Goal: Task Accomplishment & Management: Use online tool/utility

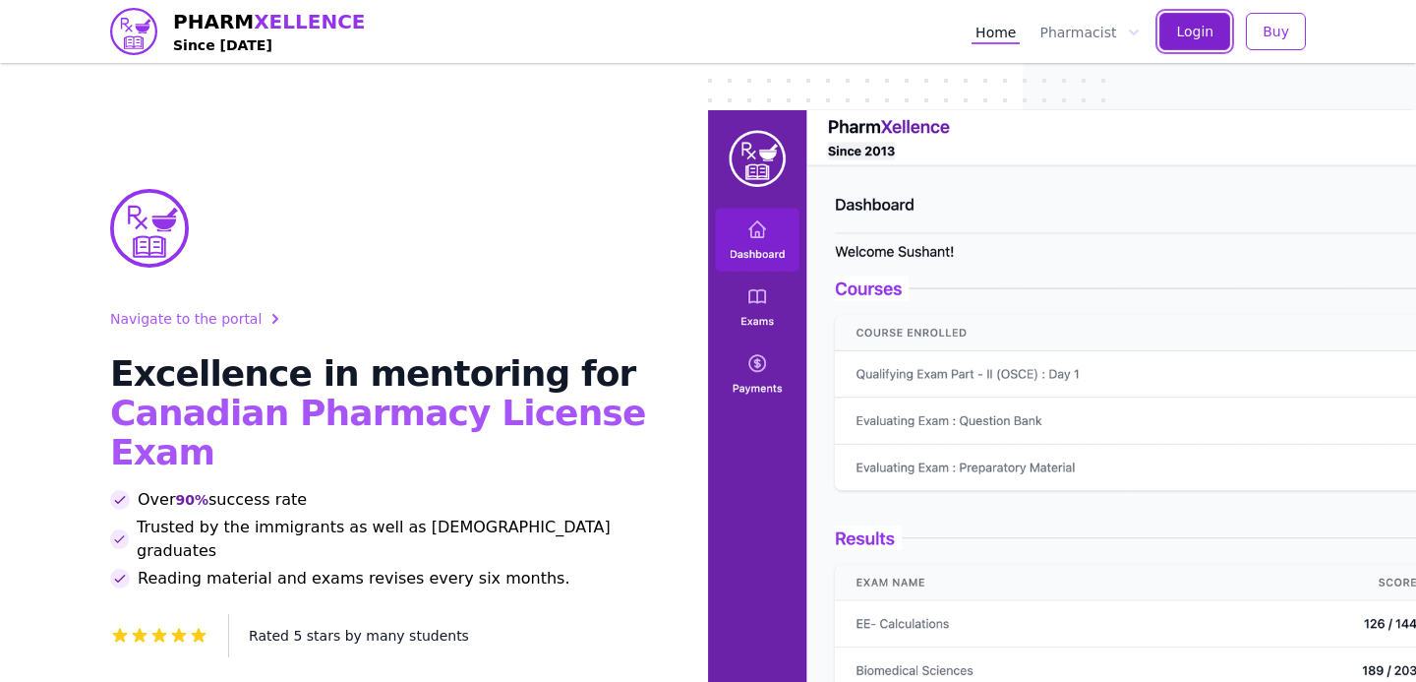
click at [1180, 28] on span "Login" at bounding box center [1194, 32] width 37 height 20
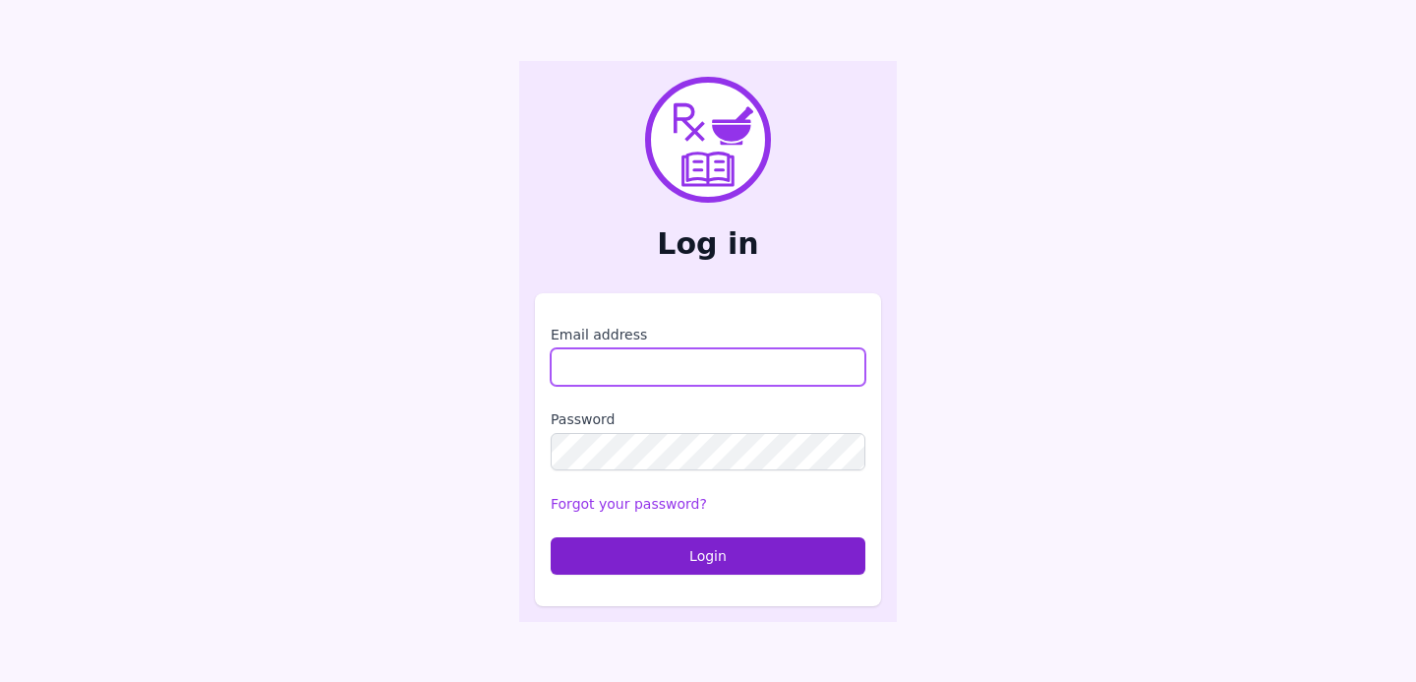
type input "**********"
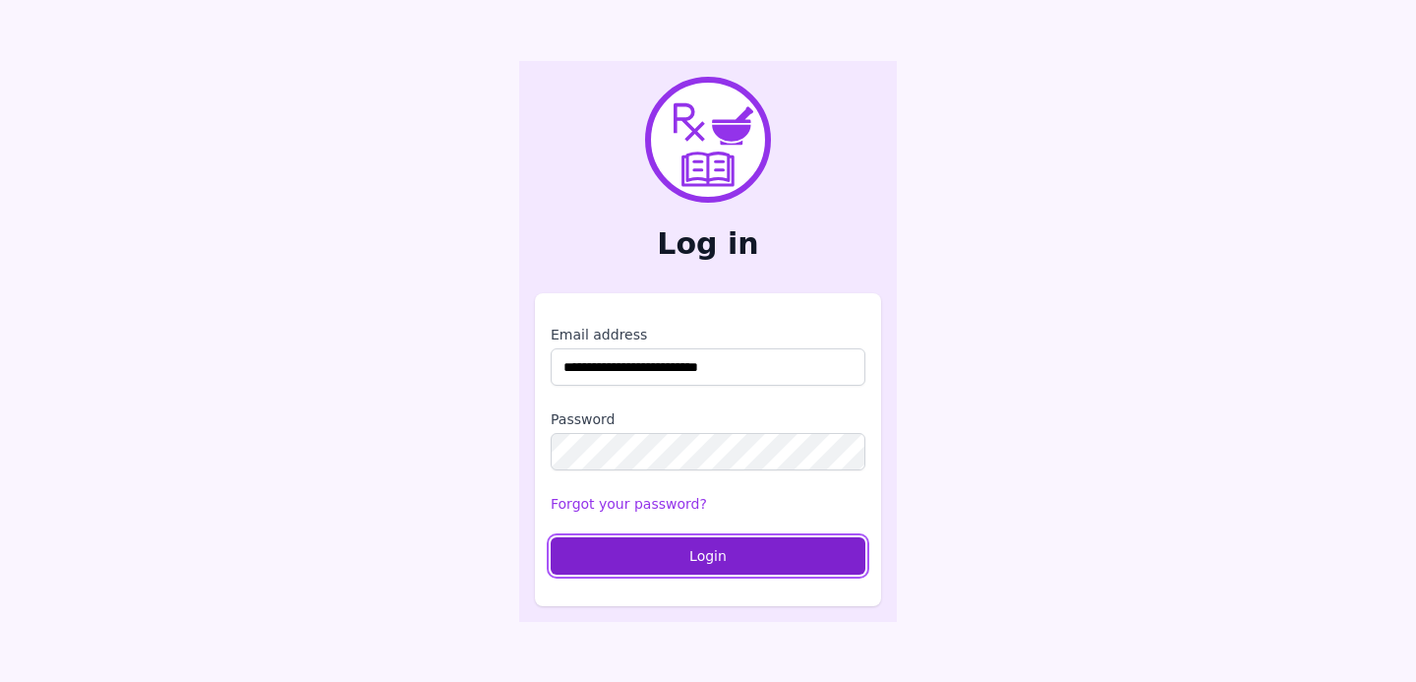
click at [669, 570] on button "Login" at bounding box center [708, 555] width 315 height 37
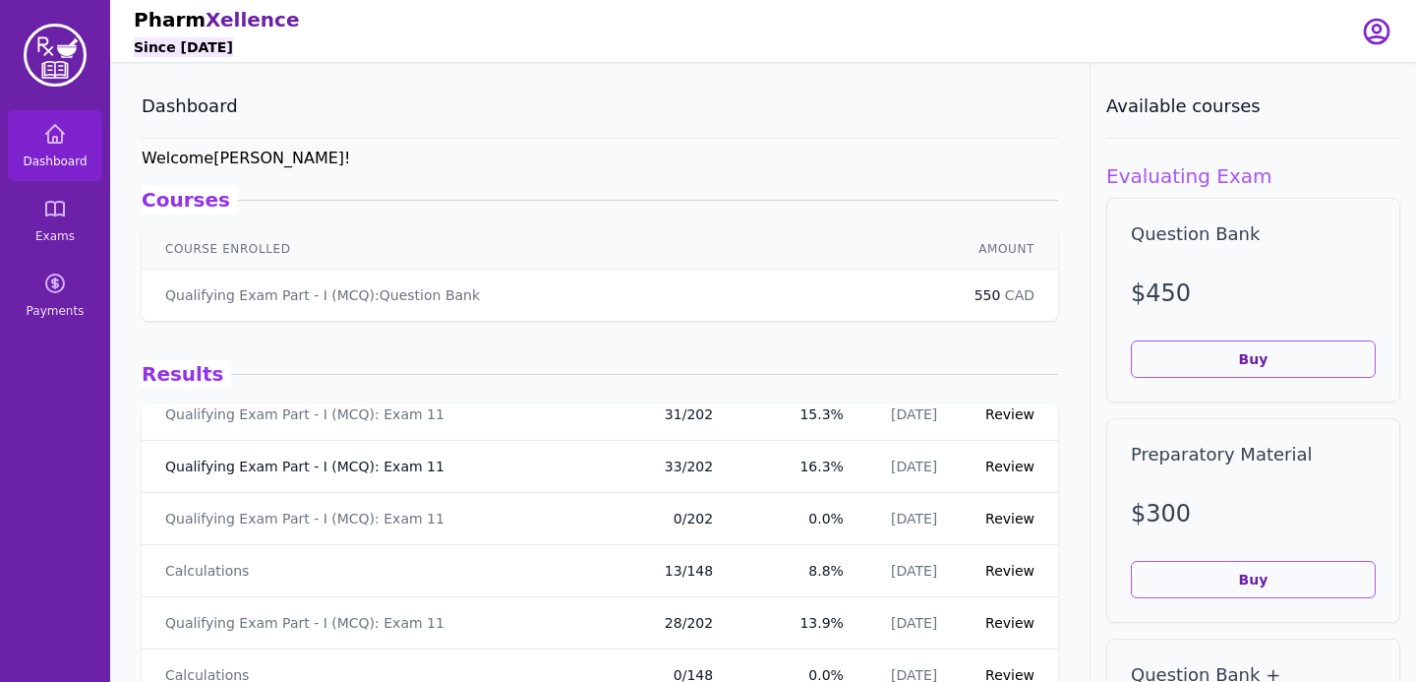
scroll to position [59, 0]
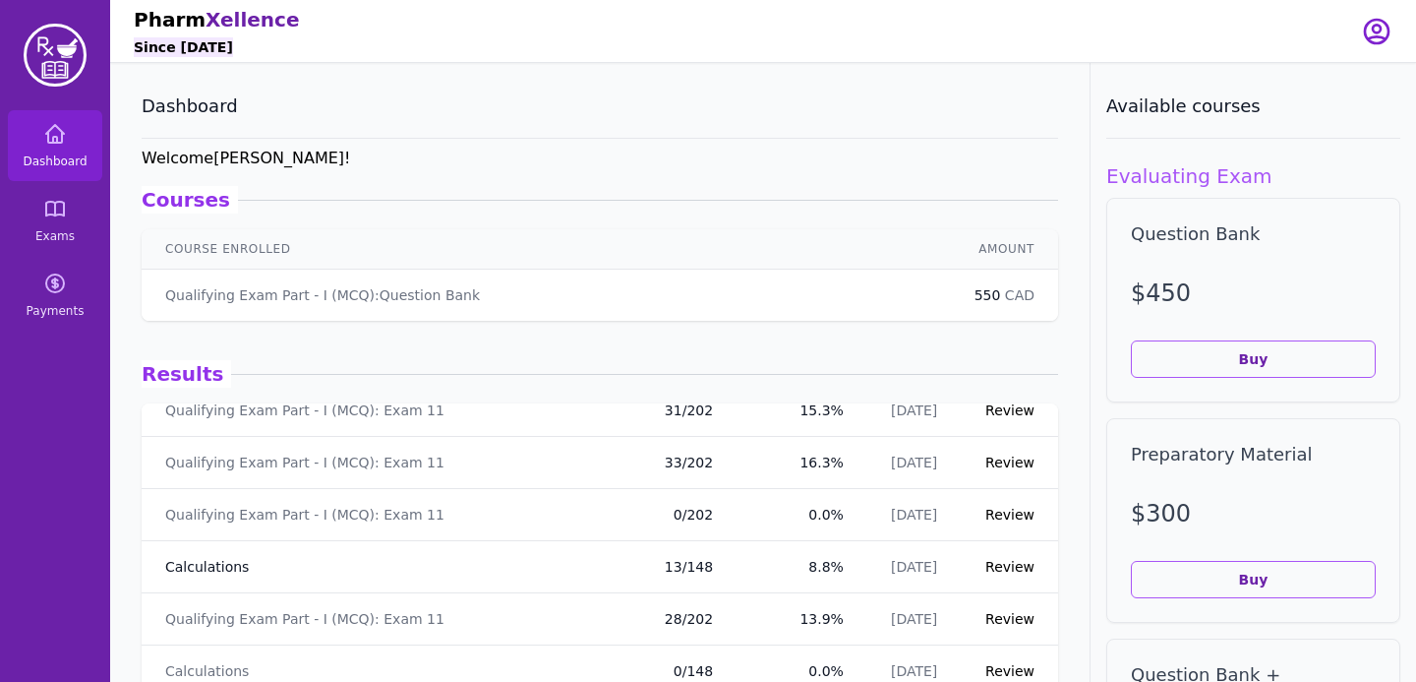
click at [210, 557] on link "Calculations" at bounding box center [207, 567] width 84 height 20
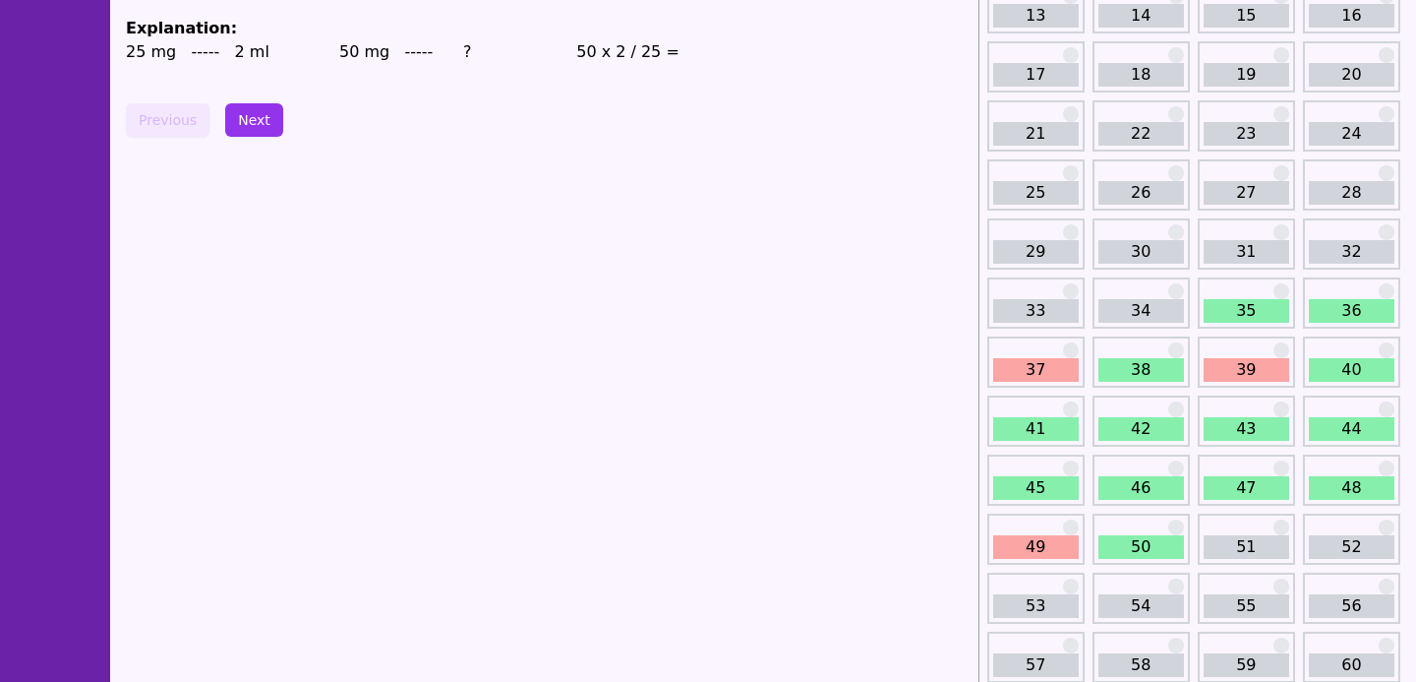
scroll to position [338, 0]
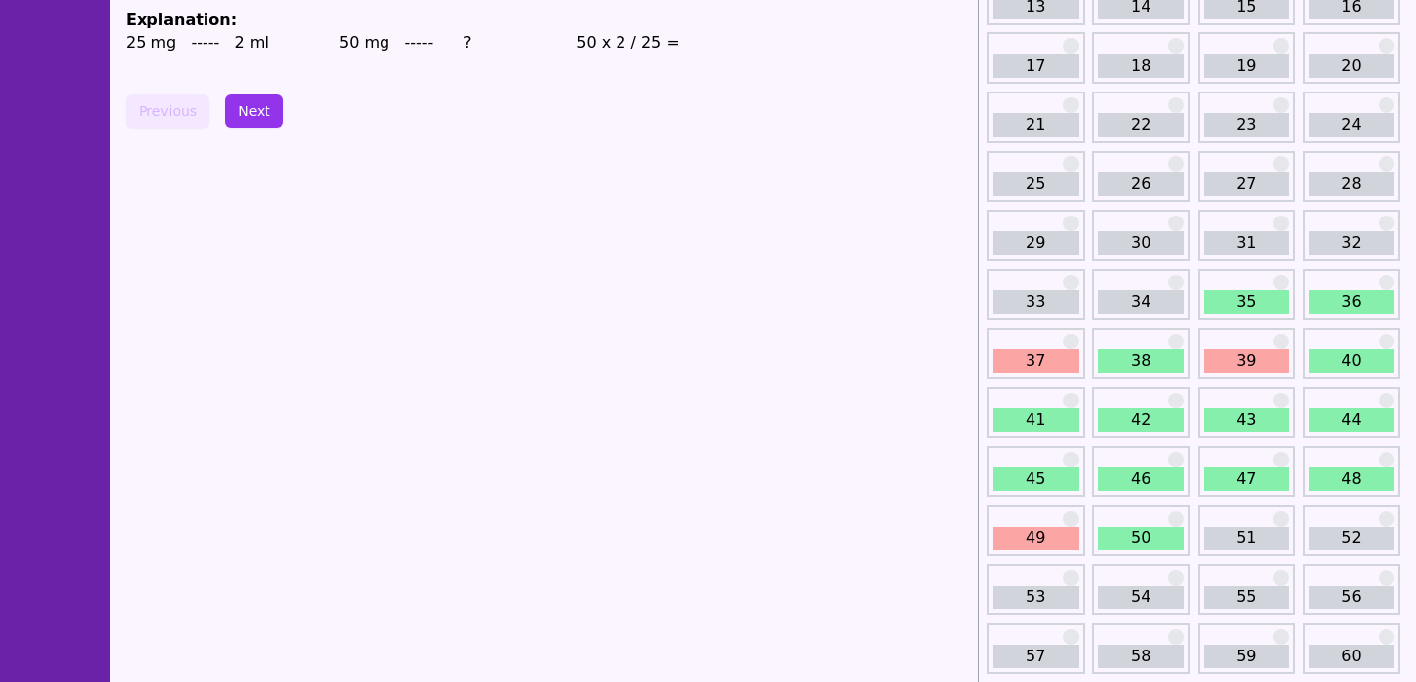
click at [1237, 527] on link "51" at bounding box center [1247, 538] width 86 height 24
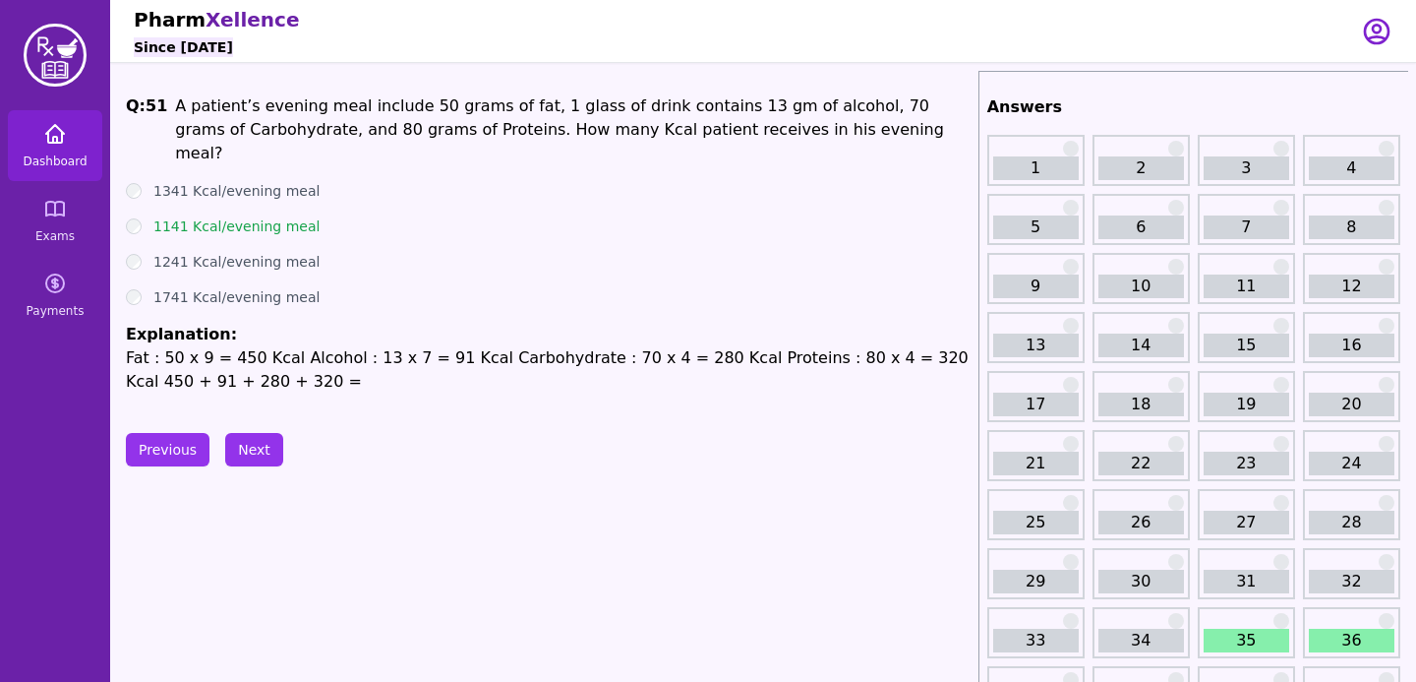
click at [61, 134] on icon at bounding box center [55, 134] width 18 height 18
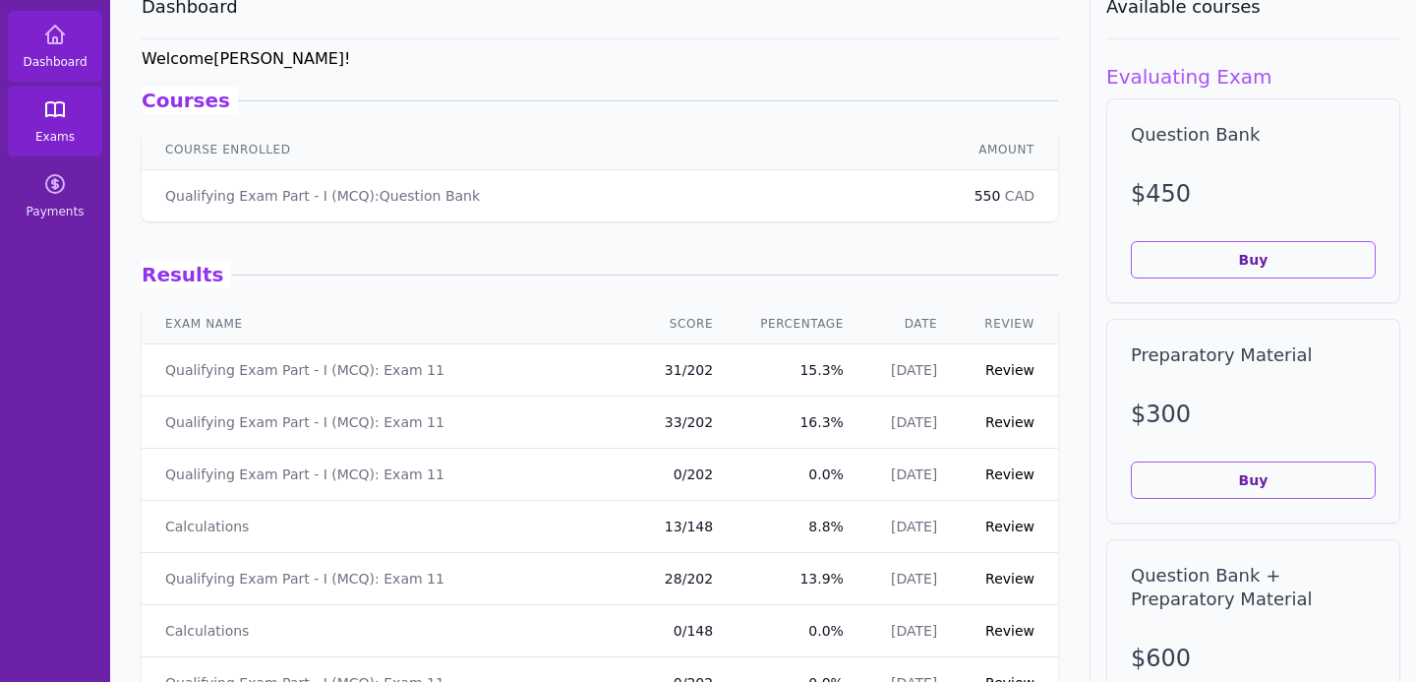
click at [83, 107] on link "Exams" at bounding box center [55, 121] width 94 height 71
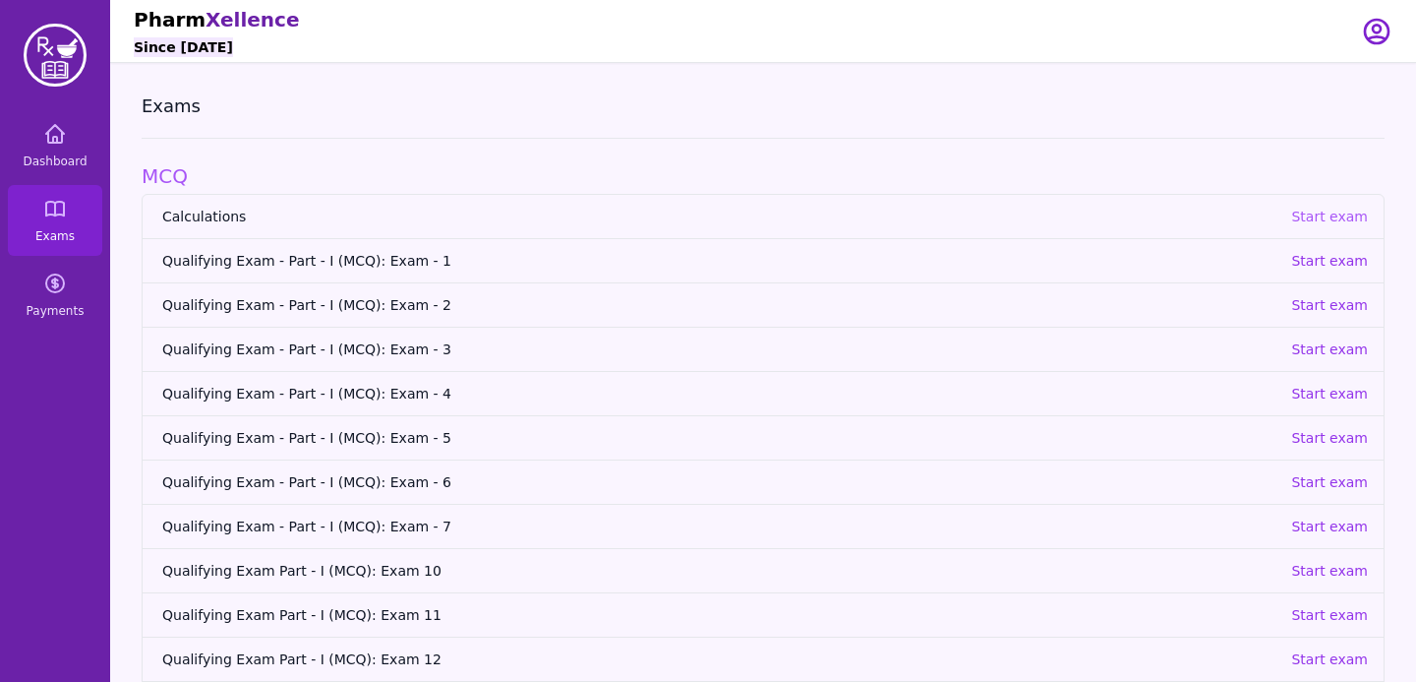
scroll to position [120, 0]
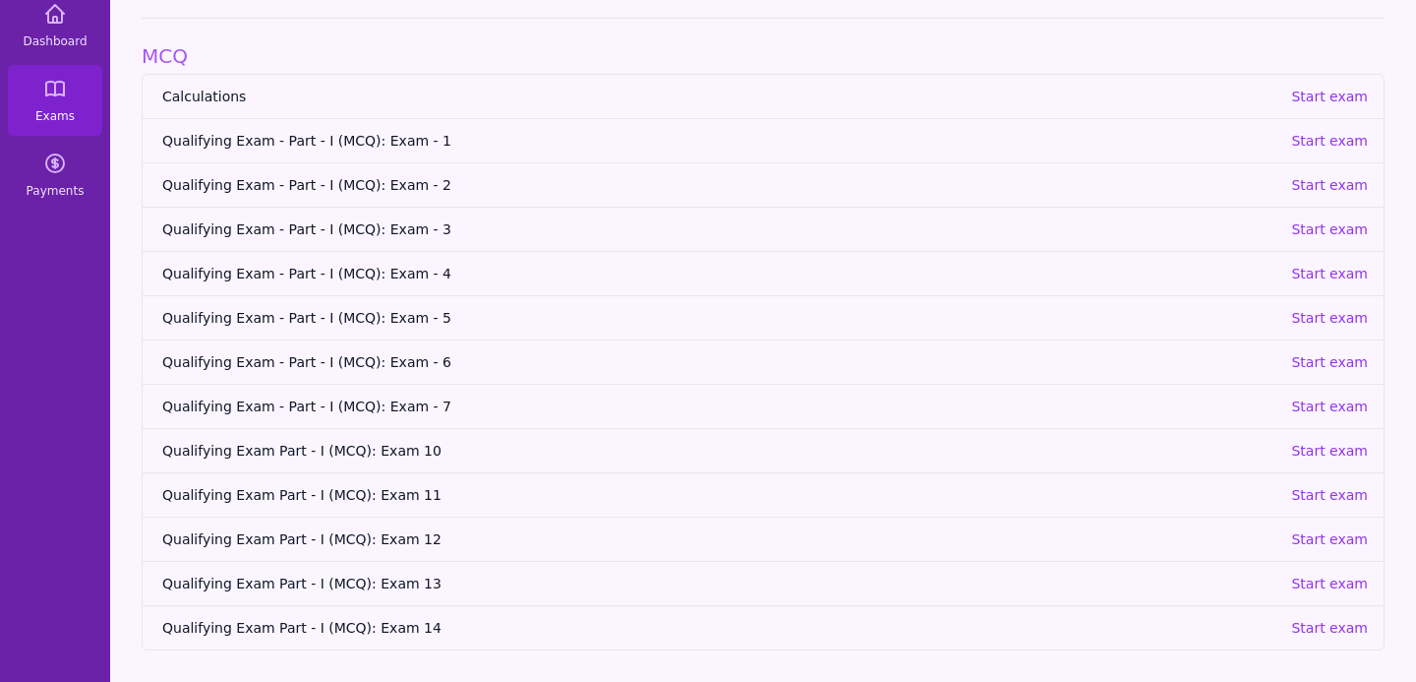
click at [1332, 111] on link "Calculations Start exam" at bounding box center [763, 96] width 1241 height 43
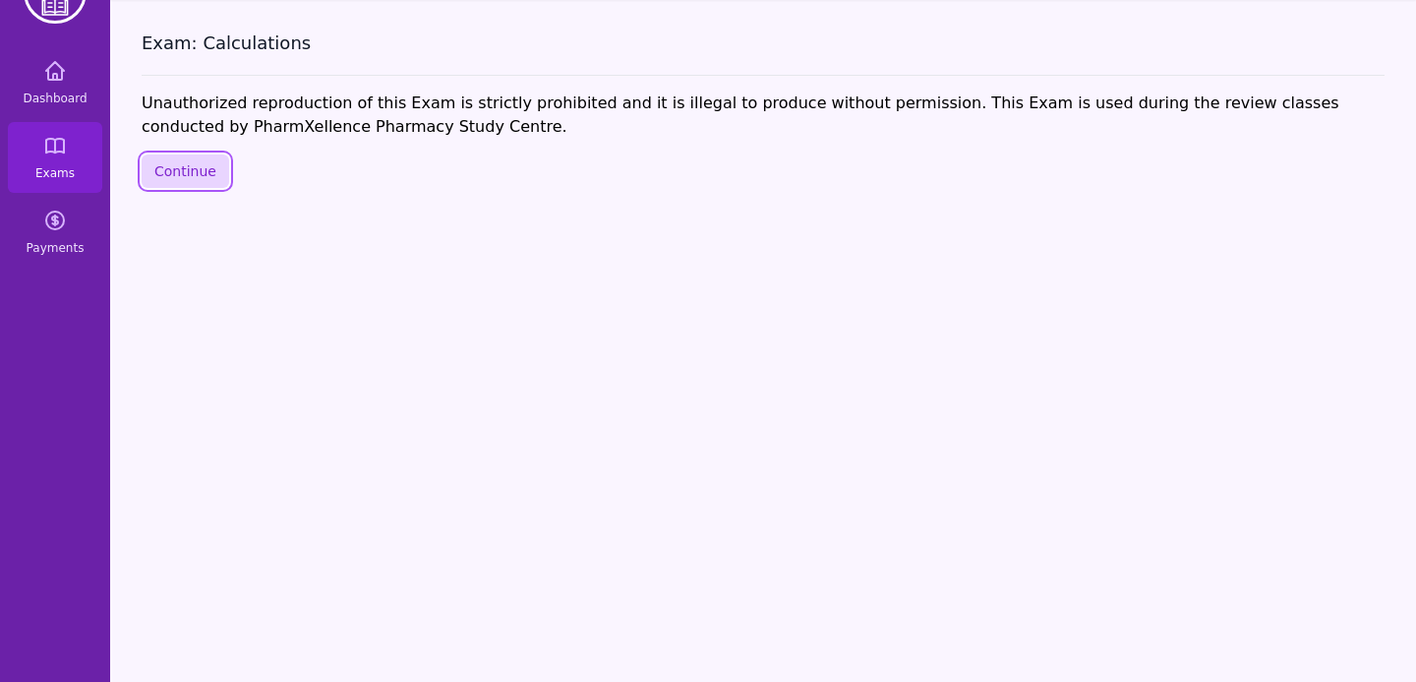
click at [183, 175] on button "Continue" at bounding box center [186, 170] width 88 height 33
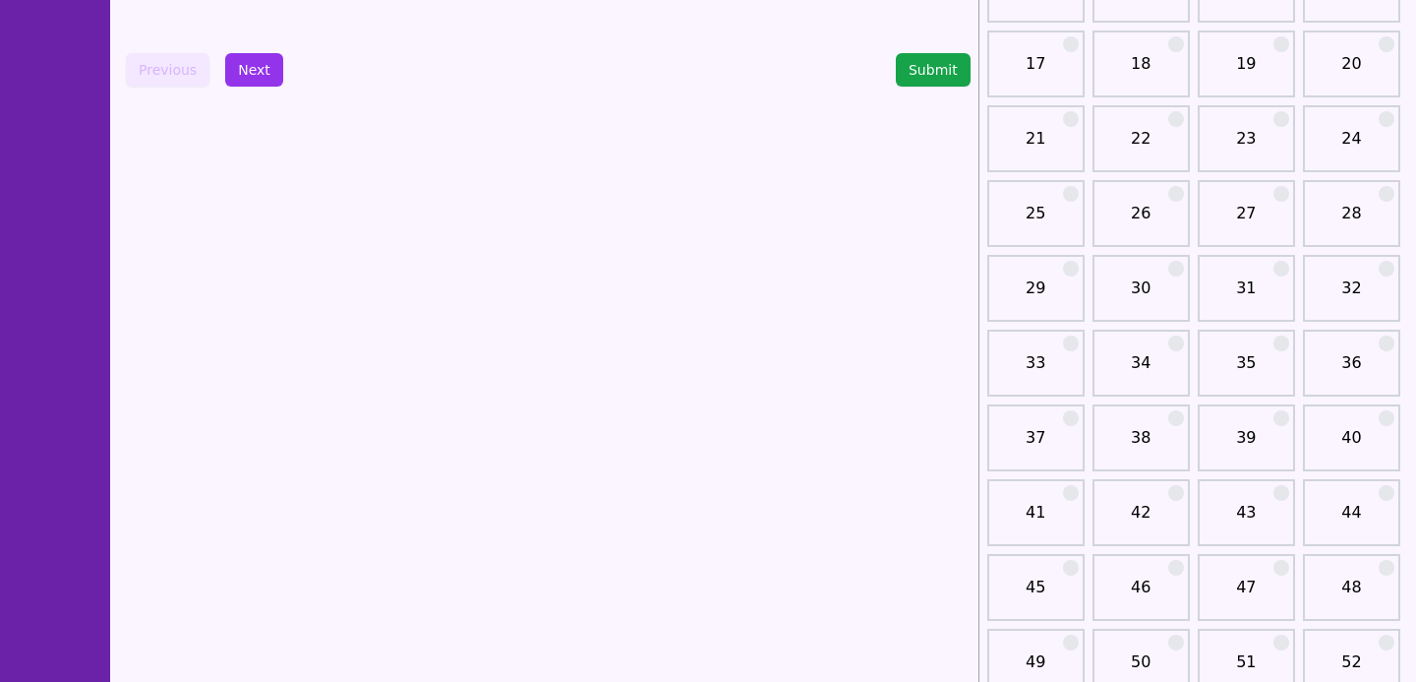
scroll to position [404, 0]
click at [1151, 489] on div "42" at bounding box center [1141, 511] width 97 height 67
click at [1151, 535] on link "42" at bounding box center [1141, 519] width 86 height 39
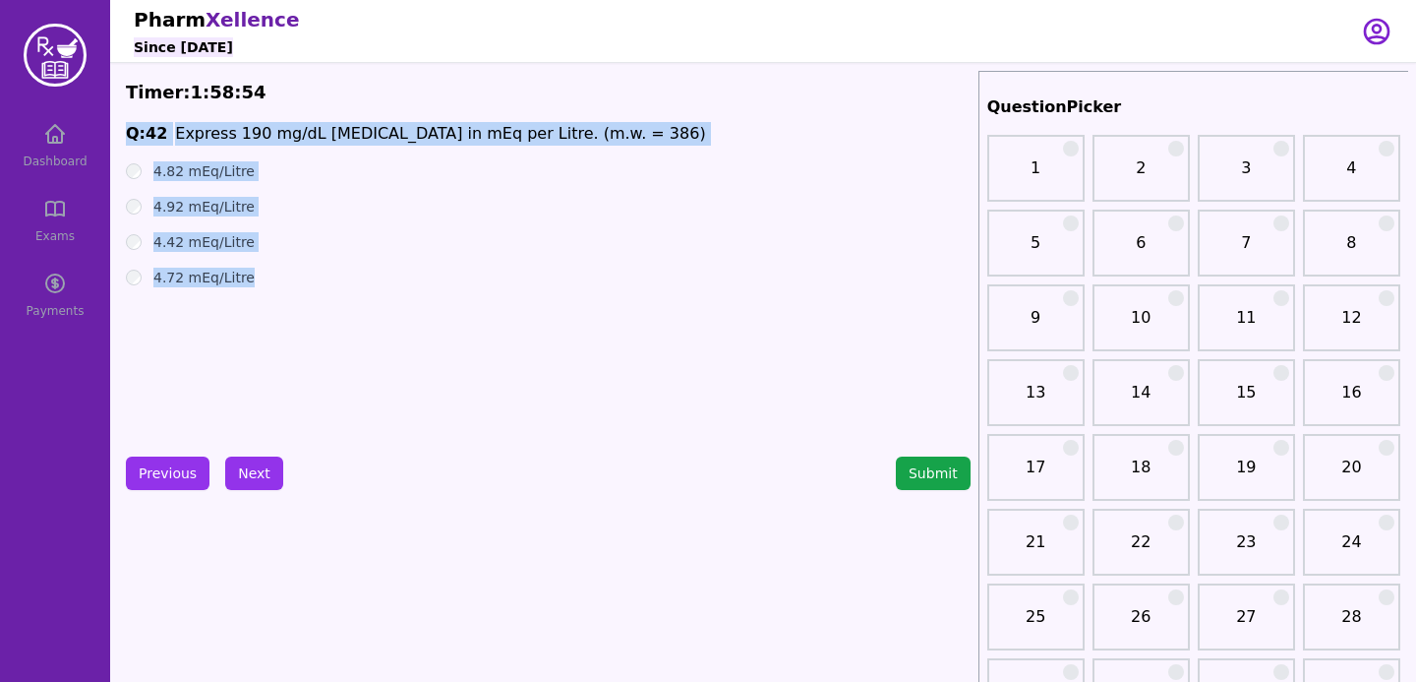
drag, startPoint x: 165, startPoint y: 116, endPoint x: 329, endPoint y: 333, distance: 272.4
click at [315, 299] on div "Q: 42 Express 190 mg/dL [MEDICAL_DATA] in mEq per Litre. (m.w. = 386) 4.82 mEq/…" at bounding box center [548, 269] width 845 height 295
drag, startPoint x: 207, startPoint y: 203, endPoint x: 290, endPoint y: 300, distance: 128.3
click at [290, 300] on div "Q: 42 Express 190 mg/dL [MEDICAL_DATA] in mEq per Litre. (m.w. = 386) 4.82 mEq/…" at bounding box center [548, 269] width 845 height 295
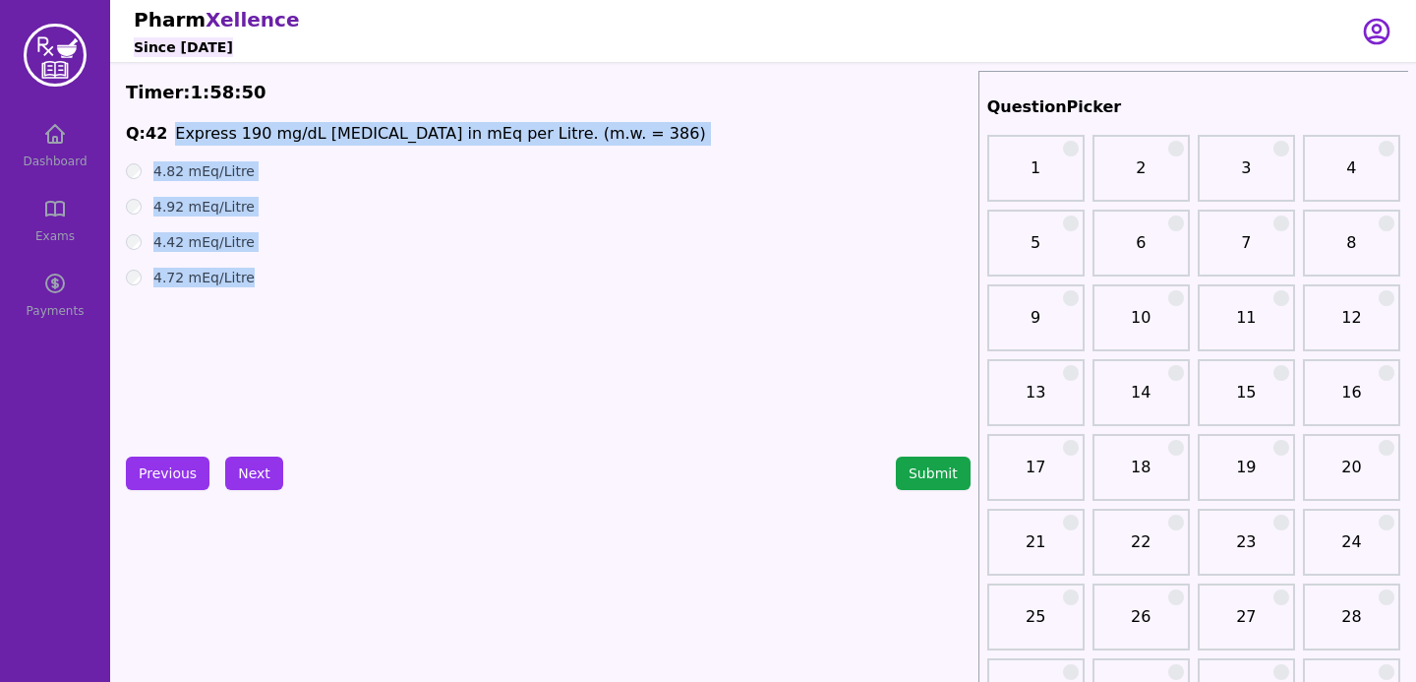
copy div "Express 190 mg/dL [MEDICAL_DATA] in mEq per Litre. (m.w. = 386) 4.82 mEq/Litre …"
click at [262, 468] on button "Next" at bounding box center [254, 472] width 58 height 33
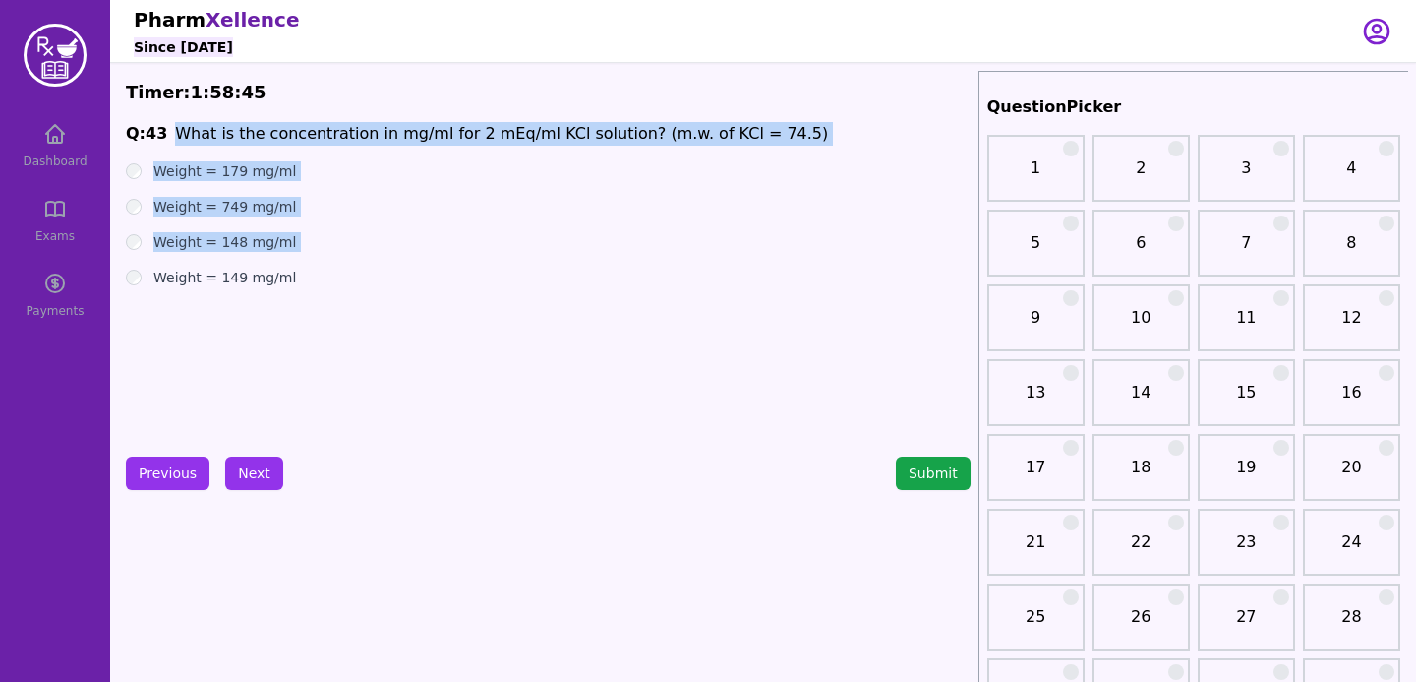
click at [350, 414] on div "Q: 43 What is the concentration in mg/ml for 2 mEq/ml KCl solution? (m.w. of KC…" at bounding box center [548, 269] width 845 height 295
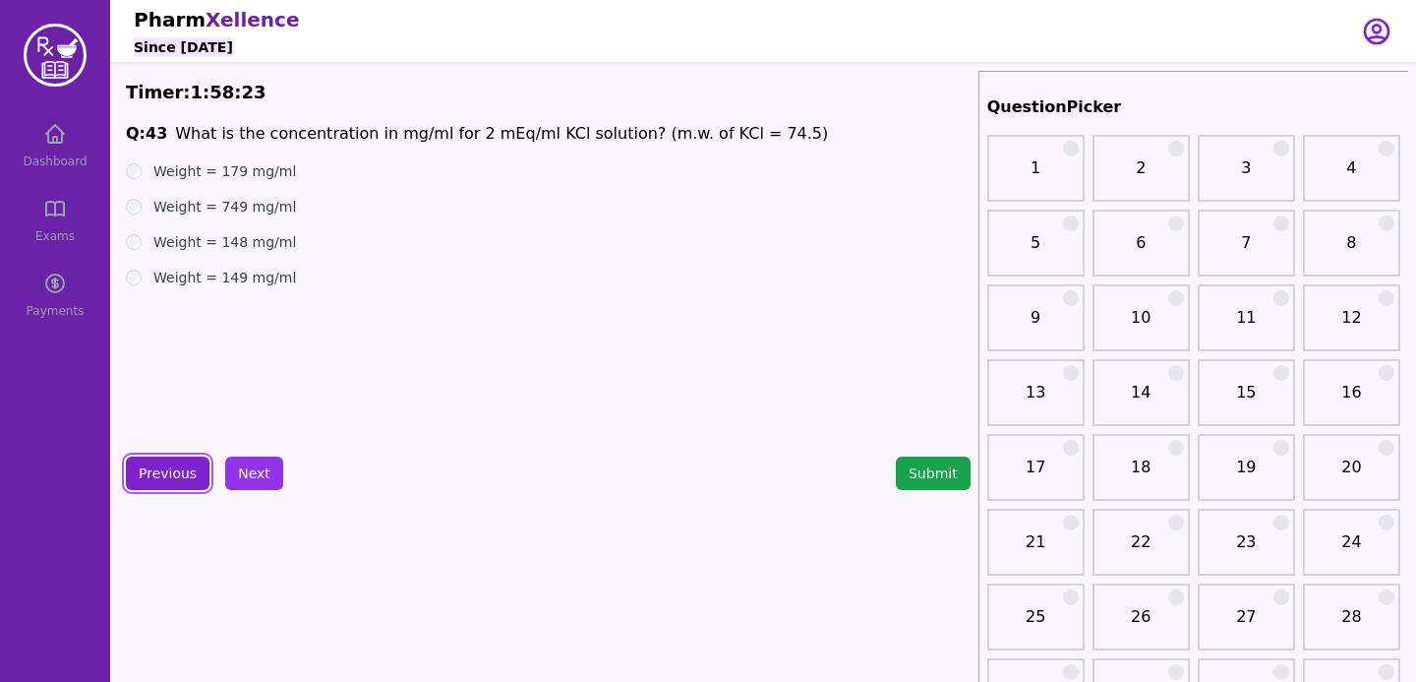
click at [166, 464] on button "Previous" at bounding box center [168, 472] width 84 height 33
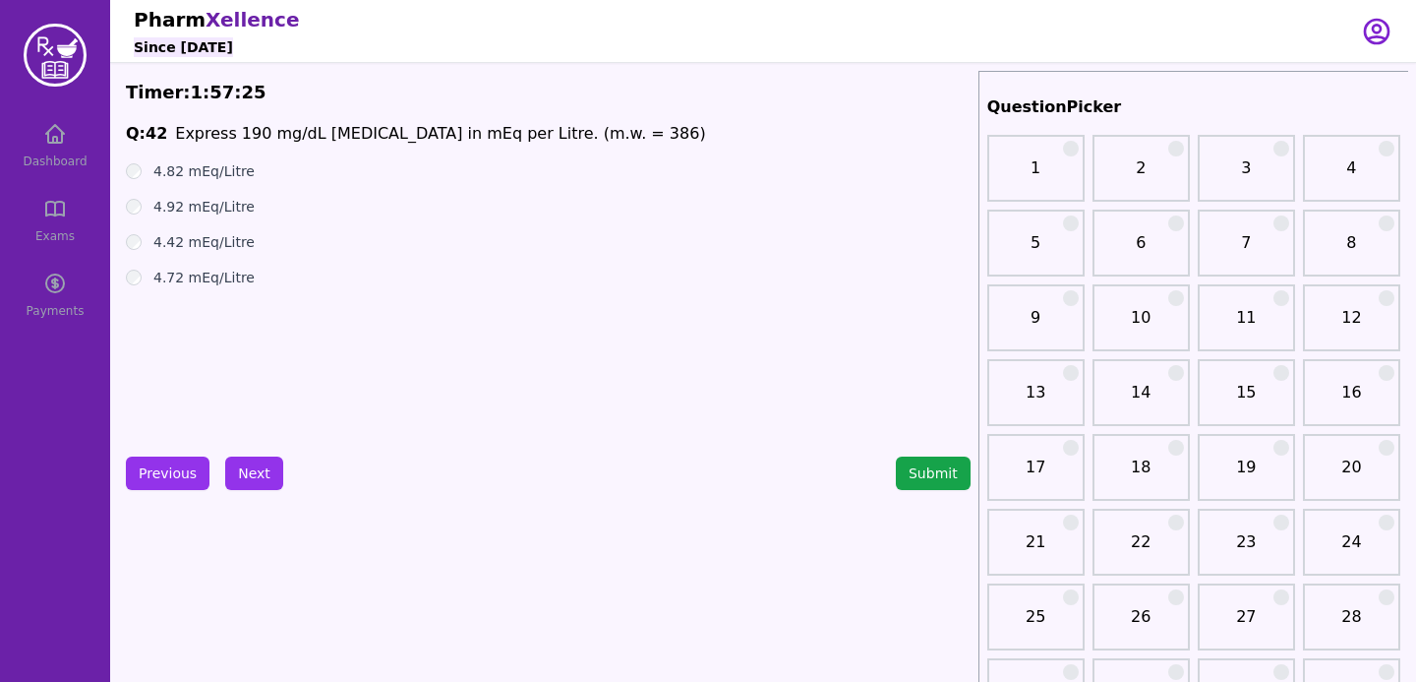
click at [439, 314] on div "Q: 42 Express 190 mg/dL [MEDICAL_DATA] in mEq per Litre. (m.w. = 386) 4.82 mEq/…" at bounding box center [548, 269] width 845 height 295
click at [266, 472] on button "Next" at bounding box center [254, 472] width 58 height 33
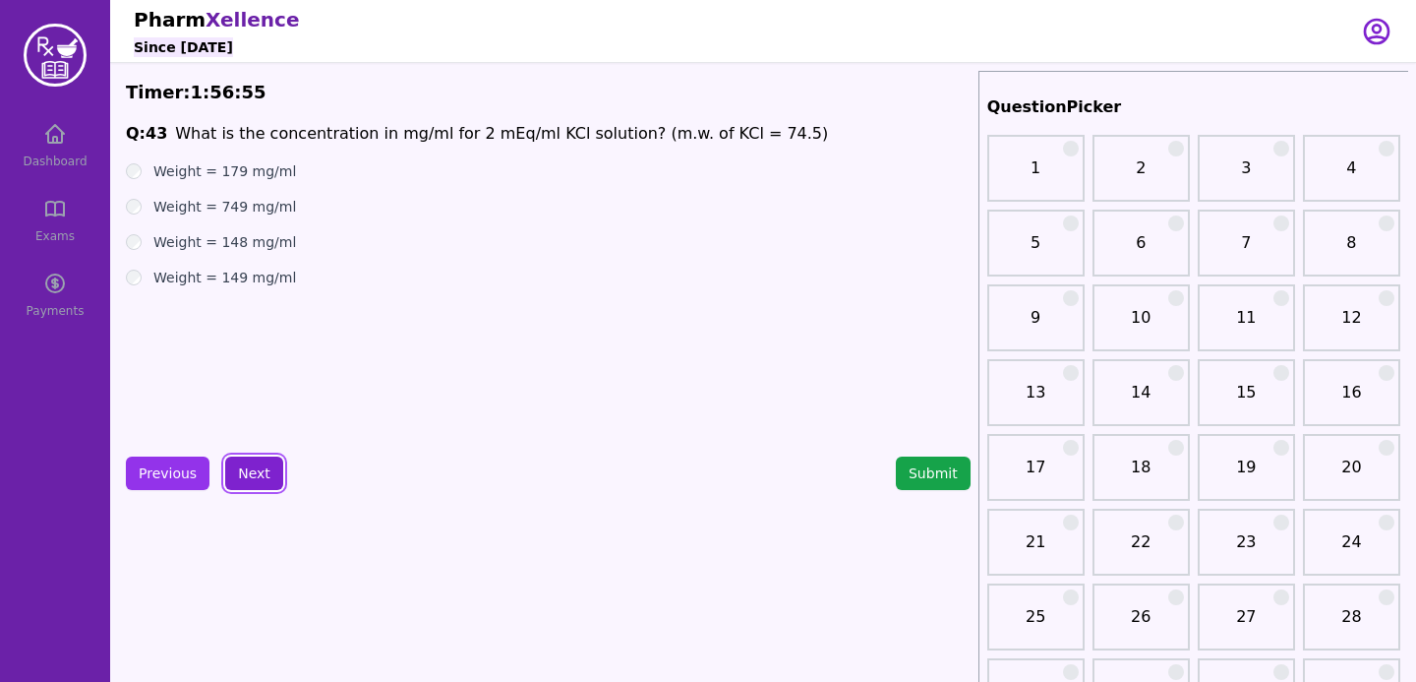
click at [263, 481] on button "Next" at bounding box center [254, 472] width 58 height 33
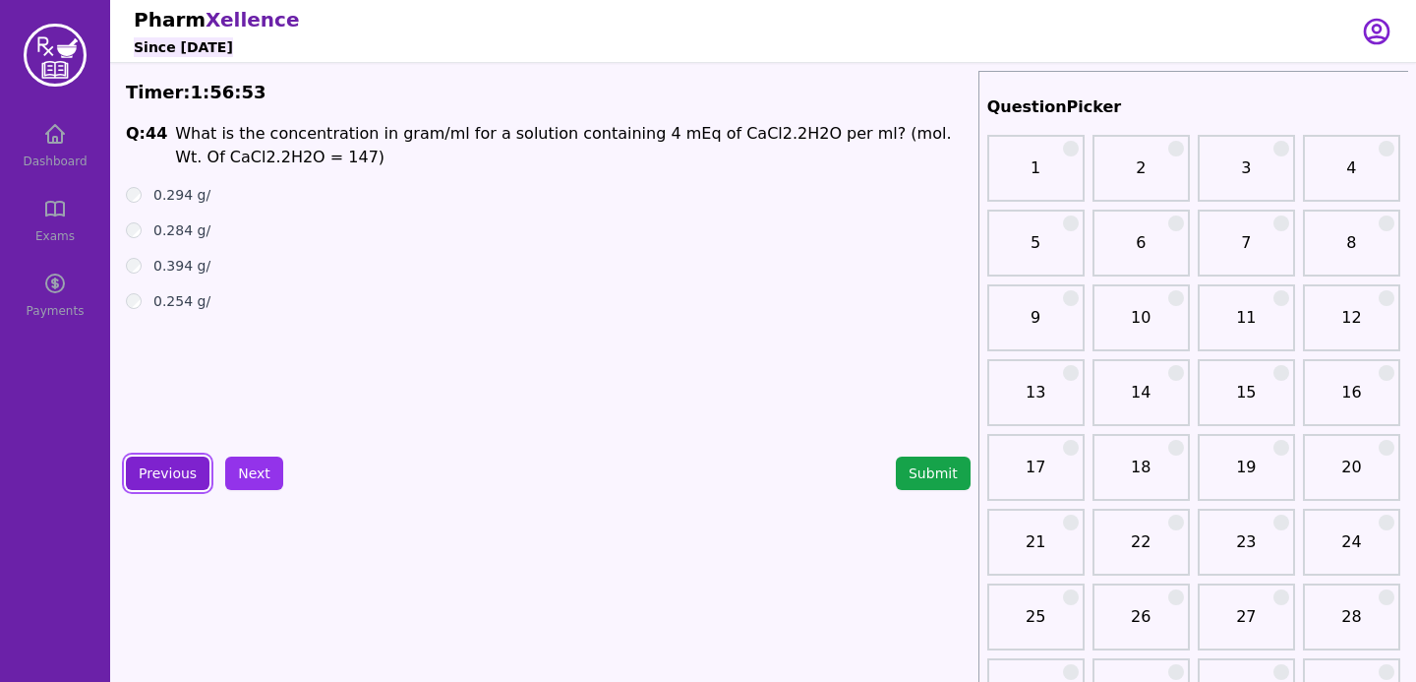
click at [162, 468] on button "Previous" at bounding box center [168, 472] width 84 height 33
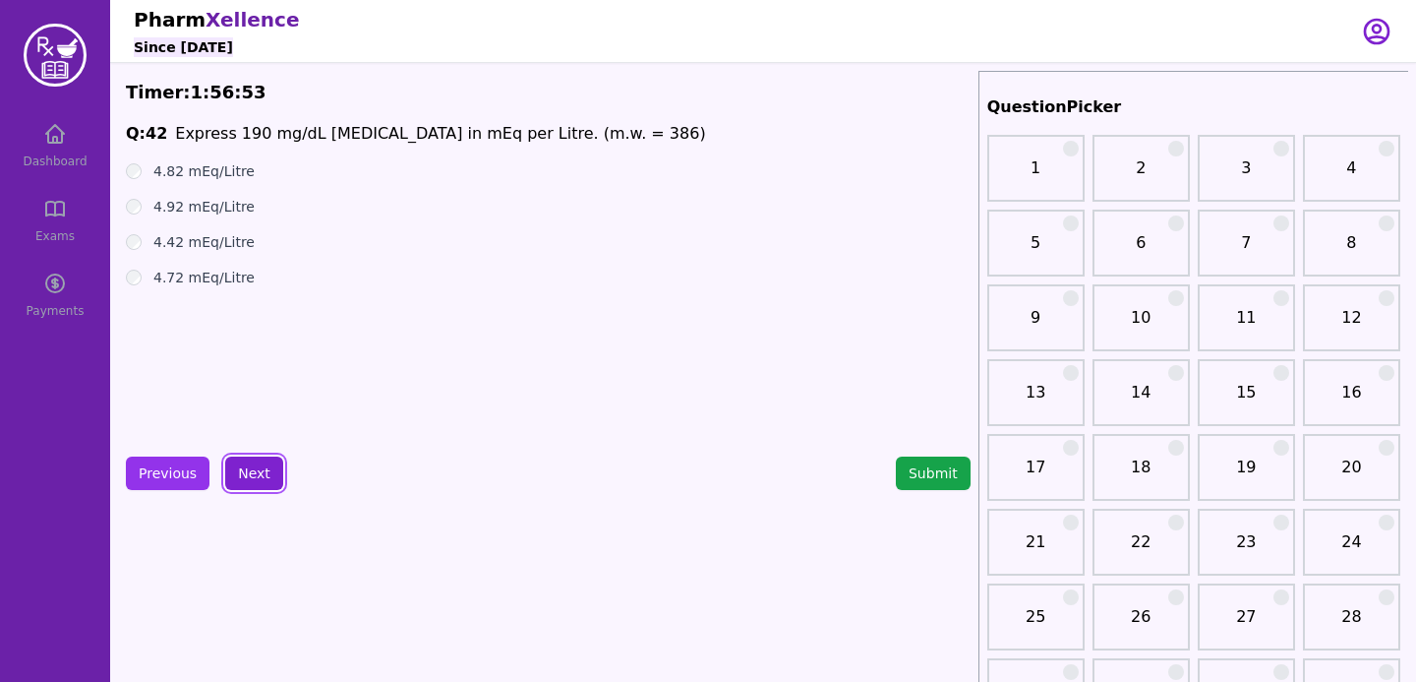
click at [245, 468] on button "Next" at bounding box center [254, 472] width 58 height 33
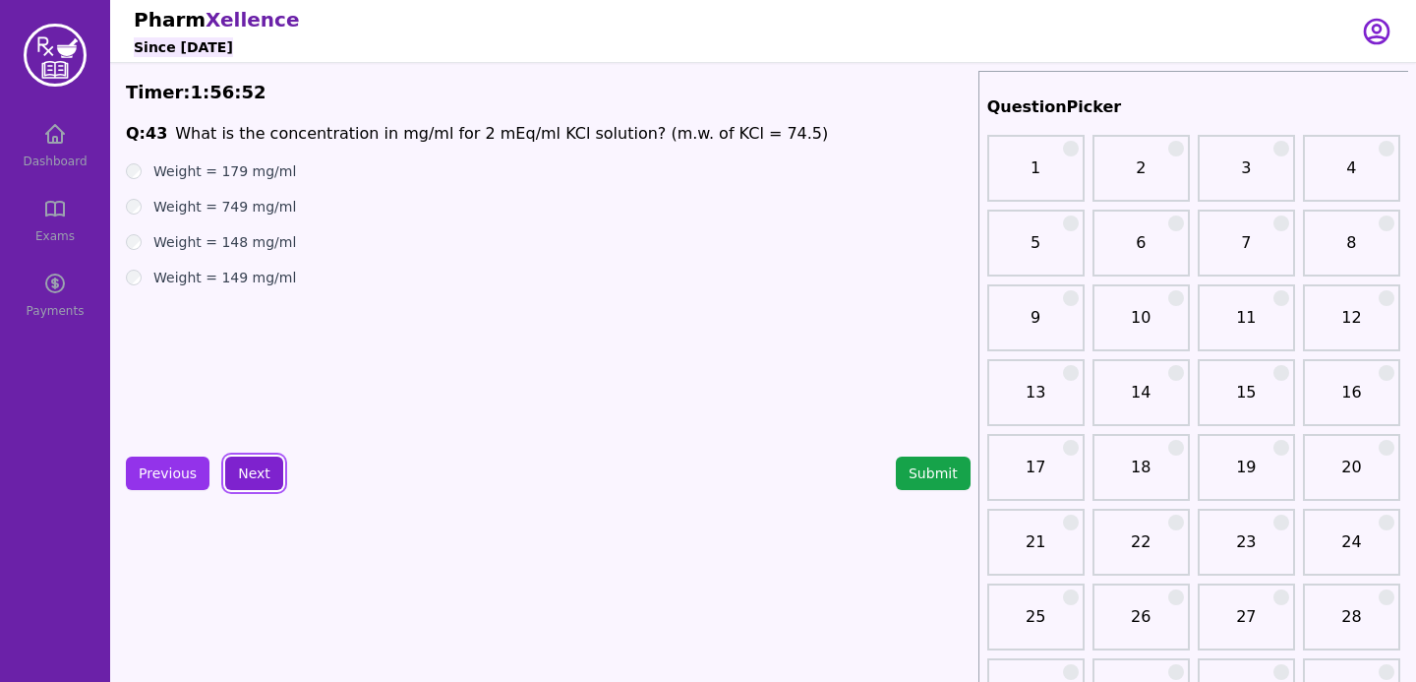
click at [245, 468] on button "Next" at bounding box center [254, 472] width 58 height 33
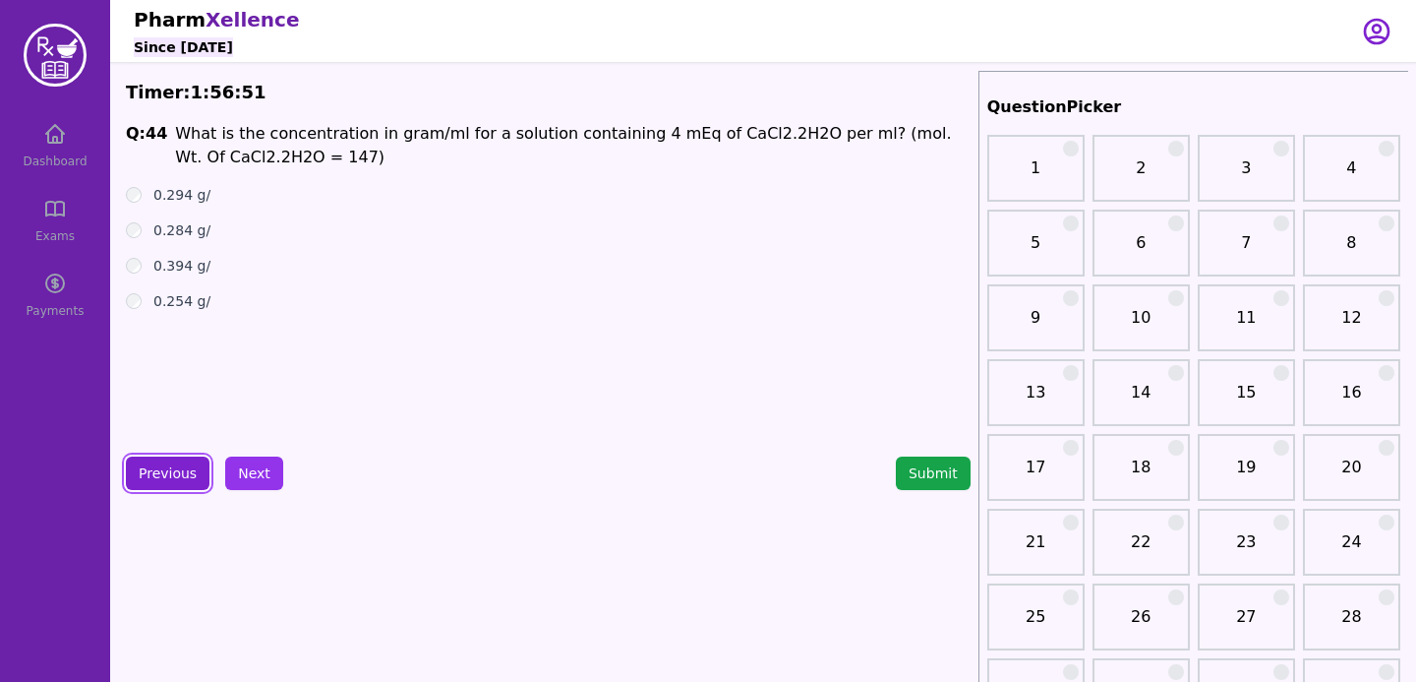
click at [198, 473] on button "Previous" at bounding box center [168, 472] width 84 height 33
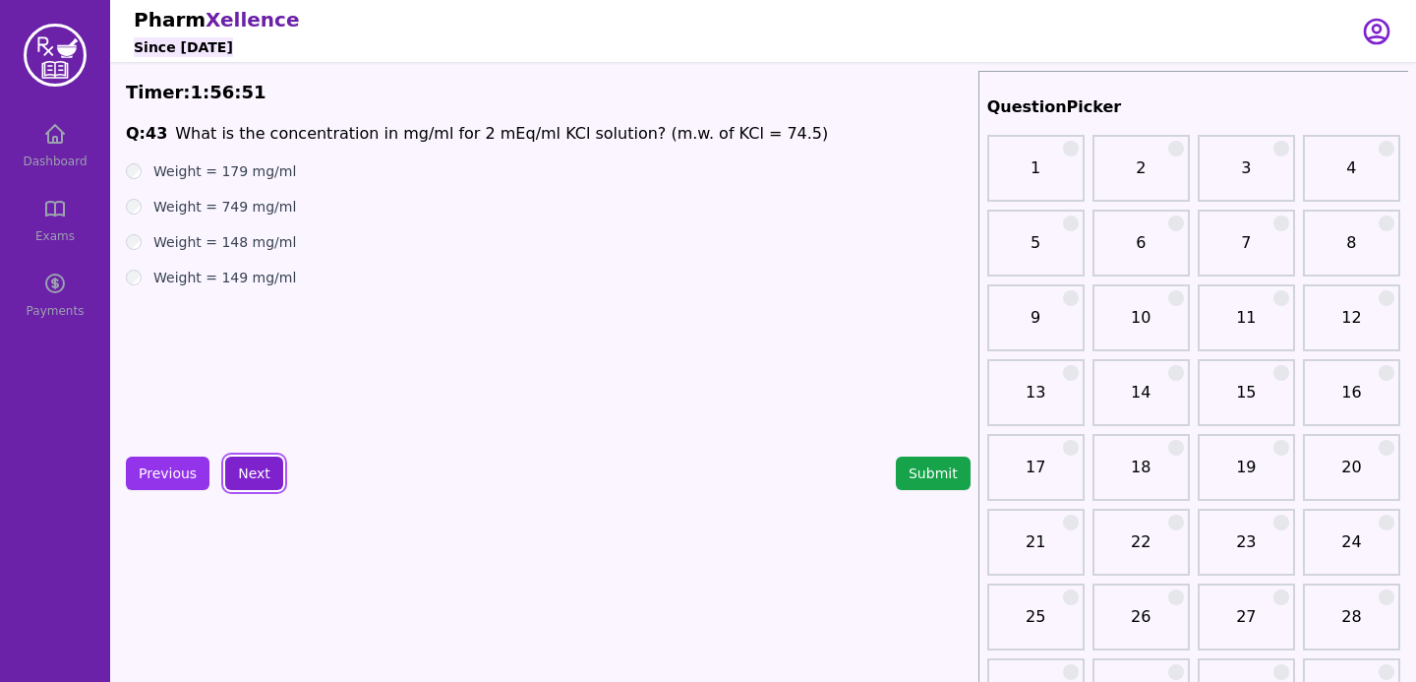
click at [228, 473] on button "Next" at bounding box center [254, 472] width 58 height 33
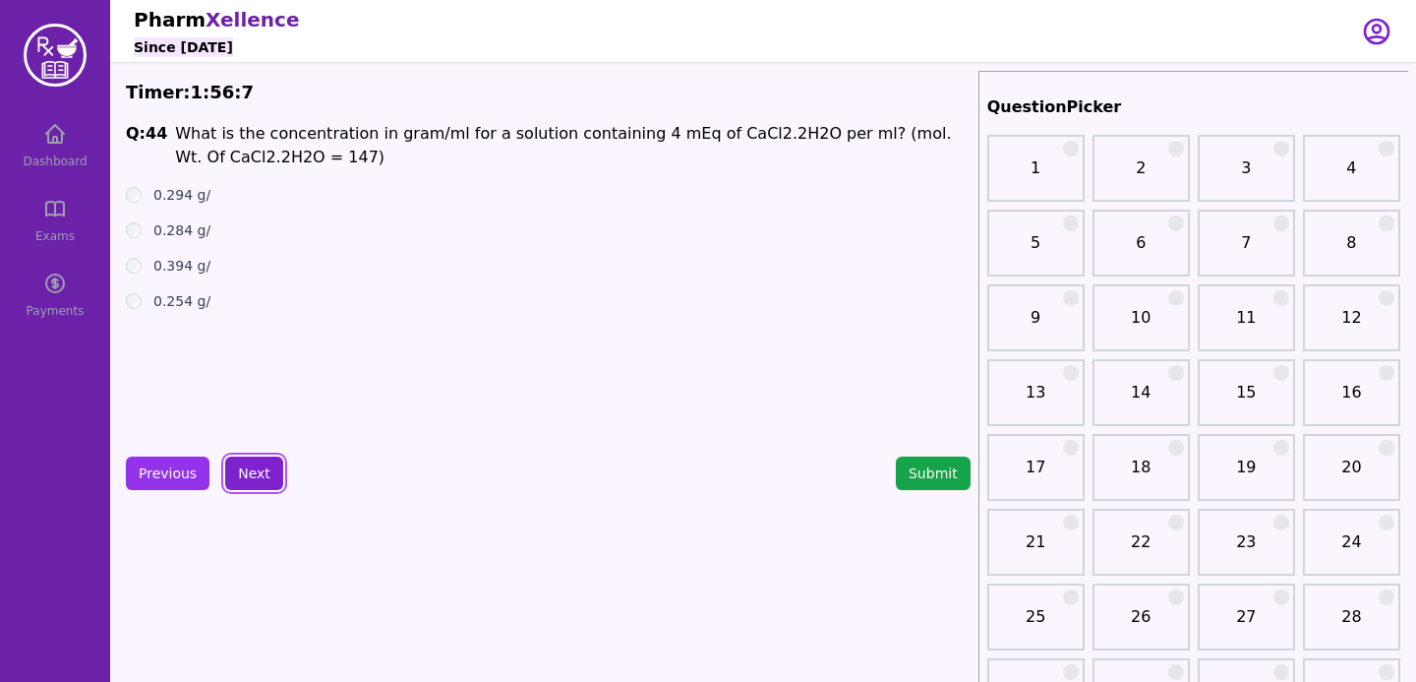
click at [253, 461] on button "Next" at bounding box center [254, 472] width 58 height 33
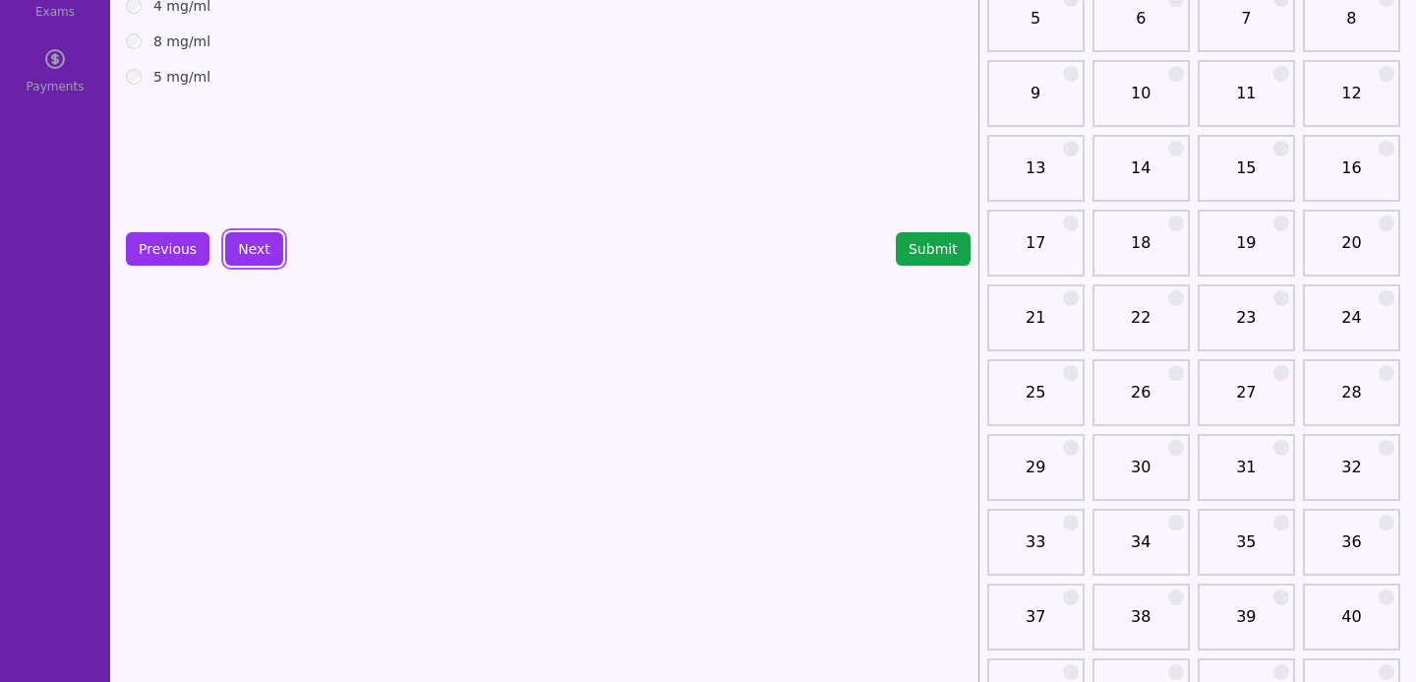
scroll to position [21, 0]
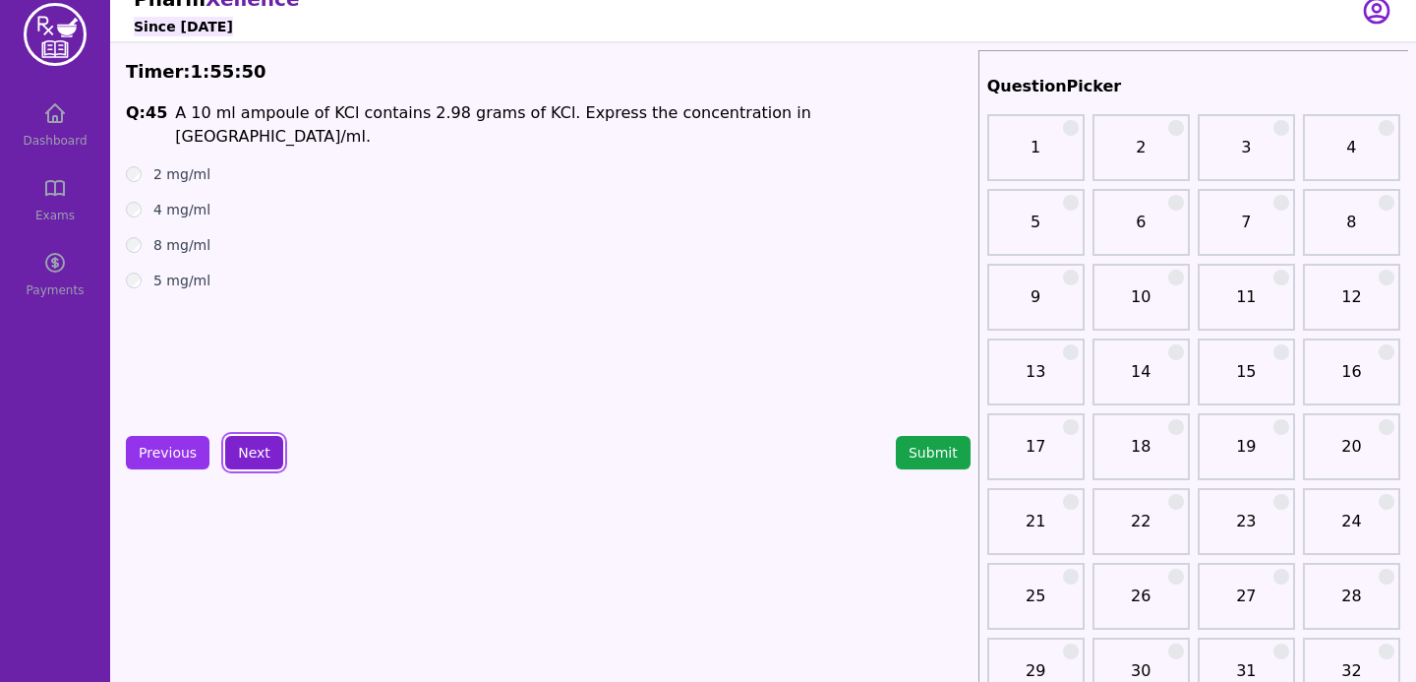
click at [253, 461] on button "Next" at bounding box center [254, 452] width 58 height 33
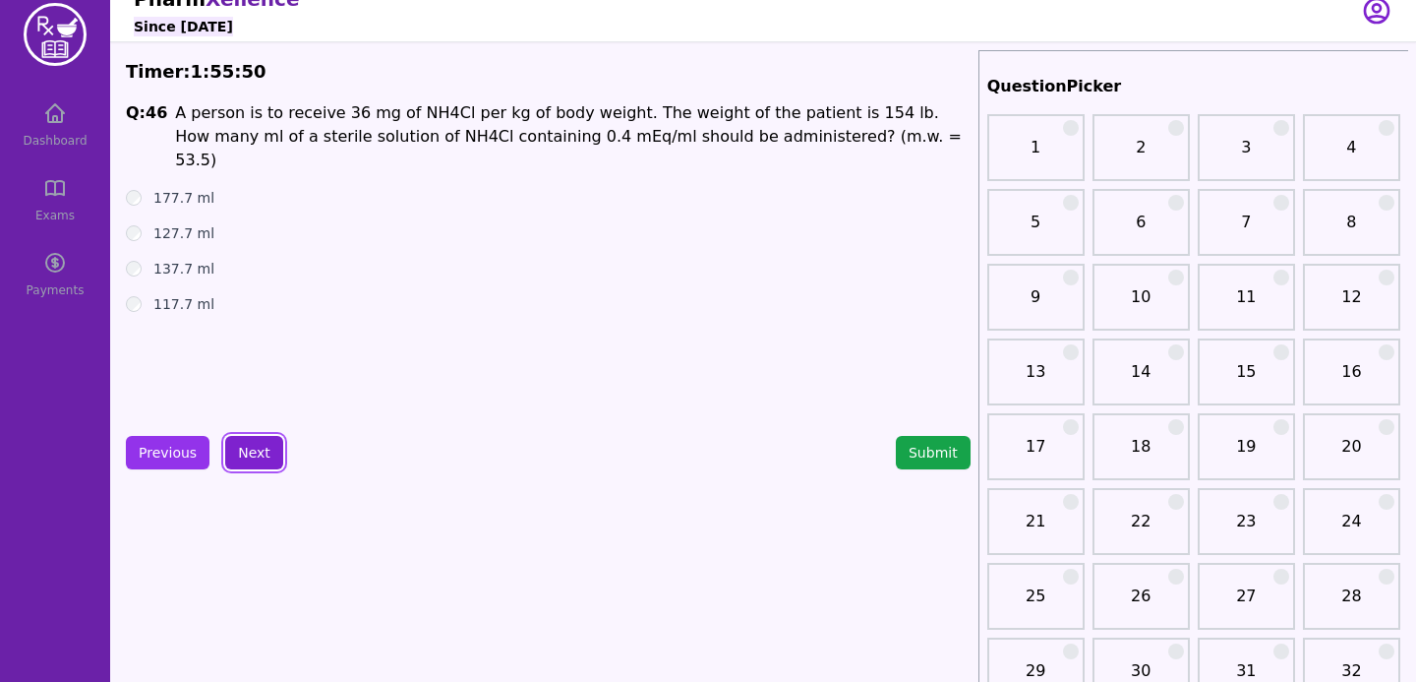
click at [254, 461] on button "Next" at bounding box center [254, 452] width 58 height 33
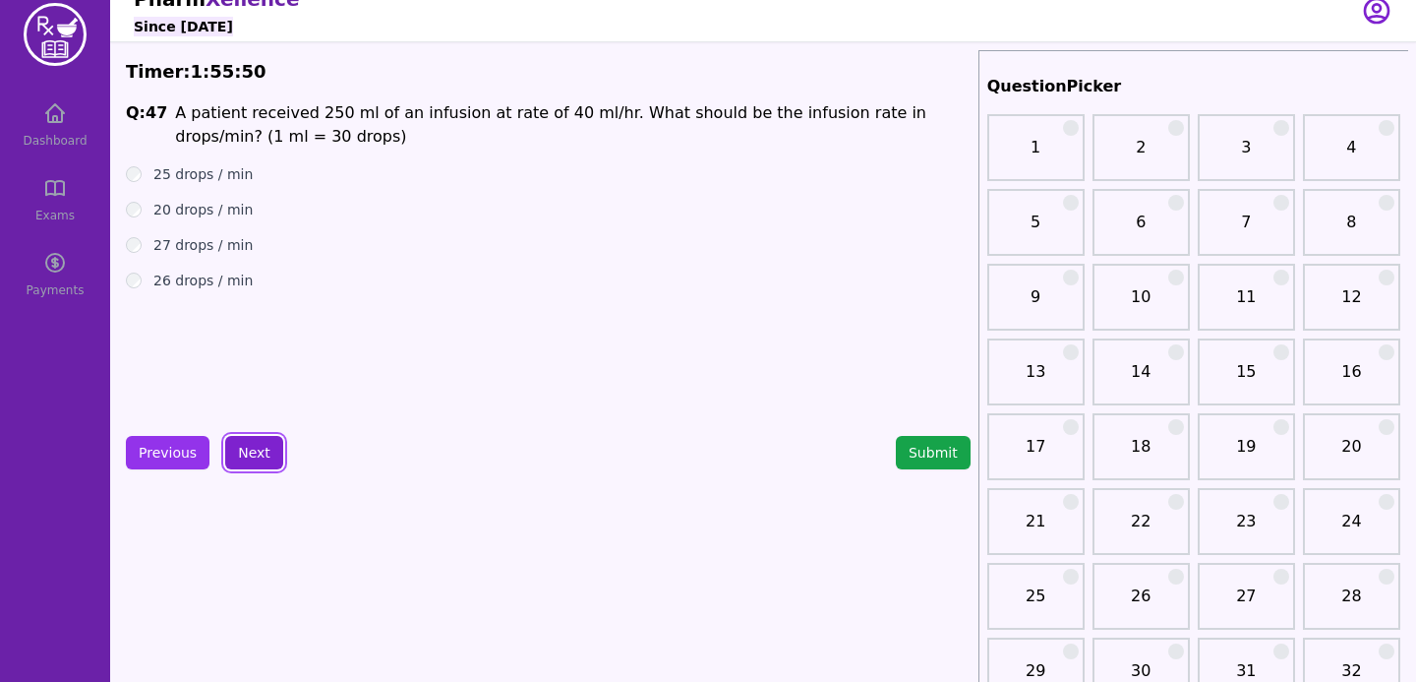
click at [254, 461] on button "Next" at bounding box center [254, 452] width 58 height 33
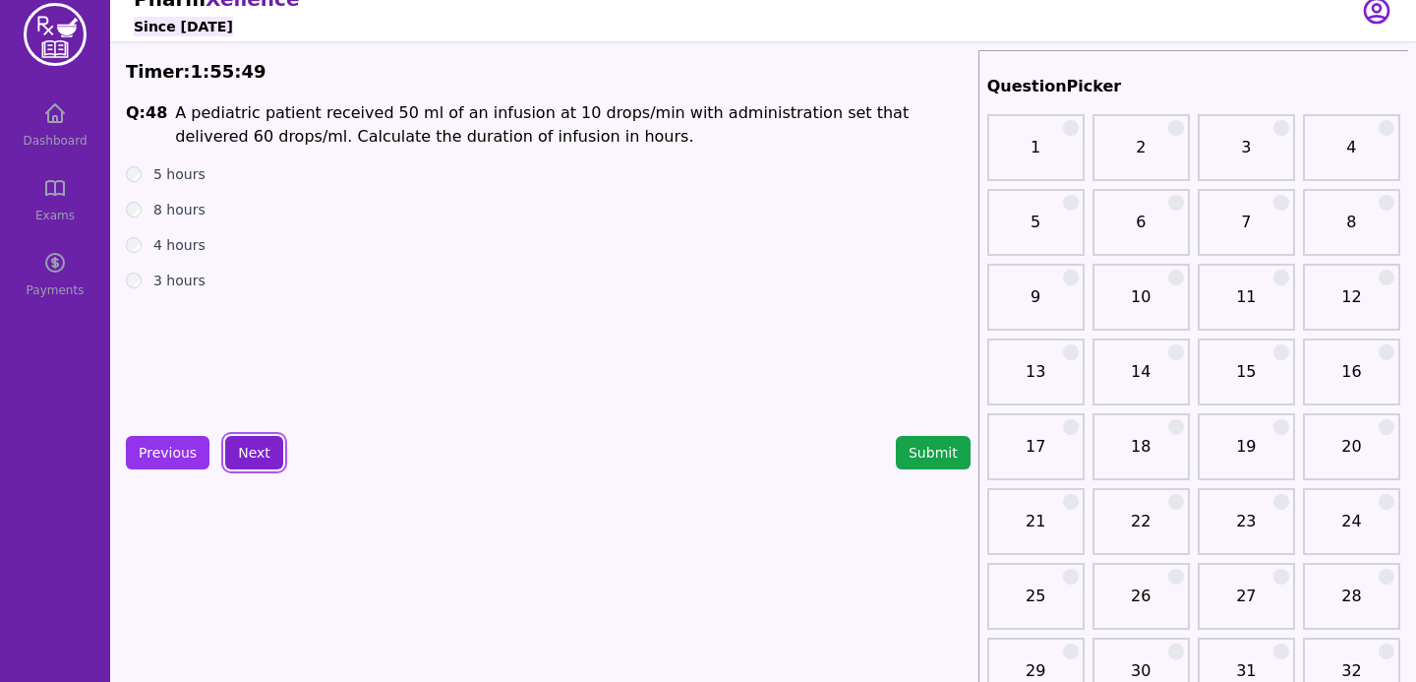
click at [254, 461] on button "Next" at bounding box center [254, 452] width 58 height 33
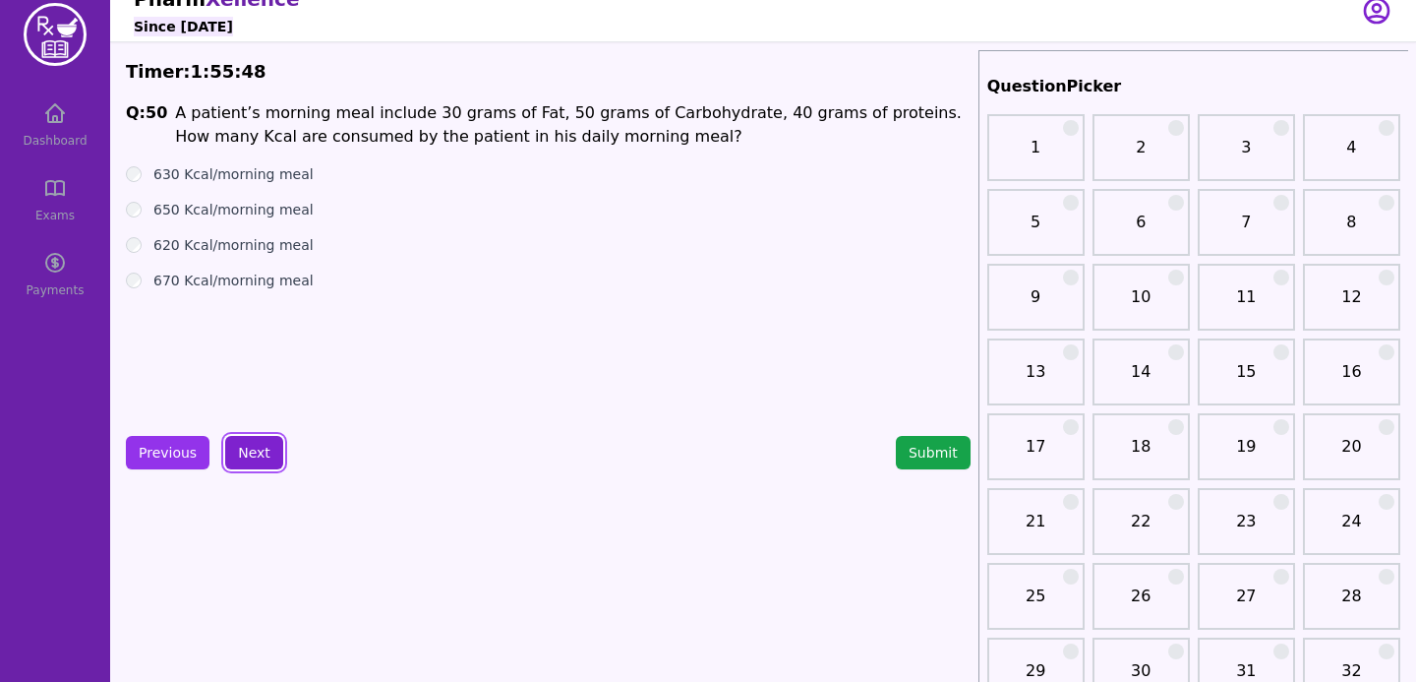
click at [254, 461] on button "Next" at bounding box center [254, 452] width 58 height 33
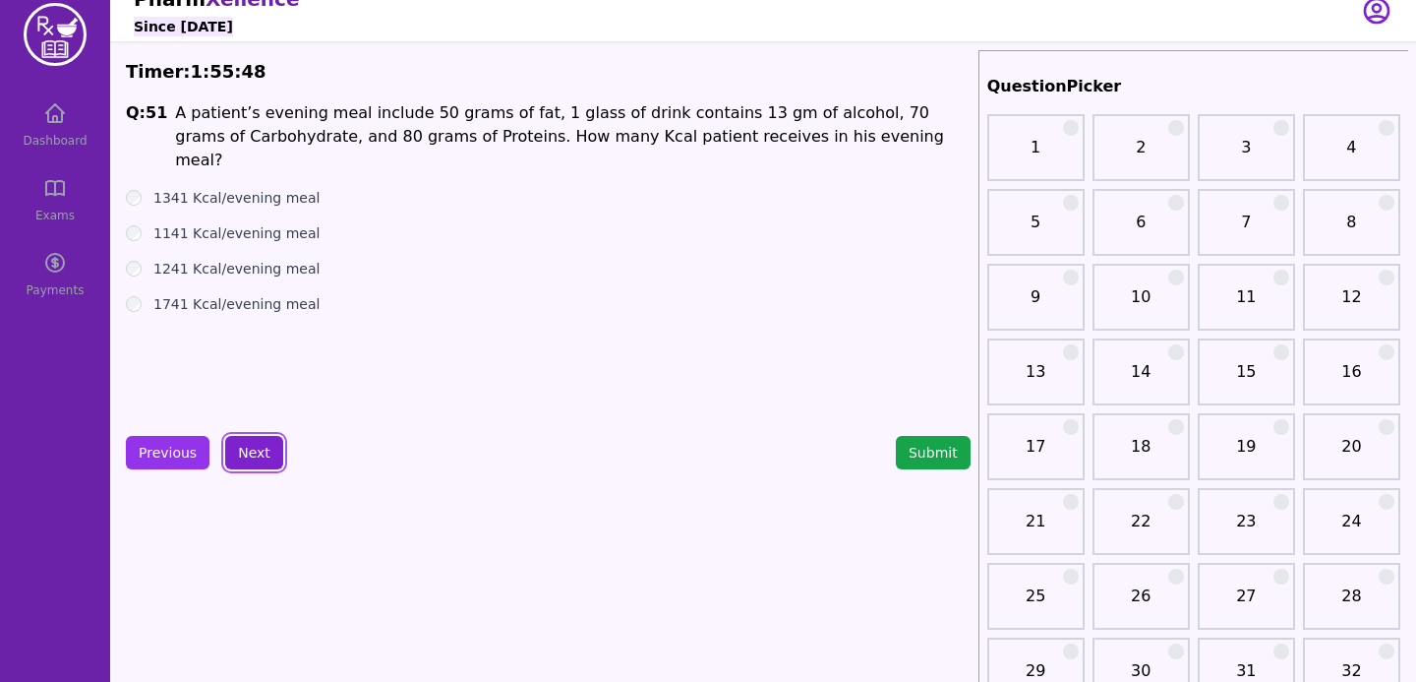
click at [254, 461] on button "Next" at bounding box center [254, 452] width 58 height 33
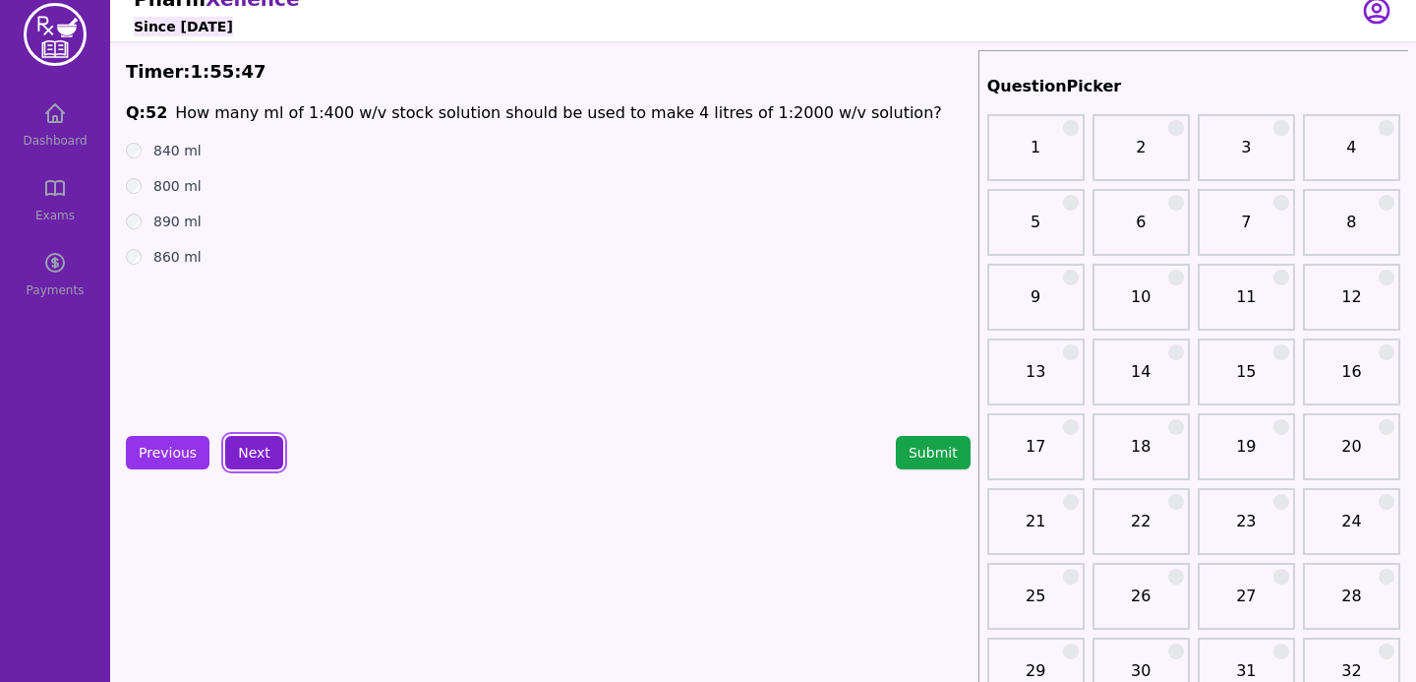
click at [254, 461] on button "Next" at bounding box center [254, 452] width 58 height 33
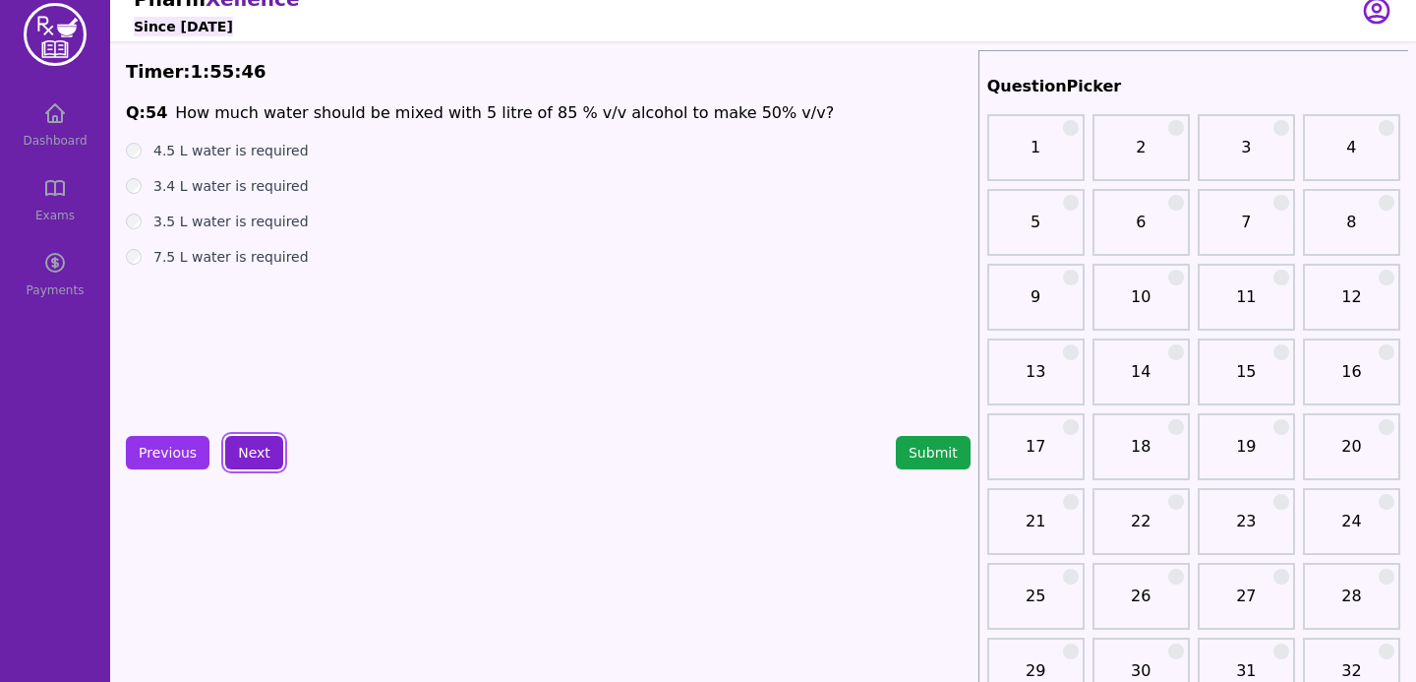
click at [254, 461] on button "Next" at bounding box center [254, 452] width 58 height 33
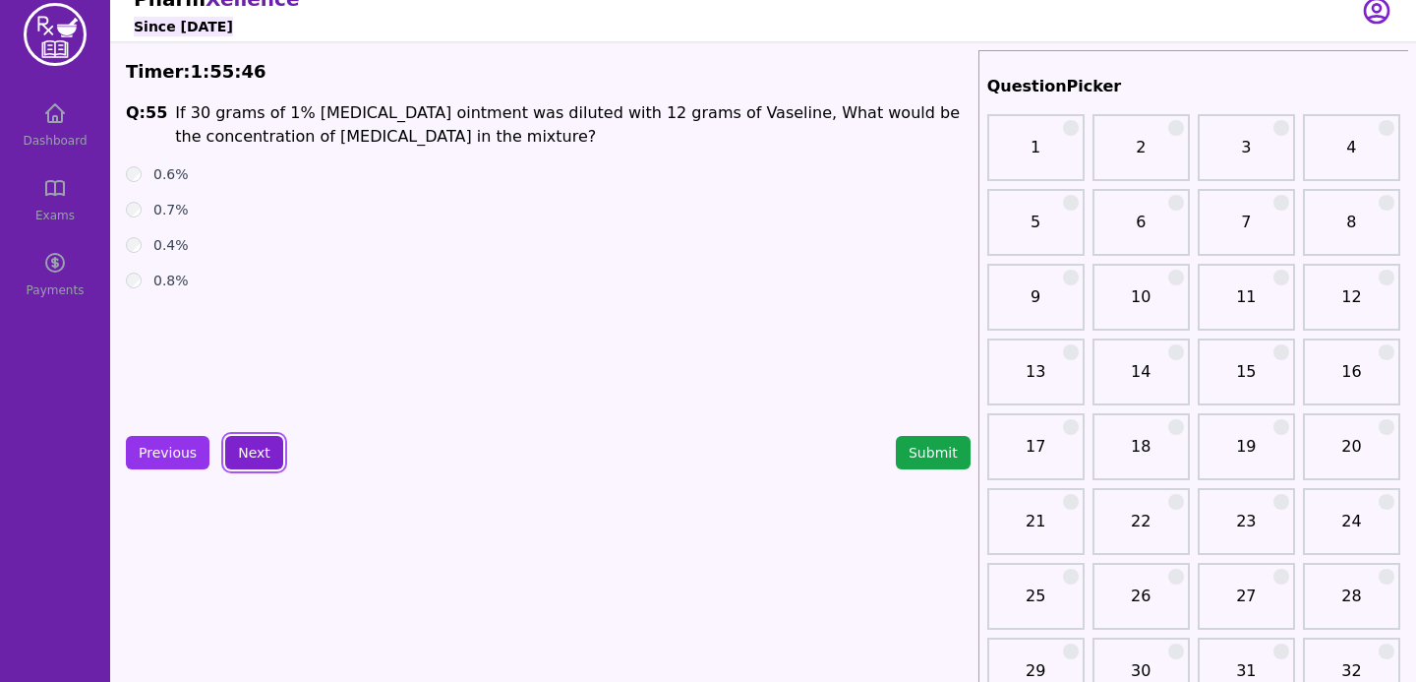
click at [254, 461] on button "Next" at bounding box center [254, 452] width 58 height 33
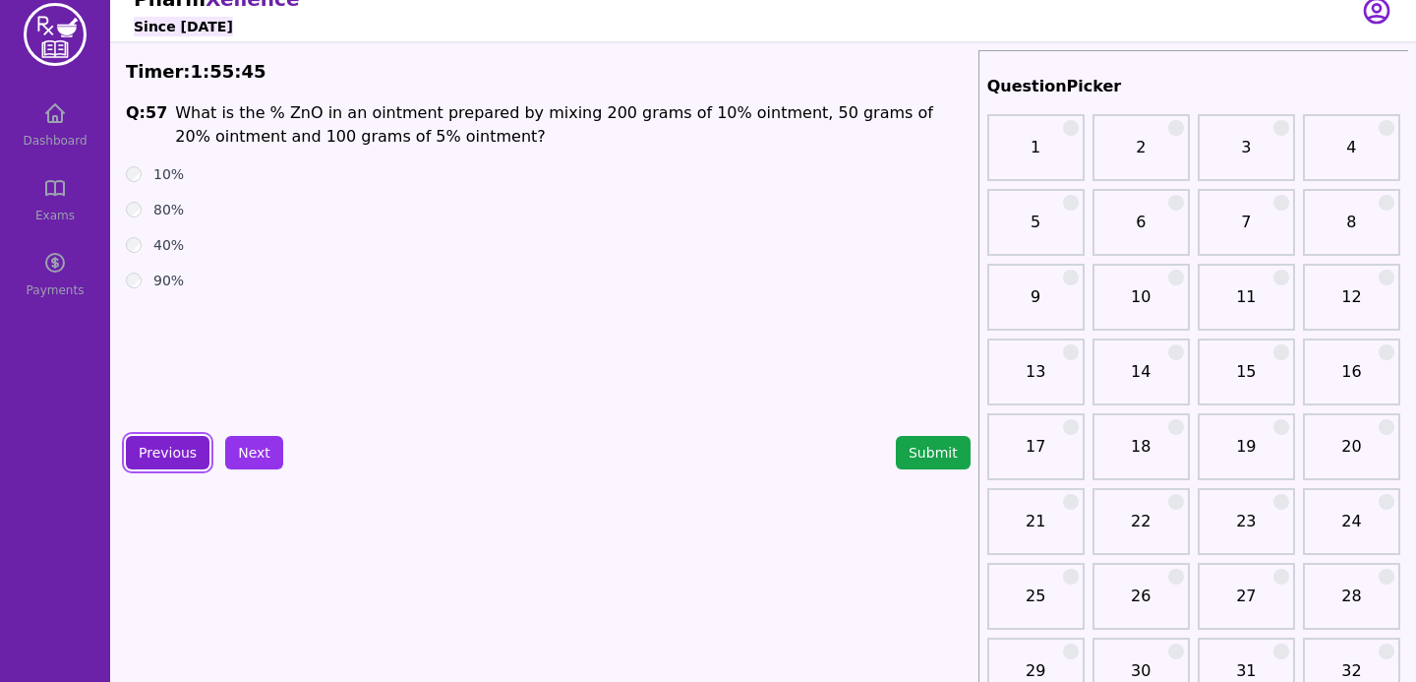
click at [170, 460] on button "Previous" at bounding box center [168, 452] width 84 height 33
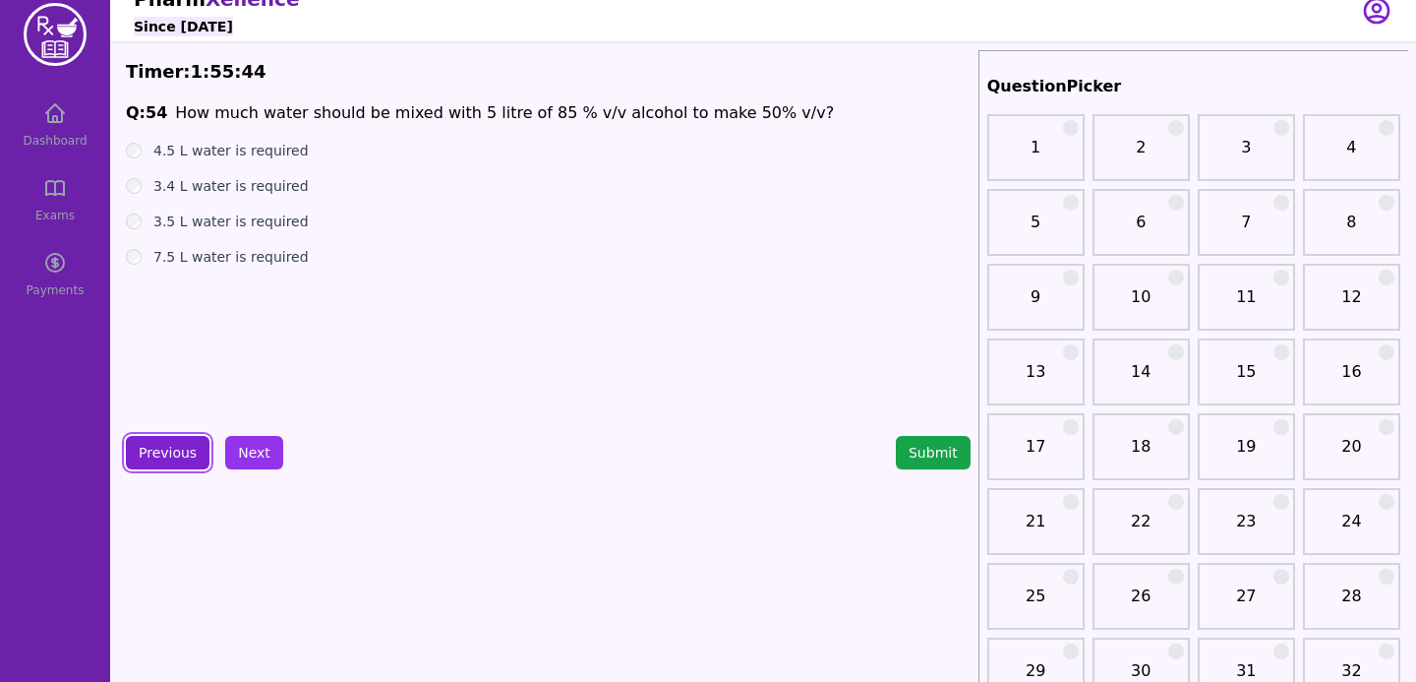
click at [170, 460] on button "Previous" at bounding box center [168, 452] width 84 height 33
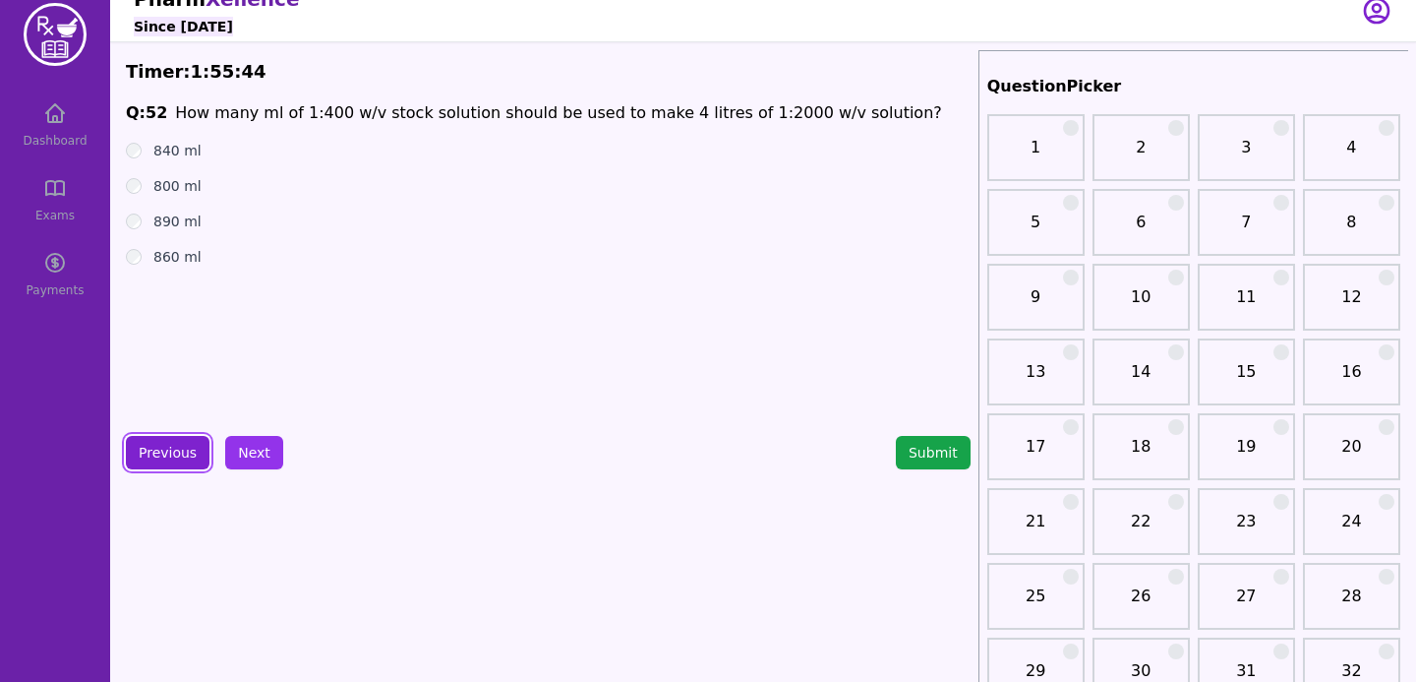
click at [170, 460] on button "Previous" at bounding box center [168, 452] width 84 height 33
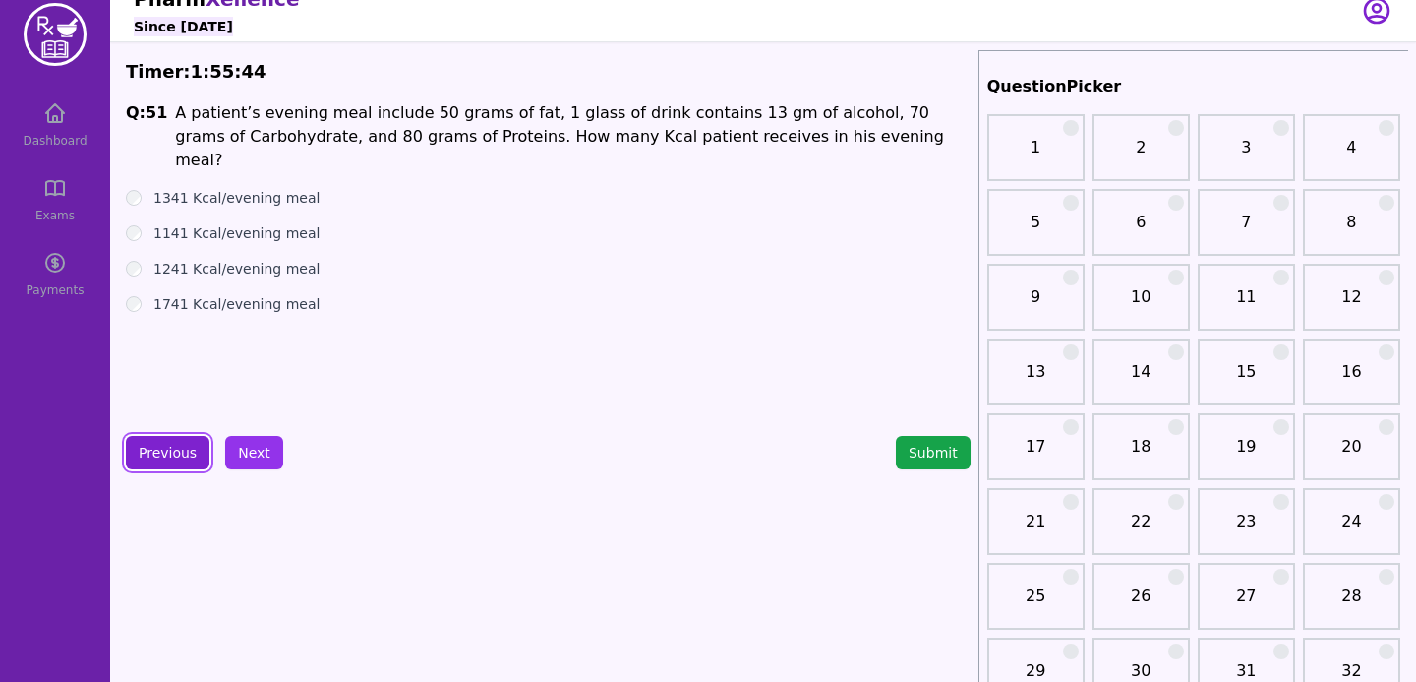
click at [170, 460] on button "Previous" at bounding box center [168, 452] width 84 height 33
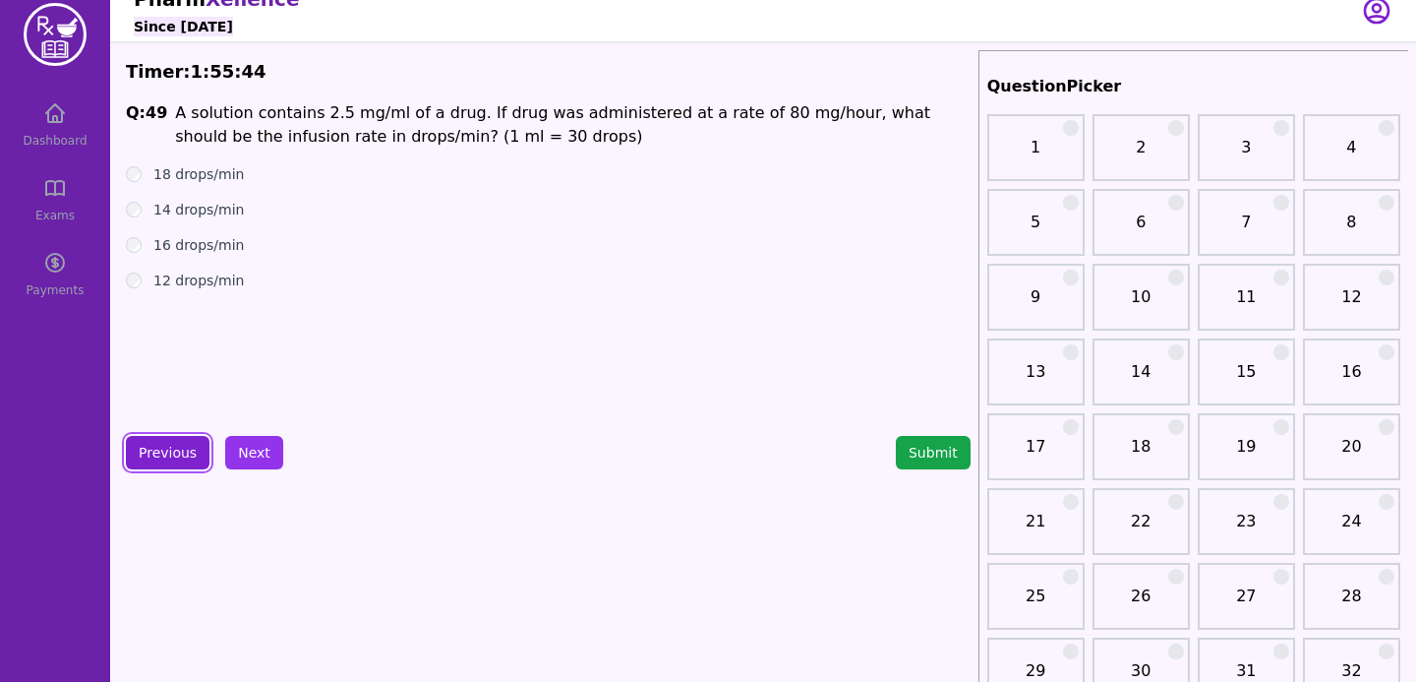
click at [170, 460] on button "Previous" at bounding box center [168, 452] width 84 height 33
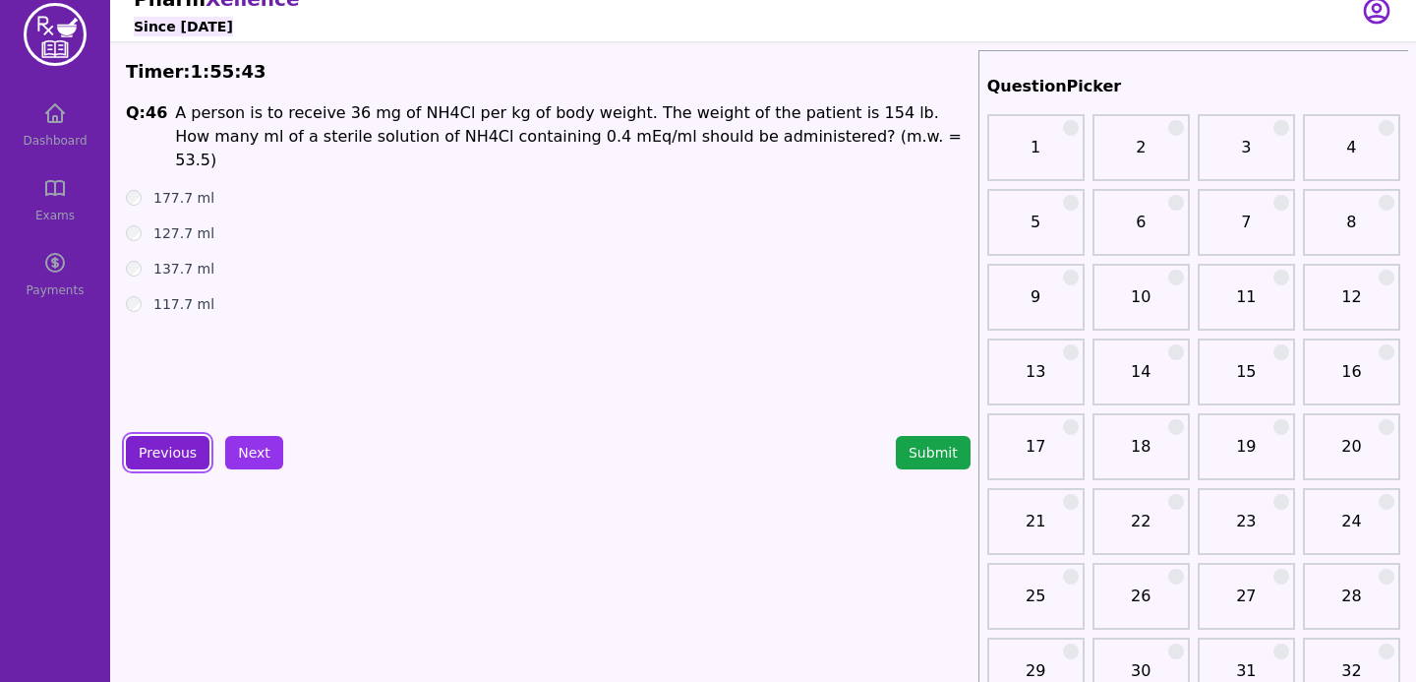
click at [170, 460] on button "Previous" at bounding box center [168, 452] width 84 height 33
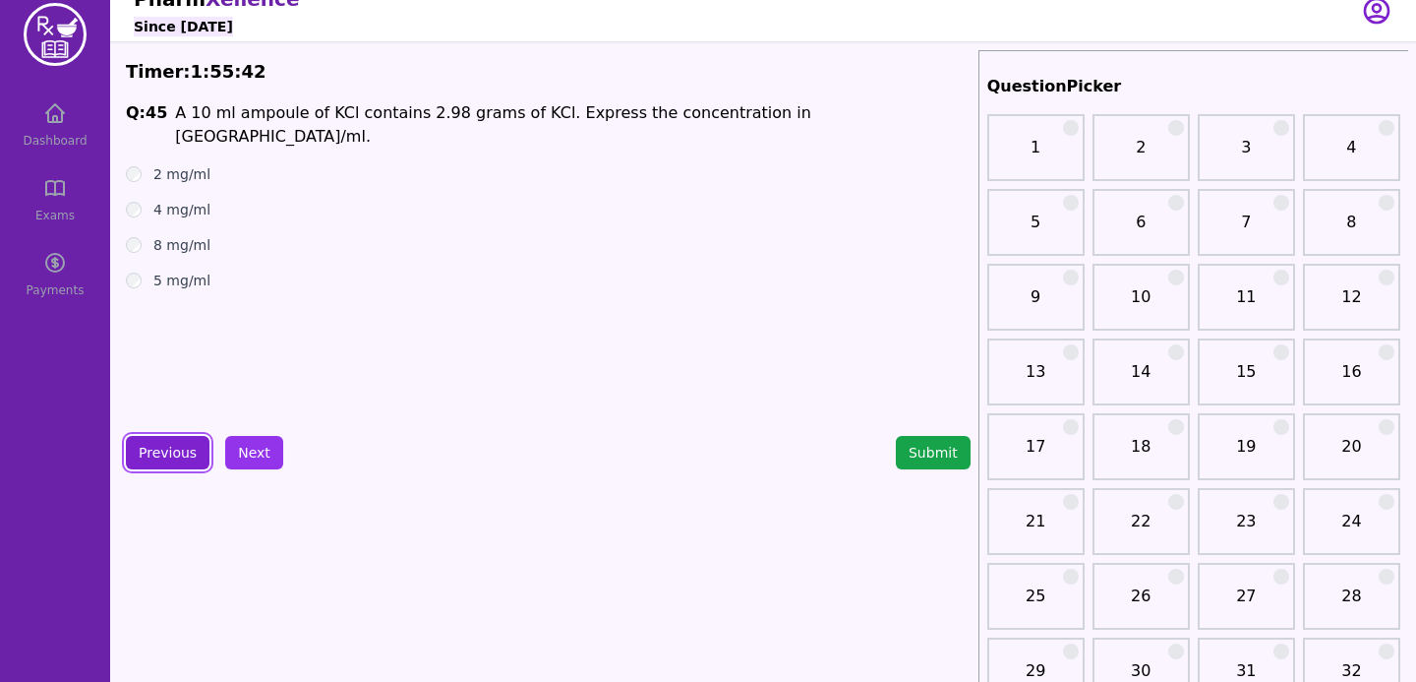
click at [170, 460] on button "Previous" at bounding box center [168, 452] width 84 height 33
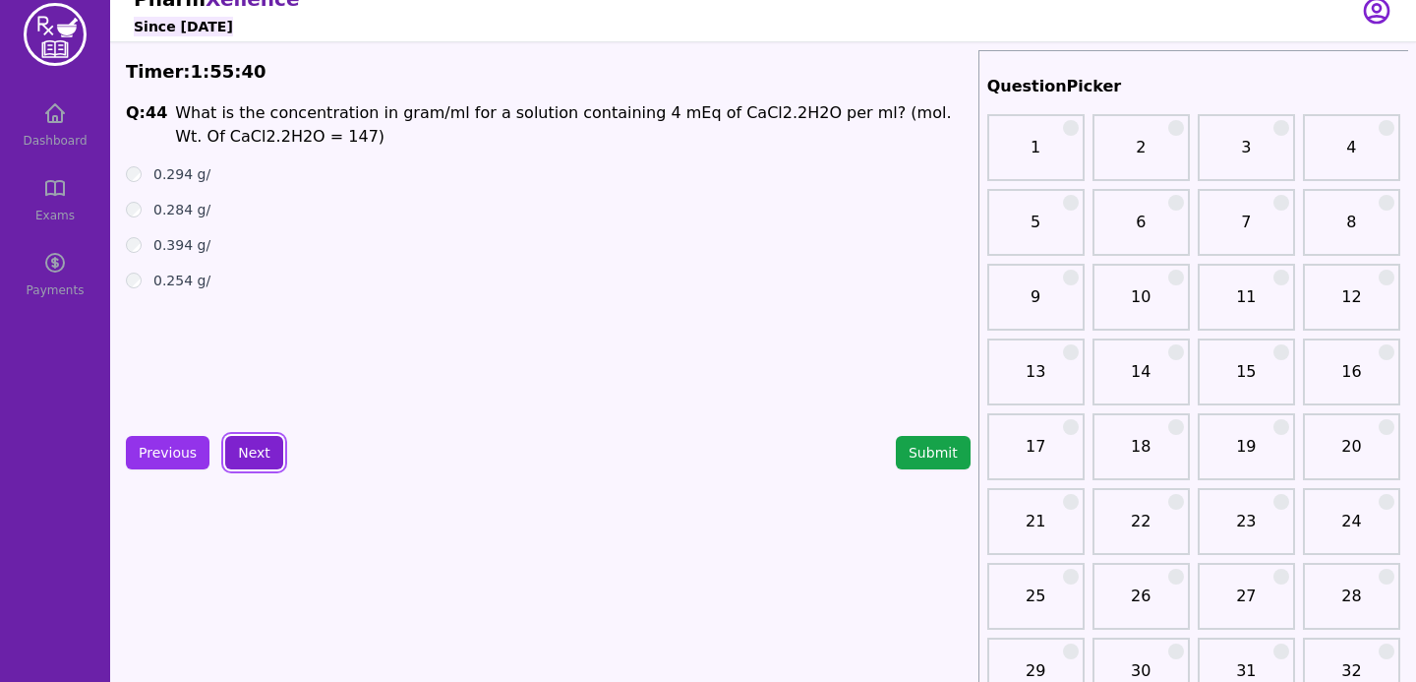
click at [238, 462] on button "Next" at bounding box center [254, 452] width 58 height 33
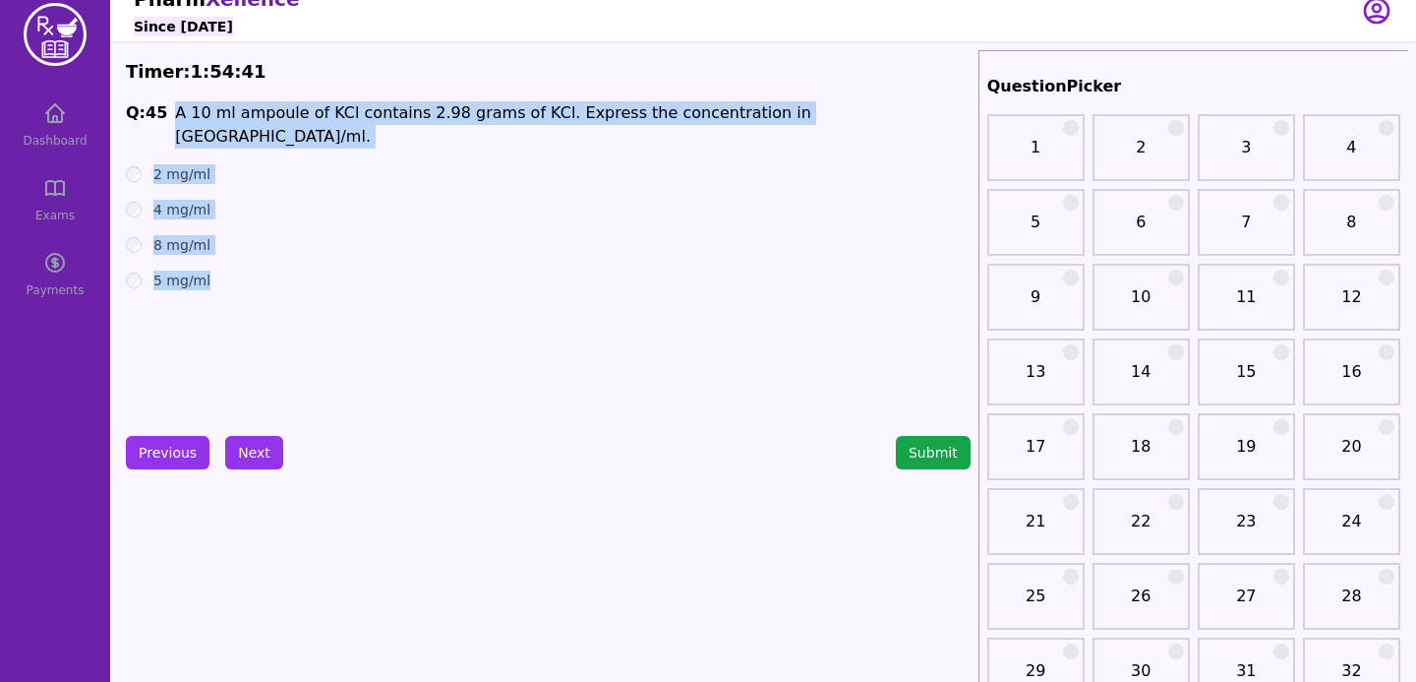
drag, startPoint x: 174, startPoint y: 105, endPoint x: 241, endPoint y: 323, distance: 227.4
click at [241, 323] on div "Q: 45 A 10 ml ampoule of KCl contains 2.98 grams of KCl. Express the concentrat…" at bounding box center [548, 248] width 845 height 295
copy div "A 10 ml ampoule of KCl contains 2.98 grams of KCl. Express the concentration in…"
click at [256, 449] on button "Next" at bounding box center [254, 452] width 58 height 33
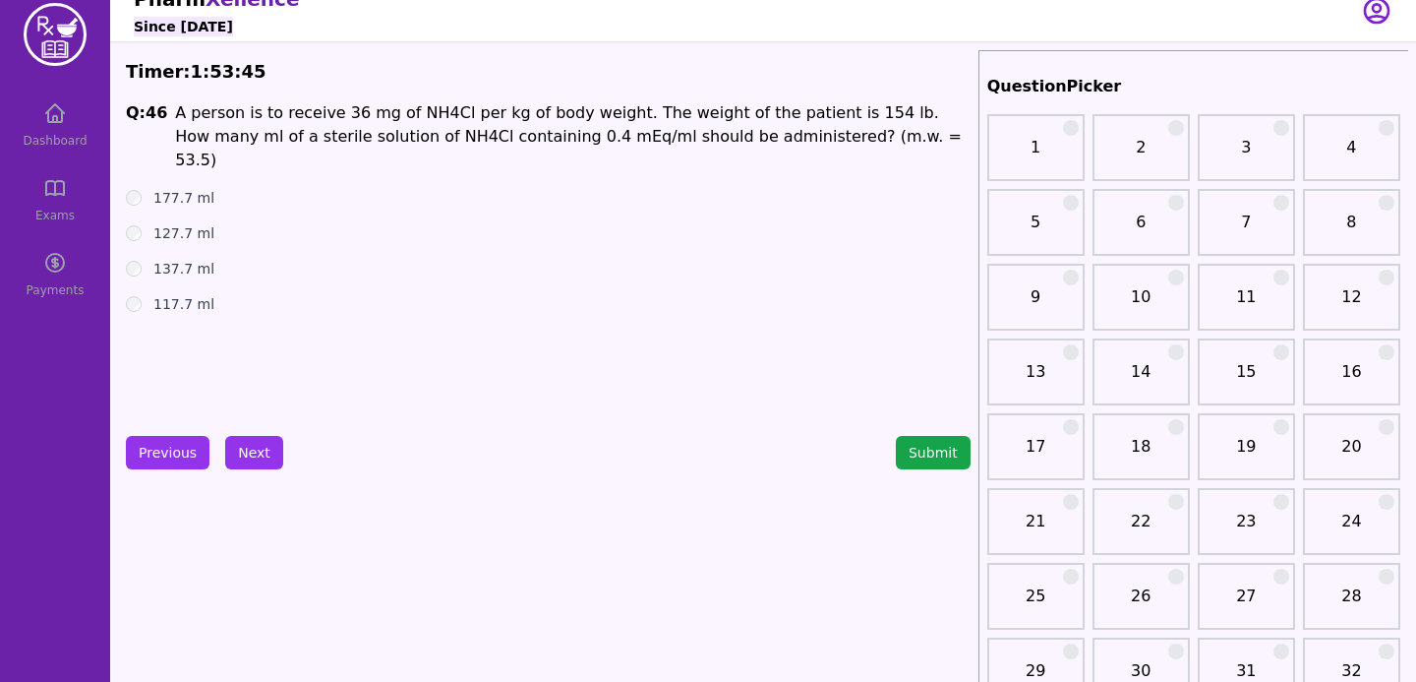
click at [425, 294] on div "117.7 ml" at bounding box center [548, 304] width 845 height 20
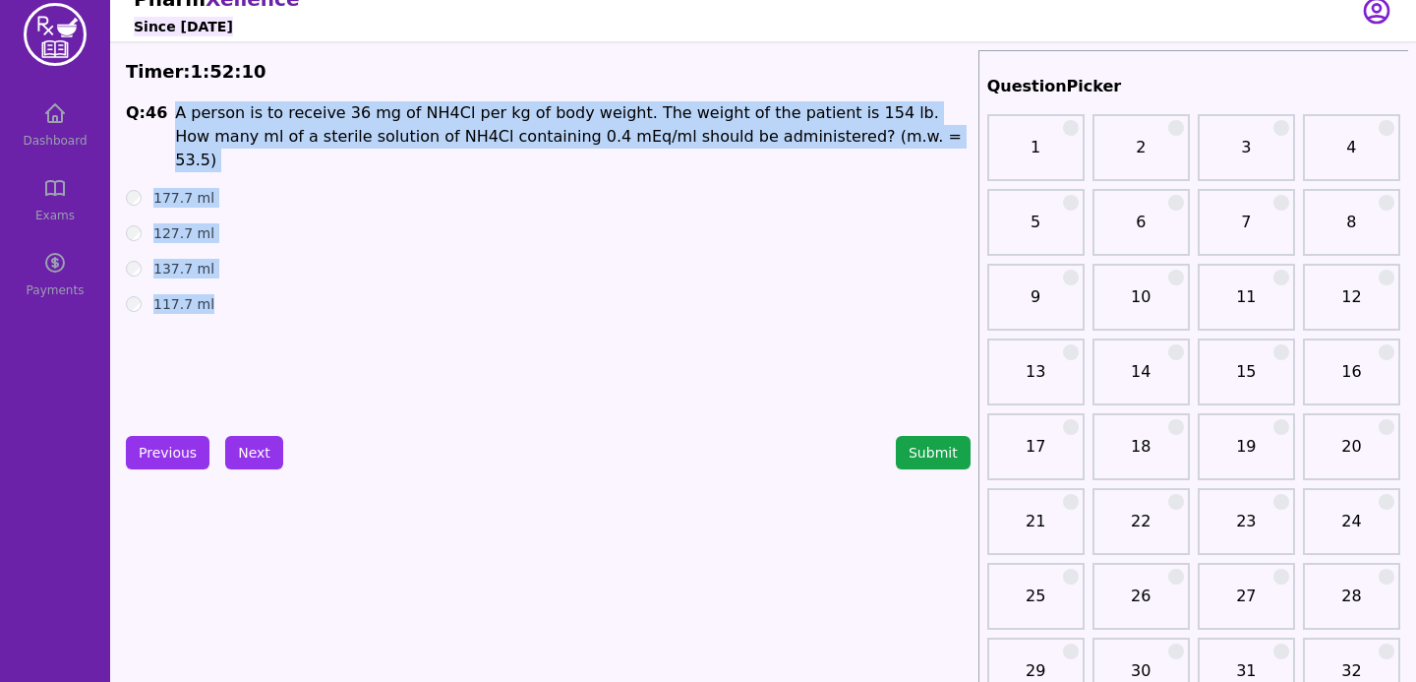
drag, startPoint x: 177, startPoint y: 99, endPoint x: 225, endPoint y: 320, distance: 225.5
copy div "A person is to receive 36 mg of NH 4 Cl per kg of body weight. The weight of th…"
click at [388, 389] on div "Q: 46 A person is to receive 36 mg of NH 4 Cl per kg of body weight. The weight…" at bounding box center [548, 248] width 845 height 295
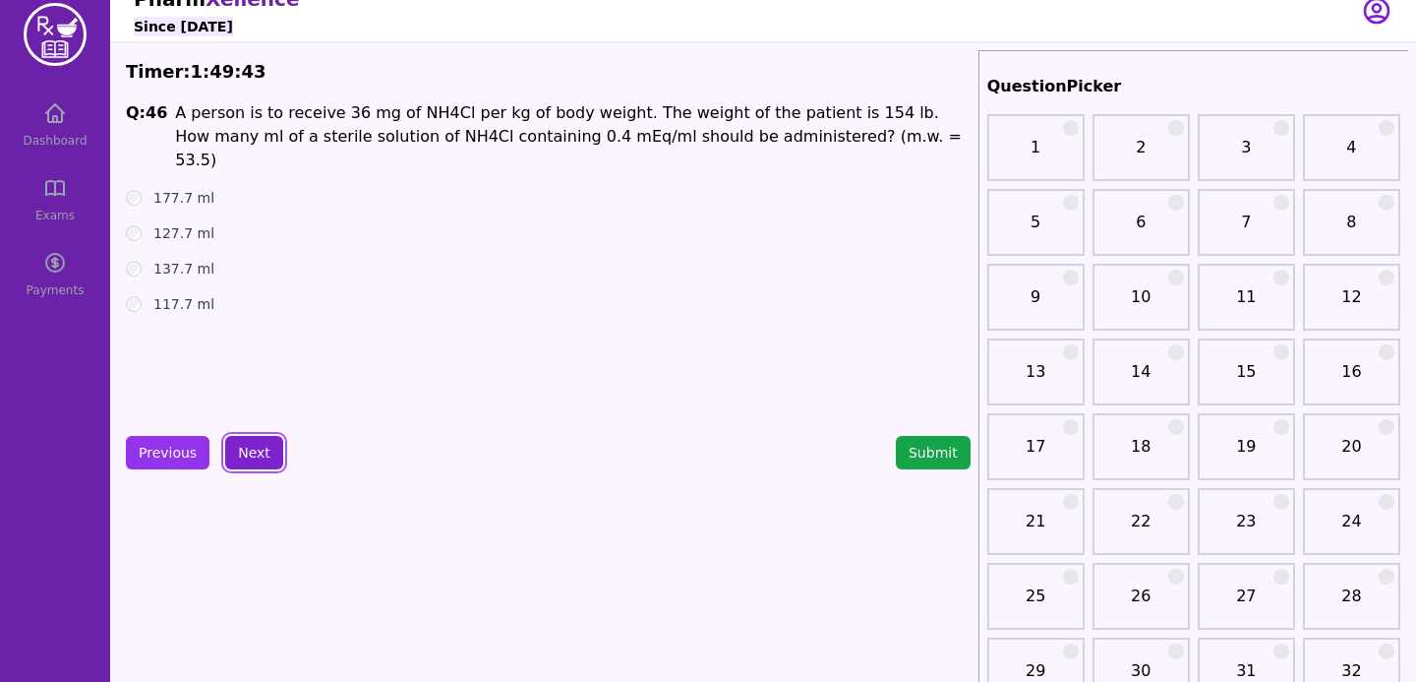
click at [242, 440] on button "Next" at bounding box center [254, 452] width 58 height 33
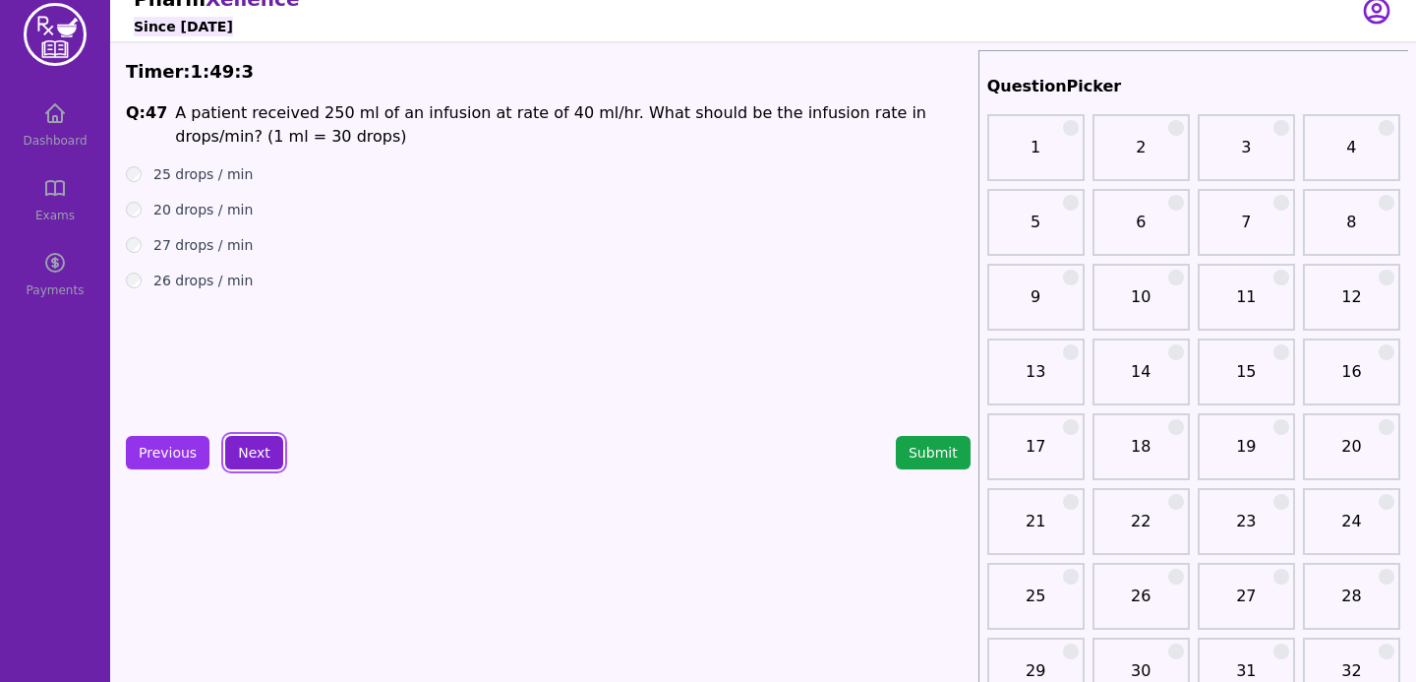
click at [244, 442] on button "Next" at bounding box center [254, 452] width 58 height 33
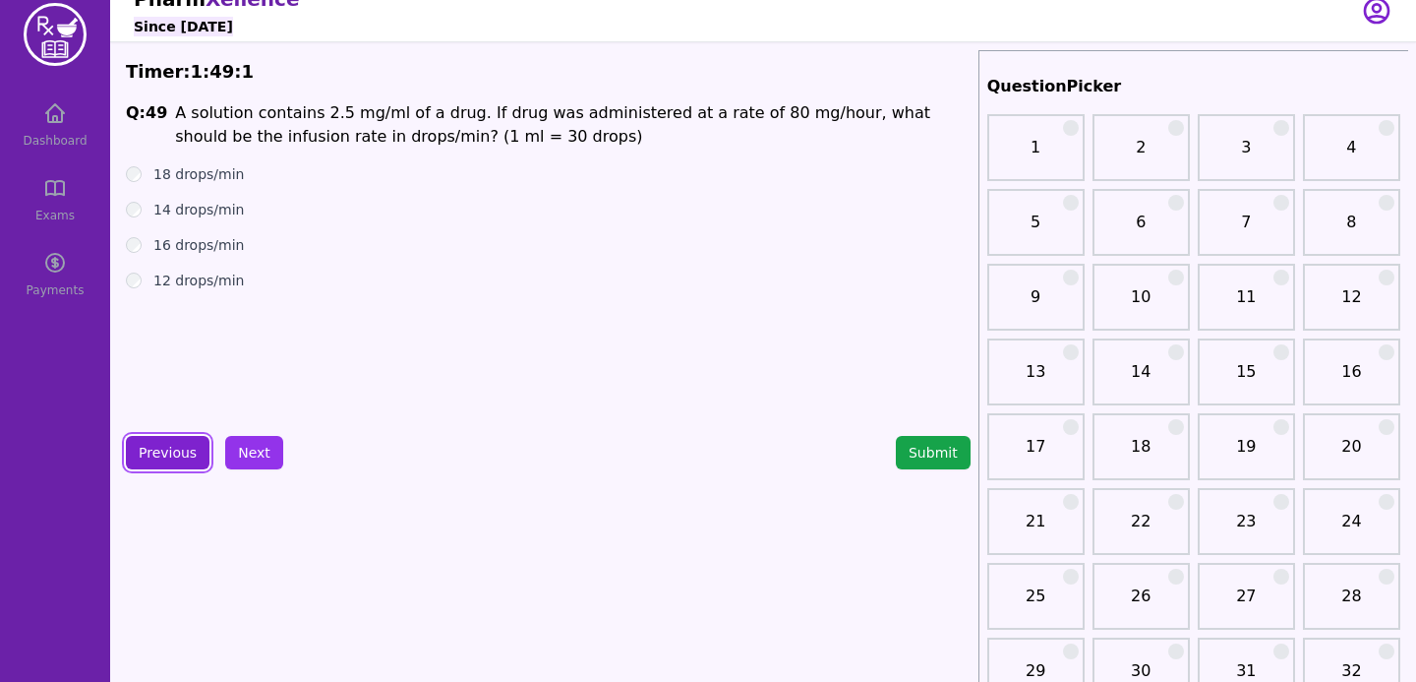
click at [187, 456] on button "Previous" at bounding box center [168, 452] width 84 height 33
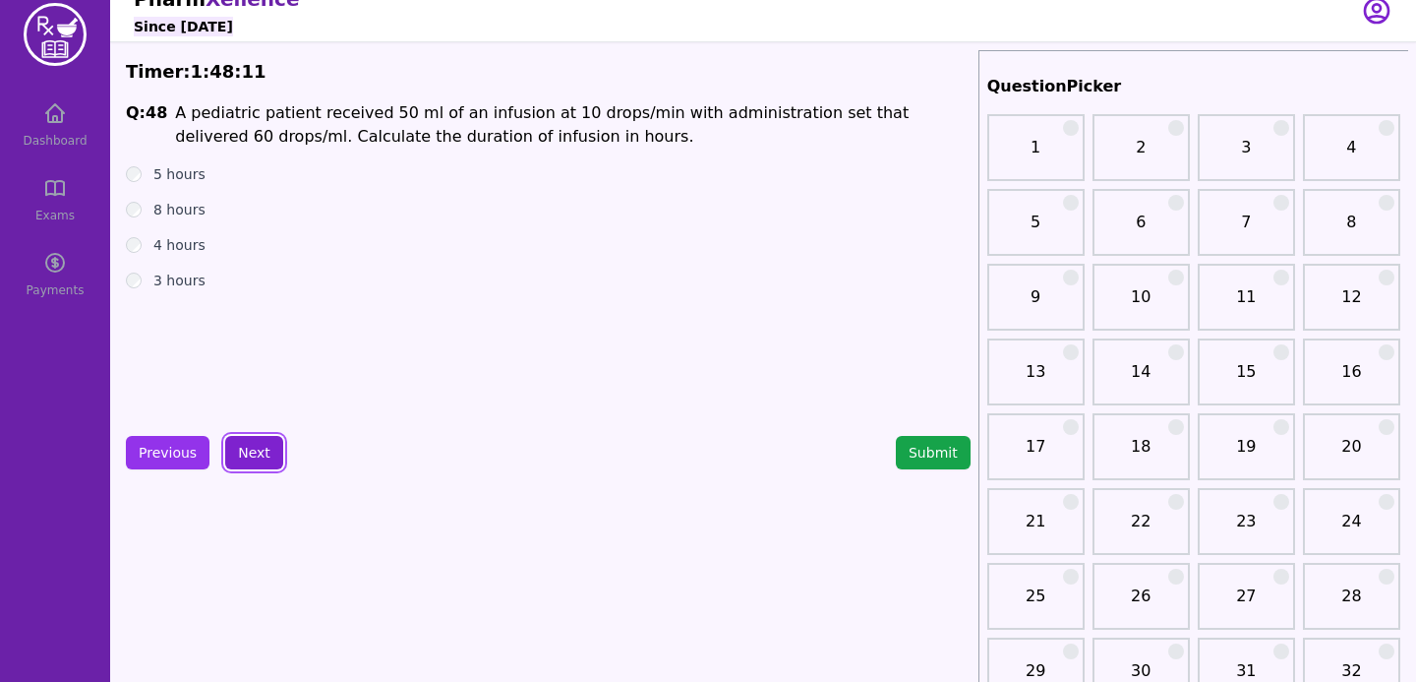
click at [228, 453] on button "Next" at bounding box center [254, 452] width 58 height 33
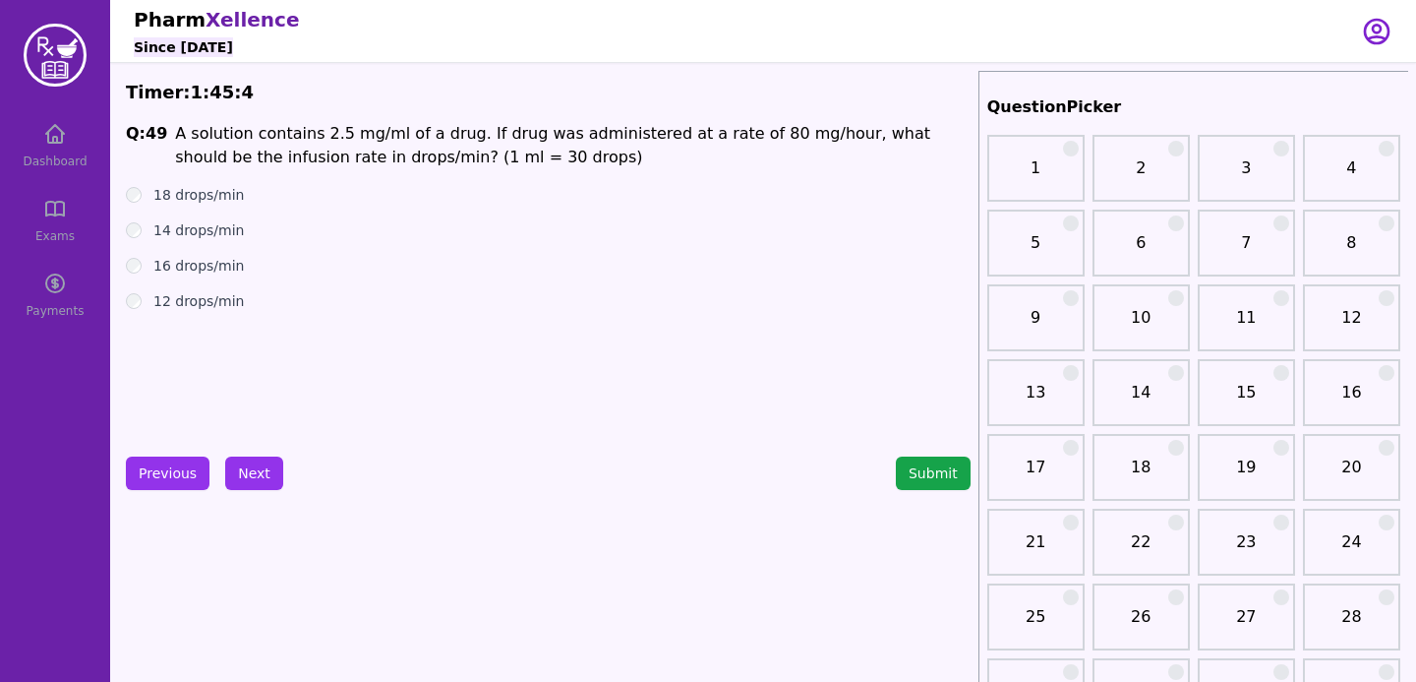
drag, startPoint x: 167, startPoint y: 141, endPoint x: 276, endPoint y: 322, distance: 211.3
click at [284, 353] on div "Q: 49 A solution contains 2.5 mg/ml of a drug. If drug was administered at a ra…" at bounding box center [548, 269] width 845 height 295
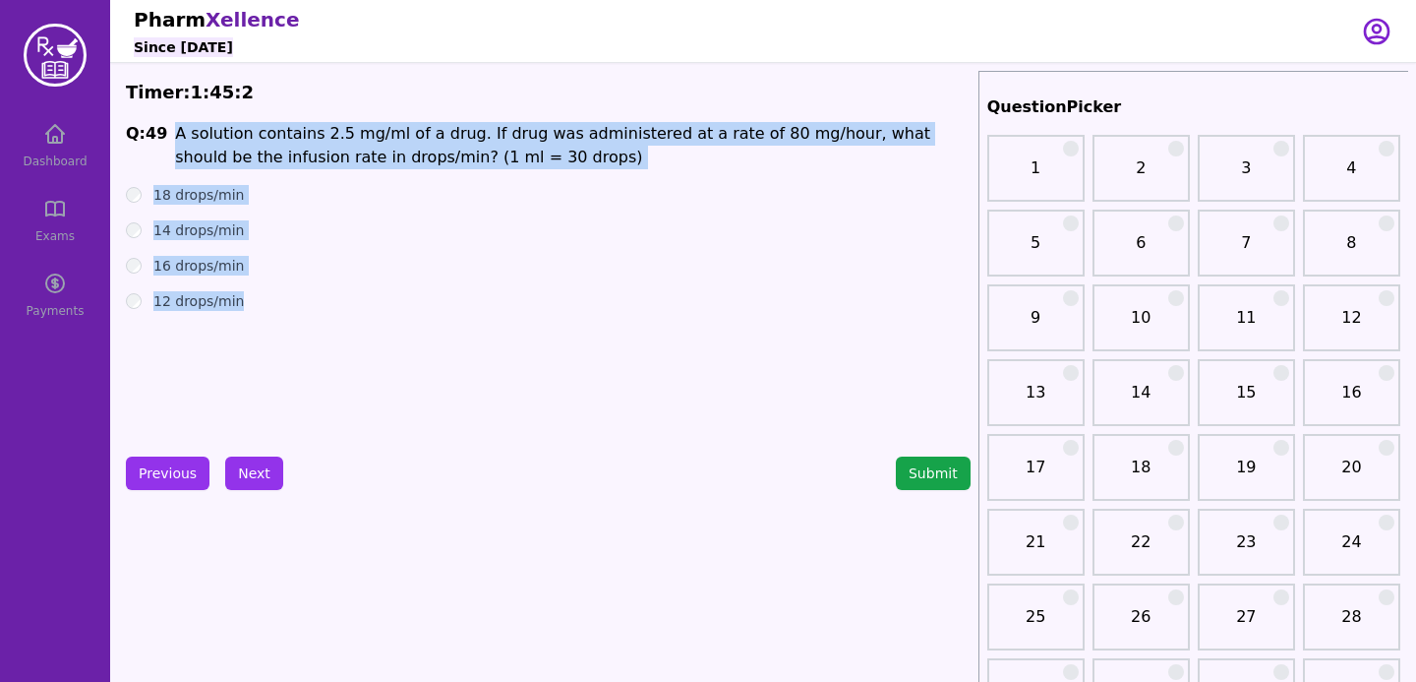
drag, startPoint x: 169, startPoint y: 124, endPoint x: 280, endPoint y: 342, distance: 245.0
click at [280, 342] on div "Q: 49 A solution contains 2.5 mg/ml of a drug. If drug was administered at a ra…" at bounding box center [548, 269] width 845 height 295
copy div "A solution contains 2.5 mg/ml of a drug. If drug was administered at a rate of …"
click at [479, 313] on div "Q: 49 A solution contains 2.5 mg/ml of a drug. If drug was administered at a ra…" at bounding box center [548, 269] width 845 height 295
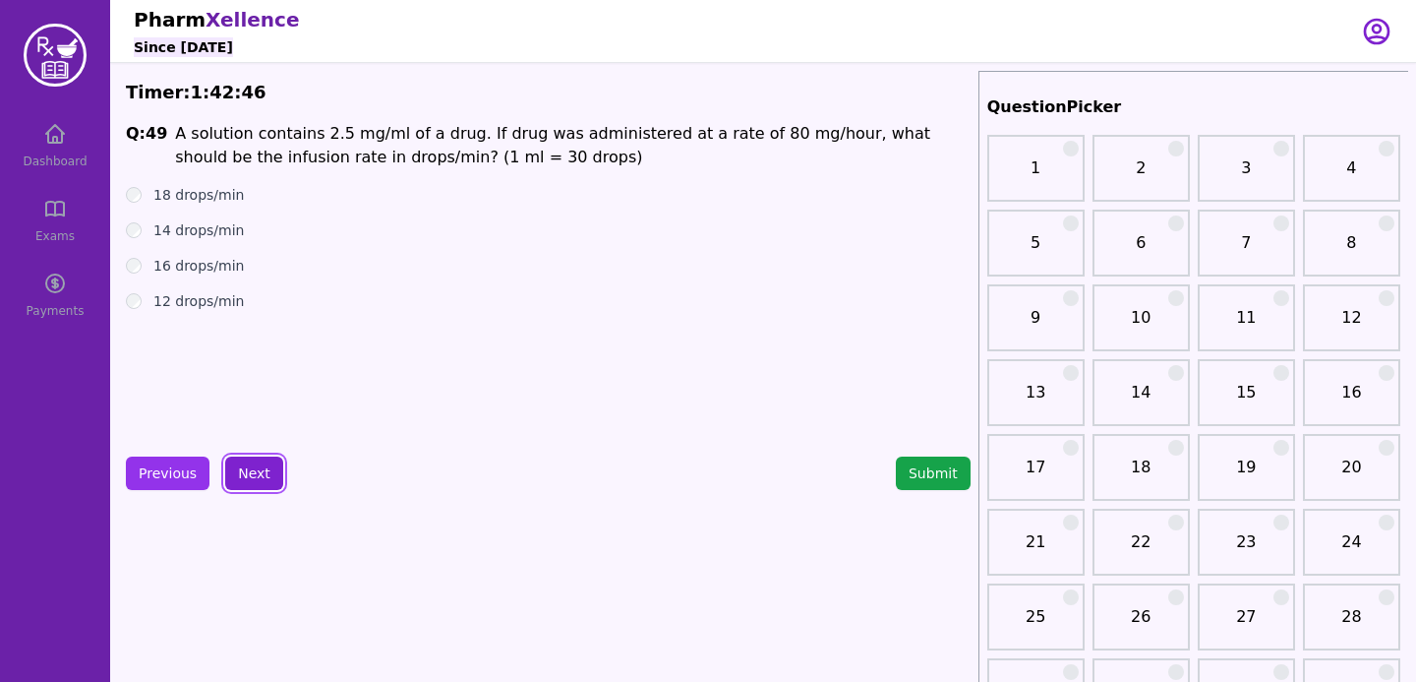
click at [277, 471] on button "Next" at bounding box center [254, 472] width 58 height 33
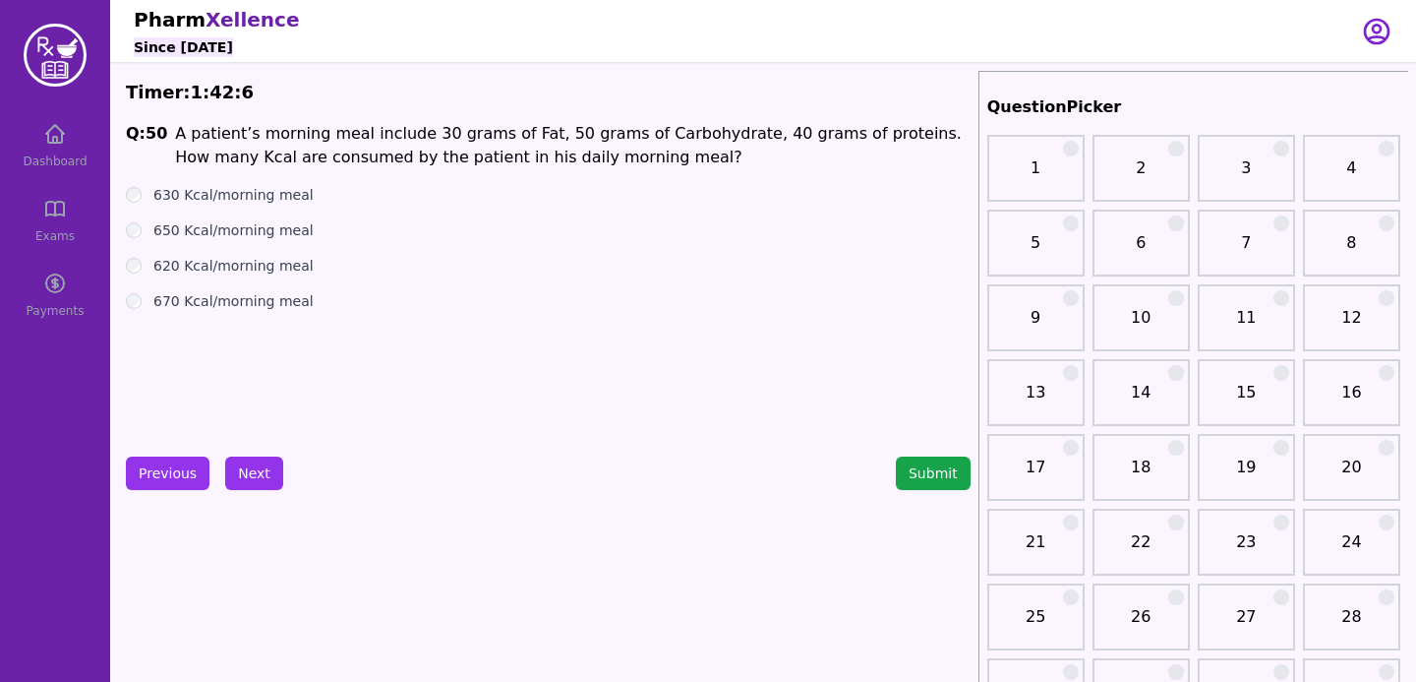
click at [145, 209] on ul "630 Kcal/morning meal 650 Kcal/morning meal 620 Kcal/morning meal 670 Kcal/morn…" at bounding box center [548, 248] width 845 height 126
click at [242, 475] on button "Next" at bounding box center [254, 472] width 58 height 33
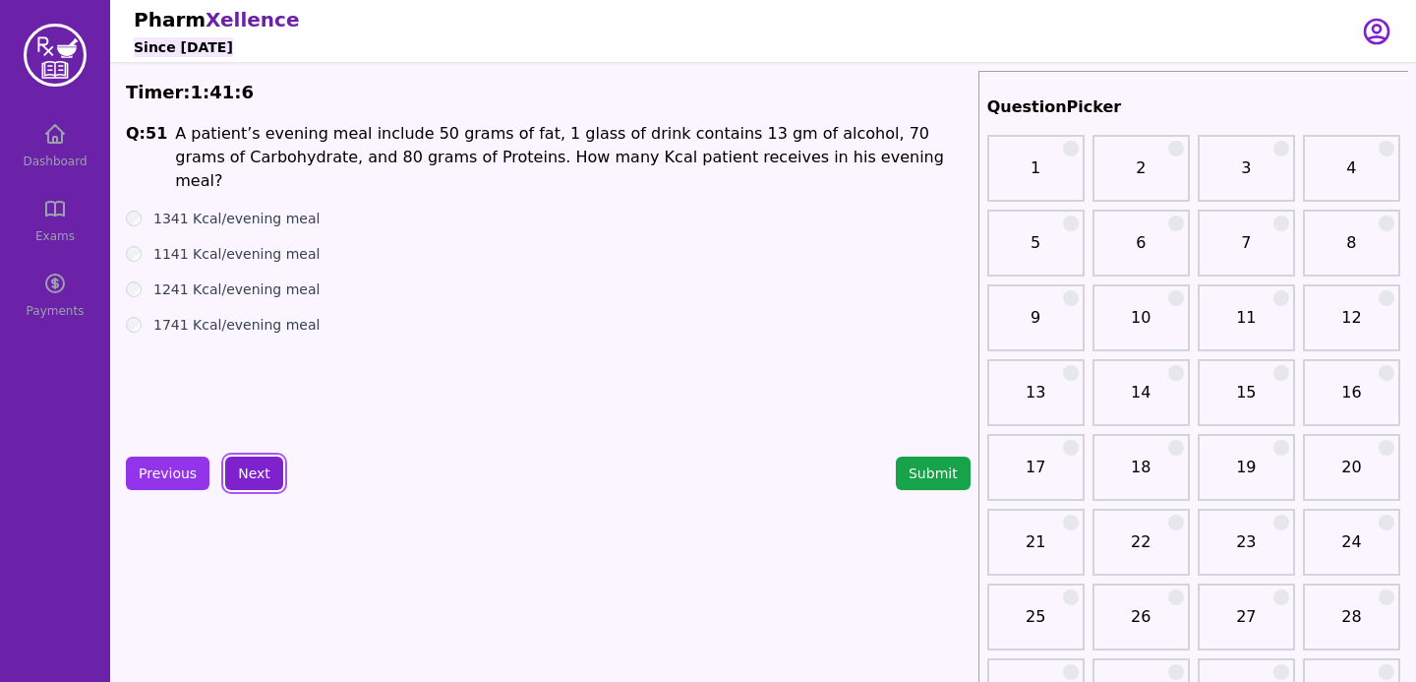
click at [256, 465] on button "Next" at bounding box center [254, 472] width 58 height 33
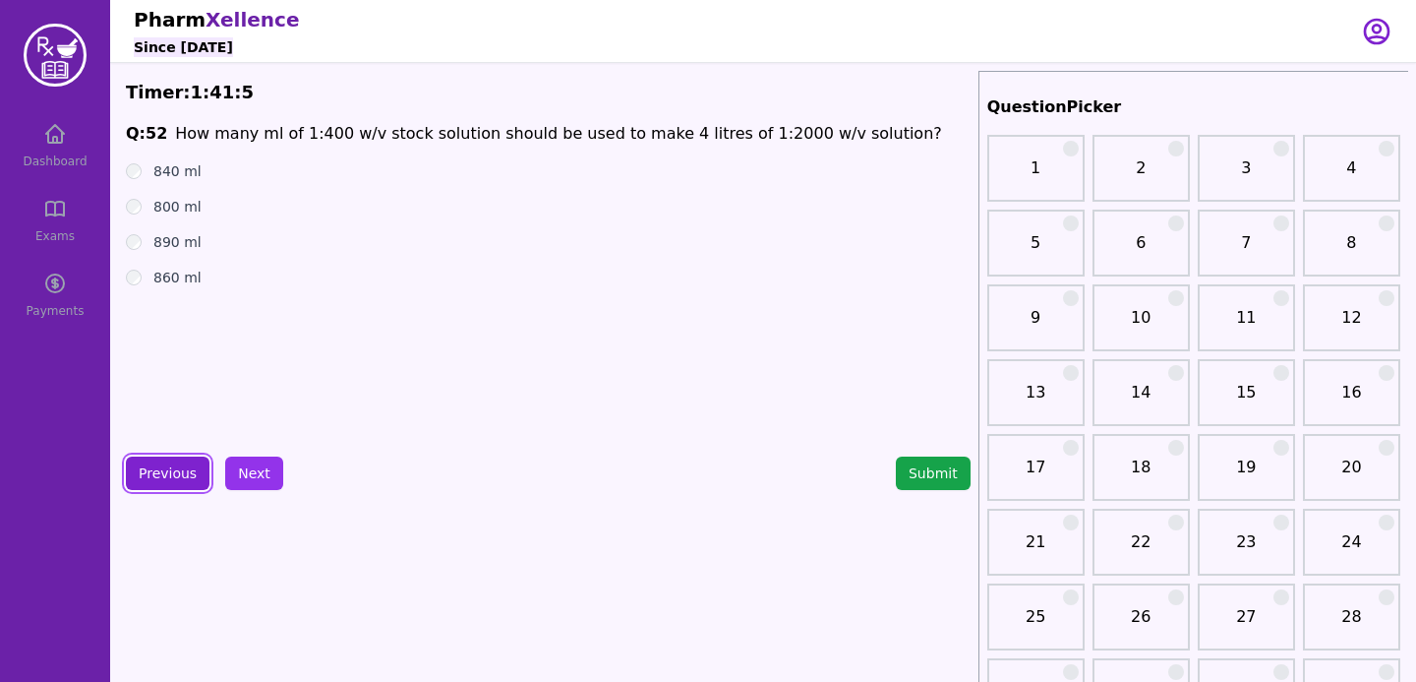
click at [164, 467] on button "Previous" at bounding box center [168, 472] width 84 height 33
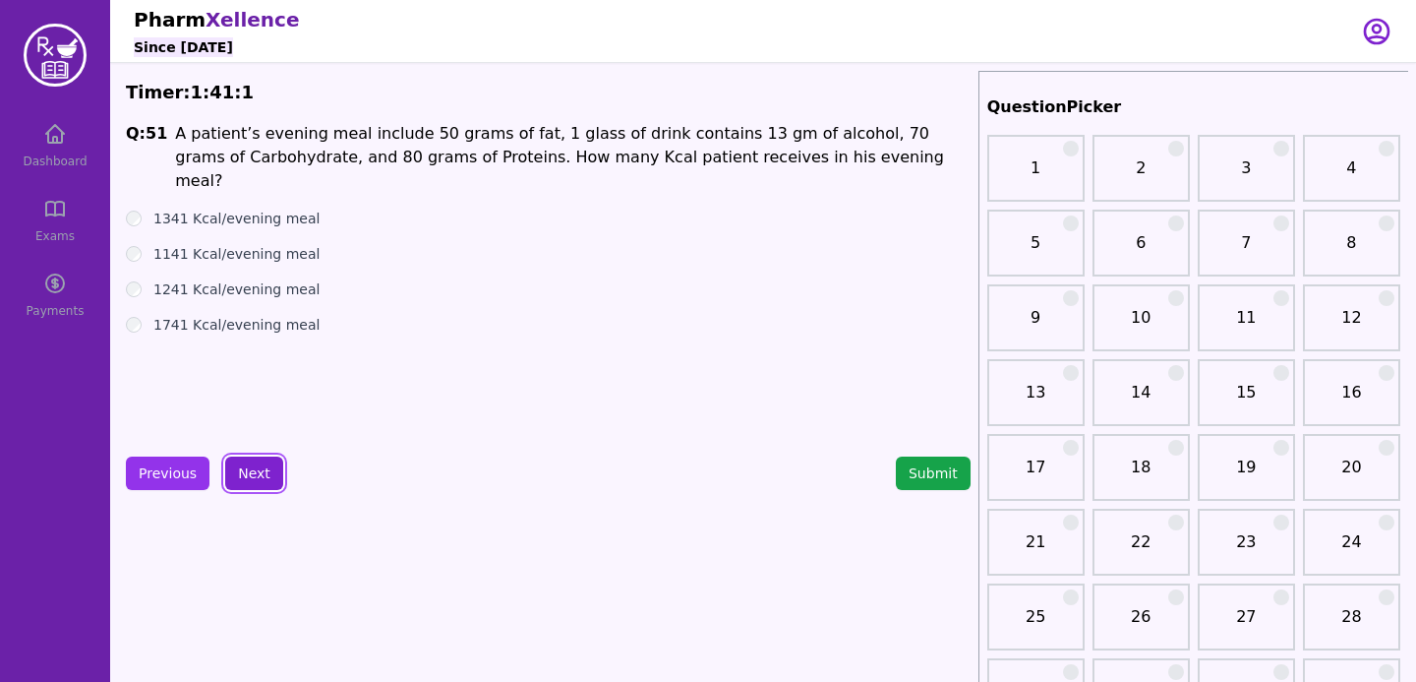
click at [264, 472] on button "Next" at bounding box center [254, 472] width 58 height 33
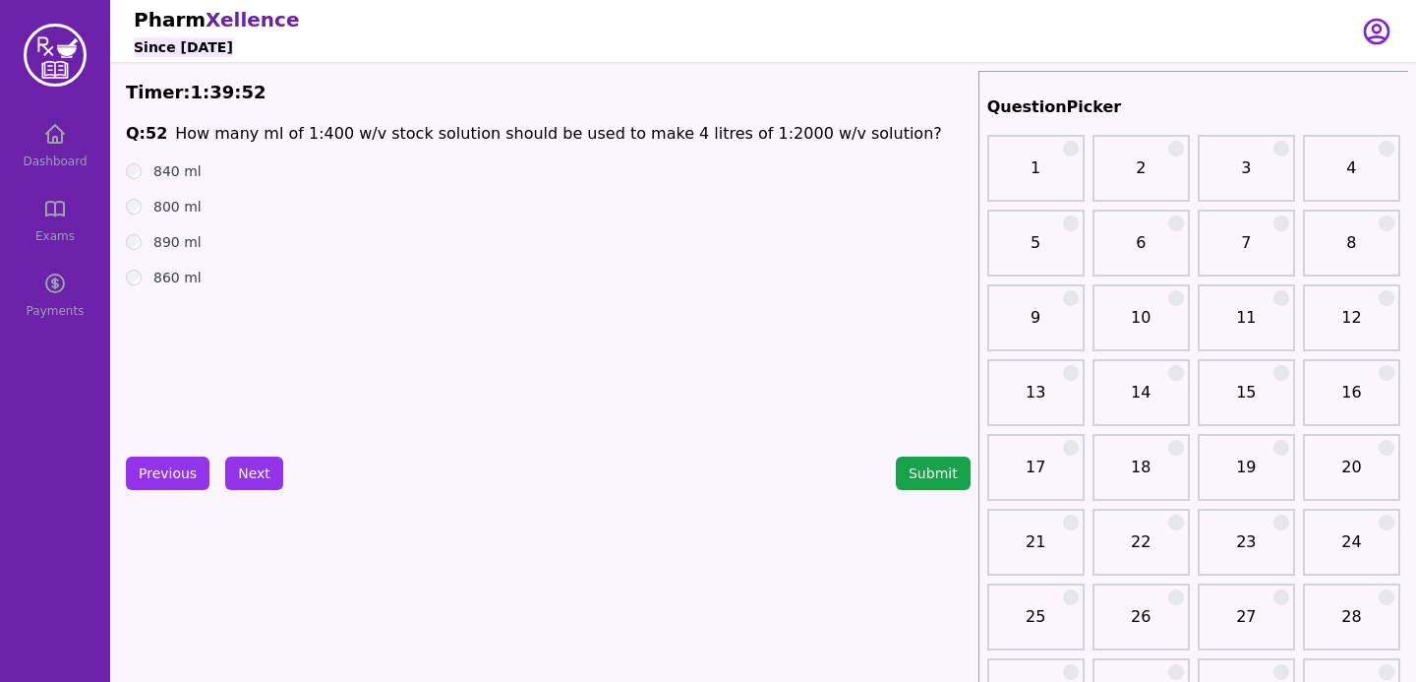
click at [145, 210] on div "800 ml" at bounding box center [548, 207] width 845 height 20
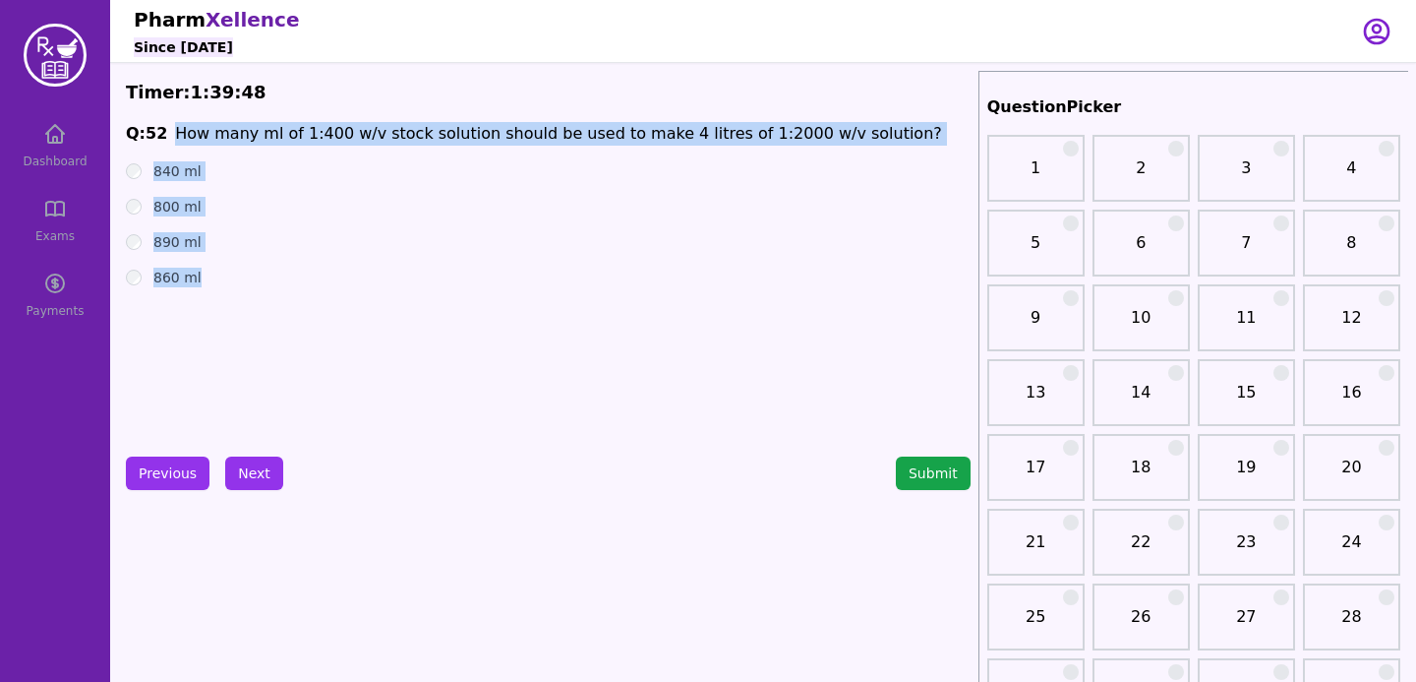
drag, startPoint x: 169, startPoint y: 130, endPoint x: 255, endPoint y: 308, distance: 197.5
click at [255, 312] on div "Q: 52 How many ml of 1:400 w/v stock solution should be used to make 4 litres o…" at bounding box center [548, 269] width 845 height 295
copy div "How many ml of 1:400 w/v stock solution should be used to make 4 litres of 1:20…"
click at [257, 456] on button "Next" at bounding box center [254, 472] width 58 height 33
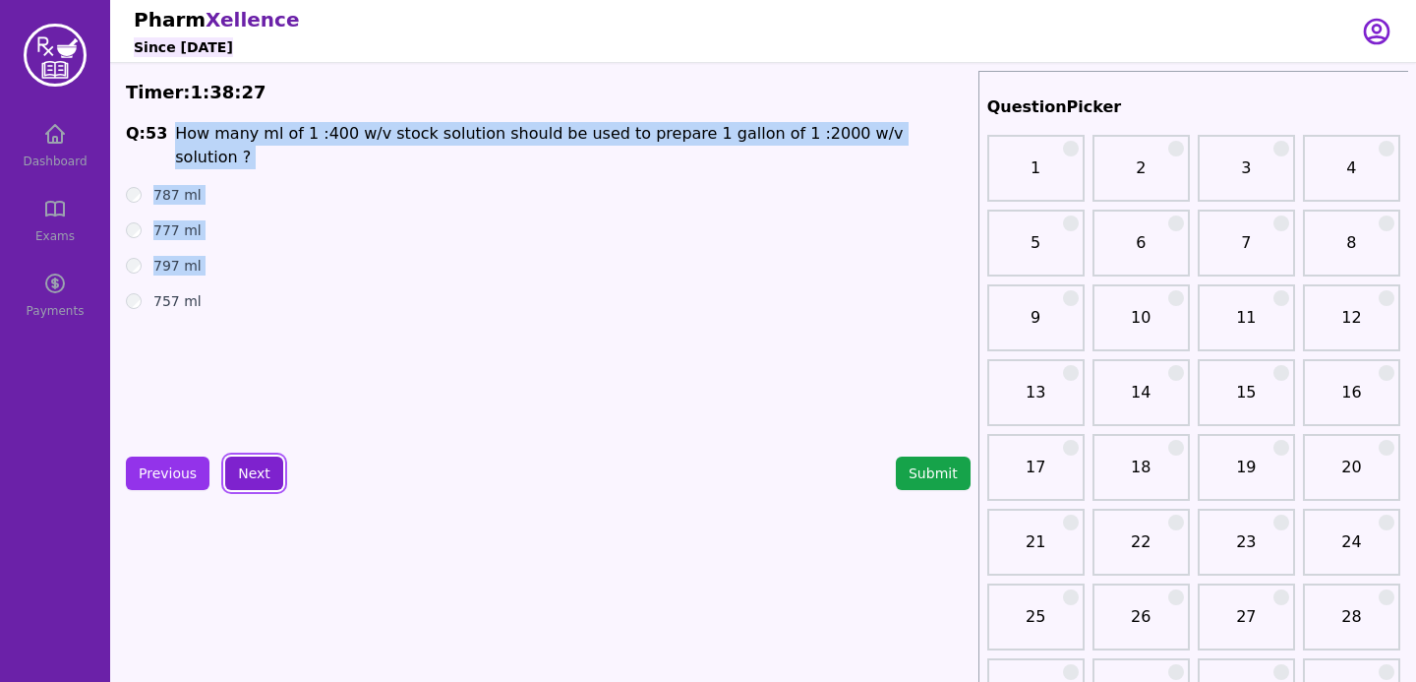
click at [267, 472] on button "Next" at bounding box center [254, 472] width 58 height 33
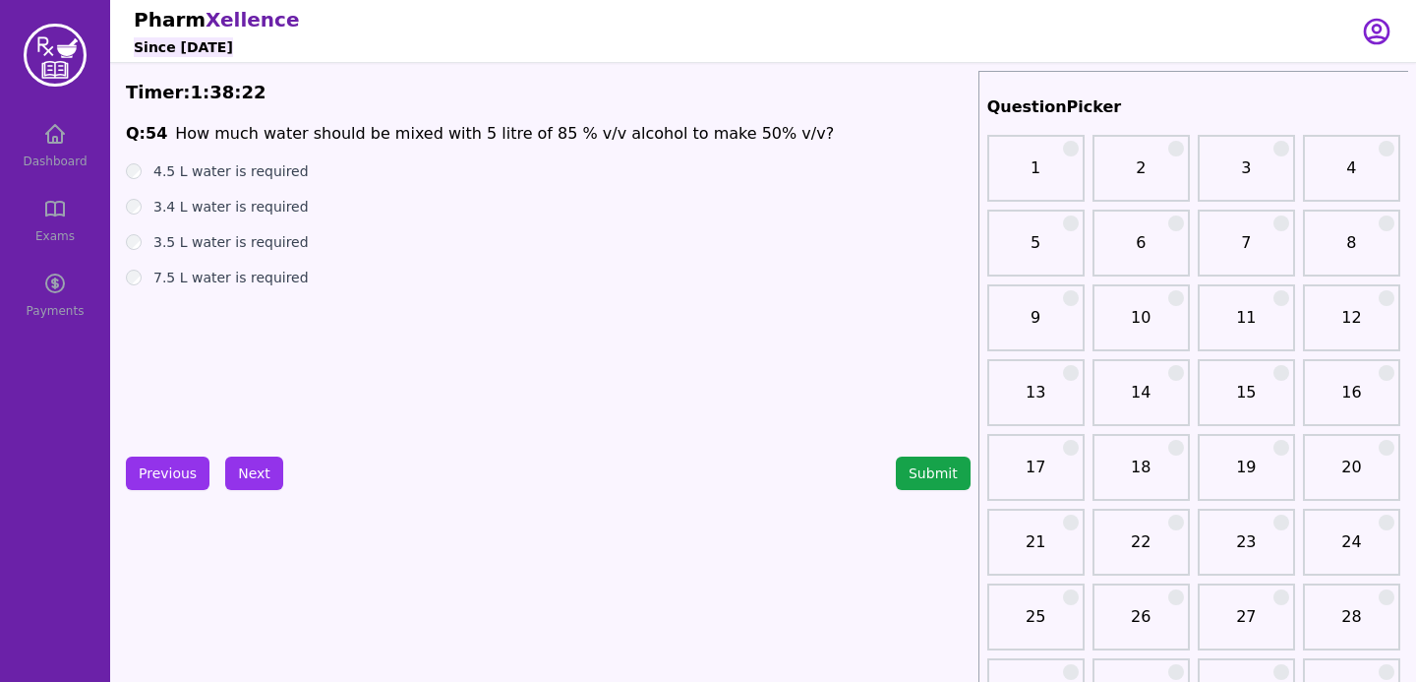
click at [530, 376] on div "Q: 54 How much water should be mixed with 5 litre of 85 % v/v alcohol to make 5…" at bounding box center [548, 269] width 845 height 295
click at [250, 468] on button "Next" at bounding box center [254, 472] width 58 height 33
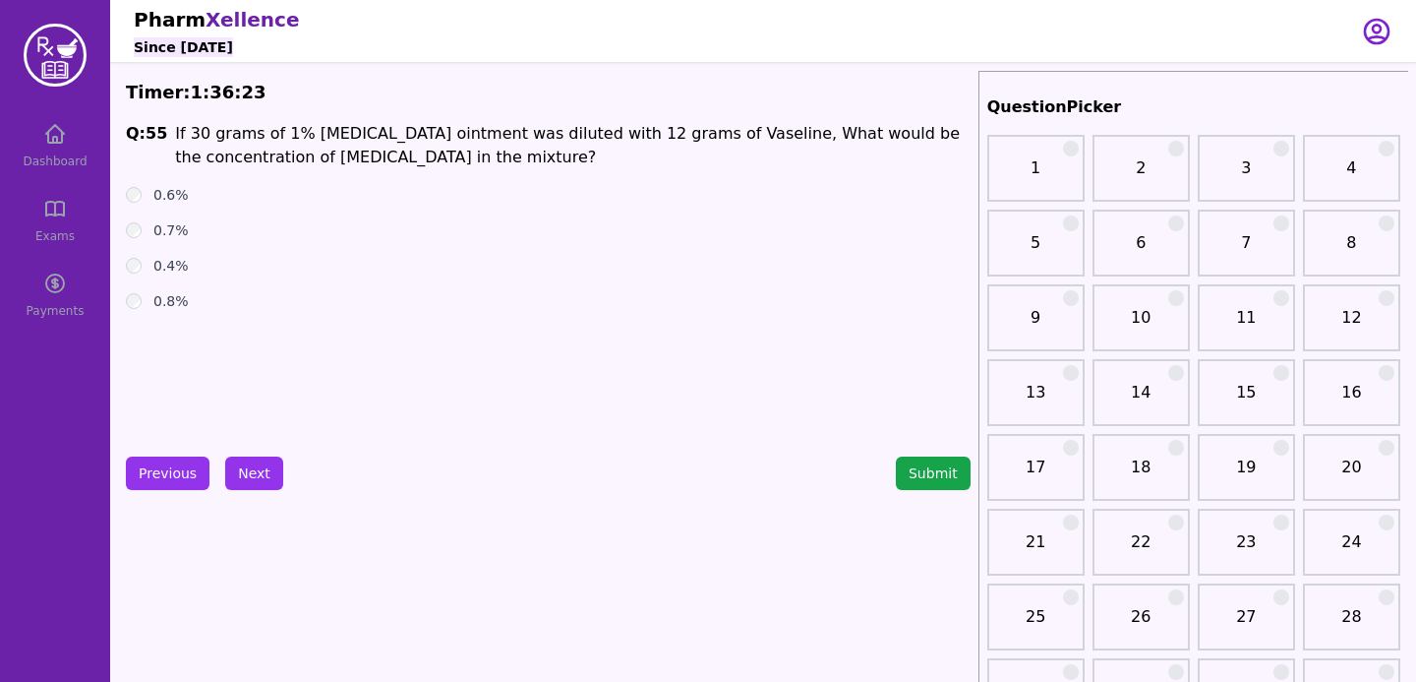
drag, startPoint x: 169, startPoint y: 122, endPoint x: 220, endPoint y: 362, distance: 245.3
click at [220, 362] on div "Q: 55 If 30 grams of 1% [MEDICAL_DATA] ointment was diluted with 12 grams of Va…" at bounding box center [548, 269] width 845 height 295
copy div "If 30 grams of 1% [MEDICAL_DATA] ointment was diluted with 12 grams of Vaseline…"
click at [197, 249] on ul "0.6% 0.7% 0.4% 0.8%" at bounding box center [548, 248] width 845 height 126
click at [259, 480] on button "Next" at bounding box center [254, 472] width 58 height 33
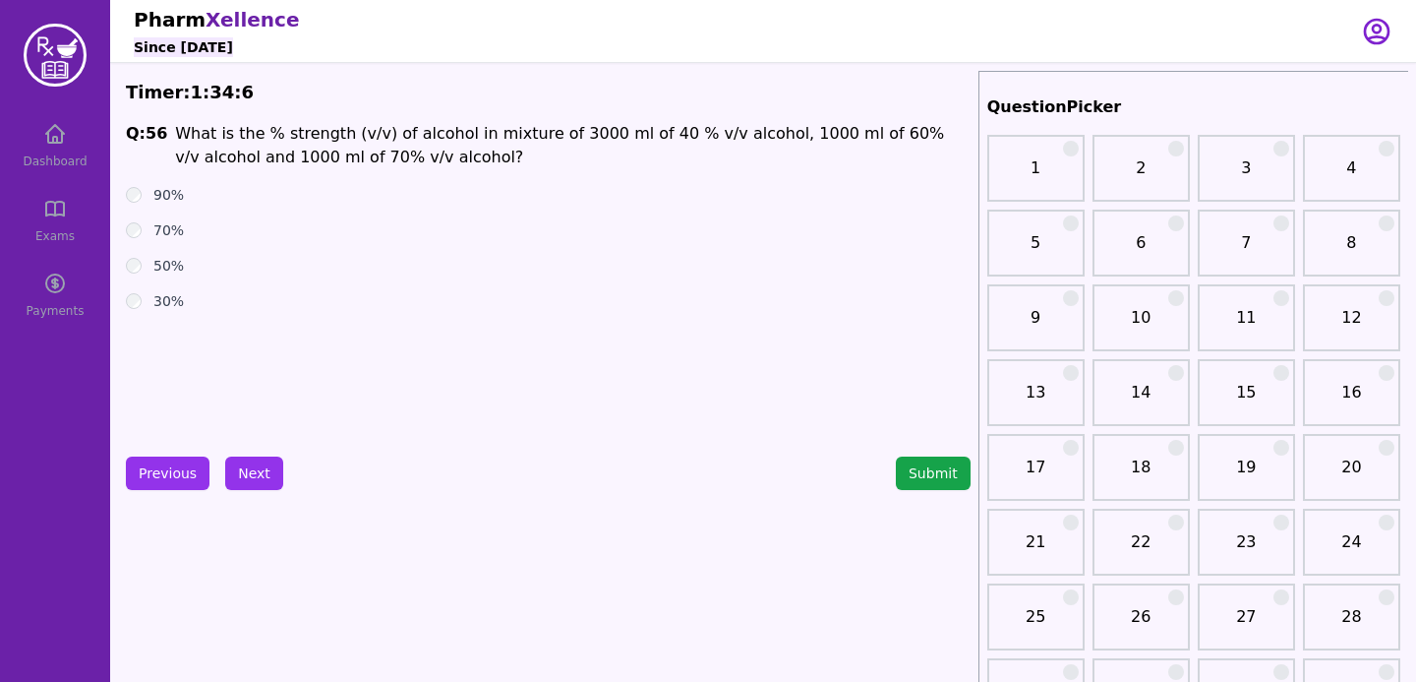
click at [138, 277] on ul "90% 70% 50% 30%" at bounding box center [548, 248] width 845 height 126
click at [261, 456] on button "Next" at bounding box center [254, 472] width 58 height 33
click at [141, 201] on div "10%" at bounding box center [548, 195] width 845 height 20
click at [268, 471] on button "Next" at bounding box center [254, 472] width 58 height 33
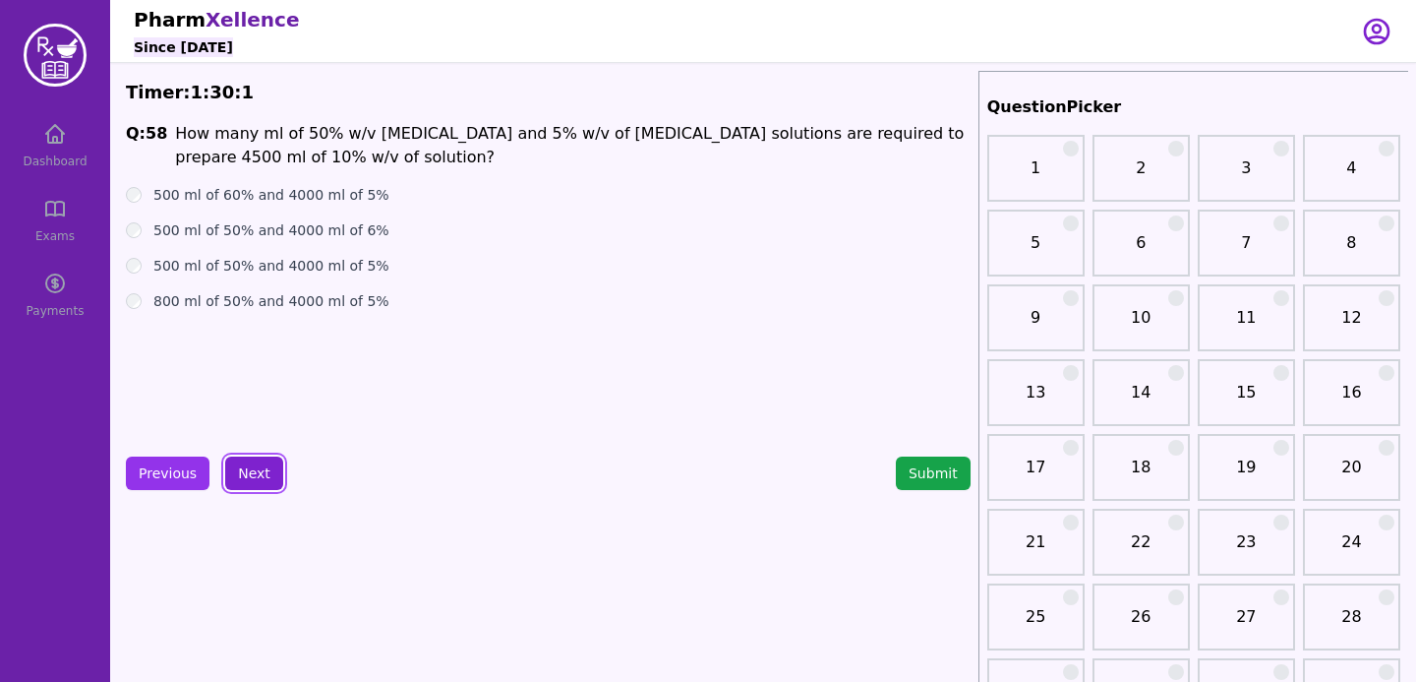
click at [265, 471] on button "Next" at bounding box center [254, 472] width 58 height 33
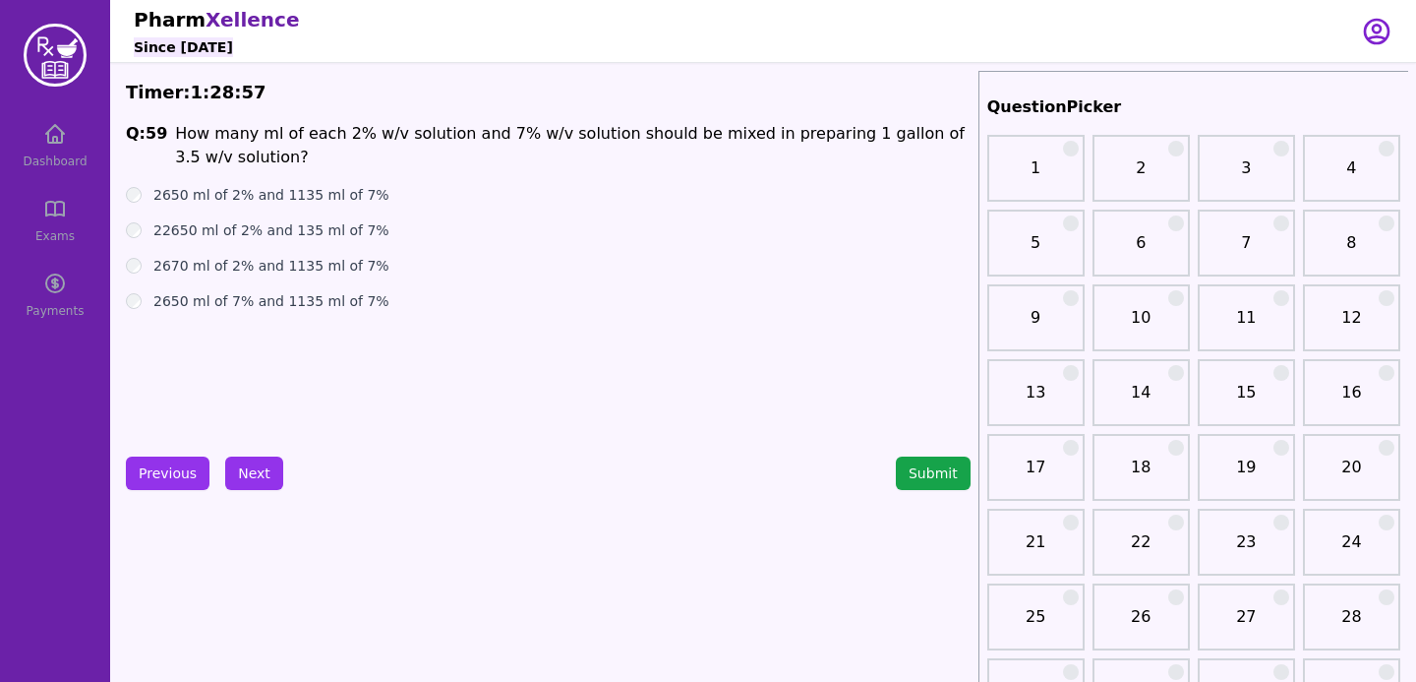
click at [264, 469] on button "Next" at bounding box center [254, 472] width 58 height 33
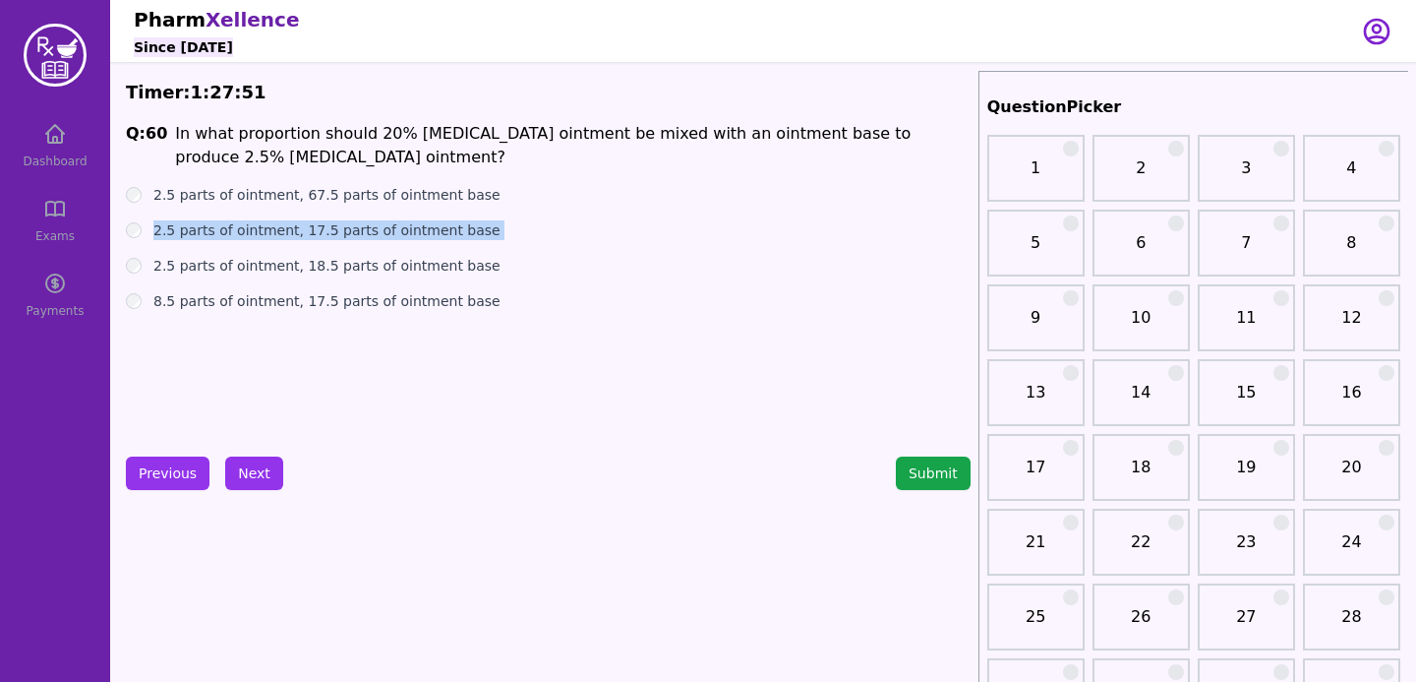
click at [145, 239] on ul "2.5 parts of ointment, 67.5 parts of ointment base 2.5 parts of ointment, 17.5 …" at bounding box center [548, 248] width 845 height 126
click at [131, 220] on div "2.5 parts of ointment, 17.5 parts of ointment base" at bounding box center [548, 230] width 845 height 20
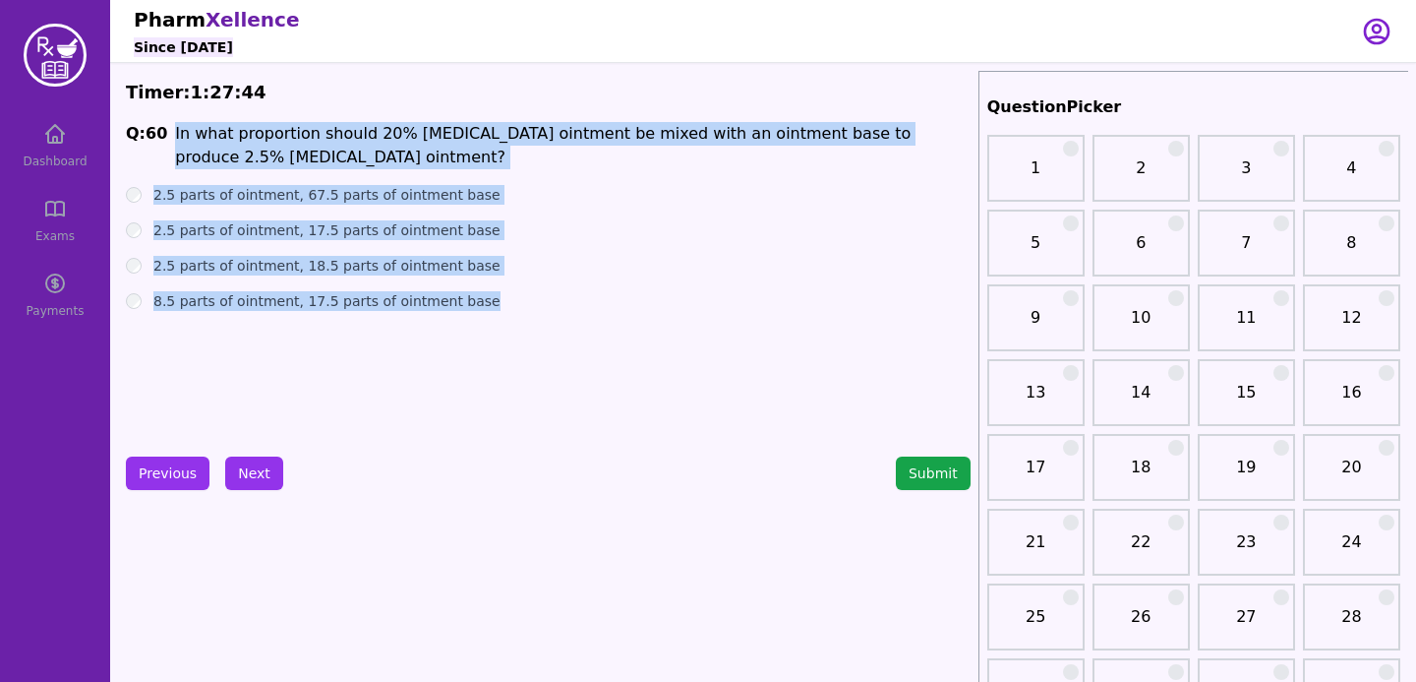
drag, startPoint x: 166, startPoint y: 136, endPoint x: 480, endPoint y: 312, distance: 359.7
click at [480, 312] on div "Q: 60 In what proportion should 20% [MEDICAL_DATA] ointment be mixed with an oi…" at bounding box center [548, 269] width 845 height 295
copy div "In what proportion should 20% [MEDICAL_DATA] ointment be mixed with an ointment…"
click at [680, 399] on div "Q: 60 In what proportion should 20% [MEDICAL_DATA] ointment be mixed with an oi…" at bounding box center [548, 269] width 845 height 295
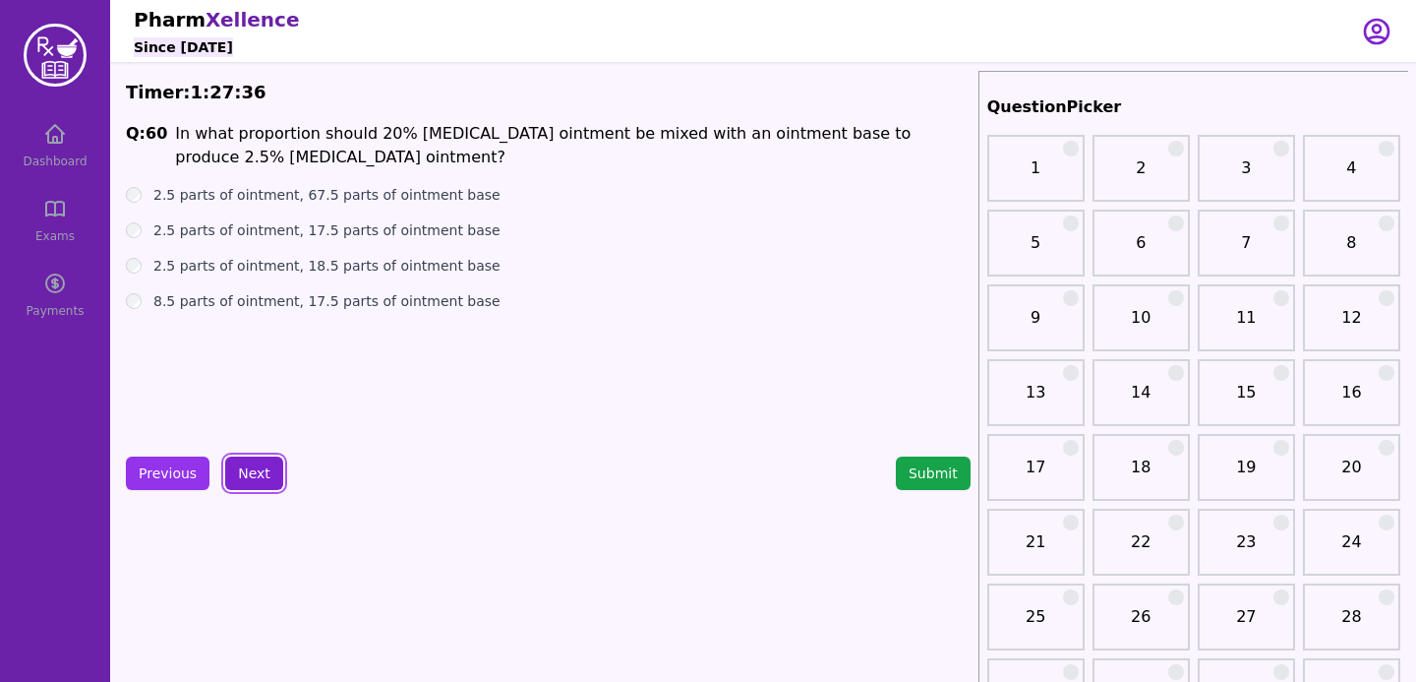
click at [276, 475] on button "Next" at bounding box center [254, 472] width 58 height 33
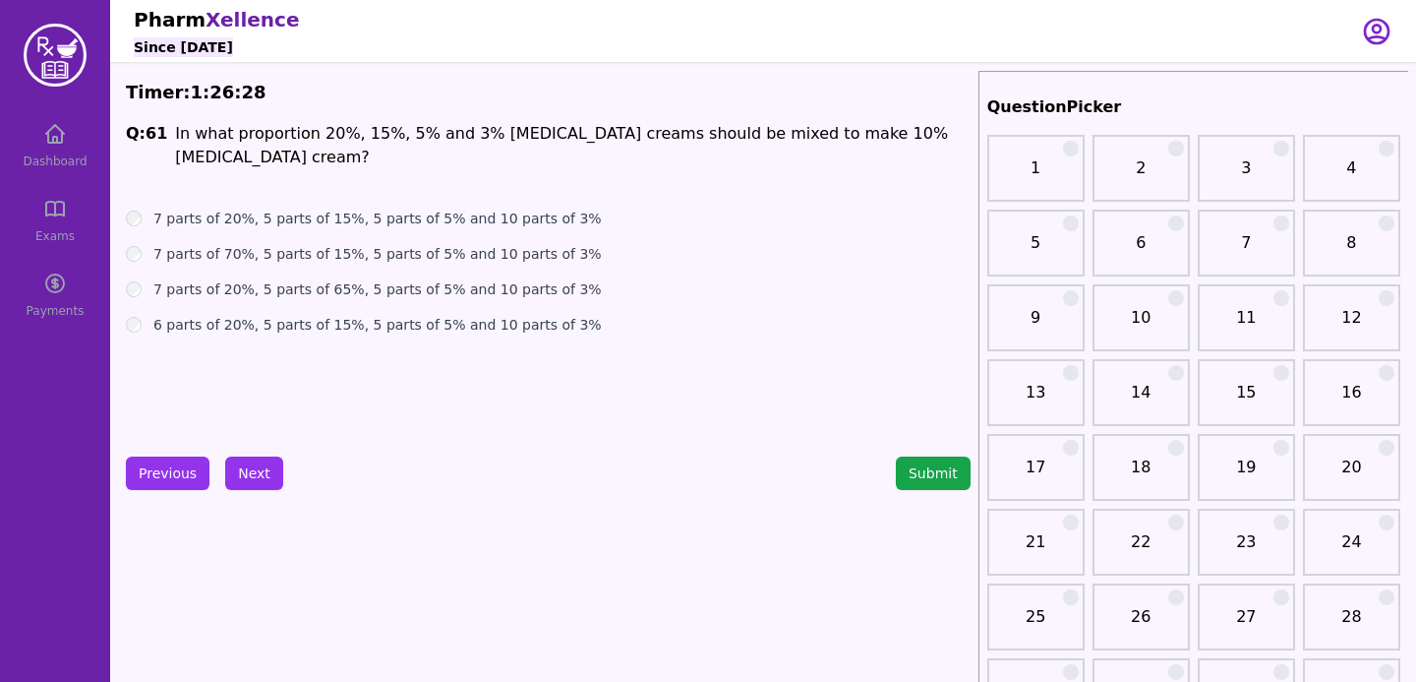
click at [139, 296] on div "7 parts of 20%, 5 parts of 65%, 5 parts of 5% and 10 parts of 3%" at bounding box center [548, 289] width 845 height 20
drag, startPoint x: 169, startPoint y: 139, endPoint x: 619, endPoint y: 350, distance: 496.7
click at [619, 350] on div "Q: 61 In what proportion 20%, 15%, 5% and 3% [MEDICAL_DATA] creams should be mi…" at bounding box center [548, 269] width 845 height 295
copy div "In what proportion 20%, 15%, 5% and 3% [MEDICAL_DATA] creams should be mixed to…"
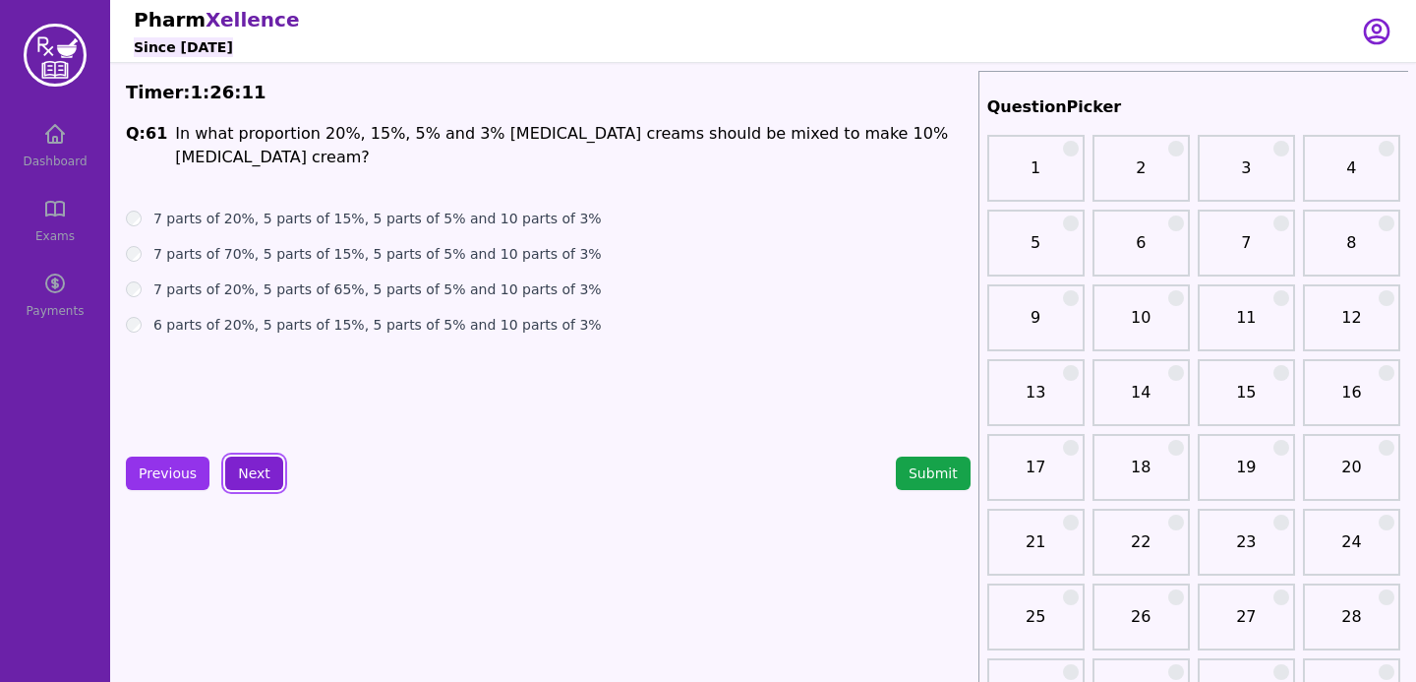
click at [265, 473] on button "Next" at bounding box center [254, 472] width 58 height 33
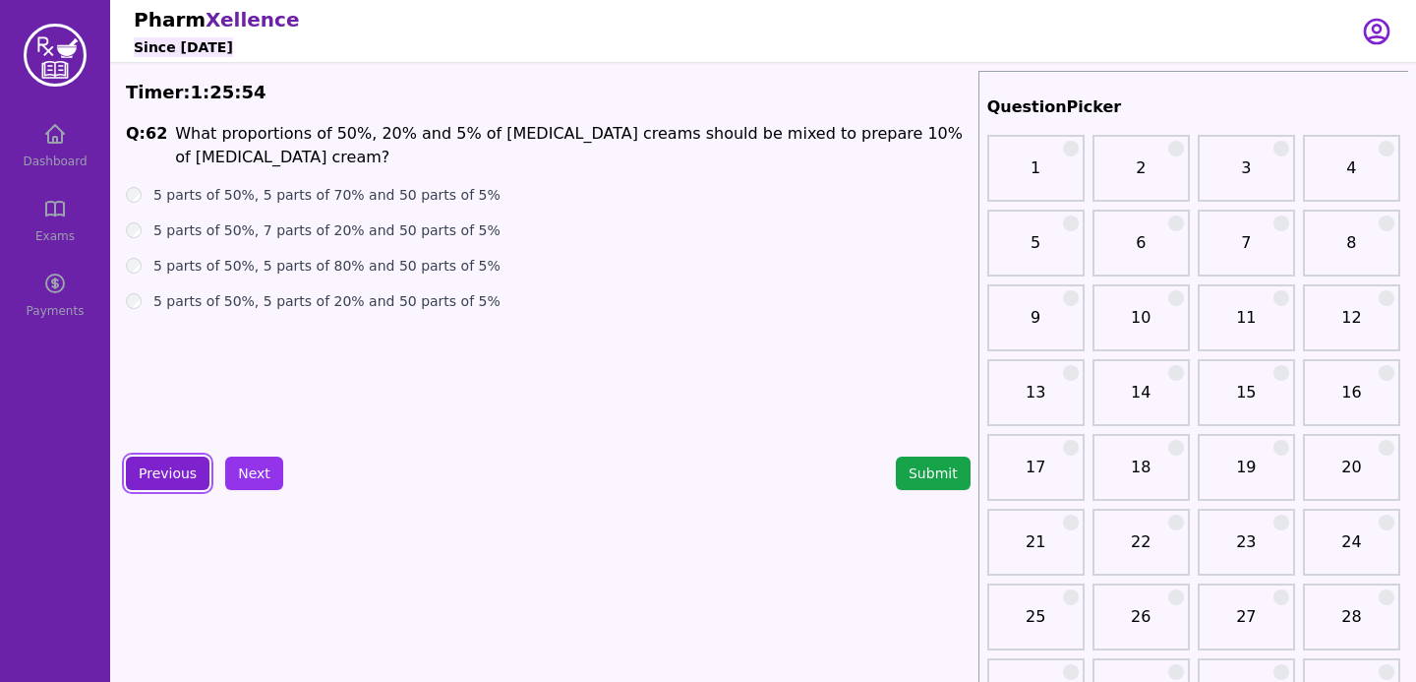
click at [177, 481] on button "Previous" at bounding box center [168, 472] width 84 height 33
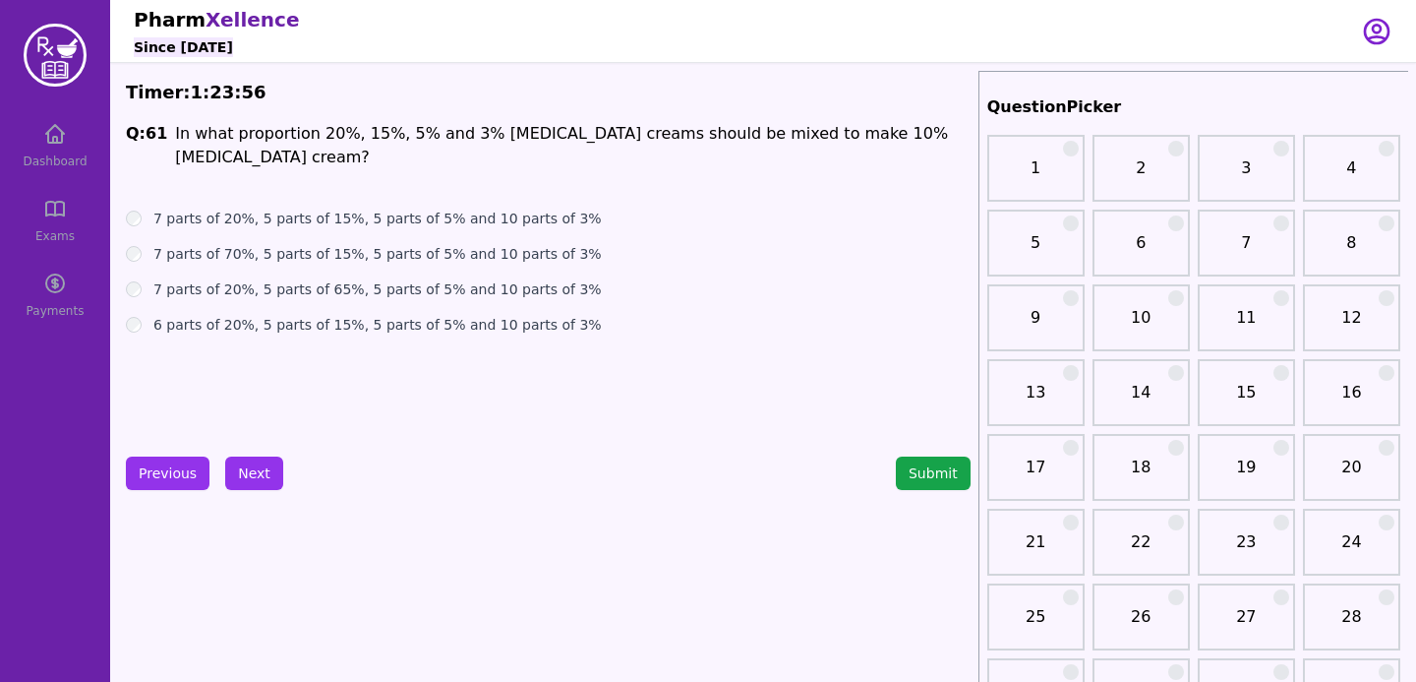
click at [279, 480] on div "Previous Next Submit" at bounding box center [548, 472] width 845 height 33
click at [269, 481] on button "Next" at bounding box center [254, 472] width 58 height 33
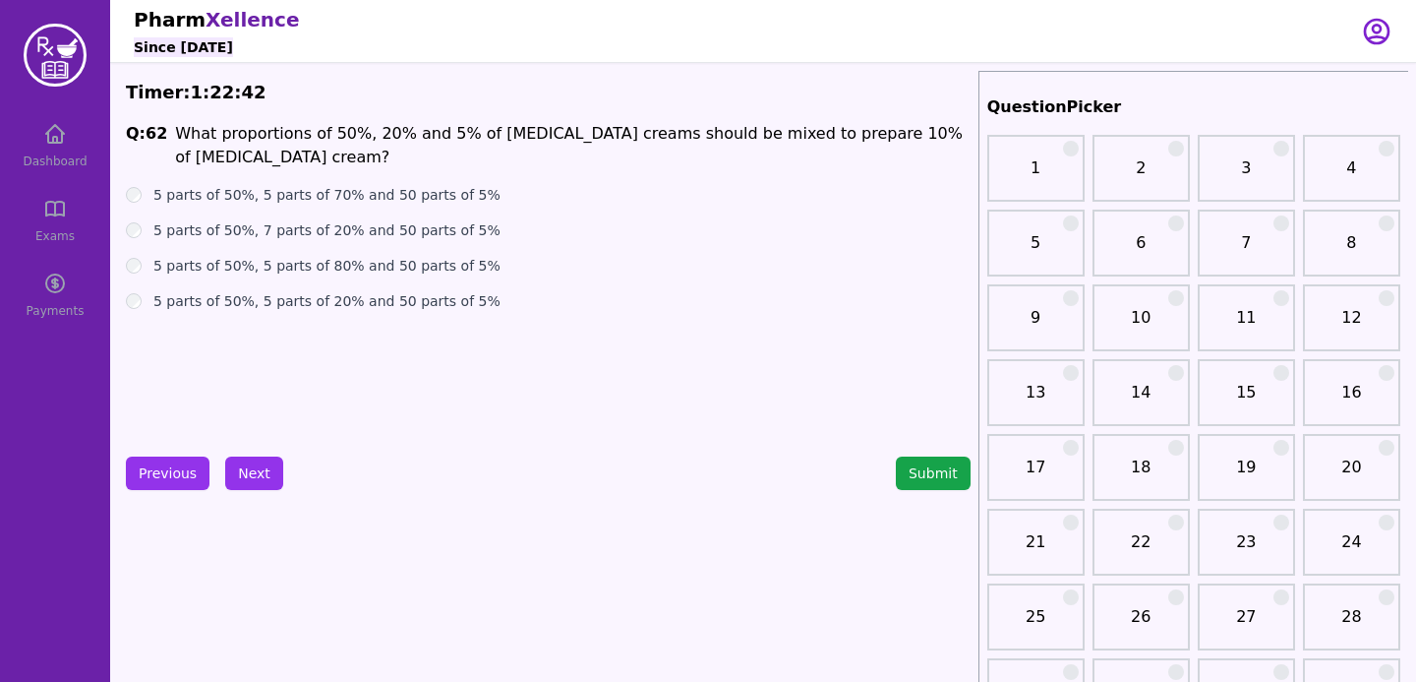
click at [175, 147] on p "What proportions of 50%, 20% and 5% of [MEDICAL_DATA] creams should be mixed to…" at bounding box center [572, 145] width 795 height 47
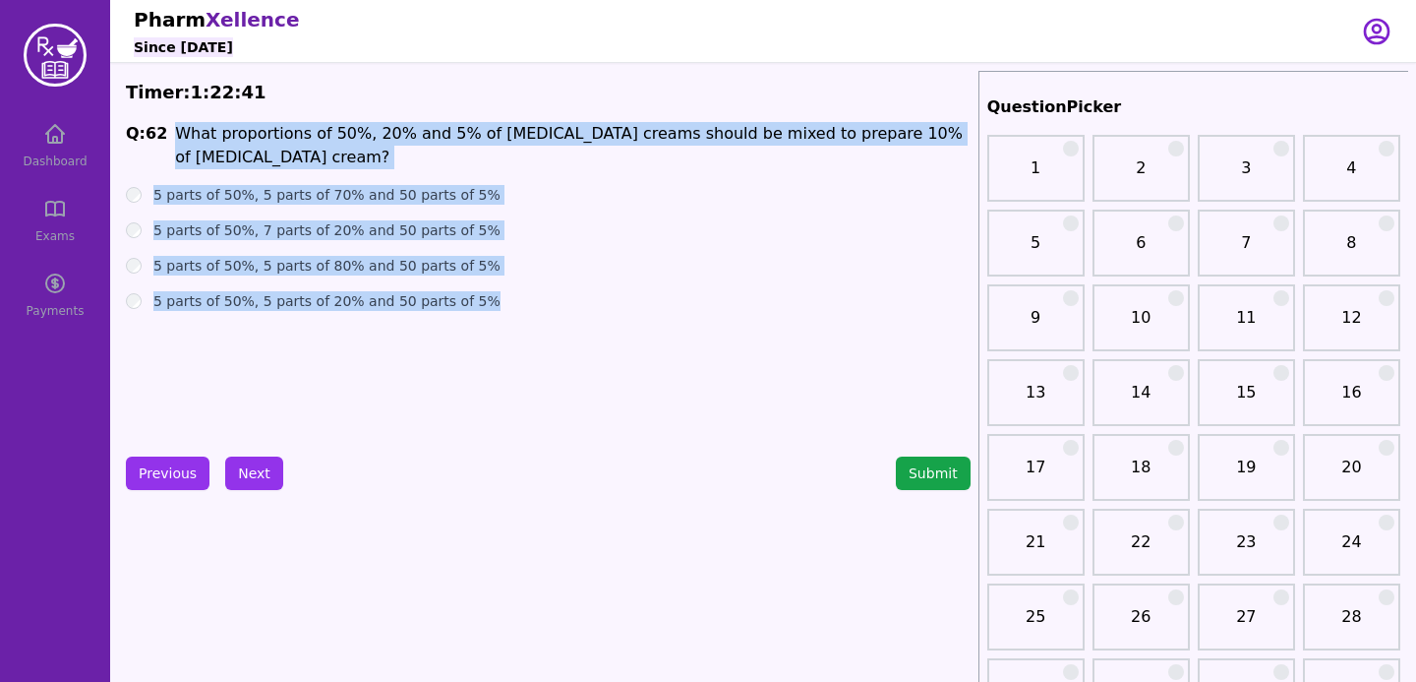
drag, startPoint x: 171, startPoint y: 129, endPoint x: 514, endPoint y: 323, distance: 394.1
click at [514, 323] on div "Q: 62 What proportions of 50%, 20% and 5% of [MEDICAL_DATA] creams should be mi…" at bounding box center [548, 269] width 845 height 295
copy div "What proportions of 50%, 20% and 5% of [MEDICAL_DATA] creams should be mixed to…"
click at [427, 386] on div "Q: 62 What proportions of 50%, 20% and 5% of [MEDICAL_DATA] creams should be mi…" at bounding box center [548, 269] width 845 height 295
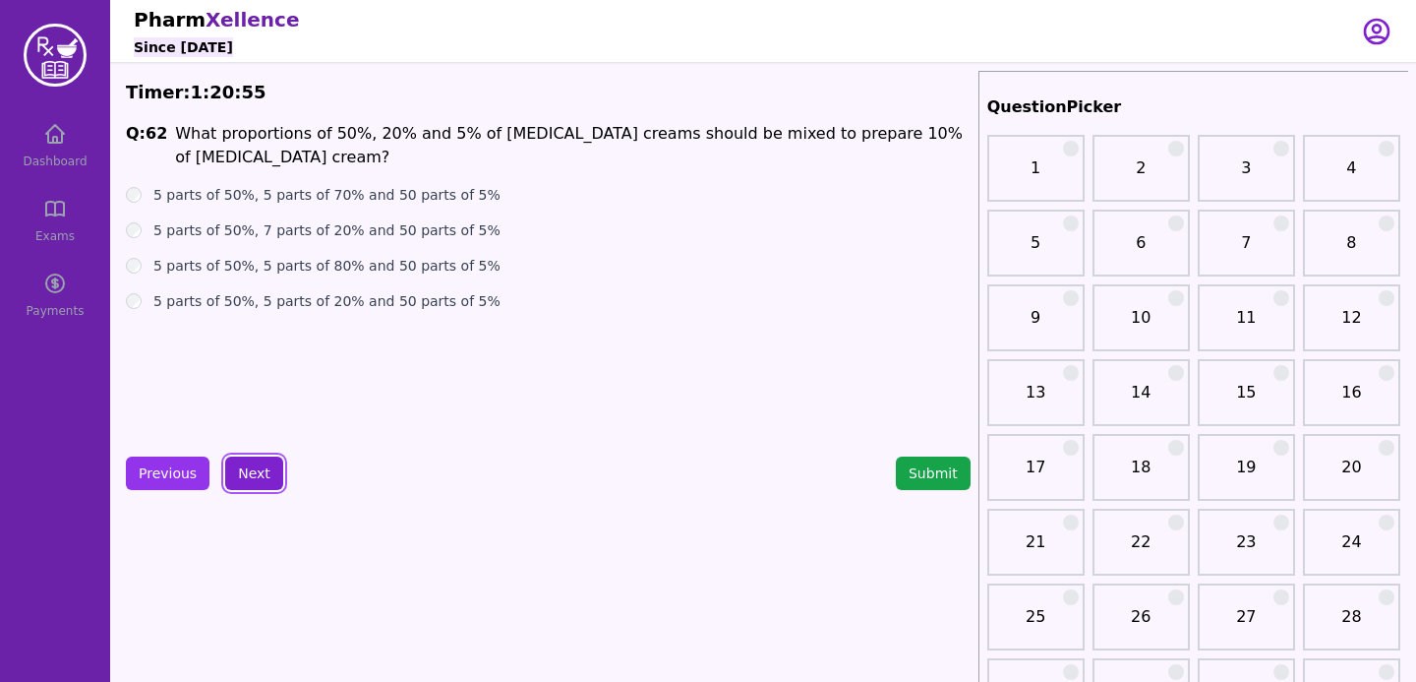
click at [253, 479] on button "Next" at bounding box center [254, 472] width 58 height 33
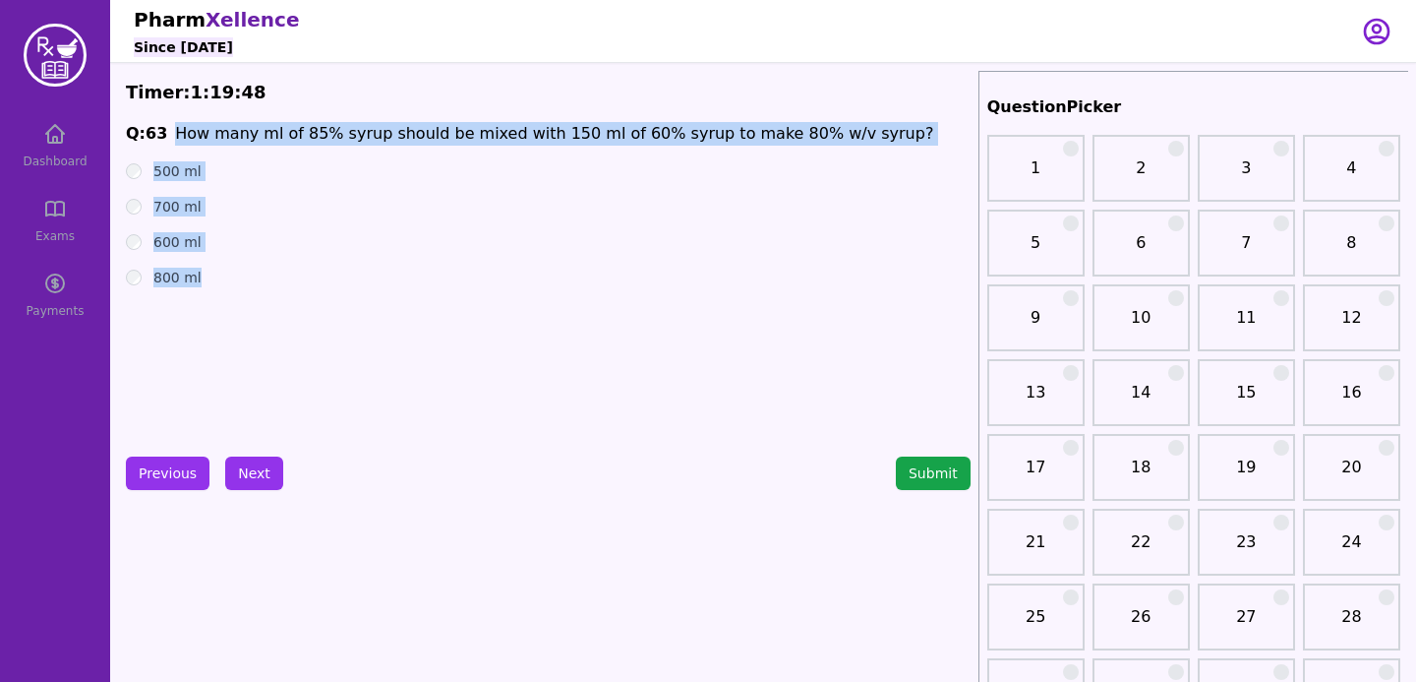
drag, startPoint x: 172, startPoint y: 128, endPoint x: 272, endPoint y: 315, distance: 212.1
click at [272, 315] on div "Q: 63 How many ml of 85% syrup should be mixed with 150 ml of 60% syrup to make…" at bounding box center [548, 269] width 845 height 295
click at [234, 133] on span "How many ml of 85% syrup should be mixed with 150 ml of 60% syrup to make 80% w…" at bounding box center [554, 133] width 758 height 19
drag, startPoint x: 167, startPoint y: 127, endPoint x: 237, endPoint y: 306, distance: 192.1
click at [237, 306] on div "Q: 63 How many ml of 85% syrup should be mixed with 150 ml of 60% syrup to make…" at bounding box center [548, 269] width 845 height 295
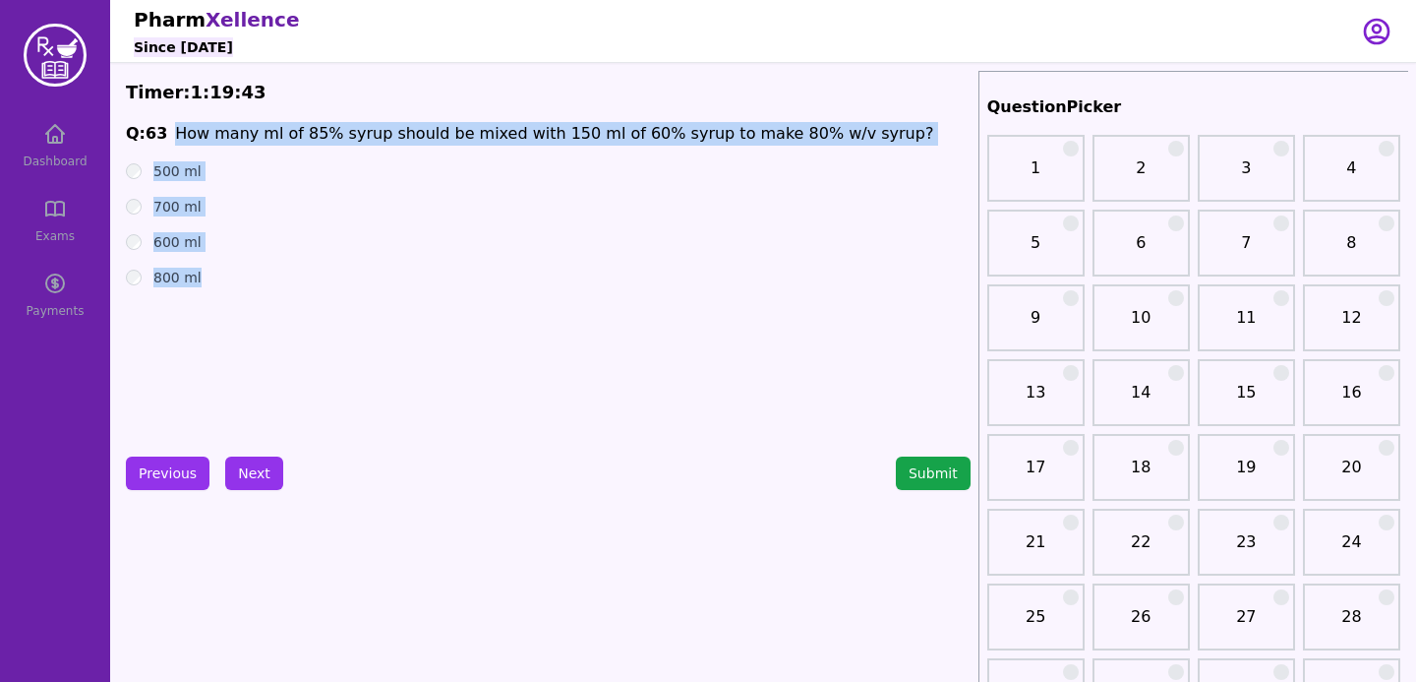
copy div "How many ml of 85% syrup should be mixed with 150 ml of 60% syrup to make 80% w…"
click at [394, 388] on div "Q: 63 How many ml of 85% syrup should be mixed with 150 ml of 60% syrup to make…" at bounding box center [548, 269] width 845 height 295
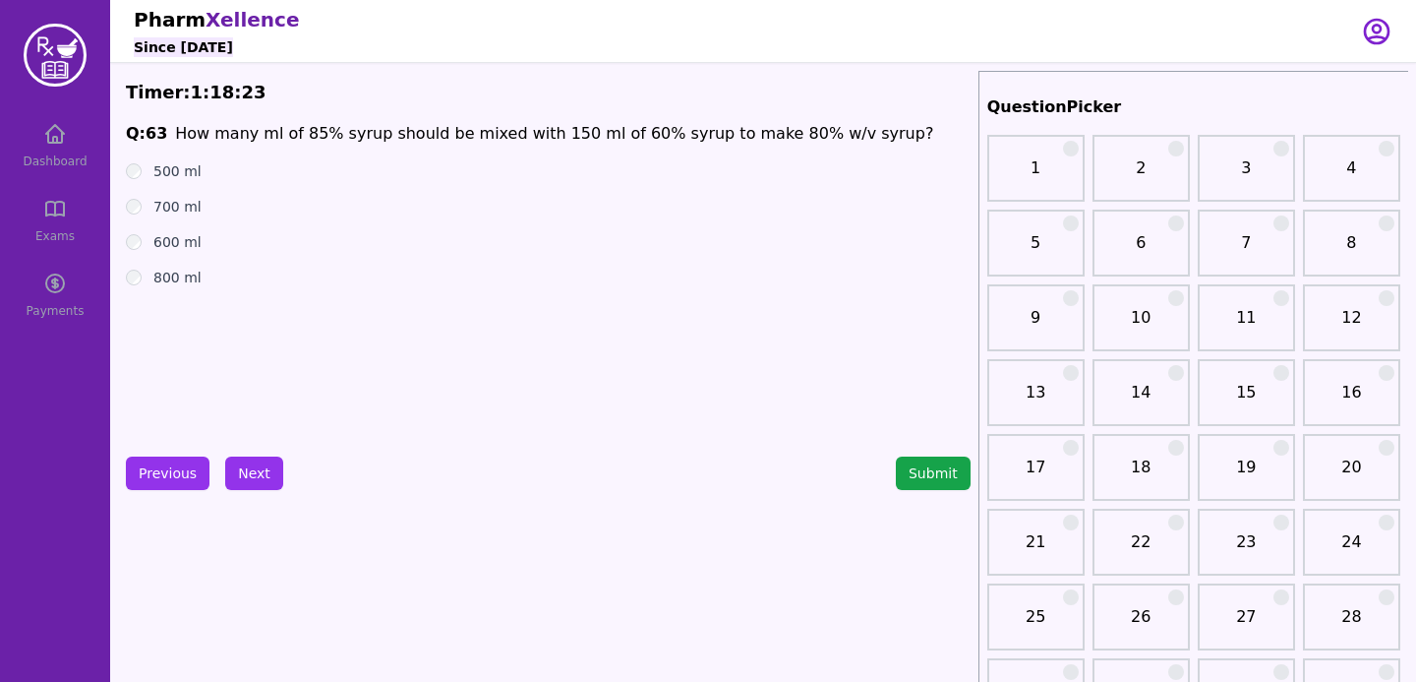
click at [515, 384] on div "Q: 63 How many ml of 85% syrup should be mixed with 150 ml of 60% syrup to make…" at bounding box center [548, 269] width 845 height 295
click at [251, 484] on button "Next" at bounding box center [254, 472] width 58 height 33
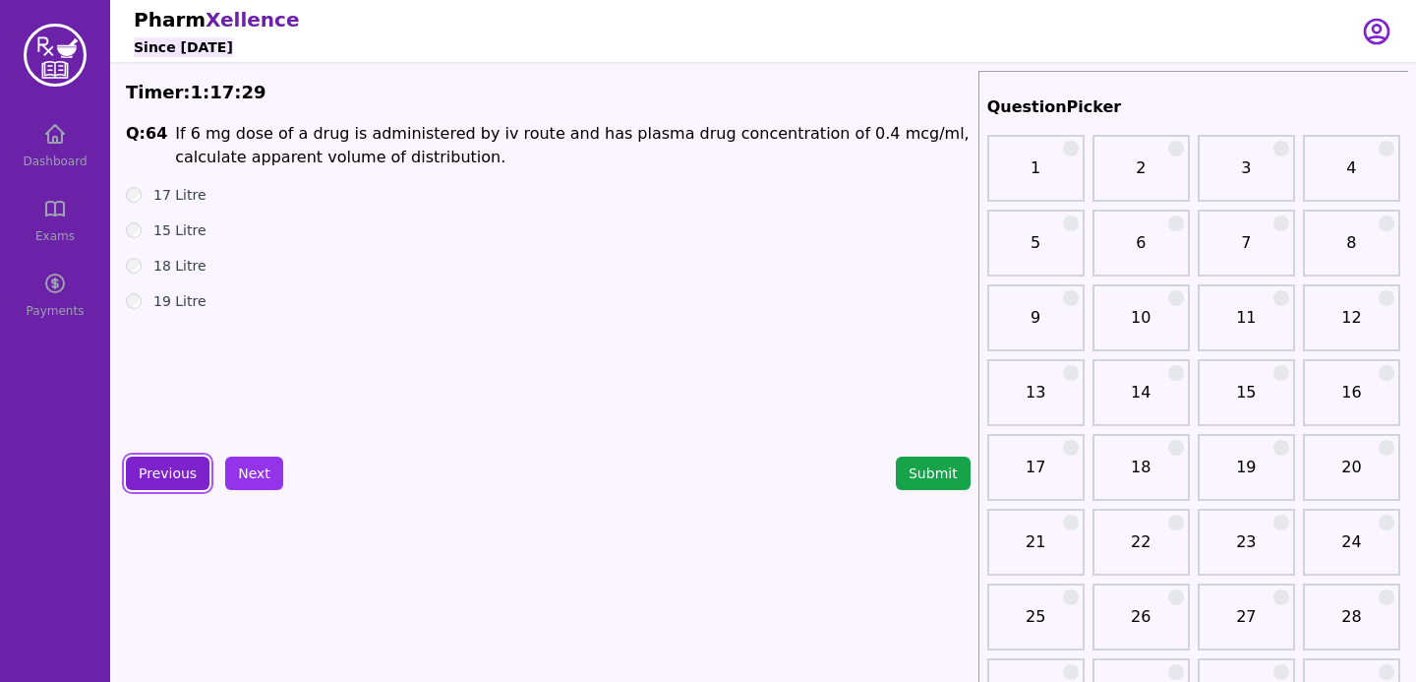
click at [186, 471] on button "Previous" at bounding box center [168, 472] width 84 height 33
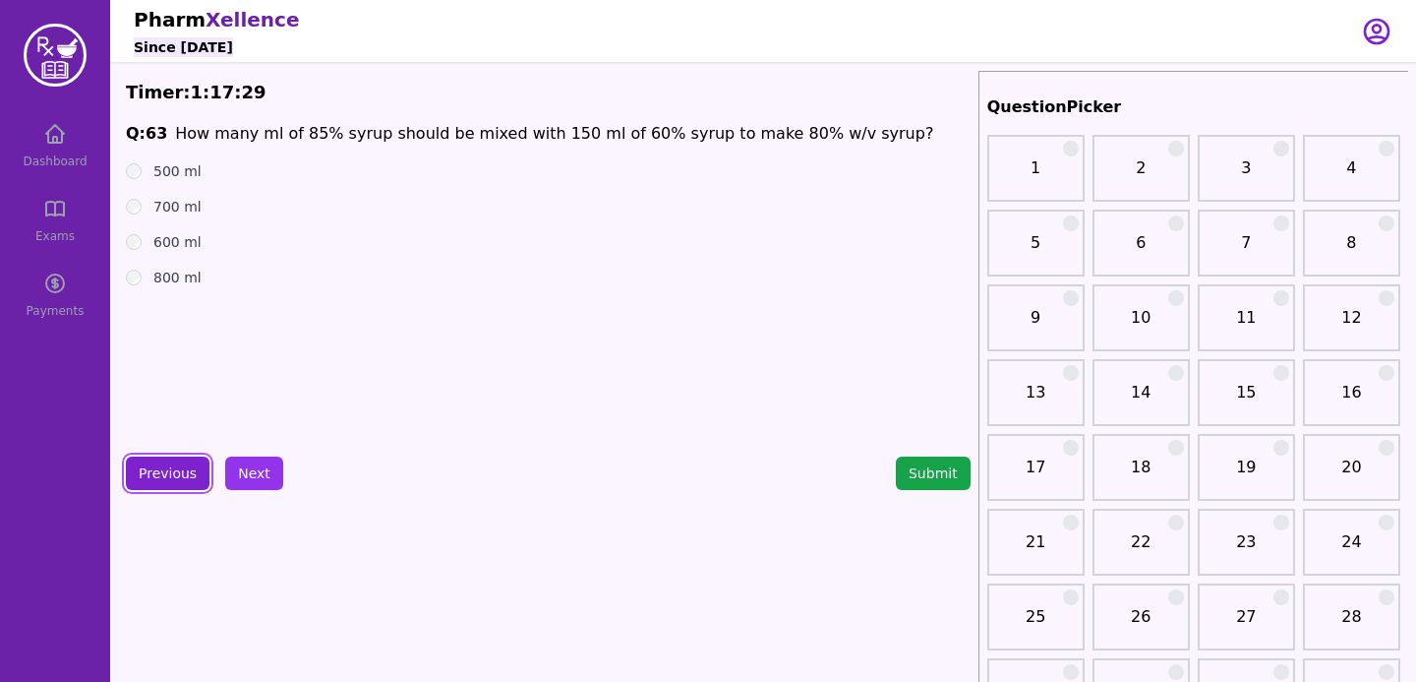
click at [186, 471] on button "Previous" at bounding box center [168, 472] width 84 height 33
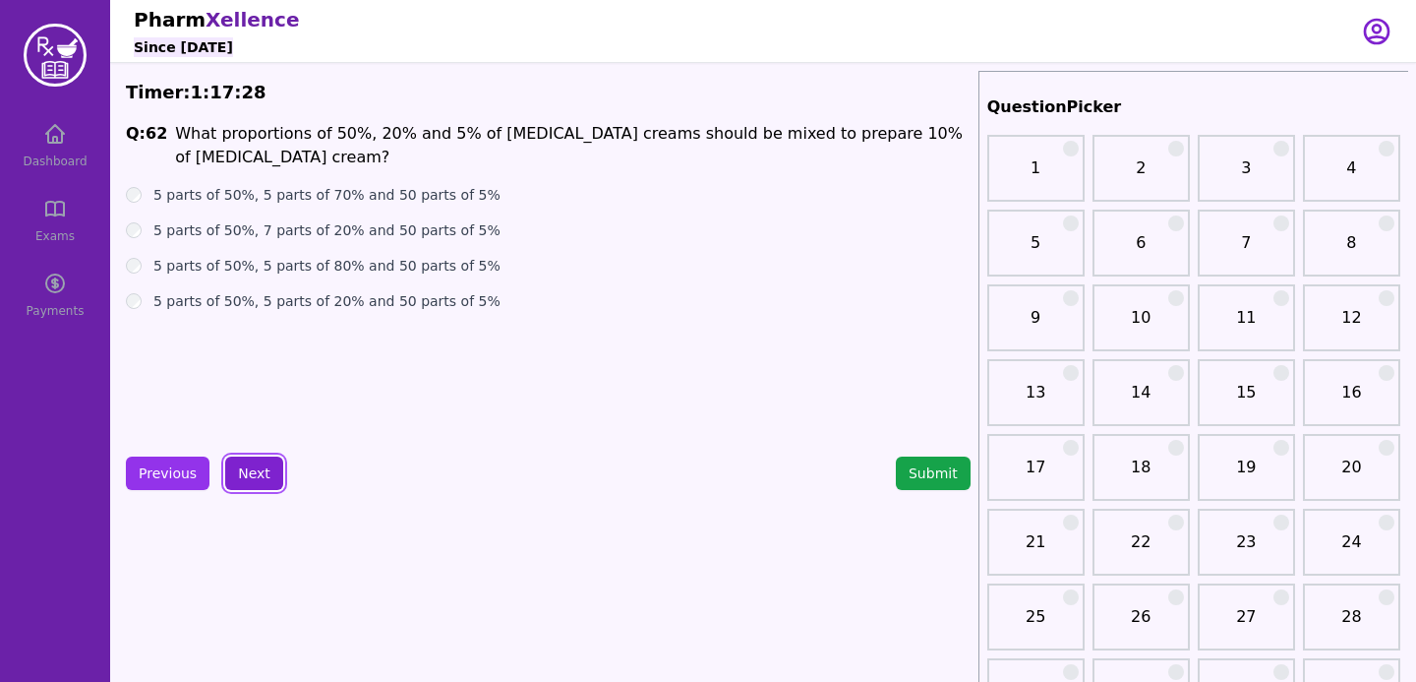
click at [246, 471] on button "Next" at bounding box center [254, 472] width 58 height 33
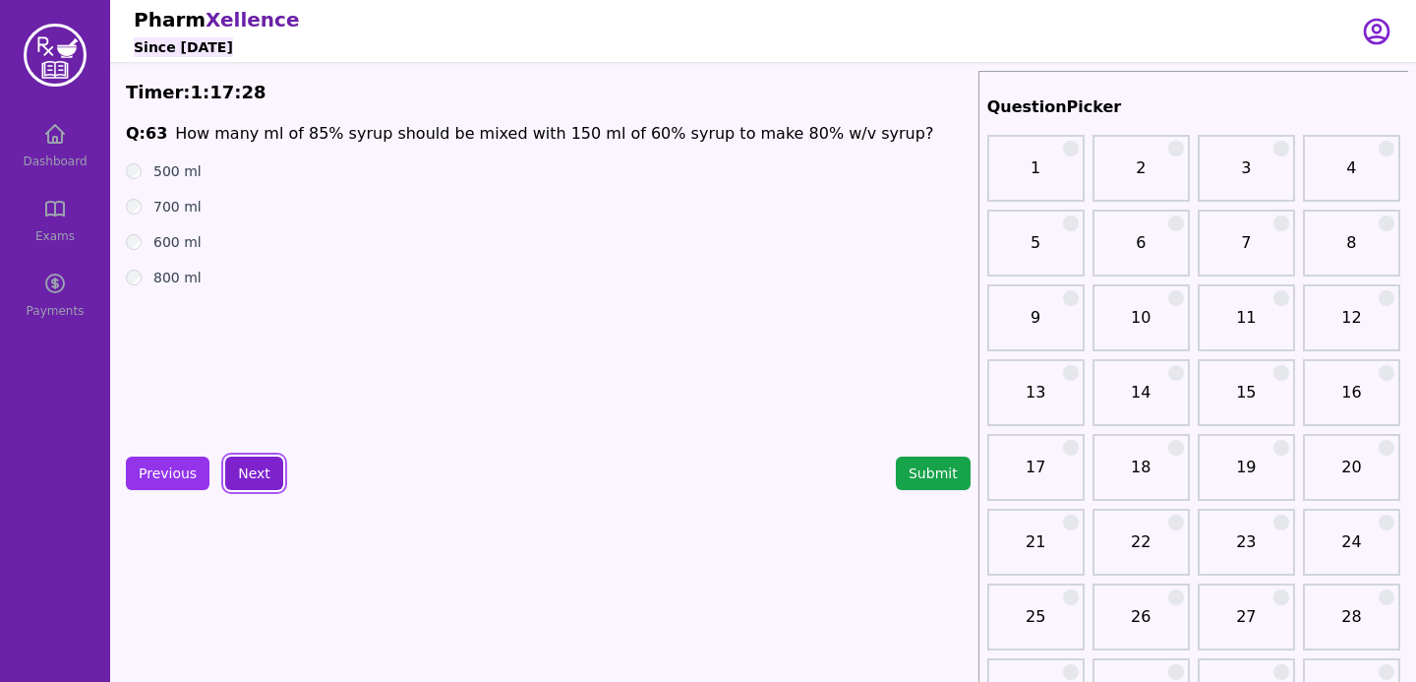
click at [246, 471] on button "Next" at bounding box center [254, 472] width 58 height 33
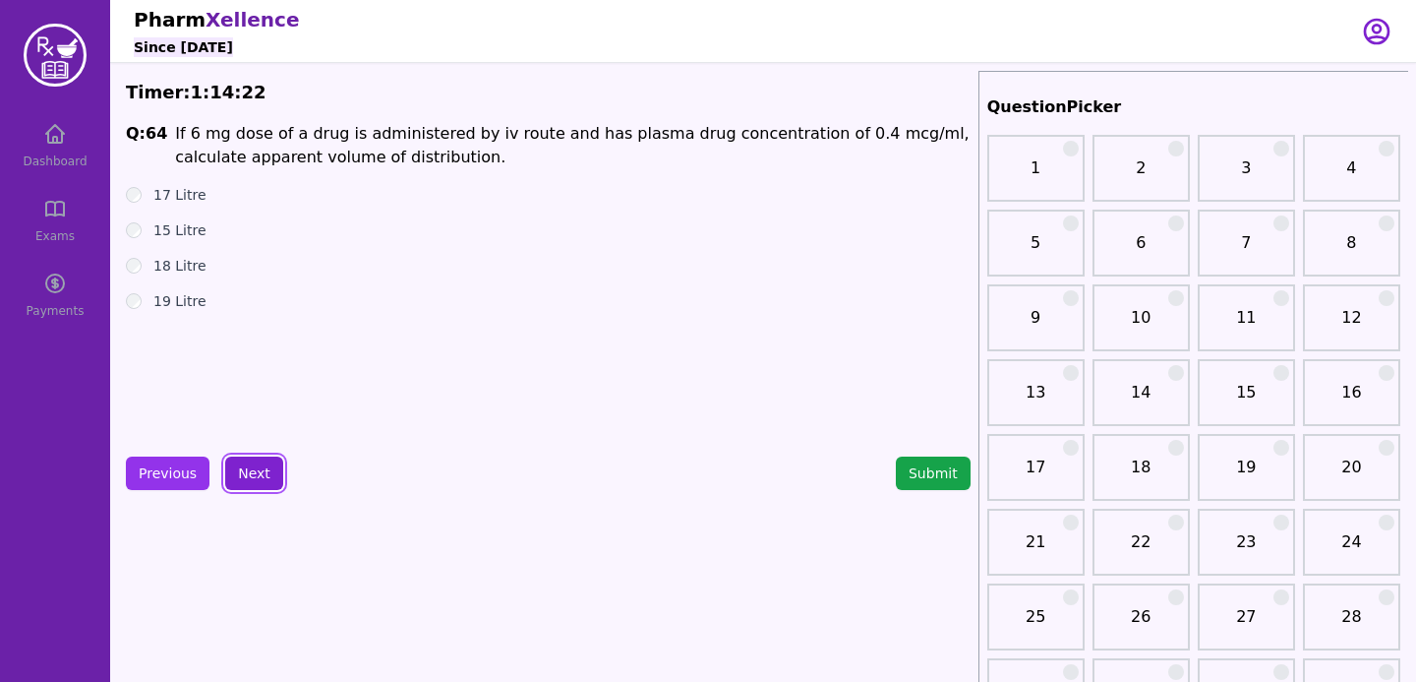
click at [254, 476] on button "Next" at bounding box center [254, 472] width 58 height 33
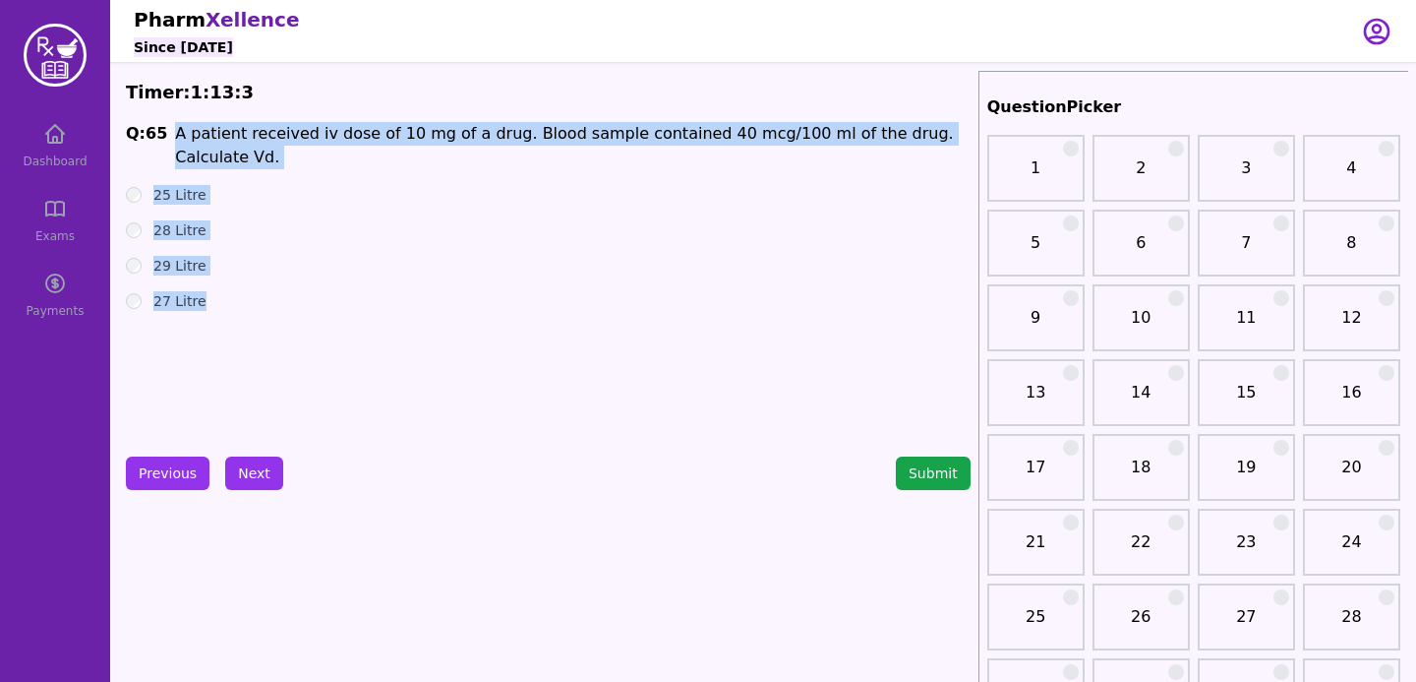
drag, startPoint x: 174, startPoint y: 126, endPoint x: 242, endPoint y: 291, distance: 178.6
click at [242, 291] on div "Q: 65 A patient received iv dose of 10 mg of a drug. Blood sample contained 40 …" at bounding box center [548, 269] width 845 height 295
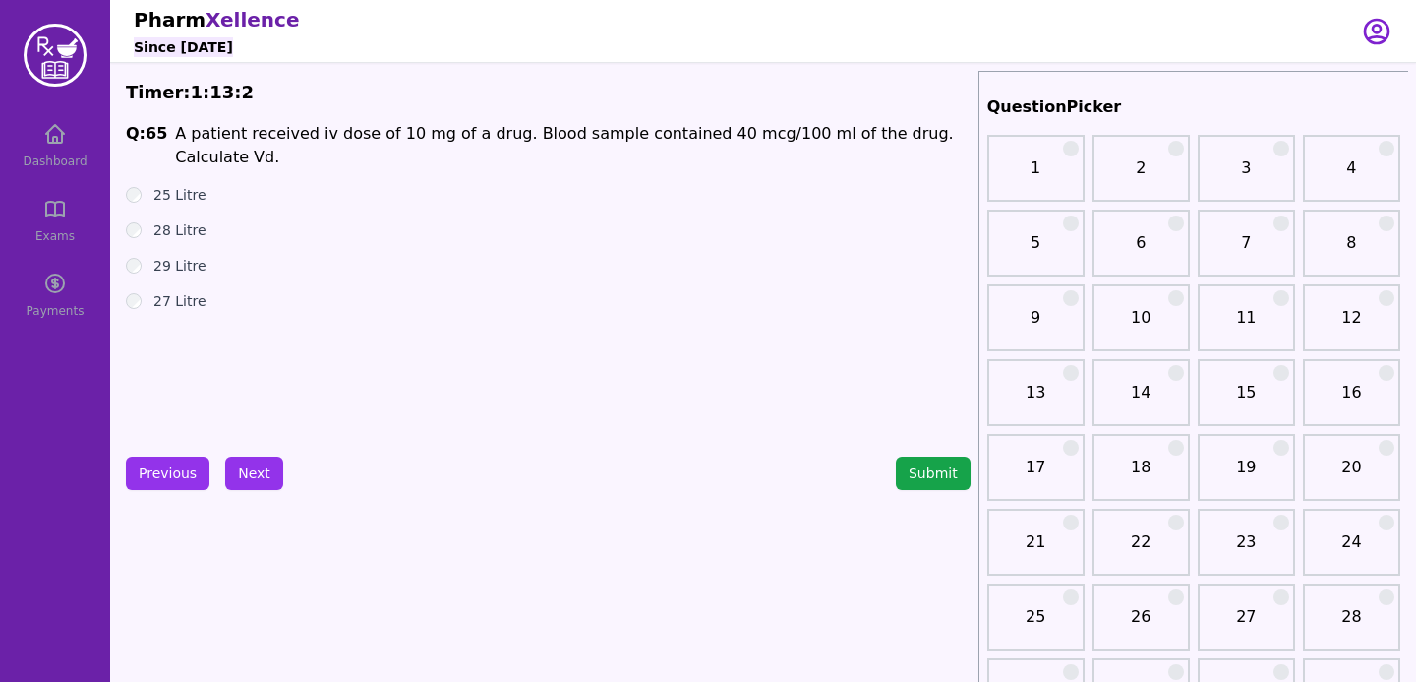
click at [145, 185] on div "25 Litre" at bounding box center [548, 195] width 845 height 20
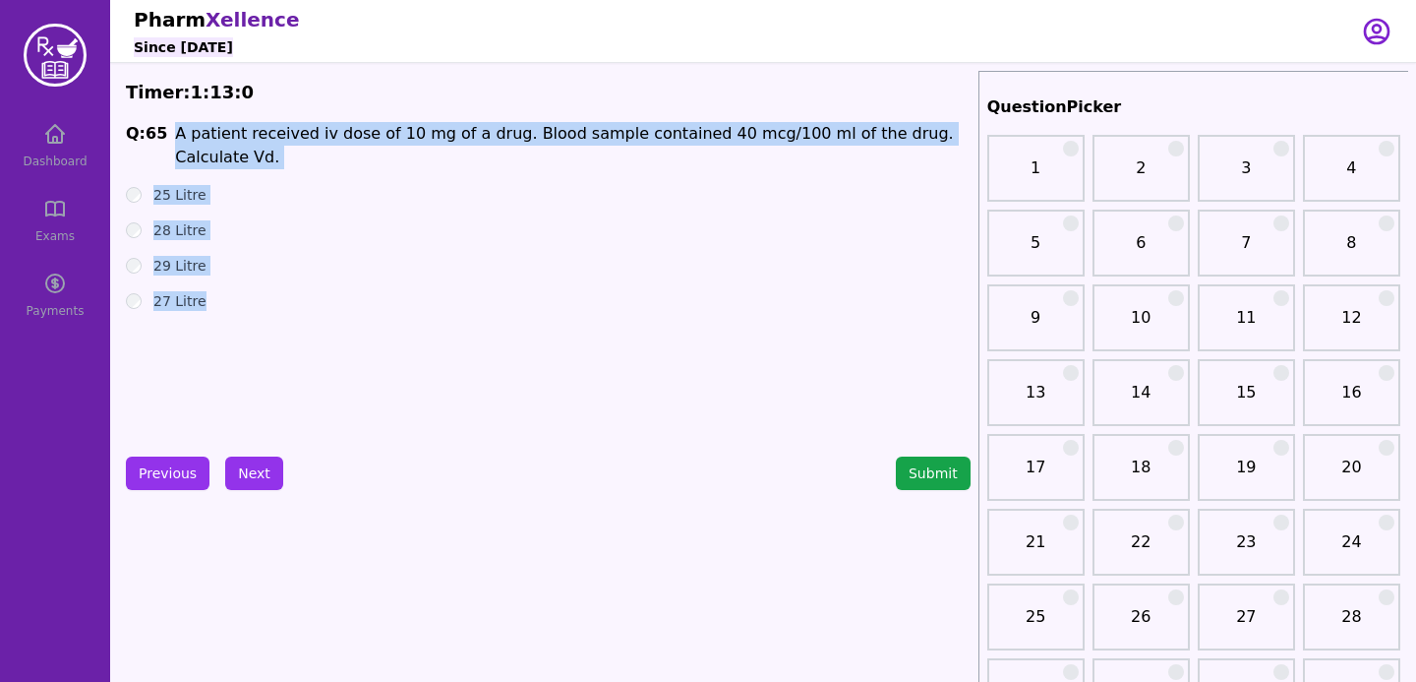
drag, startPoint x: 167, startPoint y: 130, endPoint x: 270, endPoint y: 322, distance: 217.8
click at [270, 322] on div "Q: 65 A patient received iv dose of 10 mg of a drug. Blood sample contained 40 …" at bounding box center [548, 269] width 845 height 295
click at [265, 469] on button "Next" at bounding box center [254, 472] width 58 height 33
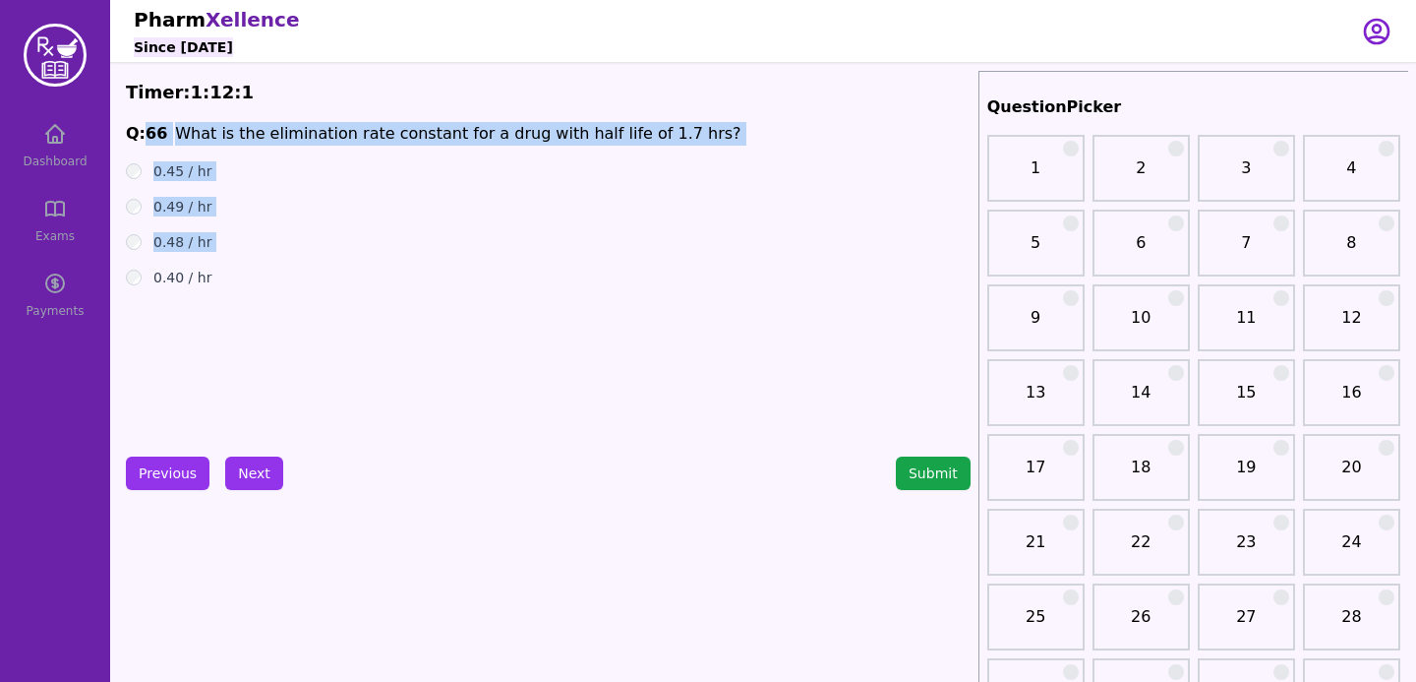
click at [157, 346] on div "Q: 66 What is the elimination rate constant for a drug with half life of 1.7 hr…" at bounding box center [548, 269] width 845 height 295
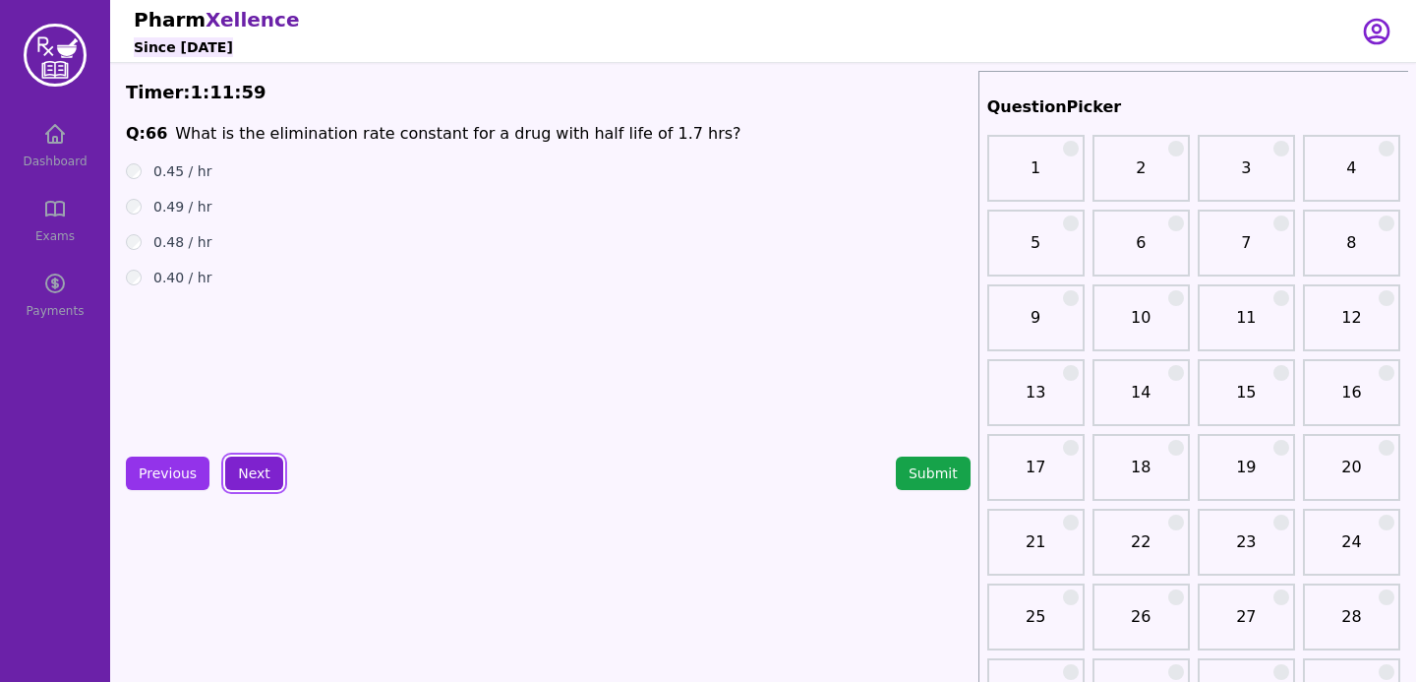
click at [233, 461] on button "Next" at bounding box center [254, 472] width 58 height 33
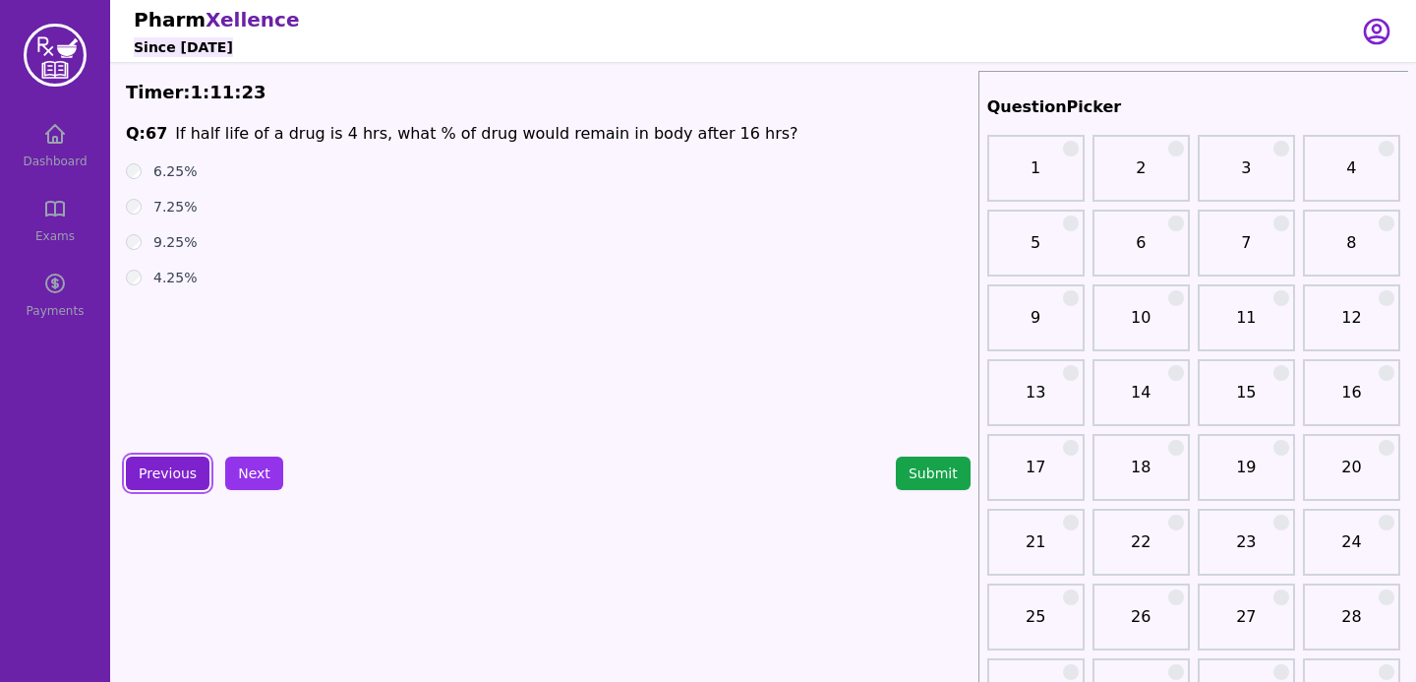
click at [171, 467] on button "Previous" at bounding box center [168, 472] width 84 height 33
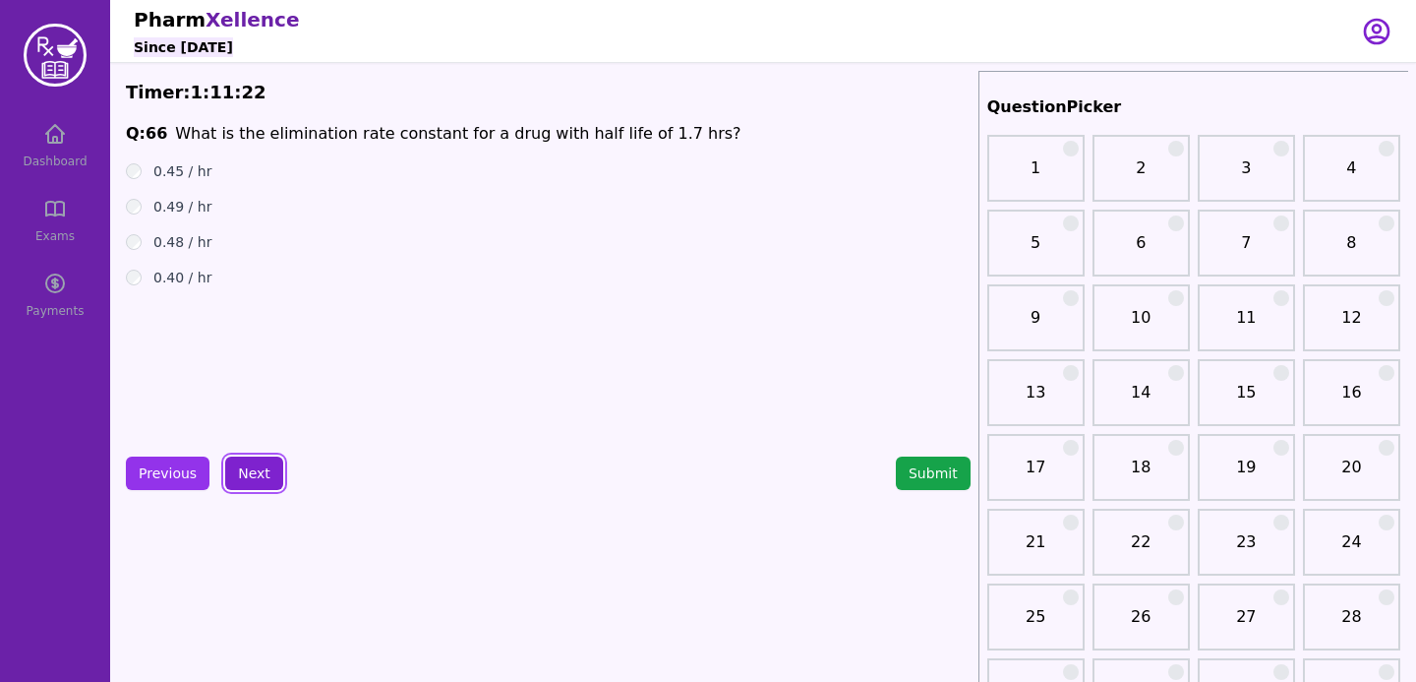
click at [242, 468] on button "Next" at bounding box center [254, 472] width 58 height 33
click at [242, 472] on button "Next" at bounding box center [254, 472] width 58 height 33
click at [256, 474] on button "Next" at bounding box center [254, 472] width 58 height 33
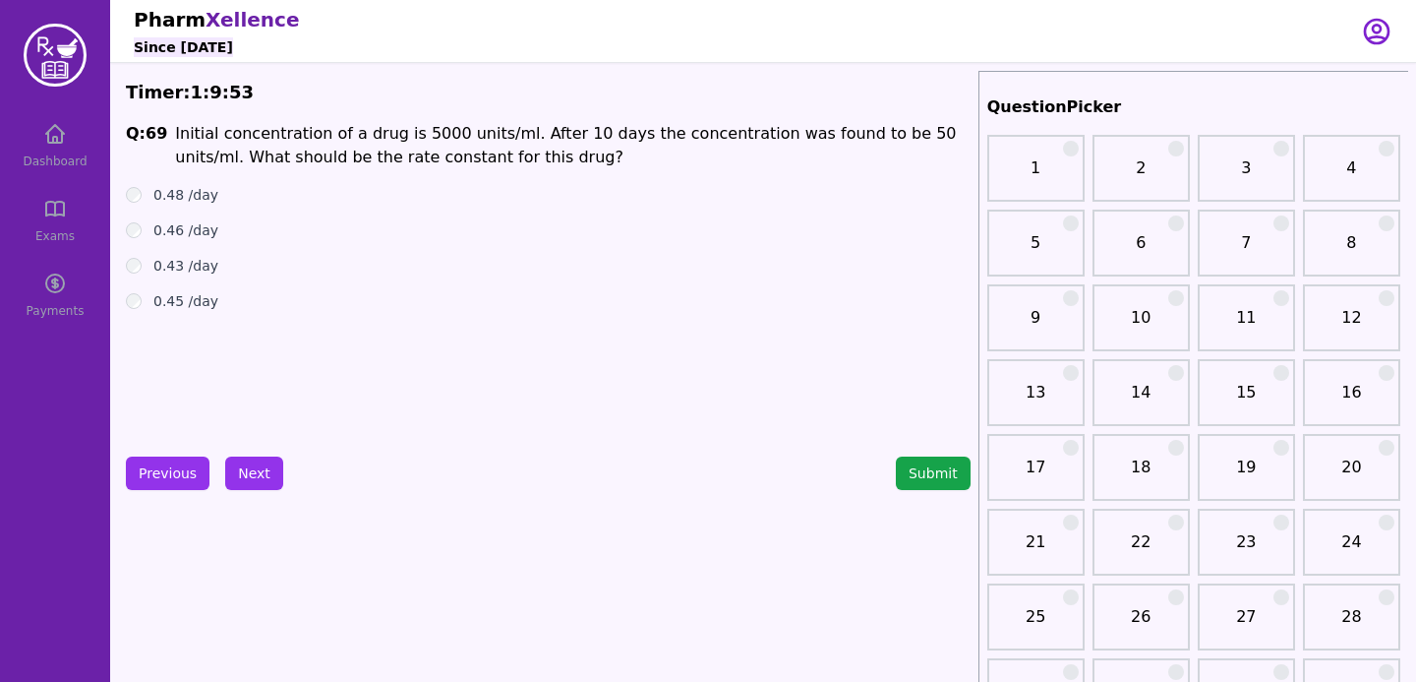
click at [253, 480] on button "Next" at bounding box center [254, 472] width 58 height 33
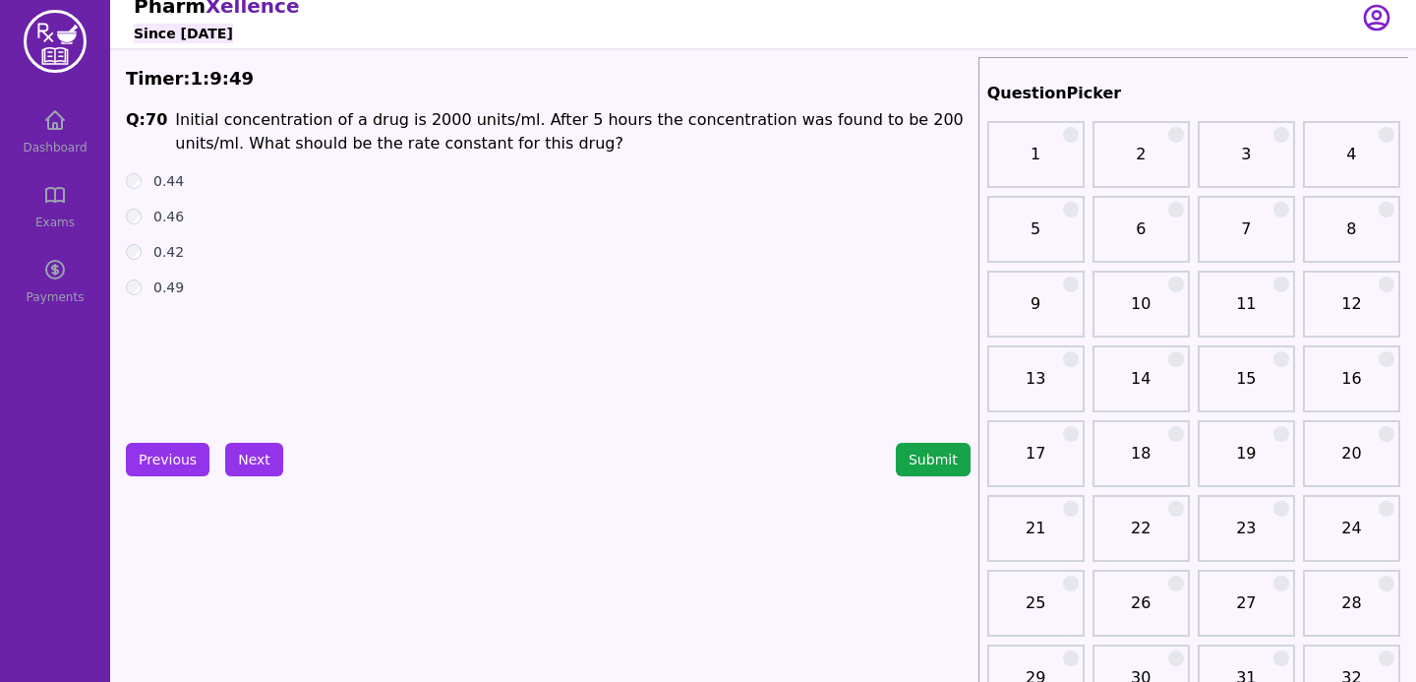
click at [700, 253] on div "0.42" at bounding box center [548, 252] width 845 height 20
click at [257, 460] on button "Next" at bounding box center [254, 459] width 58 height 33
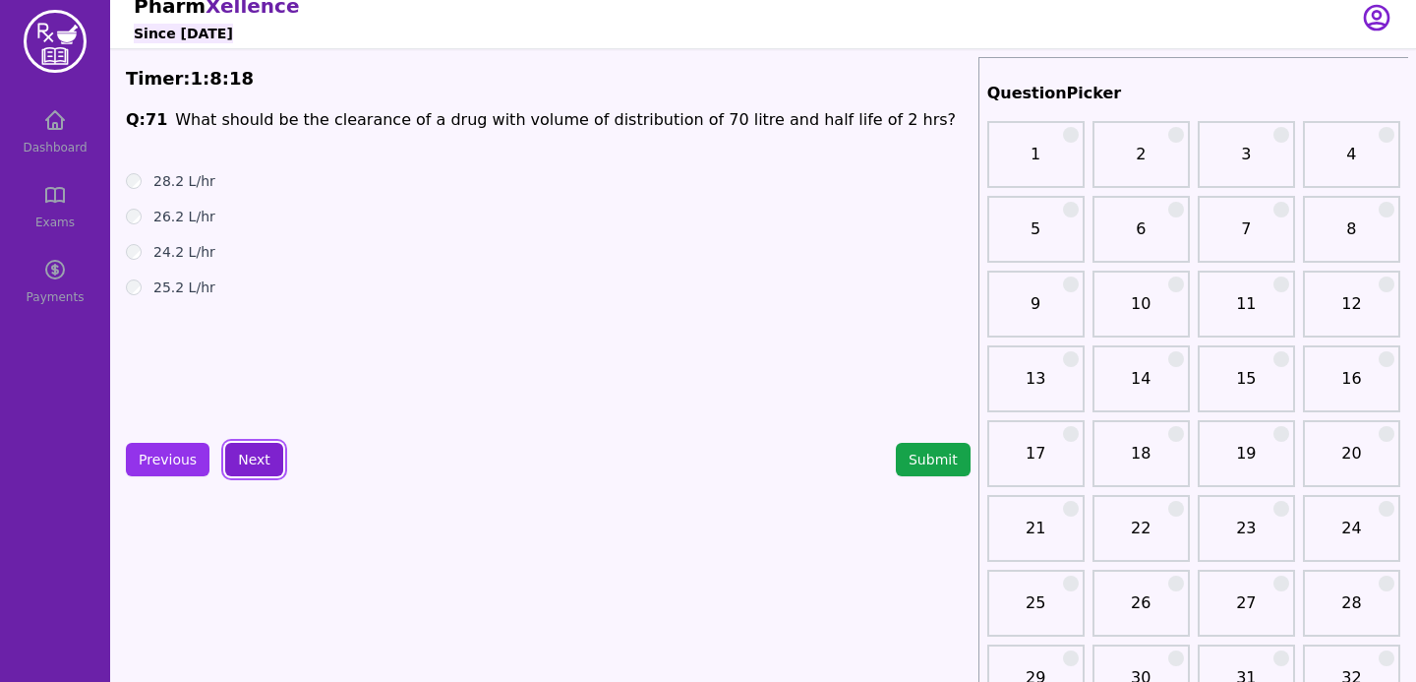
click at [257, 459] on button "Next" at bounding box center [254, 459] width 58 height 33
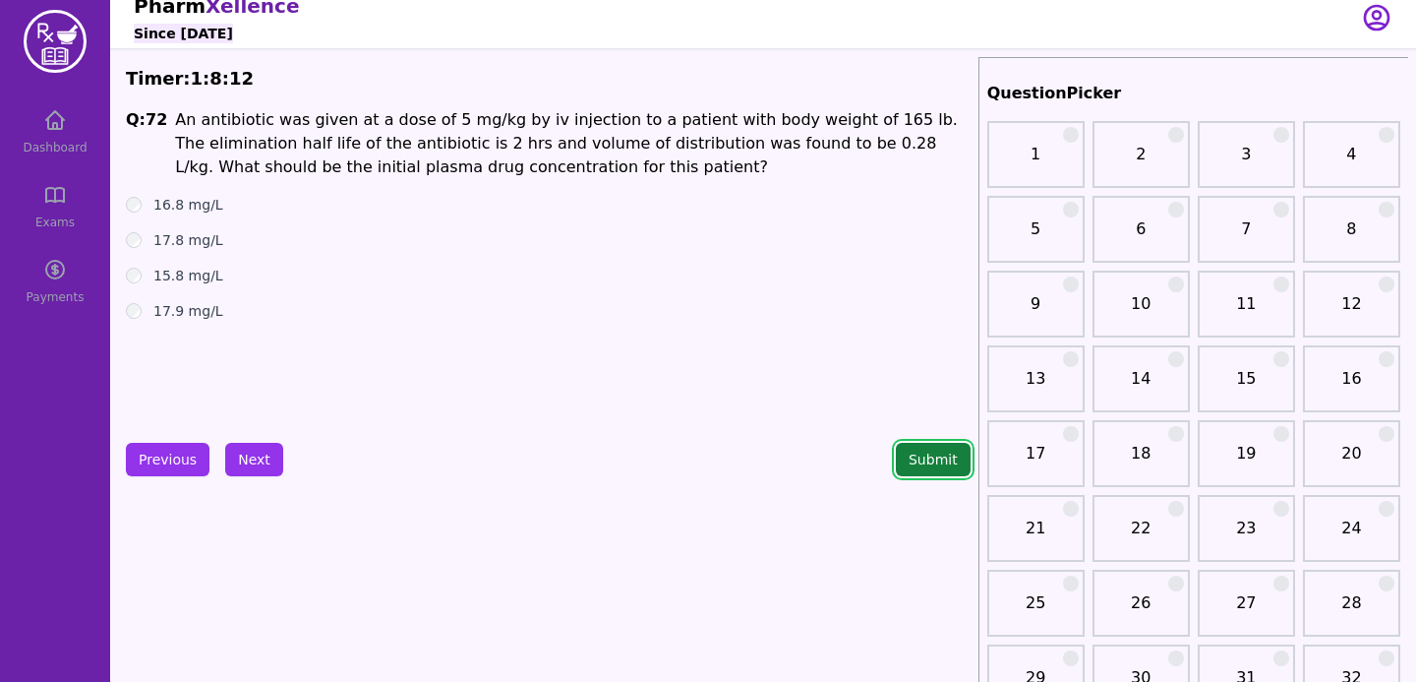
click at [936, 463] on button "Submit" at bounding box center [933, 459] width 75 height 33
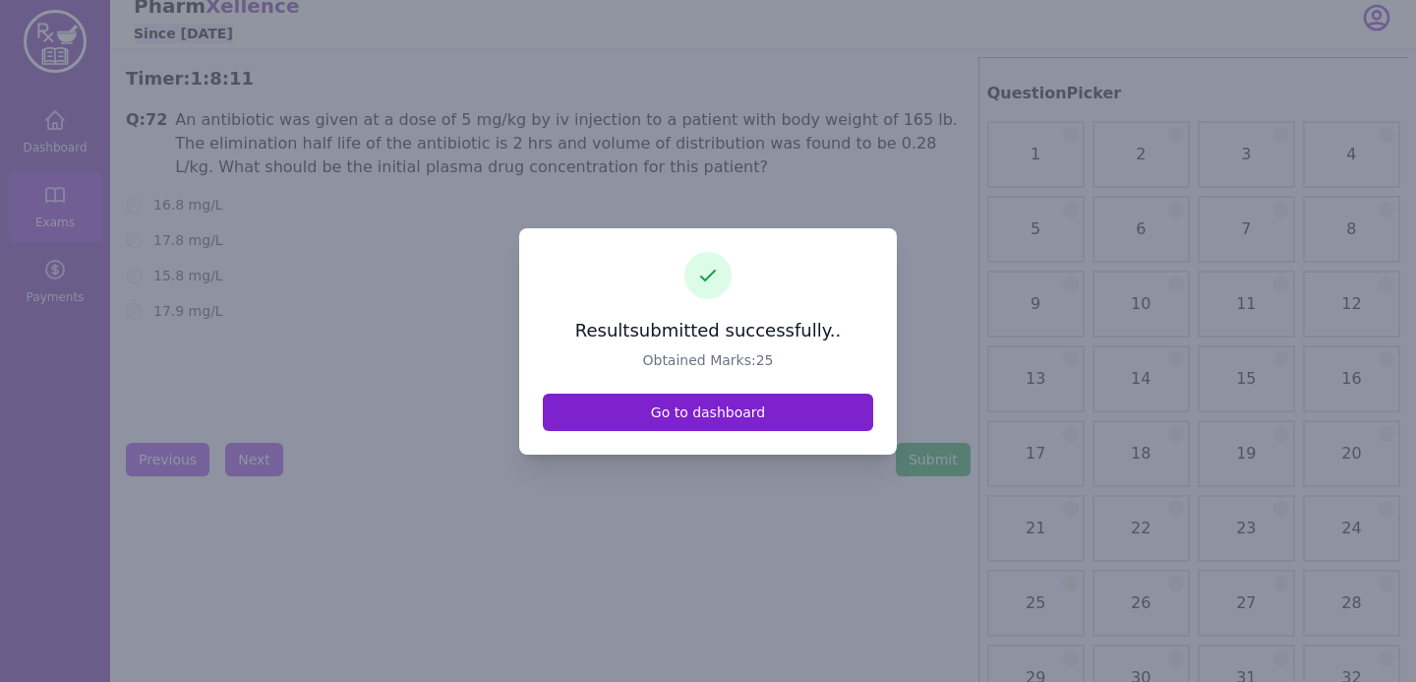
click at [819, 416] on link "Go to dashboard" at bounding box center [708, 411] width 330 height 37
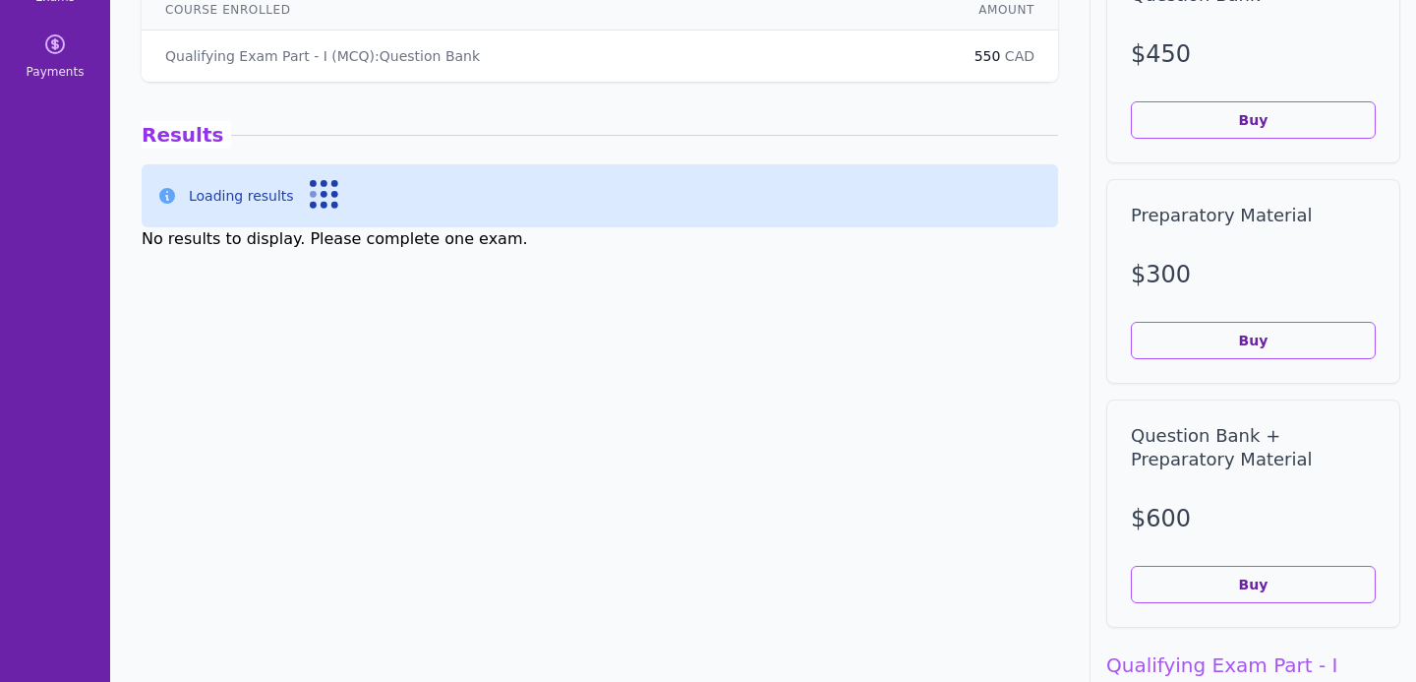
scroll to position [242, 0]
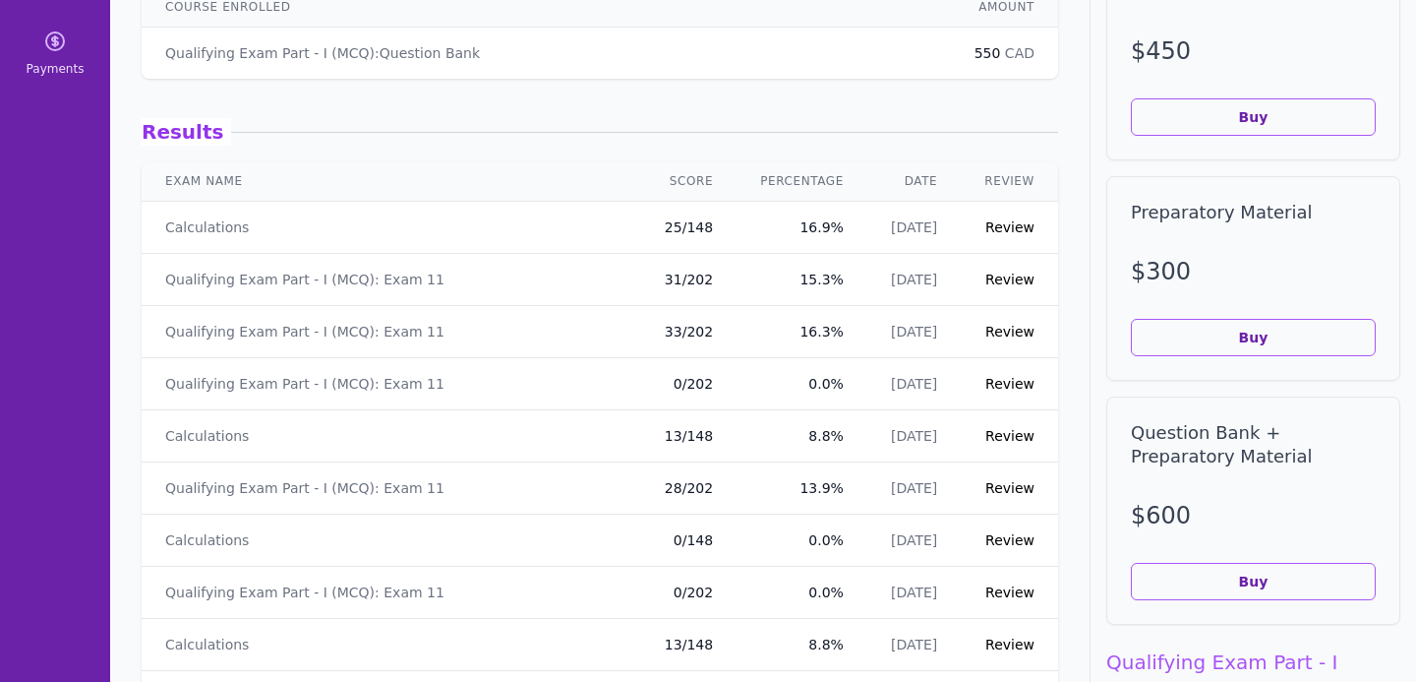
click at [1002, 229] on link "Review" at bounding box center [1009, 227] width 49 height 16
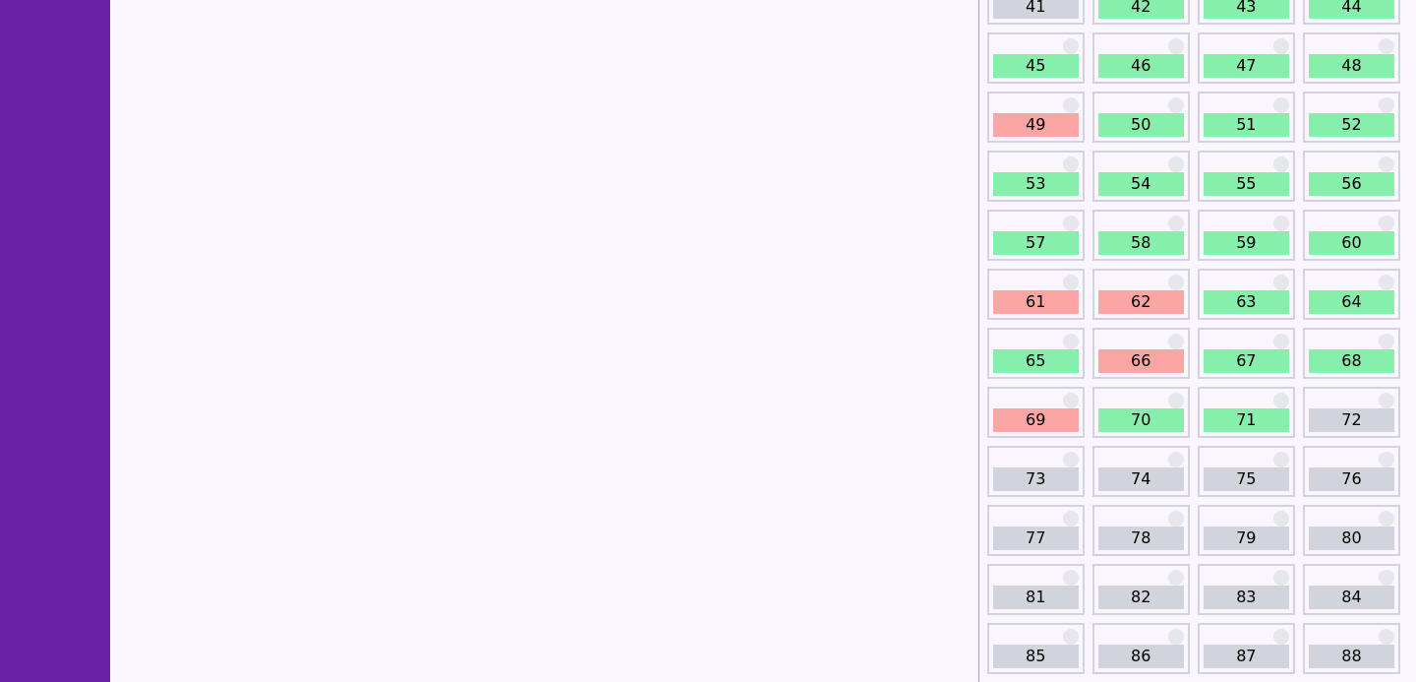
scroll to position [694, 0]
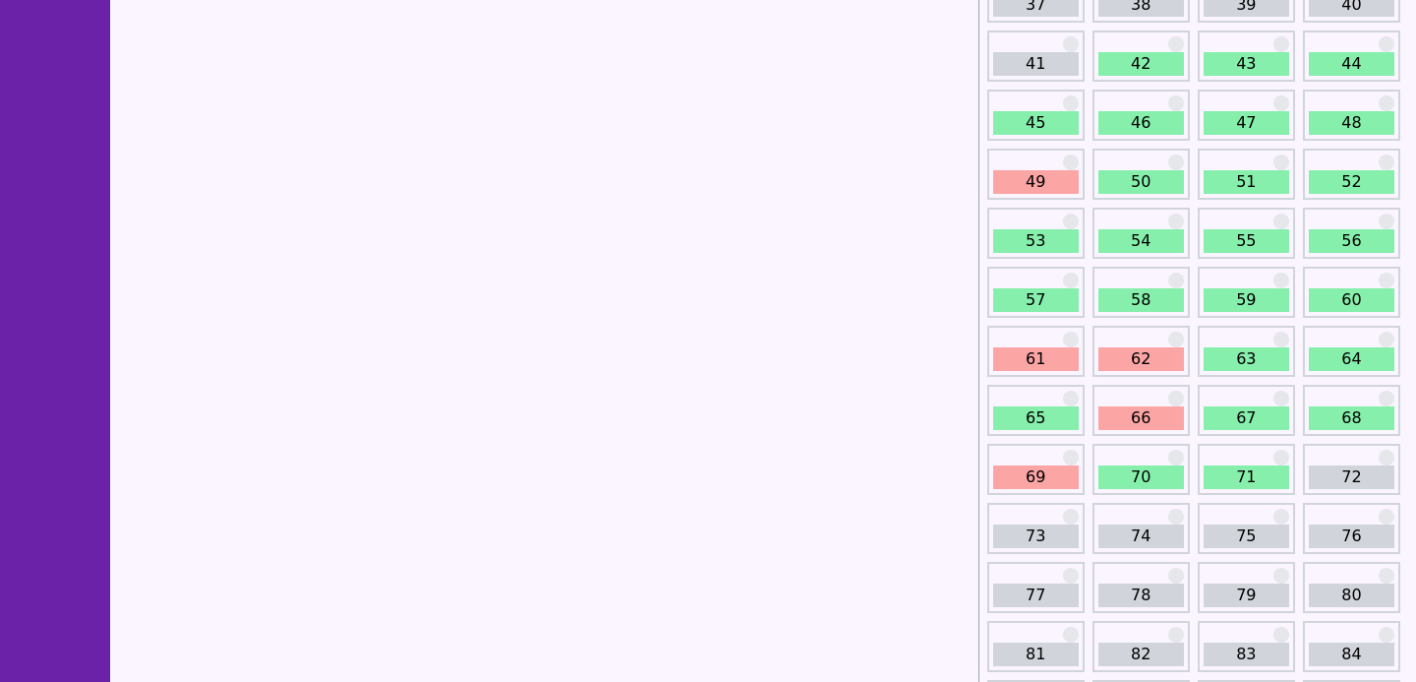
click at [1035, 190] on link "49" at bounding box center [1036, 182] width 86 height 24
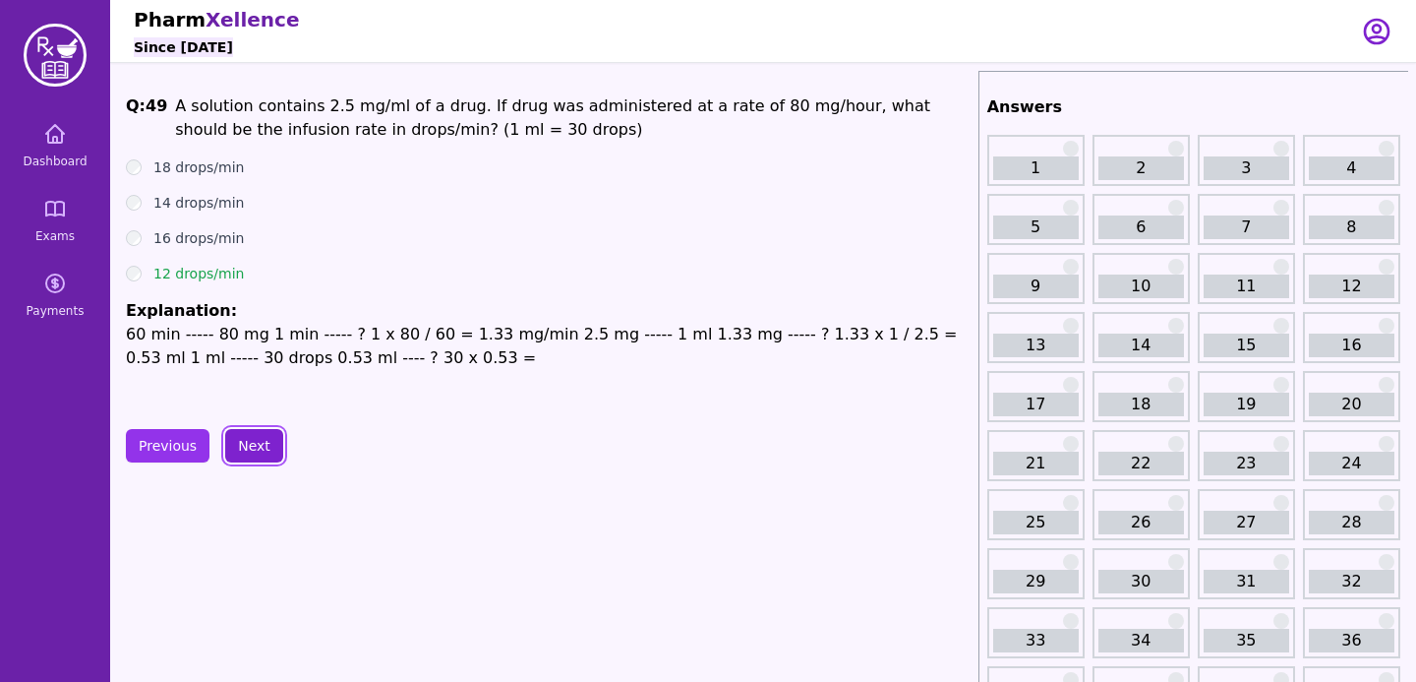
click at [253, 451] on button "Next" at bounding box center [254, 445] width 58 height 33
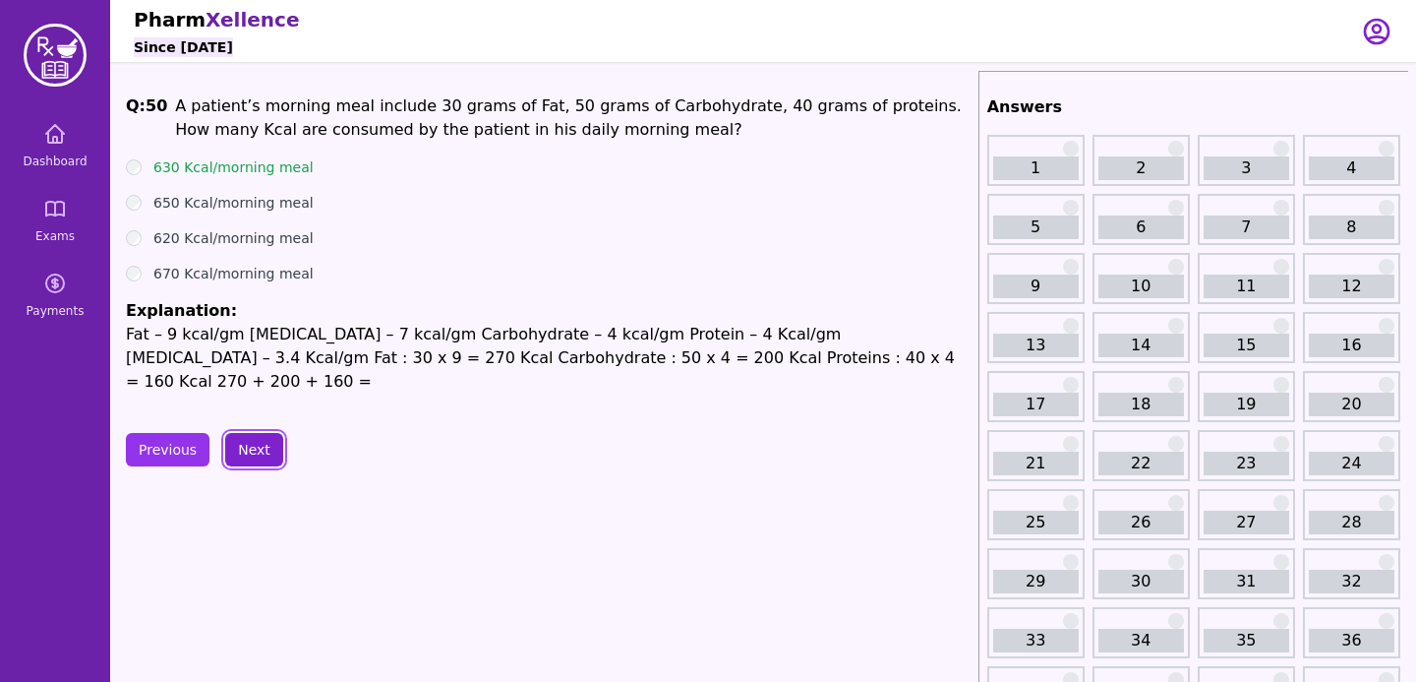
click at [253, 451] on button "Next" at bounding box center [254, 449] width 58 height 33
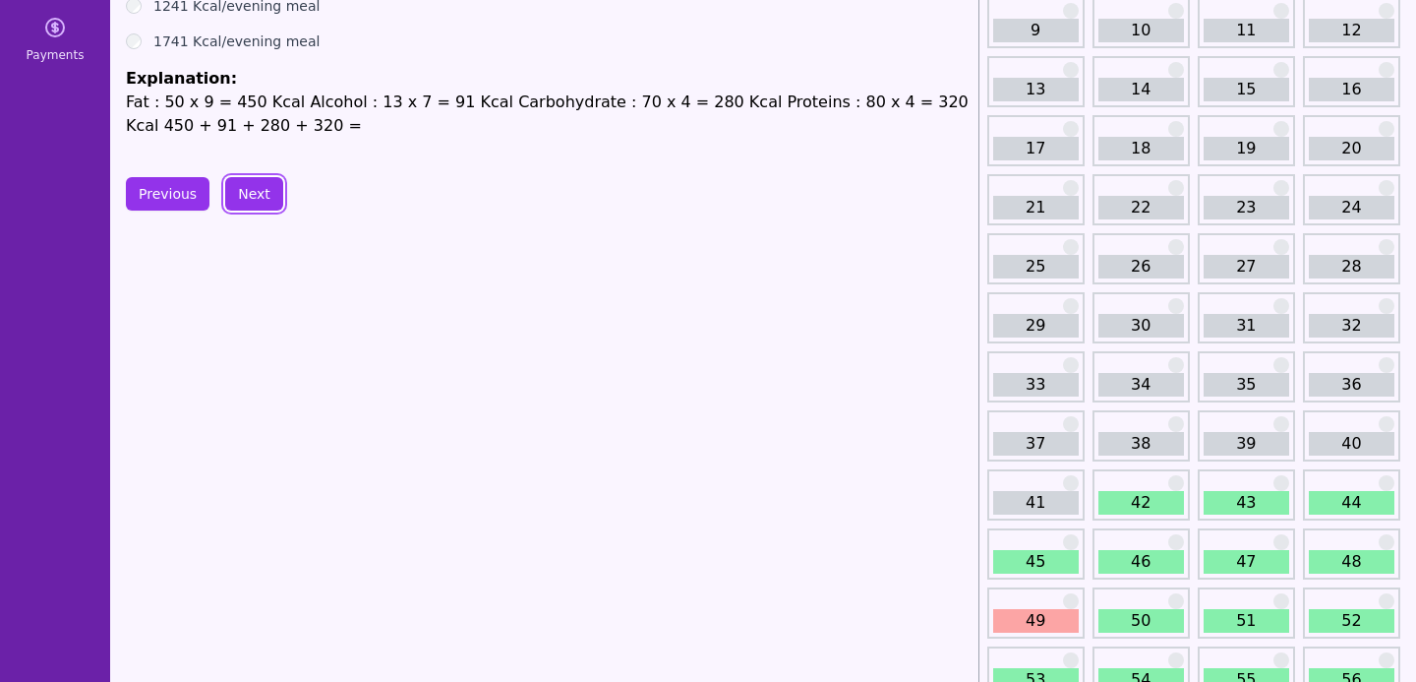
scroll to position [411, 0]
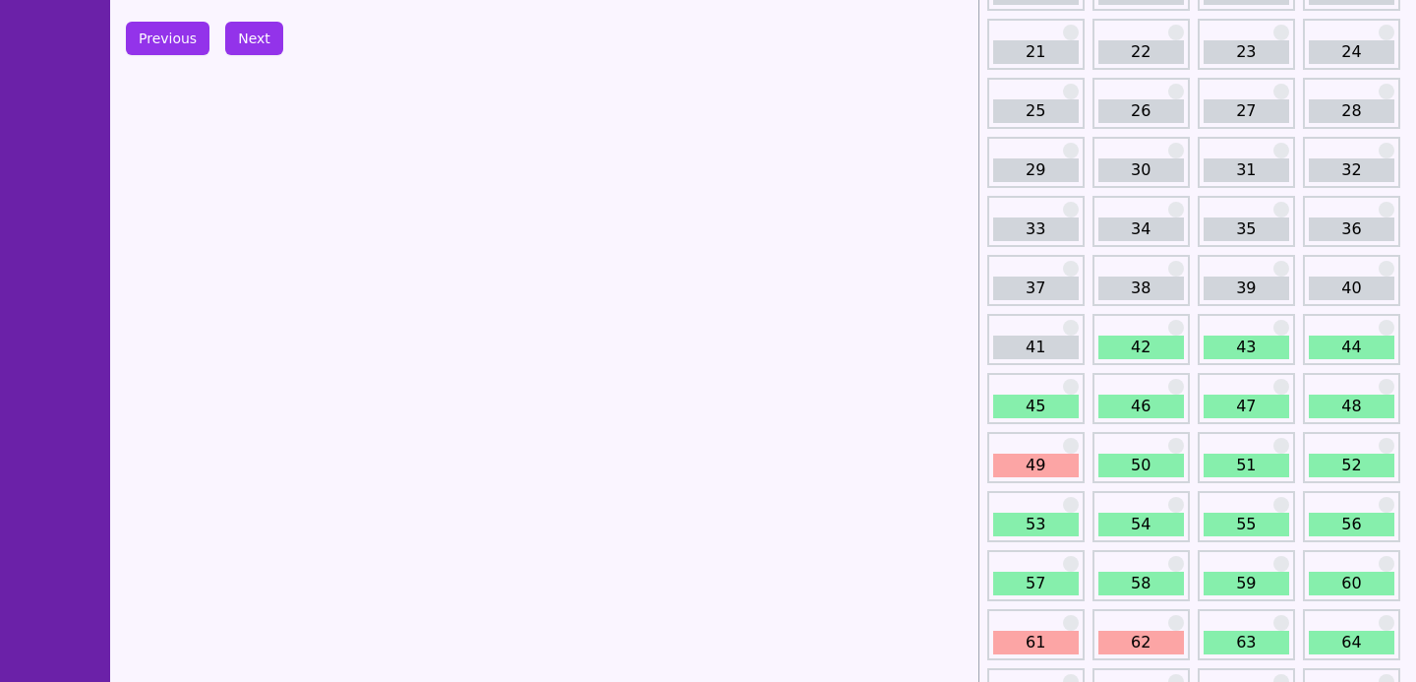
click at [1044, 630] on link "61" at bounding box center [1036, 642] width 86 height 24
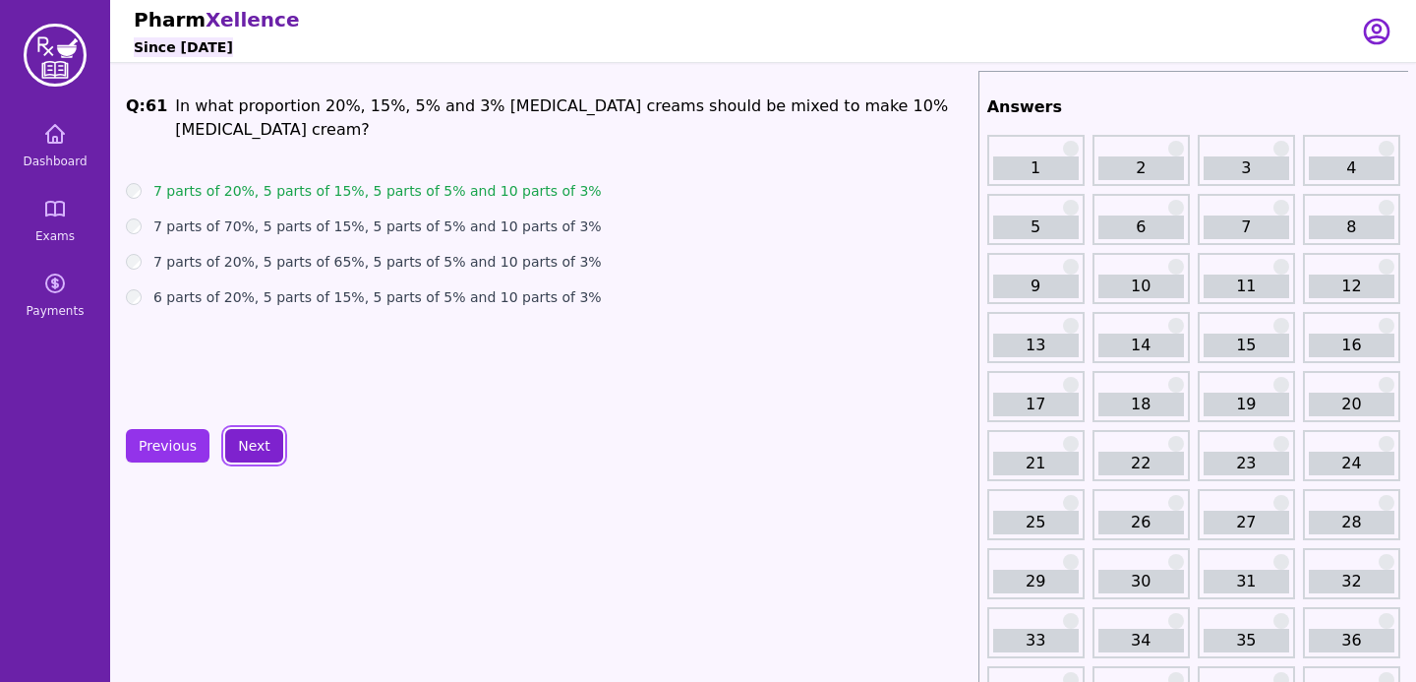
click at [233, 440] on button "Next" at bounding box center [254, 445] width 58 height 33
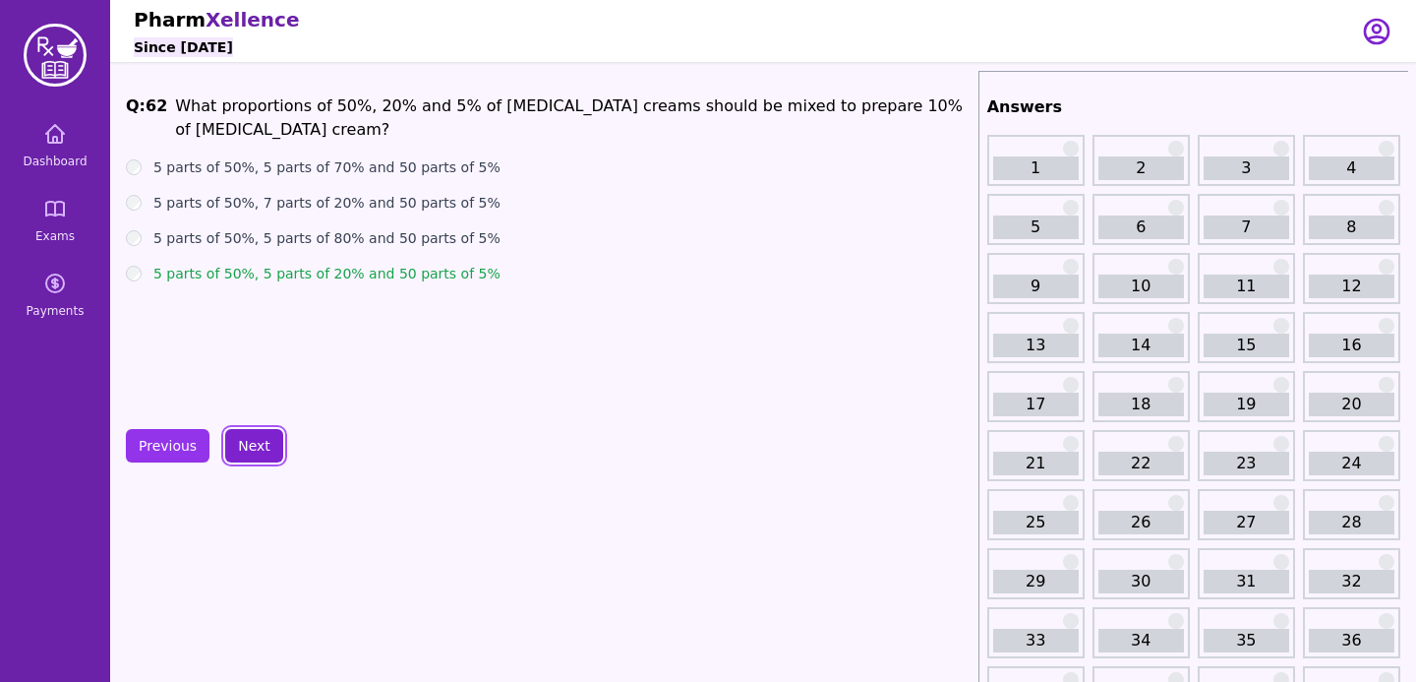
click at [235, 446] on button "Next" at bounding box center [254, 445] width 58 height 33
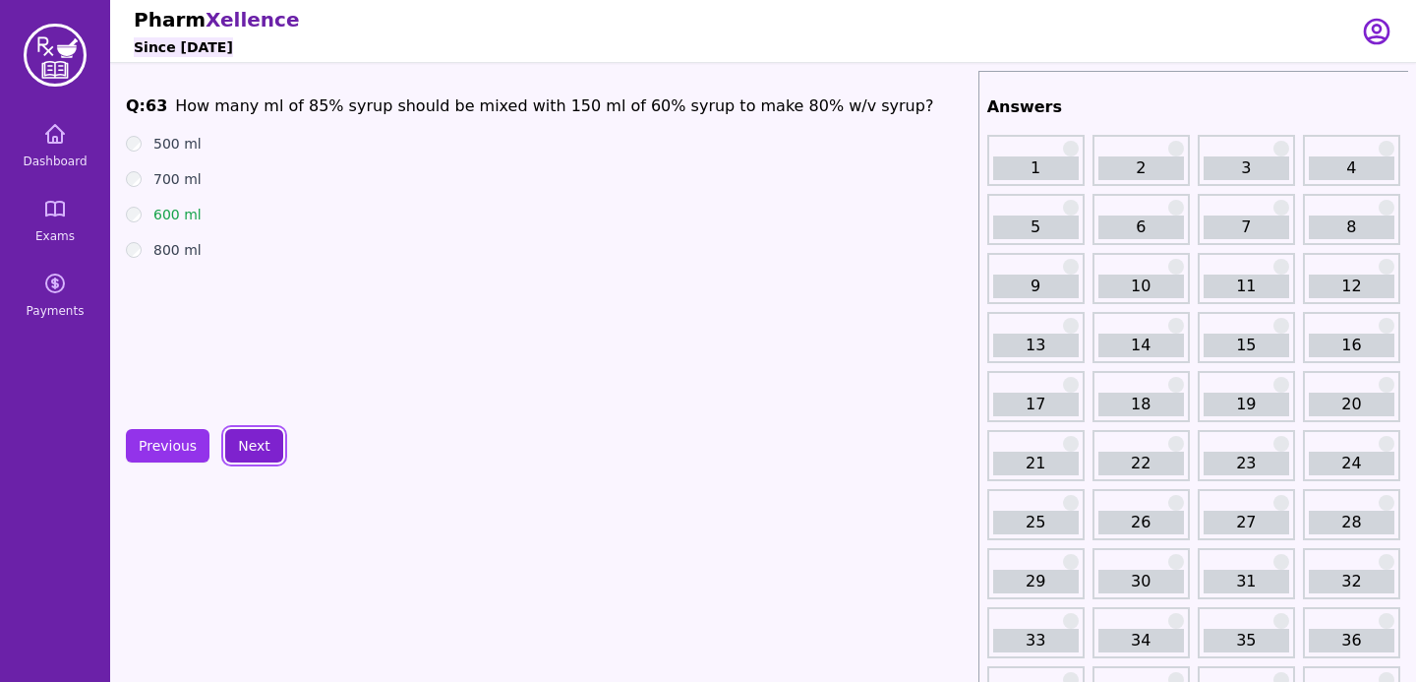
click at [235, 446] on button "Next" at bounding box center [254, 445] width 58 height 33
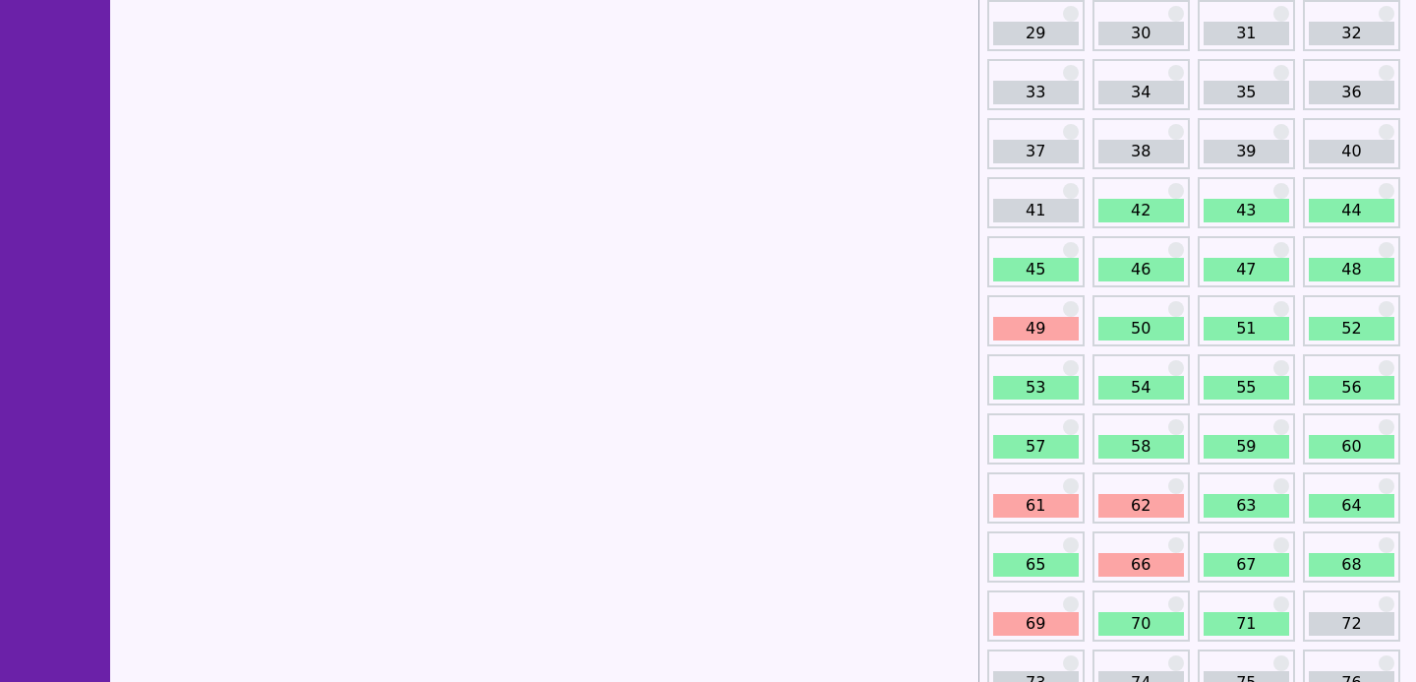
scroll to position [647, 0]
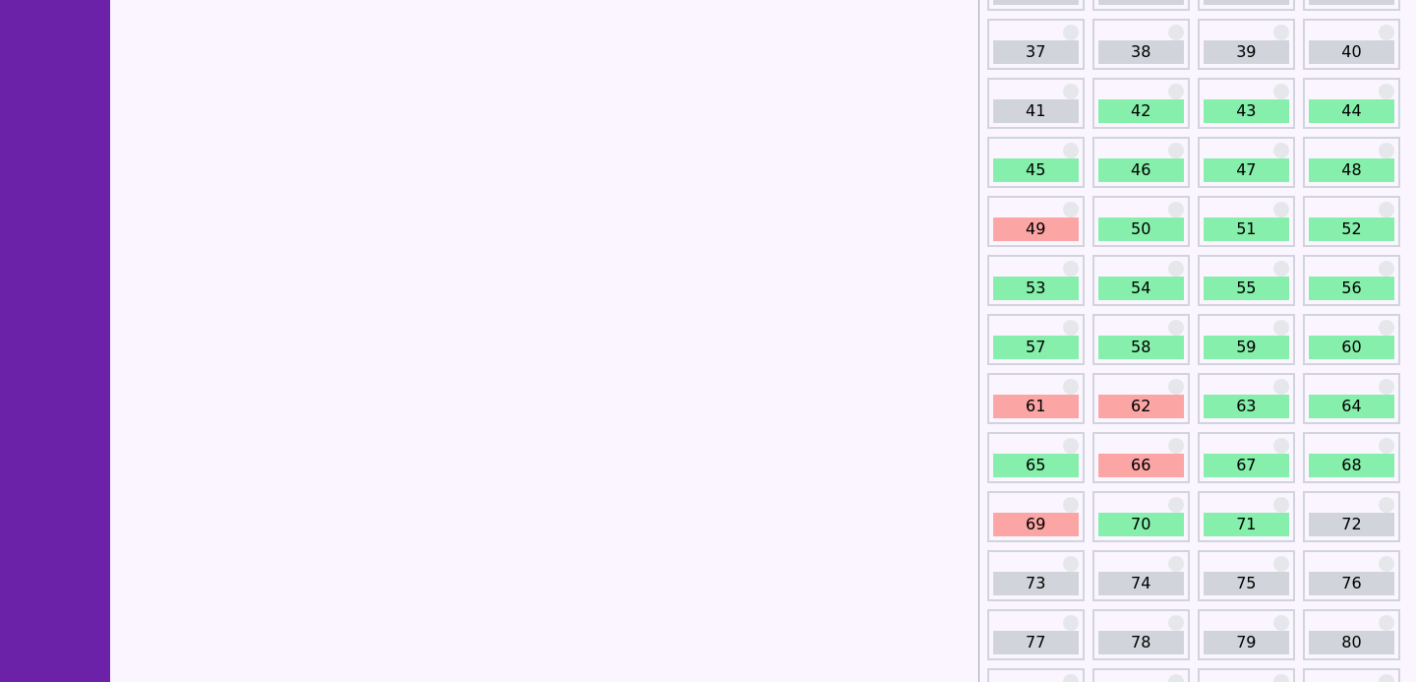
click at [1117, 449] on div "66" at bounding box center [1141, 457] width 97 height 51
click at [1130, 464] on link "66" at bounding box center [1141, 465] width 86 height 24
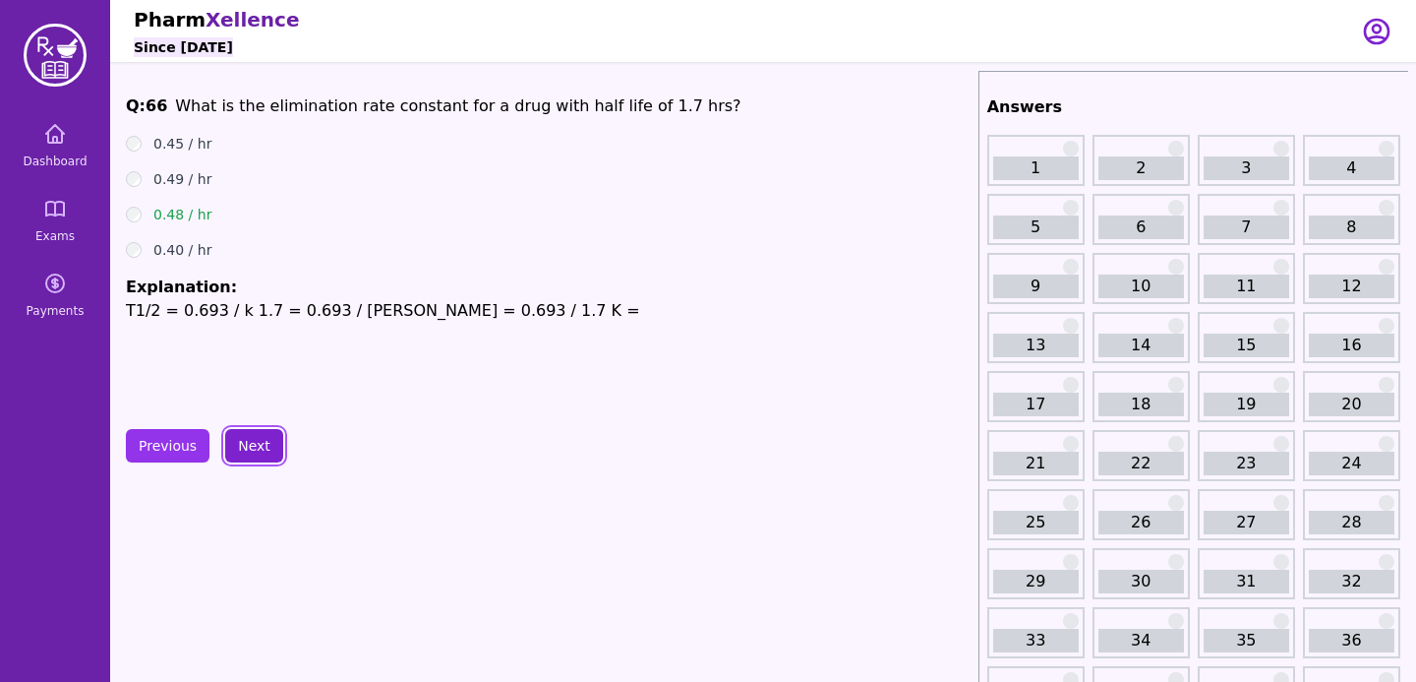
click at [249, 452] on button "Next" at bounding box center [254, 445] width 58 height 33
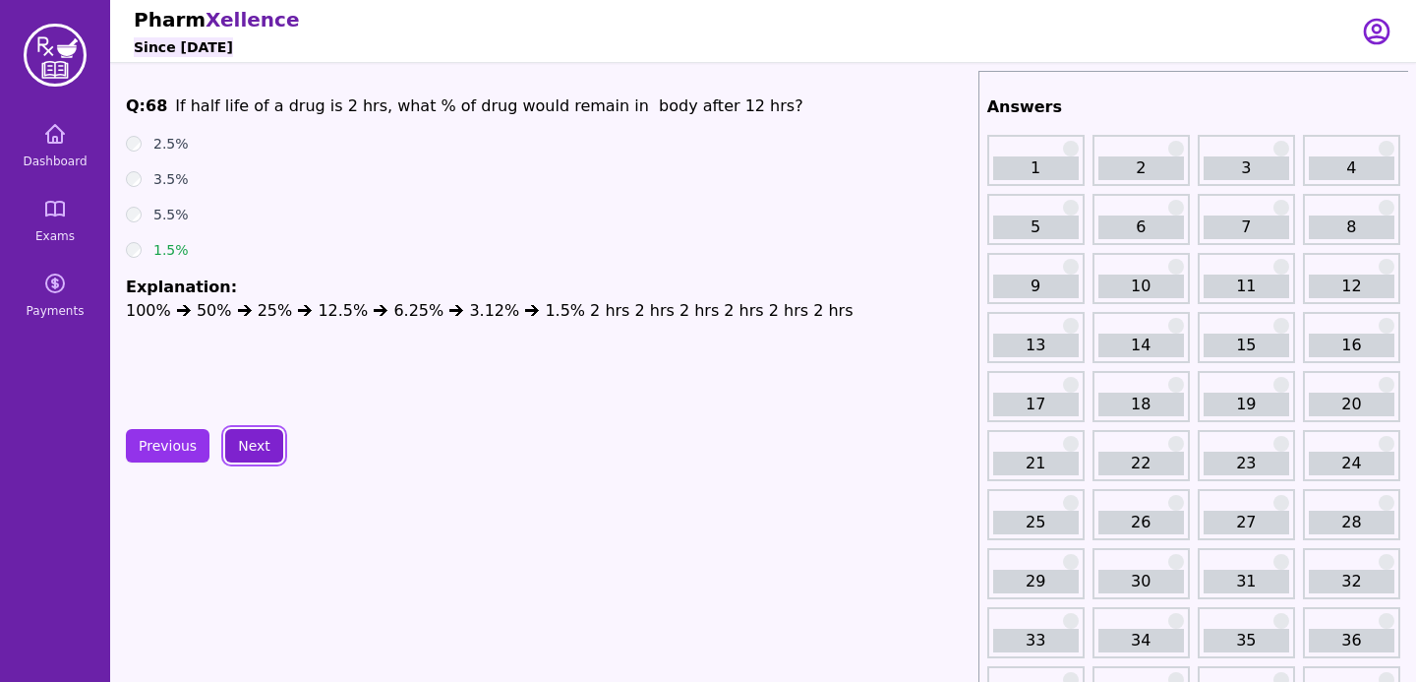
click at [249, 452] on button "Next" at bounding box center [254, 445] width 58 height 33
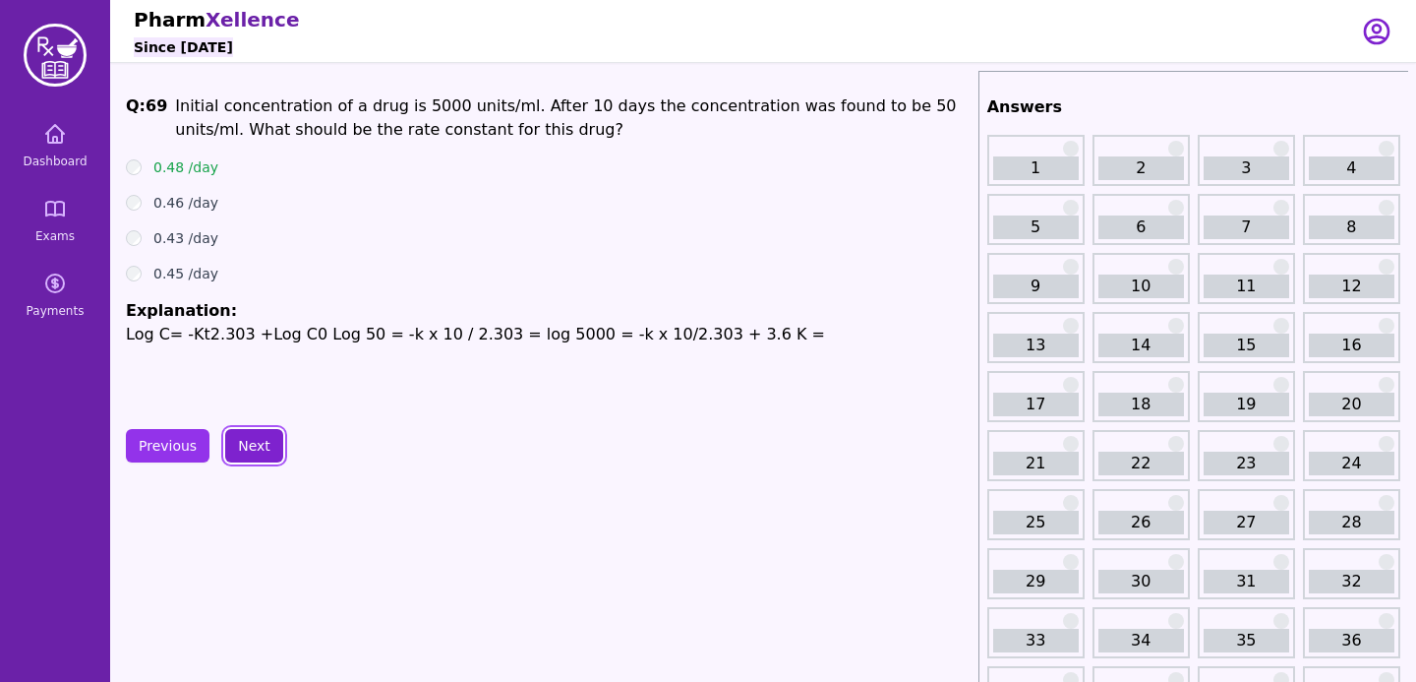
click at [249, 452] on button "Next" at bounding box center [254, 445] width 58 height 33
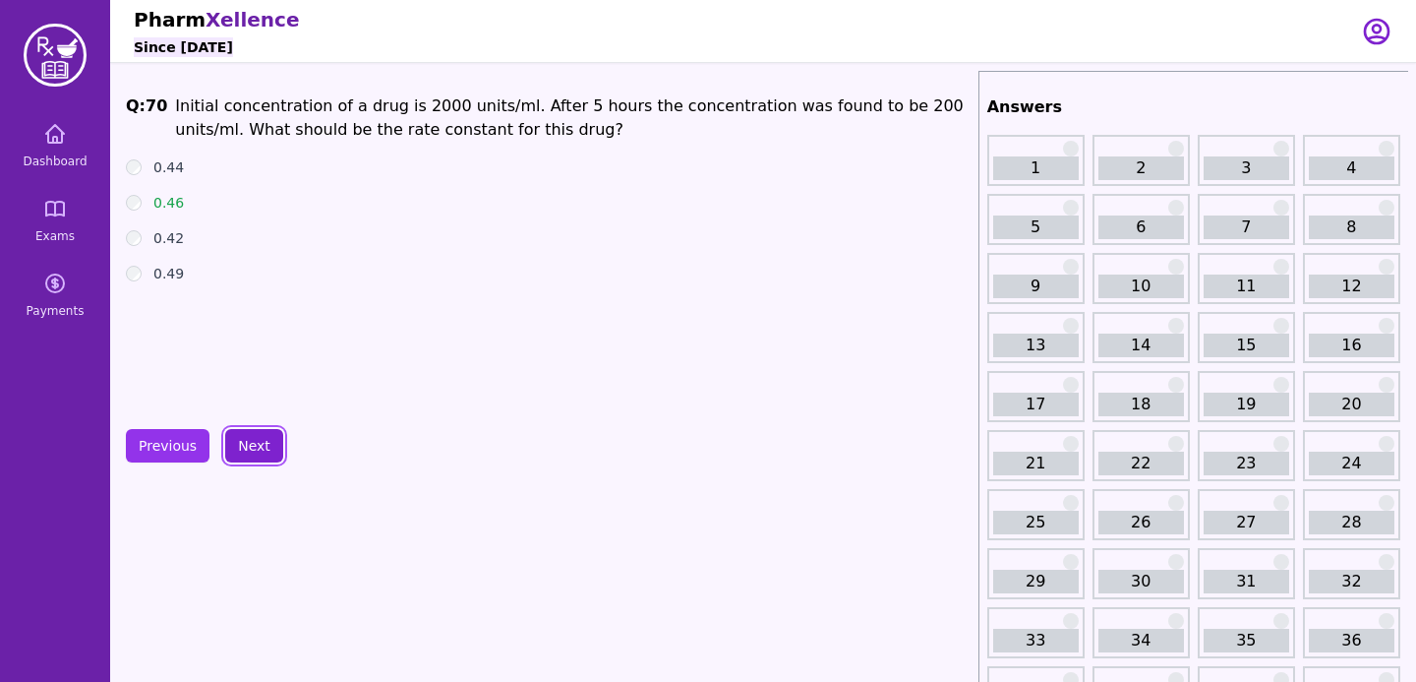
click at [249, 452] on button "Next" at bounding box center [254, 445] width 58 height 33
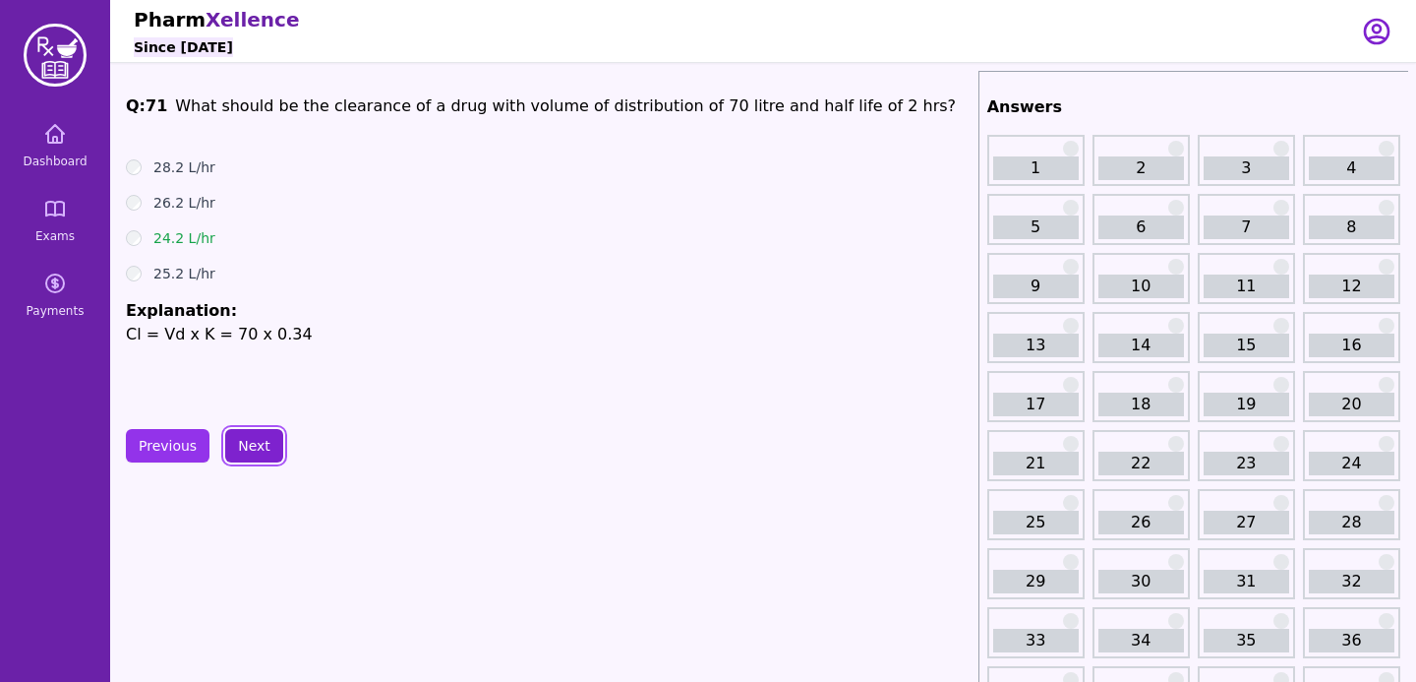
click at [249, 453] on button "Next" at bounding box center [254, 445] width 58 height 33
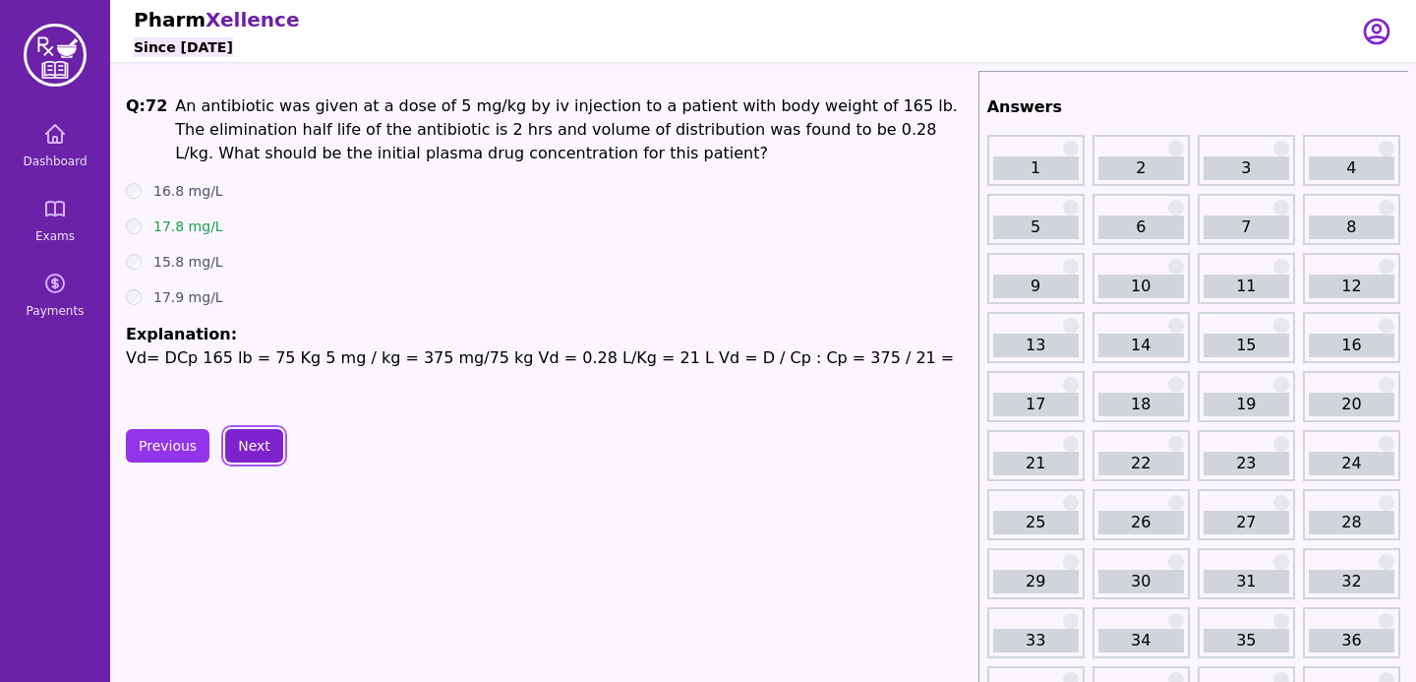
click at [249, 453] on button "Next" at bounding box center [254, 445] width 58 height 33
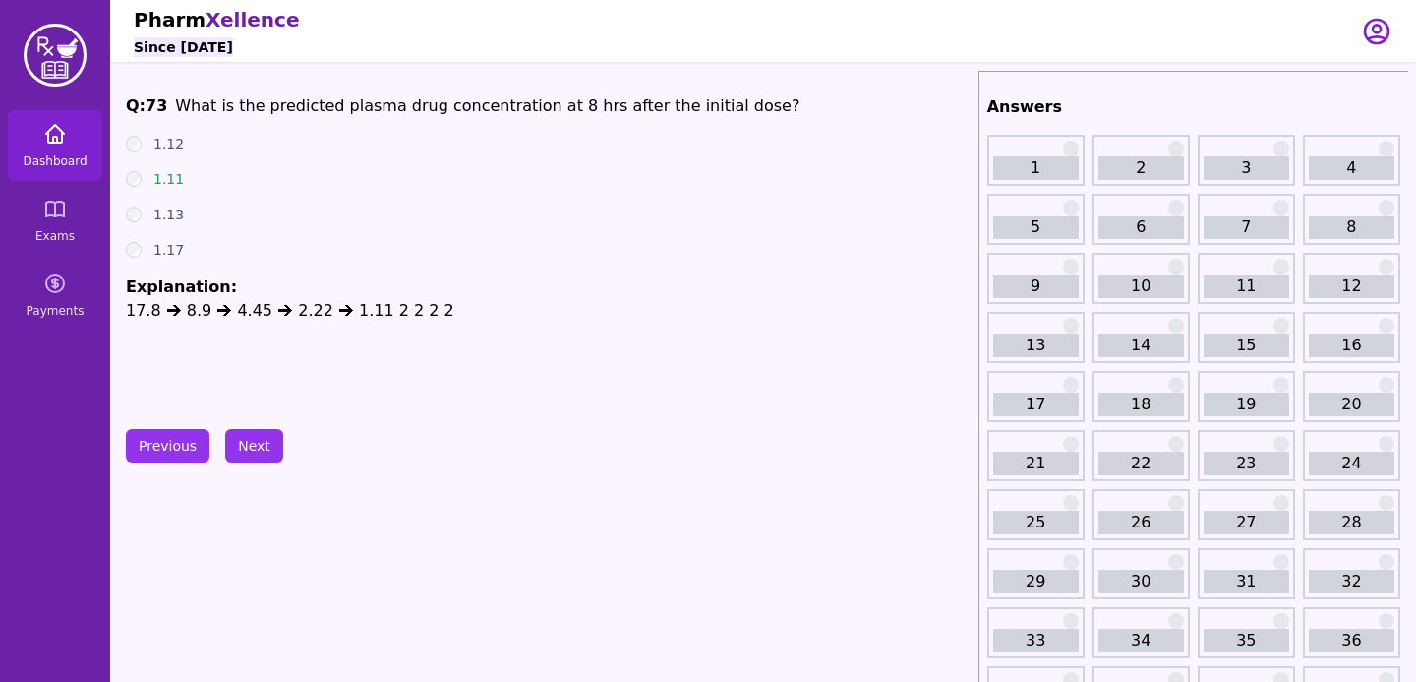
click at [73, 168] on link "Dashboard" at bounding box center [55, 145] width 94 height 71
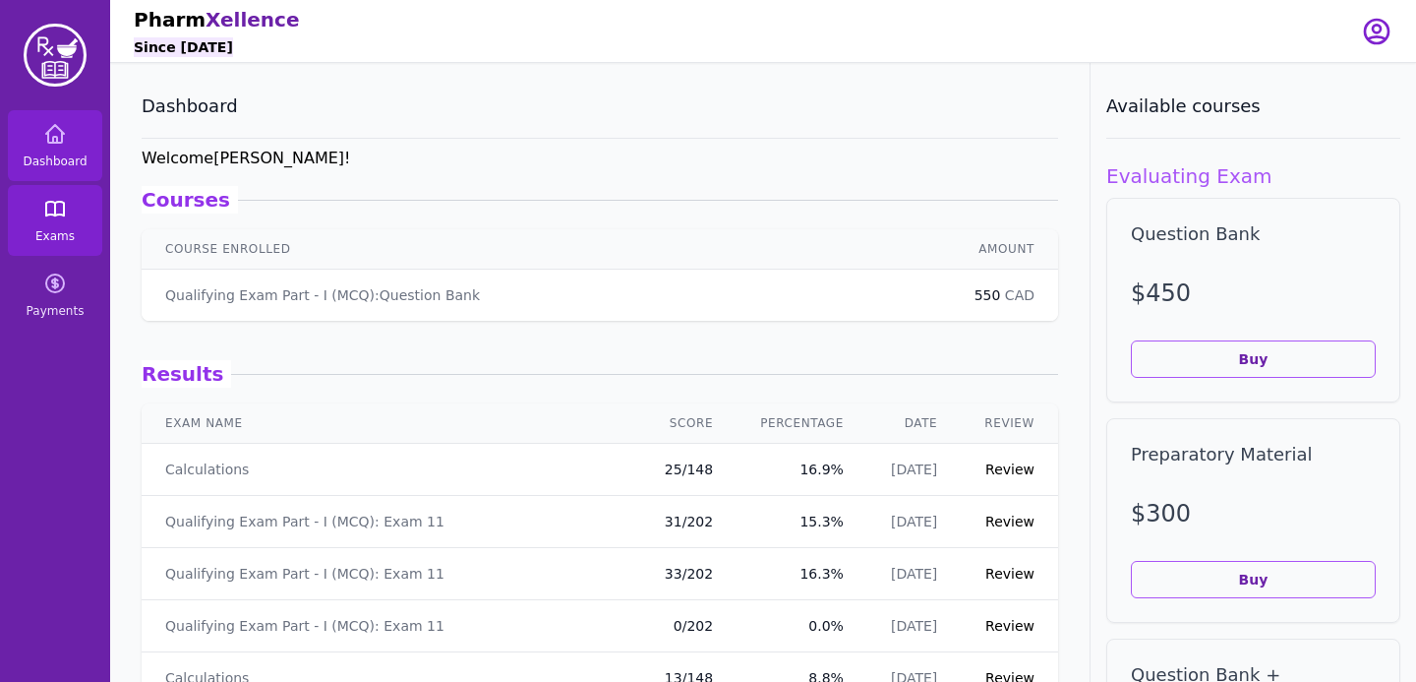
click at [64, 220] on link "Exams" at bounding box center [55, 220] width 94 height 71
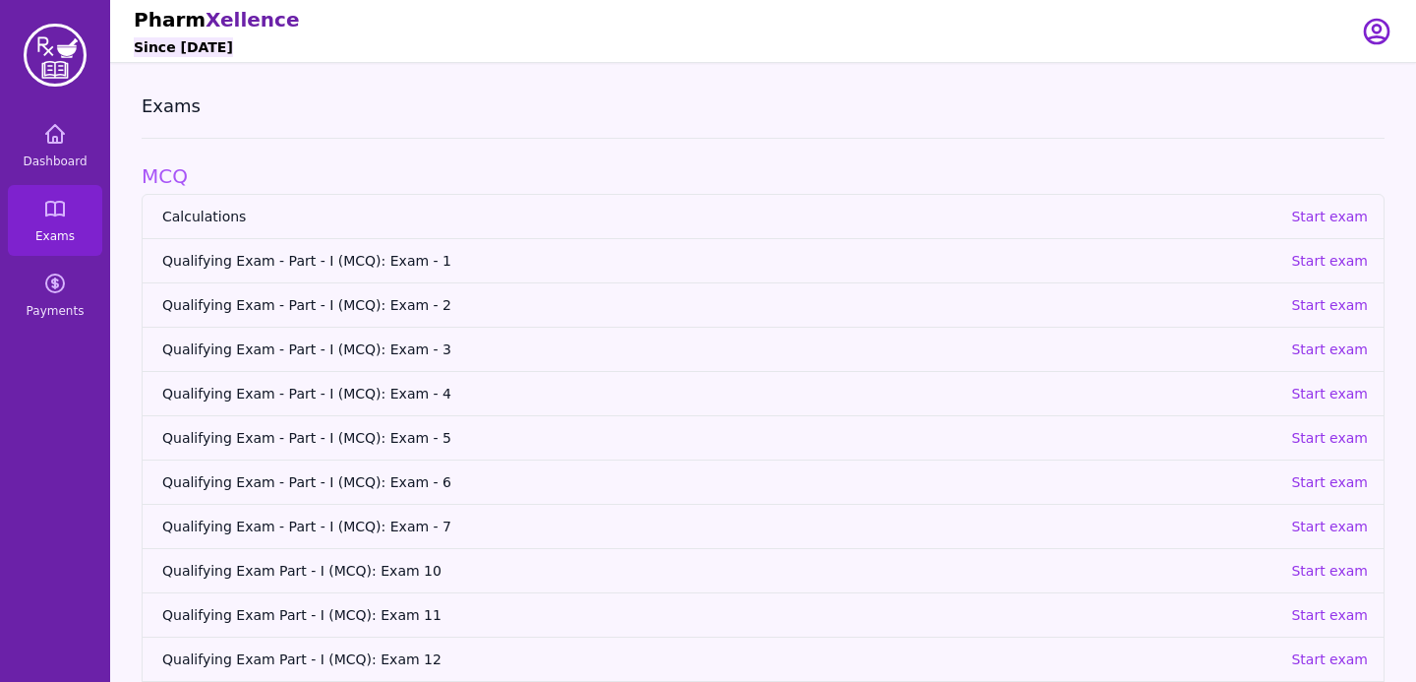
click at [208, 227] on link "Calculations Start exam" at bounding box center [763, 216] width 1241 height 43
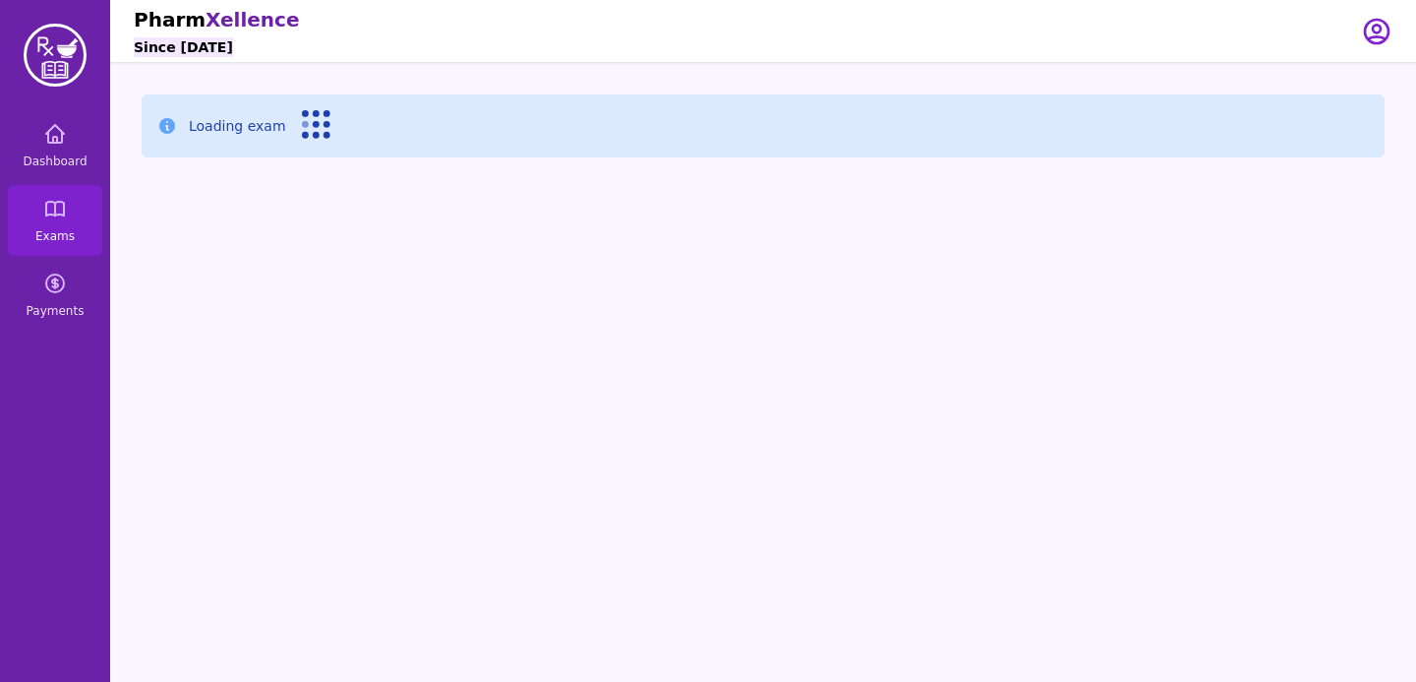
scroll to position [63, 0]
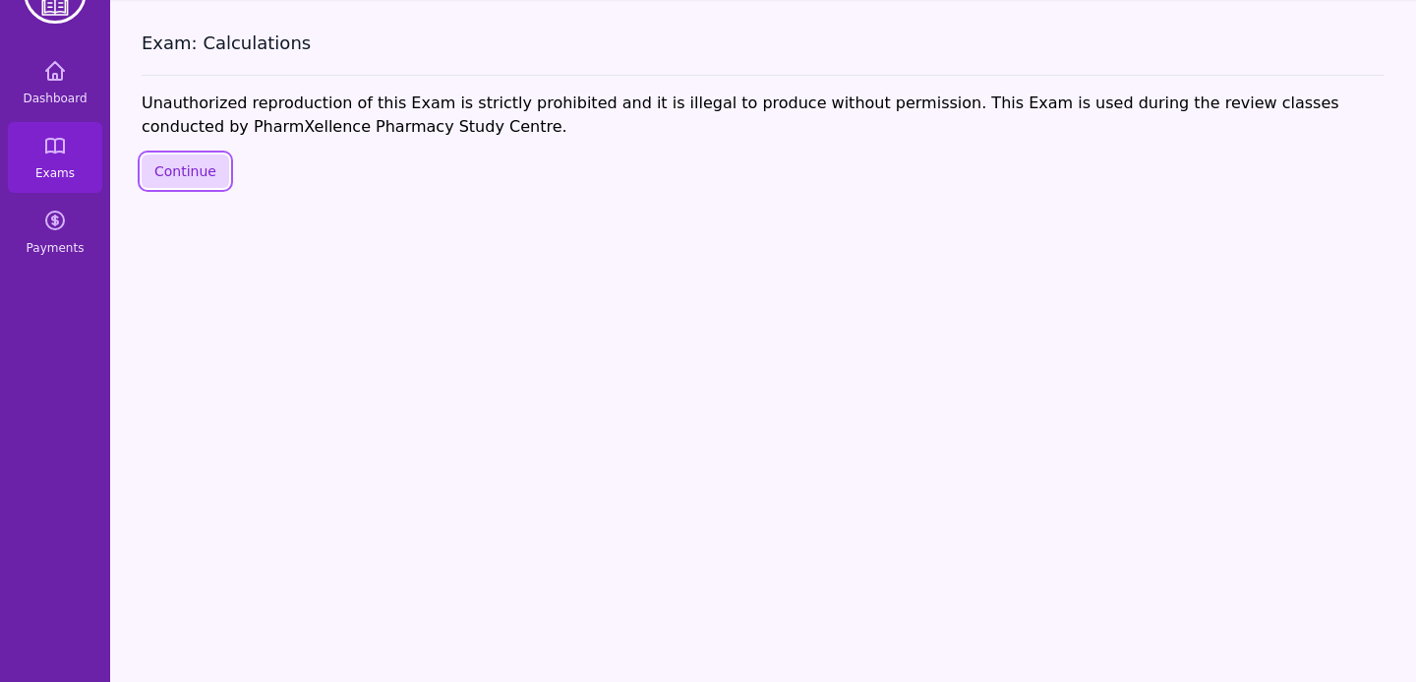
click at [203, 174] on button "Continue" at bounding box center [186, 170] width 88 height 33
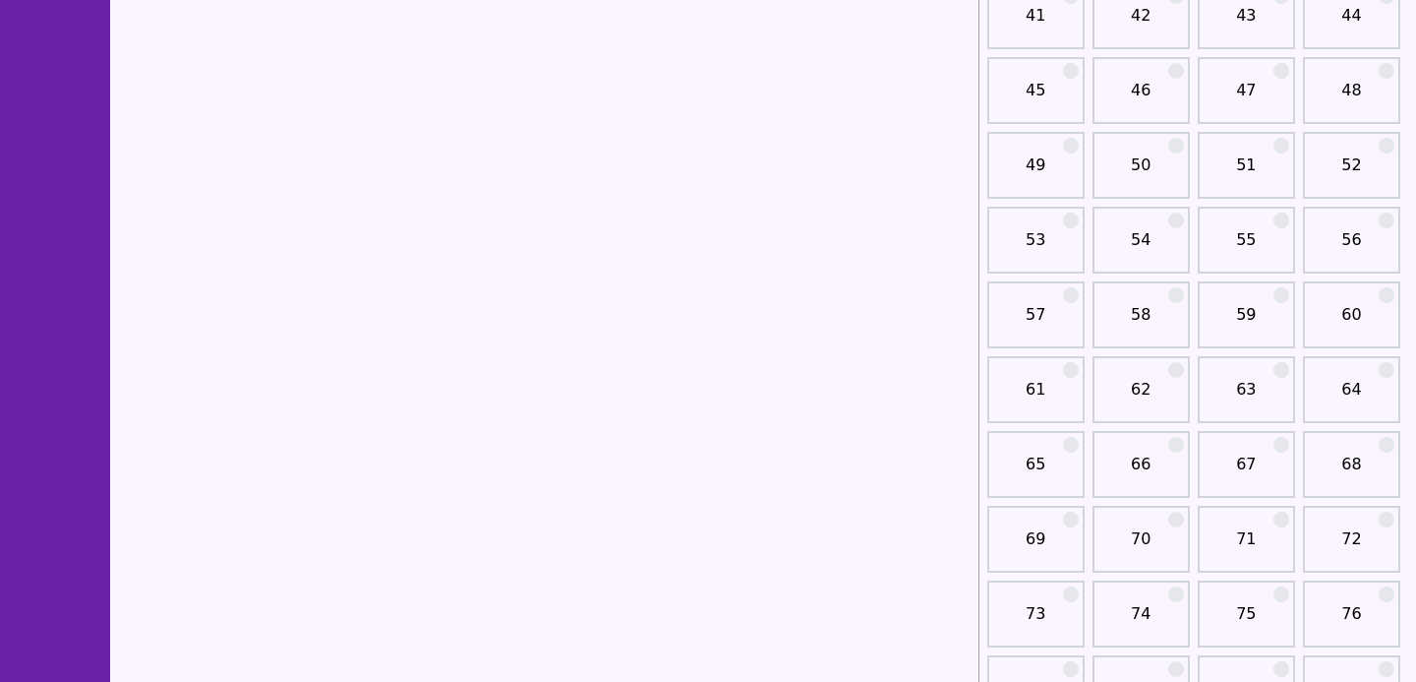
scroll to position [1021, 0]
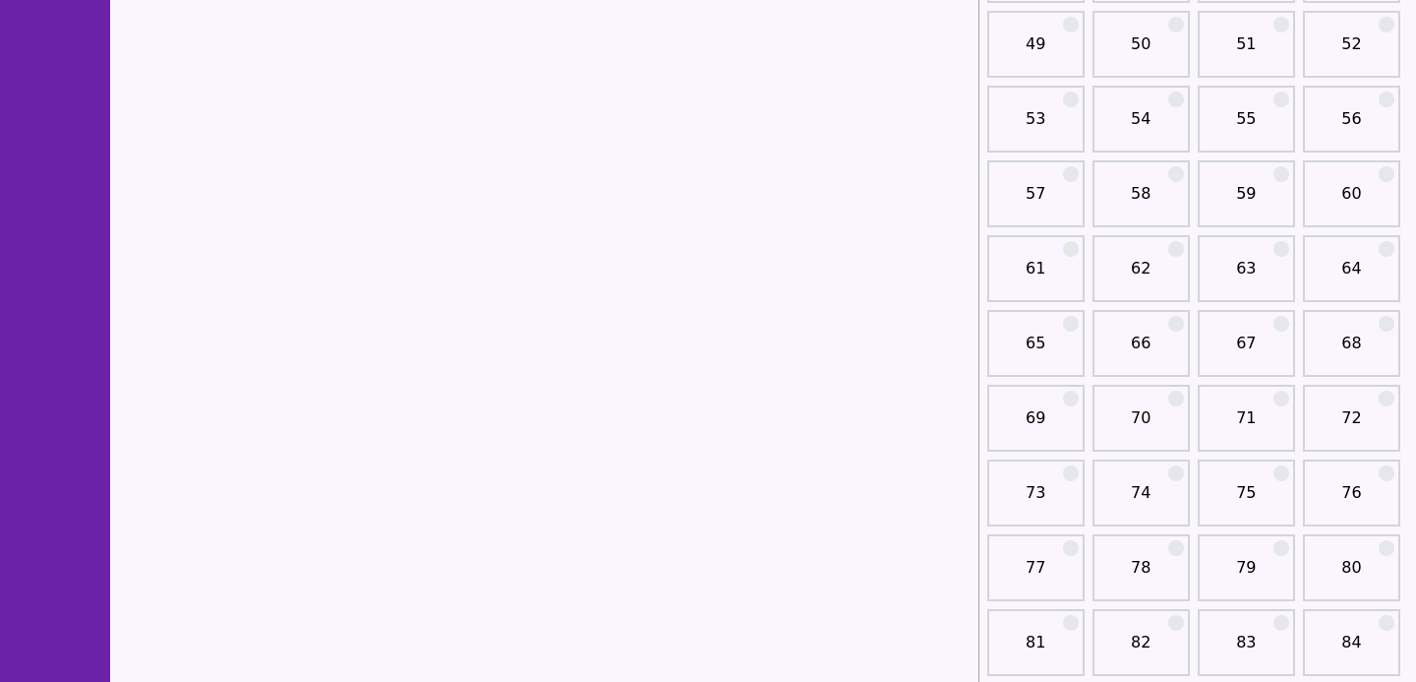
click at [1333, 444] on link "72" at bounding box center [1352, 425] width 86 height 39
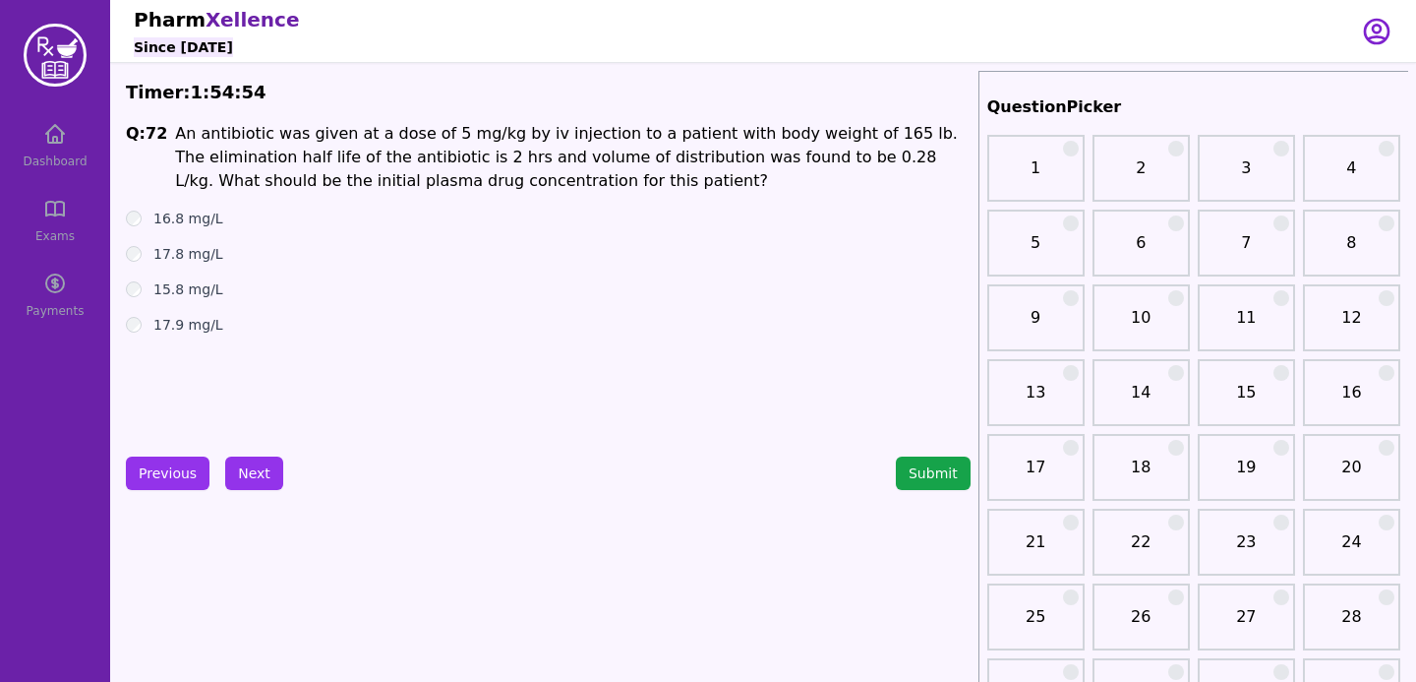
drag, startPoint x: 165, startPoint y: 134, endPoint x: 221, endPoint y: 297, distance: 172.6
click at [222, 288] on div "Q: 72 An antibiotic was given at a dose of 5 mg/kg by iv injection to a patient…" at bounding box center [548, 269] width 845 height 295
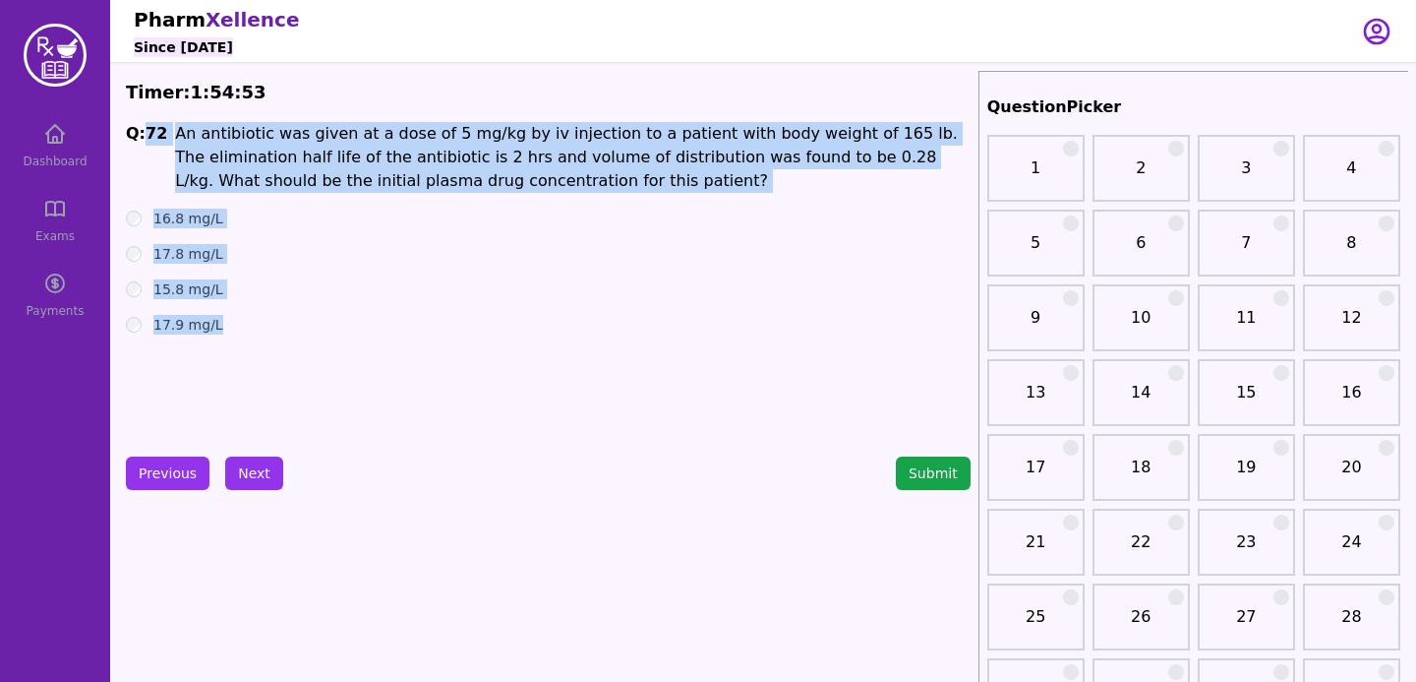
drag, startPoint x: 223, startPoint y: 319, endPoint x: 148, endPoint y: 125, distance: 208.0
click at [148, 125] on div "Q: 72 An antibiotic was given at a dose of 5 mg/kg by iv injection to a patient…" at bounding box center [548, 269] width 845 height 295
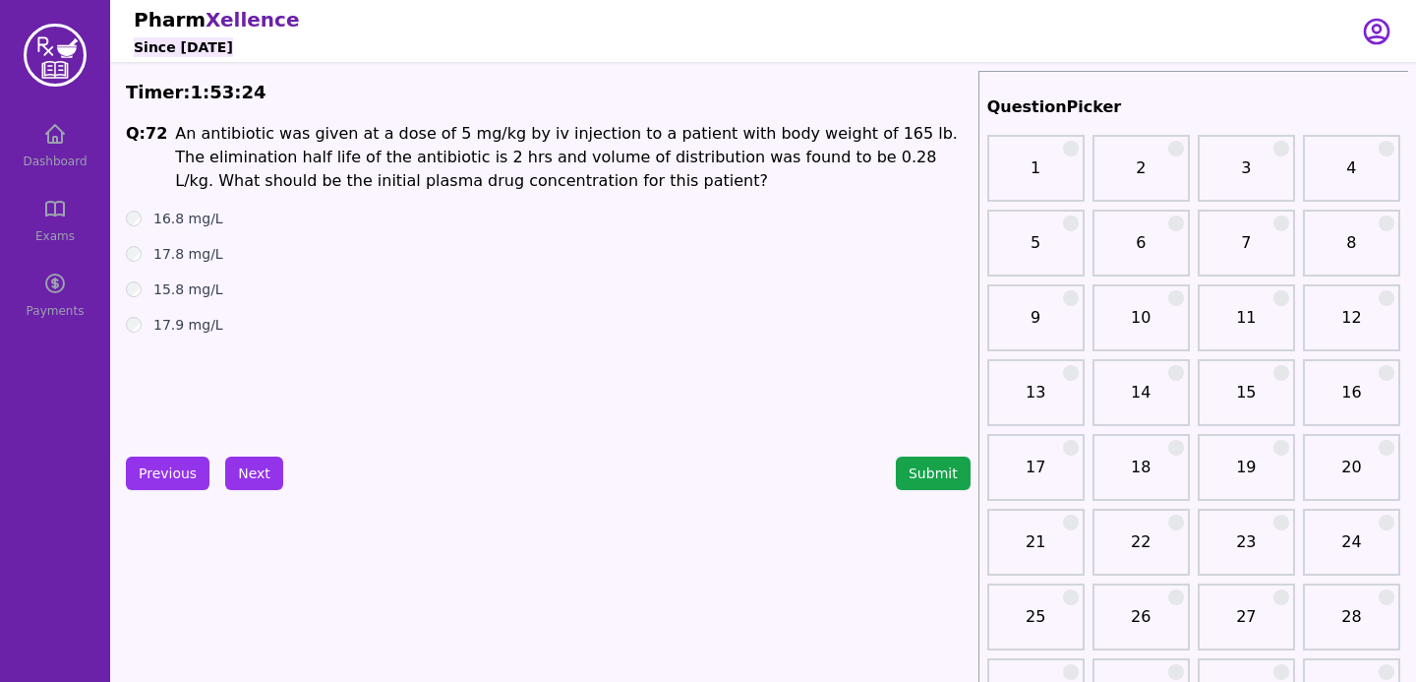
click at [137, 263] on div "17.8 mg/L" at bounding box center [548, 254] width 845 height 20
click at [138, 262] on div "17.8 mg/L" at bounding box center [548, 254] width 845 height 20
click at [241, 481] on button "Next" at bounding box center [254, 472] width 58 height 33
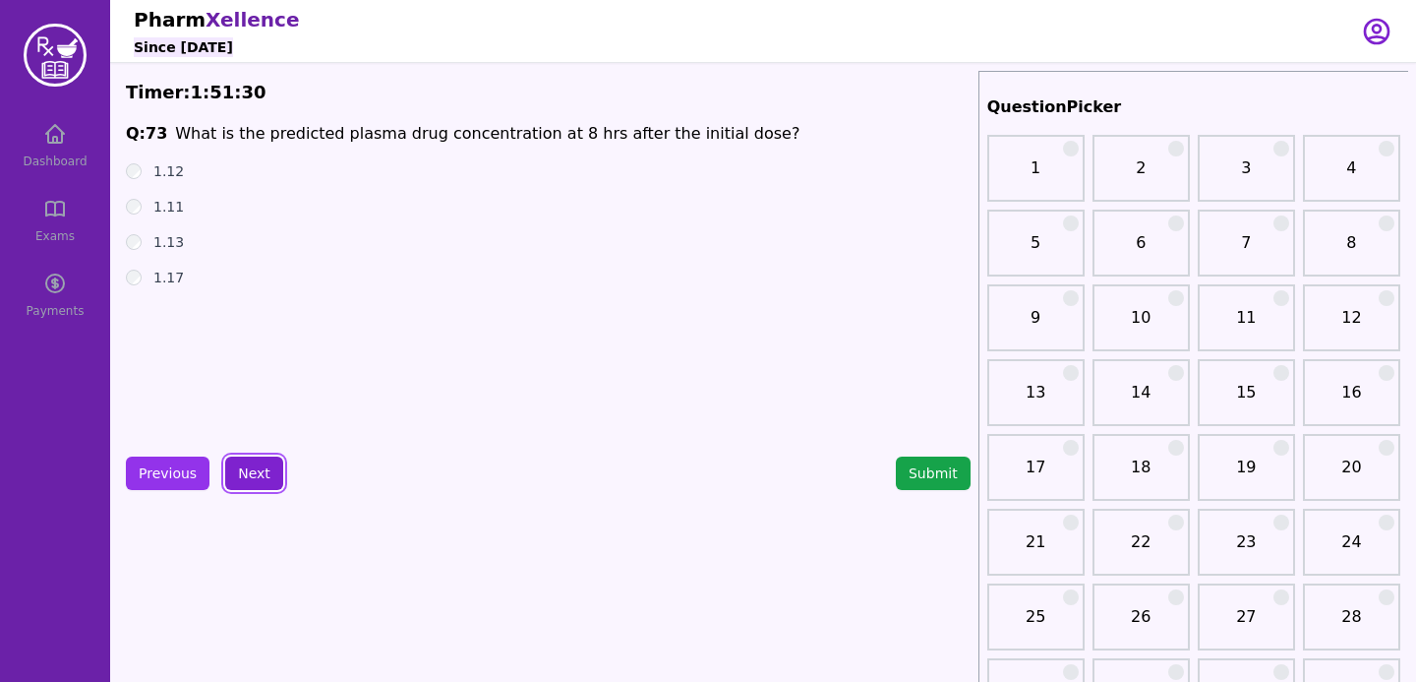
click at [258, 472] on button "Next" at bounding box center [254, 472] width 58 height 33
click at [252, 478] on button "Next" at bounding box center [254, 472] width 58 height 33
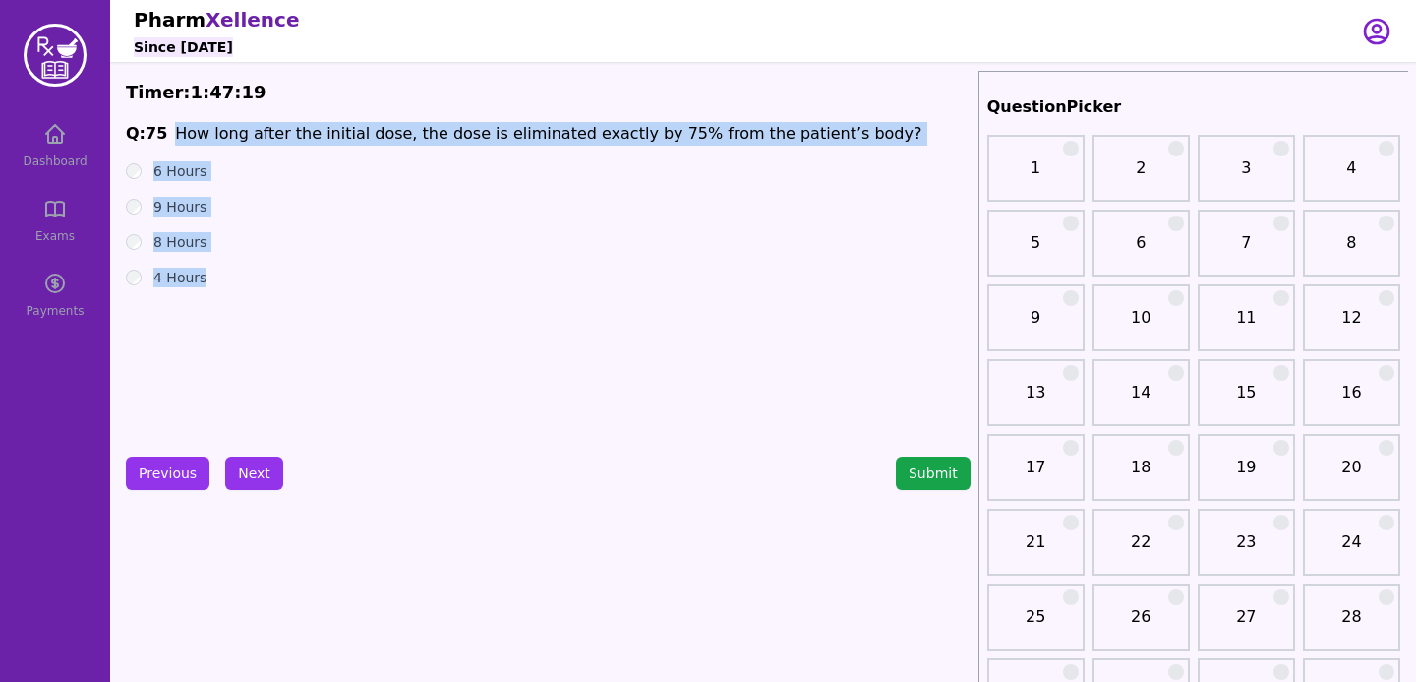
drag, startPoint x: 169, startPoint y: 133, endPoint x: 254, endPoint y: 287, distance: 176.0
click at [254, 287] on div "Q: 75 How long after the initial dose, the dose is eliminated exactly by 75% fr…" at bounding box center [548, 269] width 845 height 295
click at [451, 247] on div "8 Hours" at bounding box center [548, 242] width 845 height 20
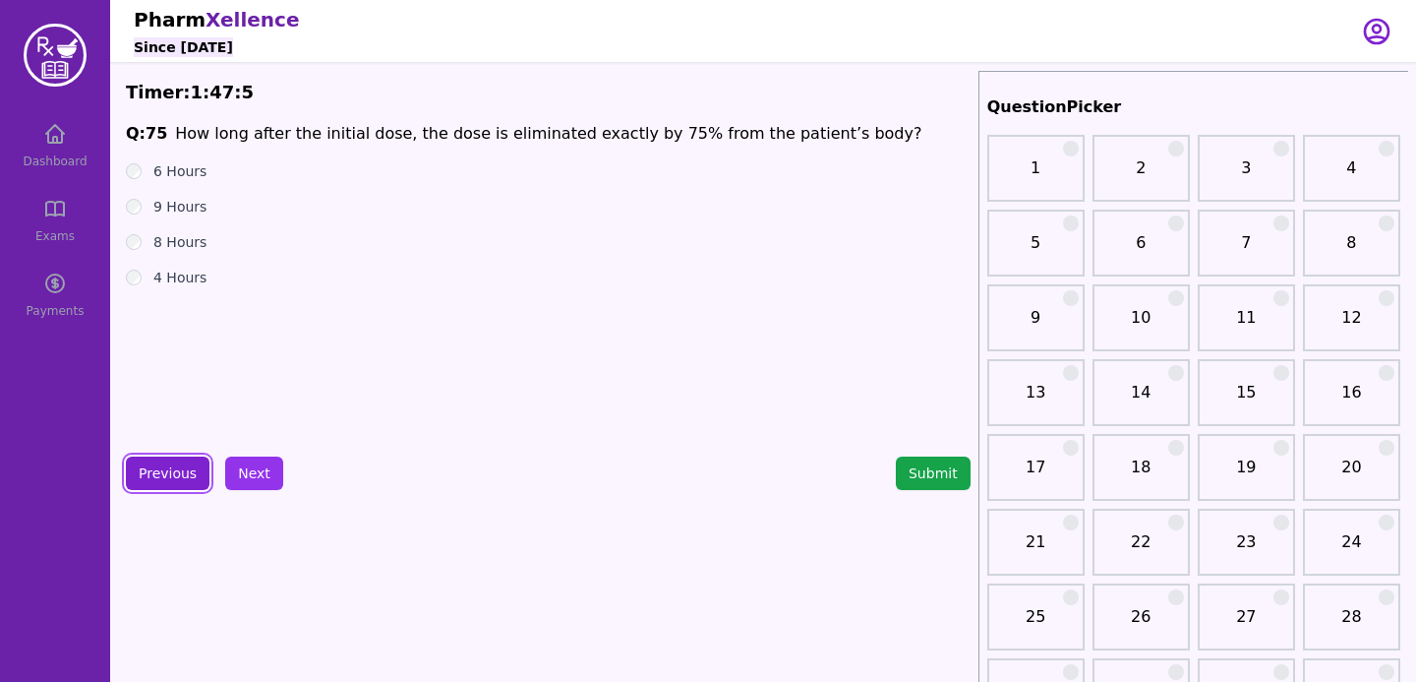
click at [188, 468] on button "Previous" at bounding box center [168, 472] width 84 height 33
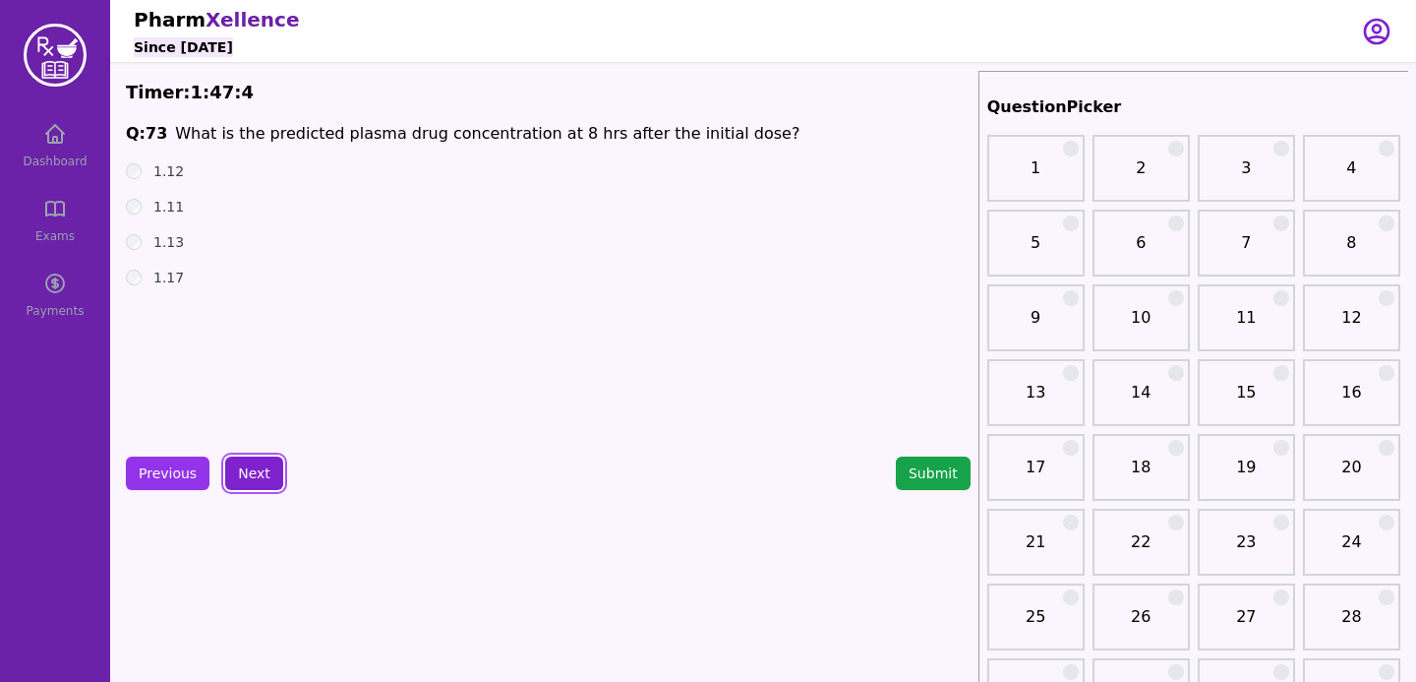
click at [254, 489] on button "Next" at bounding box center [254, 472] width 58 height 33
click at [254, 480] on button "Next" at bounding box center [254, 472] width 58 height 33
click at [267, 473] on button "Next" at bounding box center [254, 472] width 58 height 33
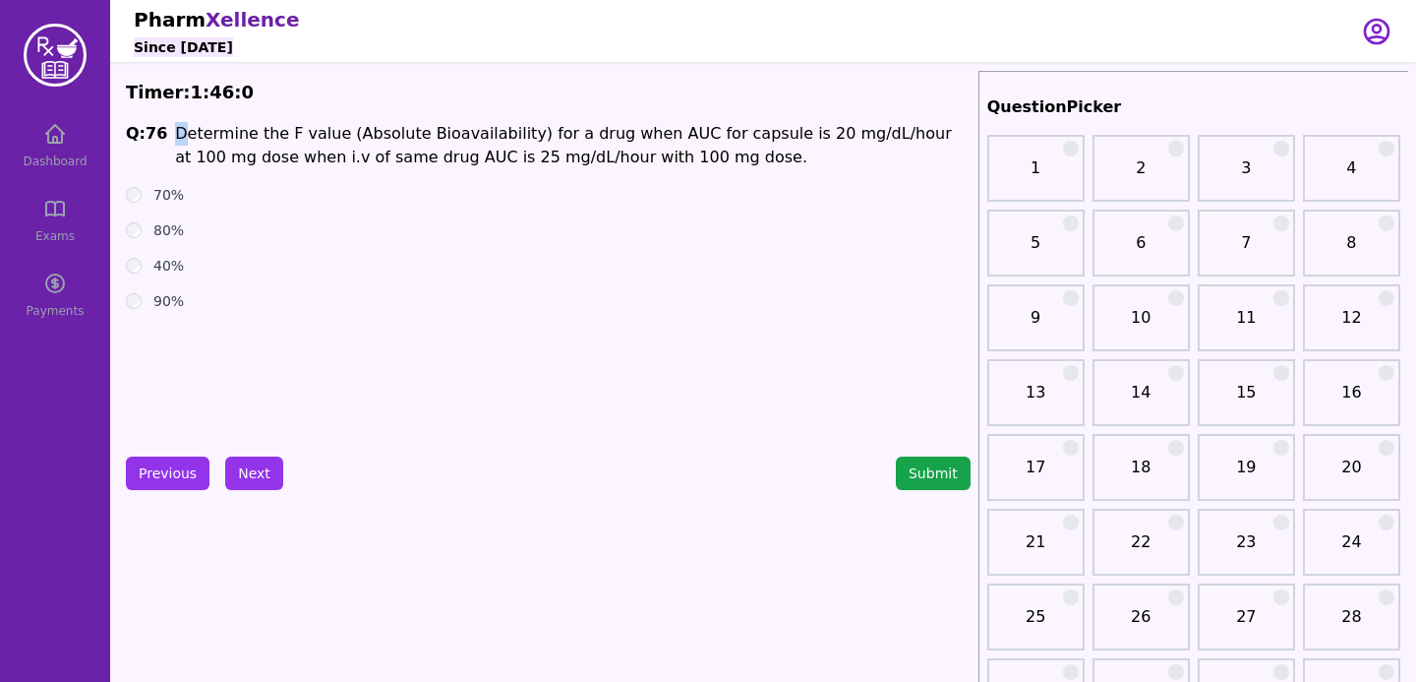
click at [175, 133] on span "Determine the F value (Absolute Bioavailability) for a drug when AUC for capsul…" at bounding box center [563, 145] width 776 height 42
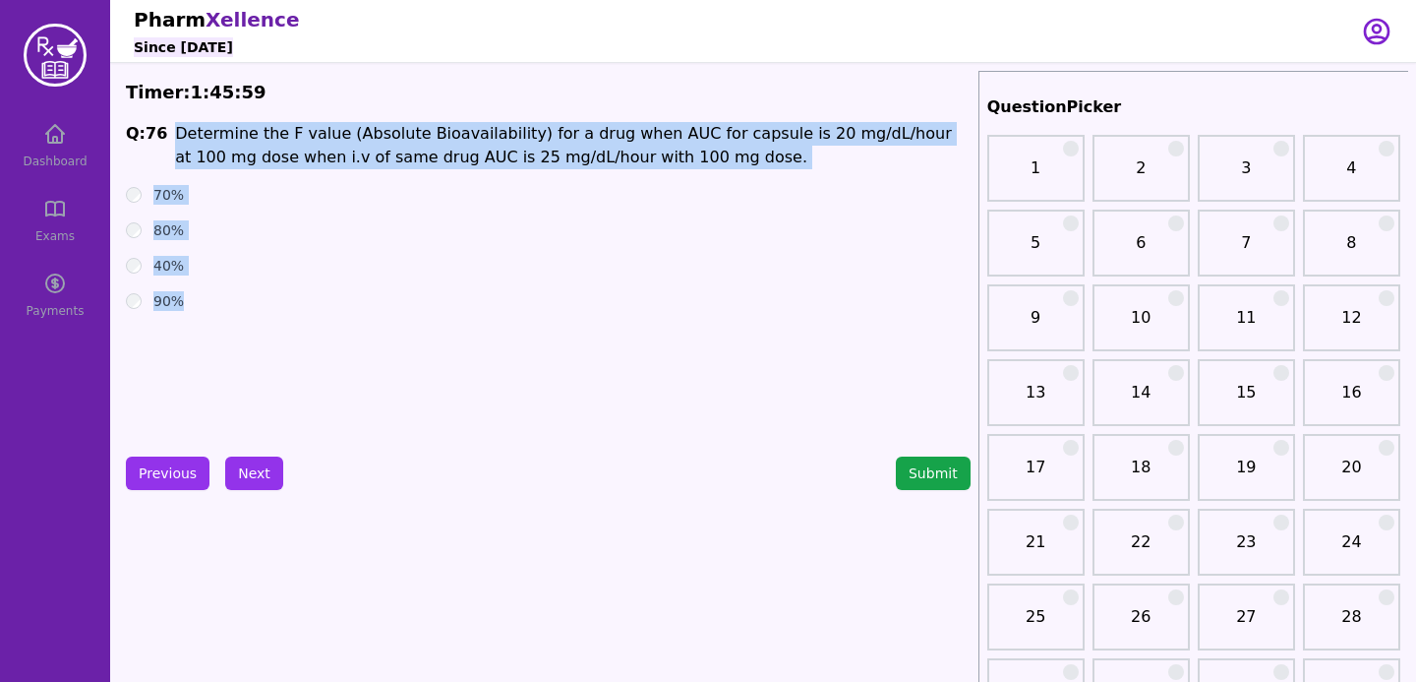
drag, startPoint x: 171, startPoint y: 129, endPoint x: 204, endPoint y: 327, distance: 201.3
click at [204, 327] on div "Q: 76 Determine the F value (Absolute Bioavailability) for a drug when AUC for …" at bounding box center [548, 269] width 845 height 295
click at [322, 319] on div "Q: 76 Determine the F value (Absolute Bioavailability) for a drug when AUC for …" at bounding box center [548, 269] width 845 height 295
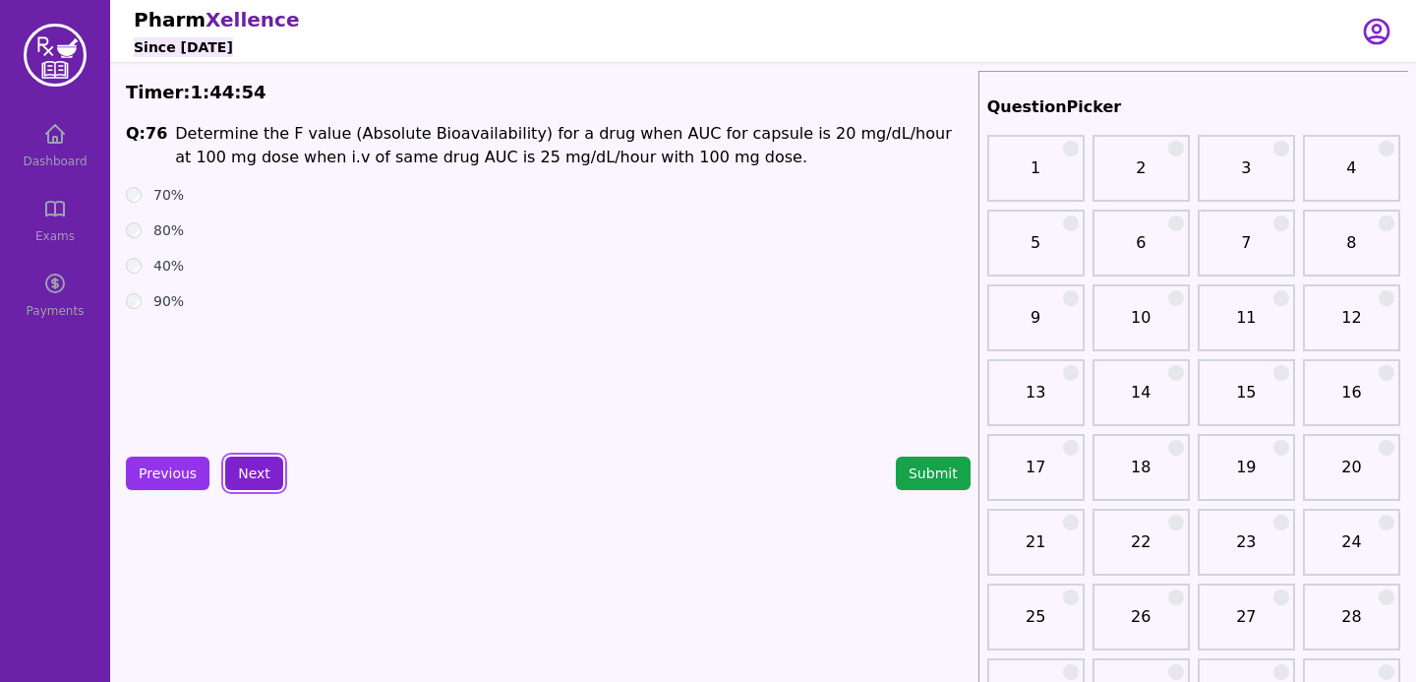
click at [245, 469] on button "Next" at bounding box center [254, 472] width 58 height 33
click at [272, 361] on div "Q: 77 Determine the F value (Absolute Bioavailability) for a drug when AUC for …" at bounding box center [548, 269] width 845 height 295
click at [243, 478] on button "Next" at bounding box center [254, 472] width 58 height 33
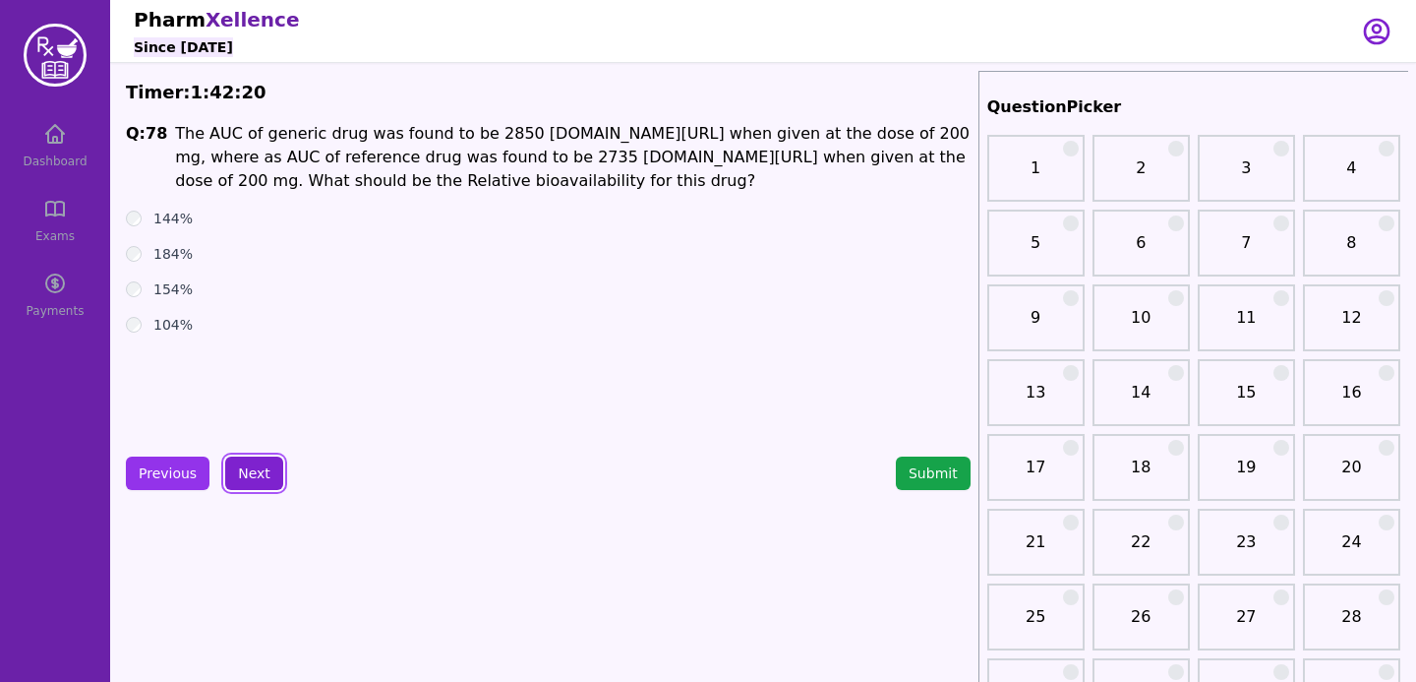
click at [272, 473] on button "Next" at bounding box center [254, 472] width 58 height 33
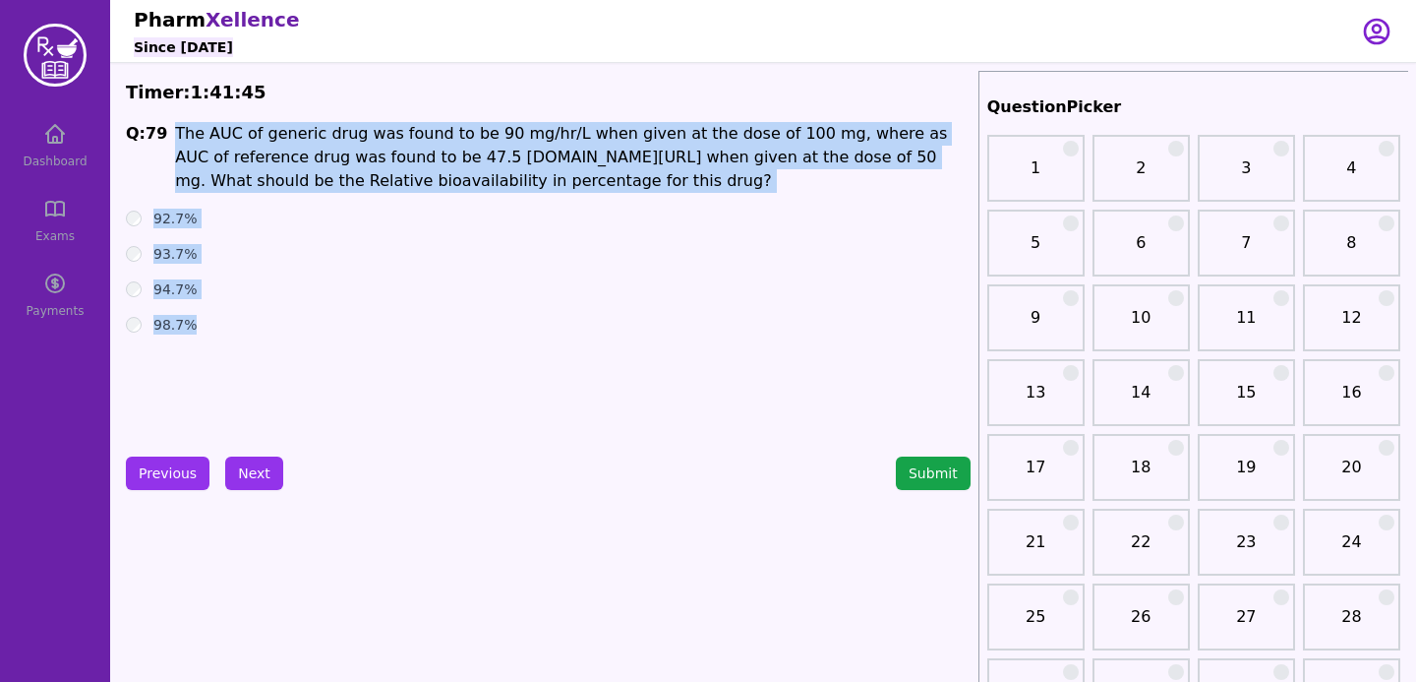
drag, startPoint x: 175, startPoint y: 131, endPoint x: 223, endPoint y: 366, distance: 239.9
click at [223, 366] on div "Q: 79 The AUC of generic drug was found to be 90 mg/hr/L when given at the dose…" at bounding box center [548, 269] width 845 height 295
click at [384, 232] on ul "92.7% 93.7% 94.7% 98.7%" at bounding box center [548, 271] width 845 height 126
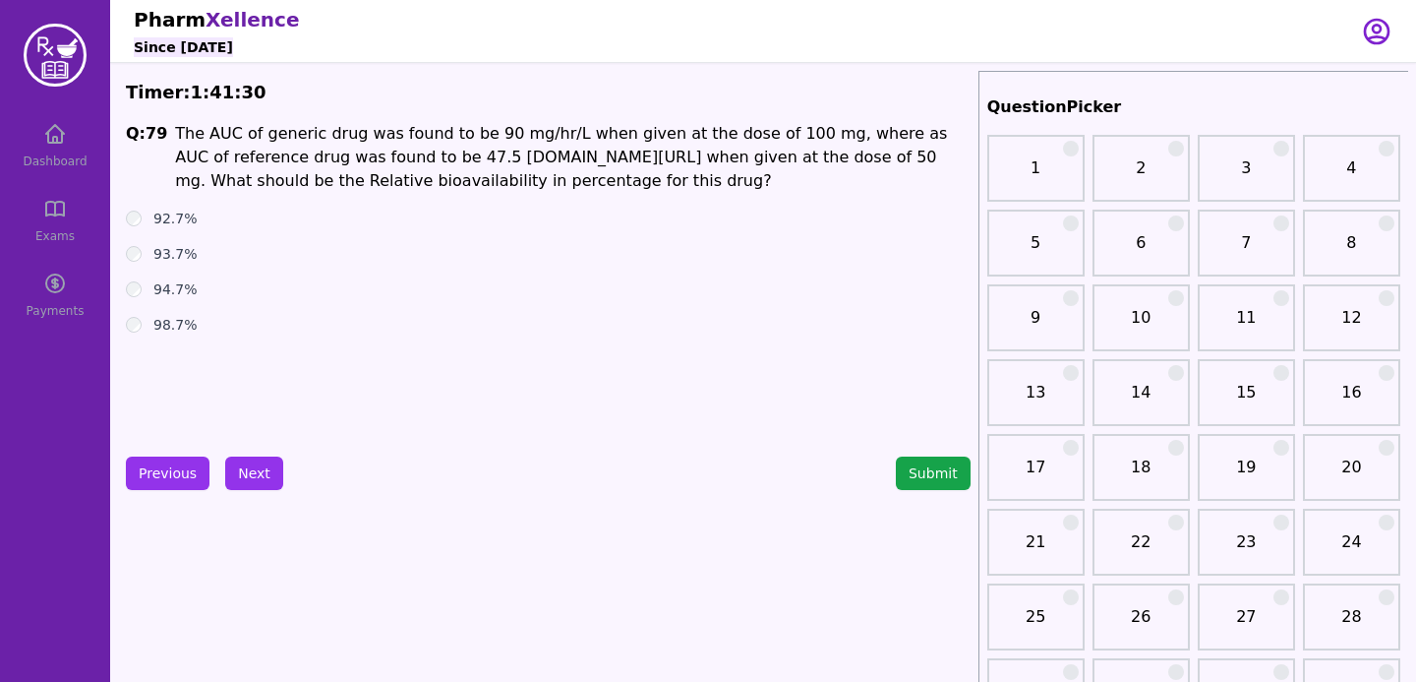
click at [796, 155] on span "The AUC of generic drug was found to be 90 mg/hr/L when given at the dose of 10…" at bounding box center [561, 157] width 772 height 66
click at [252, 463] on button "Next" at bounding box center [254, 472] width 58 height 33
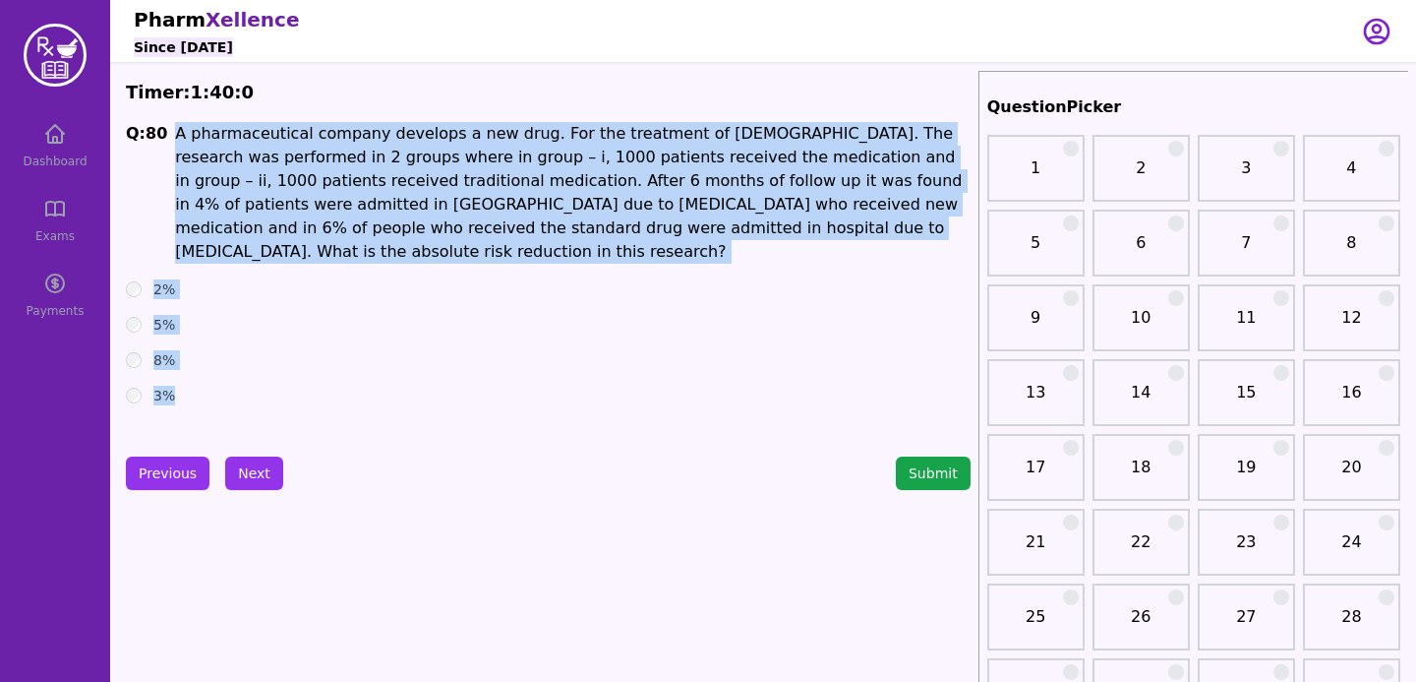
drag, startPoint x: 174, startPoint y: 135, endPoint x: 202, endPoint y: 385, distance: 251.3
click at [202, 385] on div "Q: 80 A pharmaceutical company develops a new drug. For the treatment of [DEMOG…" at bounding box center [548, 269] width 845 height 295
click at [265, 386] on div "3%" at bounding box center [548, 396] width 845 height 20
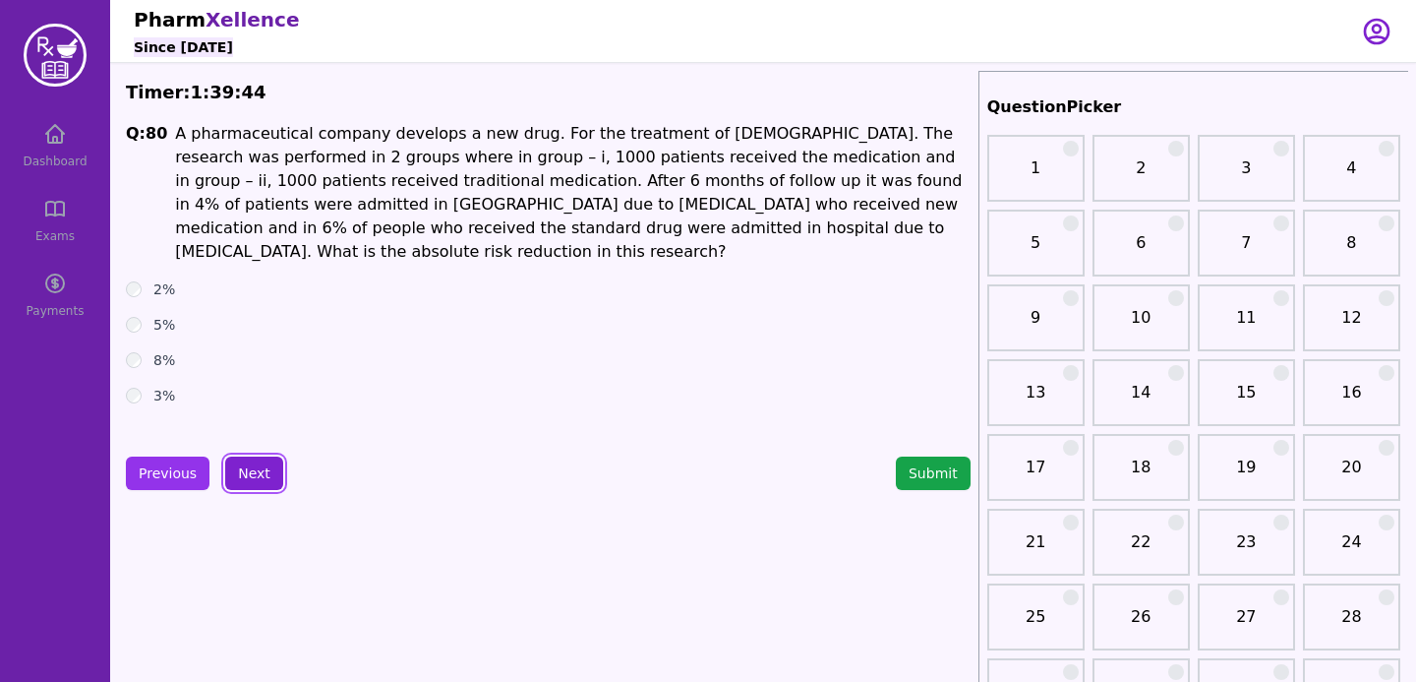
click at [261, 474] on button "Next" at bounding box center [254, 472] width 58 height 33
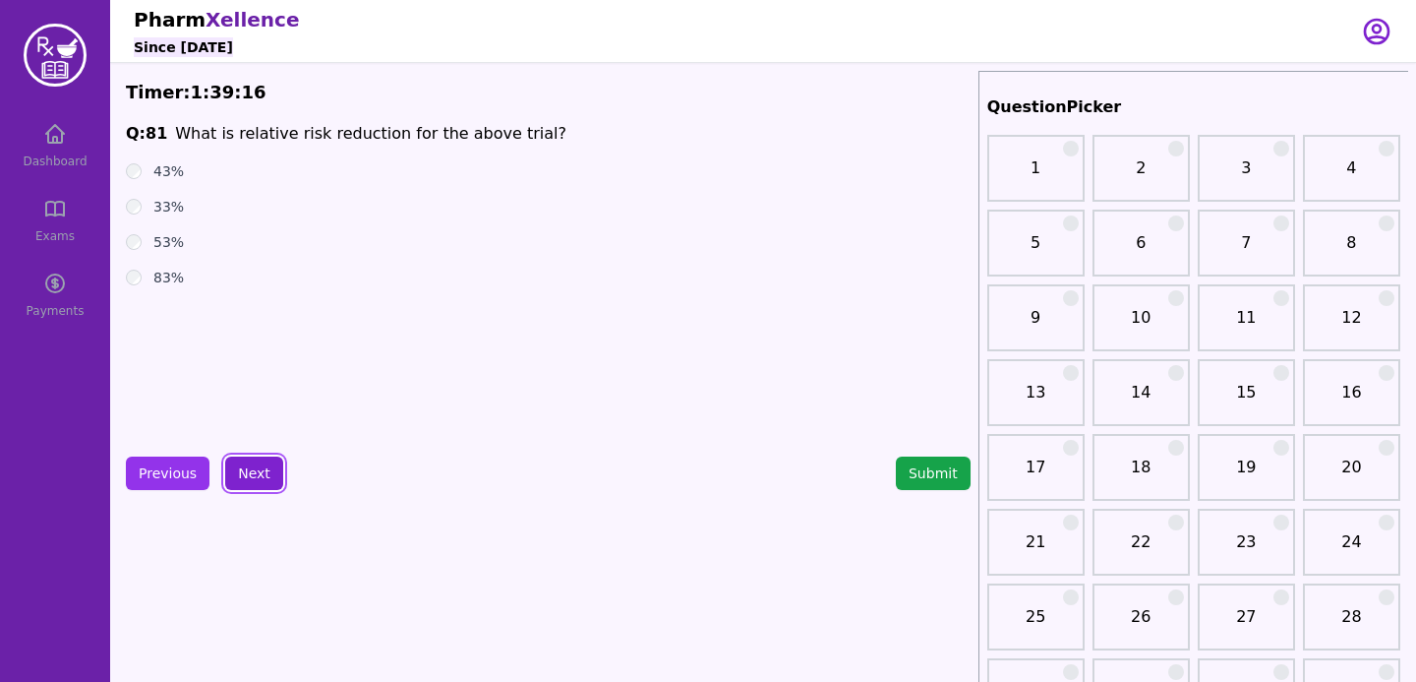
click at [233, 473] on button "Next" at bounding box center [254, 472] width 58 height 33
click at [251, 482] on button "Next" at bounding box center [254, 472] width 58 height 33
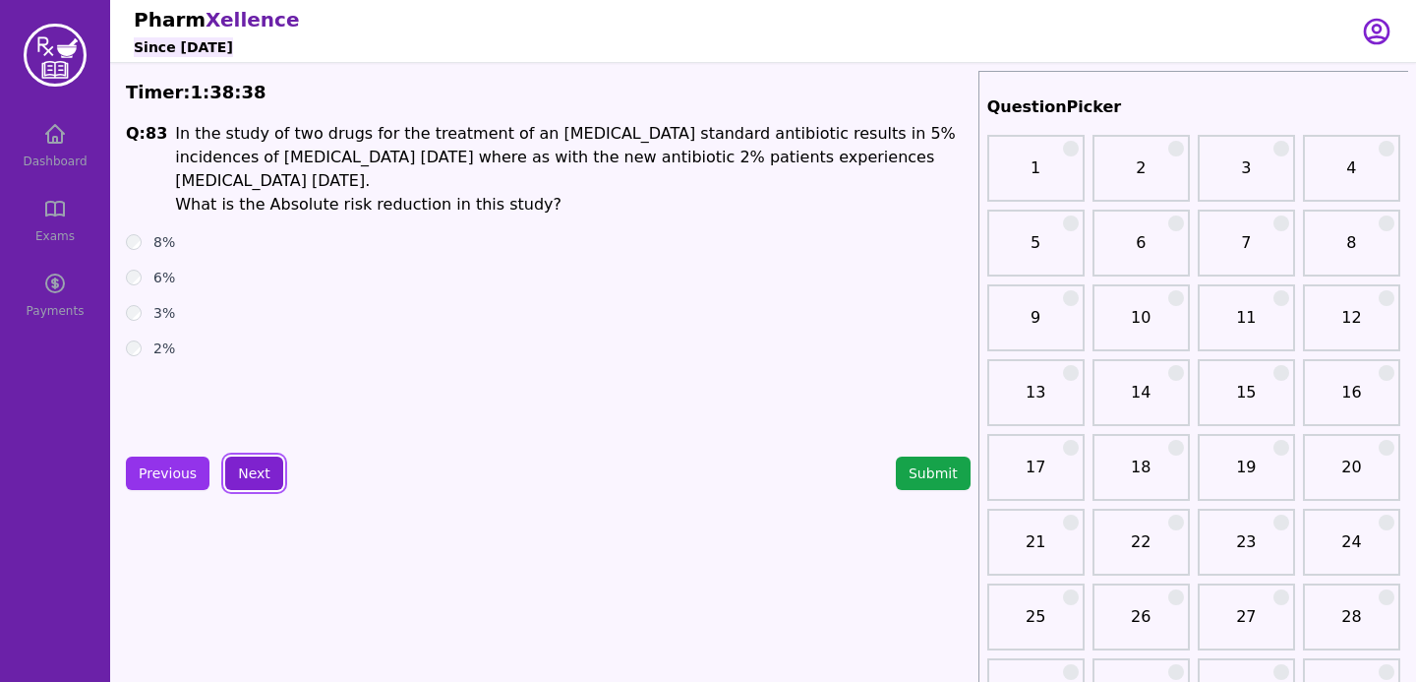
click at [253, 468] on button "Next" at bounding box center [254, 472] width 58 height 33
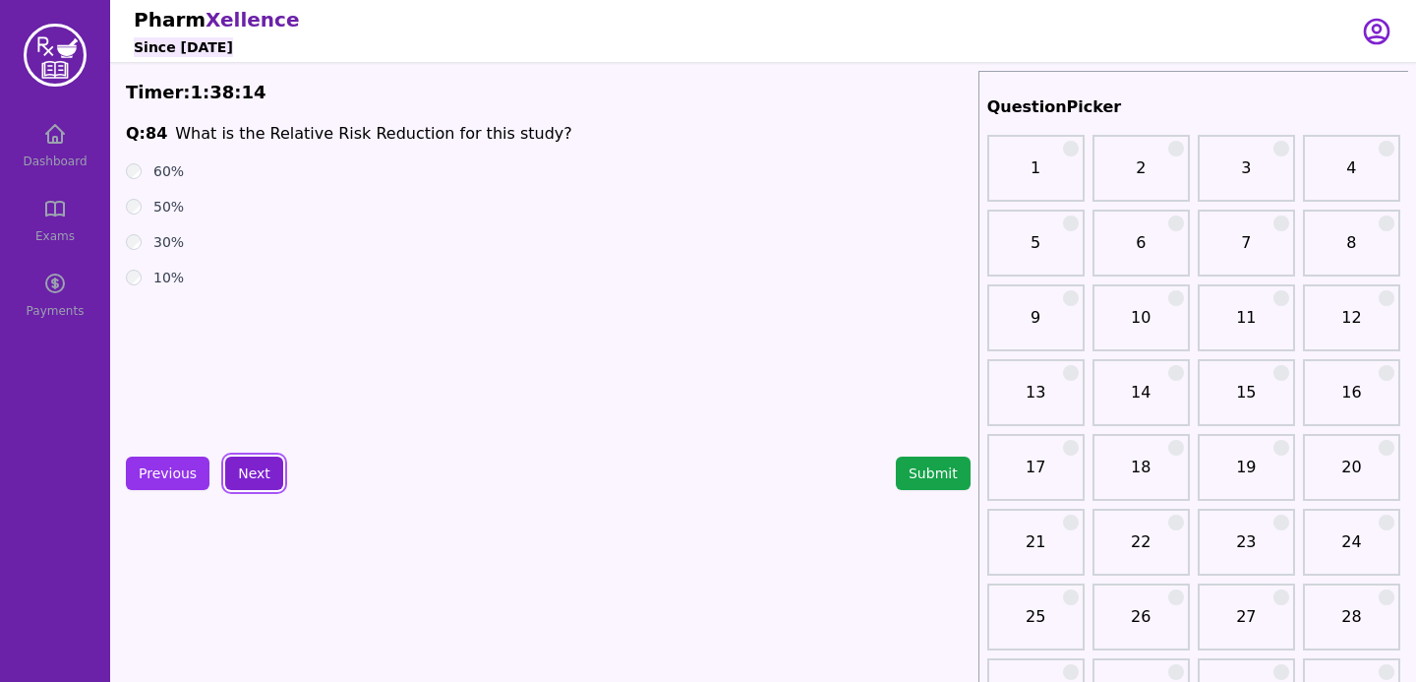
click at [247, 458] on button "Next" at bounding box center [254, 472] width 58 height 33
click at [261, 466] on button "Next" at bounding box center [254, 472] width 58 height 33
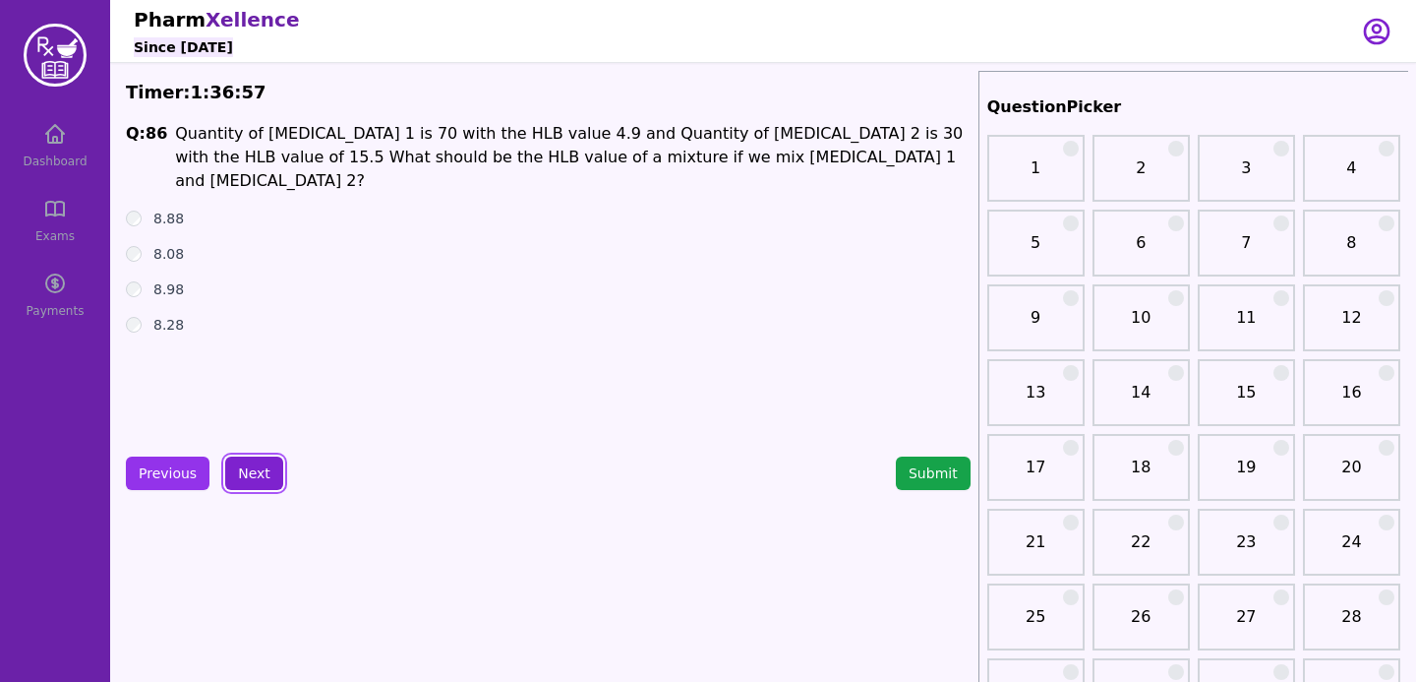
click at [257, 474] on button "Next" at bounding box center [254, 472] width 58 height 33
click at [250, 463] on button "Next" at bounding box center [254, 472] width 58 height 33
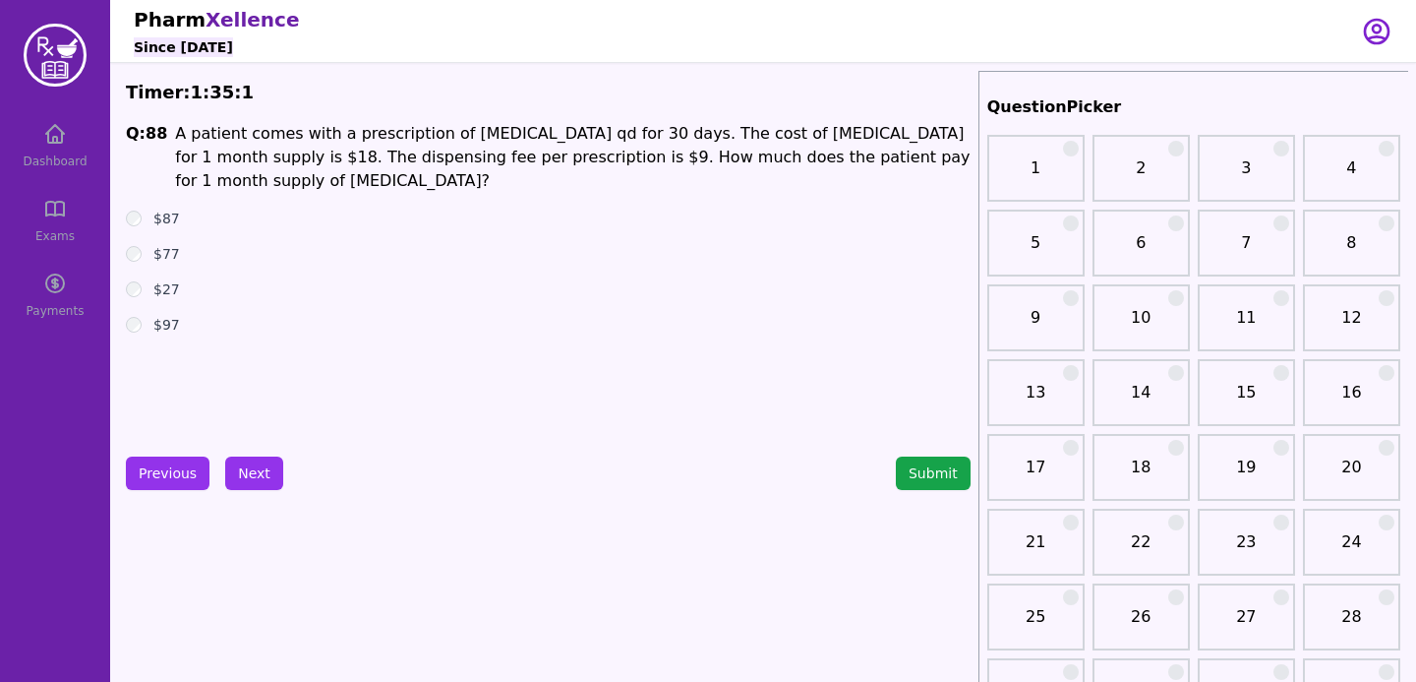
click at [253, 481] on button "Next" at bounding box center [254, 472] width 58 height 33
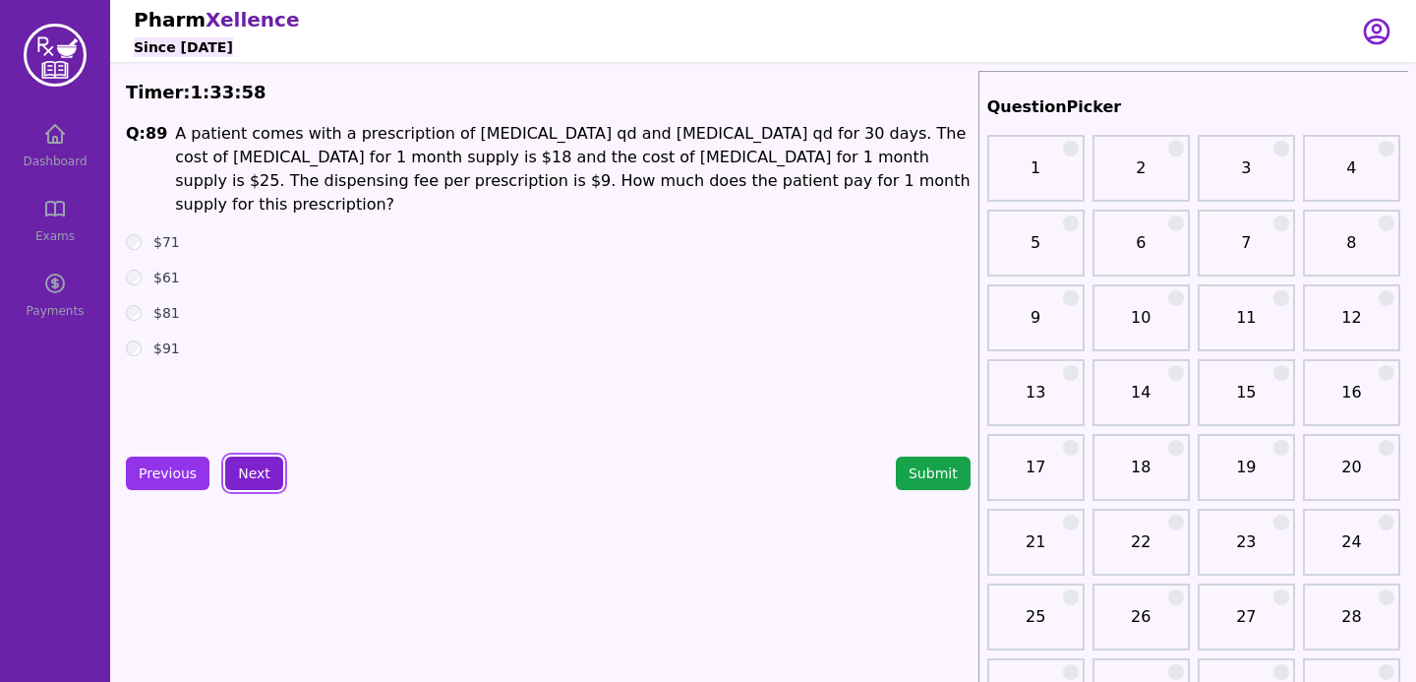
click at [261, 489] on button "Next" at bounding box center [254, 472] width 58 height 33
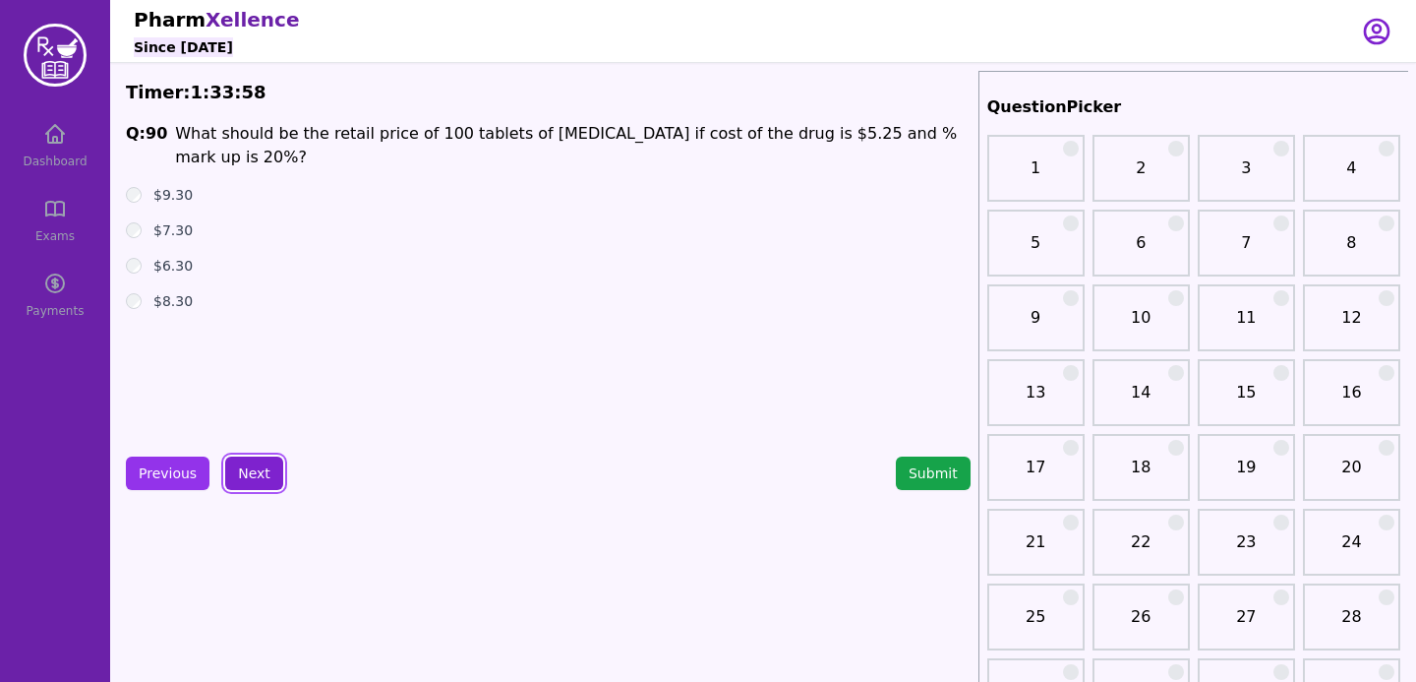
click at [261, 489] on button "Next" at bounding box center [254, 472] width 58 height 33
click at [181, 485] on button "Previous" at bounding box center [168, 472] width 84 height 33
click at [235, 469] on button "Next" at bounding box center [254, 472] width 58 height 33
click at [251, 482] on button "Next" at bounding box center [254, 472] width 58 height 33
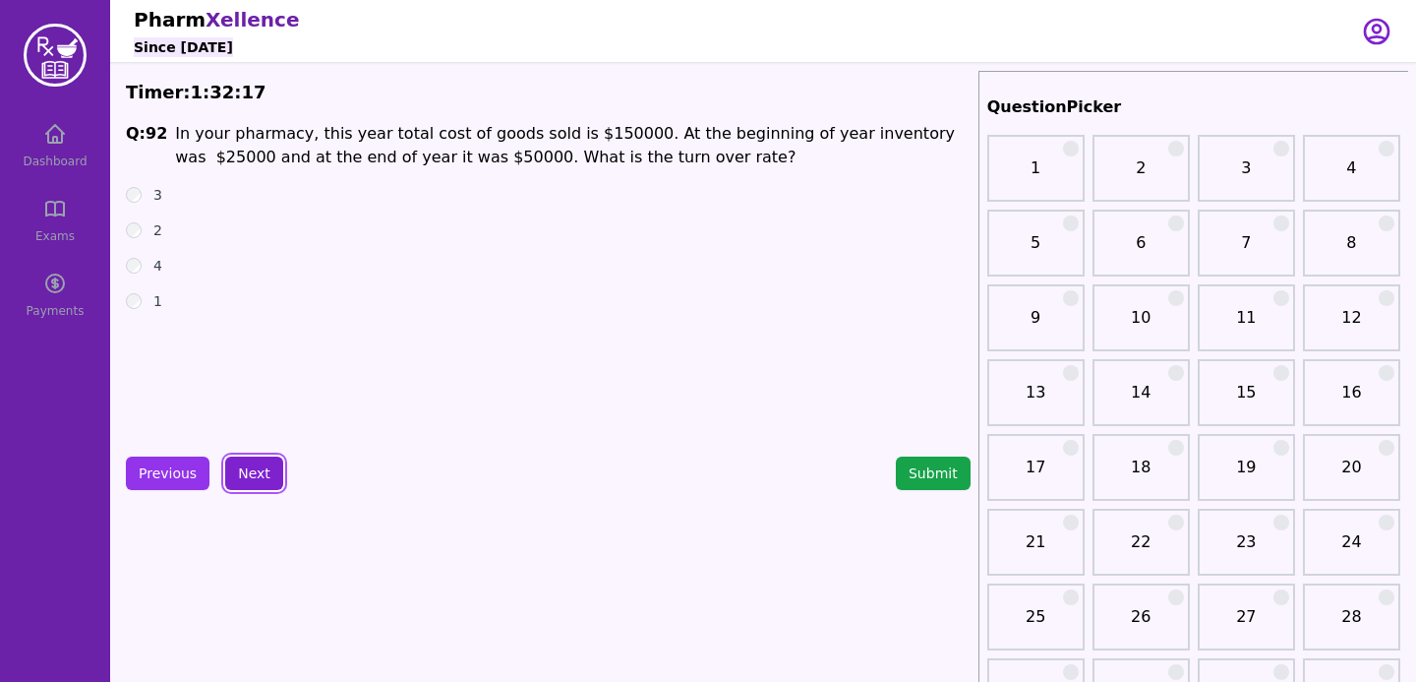
click at [258, 479] on button "Next" at bounding box center [254, 472] width 58 height 33
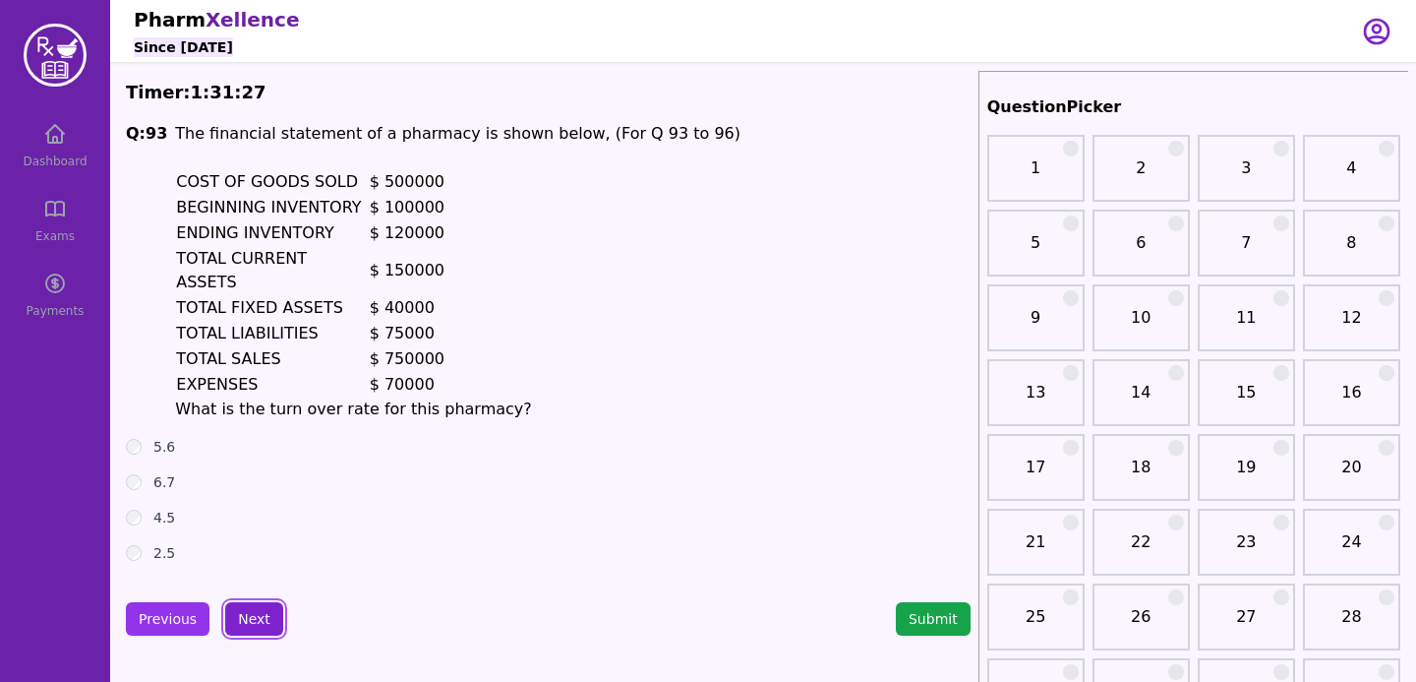
click at [239, 623] on button "Next" at bounding box center [254, 618] width 58 height 33
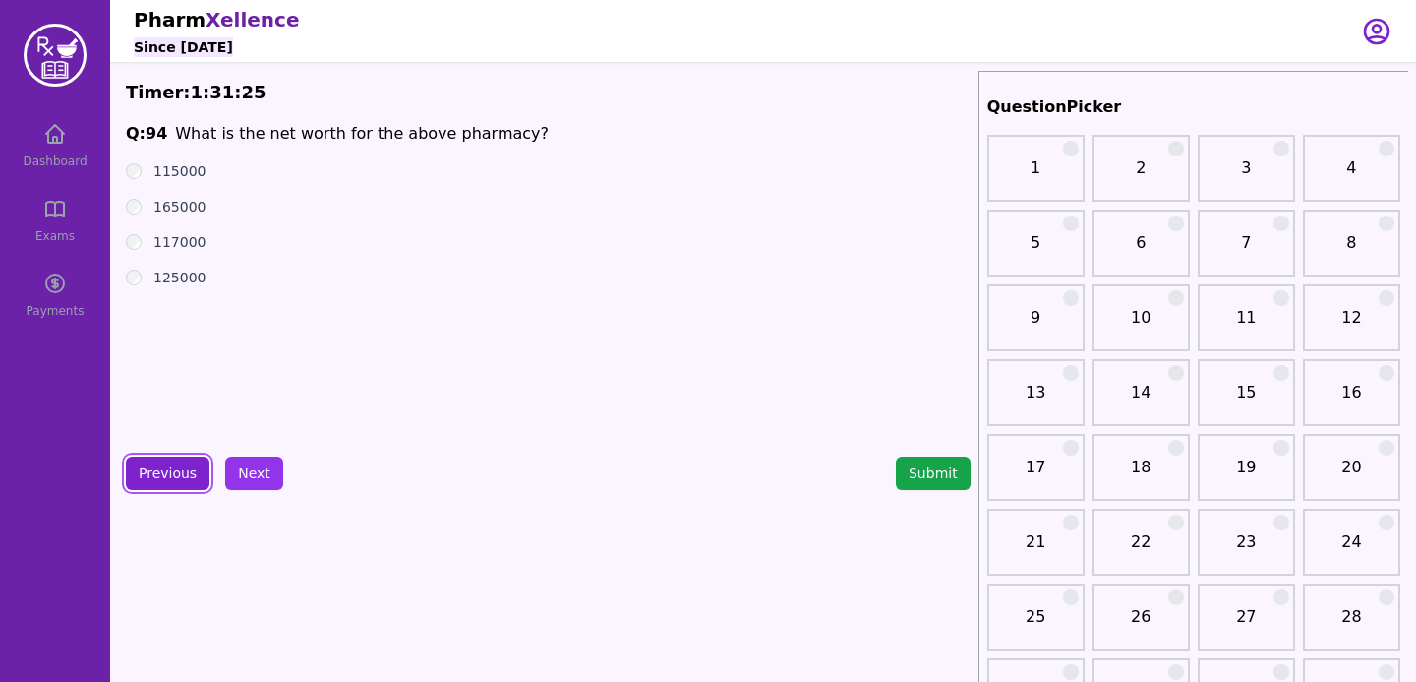
click at [168, 470] on button "Previous" at bounding box center [168, 472] width 84 height 33
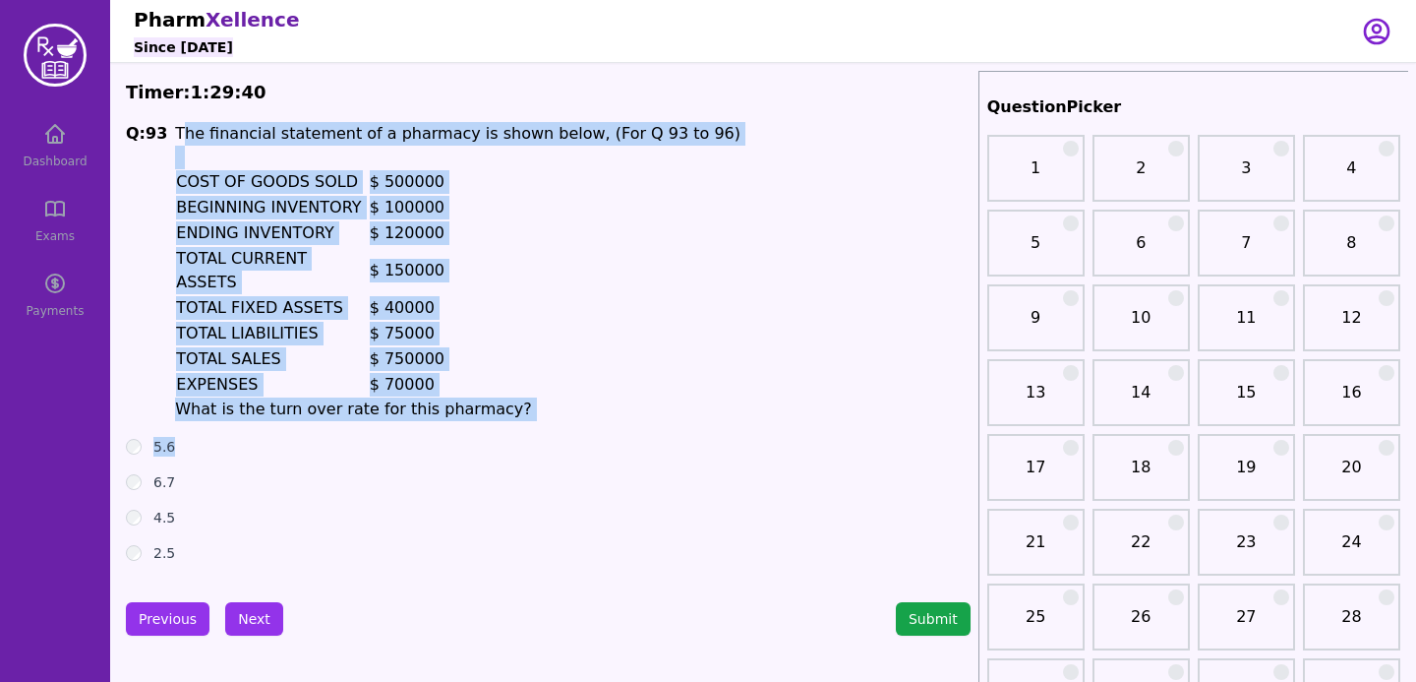
drag, startPoint x: 176, startPoint y: 128, endPoint x: 532, endPoint y: 442, distance: 474.5
click at [532, 442] on div "Q: 93 The financial statement of a pharmacy is shown below, (For Q 93 to 96) CO…" at bounding box center [548, 342] width 845 height 441
click at [427, 443] on div "5.6" at bounding box center [548, 447] width 845 height 20
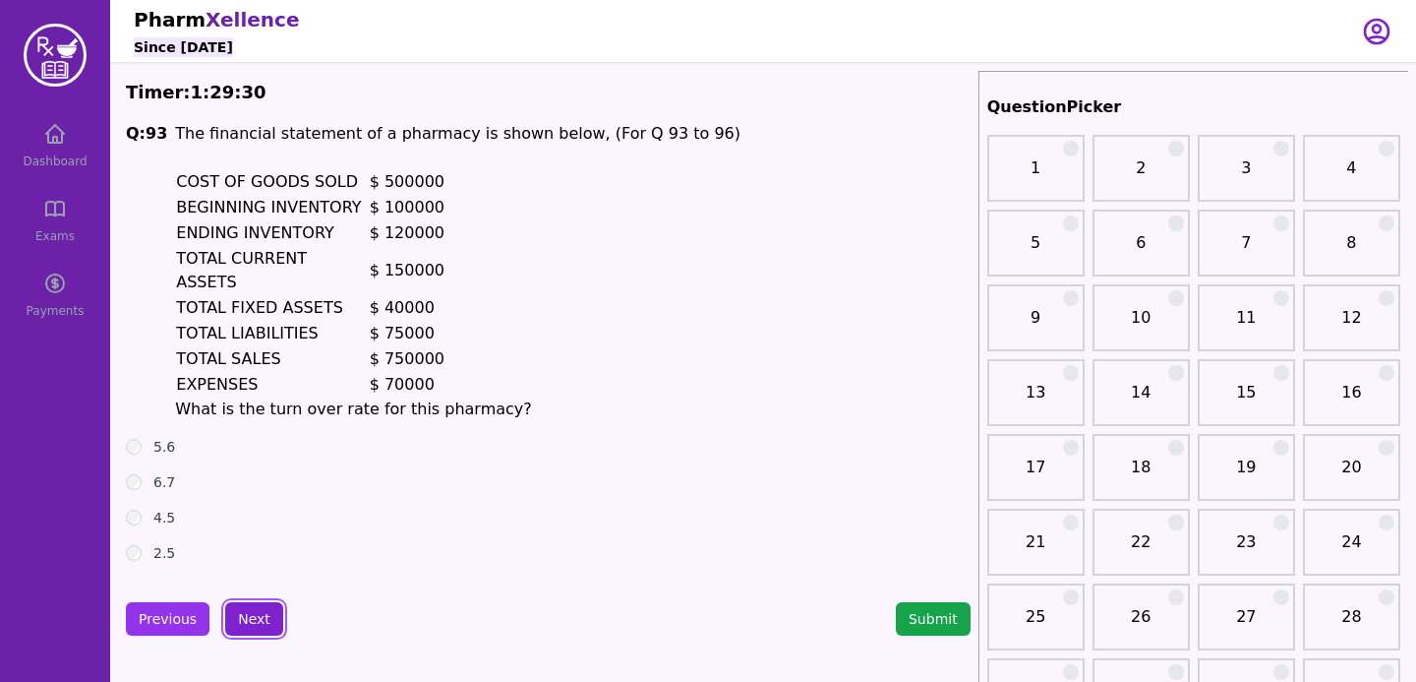
click at [252, 607] on button "Next" at bounding box center [254, 618] width 58 height 33
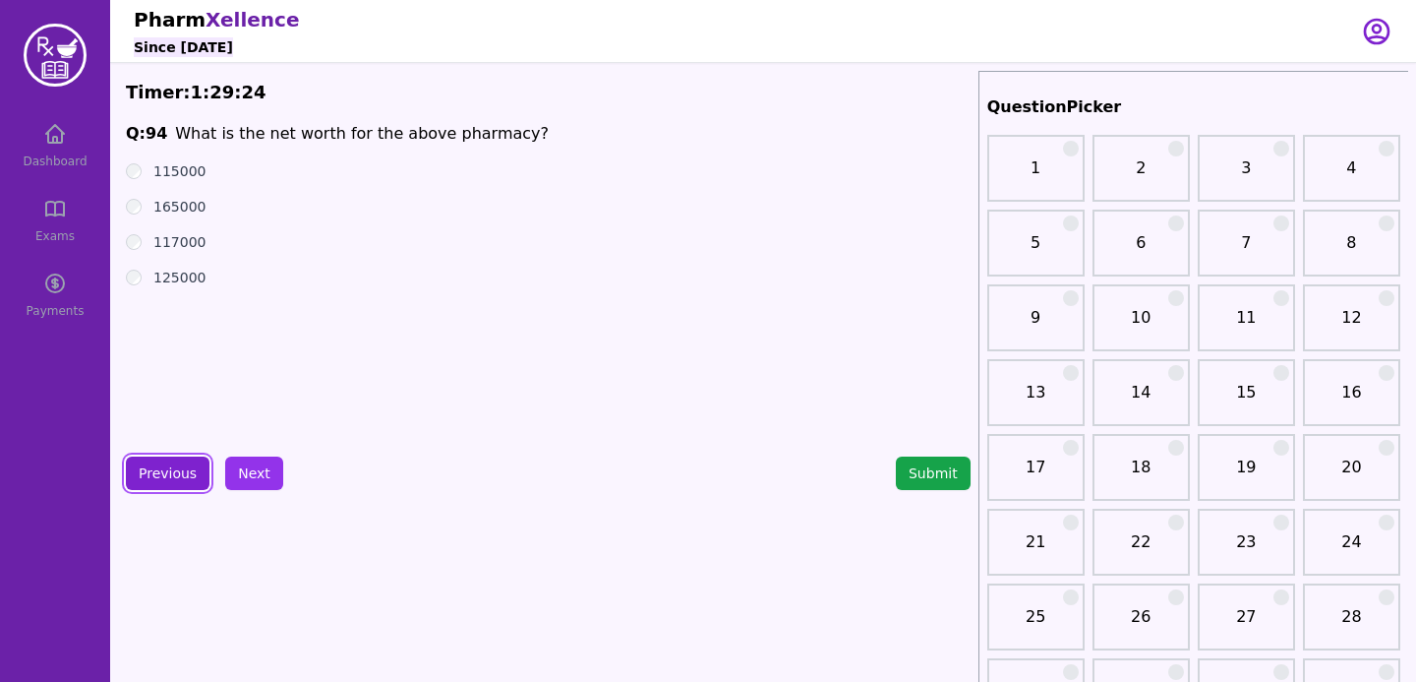
click at [191, 476] on button "Previous" at bounding box center [168, 472] width 84 height 33
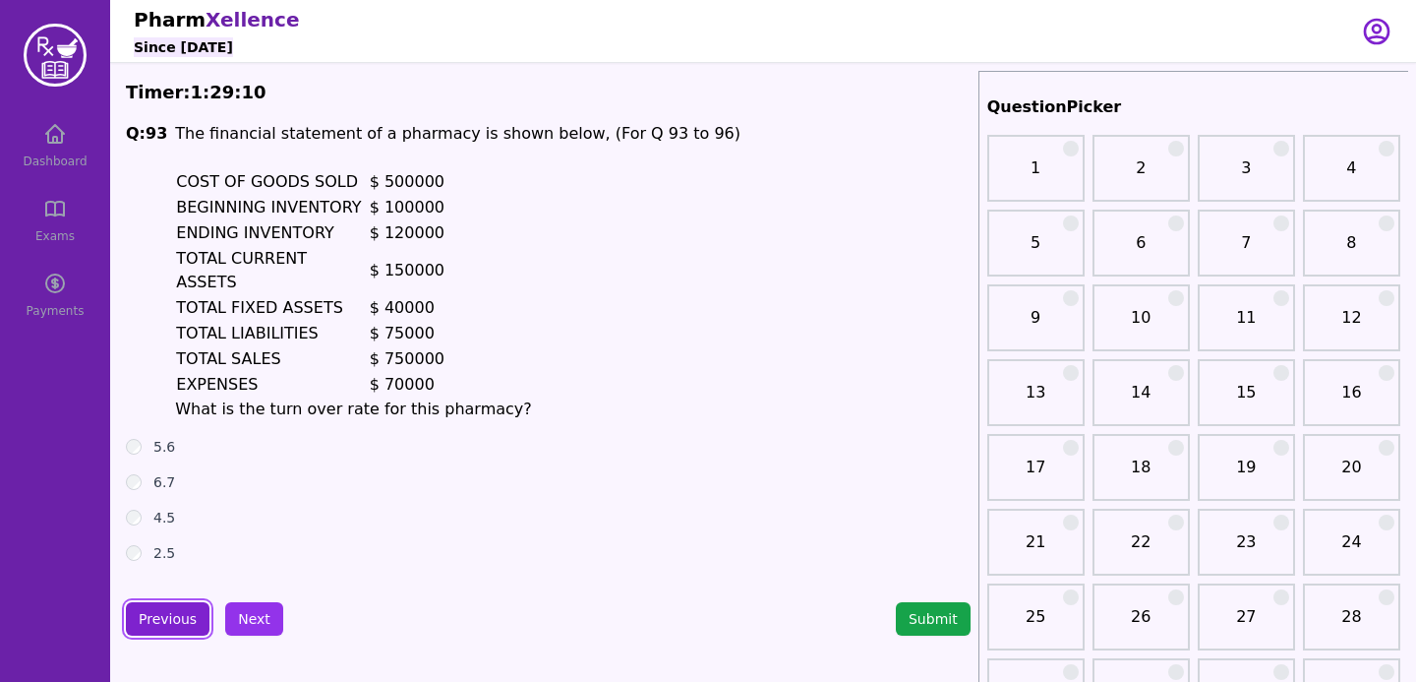
click at [168, 611] on button "Previous" at bounding box center [168, 618] width 84 height 33
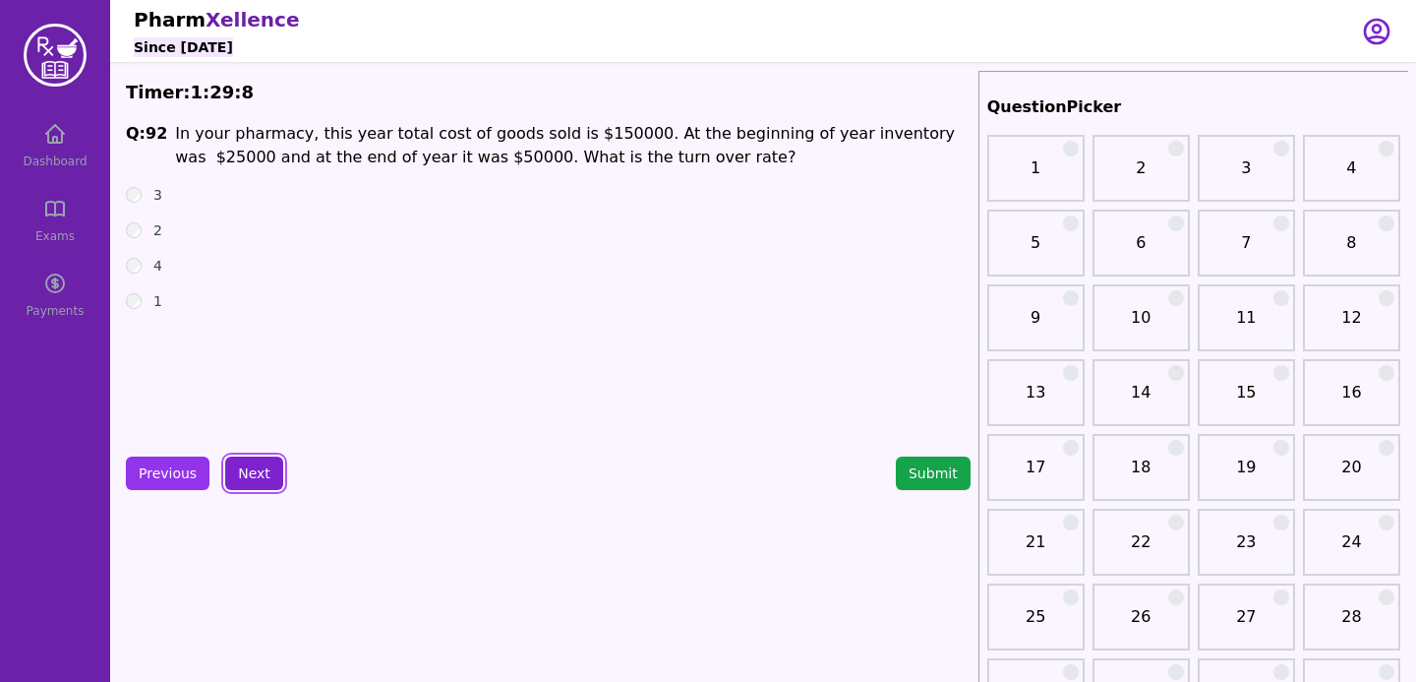
click at [253, 464] on button "Next" at bounding box center [254, 472] width 58 height 33
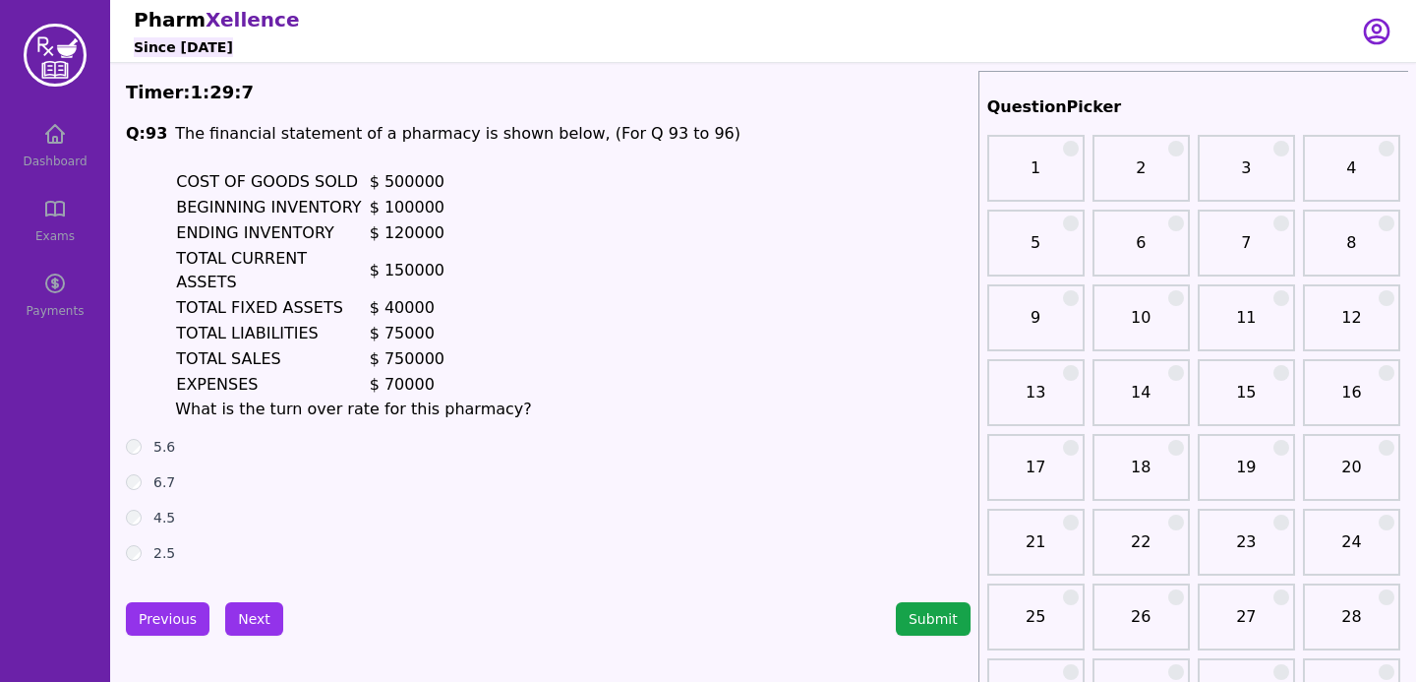
click at [130, 508] on div "4.5" at bounding box center [548, 517] width 845 height 20
click at [267, 613] on button "Next" at bounding box center [254, 618] width 58 height 33
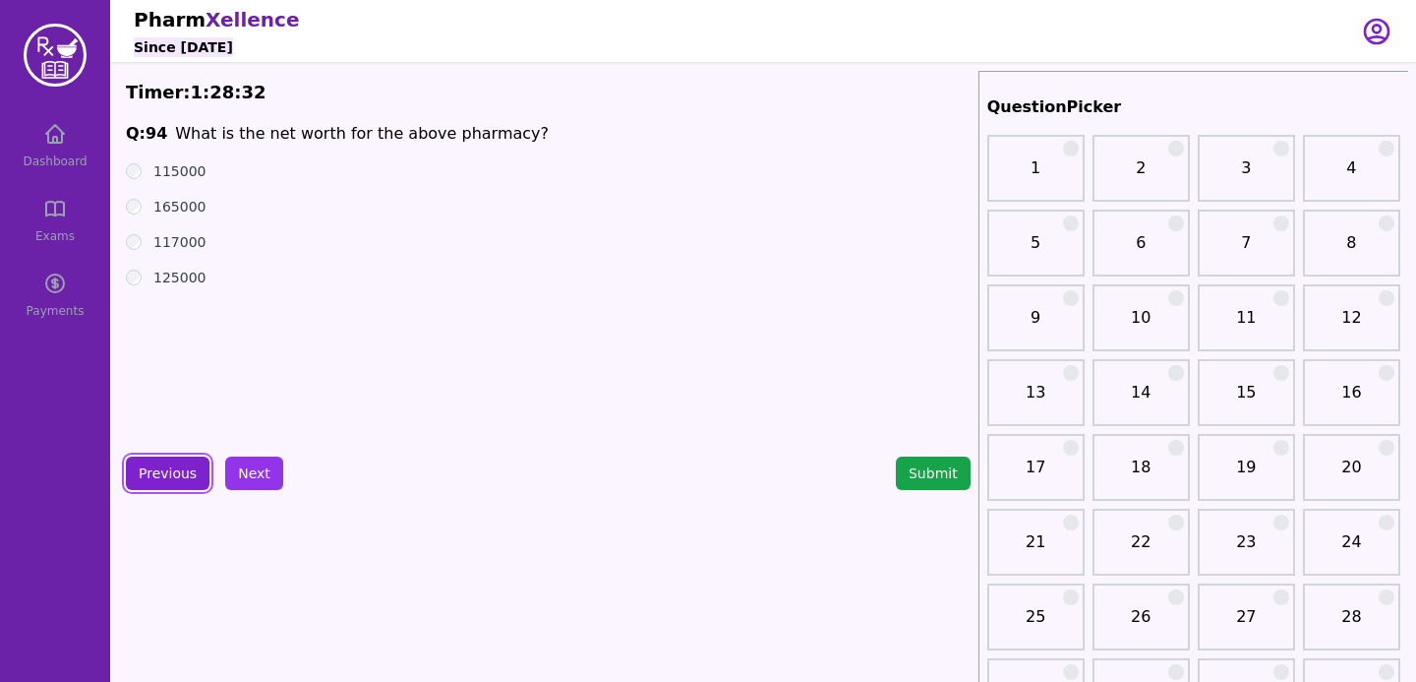
click at [183, 479] on button "Previous" at bounding box center [168, 472] width 84 height 33
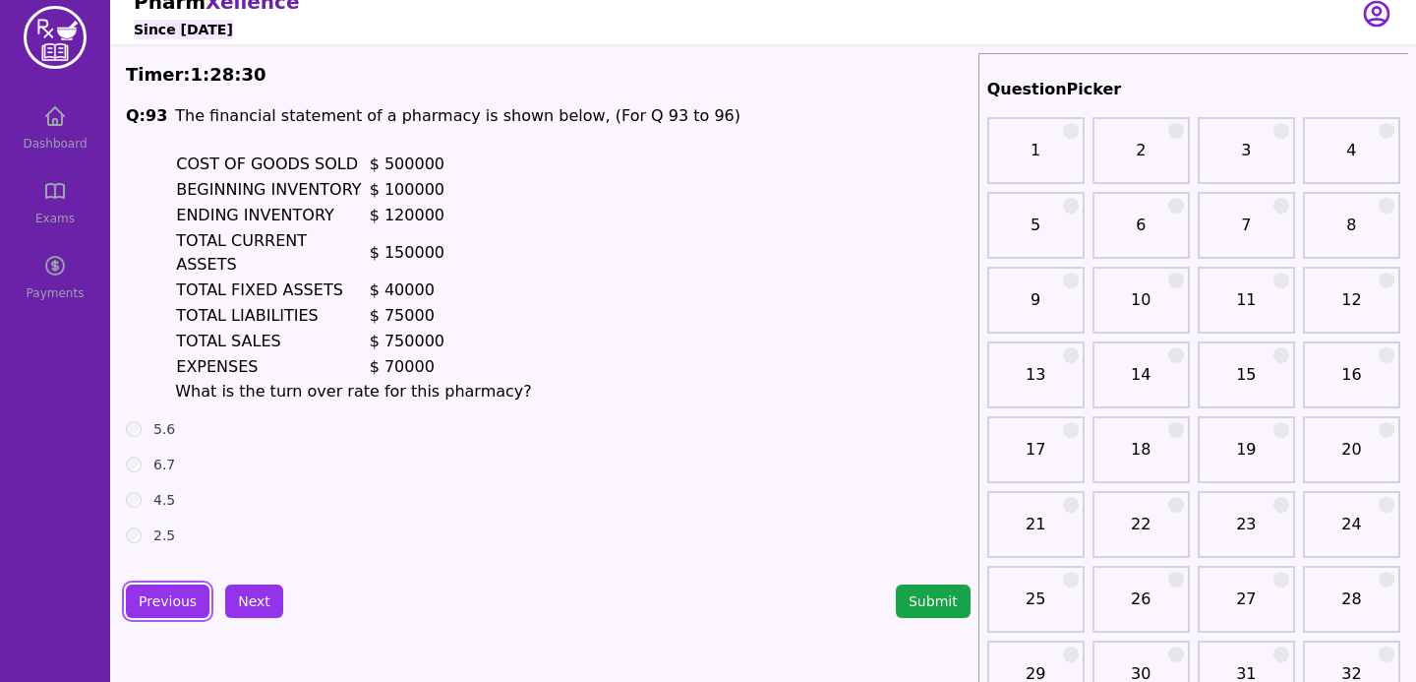
scroll to position [21, 0]
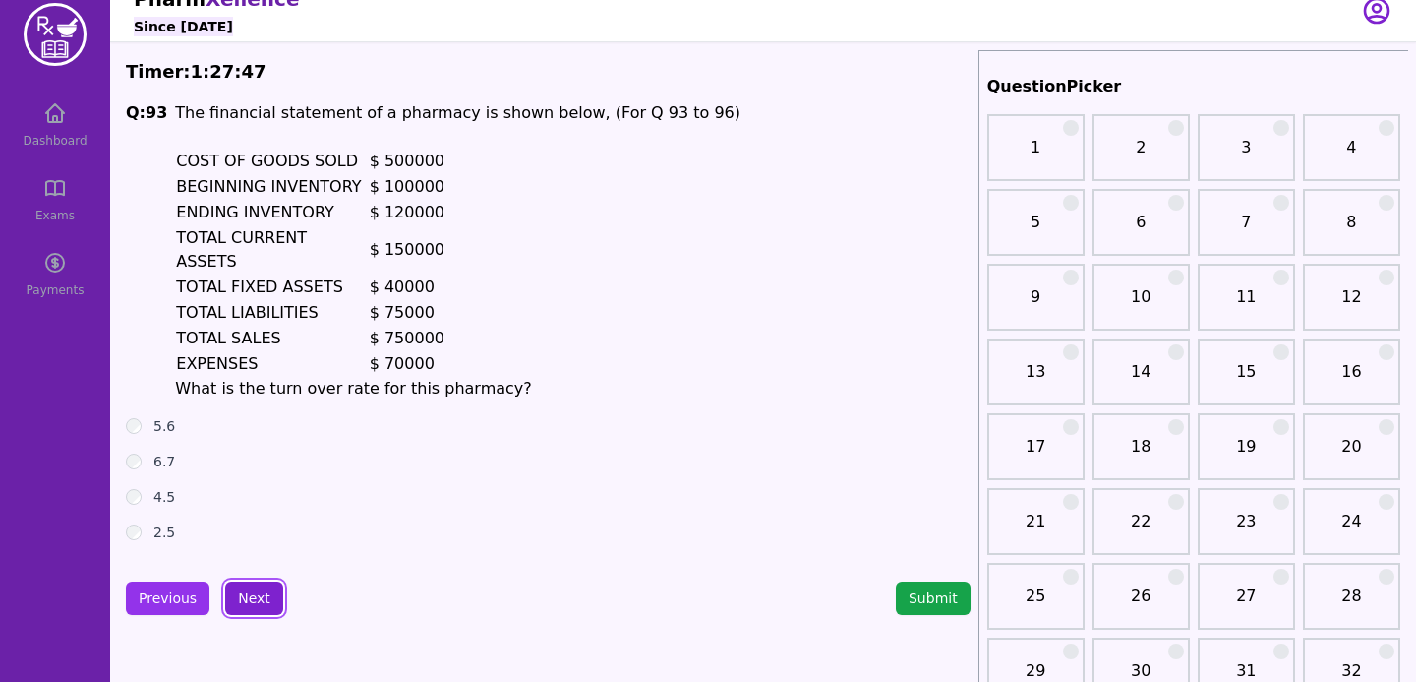
click at [250, 602] on button "Next" at bounding box center [254, 597] width 58 height 33
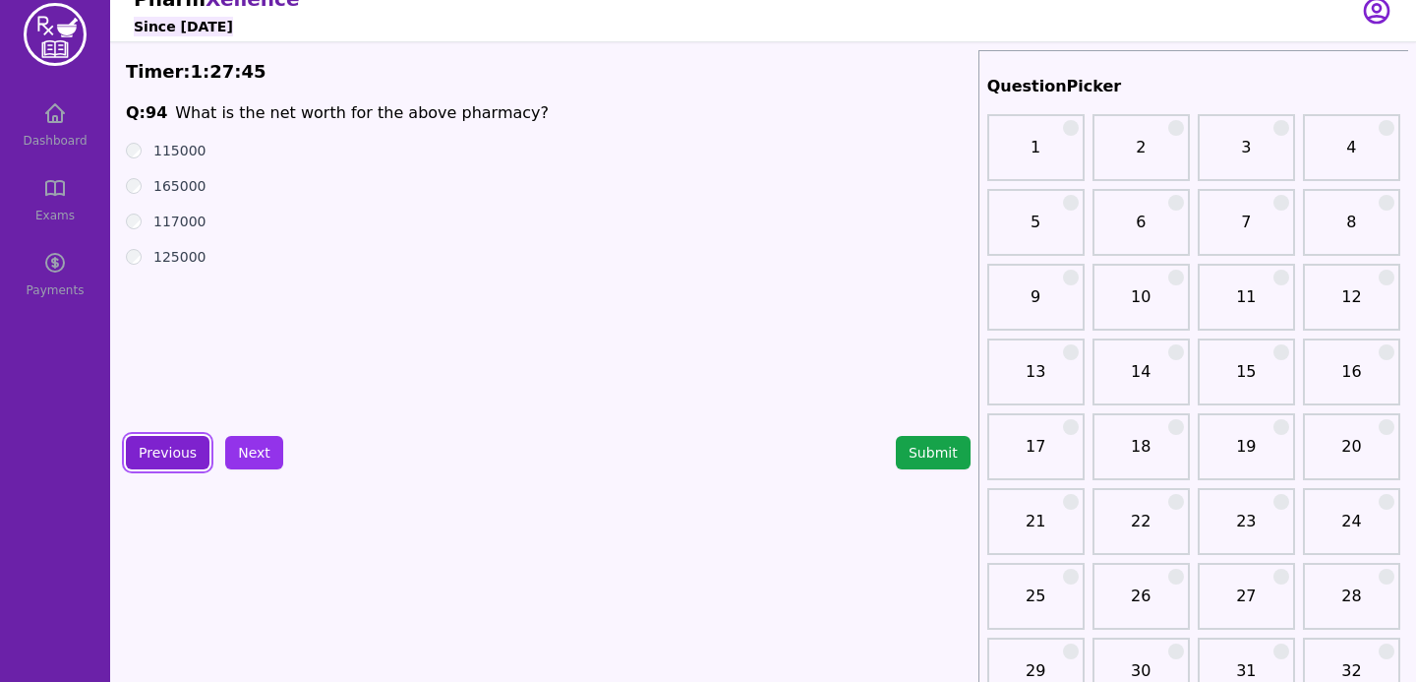
click at [164, 468] on button "Previous" at bounding box center [168, 452] width 84 height 33
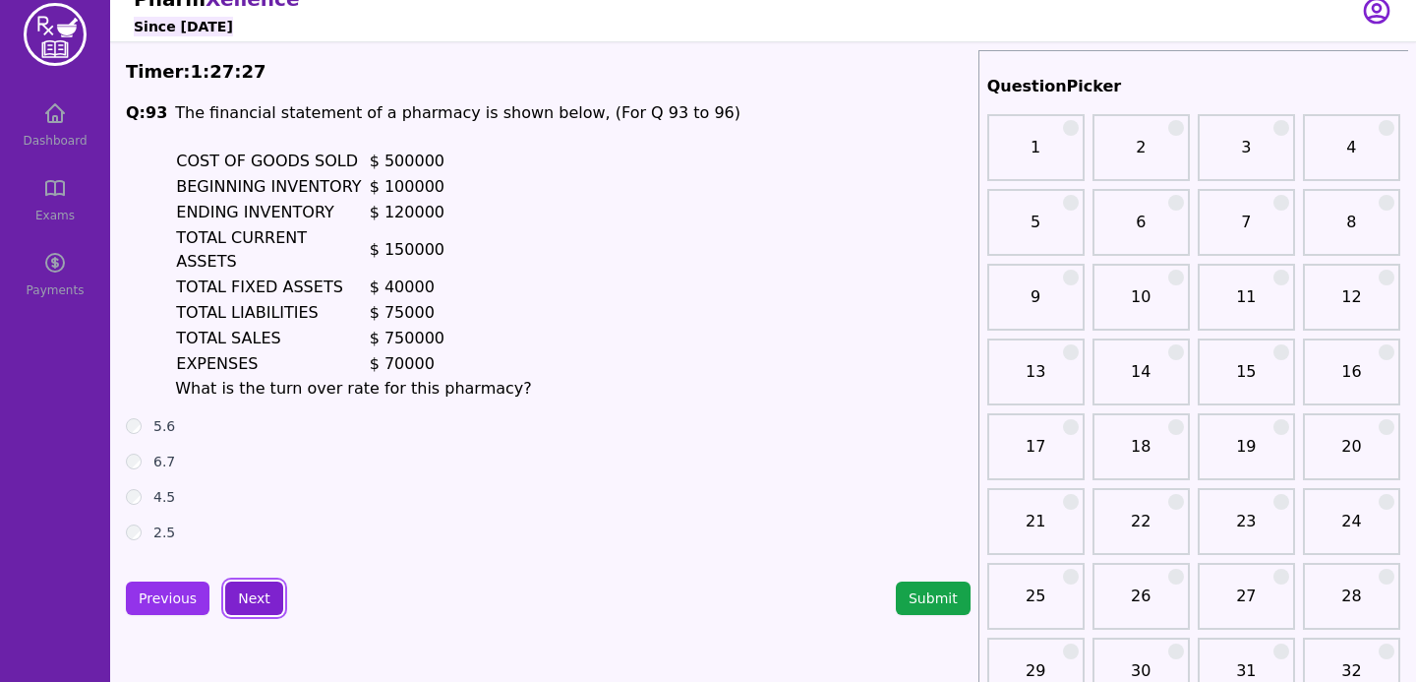
click at [234, 585] on button "Next" at bounding box center [254, 597] width 58 height 33
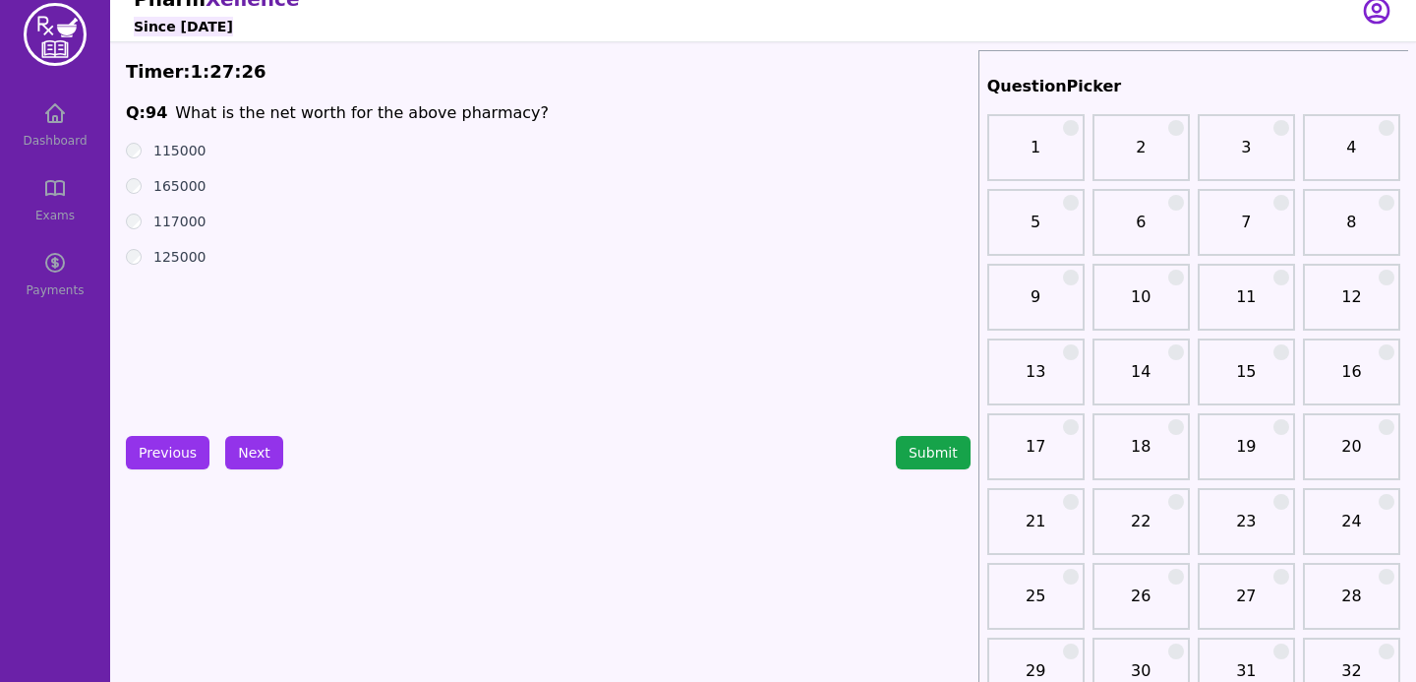
click at [134, 159] on div "115000" at bounding box center [548, 151] width 845 height 20
click at [239, 450] on button "Next" at bounding box center [254, 452] width 58 height 33
click at [148, 463] on button "Previous" at bounding box center [168, 452] width 84 height 33
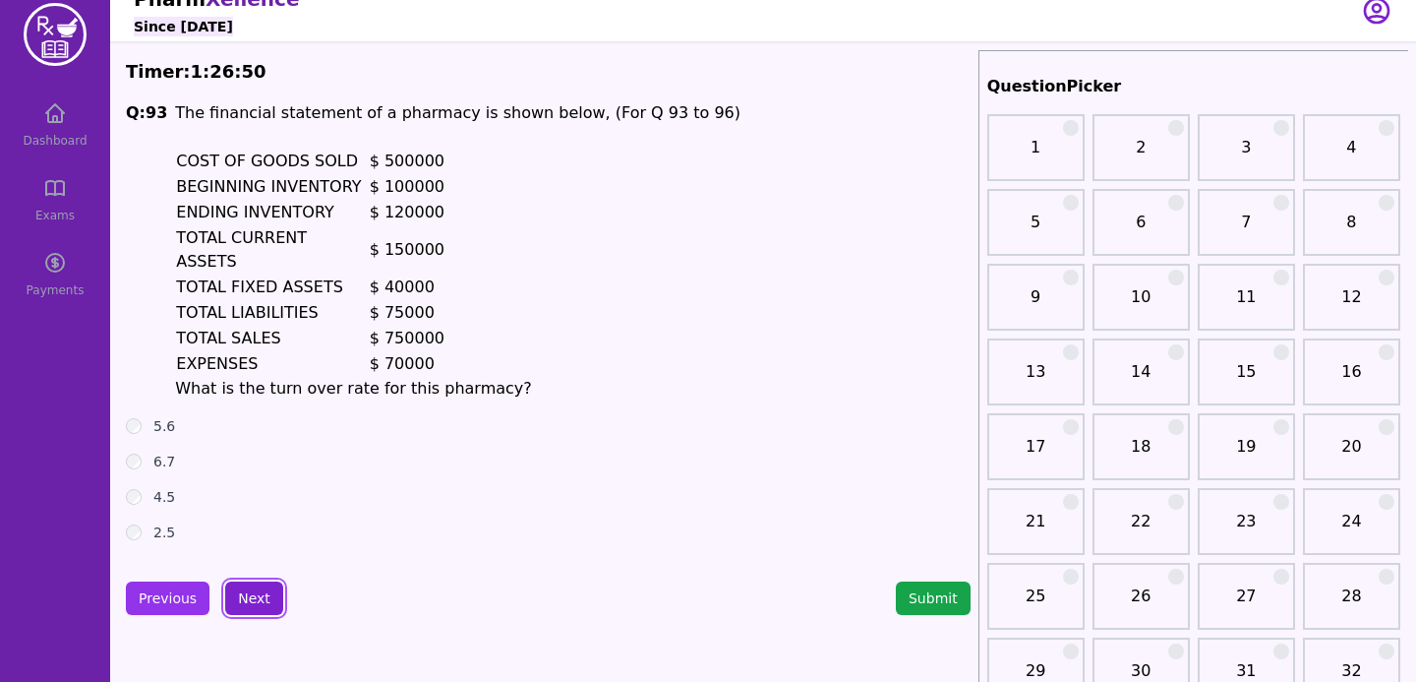
click at [238, 588] on button "Next" at bounding box center [254, 597] width 58 height 33
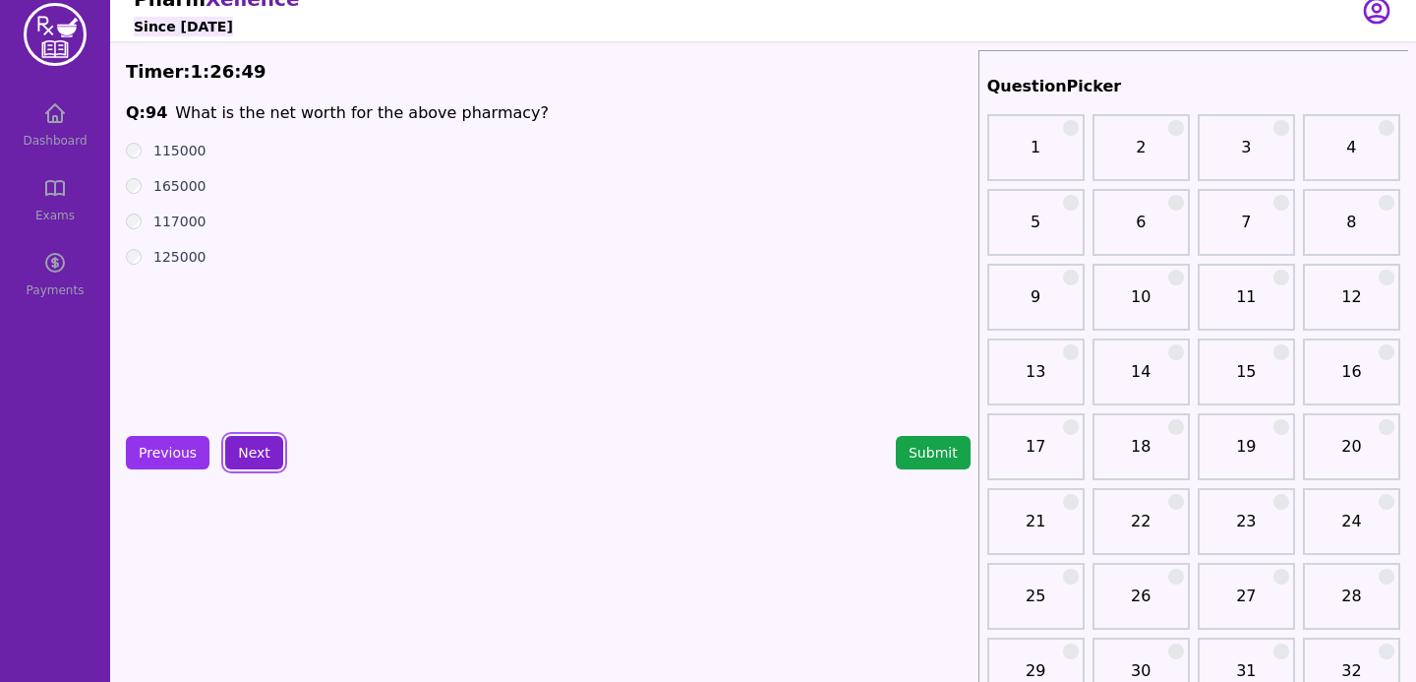
click at [241, 446] on button "Next" at bounding box center [254, 452] width 58 height 33
click at [145, 192] on div "250000" at bounding box center [548, 186] width 845 height 20
click at [260, 447] on button "Next" at bounding box center [254, 452] width 58 height 33
click at [190, 449] on button "Previous" at bounding box center [168, 452] width 84 height 33
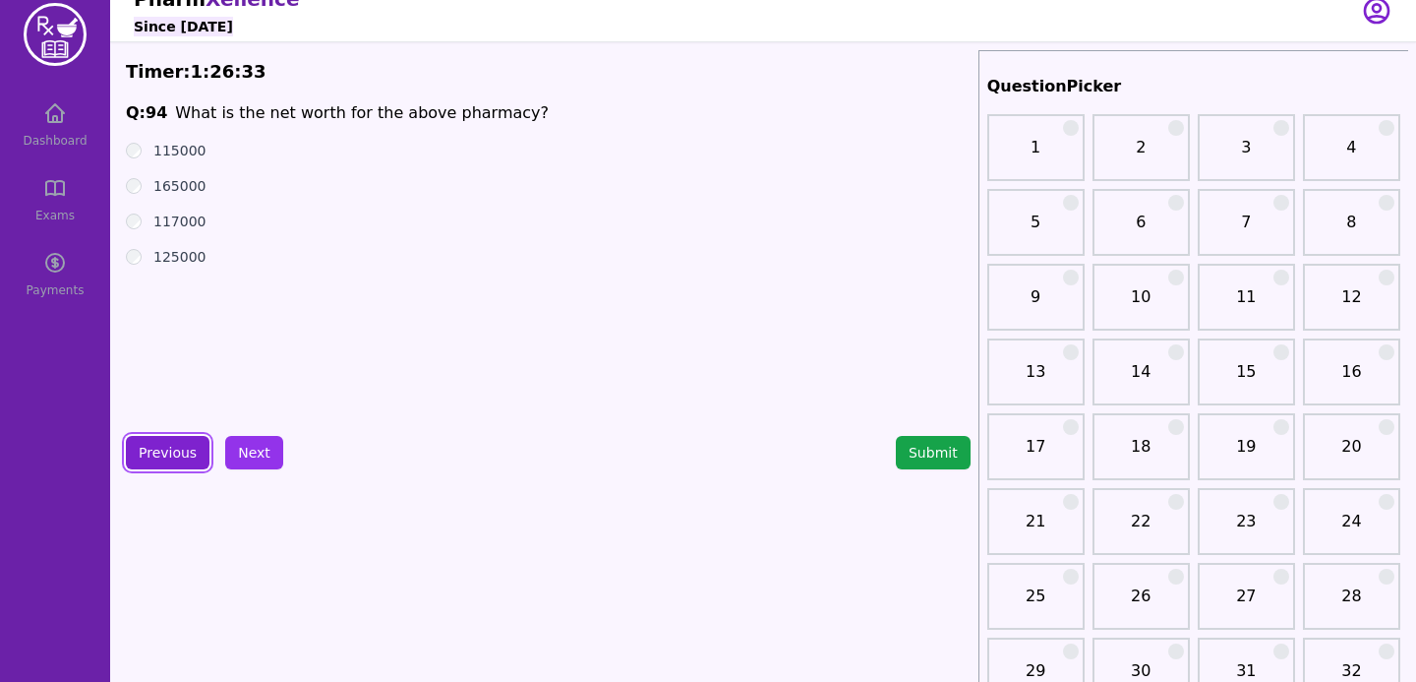
click at [190, 449] on button "Previous" at bounding box center [168, 452] width 84 height 33
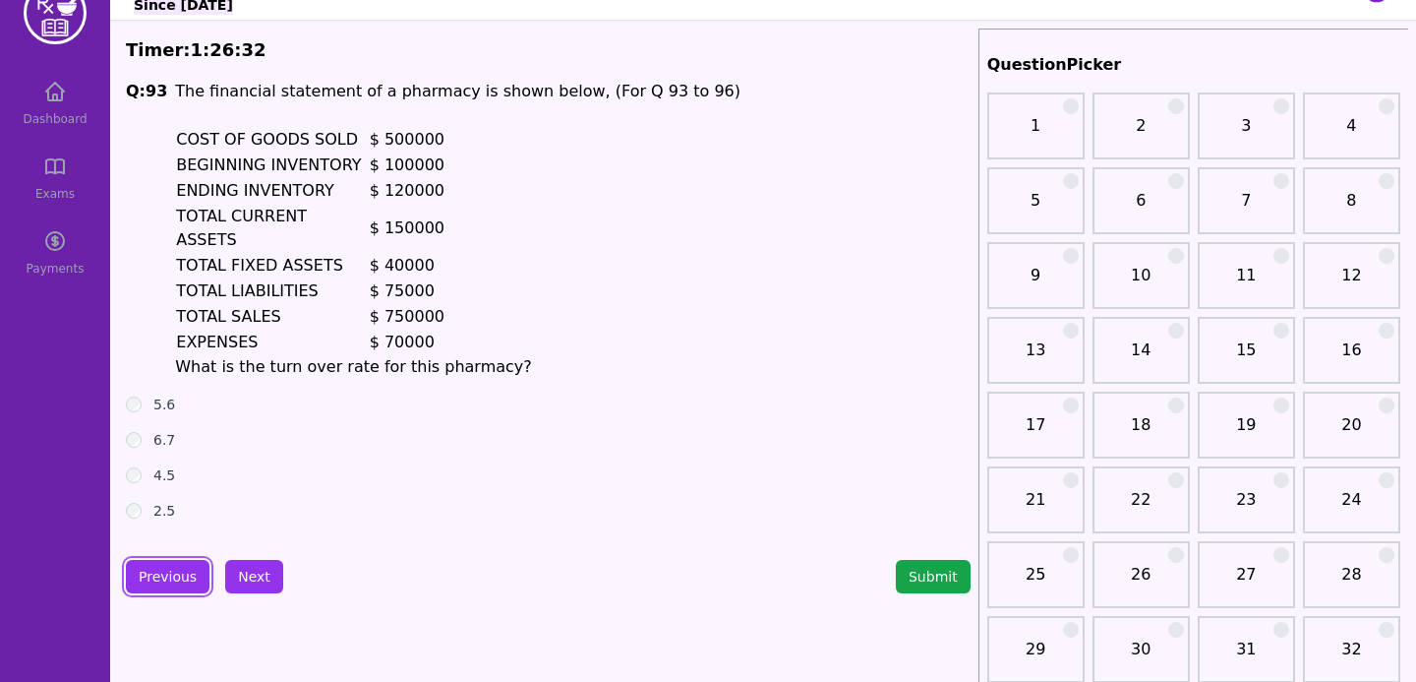
scroll to position [46, 0]
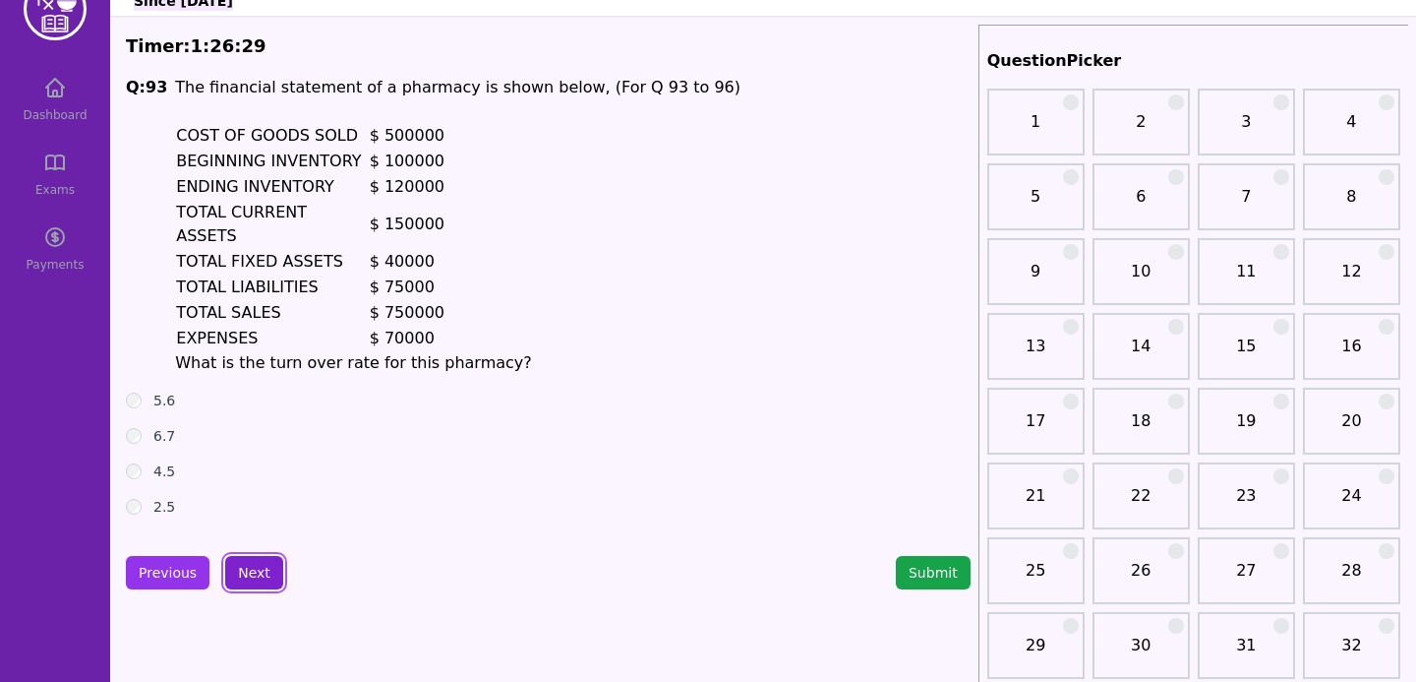
click at [267, 569] on button "Next" at bounding box center [254, 572] width 58 height 33
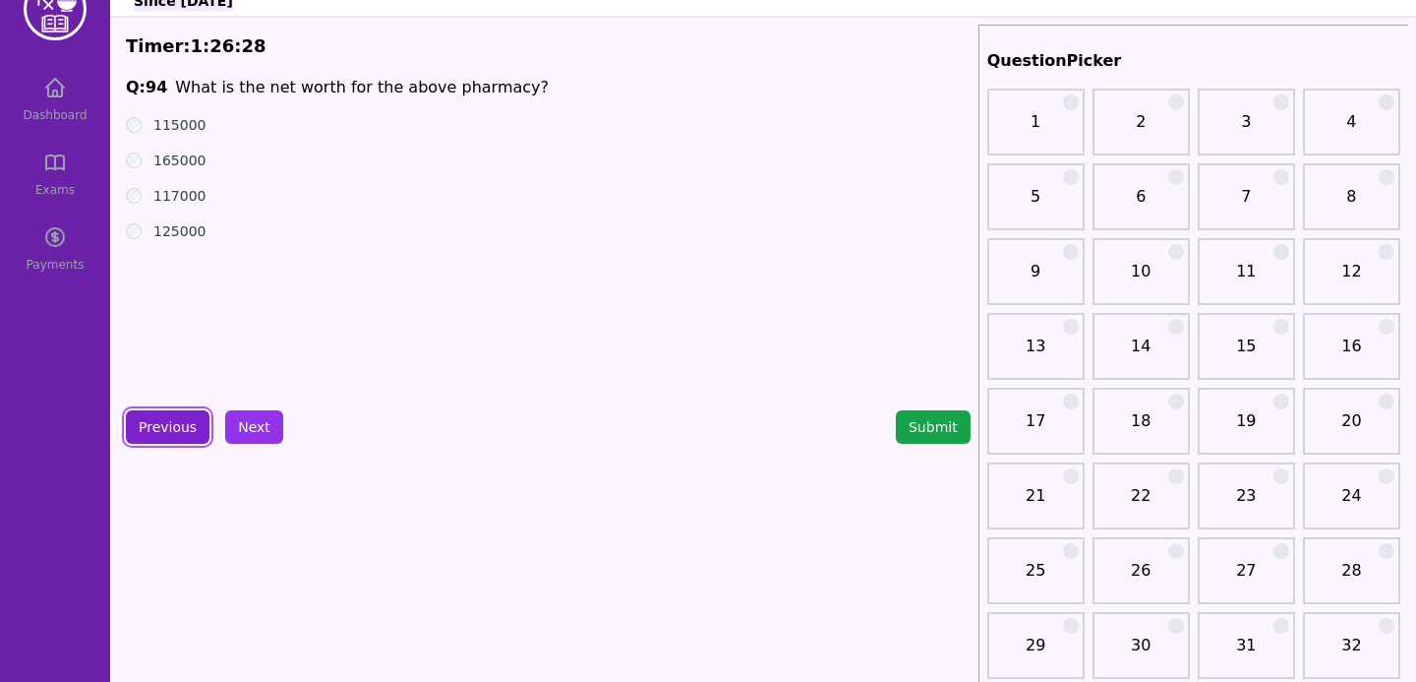
click at [177, 438] on button "Previous" at bounding box center [168, 426] width 84 height 33
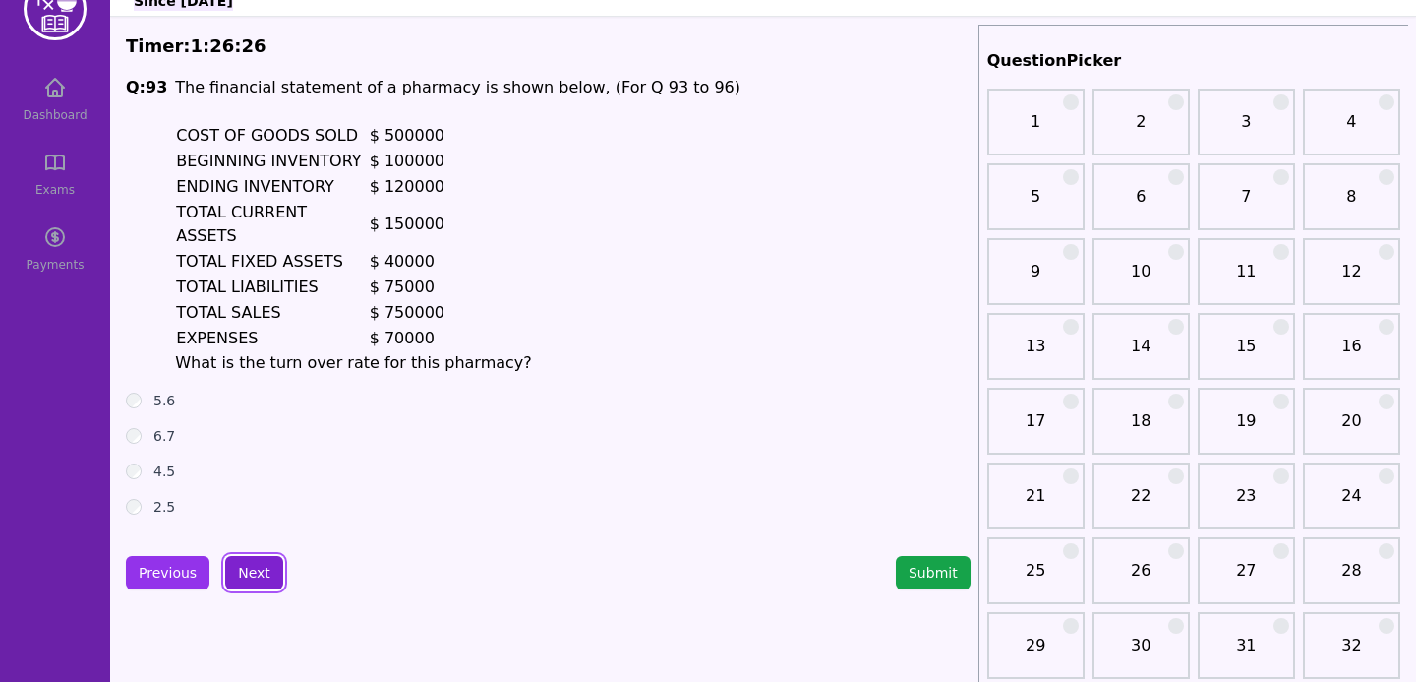
click at [247, 578] on button "Next" at bounding box center [254, 572] width 58 height 33
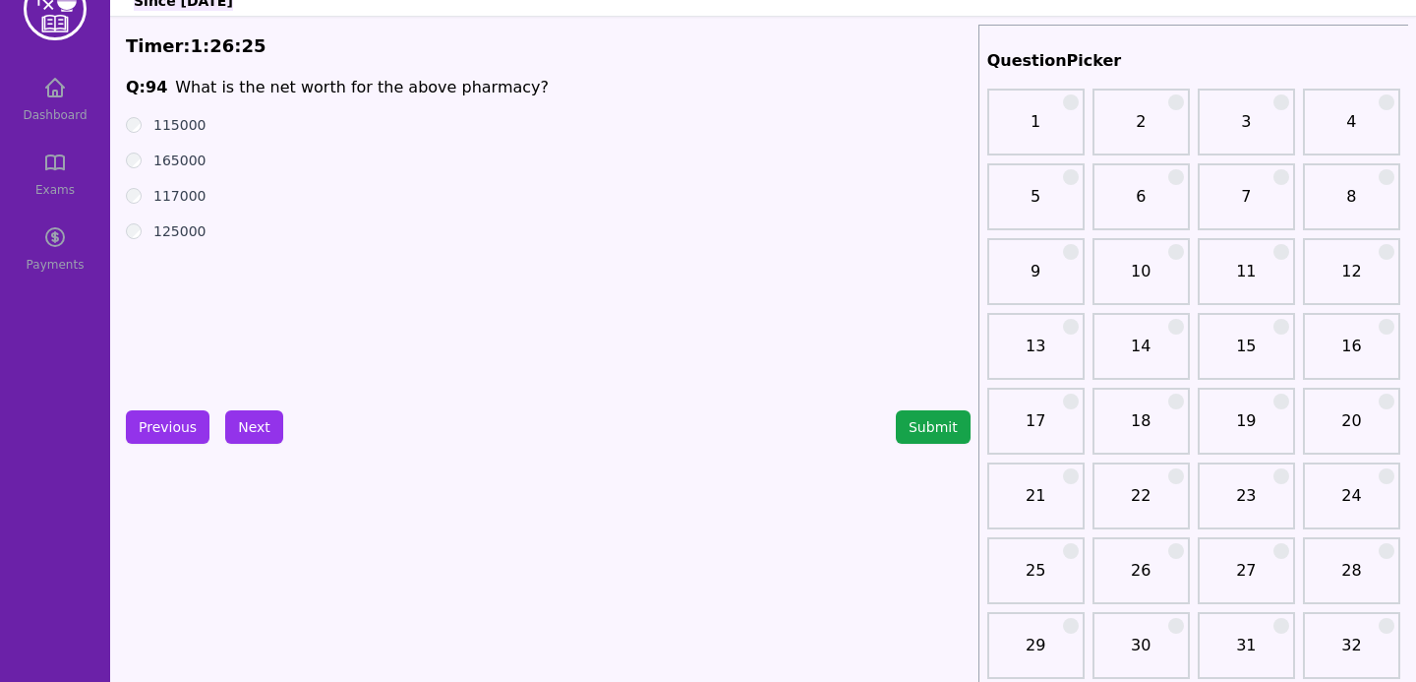
click at [244, 428] on button "Next" at bounding box center [254, 426] width 58 height 33
click at [244, 429] on button "Next" at bounding box center [254, 426] width 58 height 33
click at [161, 437] on button "Previous" at bounding box center [168, 426] width 84 height 33
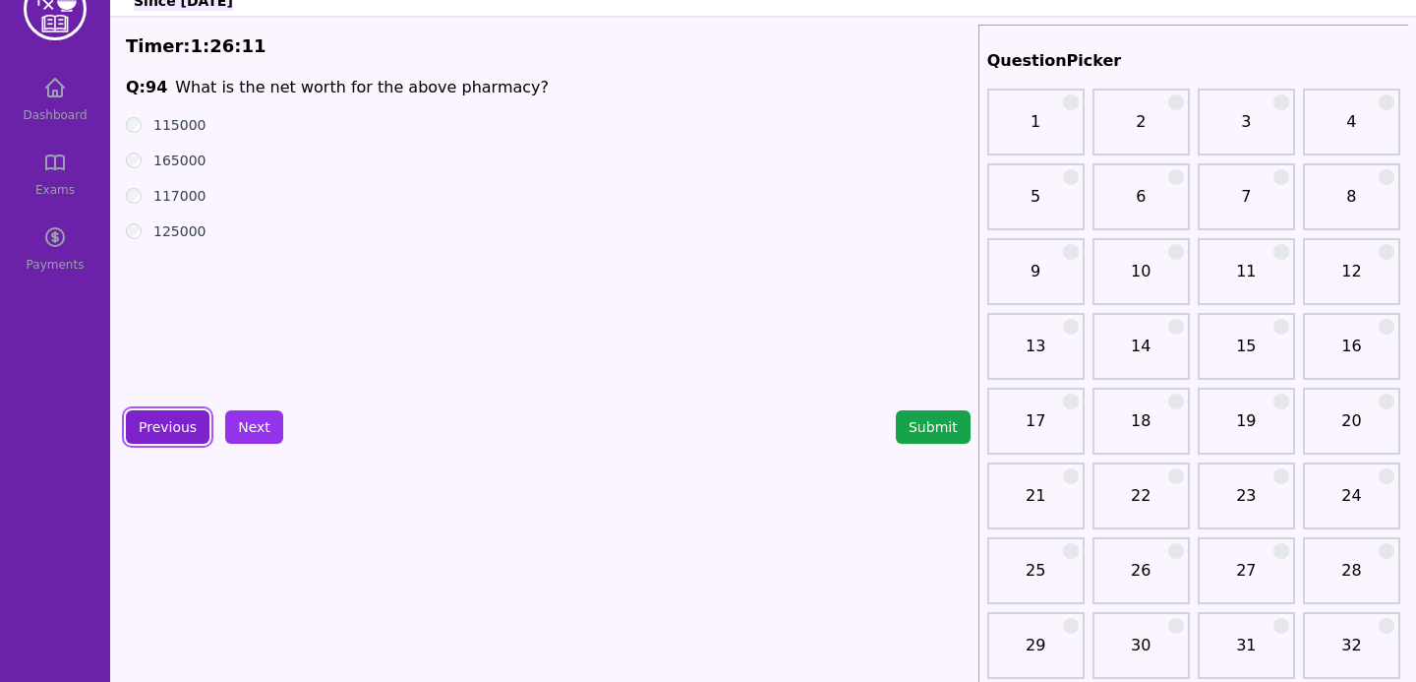
click at [161, 437] on button "Previous" at bounding box center [168, 426] width 84 height 33
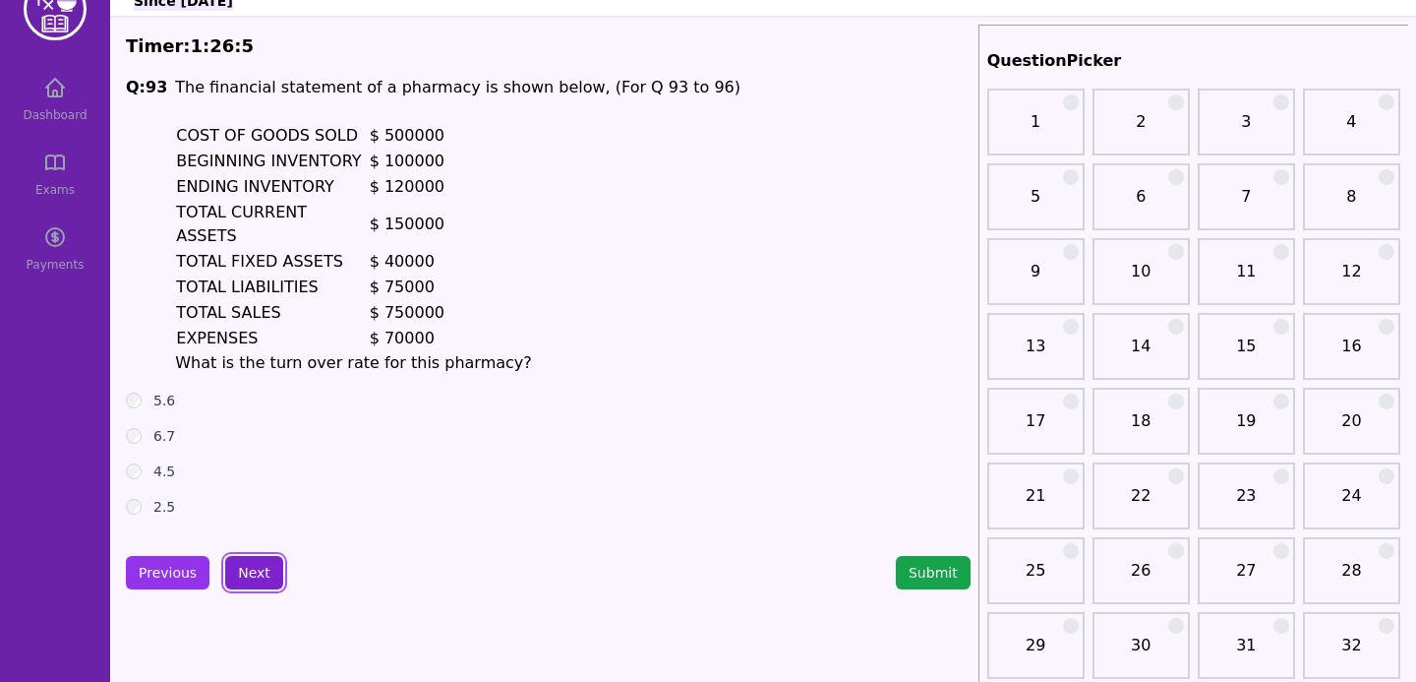
click at [256, 565] on button "Next" at bounding box center [254, 572] width 58 height 33
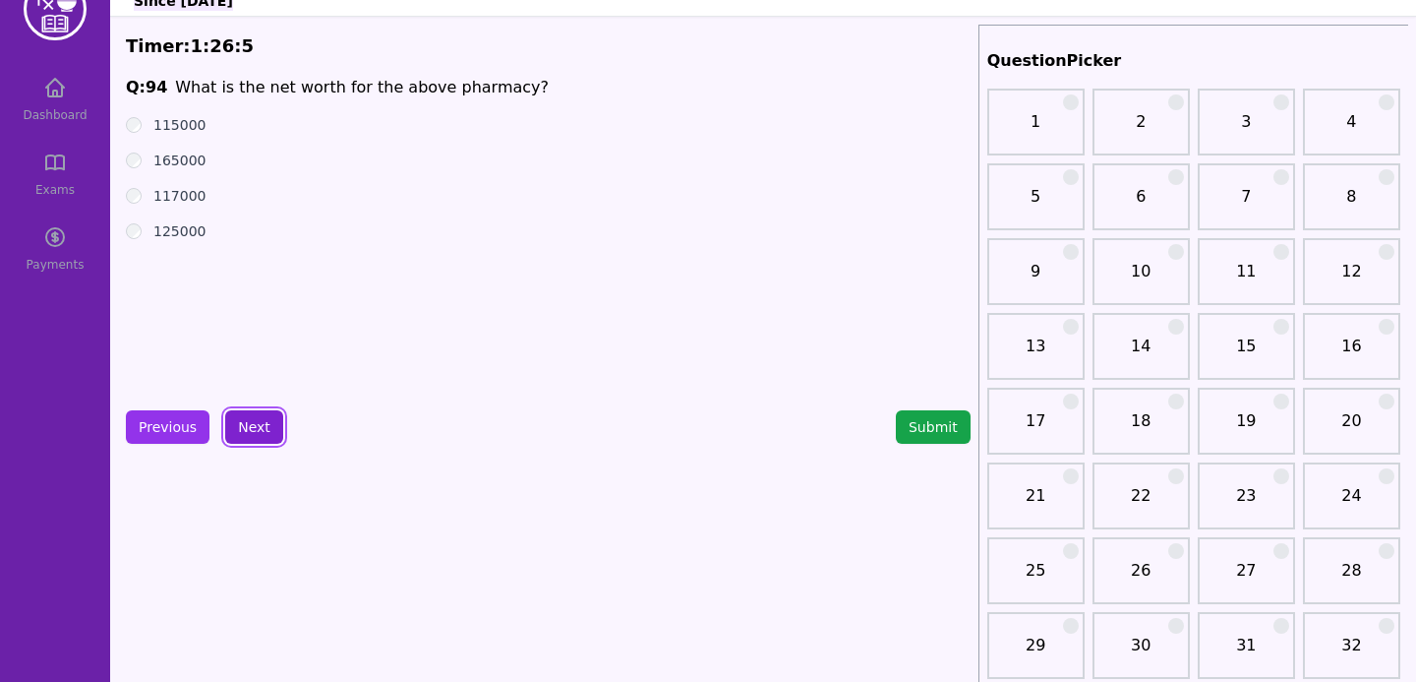
click at [257, 415] on button "Next" at bounding box center [254, 426] width 58 height 33
click at [257, 426] on button "Next" at bounding box center [254, 426] width 58 height 33
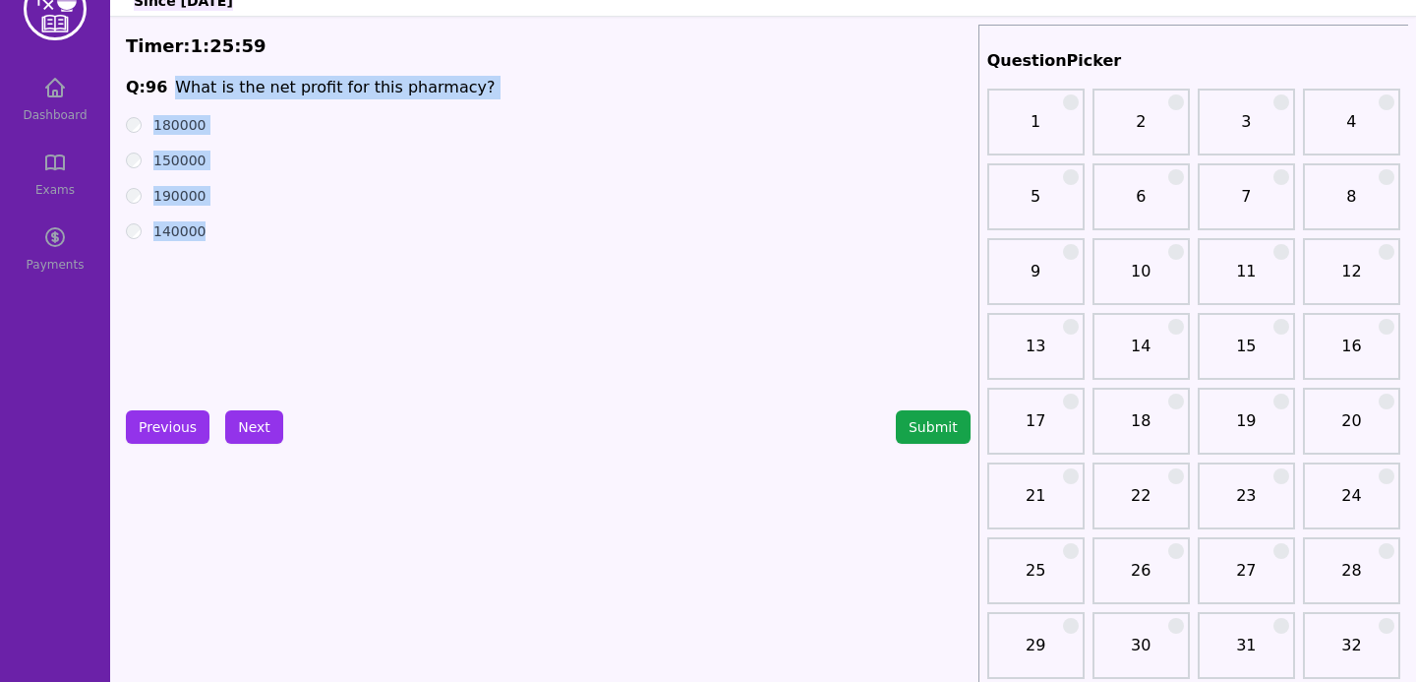
drag, startPoint x: 171, startPoint y: 87, endPoint x: 262, endPoint y: 264, distance: 198.8
click at [262, 264] on div "Q: 96 What is the net profit for this pharmacy? 180000 150000 190000 140000" at bounding box center [548, 223] width 845 height 295
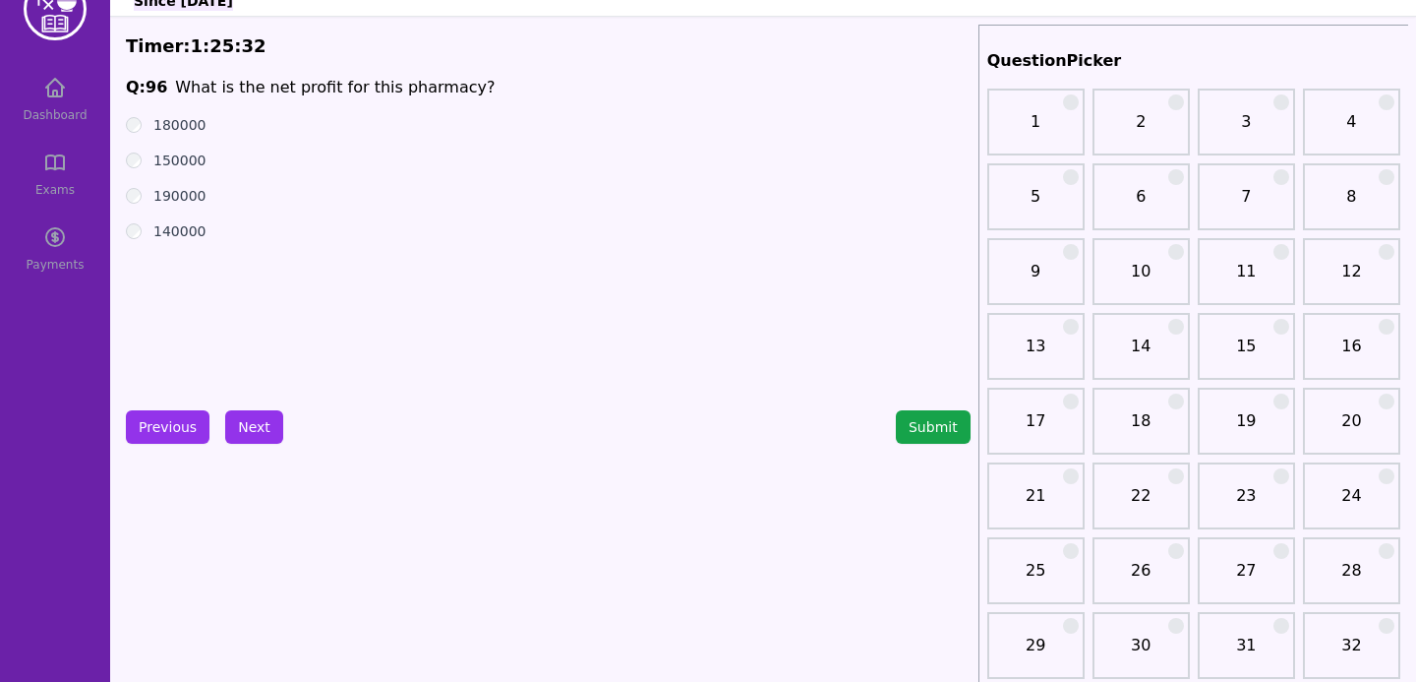
click at [377, 192] on div "190000" at bounding box center [548, 196] width 845 height 20
click at [192, 415] on button "Previous" at bounding box center [168, 426] width 84 height 33
click at [246, 410] on button "Next" at bounding box center [254, 426] width 58 height 33
click at [246, 411] on button "Next" at bounding box center [254, 426] width 58 height 33
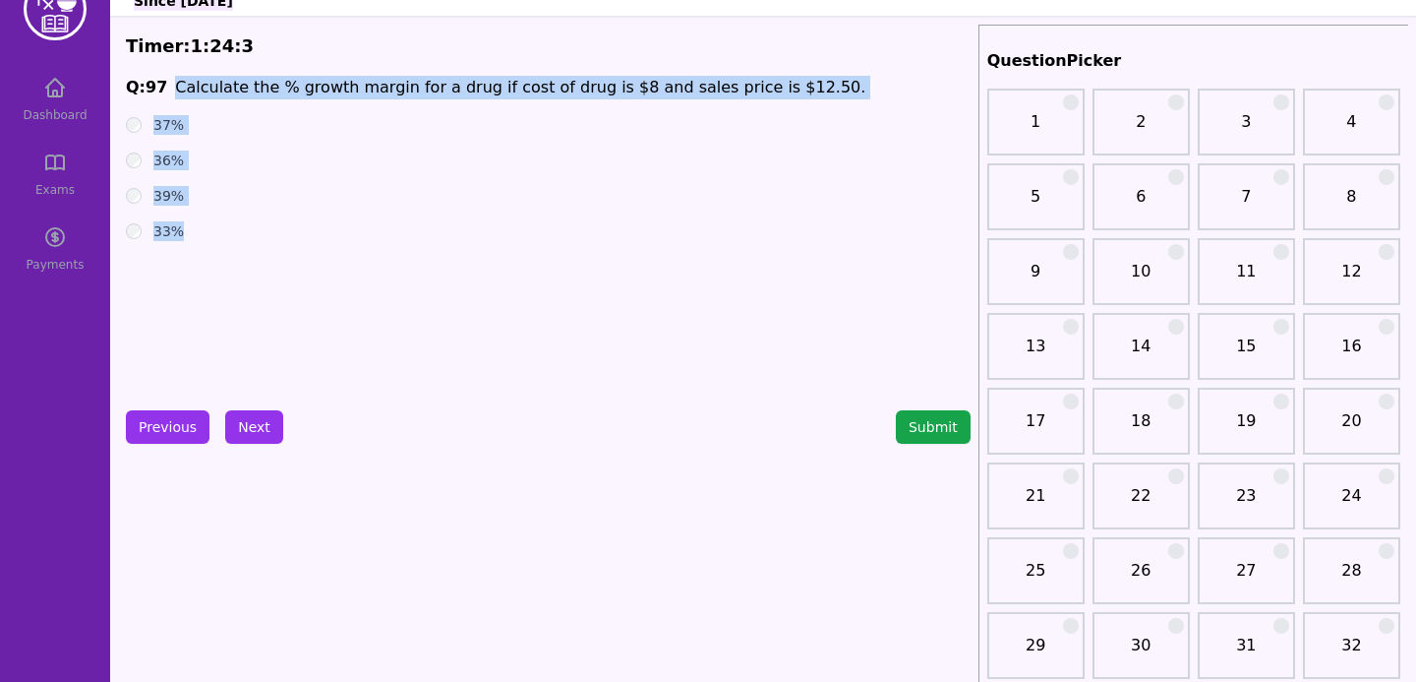
drag, startPoint x: 168, startPoint y: 70, endPoint x: 207, endPoint y: 271, distance: 205.2
click at [307, 93] on span "Calculate the % growth margin for a drug if cost of drug is $8 and sales price …" at bounding box center [520, 87] width 690 height 19
drag, startPoint x: 168, startPoint y: 84, endPoint x: 224, endPoint y: 260, distance: 184.7
click at [224, 260] on div "Q: 97 Calculate the % growth margin for a drug if cost of drug is $8 and sales …" at bounding box center [548, 223] width 845 height 295
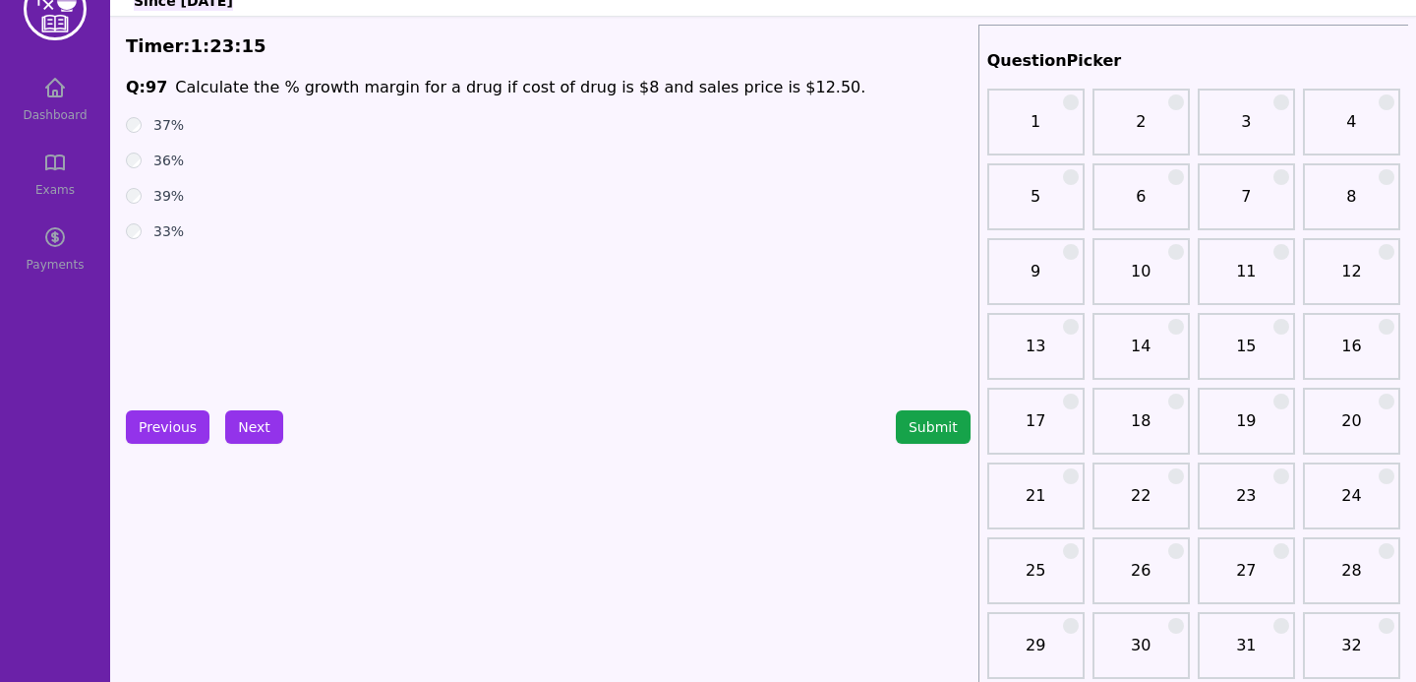
click at [233, 313] on div "Q: 97 Calculate the % growth margin for a drug if cost of drug is $8 and sales …" at bounding box center [548, 223] width 845 height 295
click at [270, 422] on button "Next" at bounding box center [254, 426] width 58 height 33
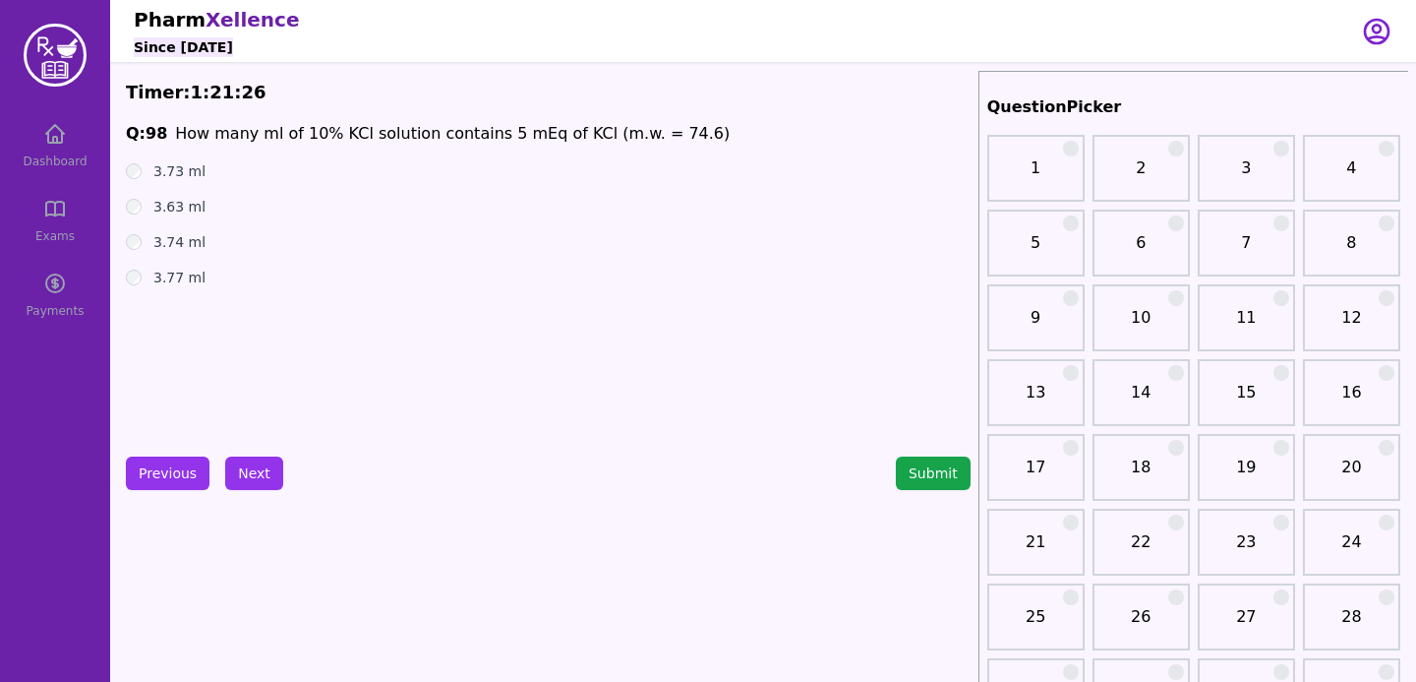
click at [128, 263] on ul "3.73 ml 3.63 ml 3.74 ml 3.77 ml" at bounding box center [548, 224] width 845 height 126
click at [247, 476] on button "Next" at bounding box center [254, 472] width 58 height 33
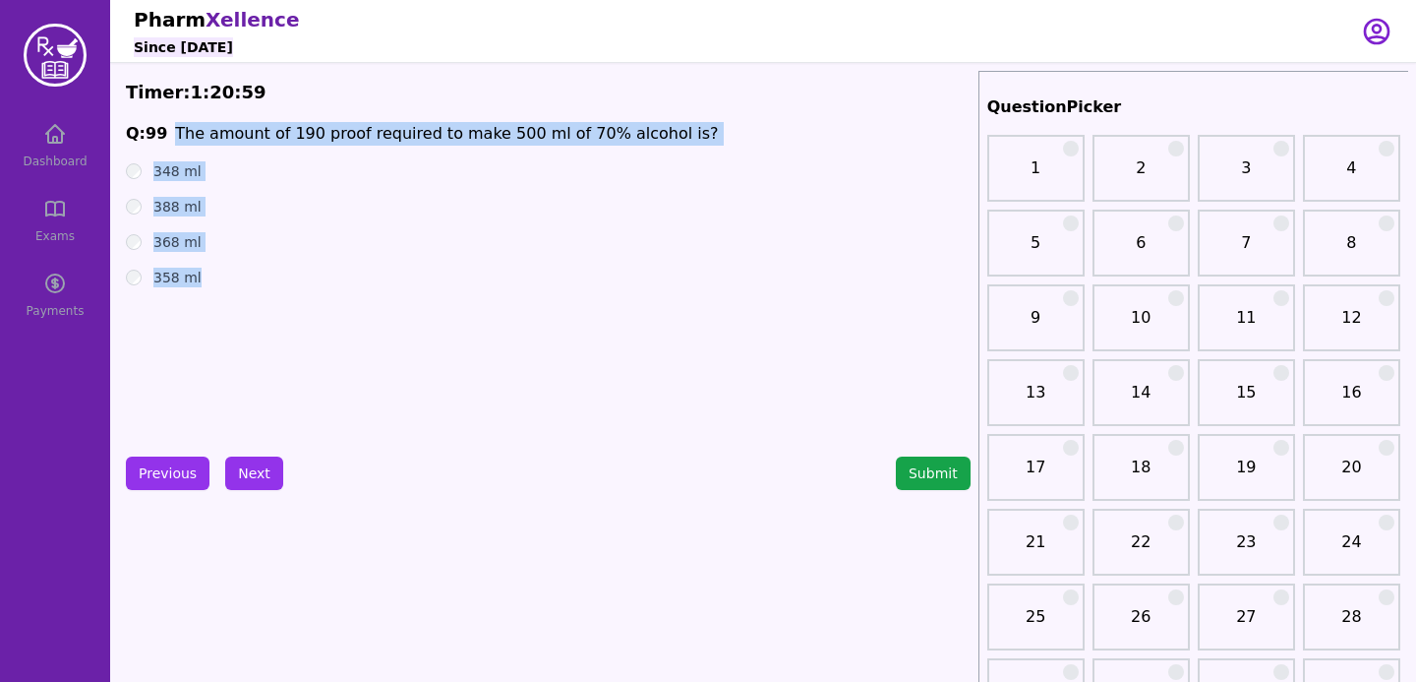
drag, startPoint x: 176, startPoint y: 131, endPoint x: 267, endPoint y: 360, distance: 246.4
click at [267, 361] on div "Q: 99 The amount of 190 proof required to make 500 ml of 70% alcohol is? 348 ml…" at bounding box center [548, 269] width 845 height 295
click at [317, 144] on p "The amount of 190 proof required to make 500 ml of 70% alcohol is?" at bounding box center [446, 134] width 543 height 24
drag, startPoint x: 173, startPoint y: 130, endPoint x: 235, endPoint y: 317, distance: 196.9
click at [235, 317] on div "Q: 99 The amount of 190 proof required to make 500 ml of 70% alcohol is? 348 ml…" at bounding box center [548, 269] width 845 height 295
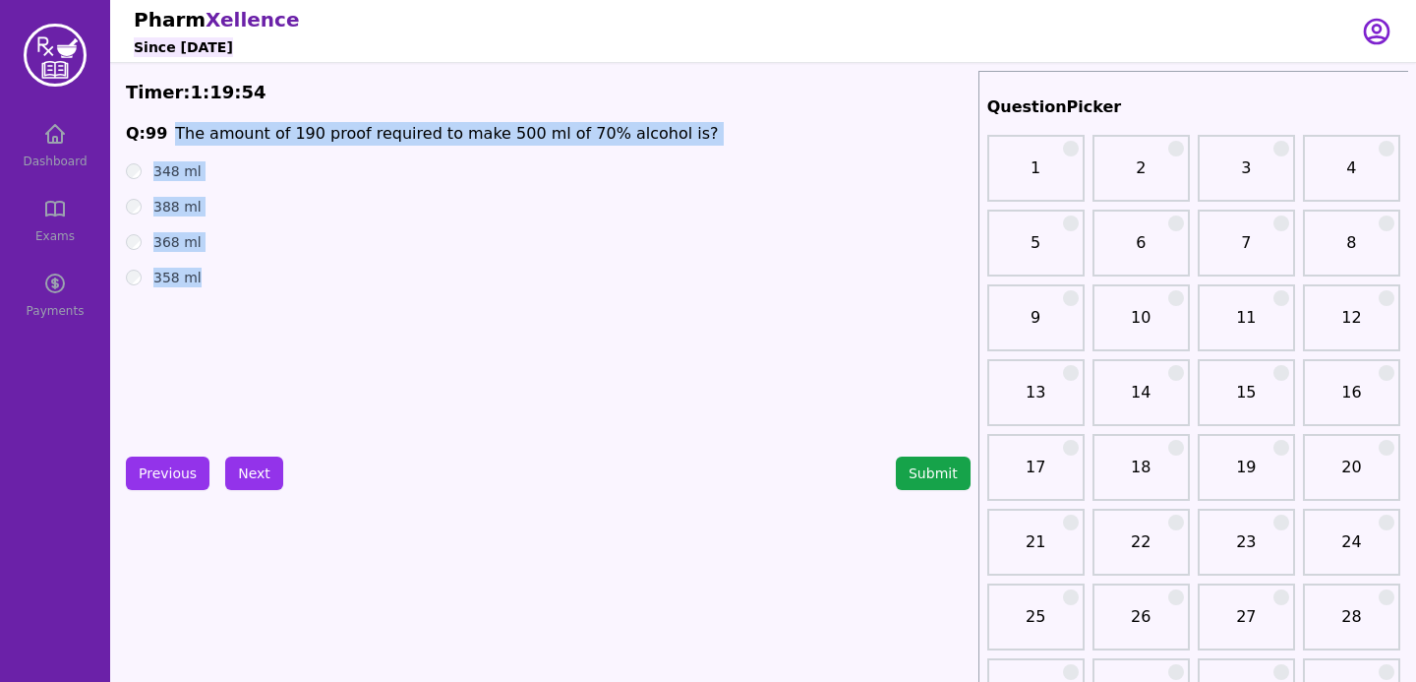
click at [143, 246] on div "368 ml" at bounding box center [548, 242] width 845 height 20
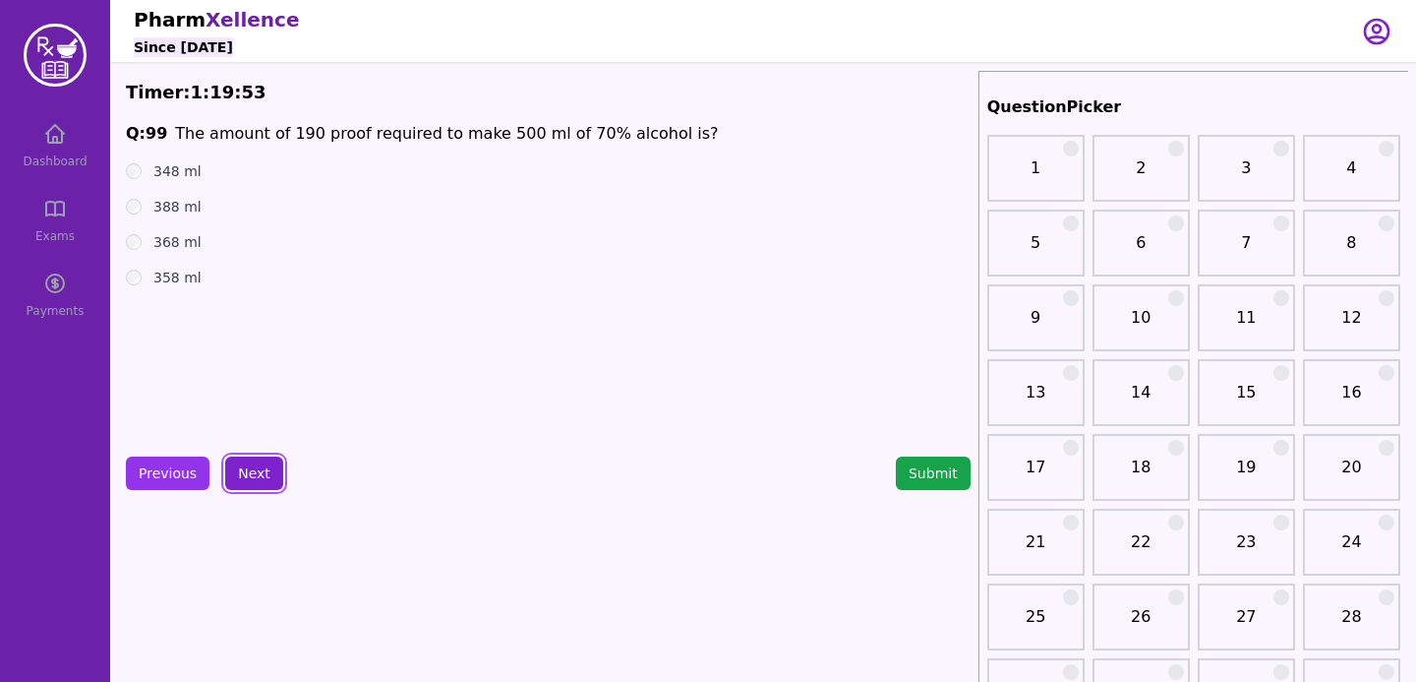
click at [260, 480] on button "Next" at bounding box center [254, 472] width 58 height 33
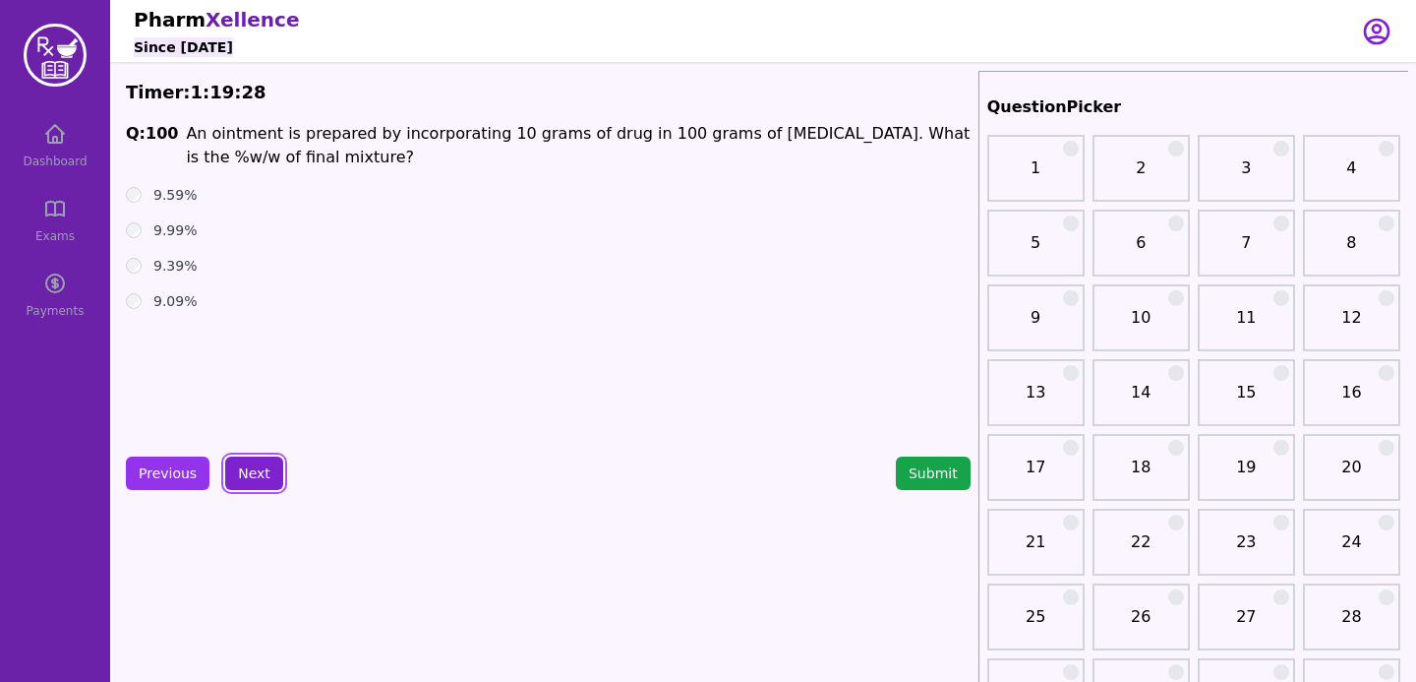
click at [241, 457] on button "Next" at bounding box center [254, 472] width 58 height 33
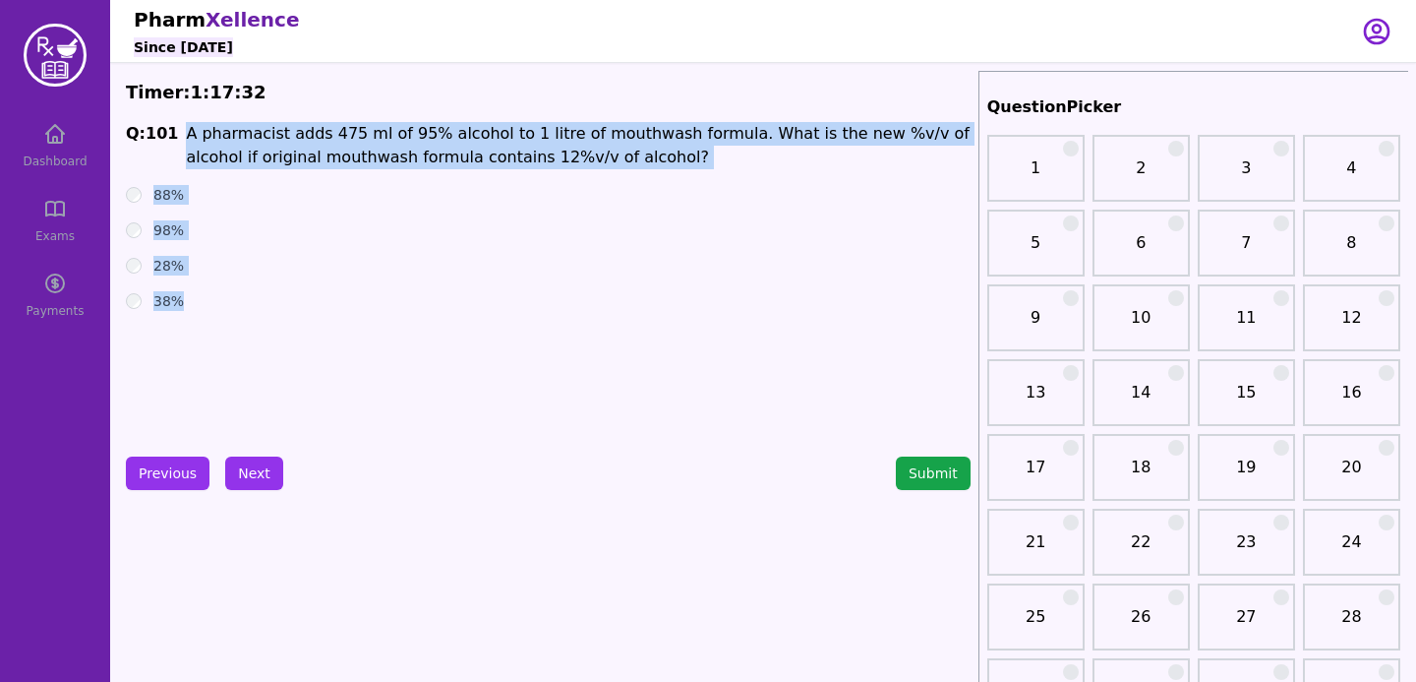
drag, startPoint x: 179, startPoint y: 130, endPoint x: 237, endPoint y: 342, distance: 220.2
click at [237, 342] on div "Q: 101 A pharmacist adds 475 ml of 95% alcohol to 1 litre of mouthwash formula.…" at bounding box center [548, 269] width 845 height 295
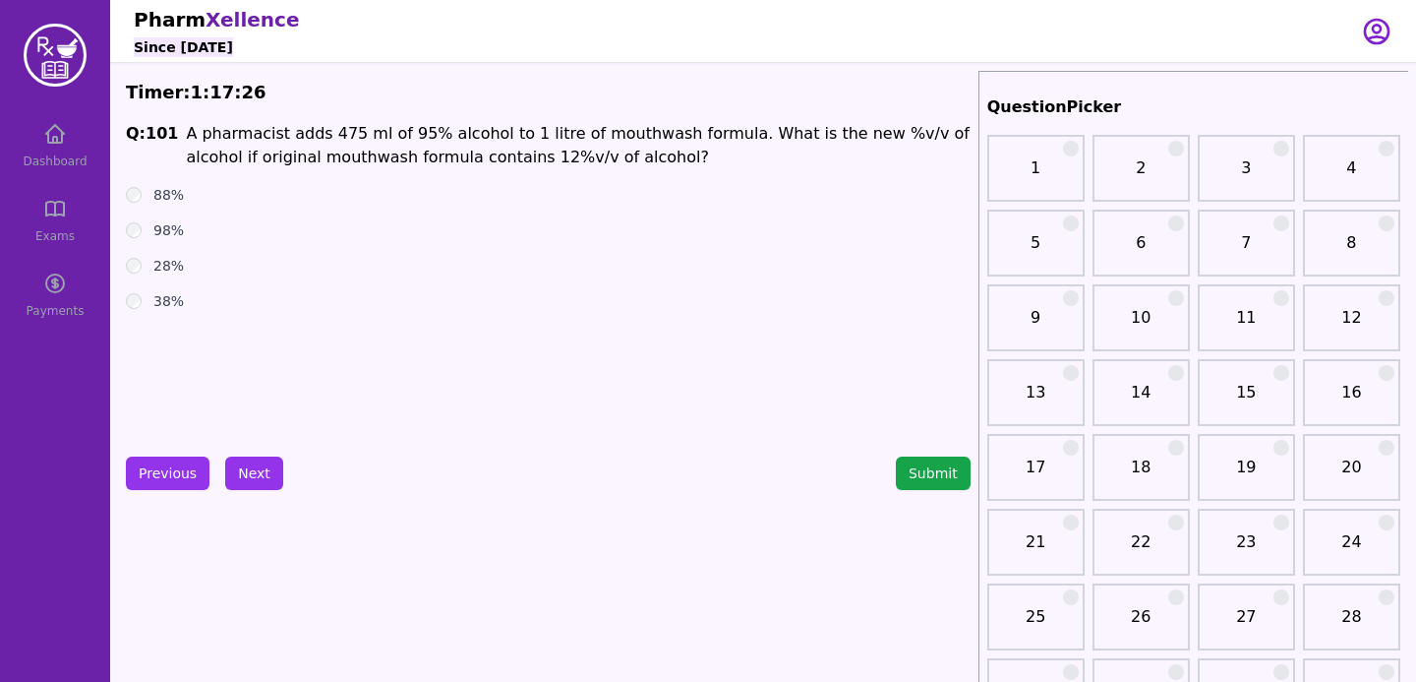
click at [395, 223] on div "98%" at bounding box center [548, 230] width 845 height 20
click at [129, 317] on div "Q: 101 A pharmacist adds 475 ml of 95% alcohol to 1 litre of mouthwash formula.…" at bounding box center [548, 269] width 845 height 295
click at [259, 462] on button "Next" at bounding box center [254, 472] width 58 height 33
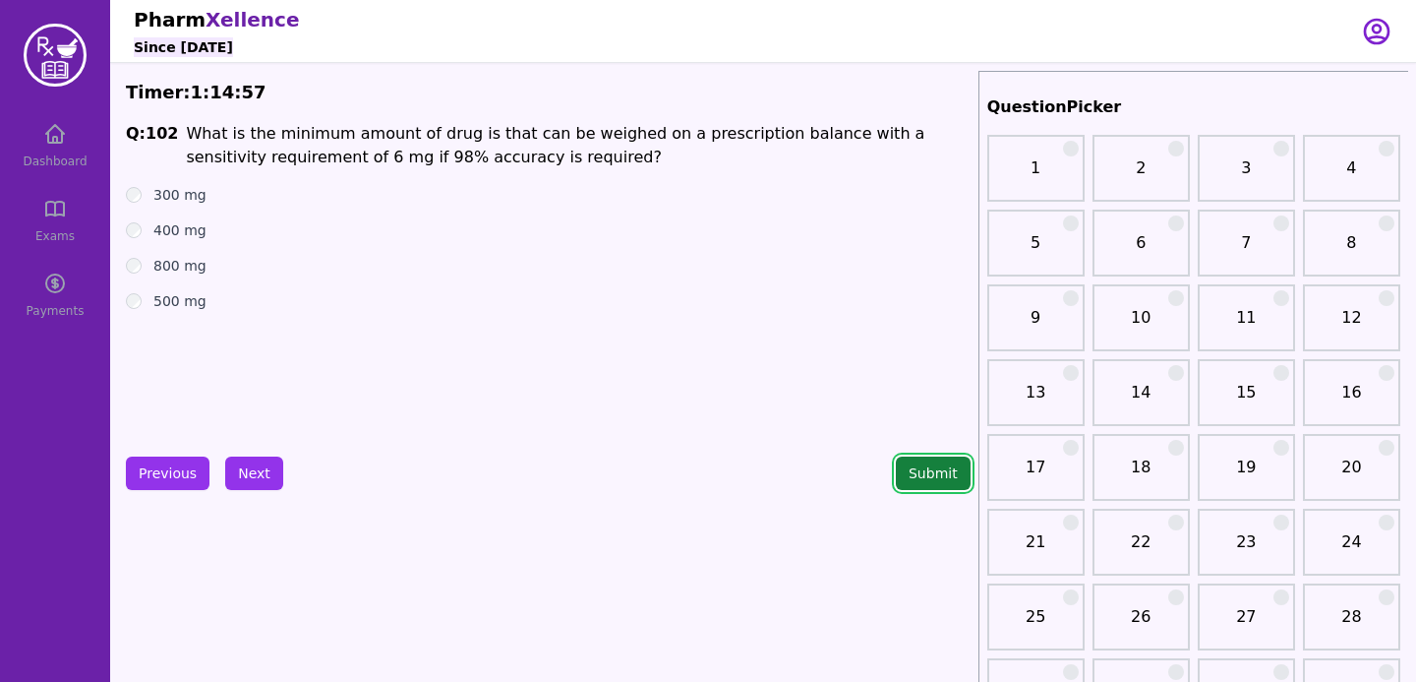
click at [921, 482] on button "Submit" at bounding box center [933, 472] width 75 height 33
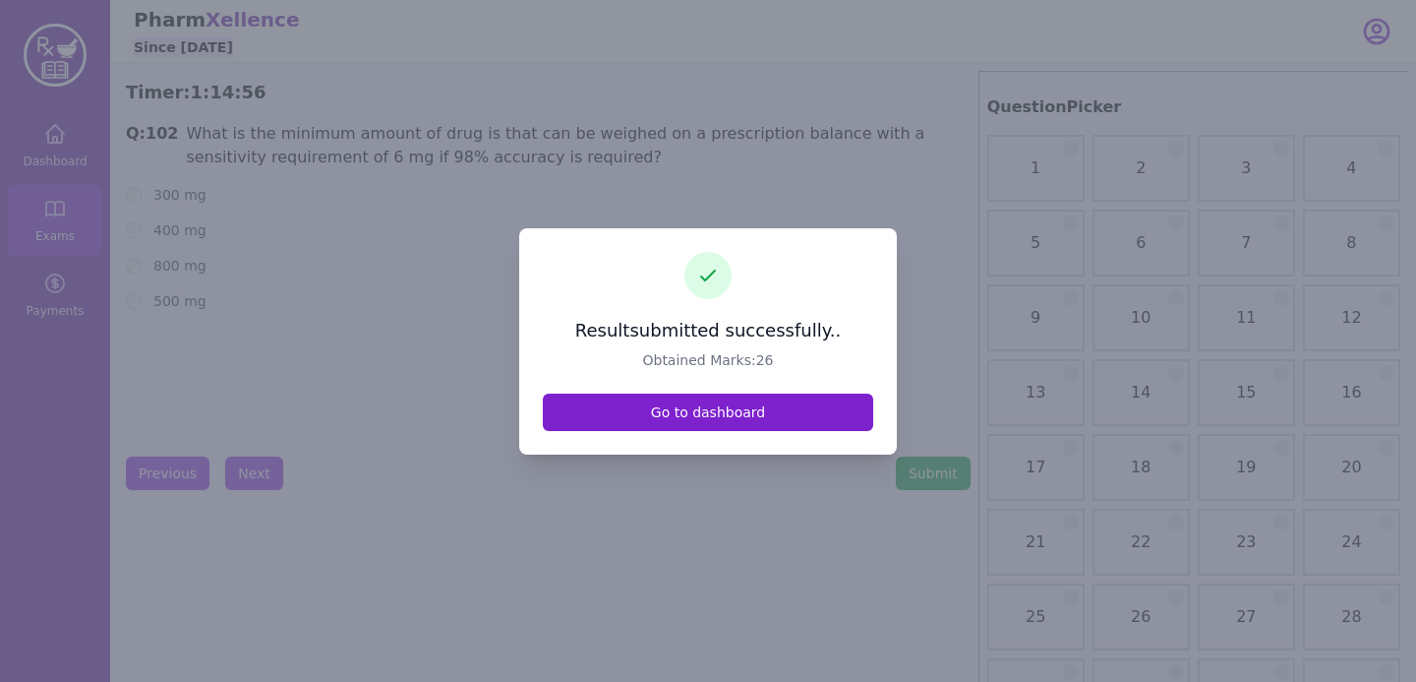
click at [682, 403] on link "Go to dashboard" at bounding box center [708, 411] width 330 height 37
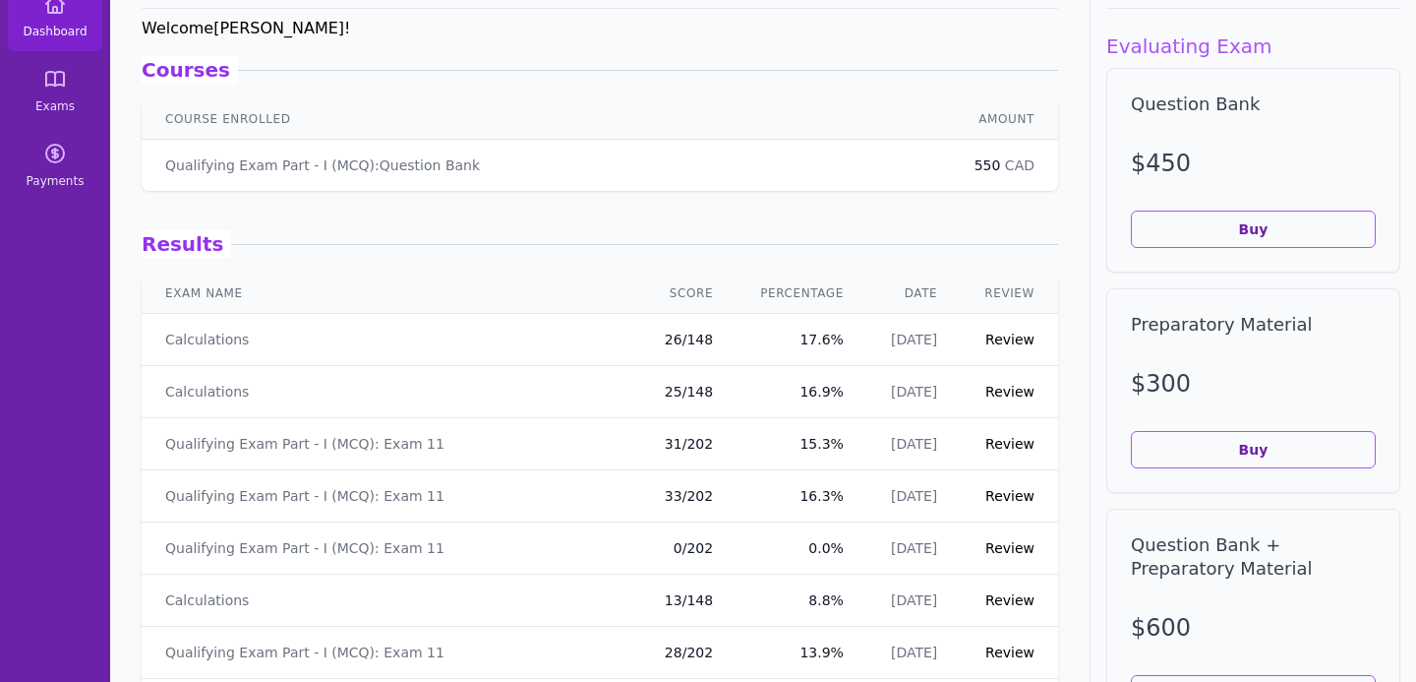
click at [1035, 334] on td "Review" at bounding box center [1009, 340] width 97 height 52
click at [1025, 338] on link "Review" at bounding box center [1009, 339] width 49 height 16
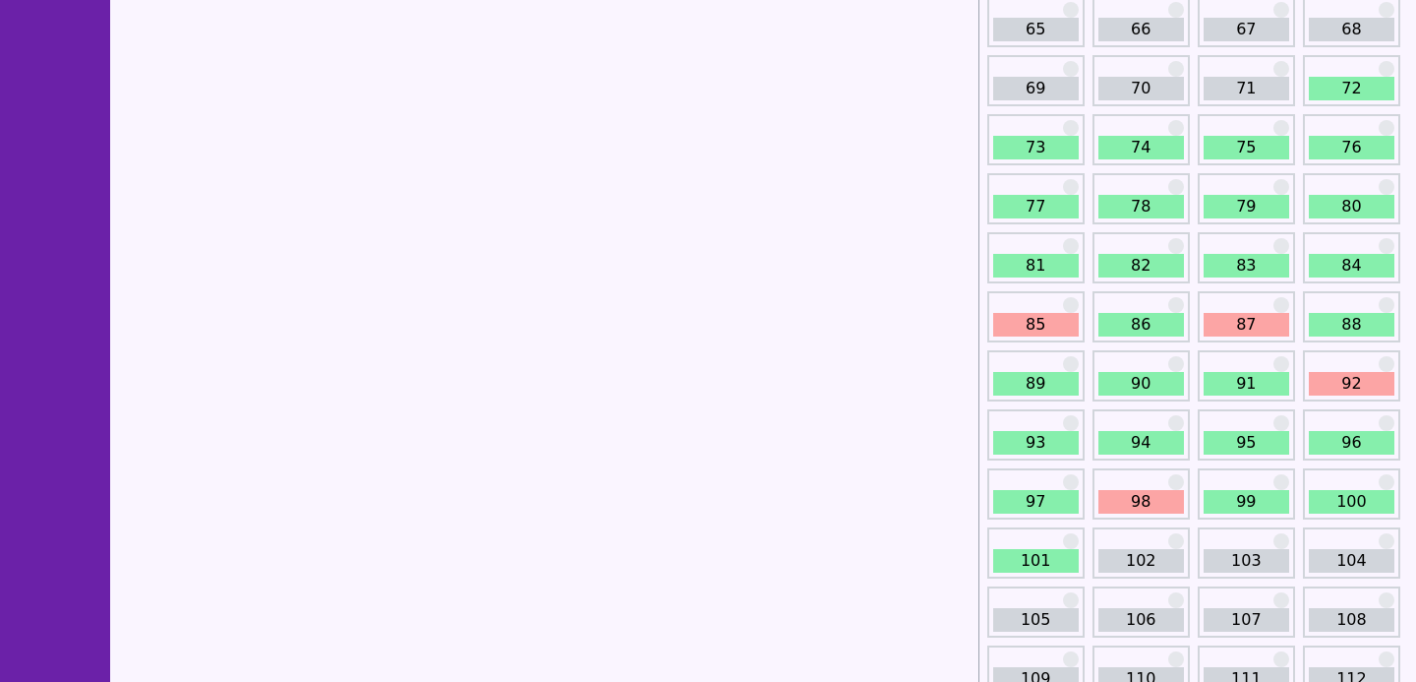
scroll to position [1046, 0]
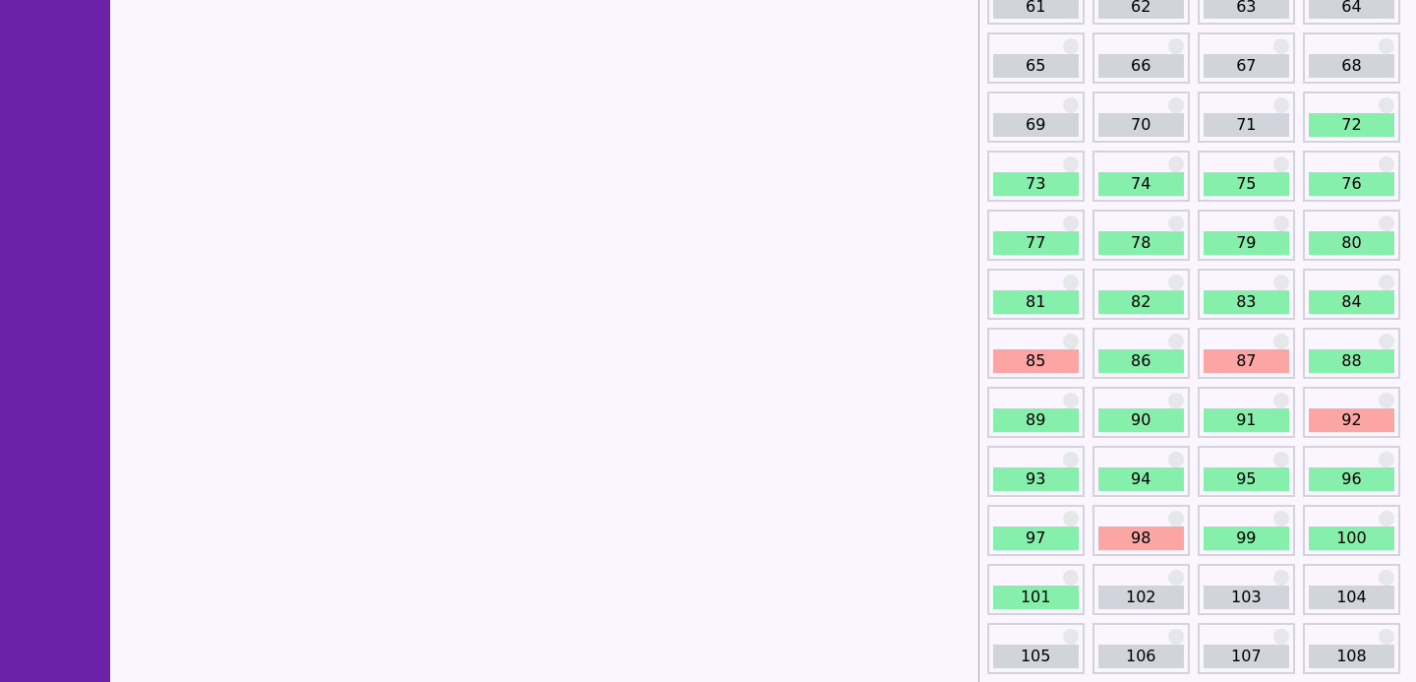
click at [1071, 359] on link "85" at bounding box center [1036, 361] width 86 height 24
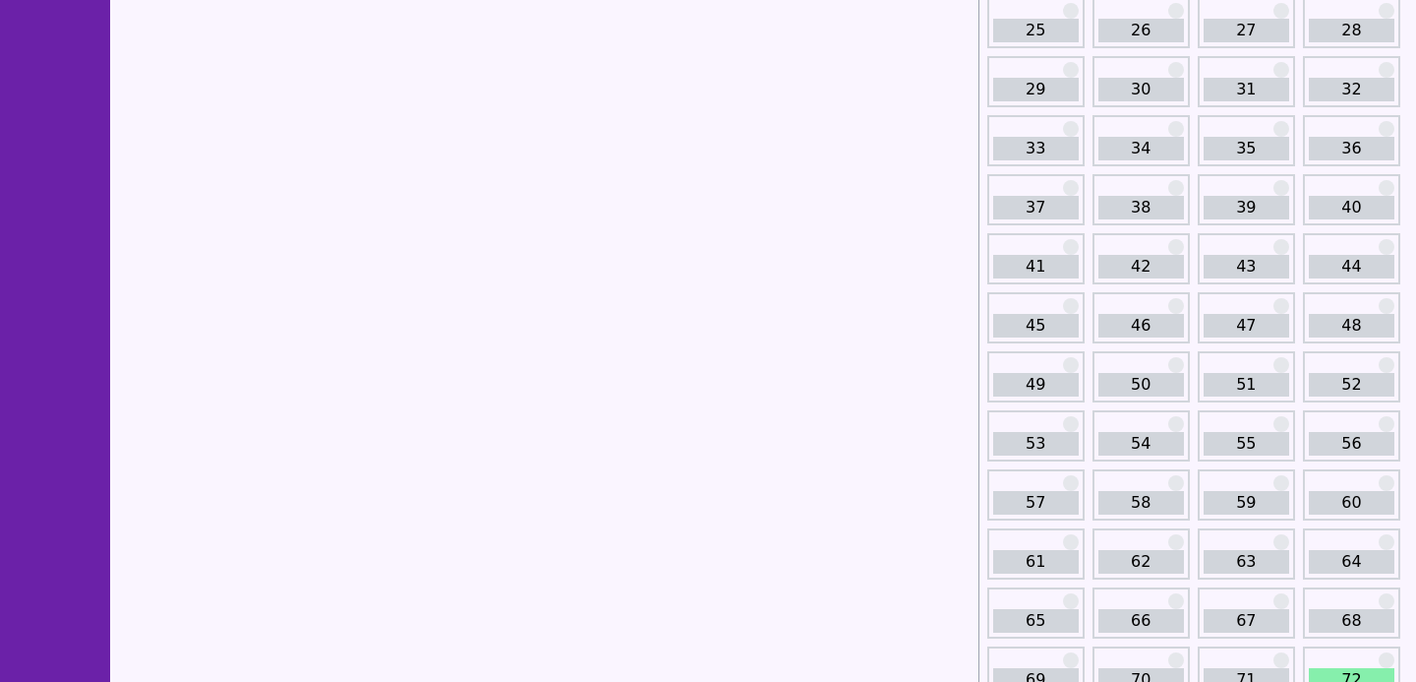
scroll to position [785, 0]
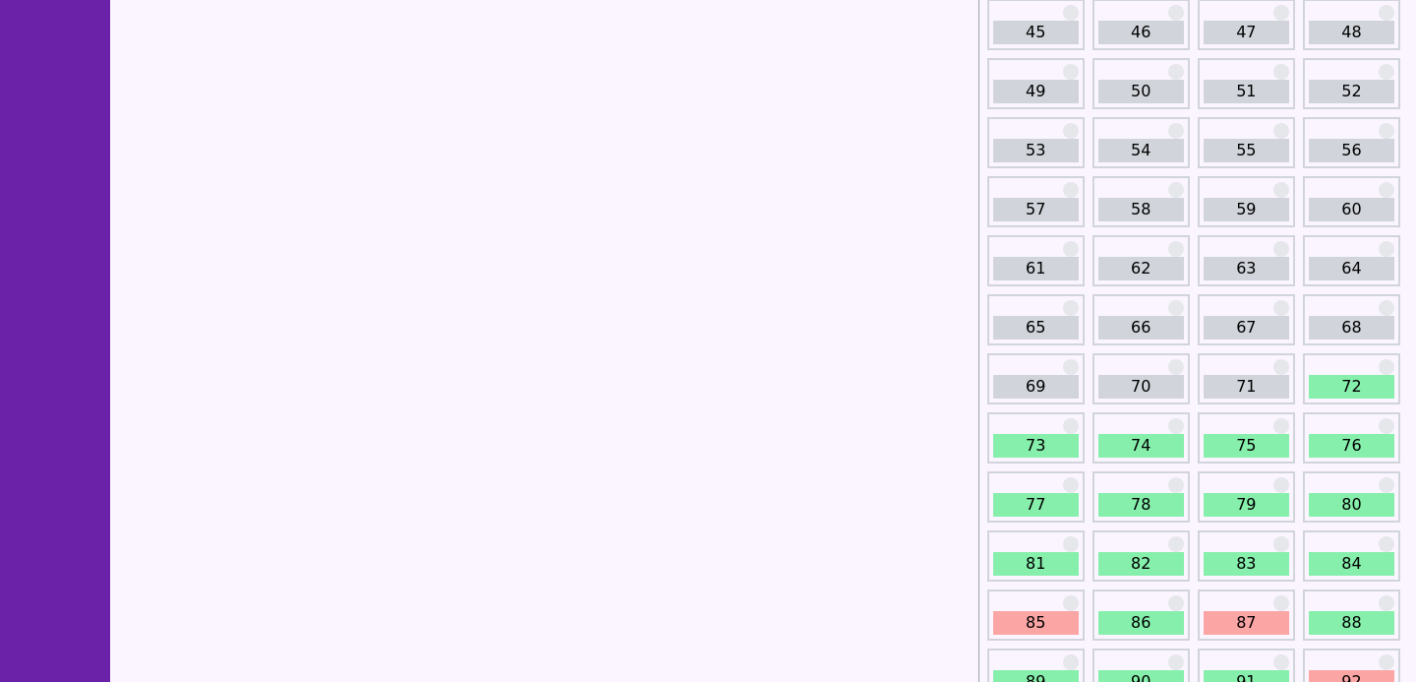
click at [1247, 619] on link "87" at bounding box center [1247, 623] width 86 height 24
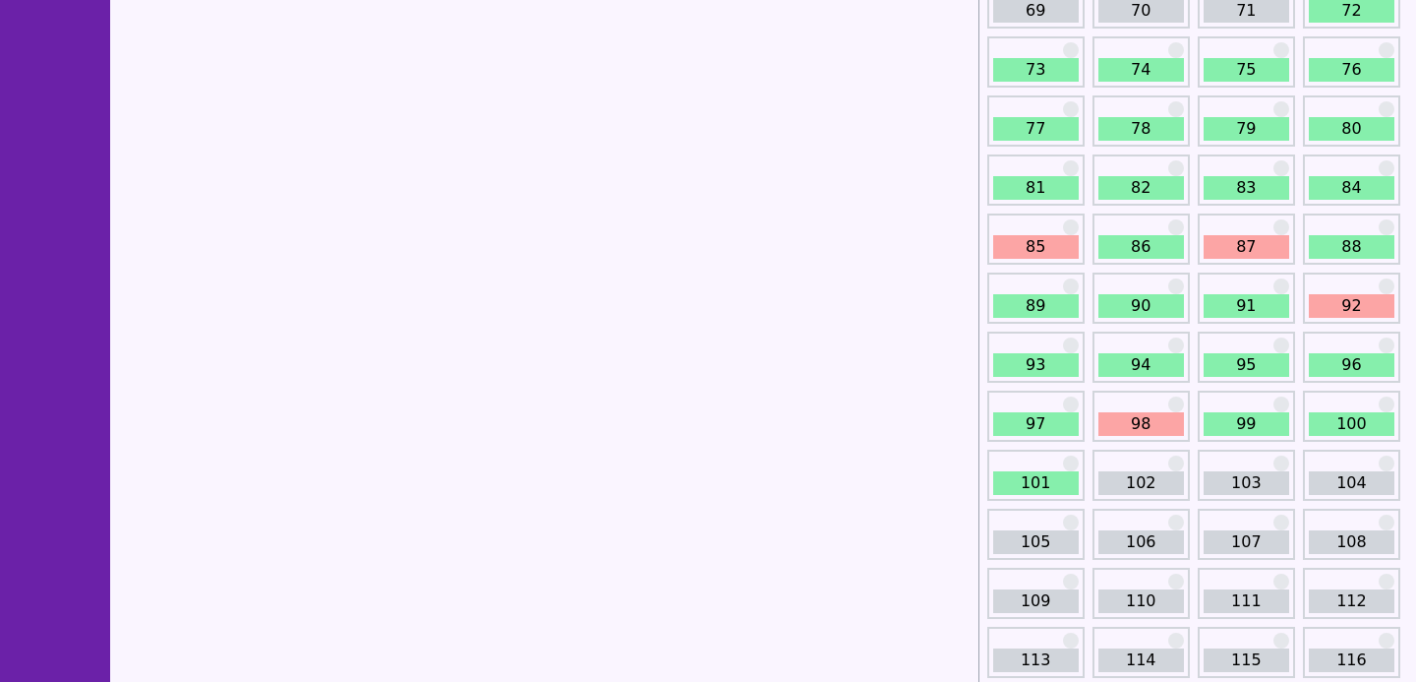
scroll to position [1182, 0]
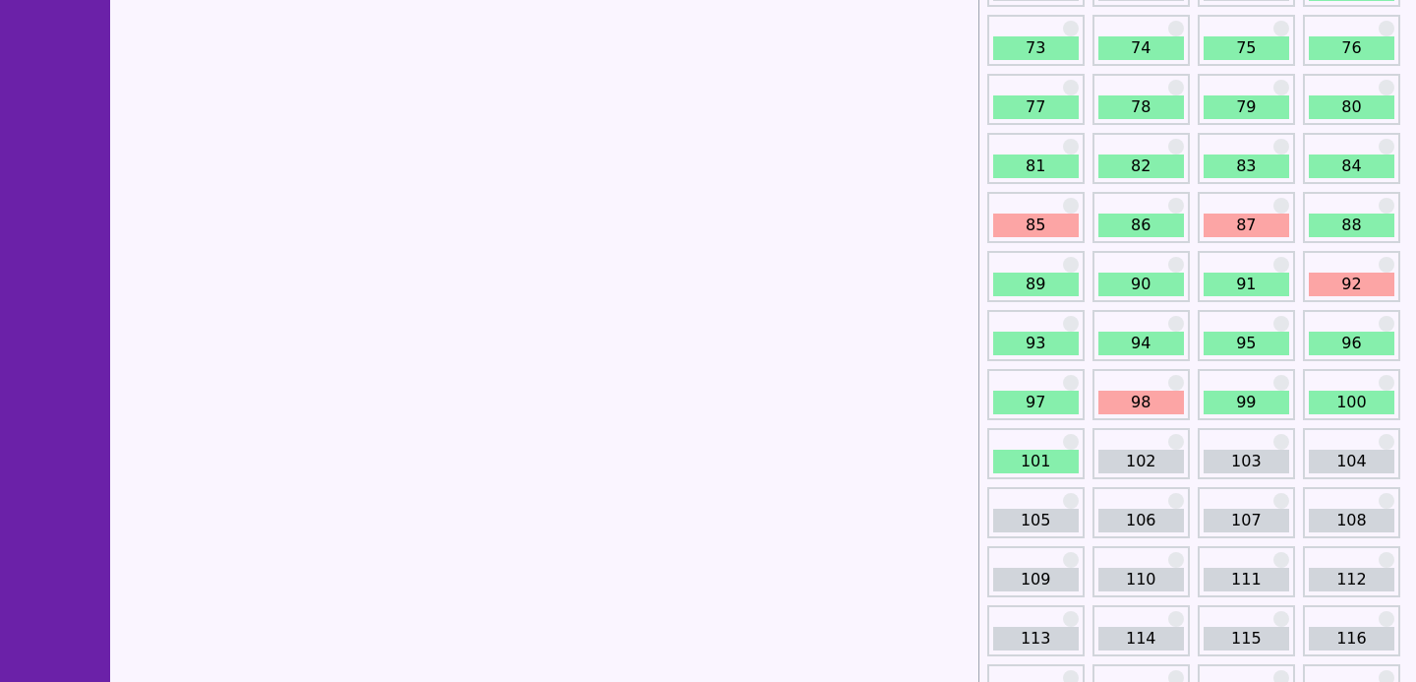
click at [1366, 280] on link "92" at bounding box center [1352, 284] width 86 height 24
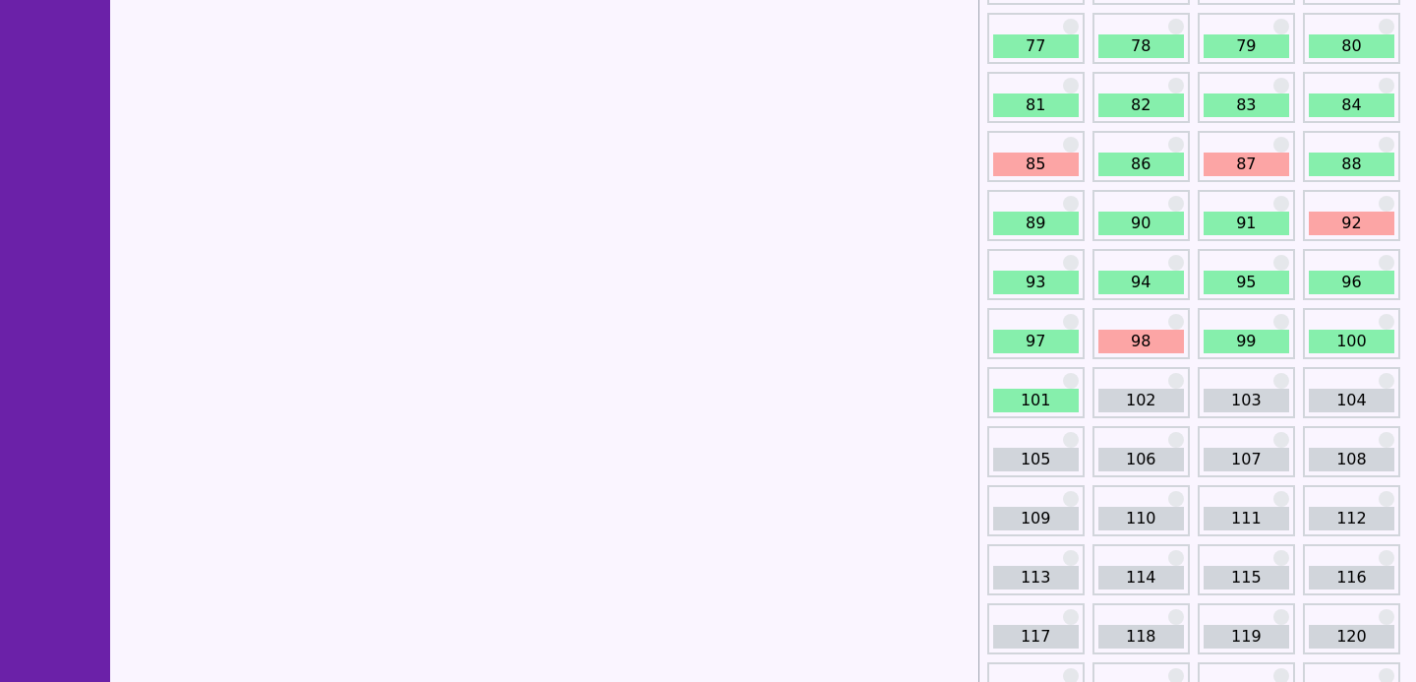
click at [1132, 344] on link "98" at bounding box center [1141, 341] width 86 height 24
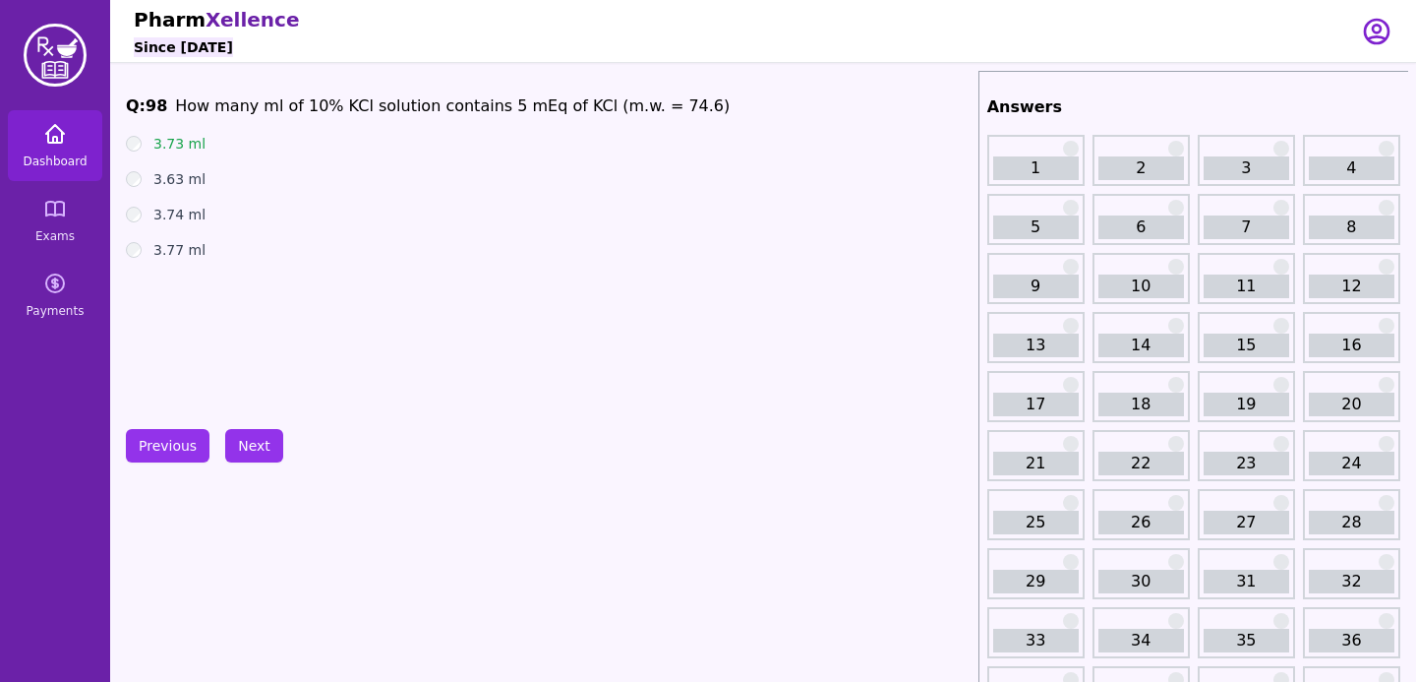
click at [32, 165] on span "Dashboard" at bounding box center [55, 161] width 64 height 16
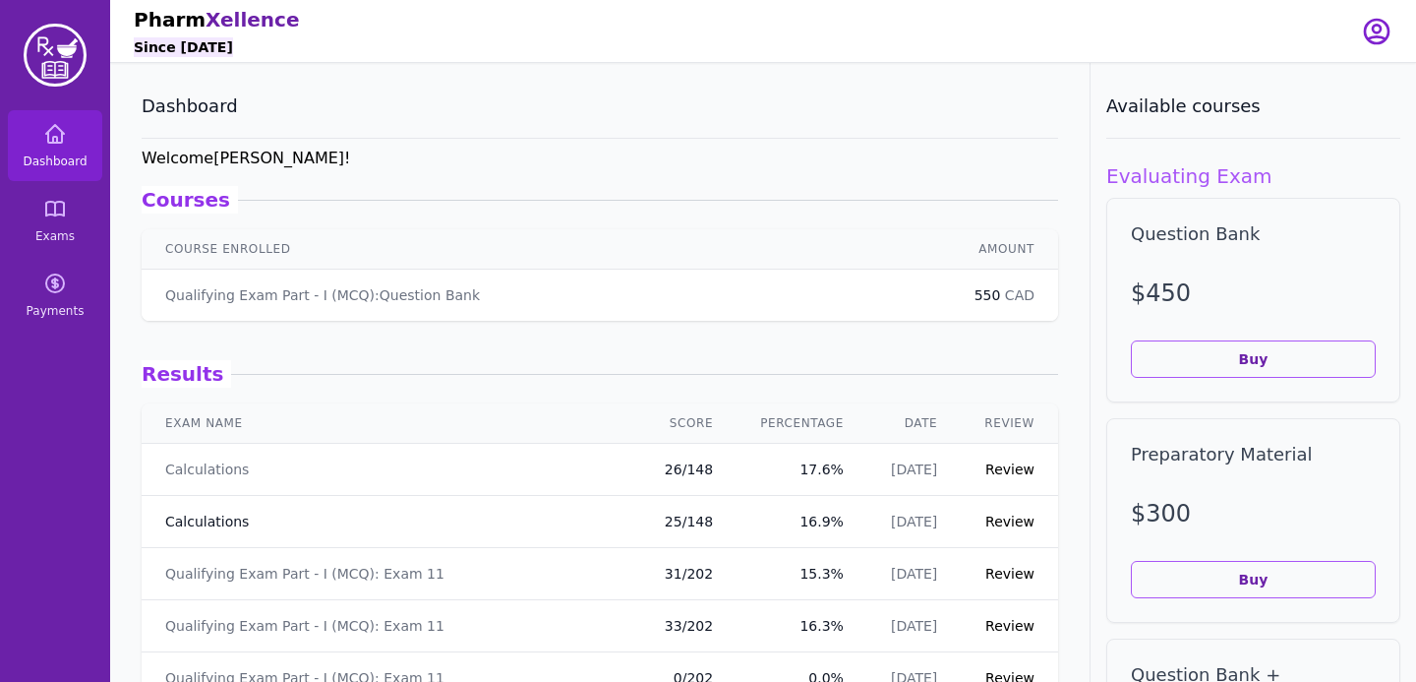
click at [225, 513] on link "Calculations" at bounding box center [207, 521] width 84 height 20
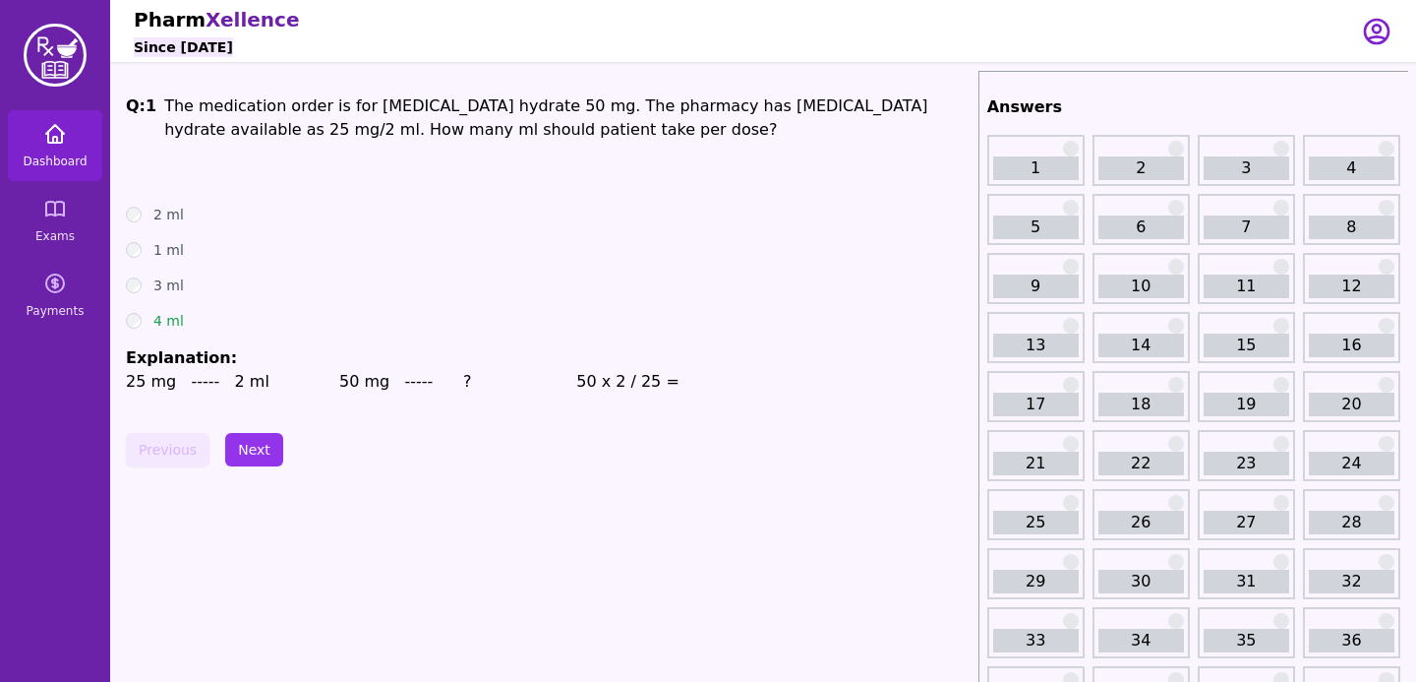
click at [20, 120] on link "Dashboard" at bounding box center [55, 145] width 94 height 71
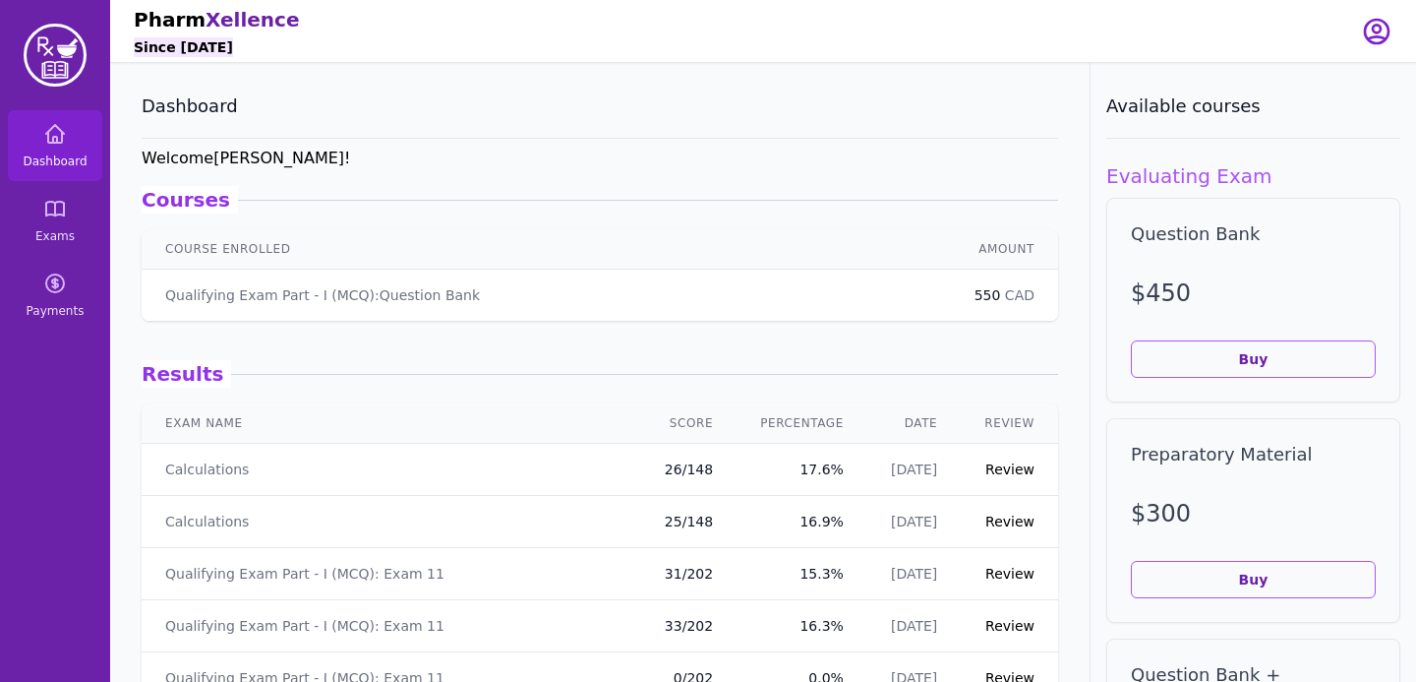
click at [1011, 474] on link "Review" at bounding box center [1009, 469] width 49 height 16
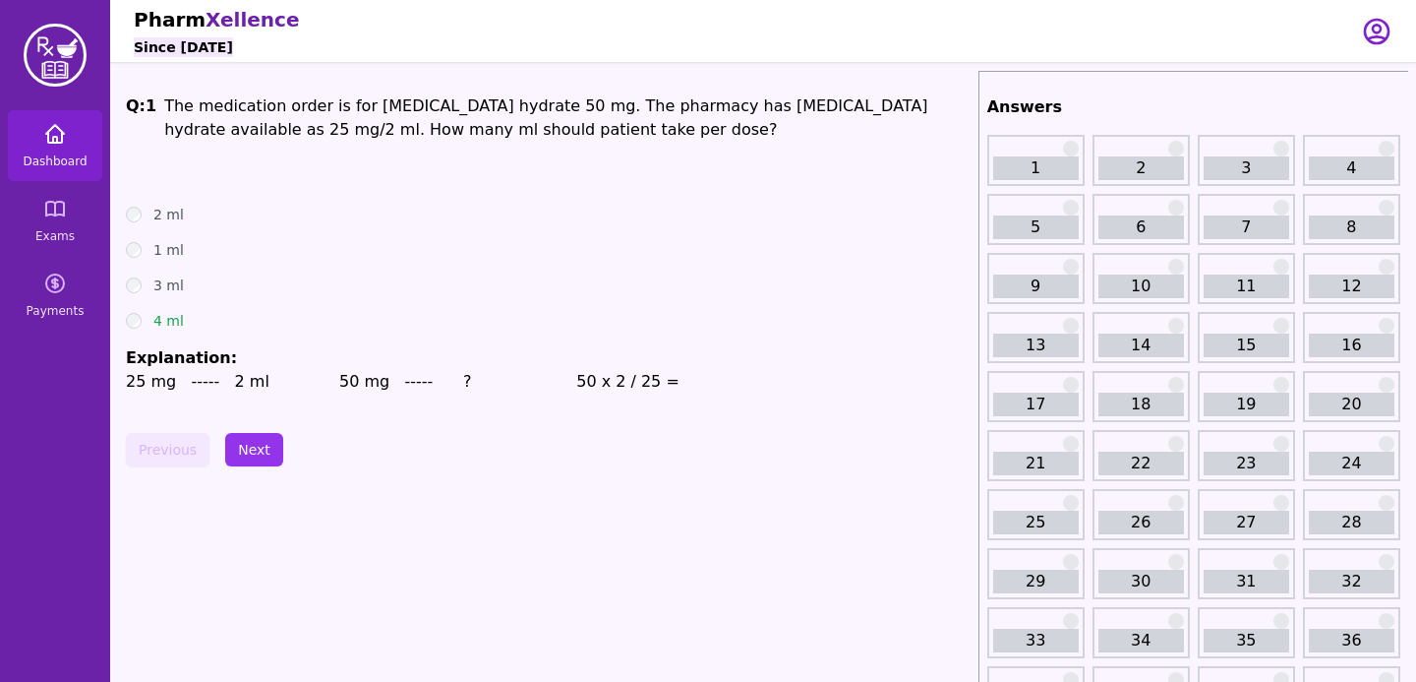
click at [60, 146] on link "Dashboard" at bounding box center [55, 145] width 94 height 71
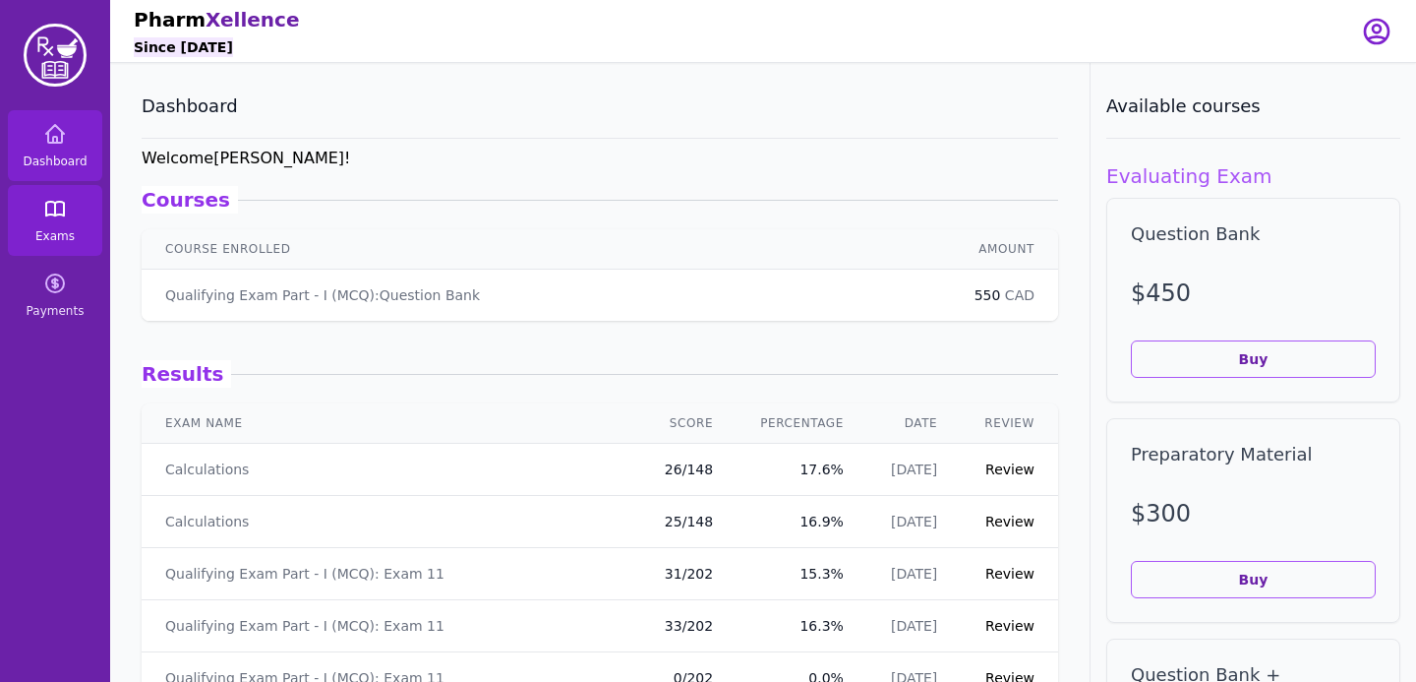
click at [42, 219] on link "Exams" at bounding box center [55, 220] width 94 height 71
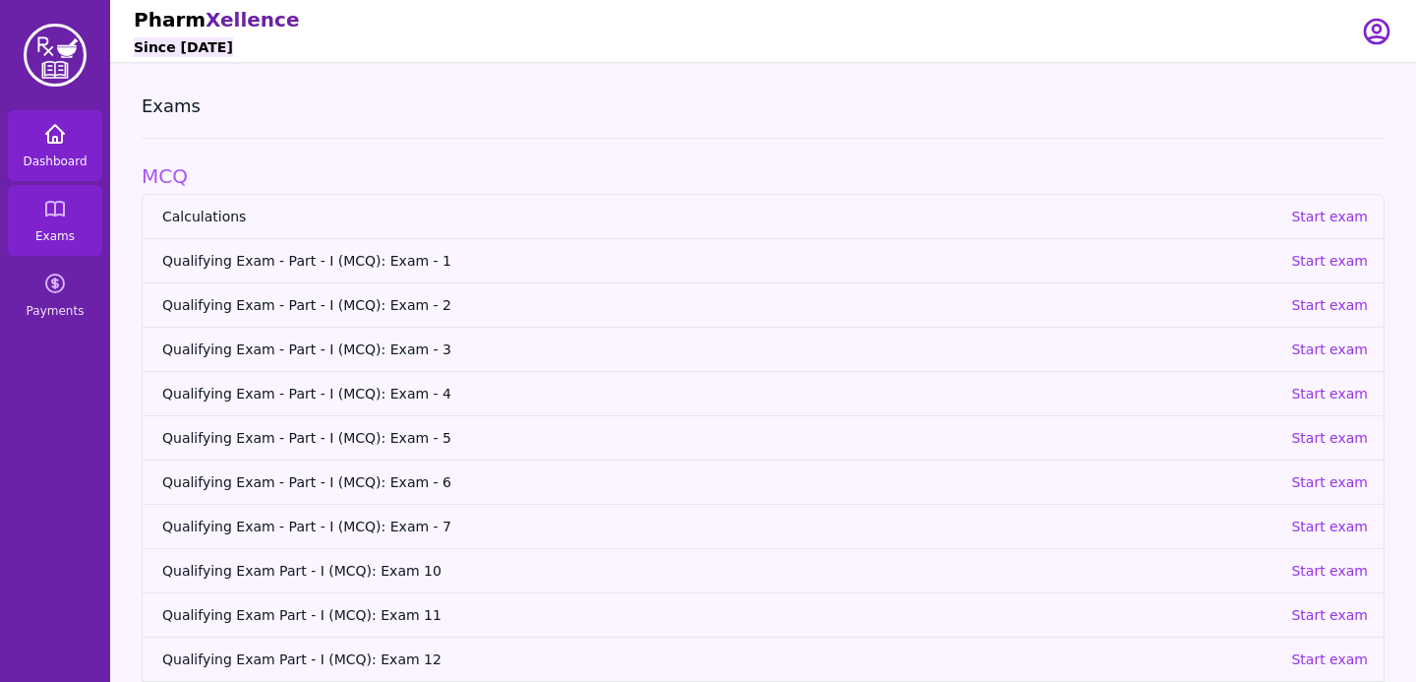
click at [67, 153] on span "Dashboard" at bounding box center [55, 161] width 64 height 16
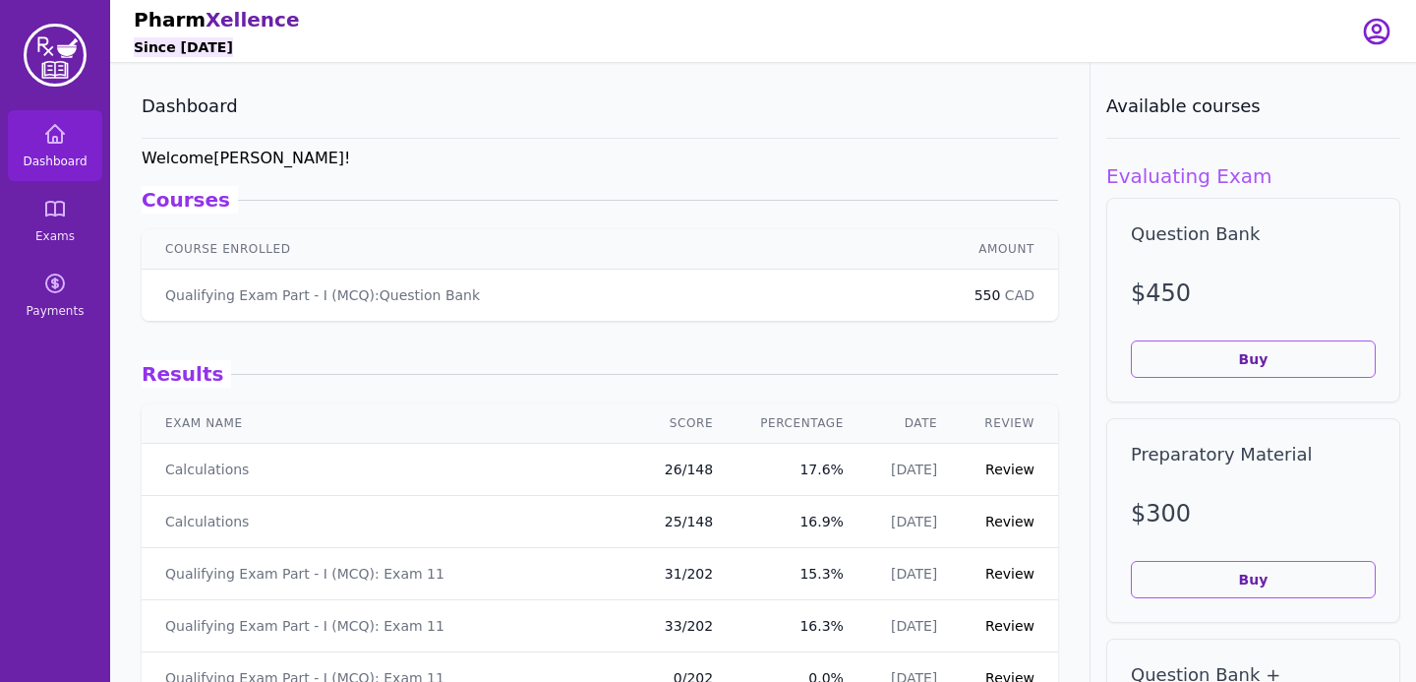
click at [1017, 509] on td "Review" at bounding box center [1009, 522] width 97 height 52
click at [1017, 526] on link "Review" at bounding box center [1009, 521] width 49 height 16
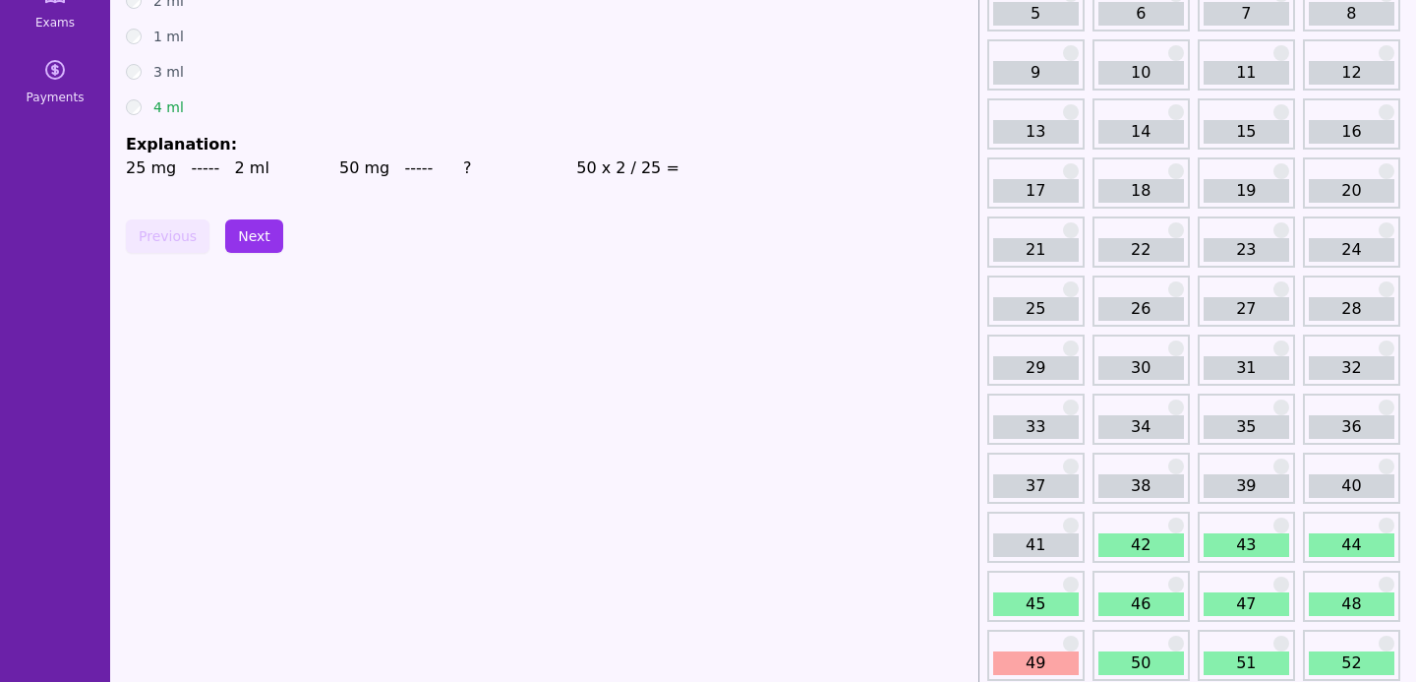
scroll to position [112, 0]
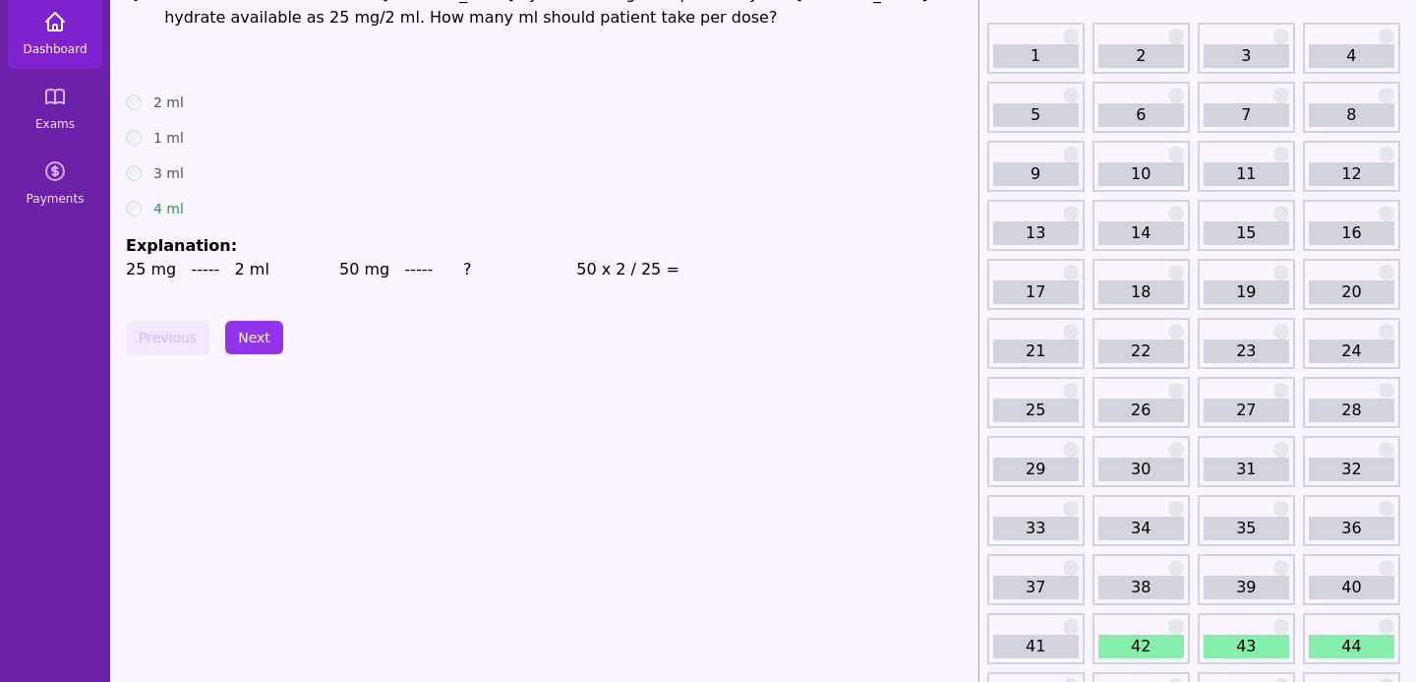
click at [55, 26] on icon at bounding box center [55, 22] width 24 height 24
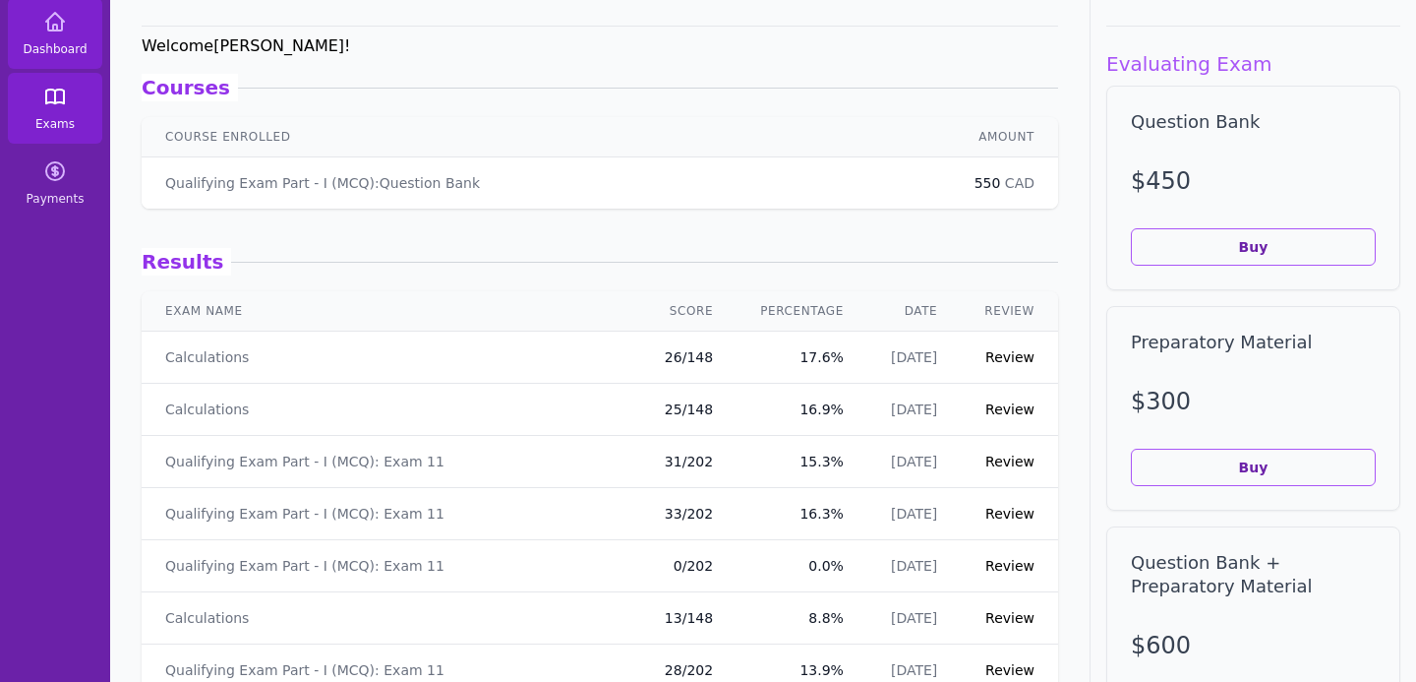
click at [50, 82] on link "Exams" at bounding box center [55, 108] width 94 height 71
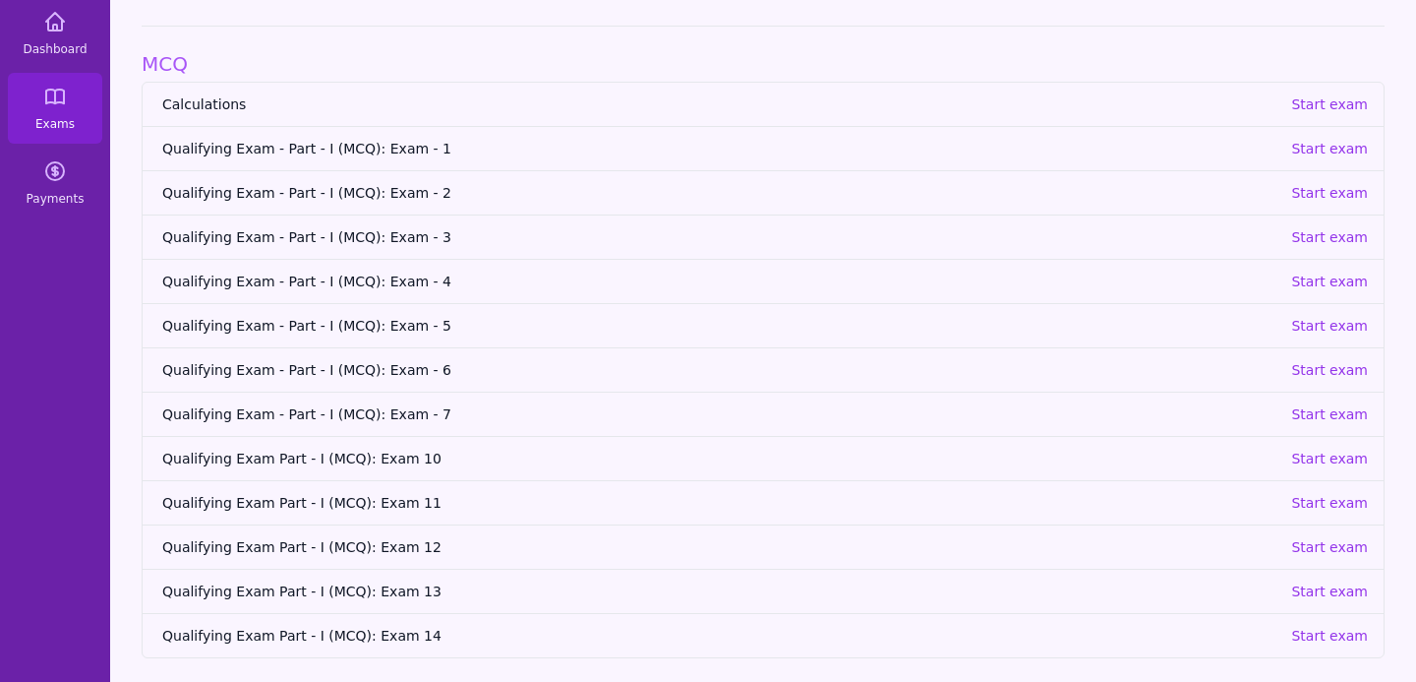
click at [1318, 116] on link "Calculations Start exam" at bounding box center [763, 104] width 1241 height 43
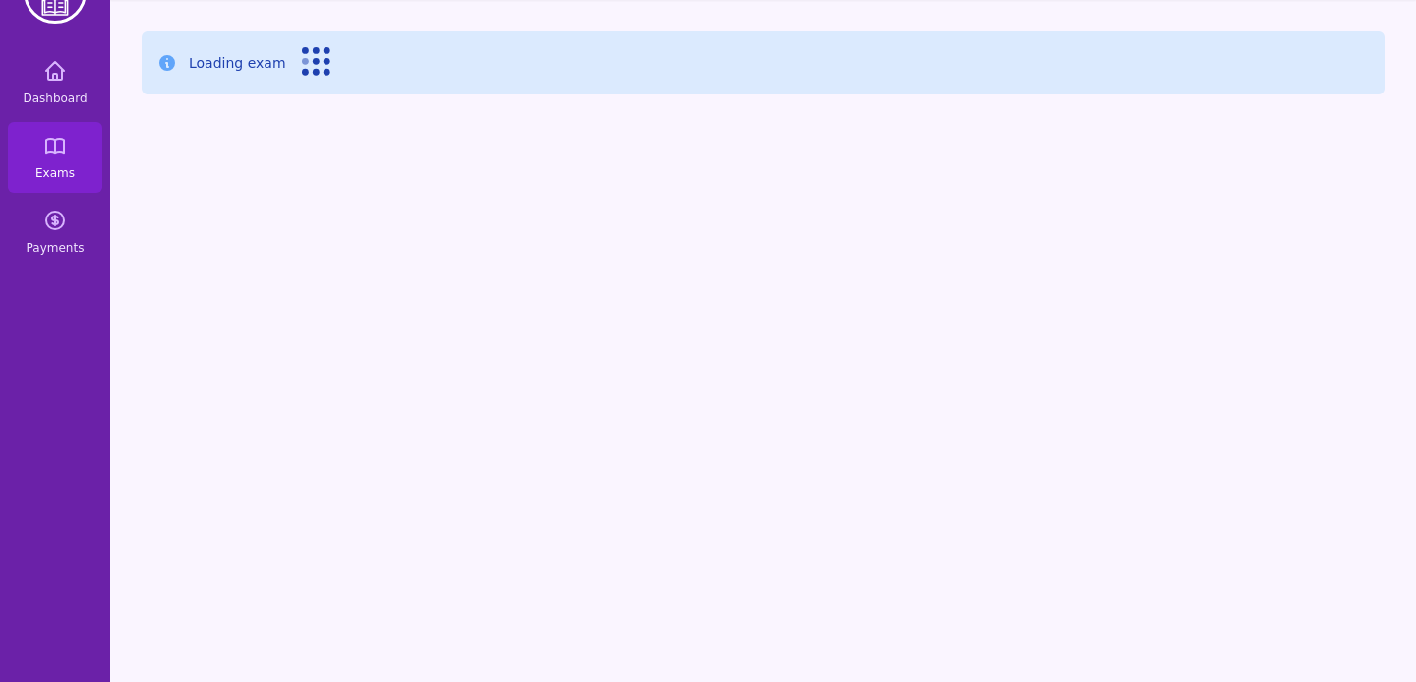
scroll to position [63, 0]
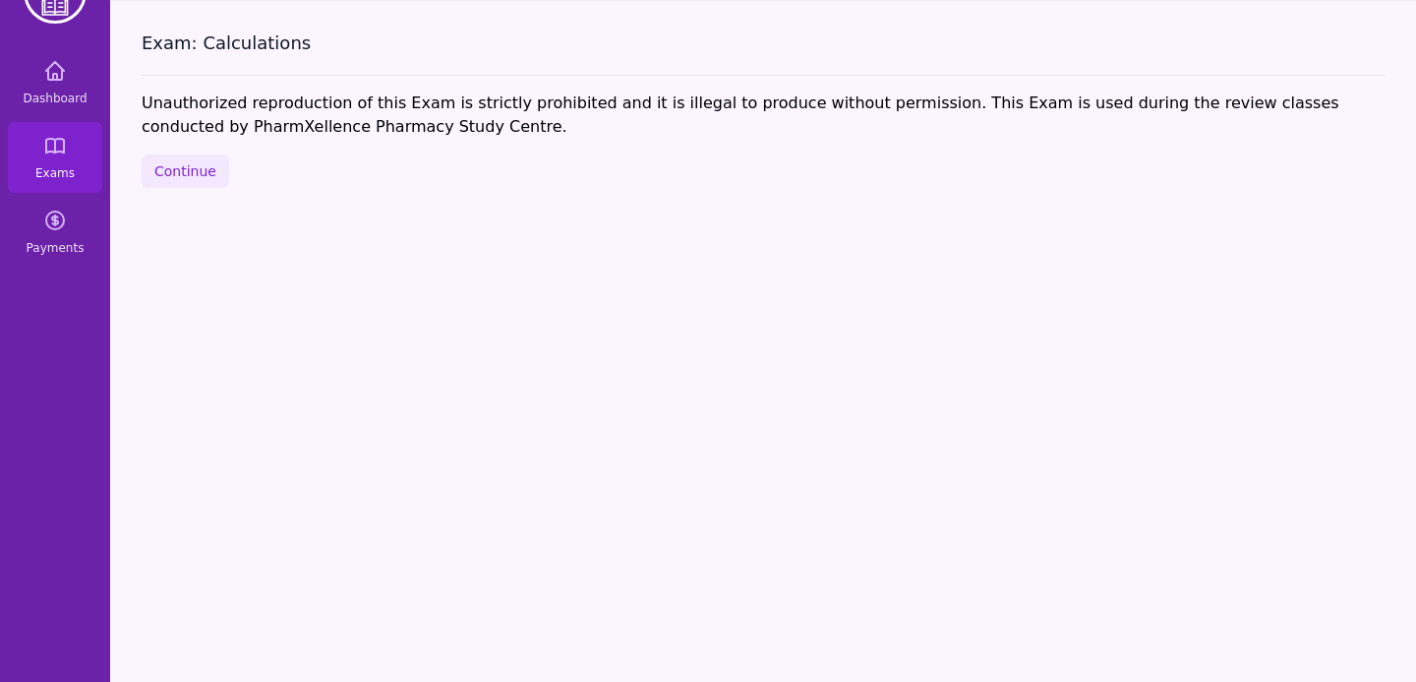
click at [182, 149] on div "Exam: Calculations Unauthorized reproduction of this Exam is strictly prohibite…" at bounding box center [763, 341] width 1306 height 682
click at [183, 163] on button "Continue" at bounding box center [186, 170] width 88 height 33
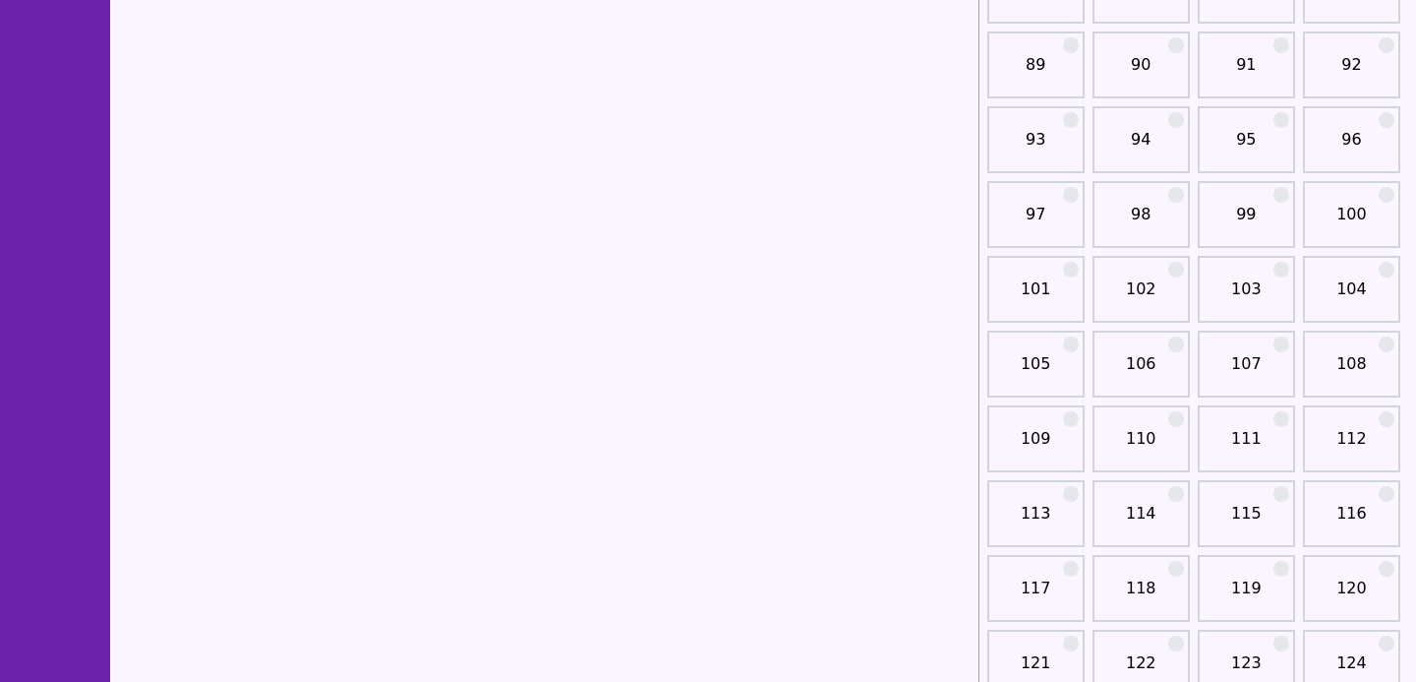
scroll to position [1832, 0]
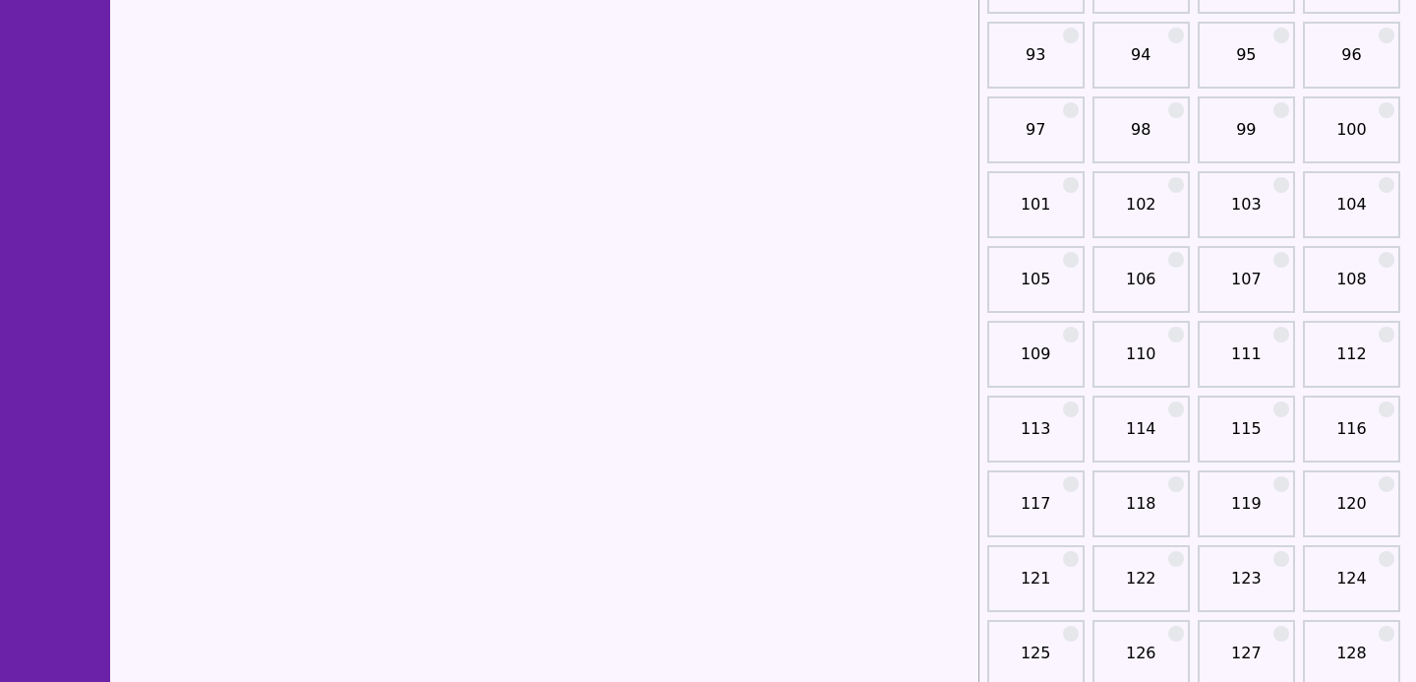
click at [1146, 204] on link "102" at bounding box center [1141, 212] width 86 height 39
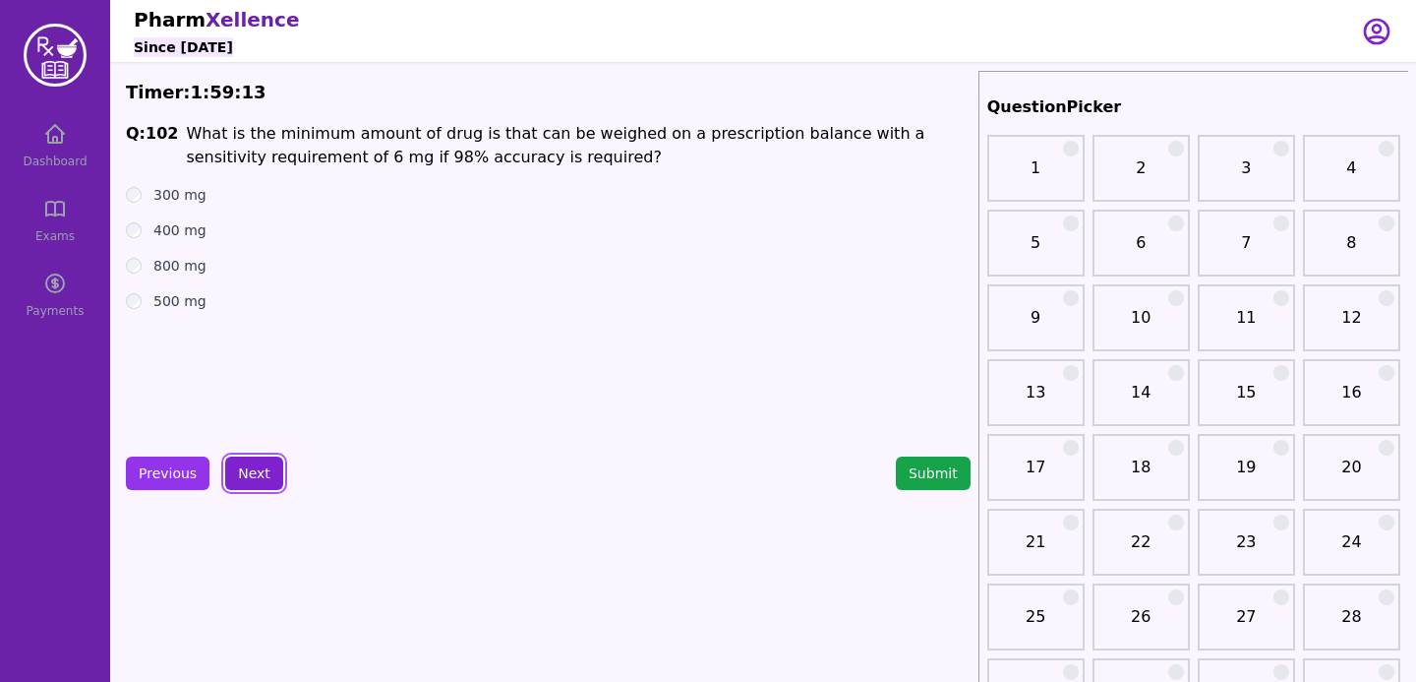
click at [259, 478] on button "Next" at bounding box center [254, 472] width 58 height 33
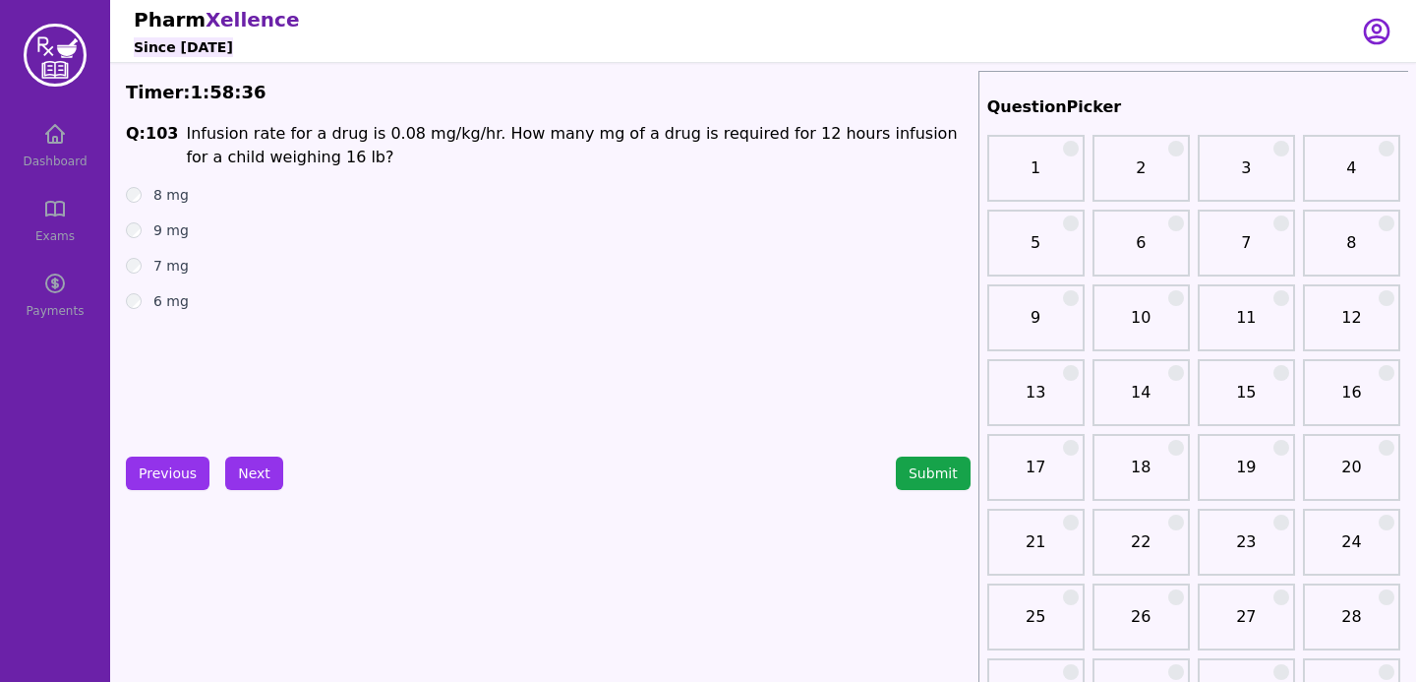
click at [142, 264] on div "7 mg" at bounding box center [548, 266] width 845 height 20
click at [245, 467] on button "Next" at bounding box center [254, 472] width 58 height 33
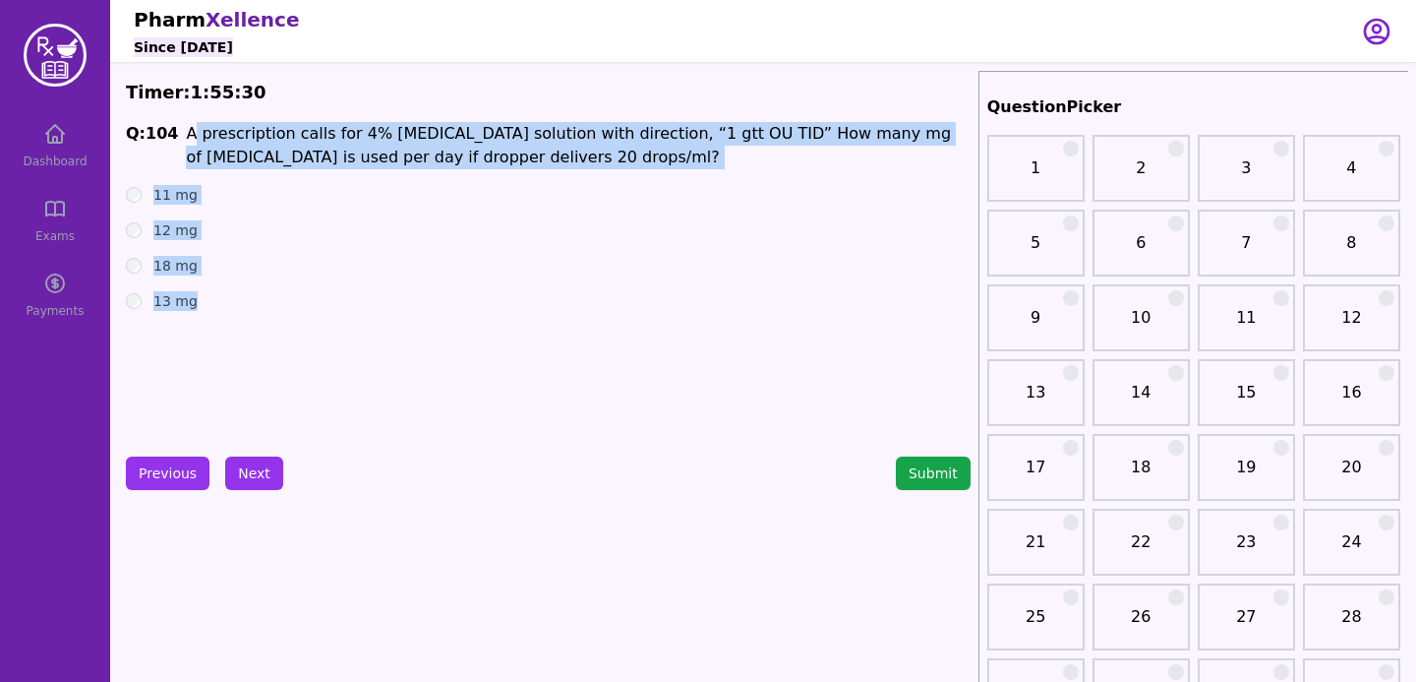
drag, startPoint x: 186, startPoint y: 122, endPoint x: 209, endPoint y: 343, distance: 222.5
click at [208, 343] on div "Q: 104 A prescription calls for 4% [MEDICAL_DATA] solution with direction, “1 g…" at bounding box center [548, 269] width 845 height 295
click at [283, 159] on span "A prescription calls for 4% [MEDICAL_DATA] solution with direction, “1 gtt OU T…" at bounding box center [568, 145] width 765 height 42
drag, startPoint x: 181, startPoint y: 127, endPoint x: 217, endPoint y: 391, distance: 267.0
click at [217, 391] on div "Q: 104 A prescription calls for 4% [MEDICAL_DATA] solution with direction, “1 g…" at bounding box center [548, 269] width 845 height 295
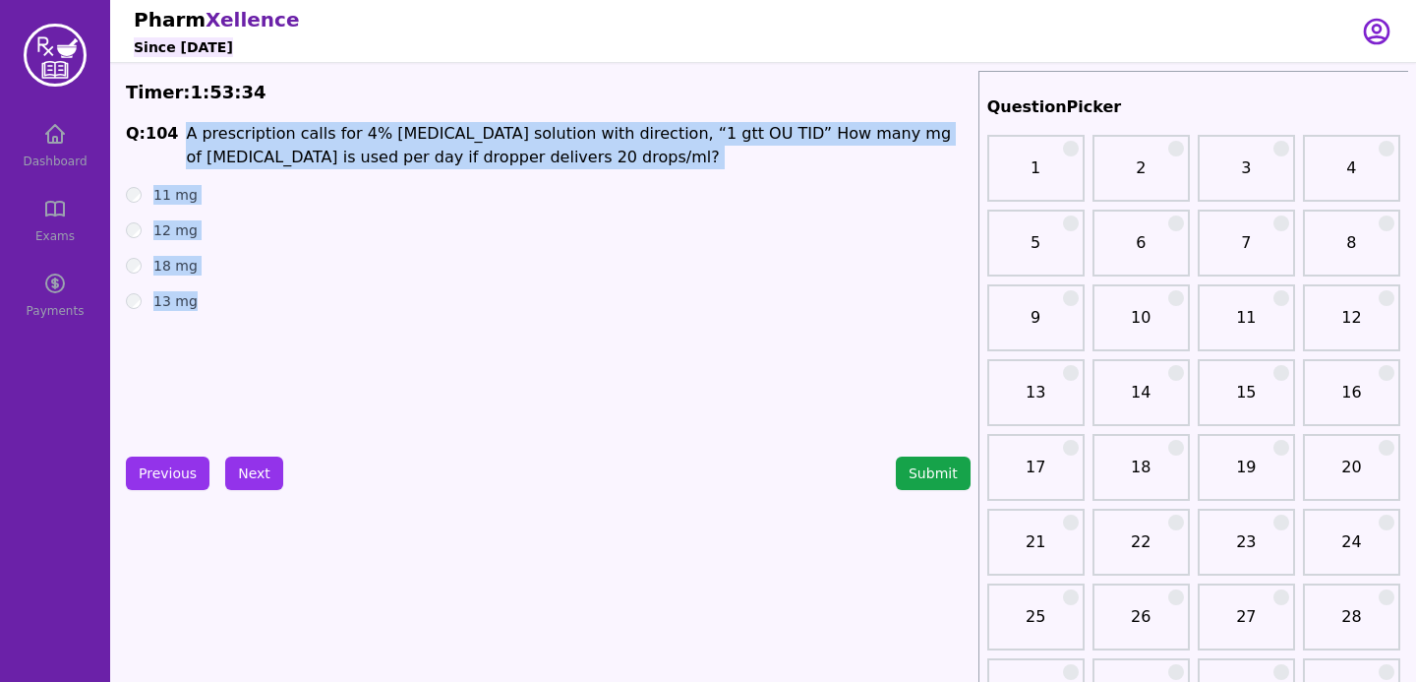
click at [221, 386] on div "Q: 104 A prescription calls for 4% [MEDICAL_DATA] solution with direction, “1 g…" at bounding box center [548, 269] width 845 height 295
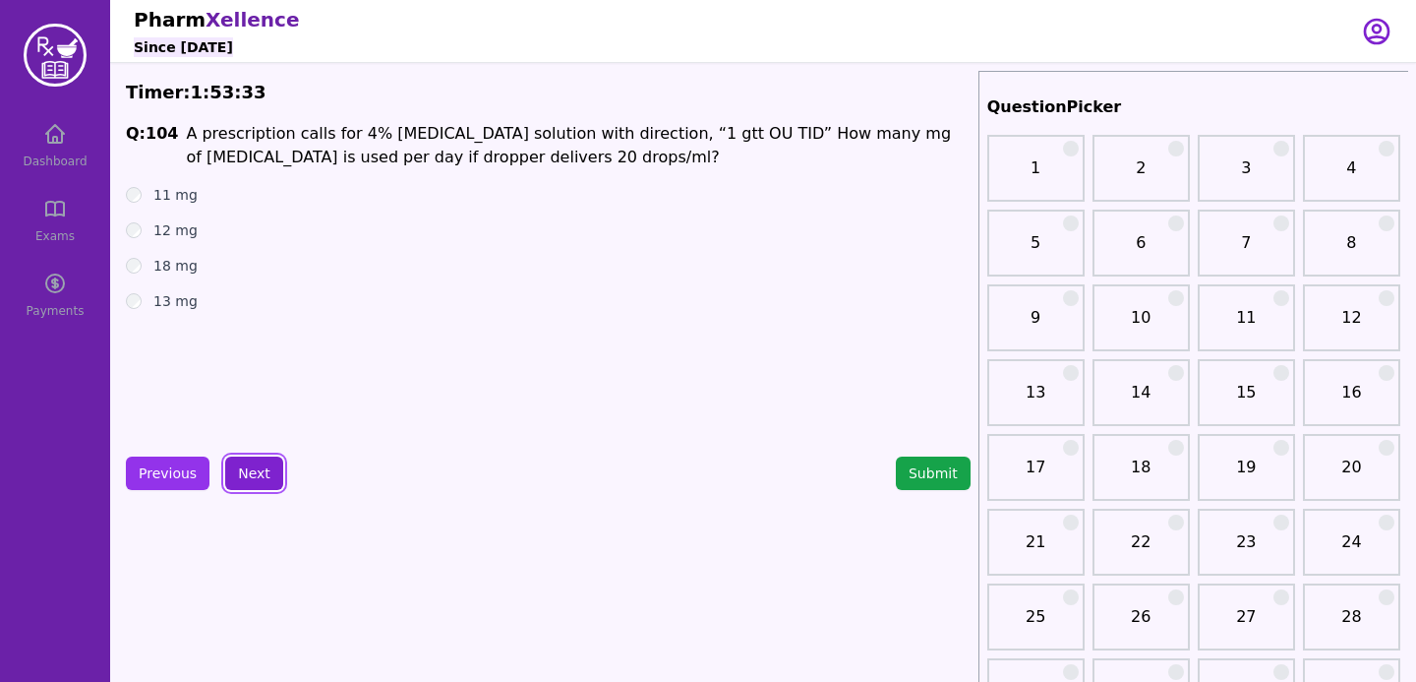
click at [246, 469] on button "Next" at bounding box center [254, 472] width 58 height 33
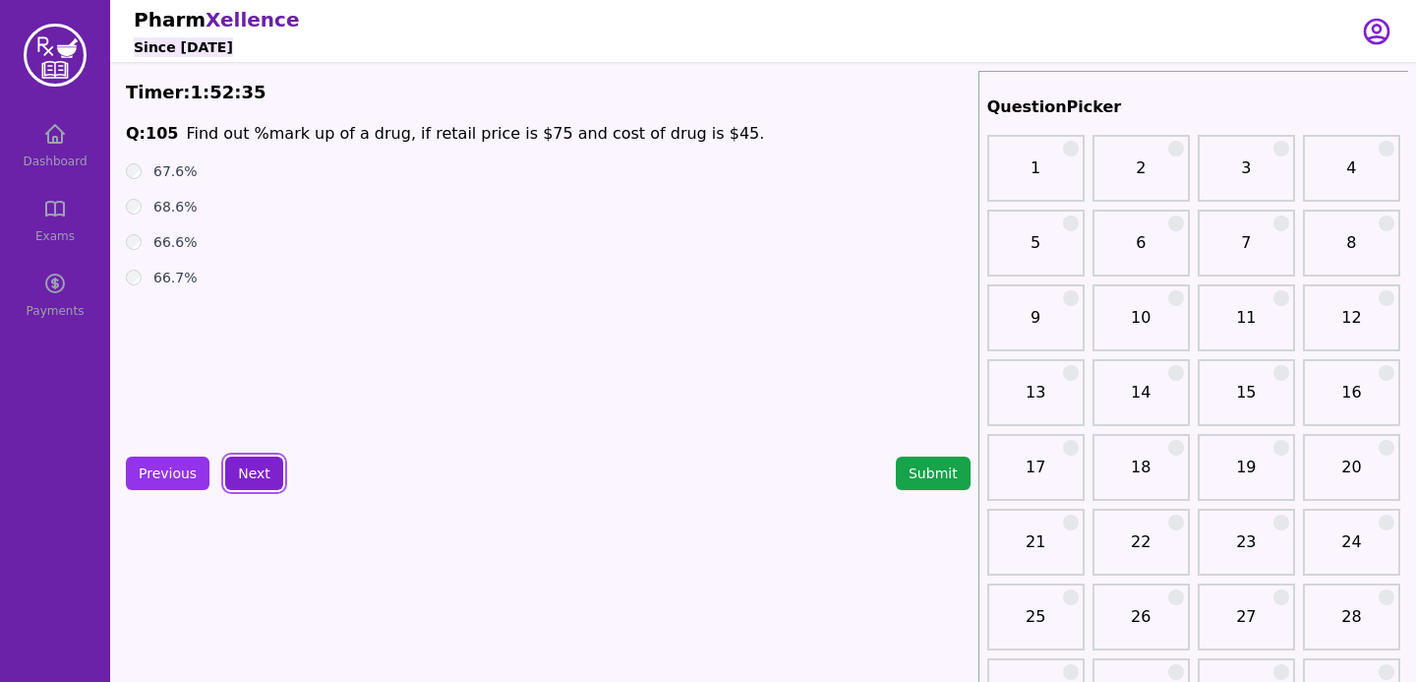
click at [240, 468] on button "Next" at bounding box center [254, 472] width 58 height 33
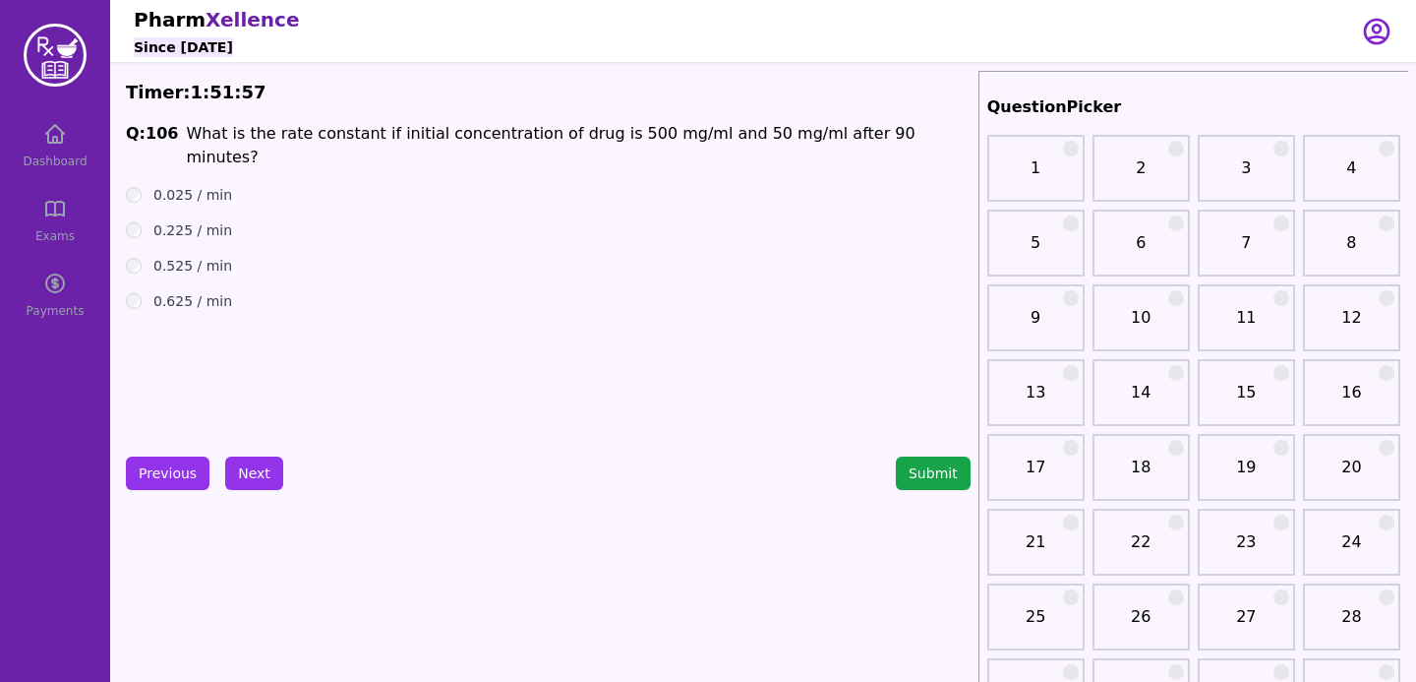
click at [144, 185] on div "0.025 / min" at bounding box center [548, 195] width 845 height 20
click at [242, 481] on button "Next" at bounding box center [254, 472] width 58 height 33
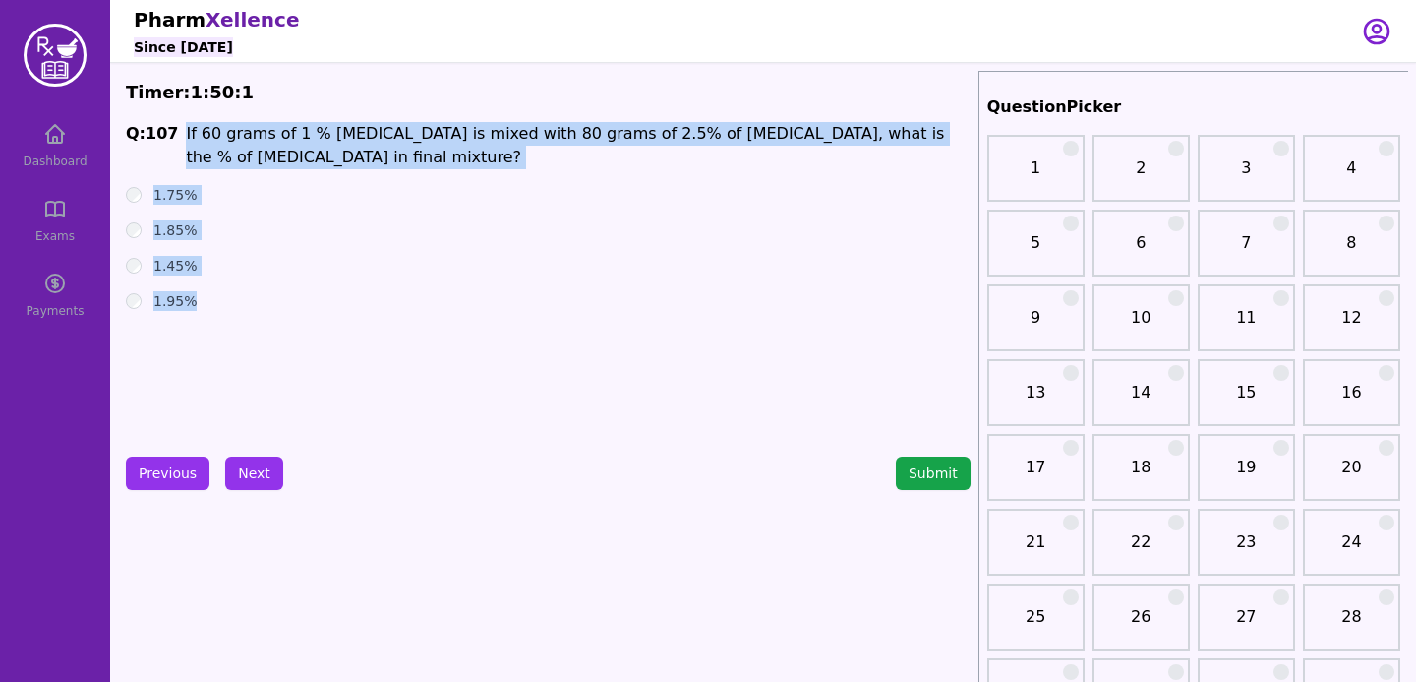
drag, startPoint x: 175, startPoint y: 134, endPoint x: 215, endPoint y: 332, distance: 202.7
click at [214, 332] on div "Q: 107 If 60 grams of 1 % [MEDICAL_DATA] is mixed with 80 grams of 2.5% of [MED…" at bounding box center [548, 269] width 845 height 295
click at [494, 334] on div "Q: 107 If 60 grams of 1 % [MEDICAL_DATA] is mixed with 80 grams of 2.5% of [MED…" at bounding box center [548, 269] width 845 height 295
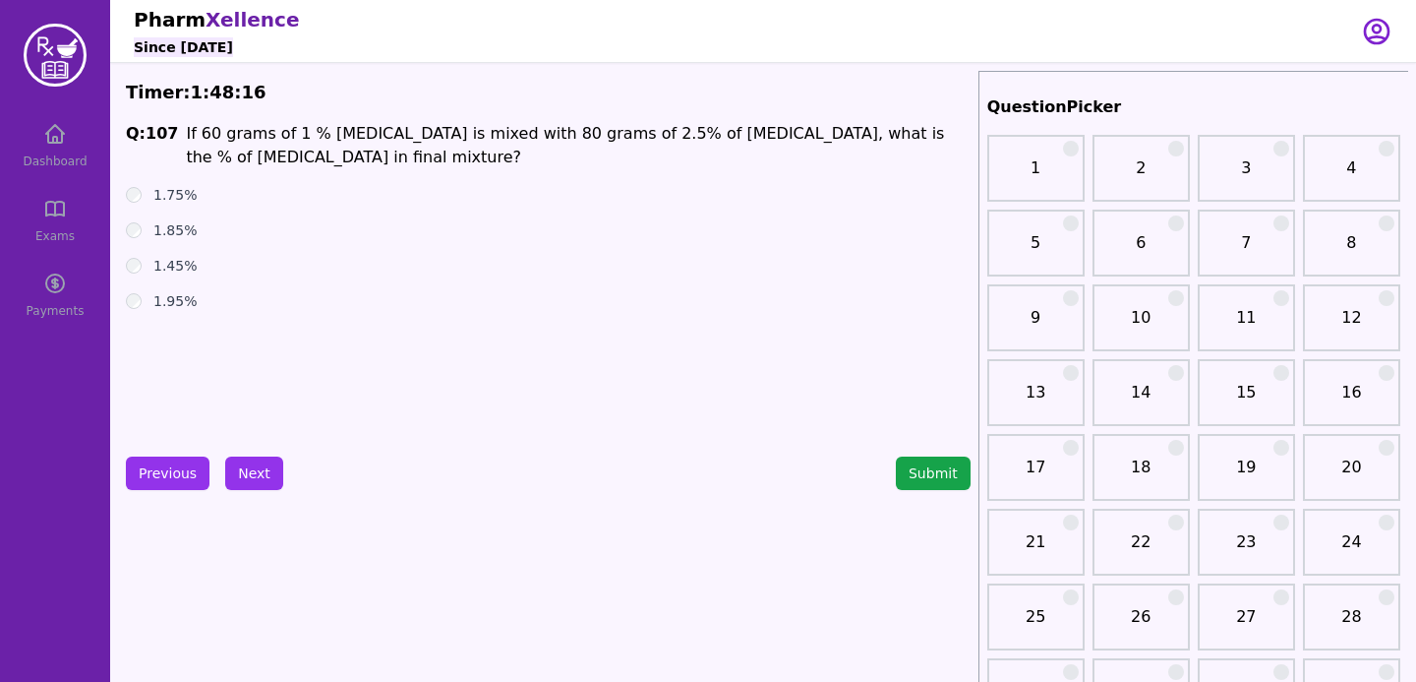
click at [368, 282] on ul "1.75% 1.85% 1.45% 1.95%" at bounding box center [548, 248] width 845 height 126
click at [256, 470] on button "Next" at bounding box center [254, 472] width 58 height 33
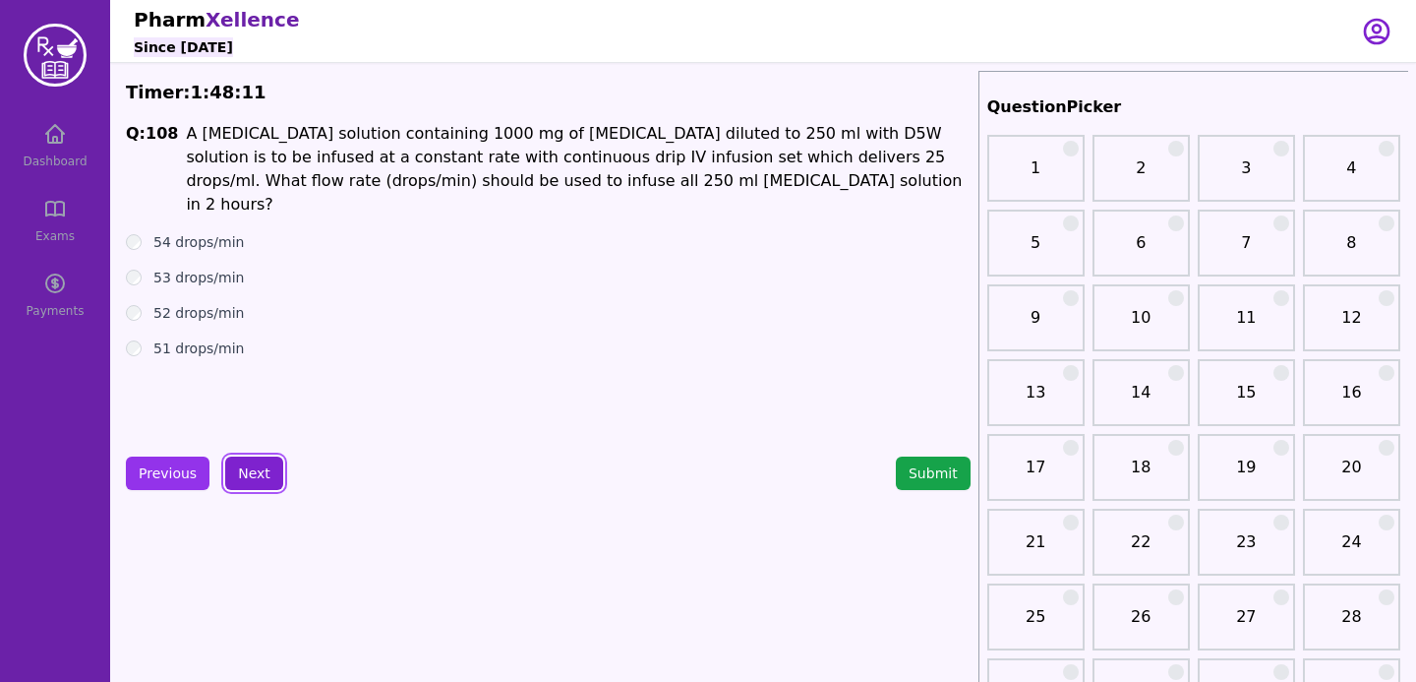
click at [254, 484] on button "Next" at bounding box center [254, 472] width 58 height 33
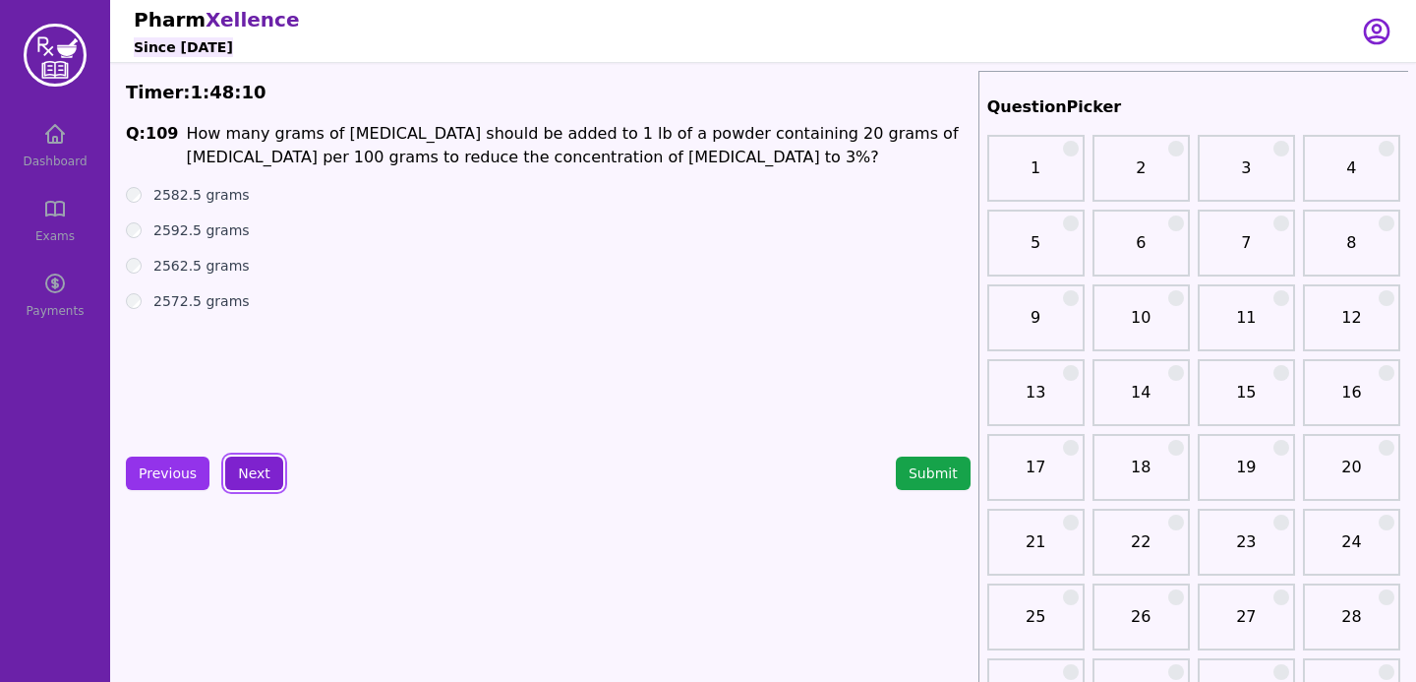
click at [231, 472] on button "Next" at bounding box center [254, 472] width 58 height 33
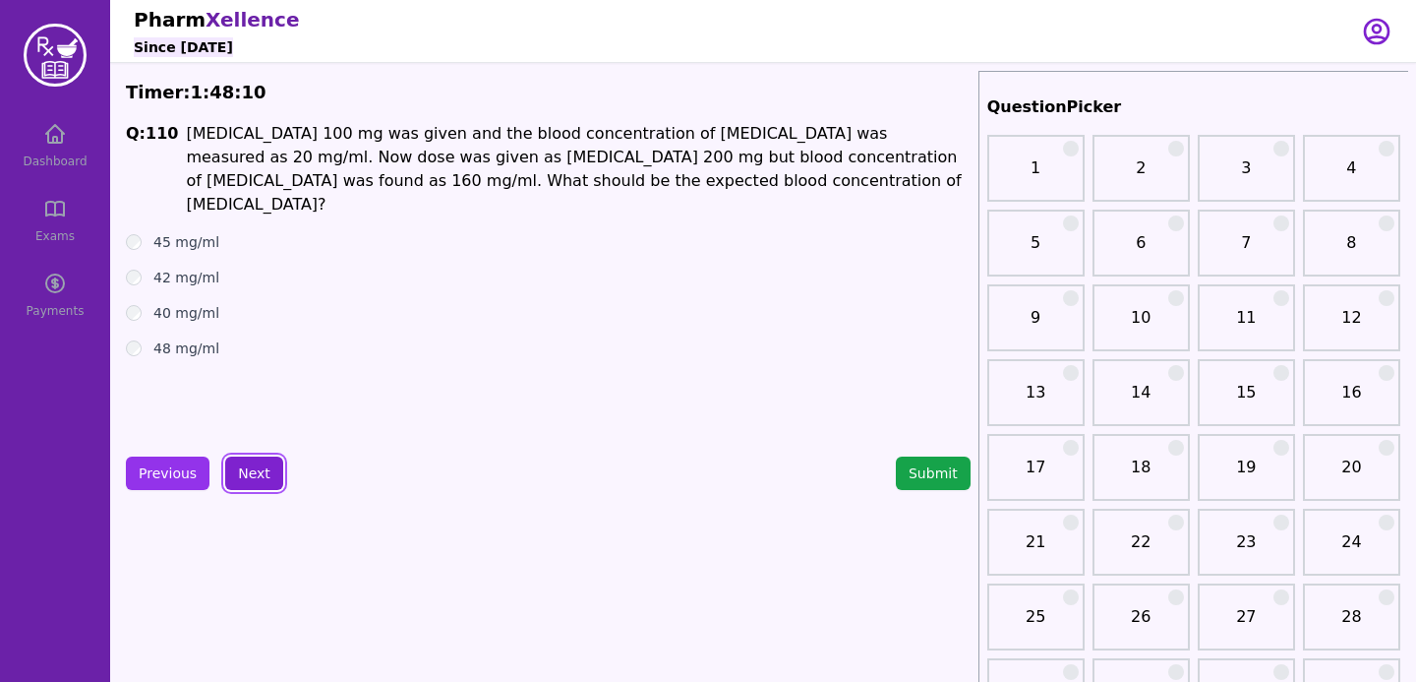
click at [231, 474] on button "Next" at bounding box center [254, 472] width 58 height 33
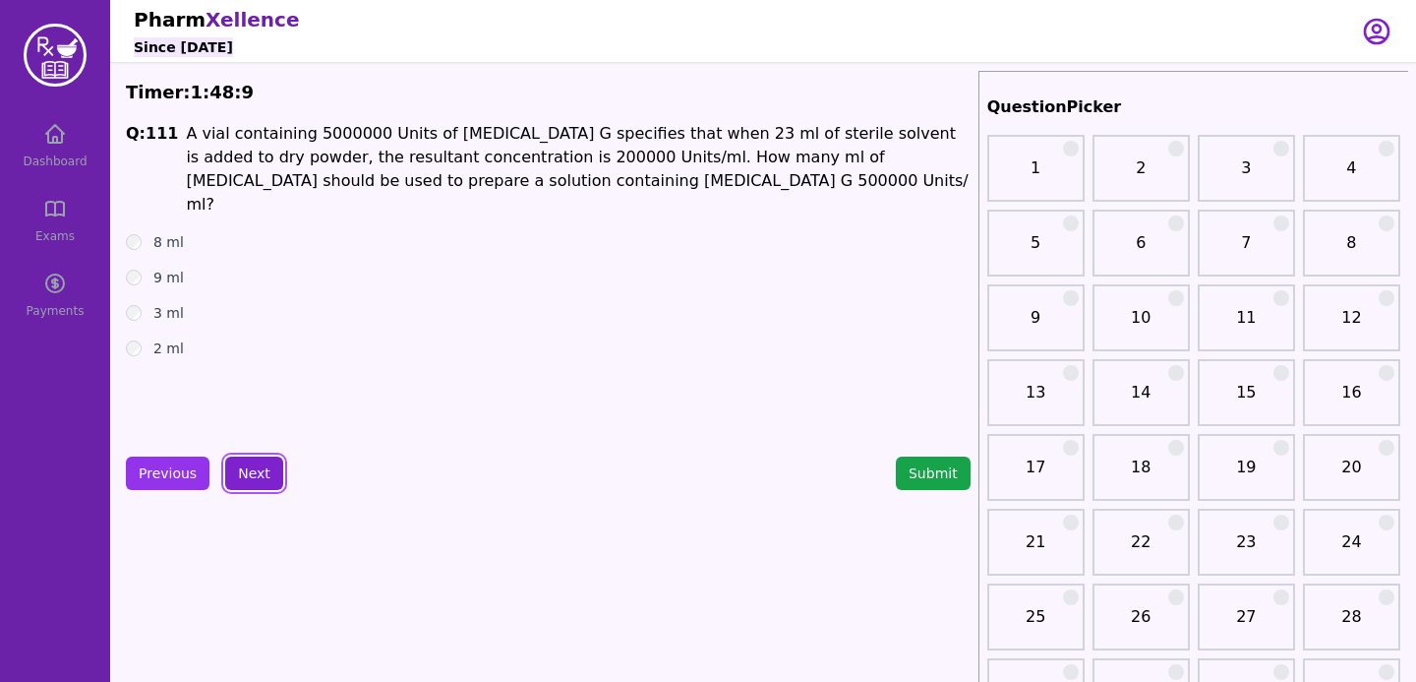
click at [231, 474] on button "Next" at bounding box center [254, 472] width 58 height 33
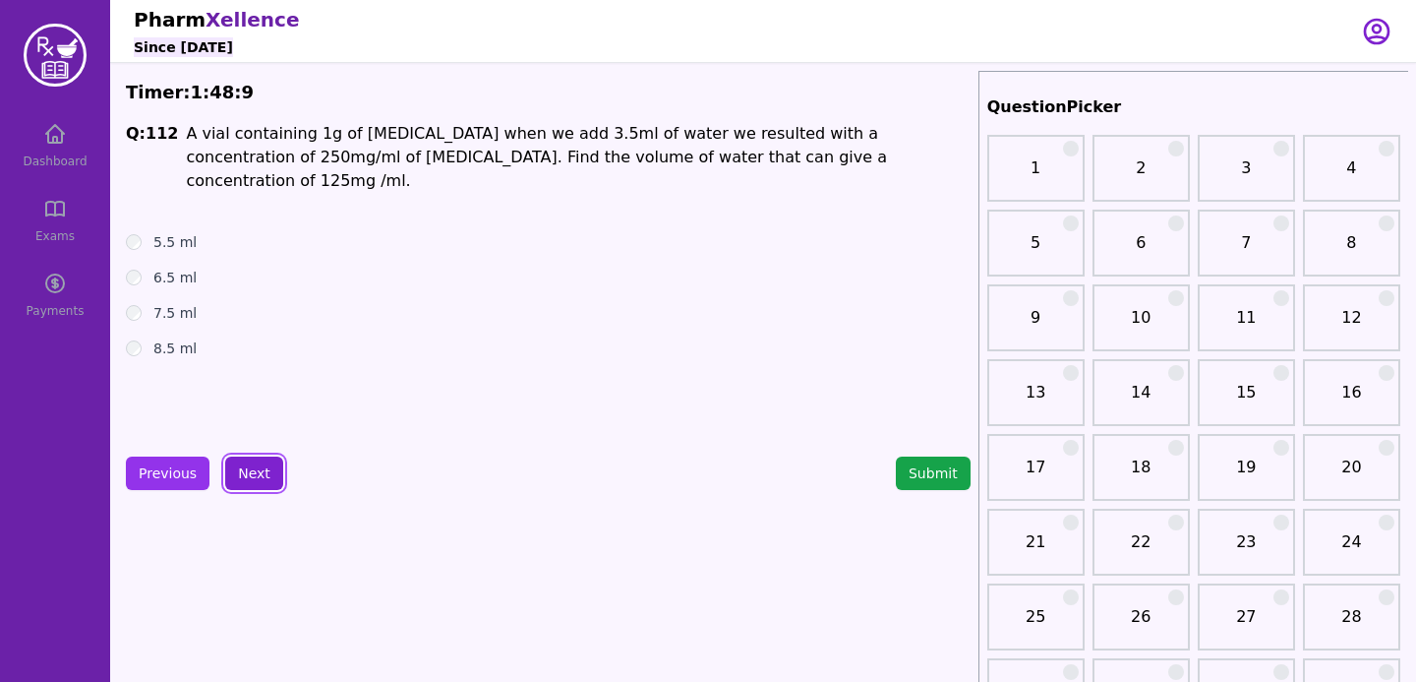
click at [231, 474] on button "Next" at bounding box center [254, 472] width 58 height 33
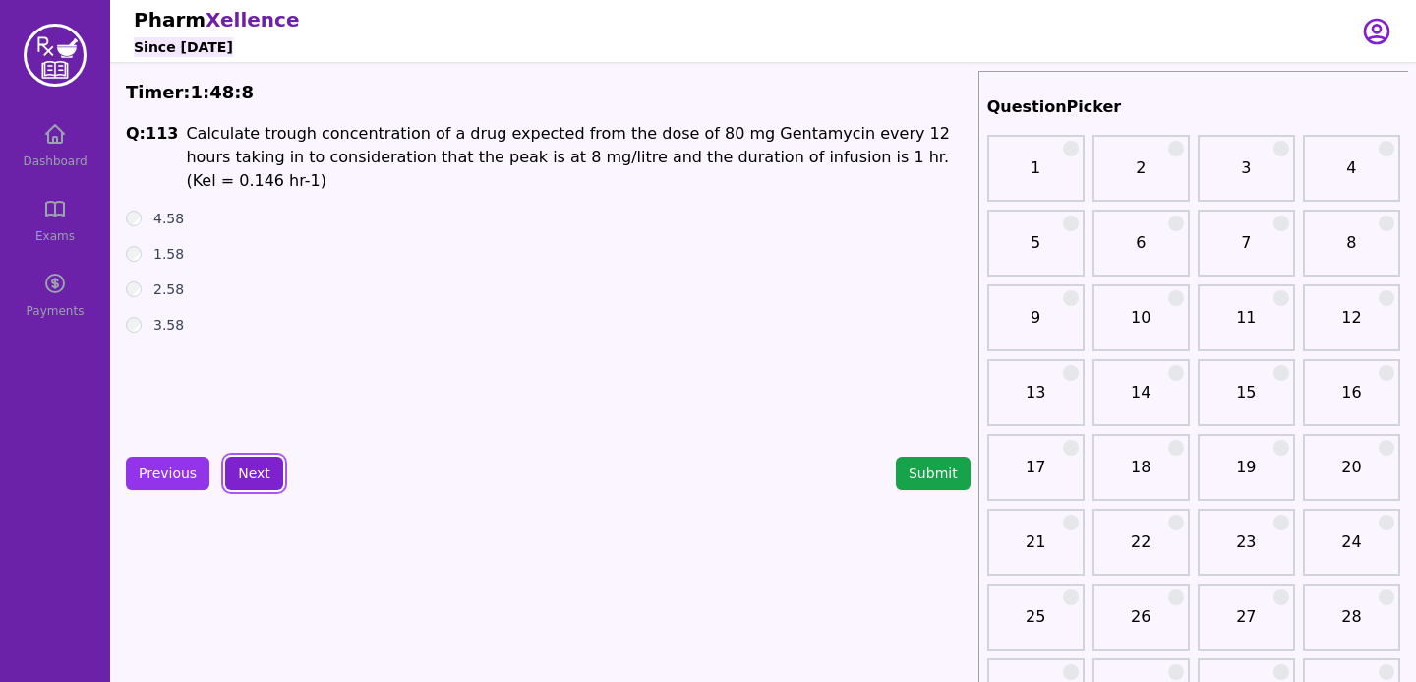
click at [231, 474] on button "Next" at bounding box center [254, 472] width 58 height 33
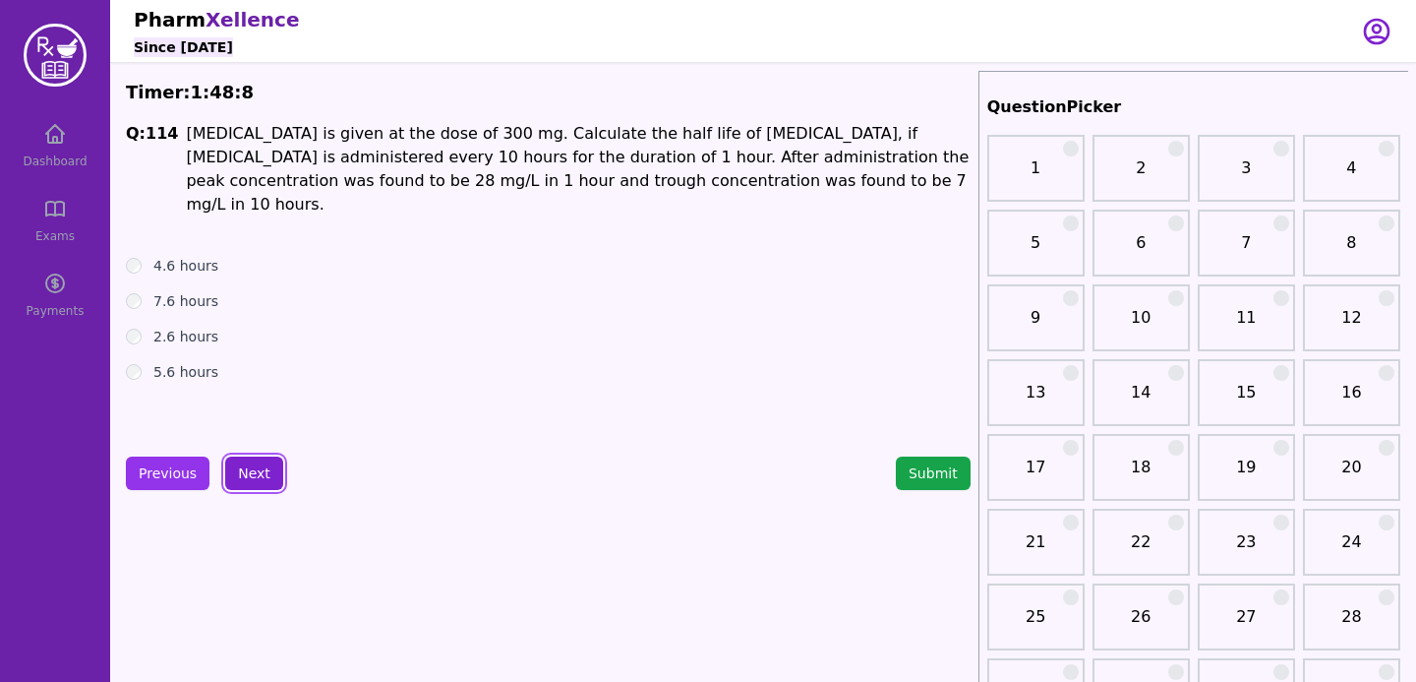
click at [231, 474] on button "Next" at bounding box center [254, 472] width 58 height 33
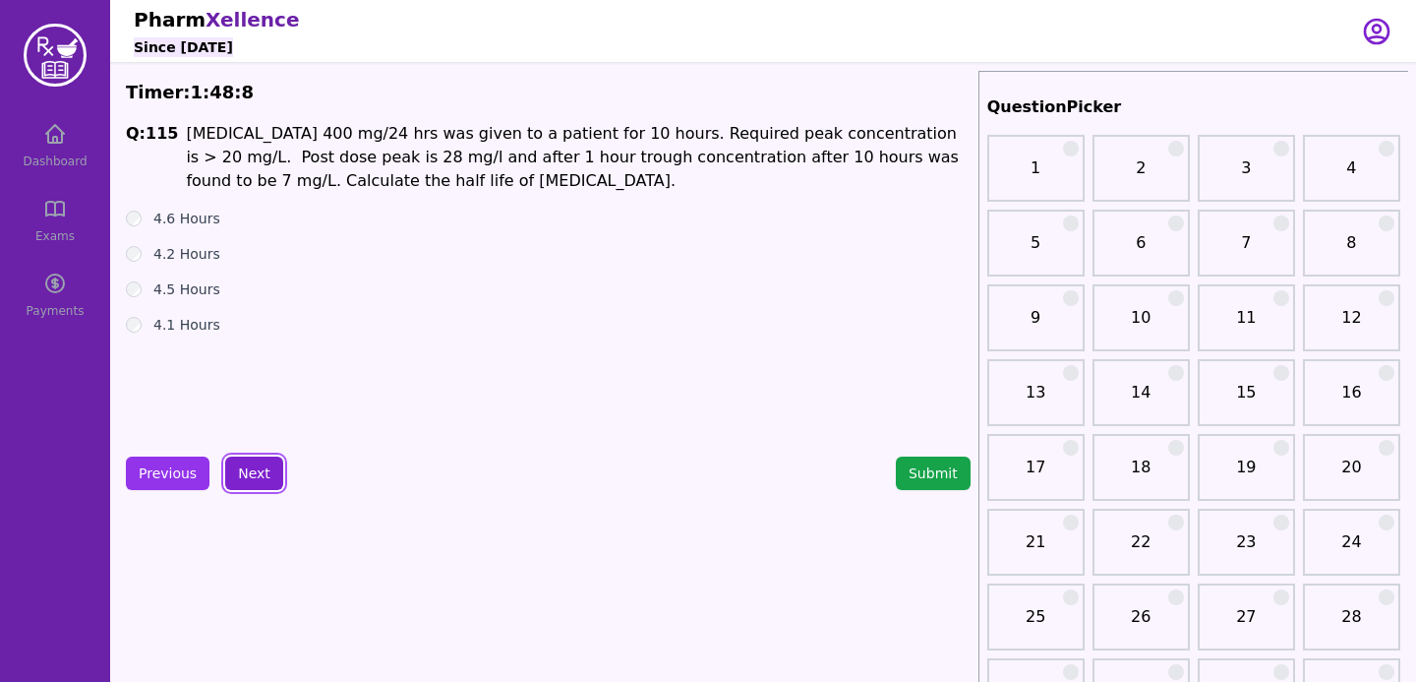
click at [231, 474] on button "Next" at bounding box center [254, 472] width 58 height 33
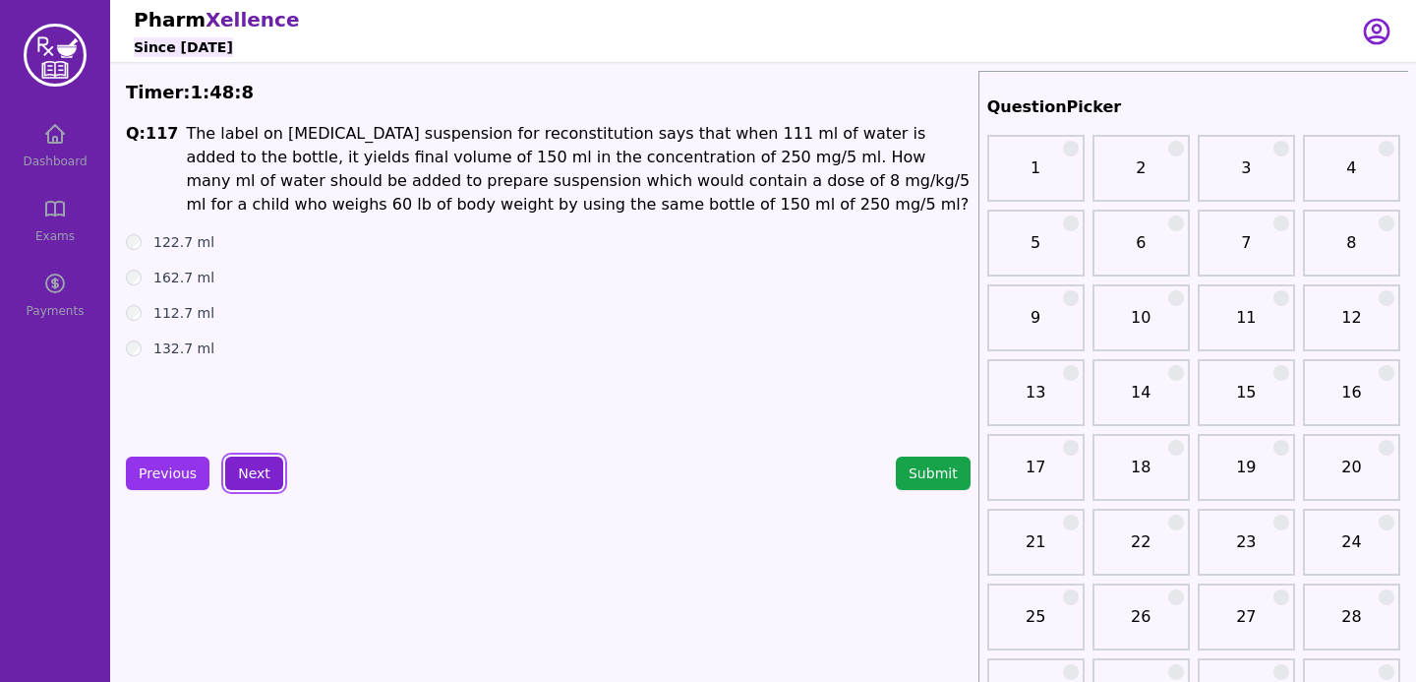
click at [231, 474] on button "Next" at bounding box center [254, 472] width 58 height 33
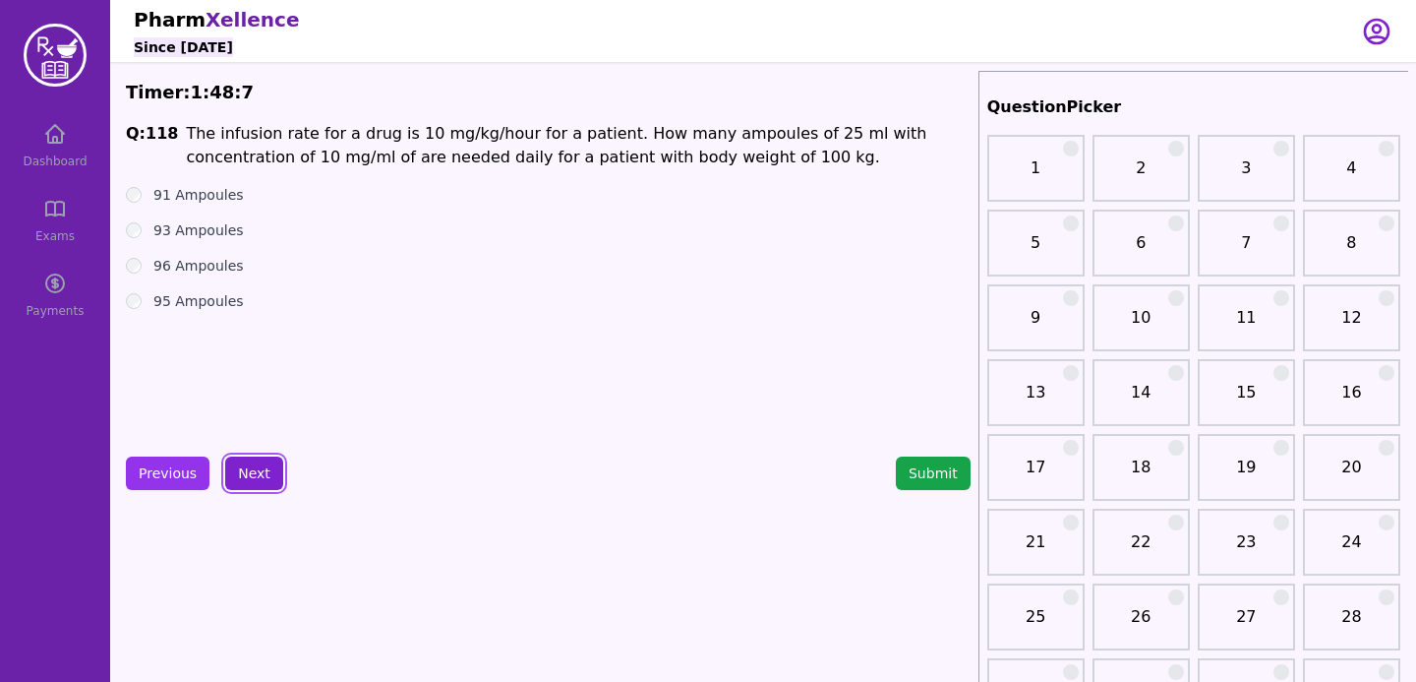
click at [231, 474] on button "Next" at bounding box center [254, 472] width 58 height 33
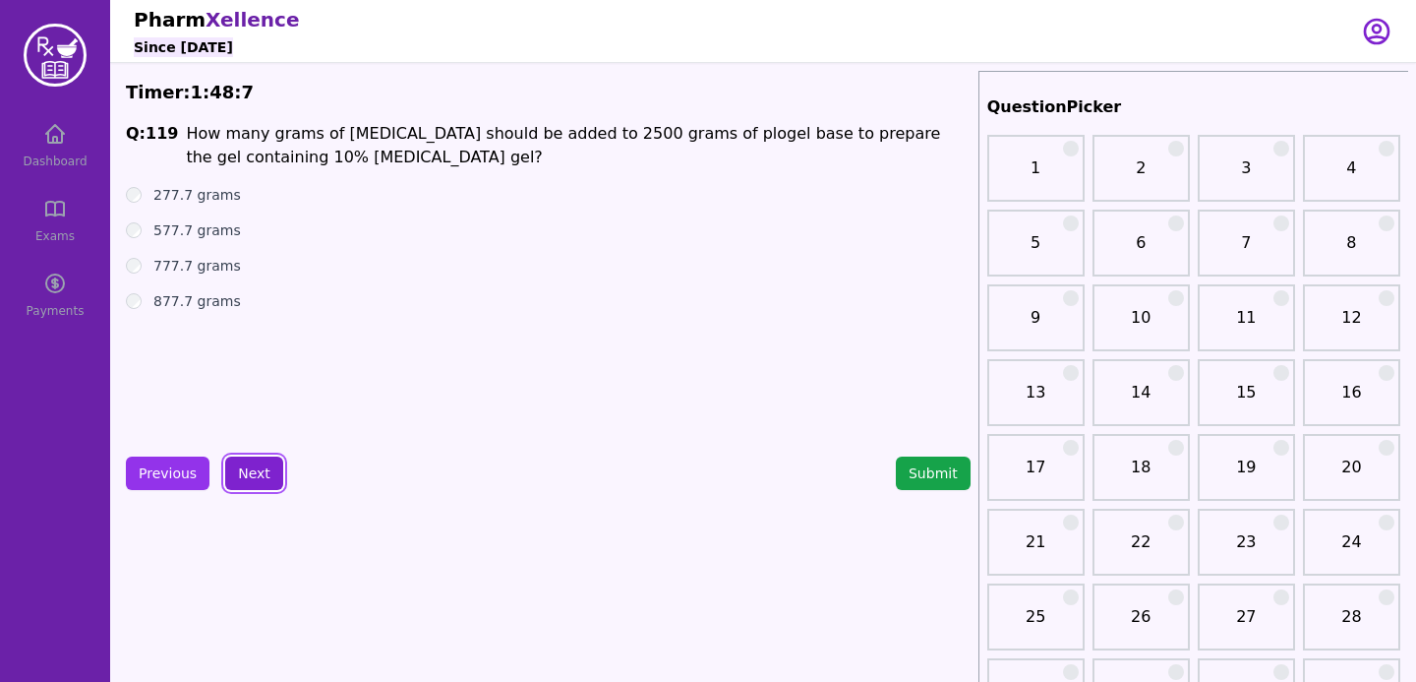
click at [231, 474] on button "Next" at bounding box center [254, 472] width 58 height 33
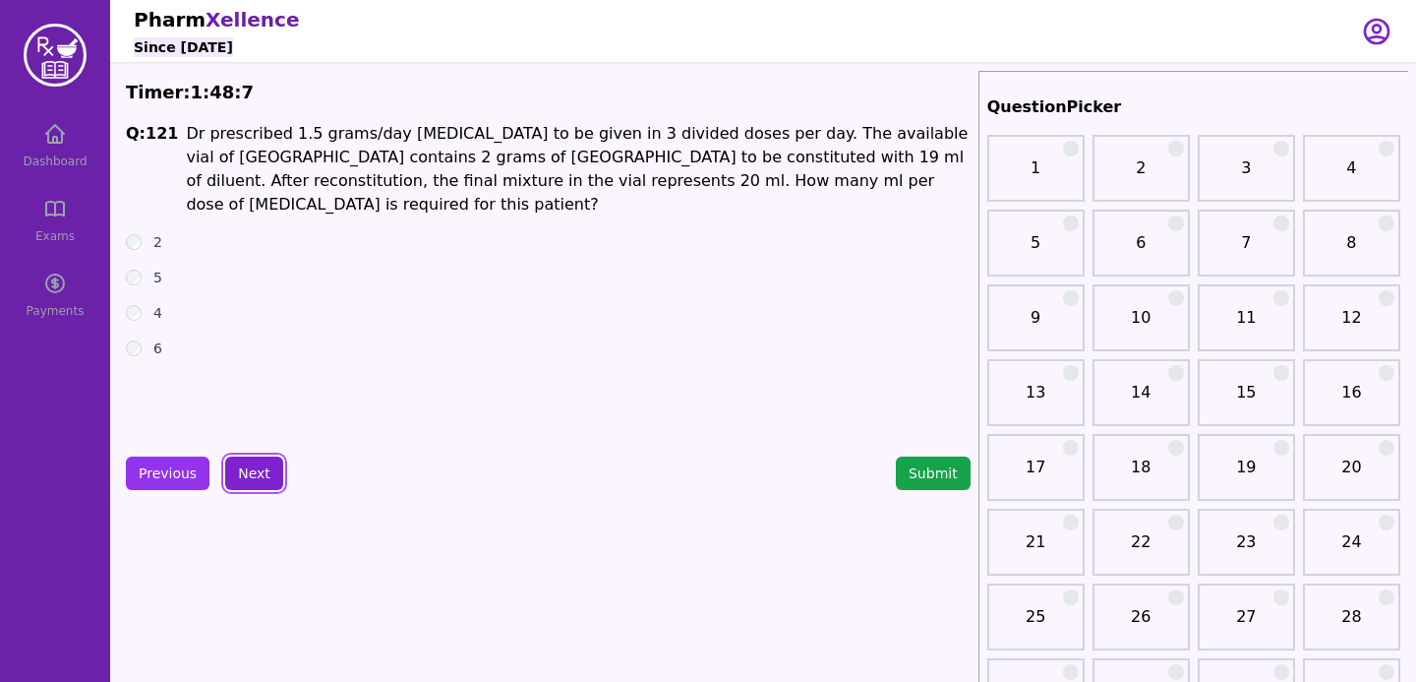
click at [231, 474] on button "Next" at bounding box center [254, 472] width 58 height 33
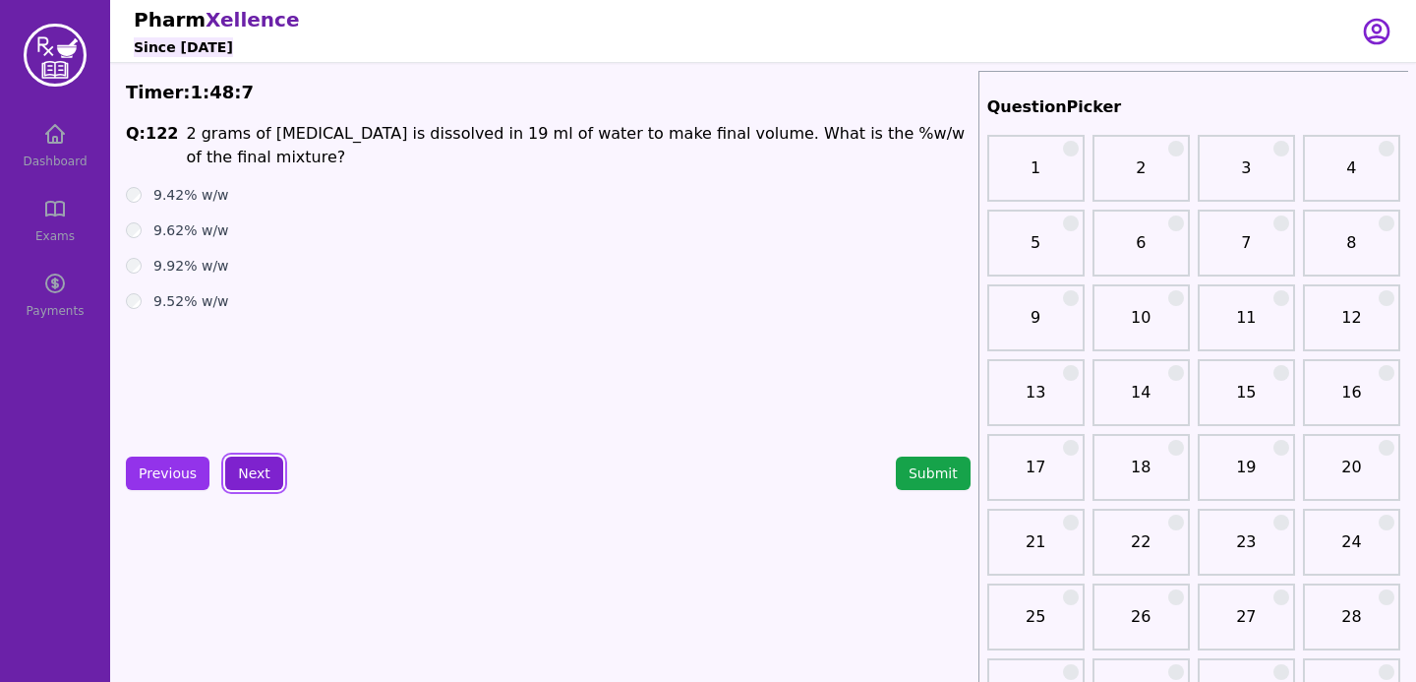
click at [231, 474] on button "Next" at bounding box center [254, 472] width 58 height 33
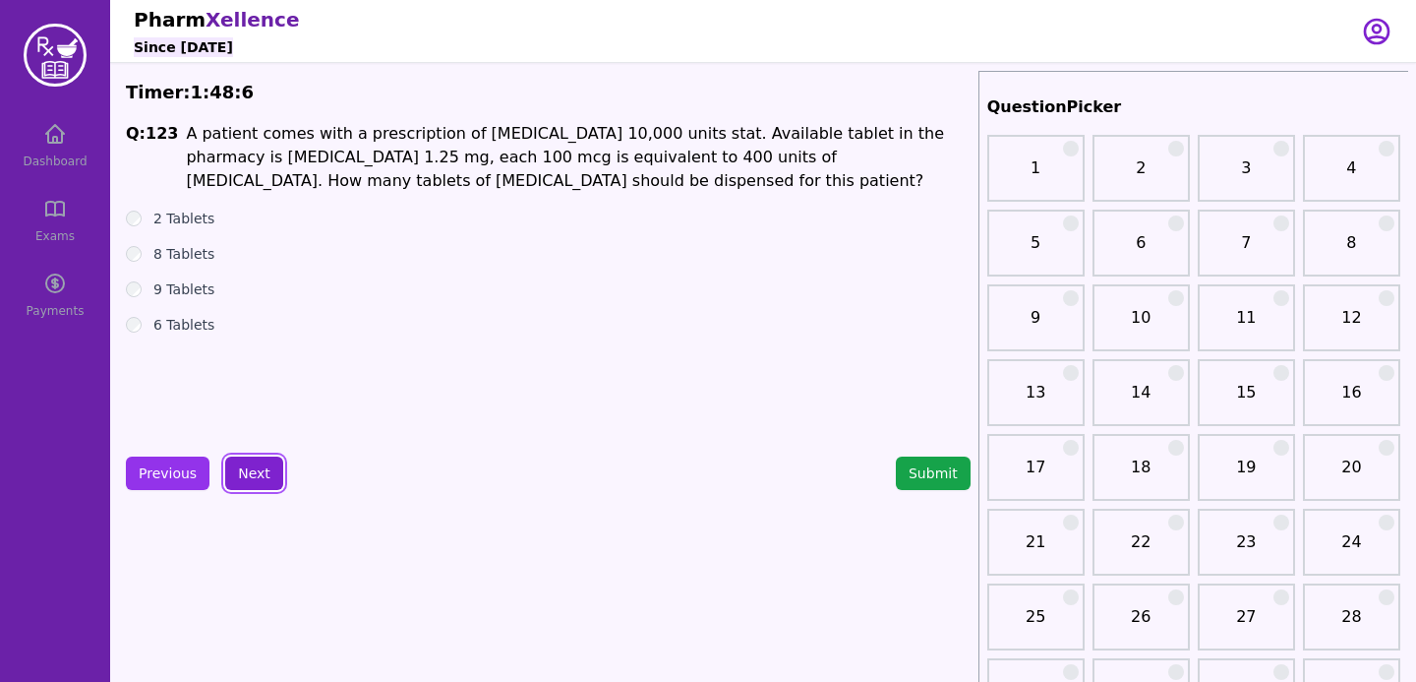
click at [231, 474] on button "Next" at bounding box center [254, 472] width 58 height 33
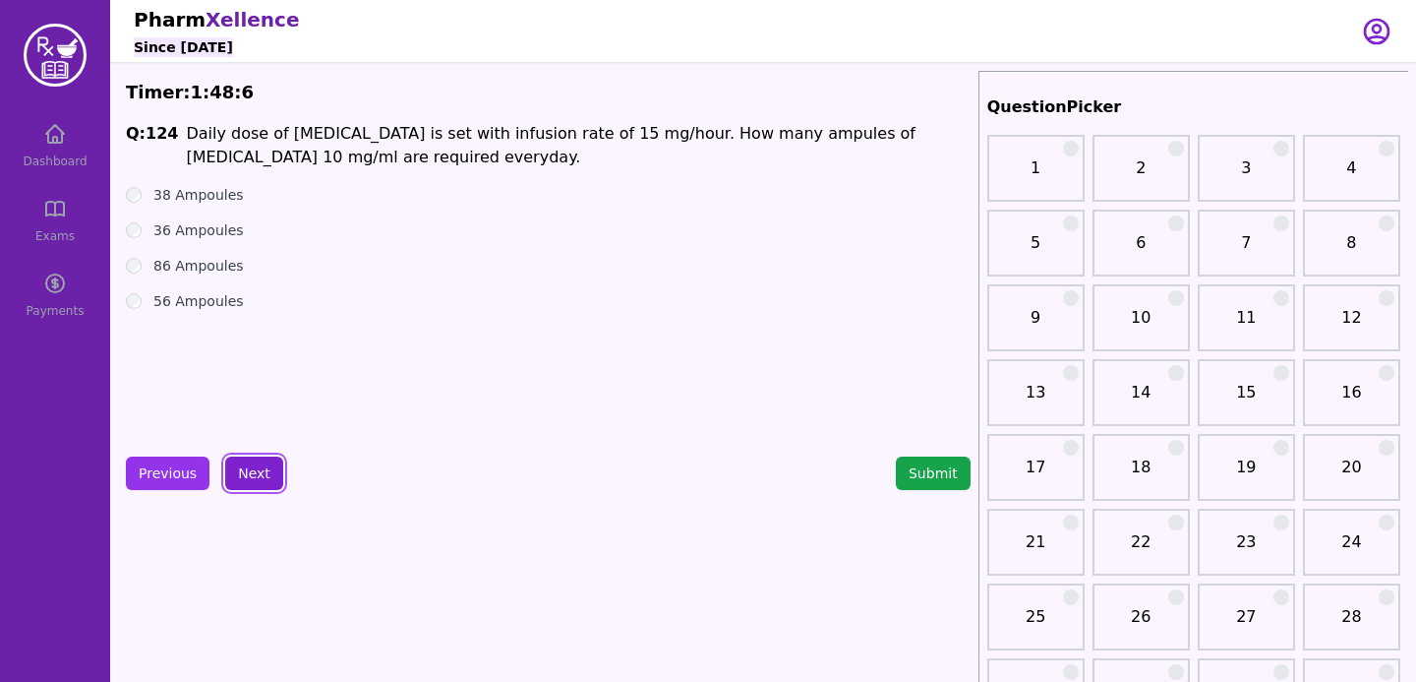
click at [231, 474] on button "Next" at bounding box center [254, 472] width 58 height 33
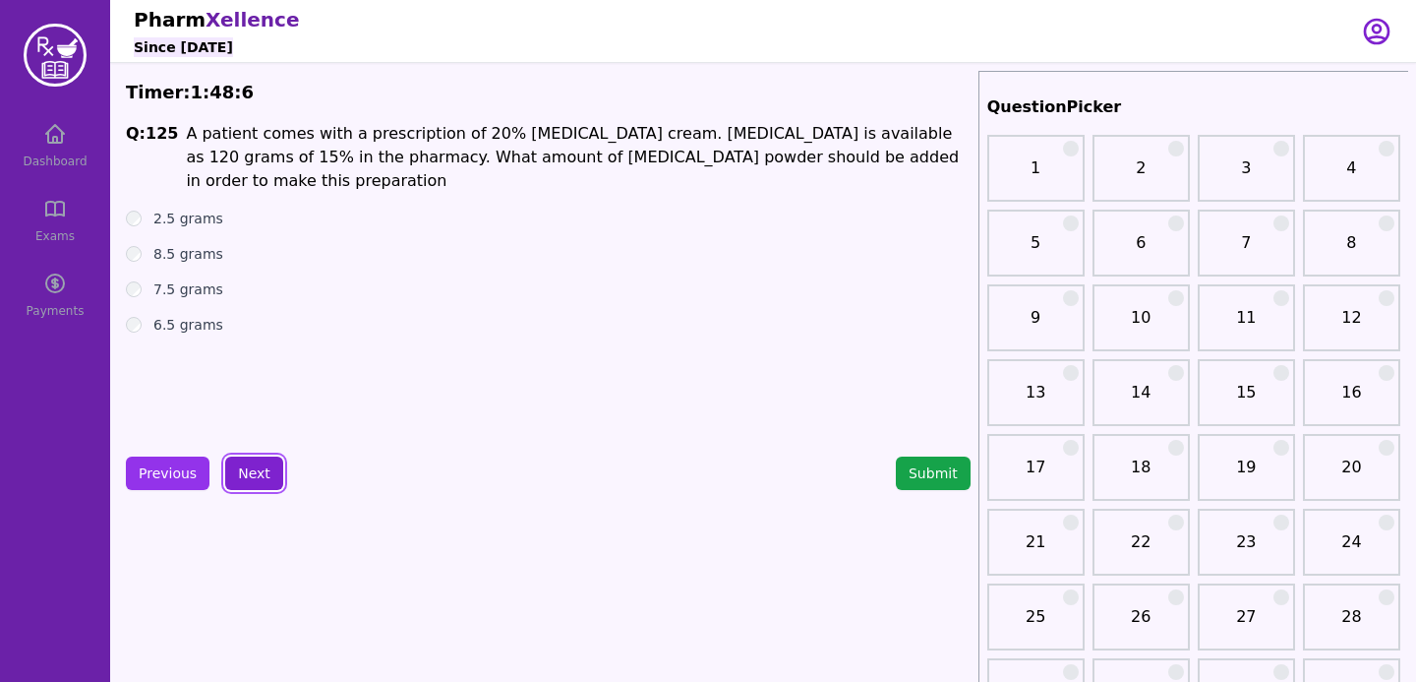
click at [231, 474] on button "Next" at bounding box center [254, 472] width 58 height 33
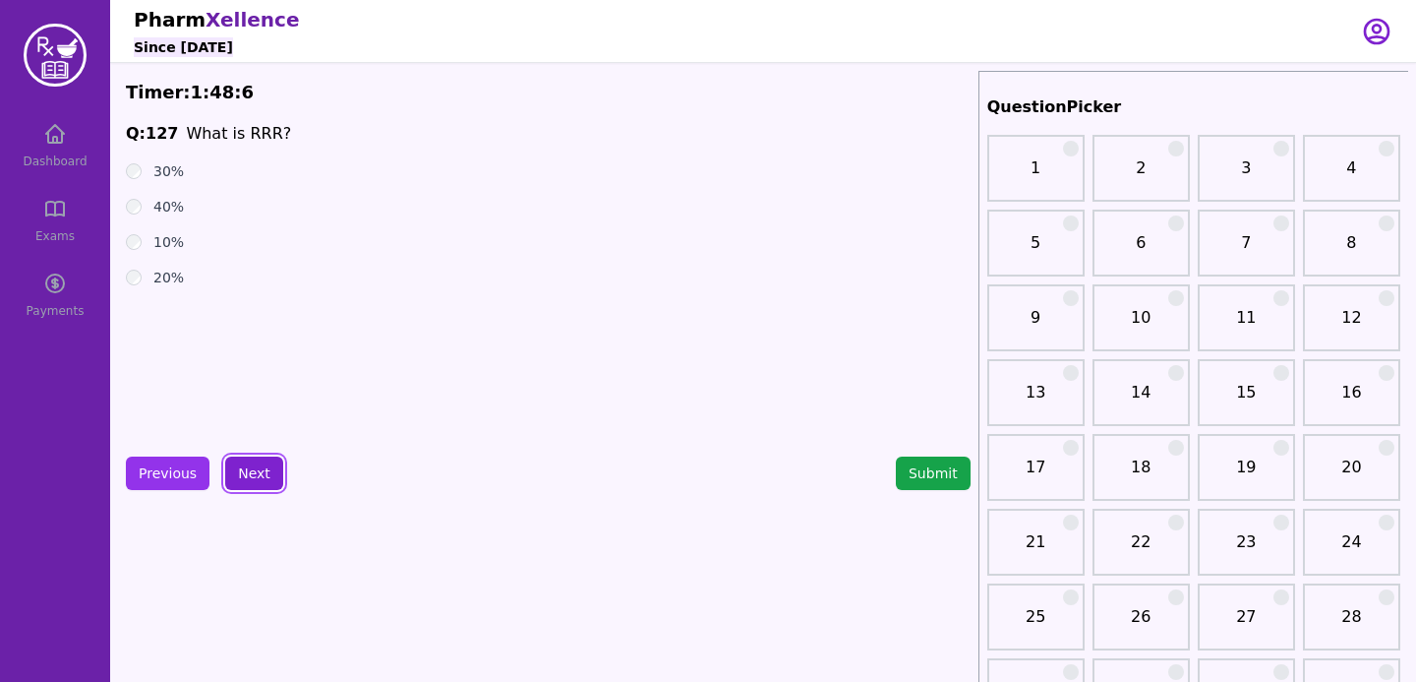
click at [231, 474] on button "Next" at bounding box center [254, 472] width 58 height 33
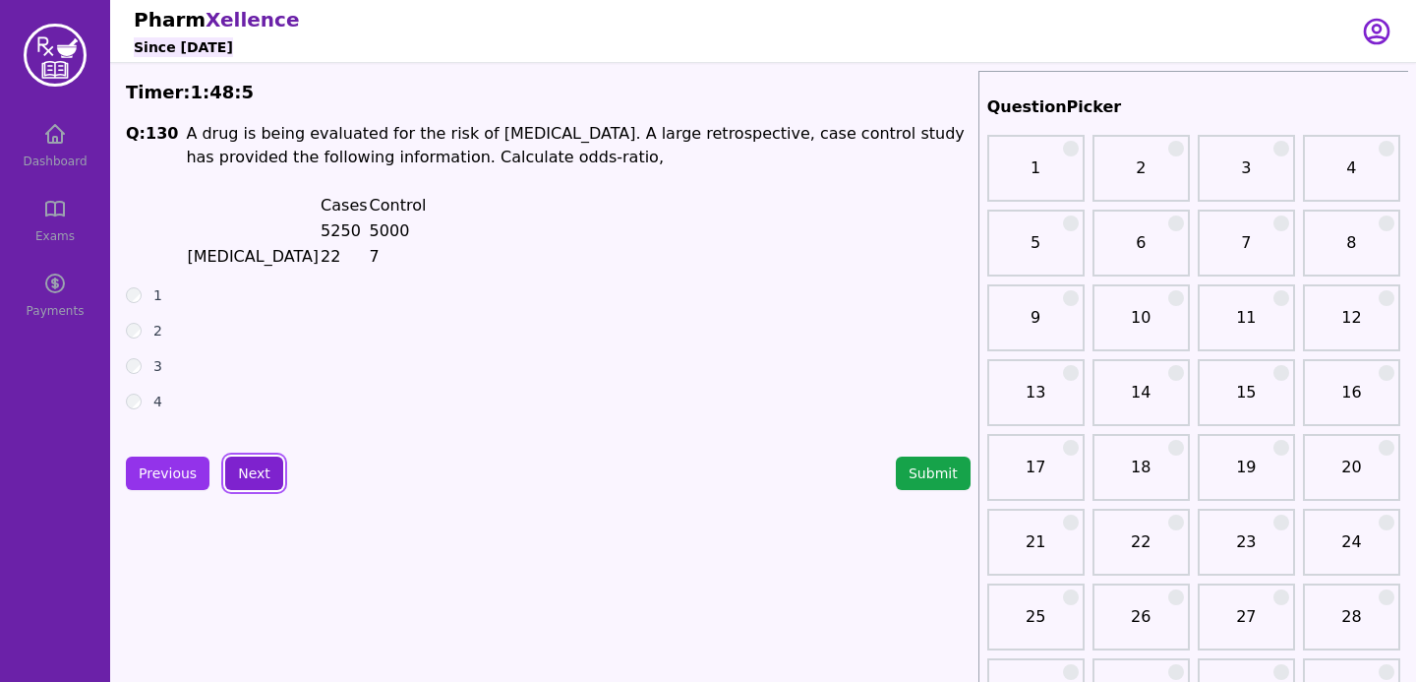
click at [231, 474] on button "Next" at bounding box center [254, 472] width 58 height 33
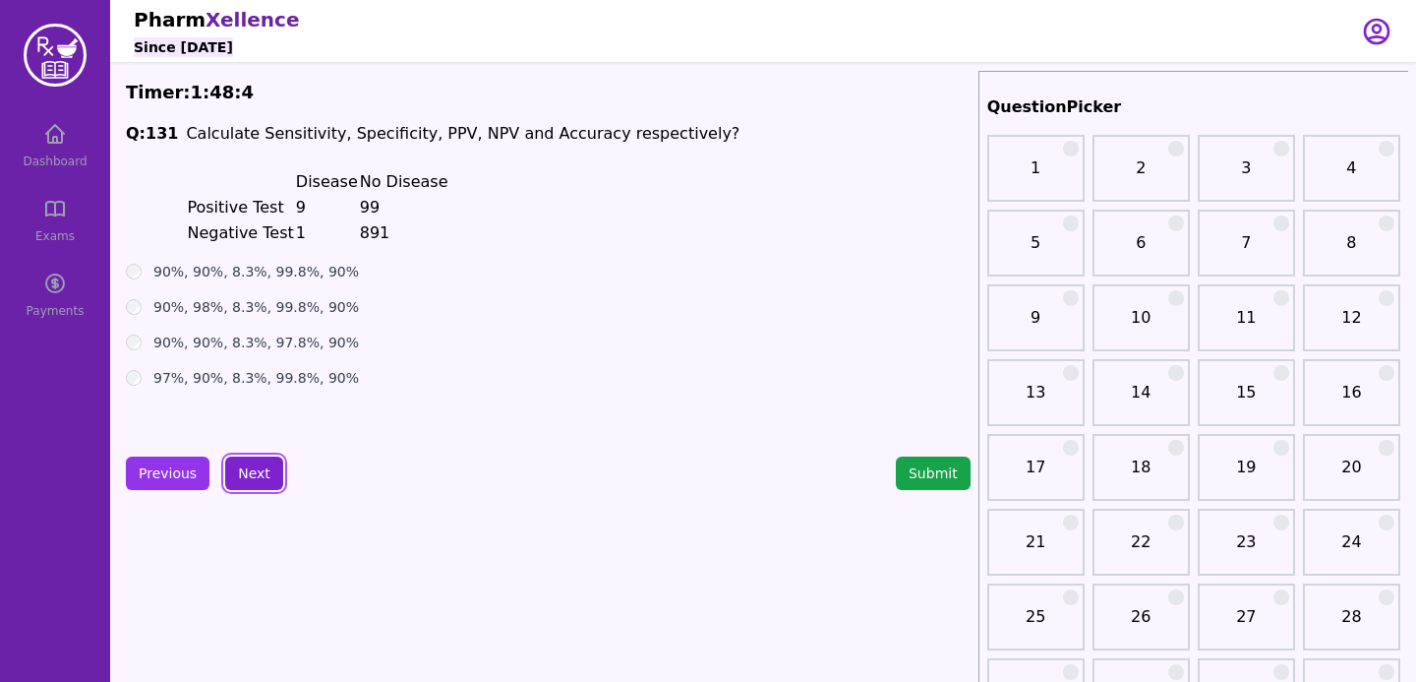
click at [231, 474] on button "Next" at bounding box center [254, 472] width 58 height 33
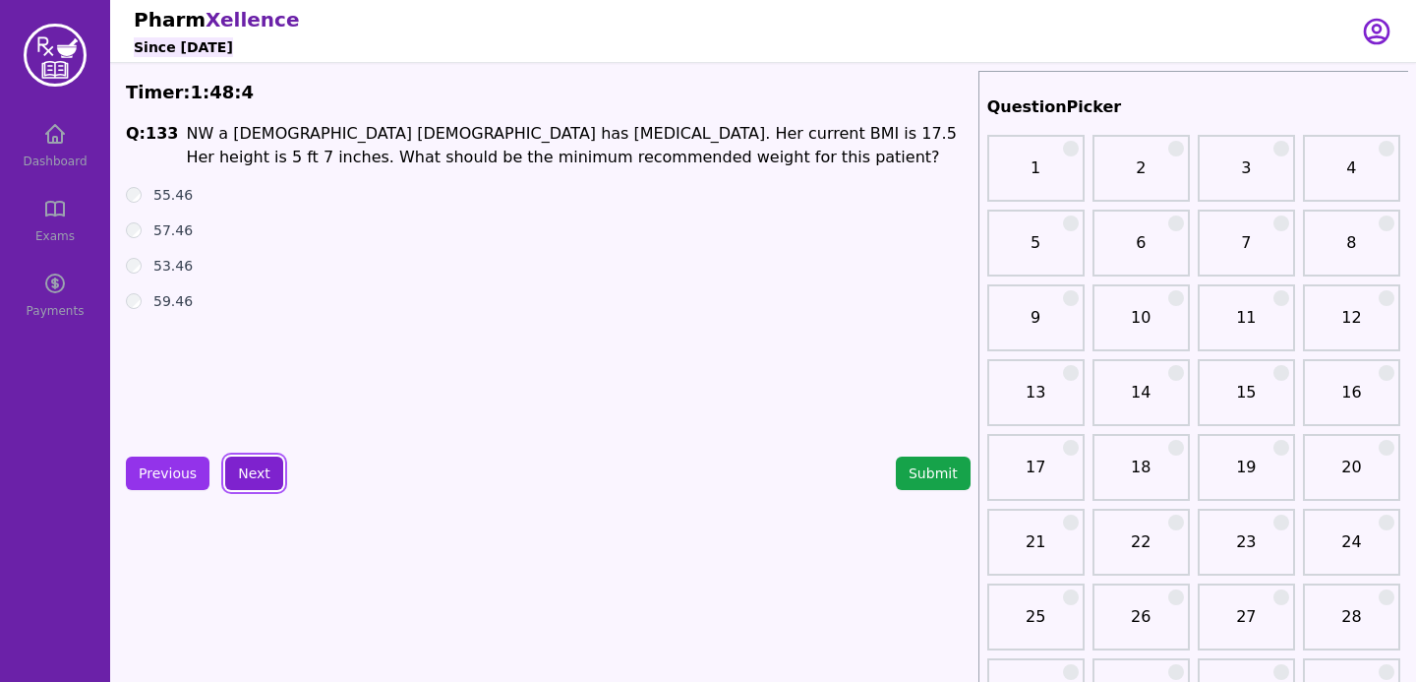
click at [231, 474] on button "Next" at bounding box center [254, 472] width 58 height 33
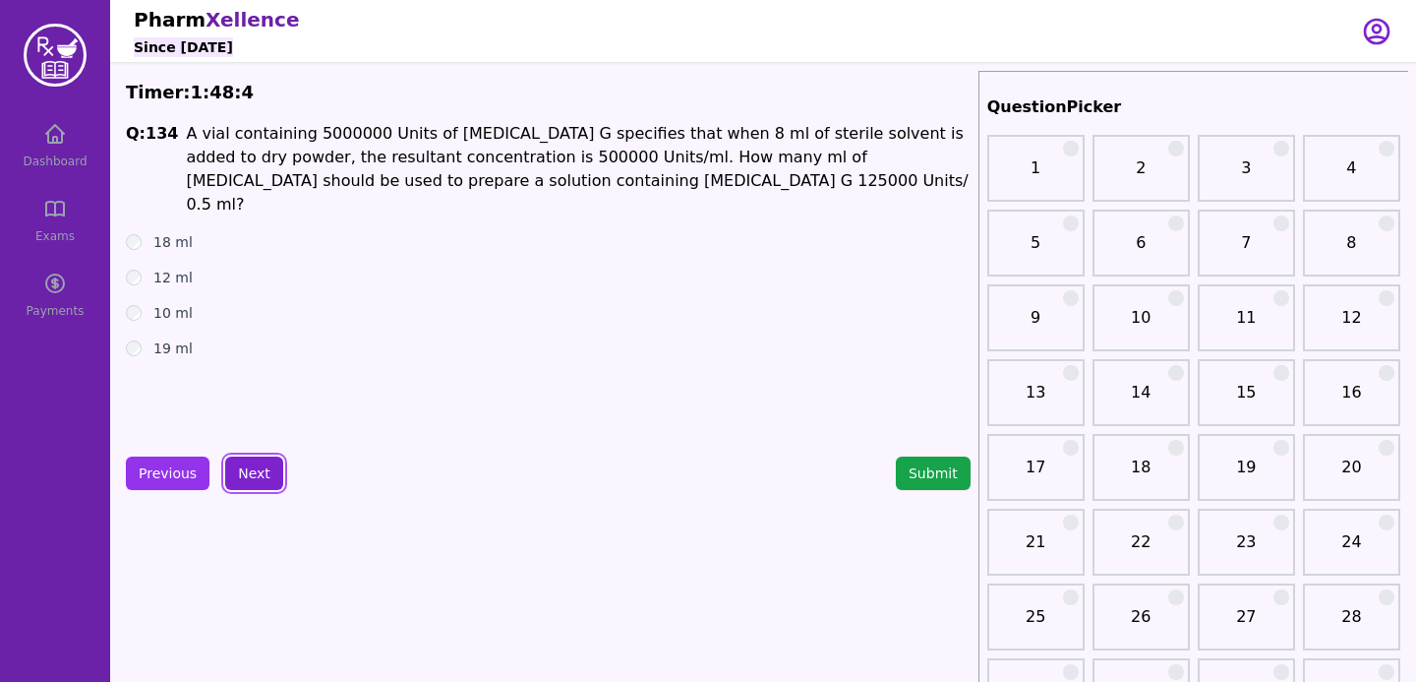
click at [231, 474] on button "Next" at bounding box center [254, 472] width 58 height 33
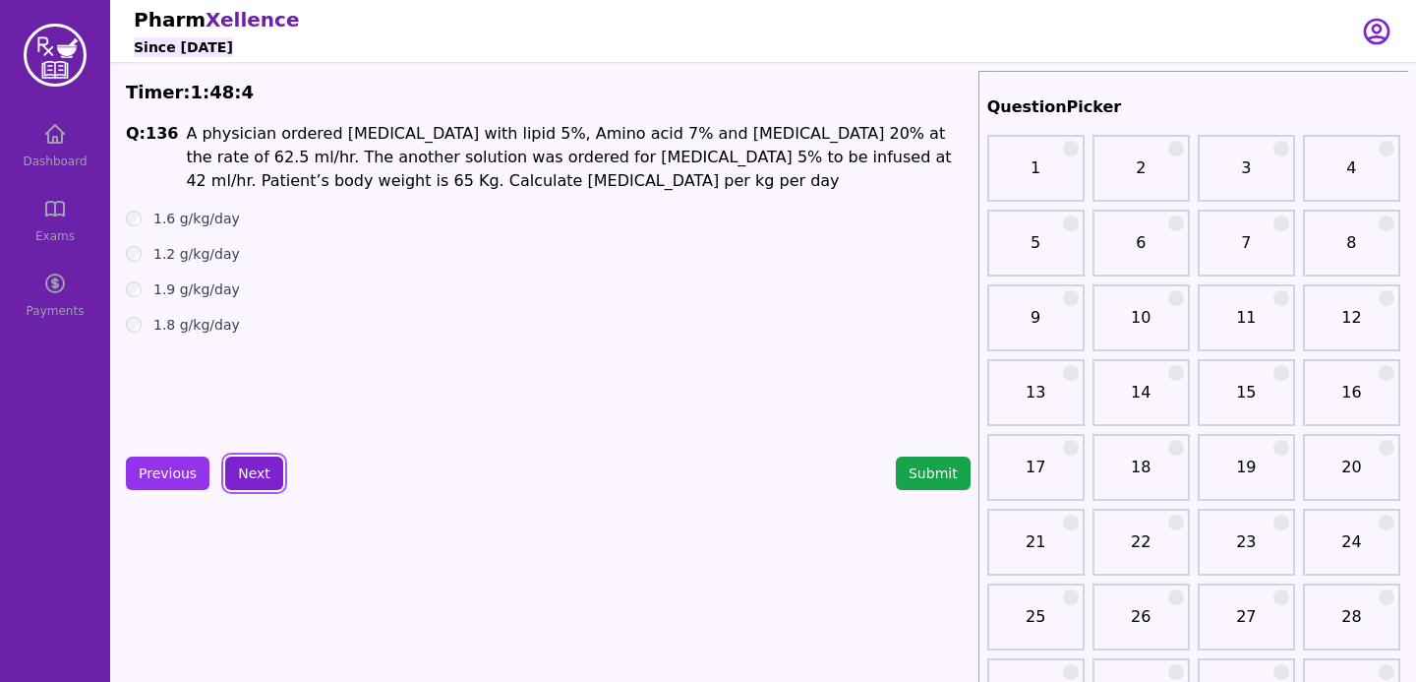
click at [231, 474] on button "Next" at bounding box center [254, 472] width 58 height 33
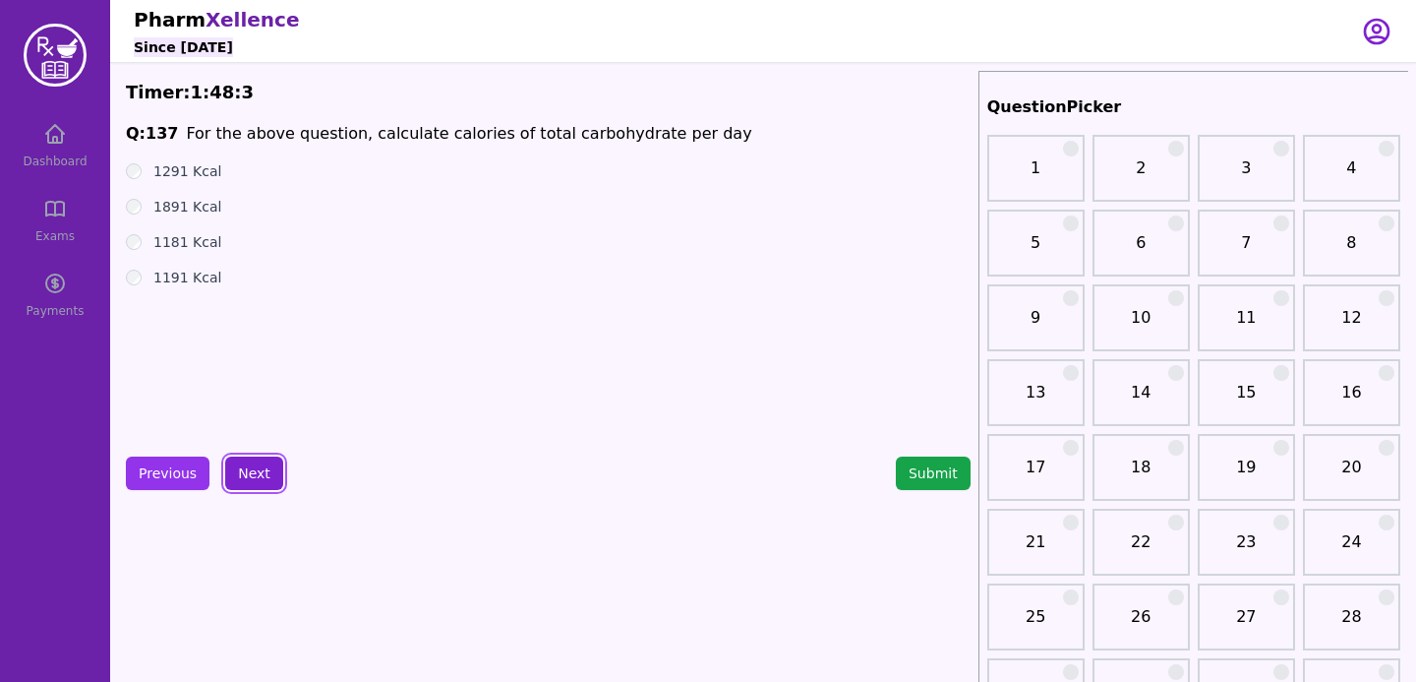
click at [231, 474] on button "Next" at bounding box center [254, 472] width 58 height 33
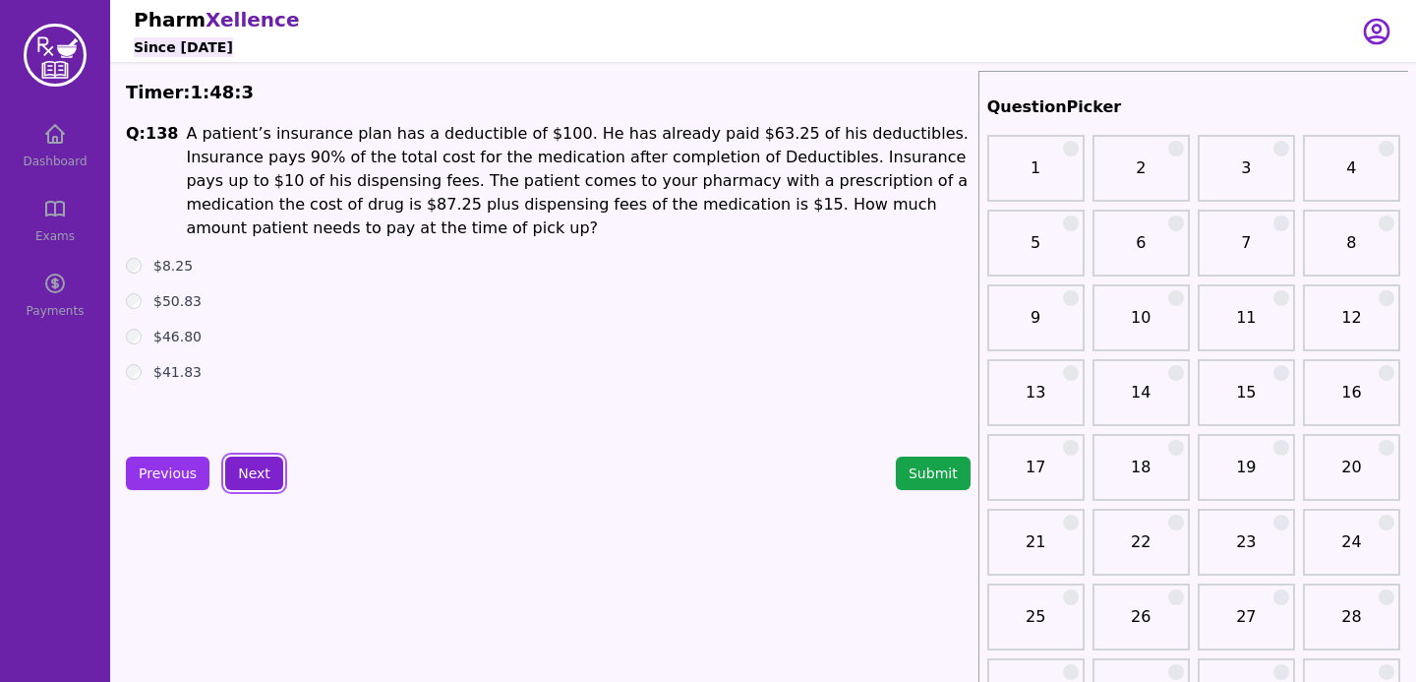
click at [231, 474] on button "Next" at bounding box center [254, 472] width 58 height 33
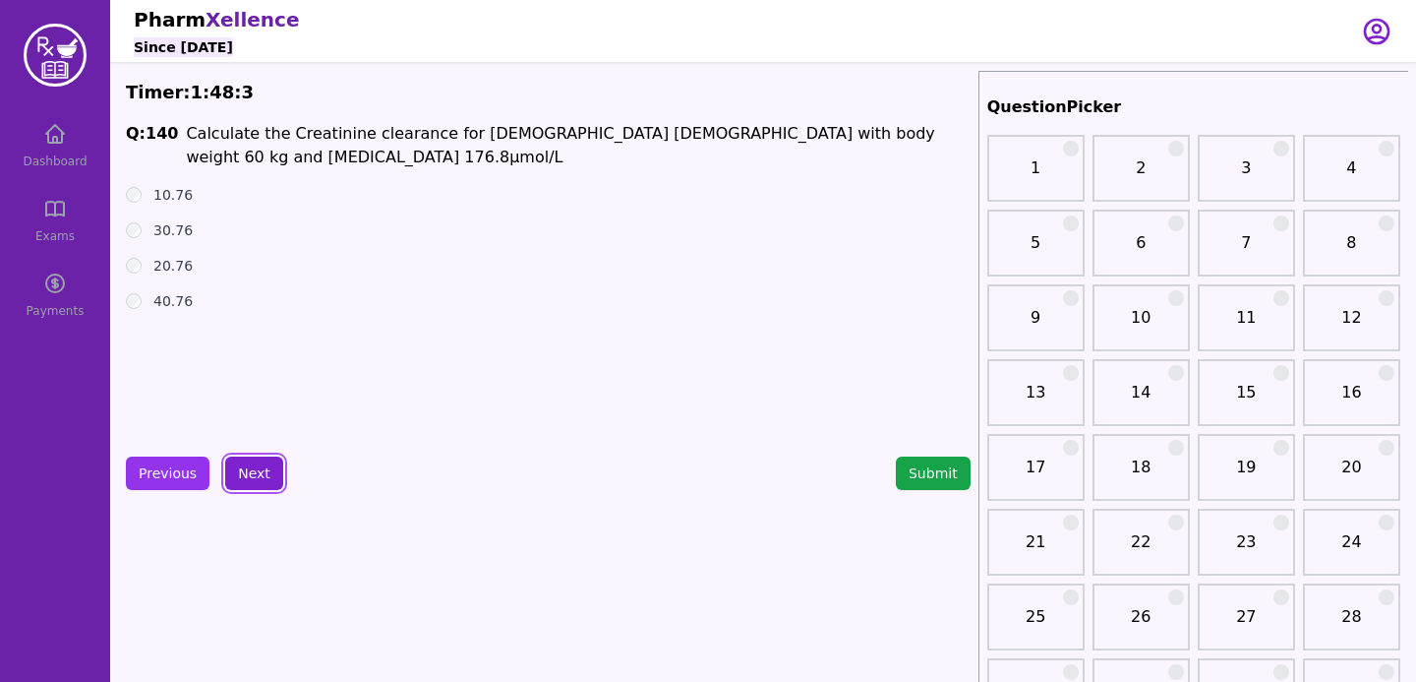
click at [231, 474] on button "Next" at bounding box center [254, 472] width 58 height 33
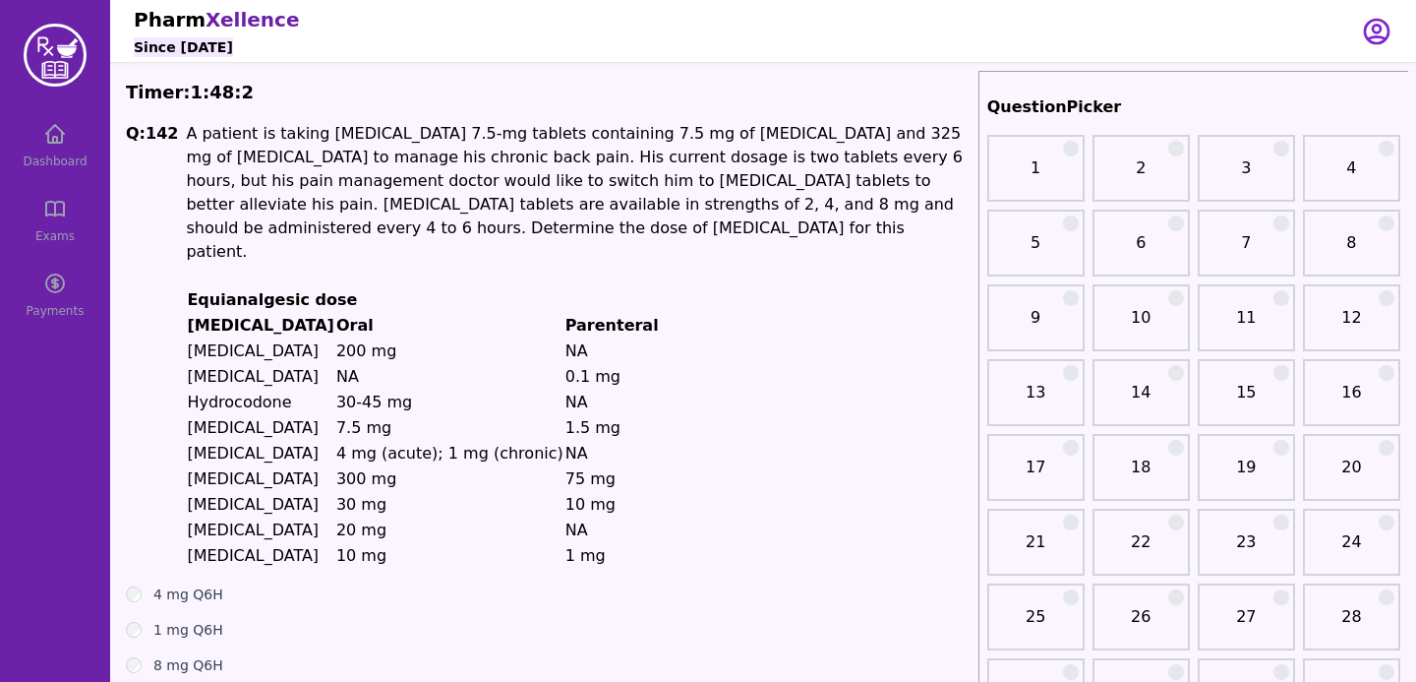
click at [231, 495] on span "[MEDICAL_DATA]" at bounding box center [253, 504] width 132 height 19
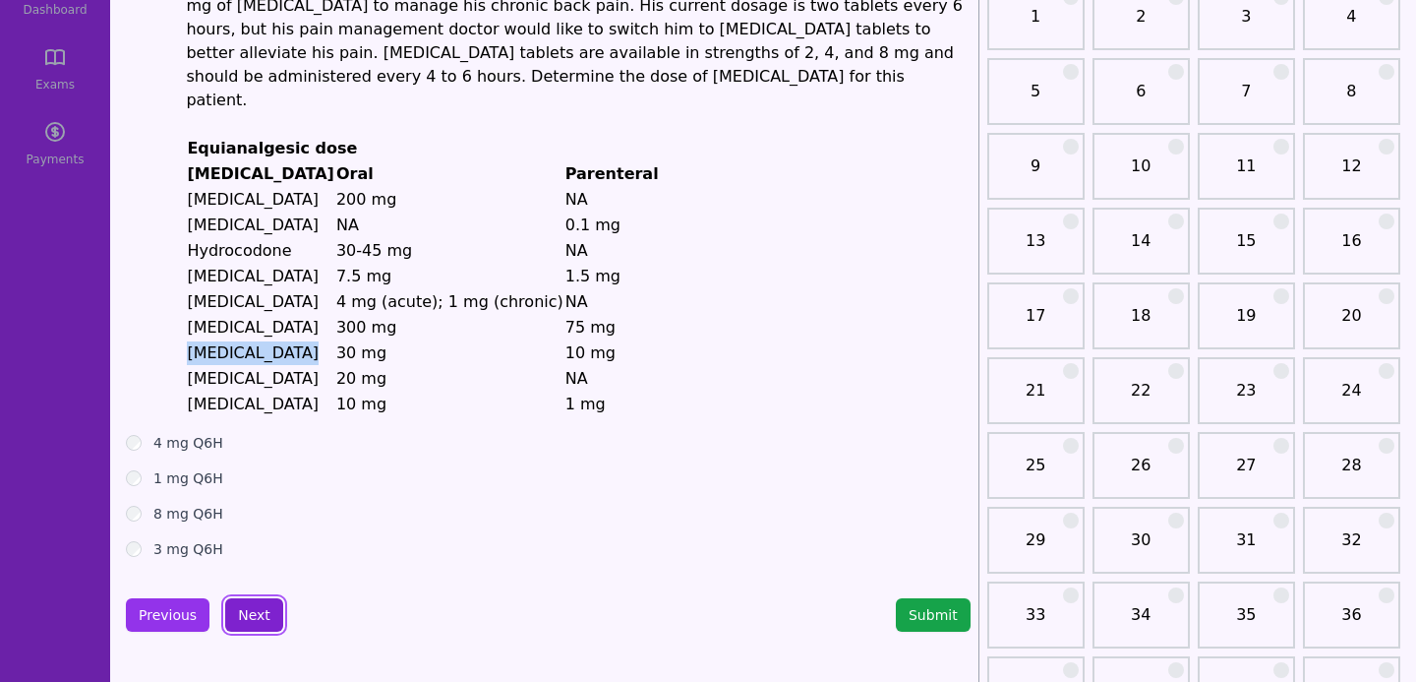
click at [262, 598] on button "Next" at bounding box center [254, 614] width 58 height 33
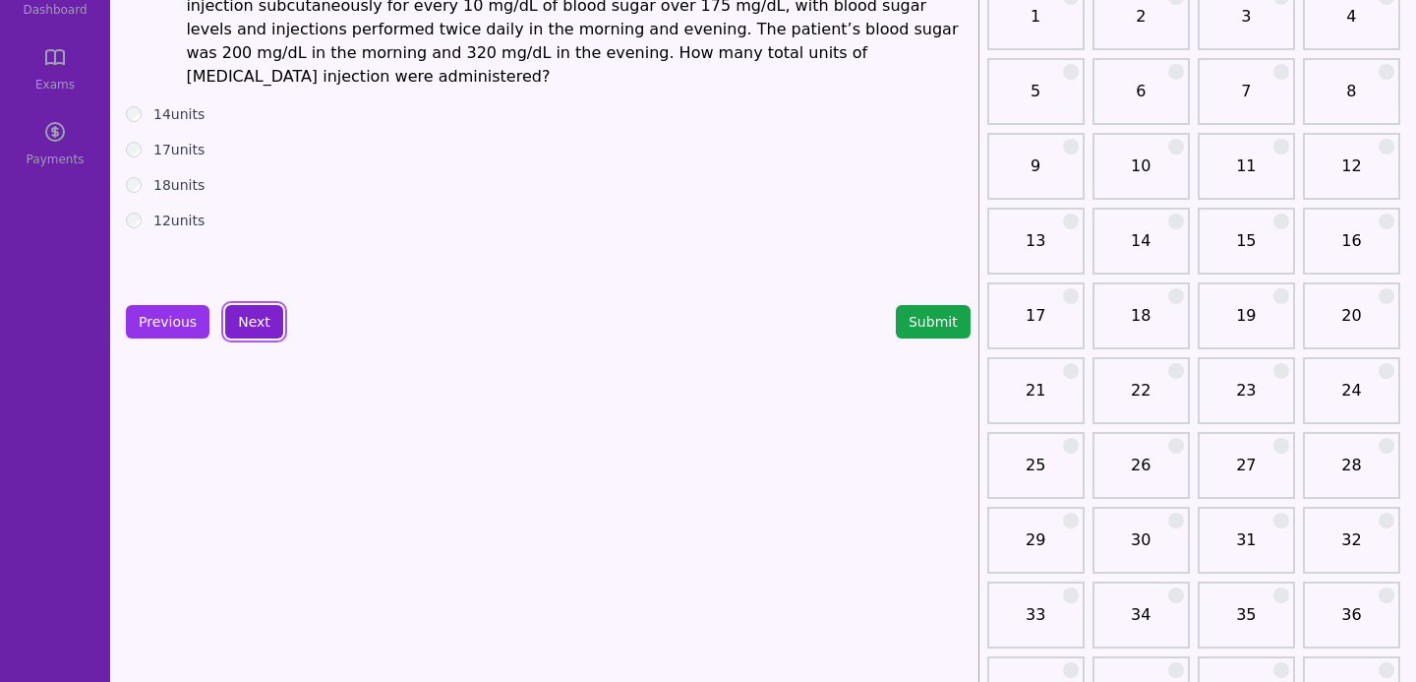
click at [235, 323] on button "Next" at bounding box center [254, 321] width 58 height 33
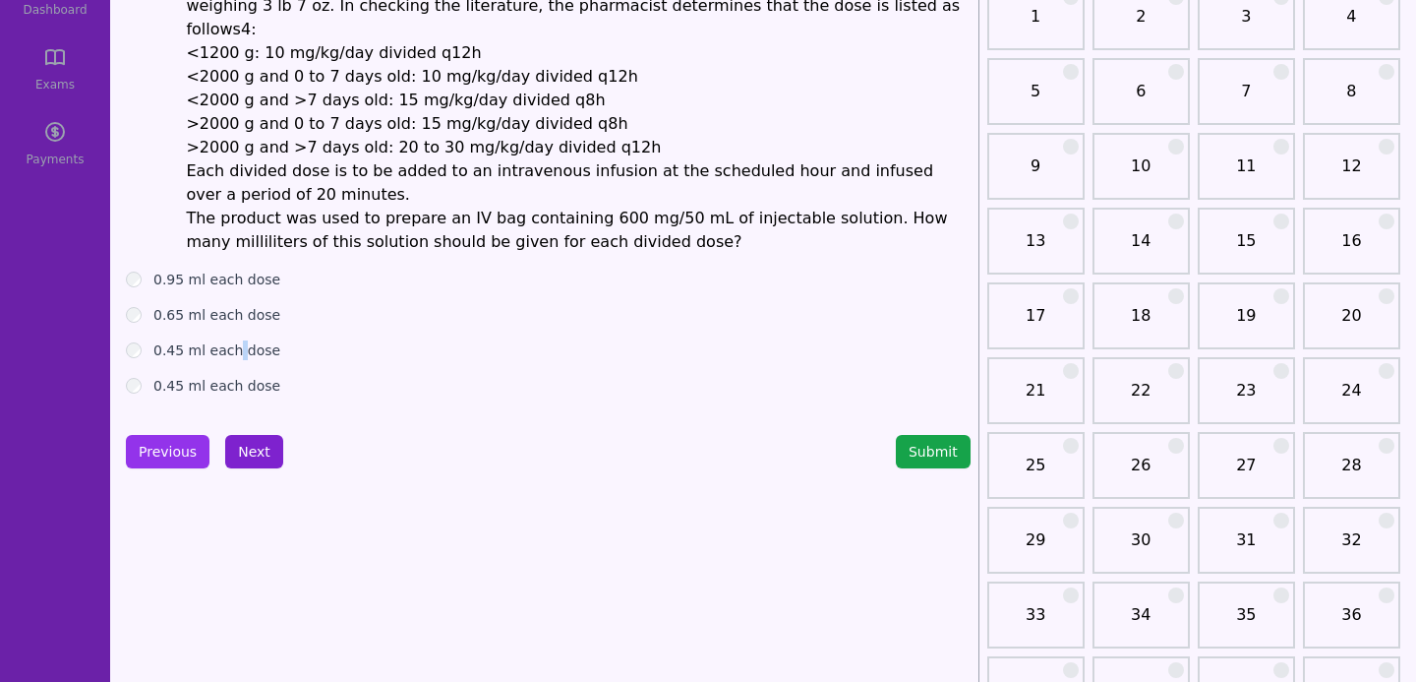
click at [235, 340] on label "0.45 ml each dose" at bounding box center [216, 350] width 127 height 20
click at [240, 435] on button "Next" at bounding box center [254, 451] width 58 height 33
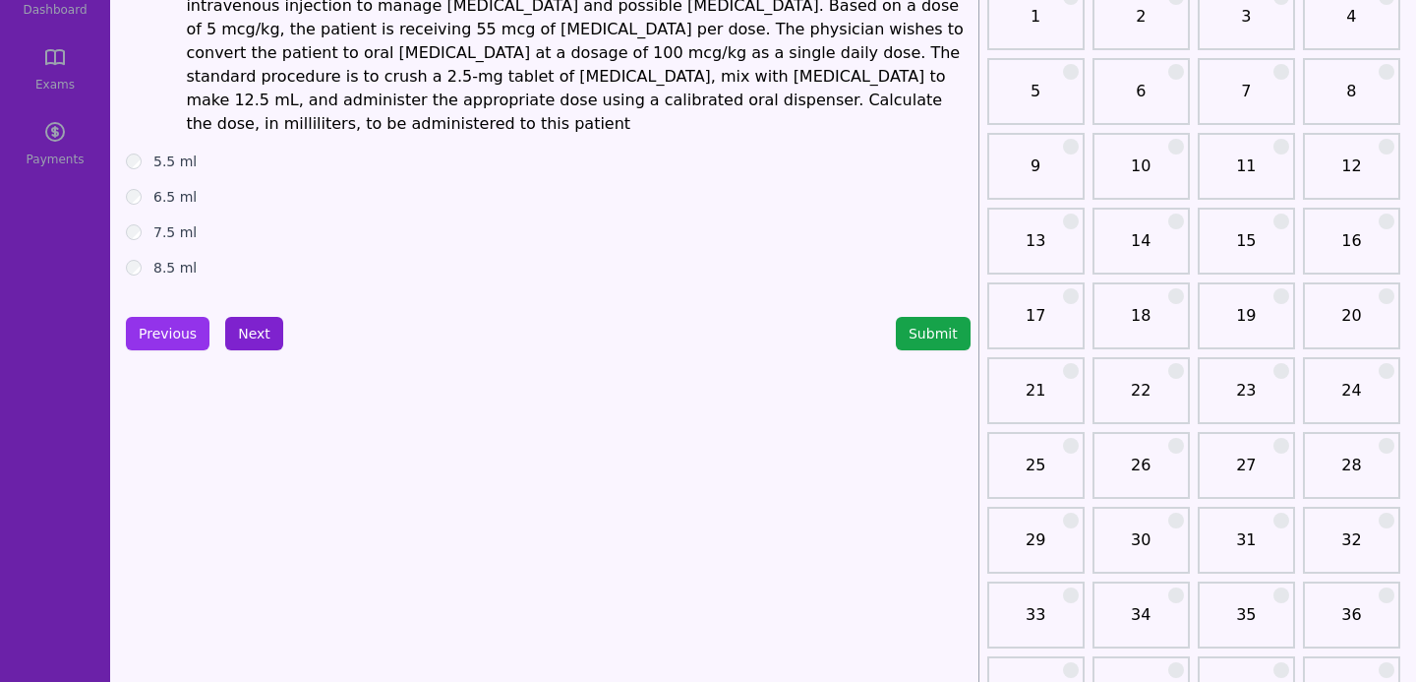
click at [252, 324] on button "Next" at bounding box center [254, 333] width 58 height 33
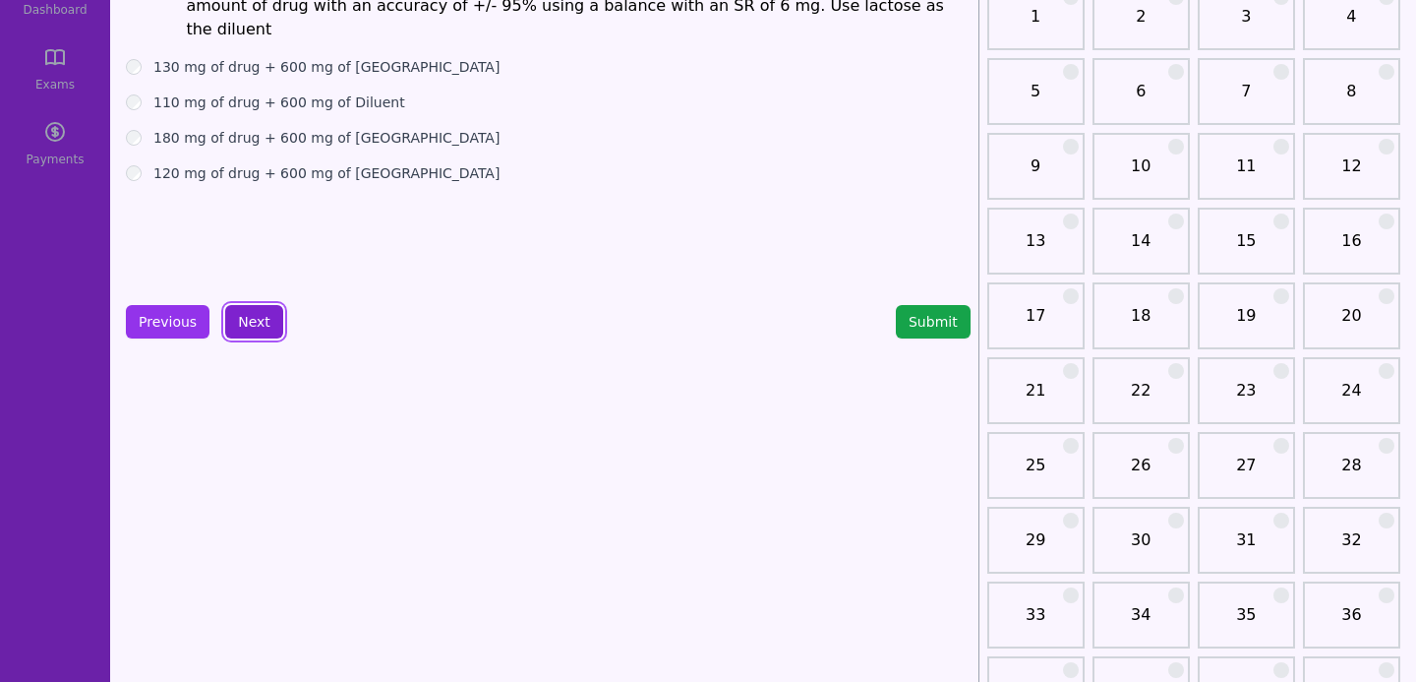
click at [252, 324] on button "Next" at bounding box center [254, 321] width 58 height 33
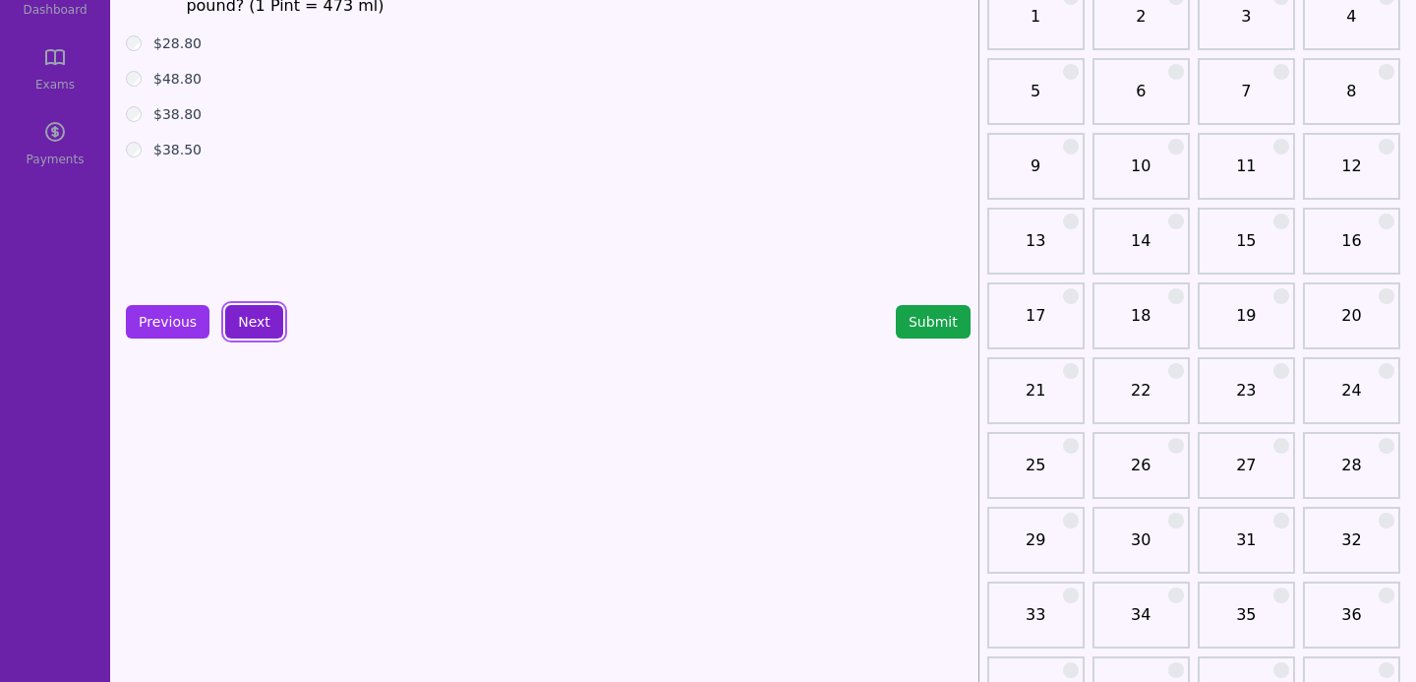
click at [252, 324] on button "Next" at bounding box center [254, 321] width 58 height 33
click at [252, 324] on div "Previous Next" at bounding box center [204, 321] width 157 height 33
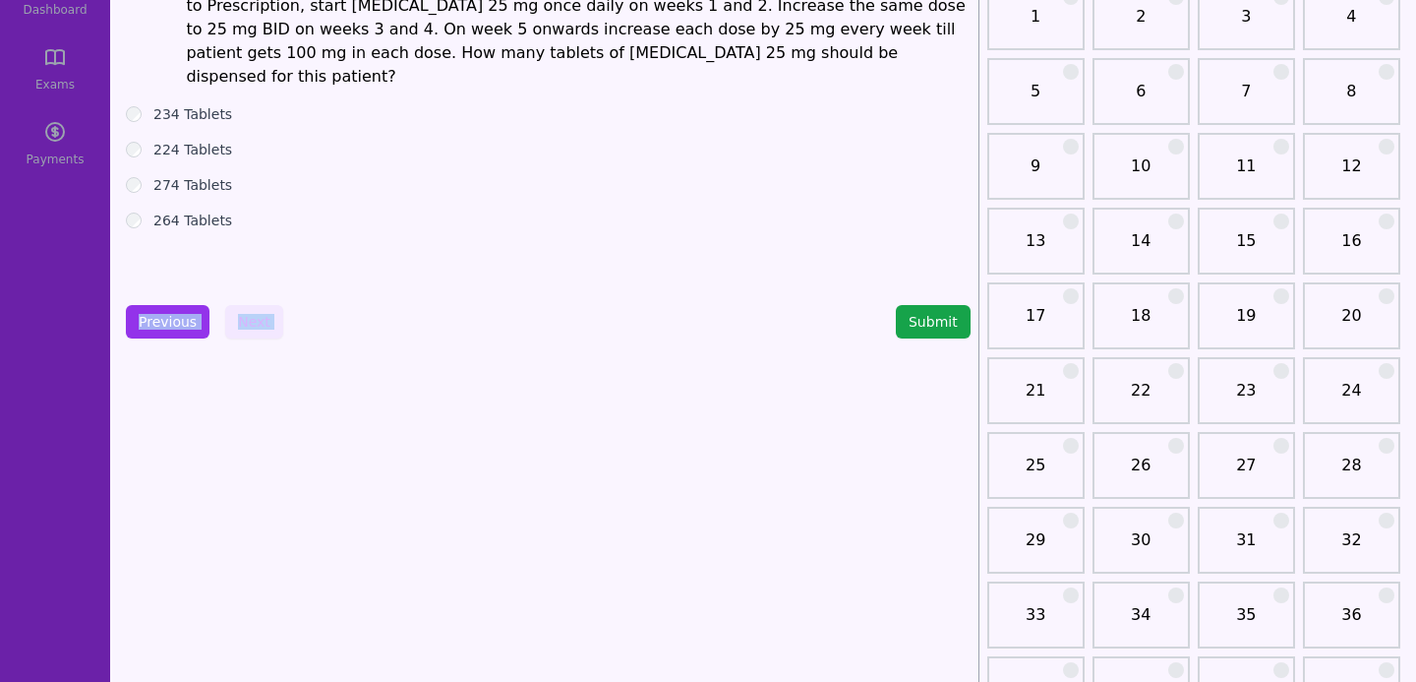
click at [252, 324] on div "Previous Next" at bounding box center [204, 321] width 157 height 33
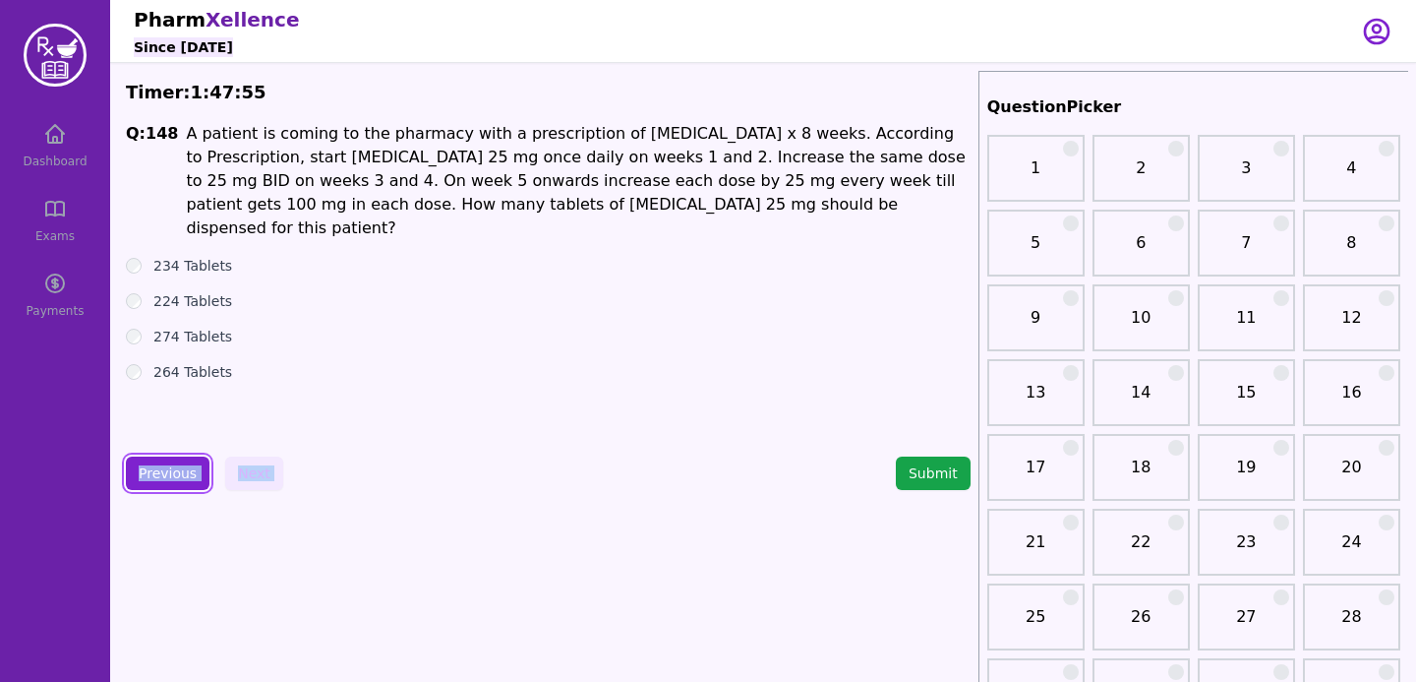
click at [160, 481] on button "Previous" at bounding box center [168, 472] width 84 height 33
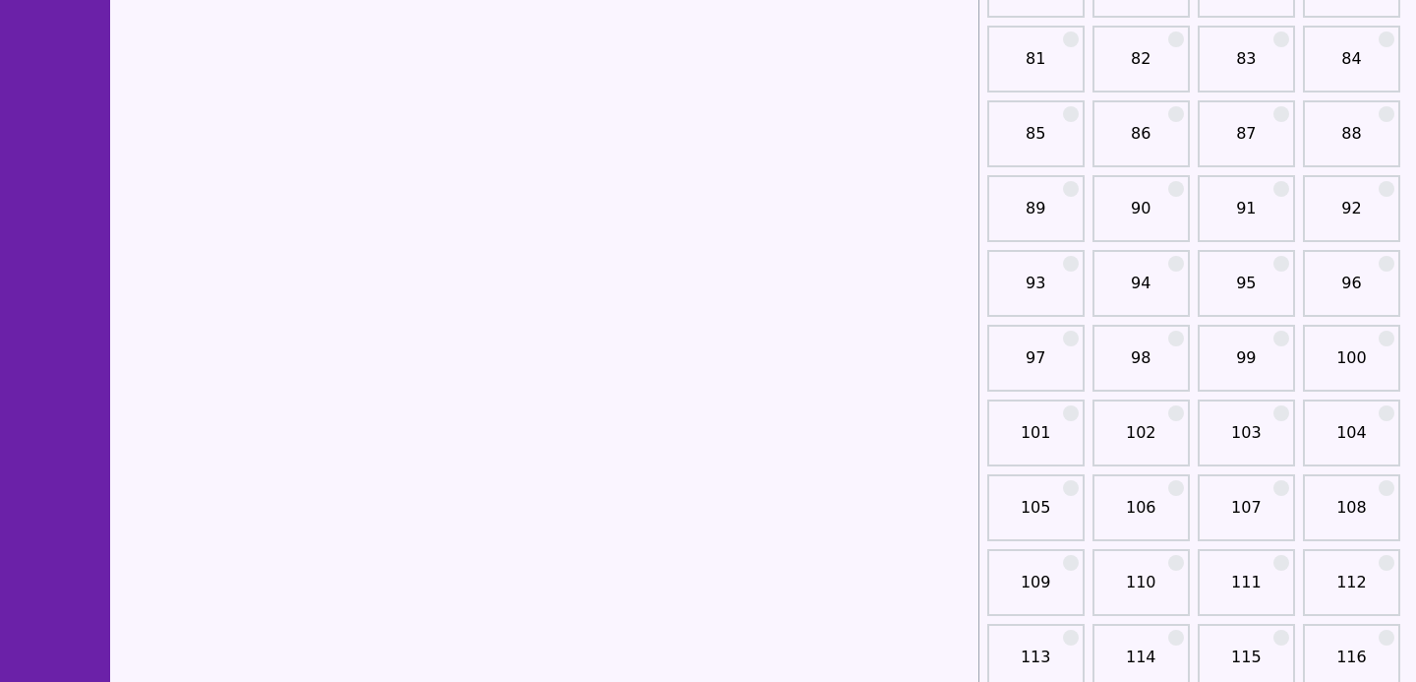
scroll to position [1955, 0]
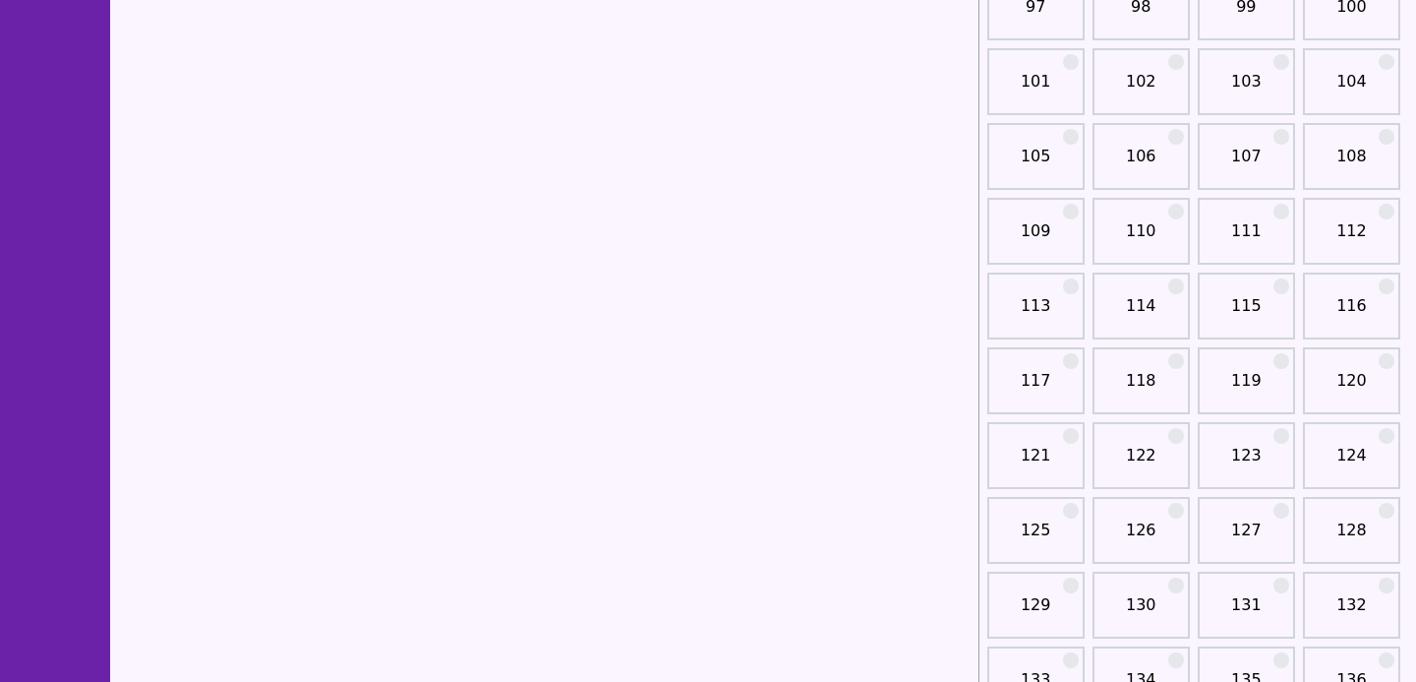
click at [1159, 168] on link "106" at bounding box center [1141, 164] width 86 height 39
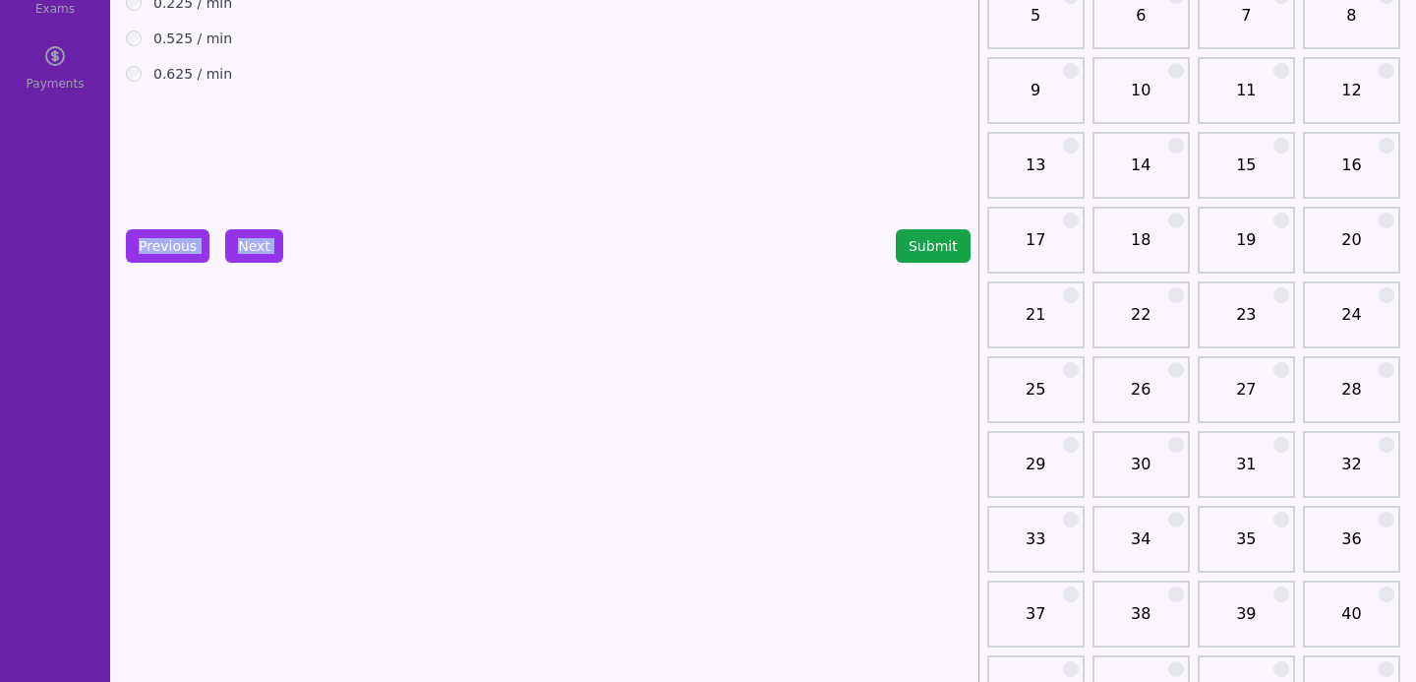
scroll to position [20, 0]
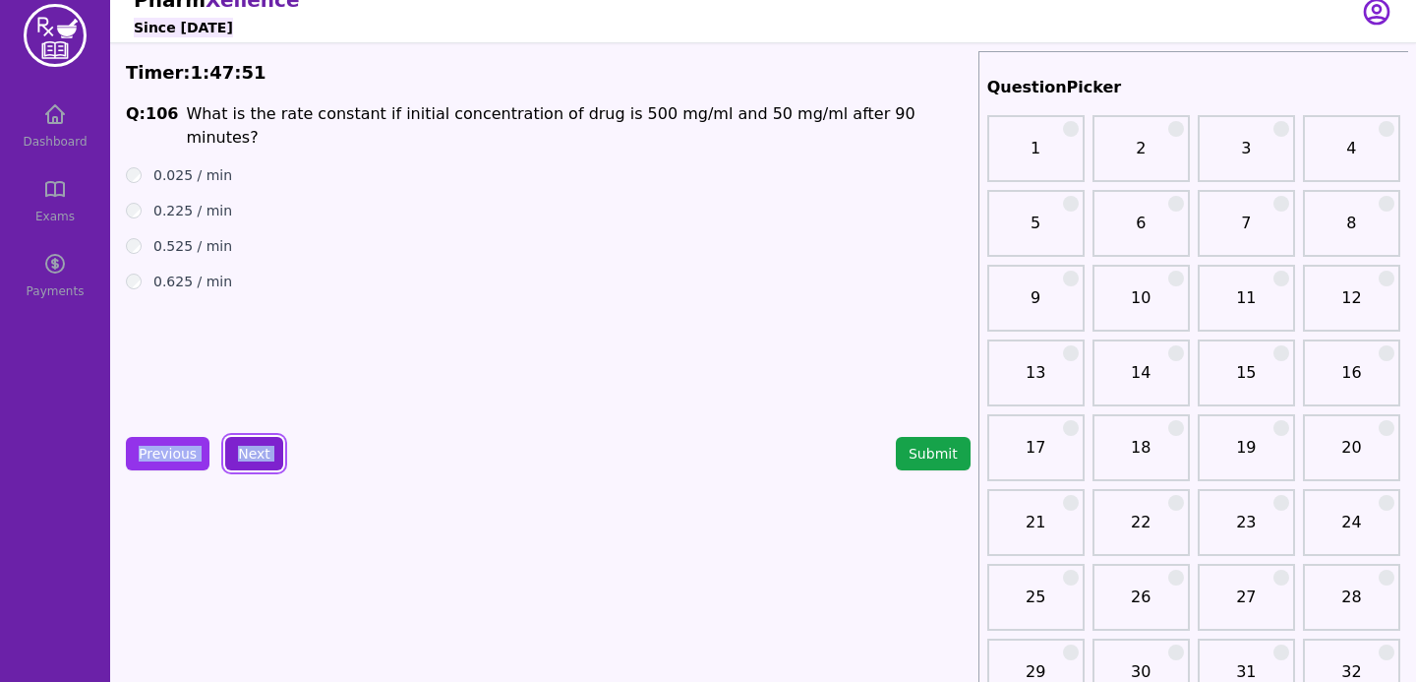
click at [236, 452] on button "Next" at bounding box center [254, 453] width 58 height 33
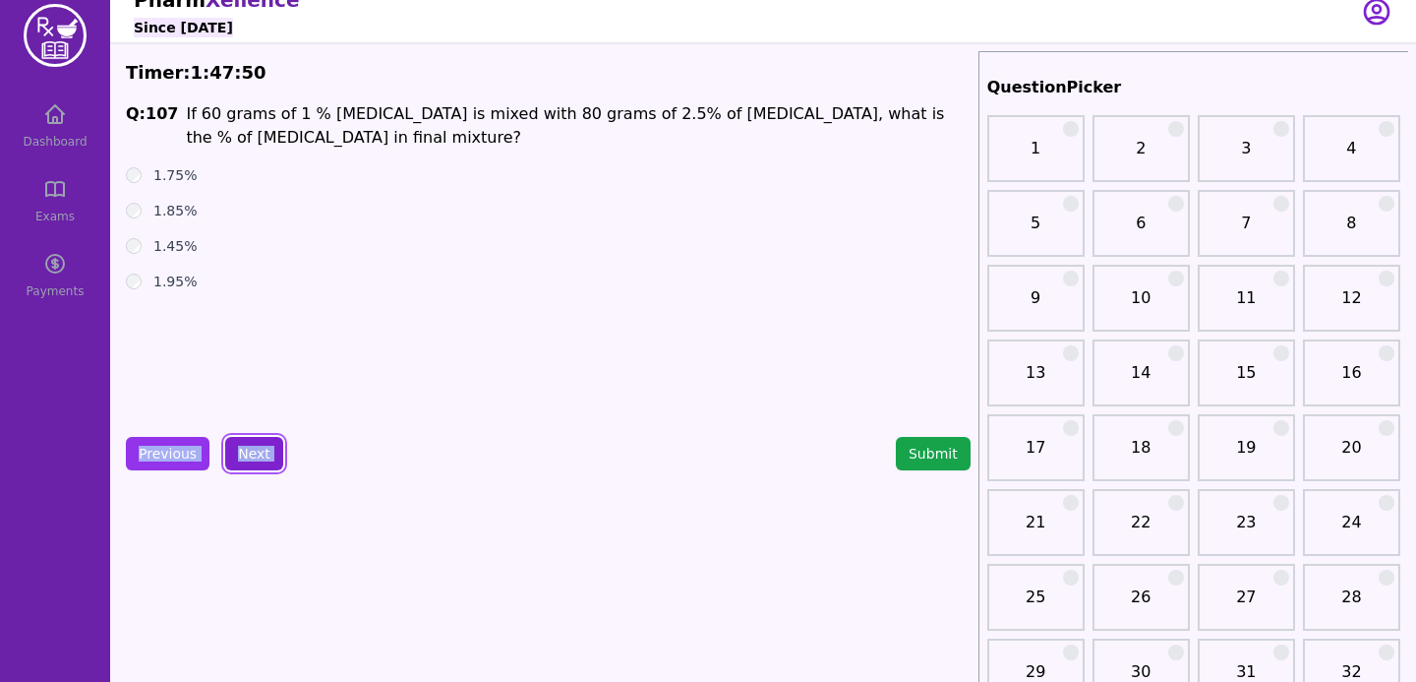
click at [236, 452] on button "Next" at bounding box center [254, 453] width 58 height 33
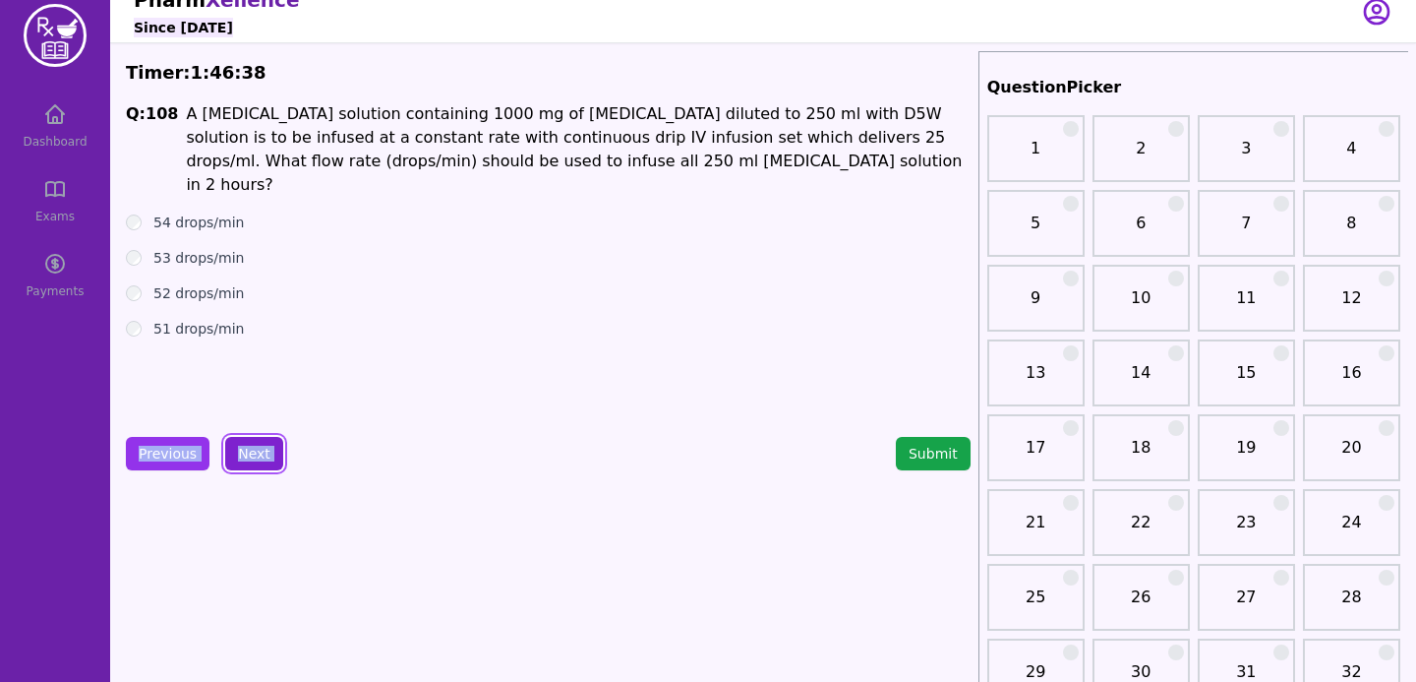
click at [260, 451] on button "Next" at bounding box center [254, 453] width 58 height 33
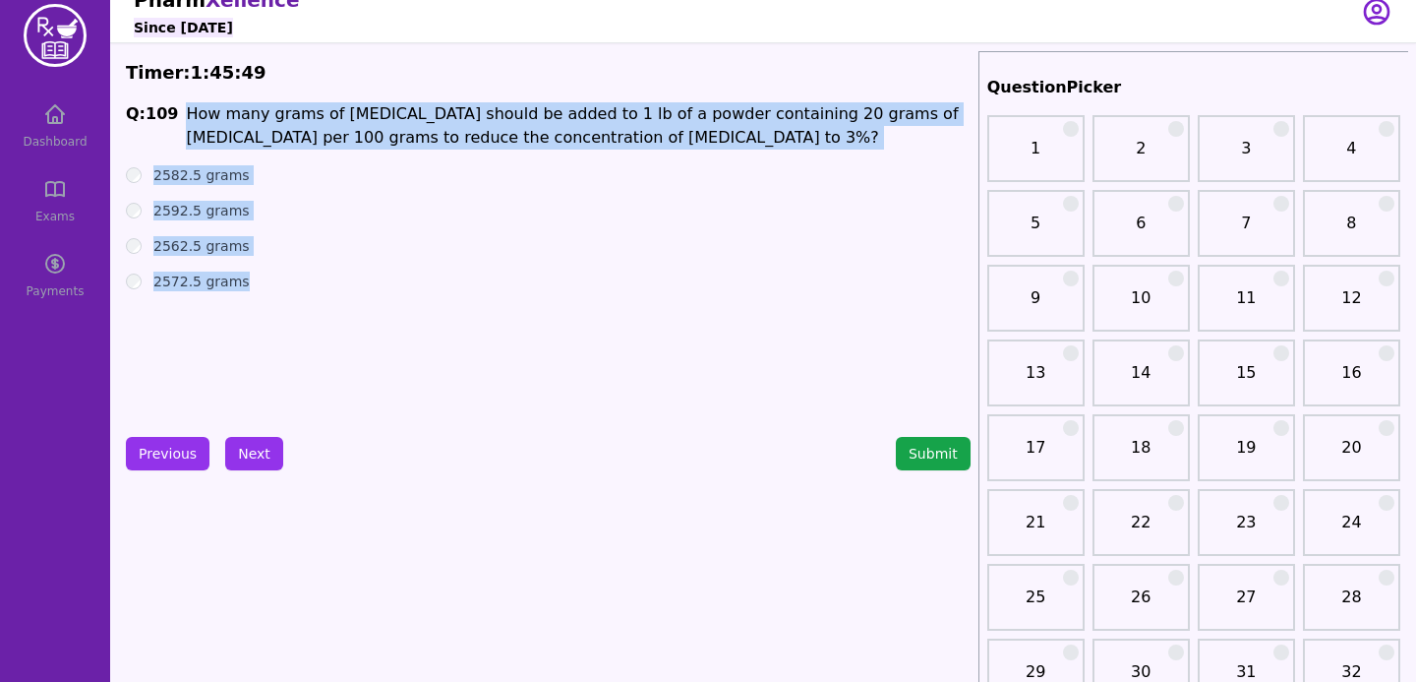
drag, startPoint x: 175, startPoint y: 108, endPoint x: 310, endPoint y: 306, distance: 239.2
click at [310, 306] on div "Q: 109 How many grams of [MEDICAL_DATA] should be added to 1 lb of a powder con…" at bounding box center [548, 249] width 845 height 295
click at [424, 334] on div "Q: 109 How many grams of [MEDICAL_DATA] should be added to 1 lb of a powder con…" at bounding box center [548, 249] width 845 height 295
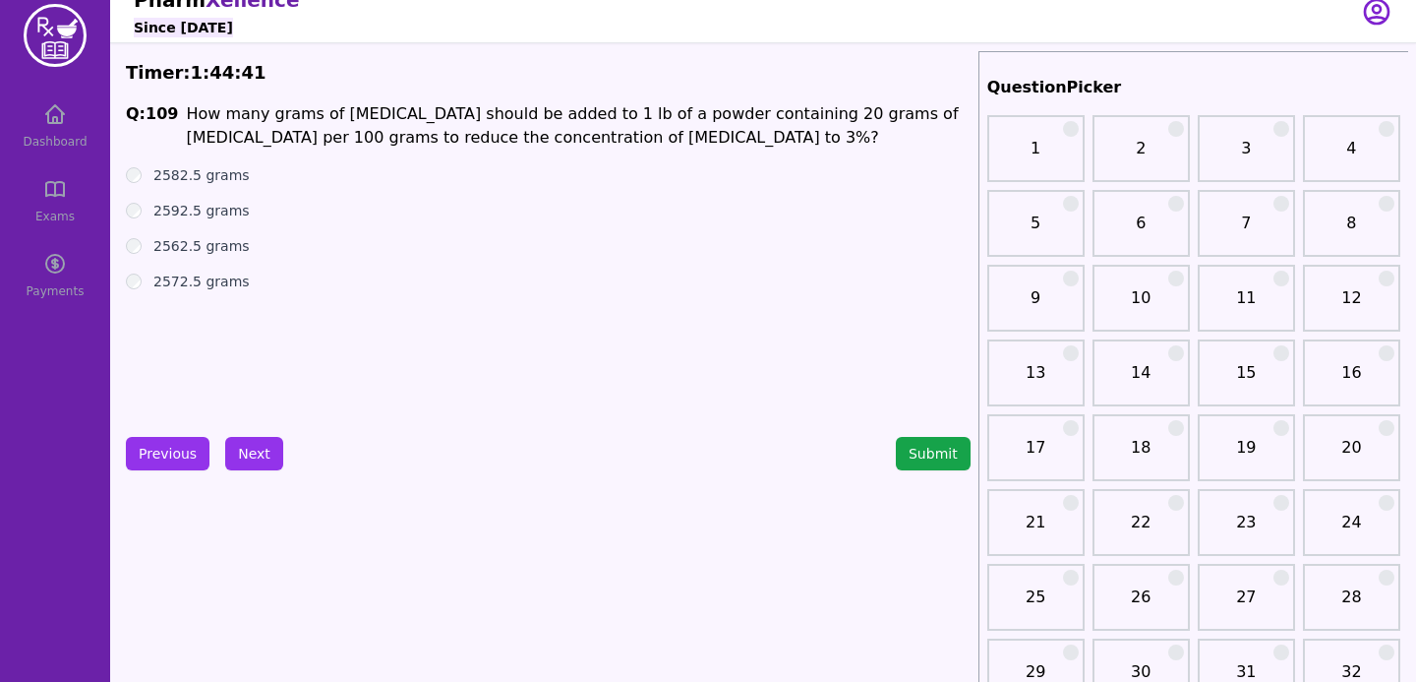
click at [545, 168] on div "2582.5 grams" at bounding box center [548, 175] width 845 height 20
click at [139, 293] on div "Q: 109 How many grams of [MEDICAL_DATA] should be added to 1 lb of a powder con…" at bounding box center [548, 249] width 845 height 295
click at [233, 451] on button "Next" at bounding box center [254, 453] width 58 height 33
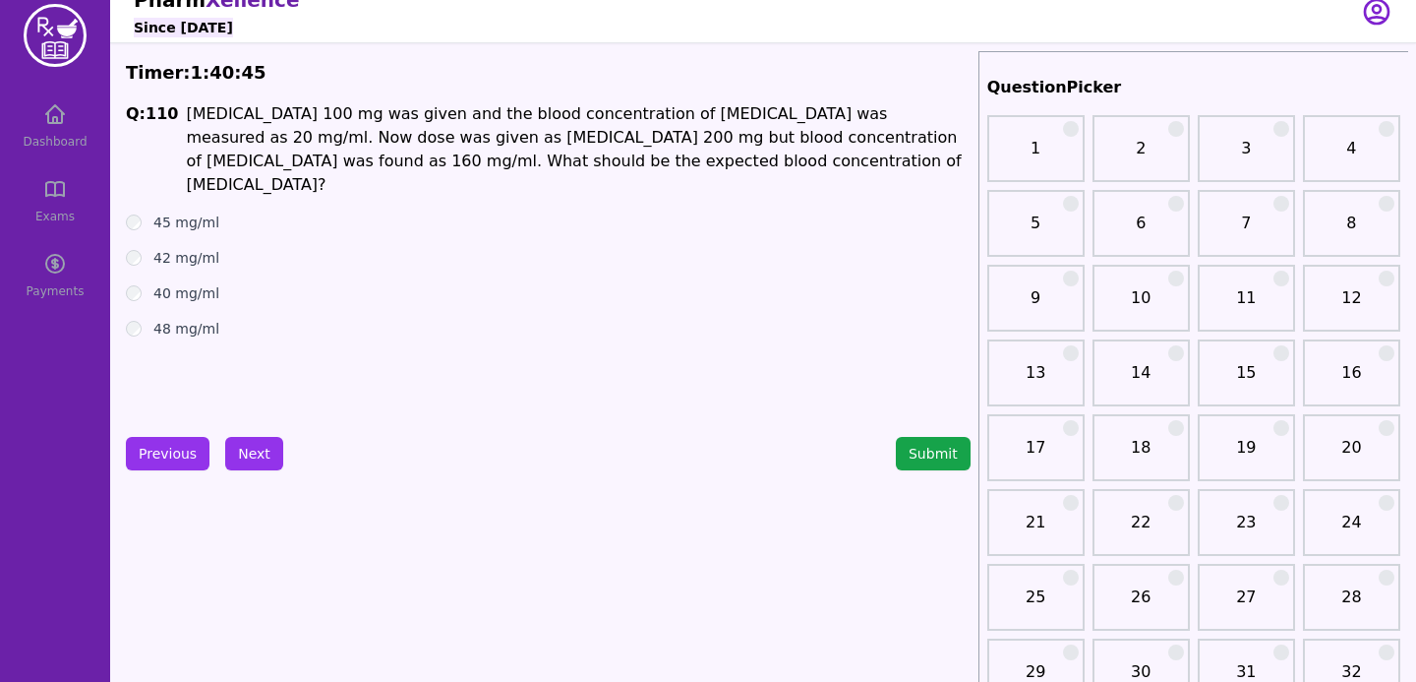
click at [142, 283] on div "40 mg/ml" at bounding box center [548, 293] width 845 height 20
click at [264, 444] on button "Next" at bounding box center [254, 453] width 58 height 33
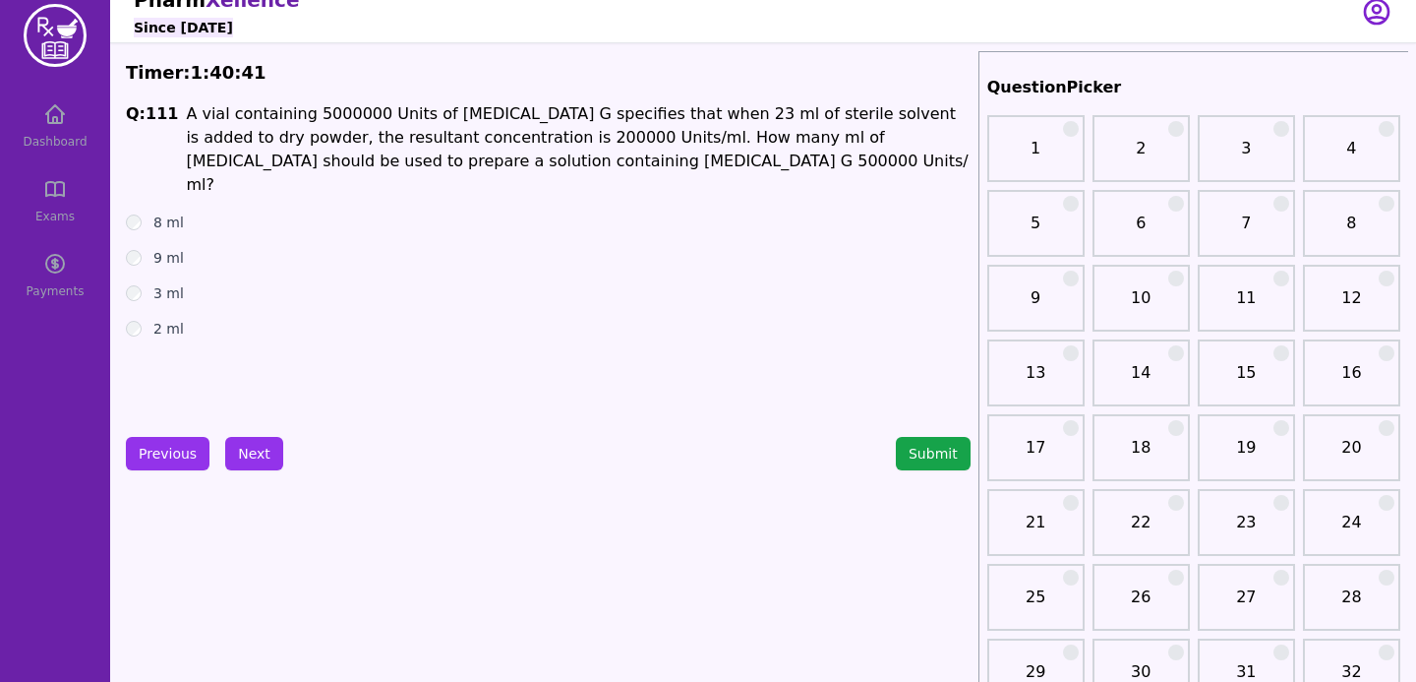
click at [135, 212] on div "8 ml" at bounding box center [548, 222] width 845 height 20
click at [253, 450] on button "Next" at bounding box center [254, 453] width 58 height 33
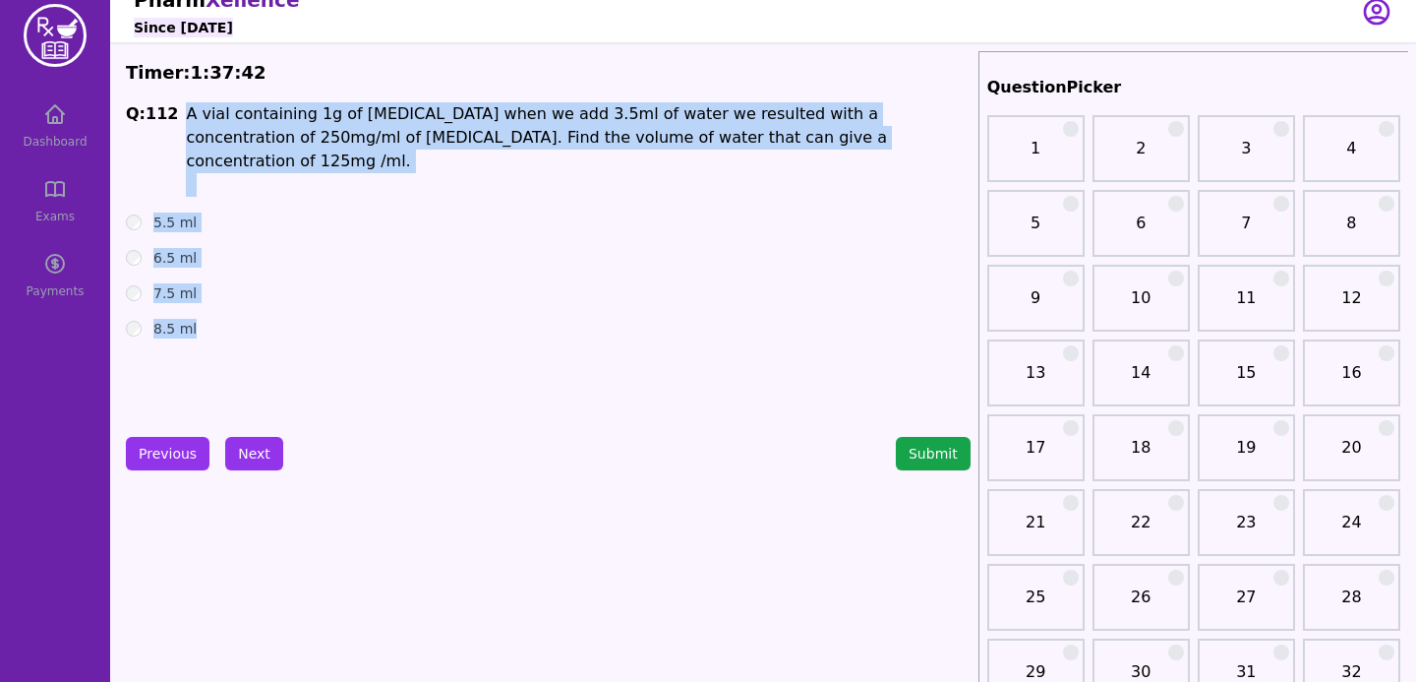
drag, startPoint x: 177, startPoint y: 108, endPoint x: 232, endPoint y: 300, distance: 199.5
click at [232, 300] on div "Q: 112 A vial containing 1g of [MEDICAL_DATA] when we add 3.5ml of water we res…" at bounding box center [548, 249] width 845 height 295
click at [257, 128] on span "A vial containing 1g of [MEDICAL_DATA] when we add 3.5ml of water we resulted w…" at bounding box center [536, 137] width 701 height 66
drag, startPoint x: 175, startPoint y: 106, endPoint x: 228, endPoint y: 314, distance: 214.2
click at [228, 314] on div "Q: 112 A vial containing 1g of [MEDICAL_DATA] when we add 3.5ml of water we res…" at bounding box center [548, 249] width 845 height 295
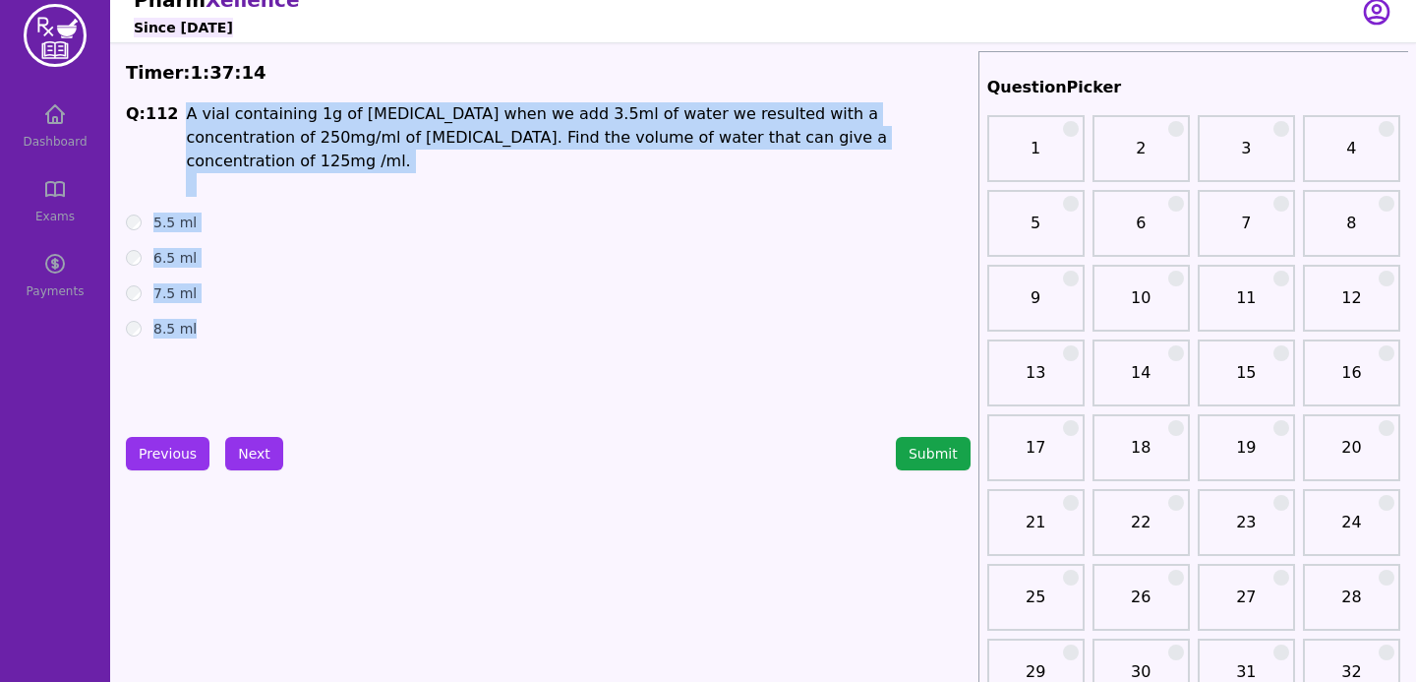
click at [148, 319] on div "8.5 ml" at bounding box center [548, 329] width 845 height 20
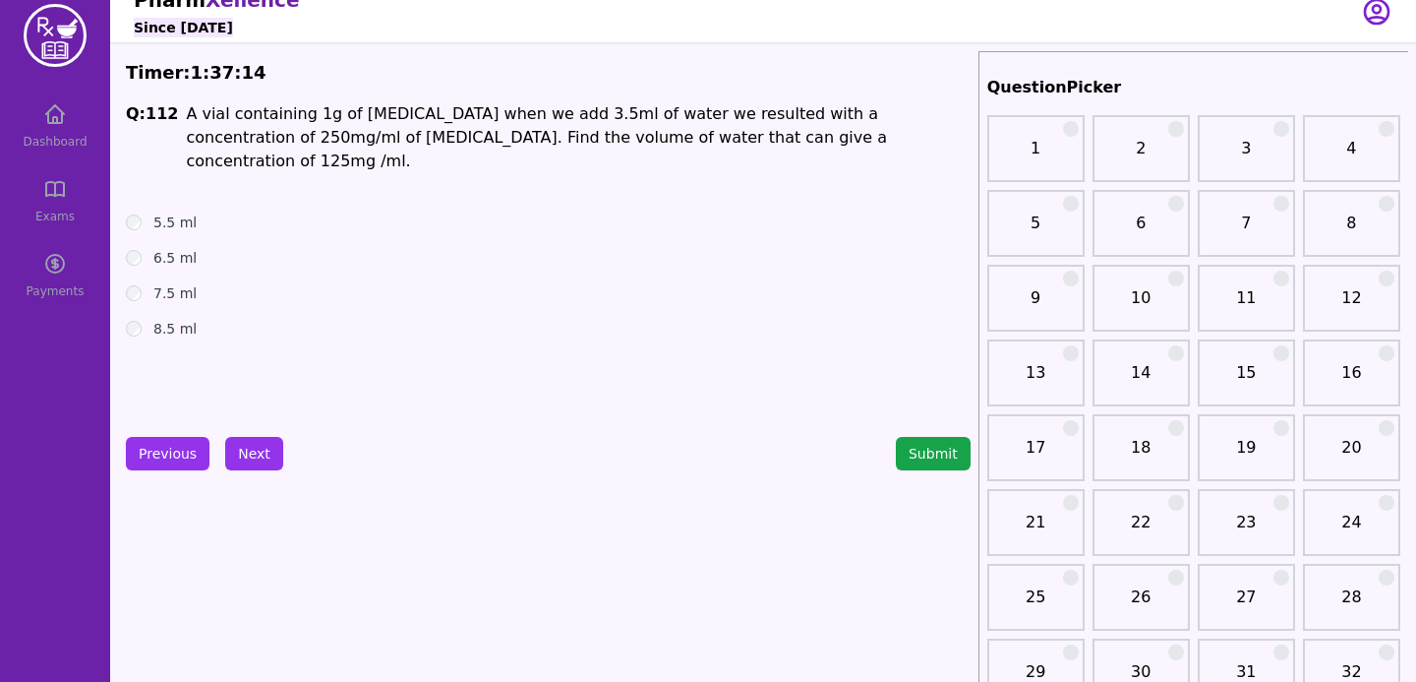
click at [211, 366] on div "Q: 112 A vial containing 1g of [MEDICAL_DATA] when we add 3.5ml of water we res…" at bounding box center [548, 249] width 845 height 295
click at [130, 279] on ul "5.5 ml 6.5 ml 7.5 ml 8.5 ml" at bounding box center [548, 275] width 845 height 126
click at [130, 283] on div "7.5 ml" at bounding box center [548, 293] width 845 height 20
click at [126, 283] on div "7.5 ml" at bounding box center [548, 293] width 845 height 20
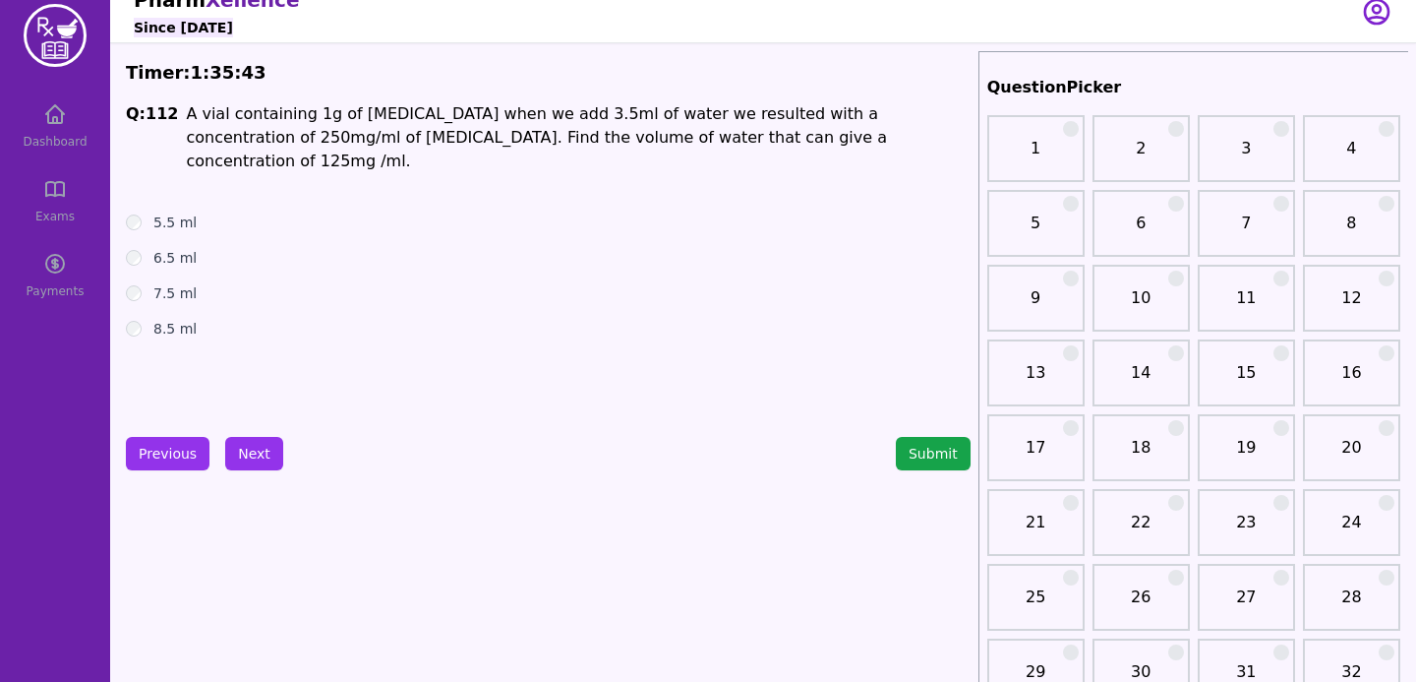
click at [126, 283] on div "7.5 ml" at bounding box center [548, 293] width 845 height 20
click at [255, 445] on button "Next" at bounding box center [254, 453] width 58 height 33
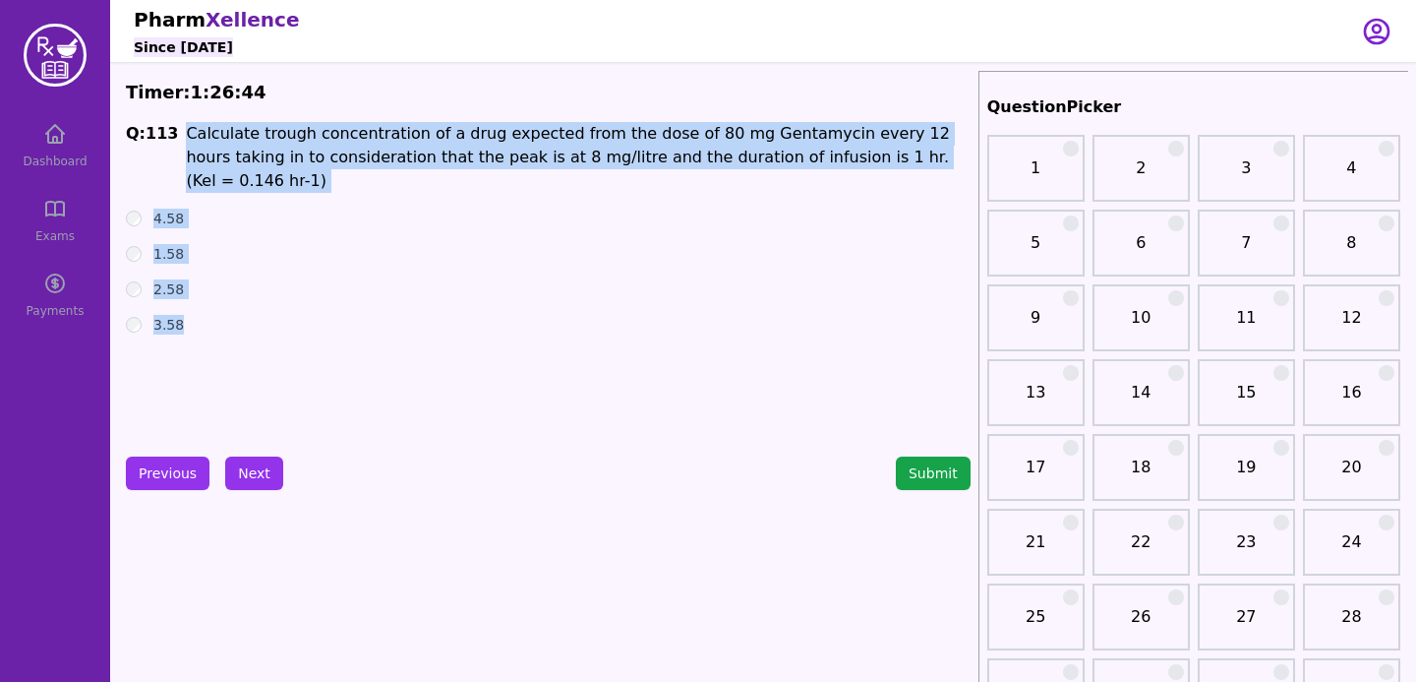
drag, startPoint x: 172, startPoint y: 126, endPoint x: 223, endPoint y: 362, distance: 241.5
click at [223, 362] on div "Q: 113 Calculate trough concentration of a drug expected from the dose of 80 mg…" at bounding box center [548, 269] width 845 height 295
click at [141, 244] on div "1.58" at bounding box center [548, 254] width 845 height 20
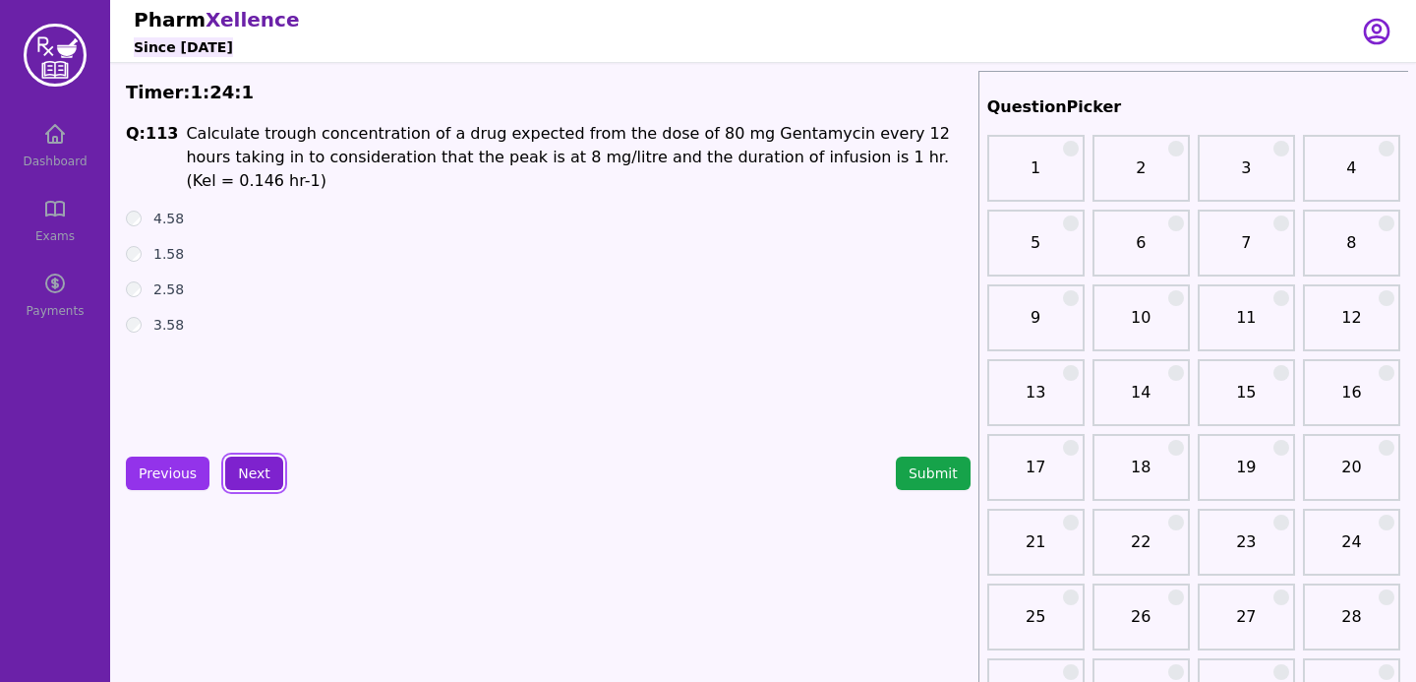
click at [251, 470] on button "Next" at bounding box center [254, 472] width 58 height 33
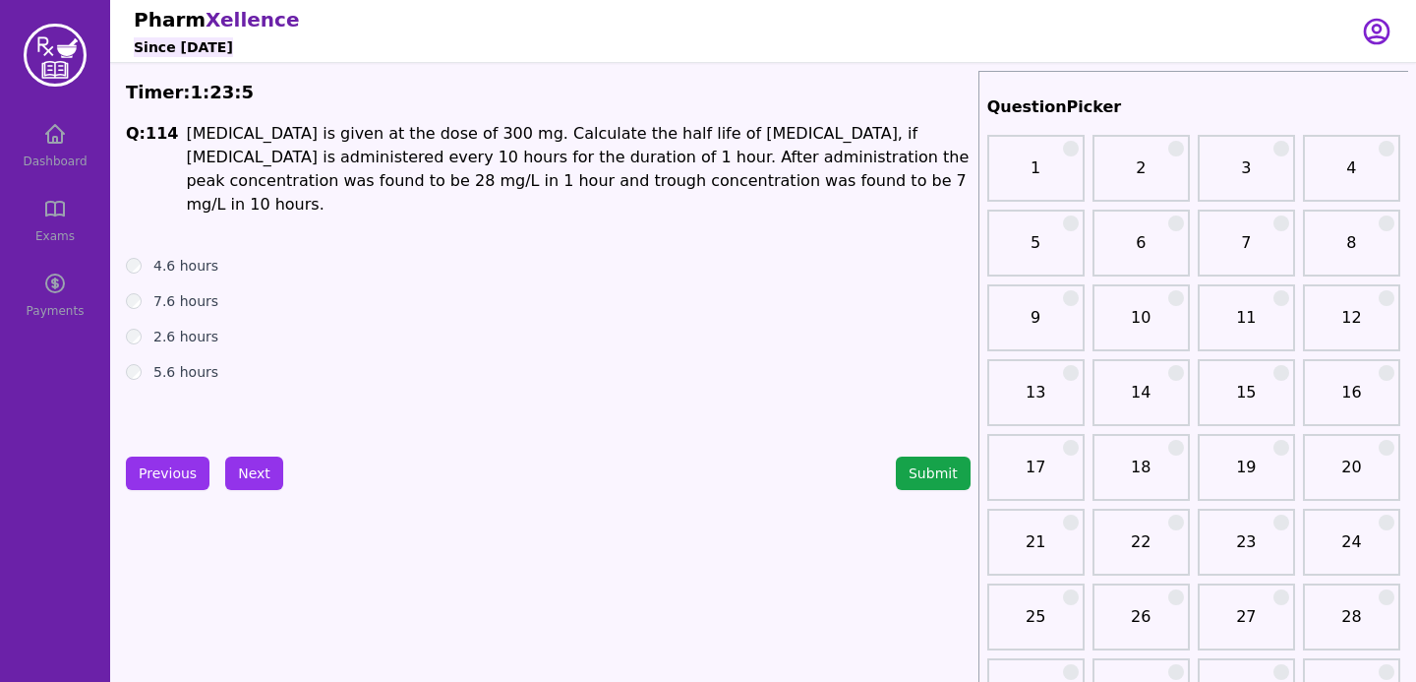
click at [145, 256] on div "4.6 hours" at bounding box center [548, 266] width 845 height 20
click at [250, 468] on button "Next" at bounding box center [254, 472] width 58 height 33
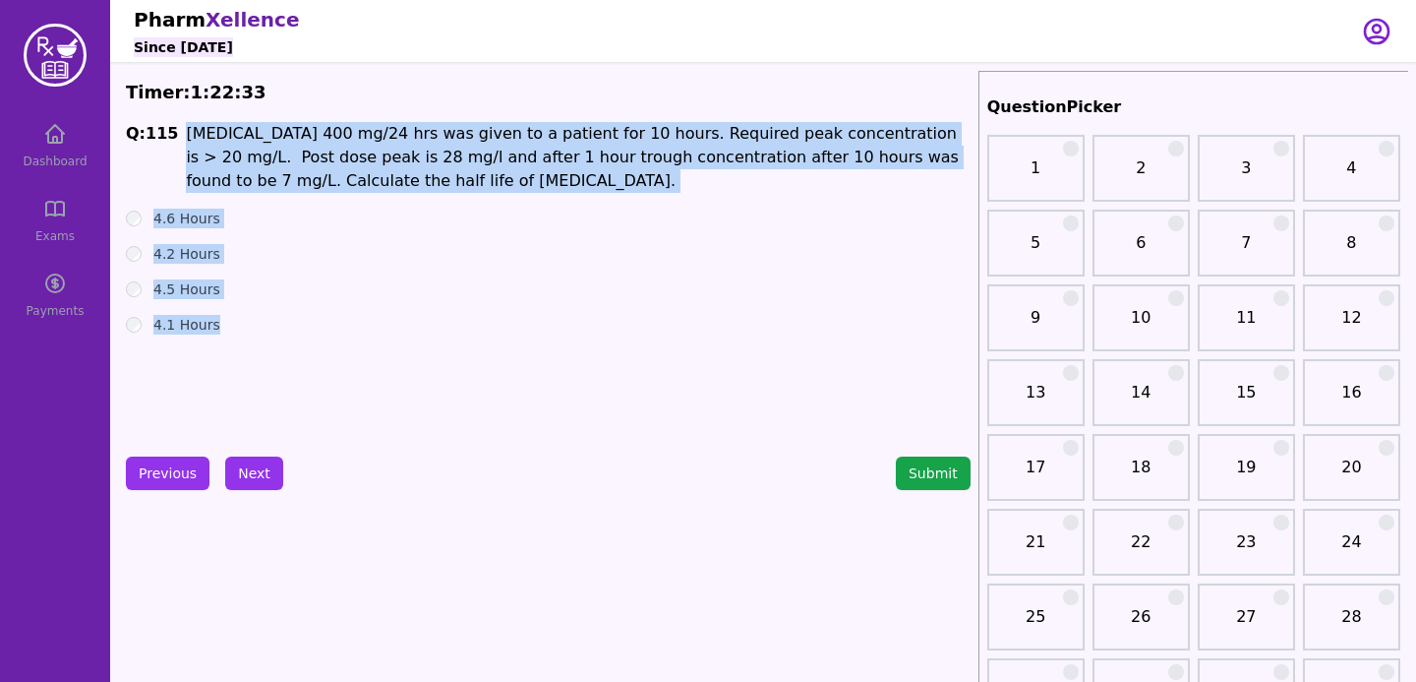
drag, startPoint x: 178, startPoint y: 131, endPoint x: 264, endPoint y: 385, distance: 267.8
click at [264, 385] on div "Q: 115 [MEDICAL_DATA] 400 mg/24 hrs was given to a patient for 10 hours. Requir…" at bounding box center [548, 269] width 845 height 295
click at [255, 482] on button "Next" at bounding box center [254, 472] width 58 height 33
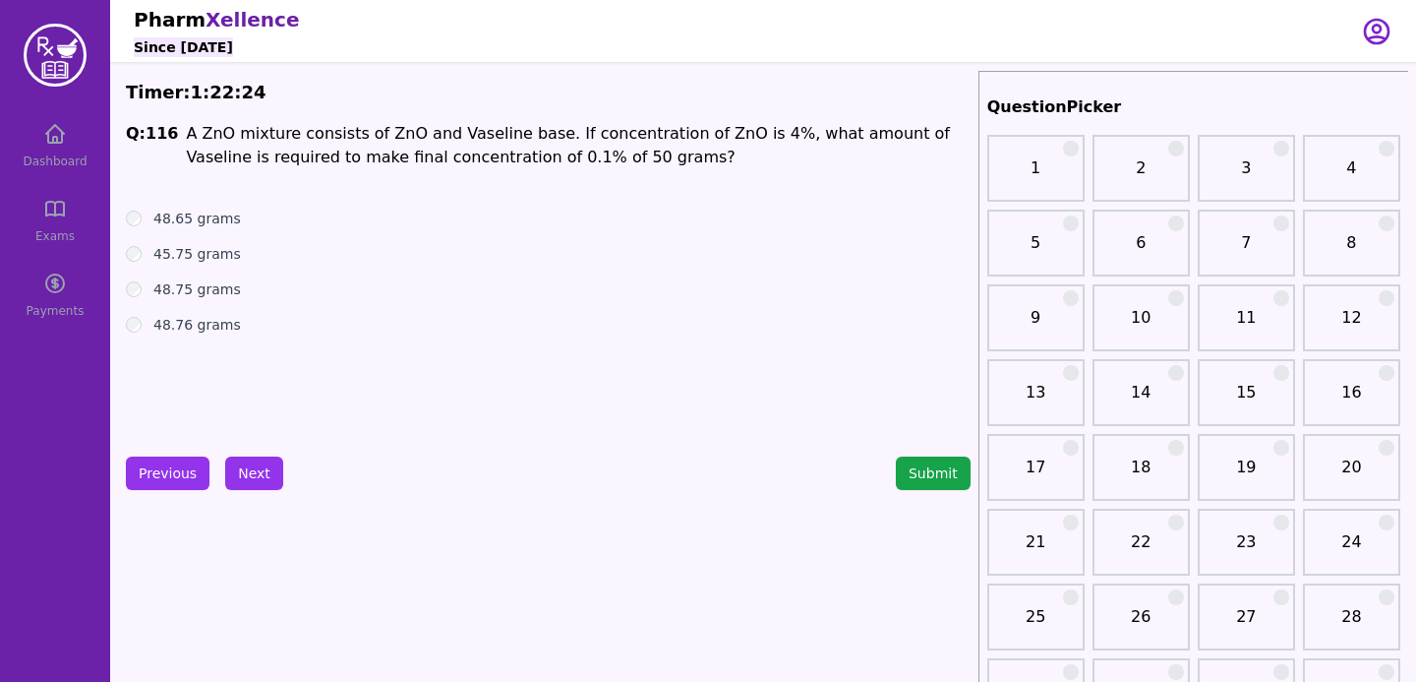
click at [310, 386] on div "Q: 116 A ZnO mixture consists of ZnO and Vaseline base. If concentration of ZnO…" at bounding box center [548, 269] width 845 height 295
click at [305, 388] on div "Q: 116 A ZnO mixture consists of ZnO and Vaseline base. If concentration of ZnO…" at bounding box center [548, 269] width 845 height 295
click at [245, 457] on button "Next" at bounding box center [254, 472] width 58 height 33
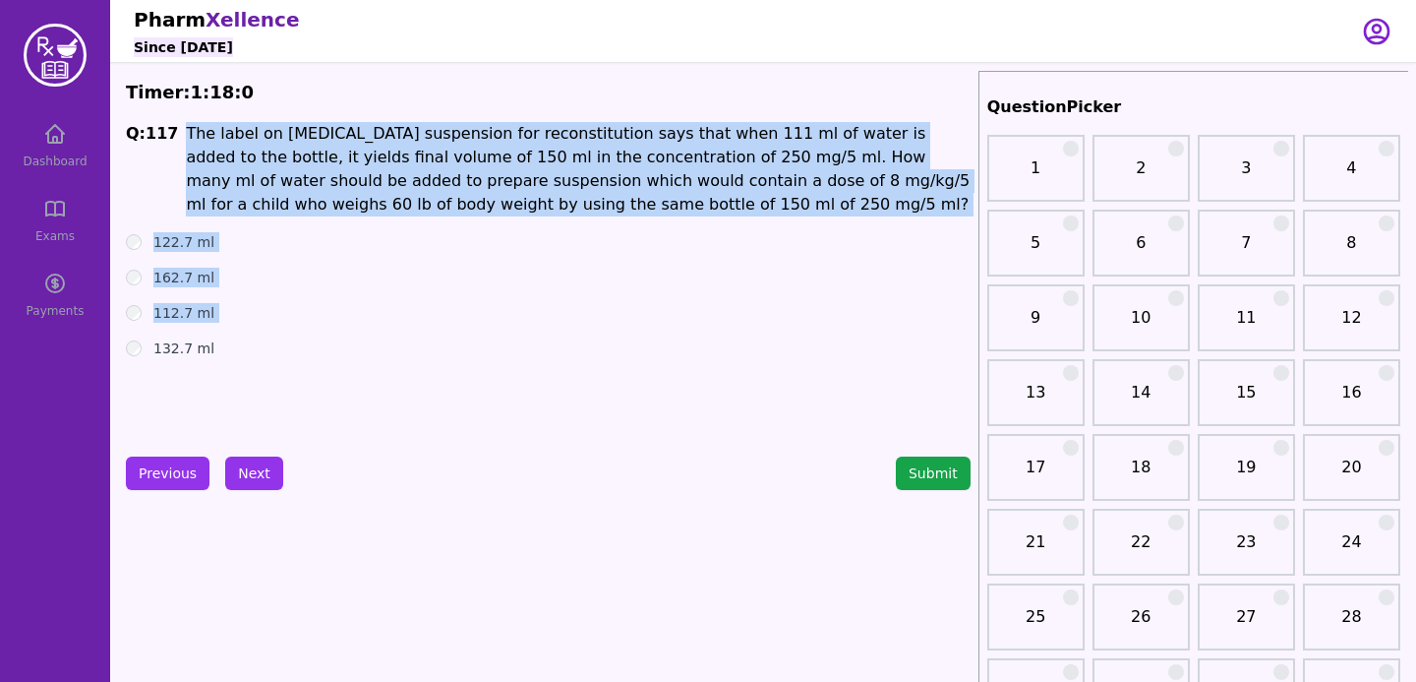
drag, startPoint x: 175, startPoint y: 137, endPoint x: 213, endPoint y: 343, distance: 210.1
click at [212, 340] on div "Q: 117 The label on [MEDICAL_DATA] suspension for reconstitution says that when…" at bounding box center [548, 269] width 845 height 295
click at [438, 359] on div "Q: 117 The label on [MEDICAL_DATA] suspension for reconstitution says that when…" at bounding box center [548, 269] width 845 height 295
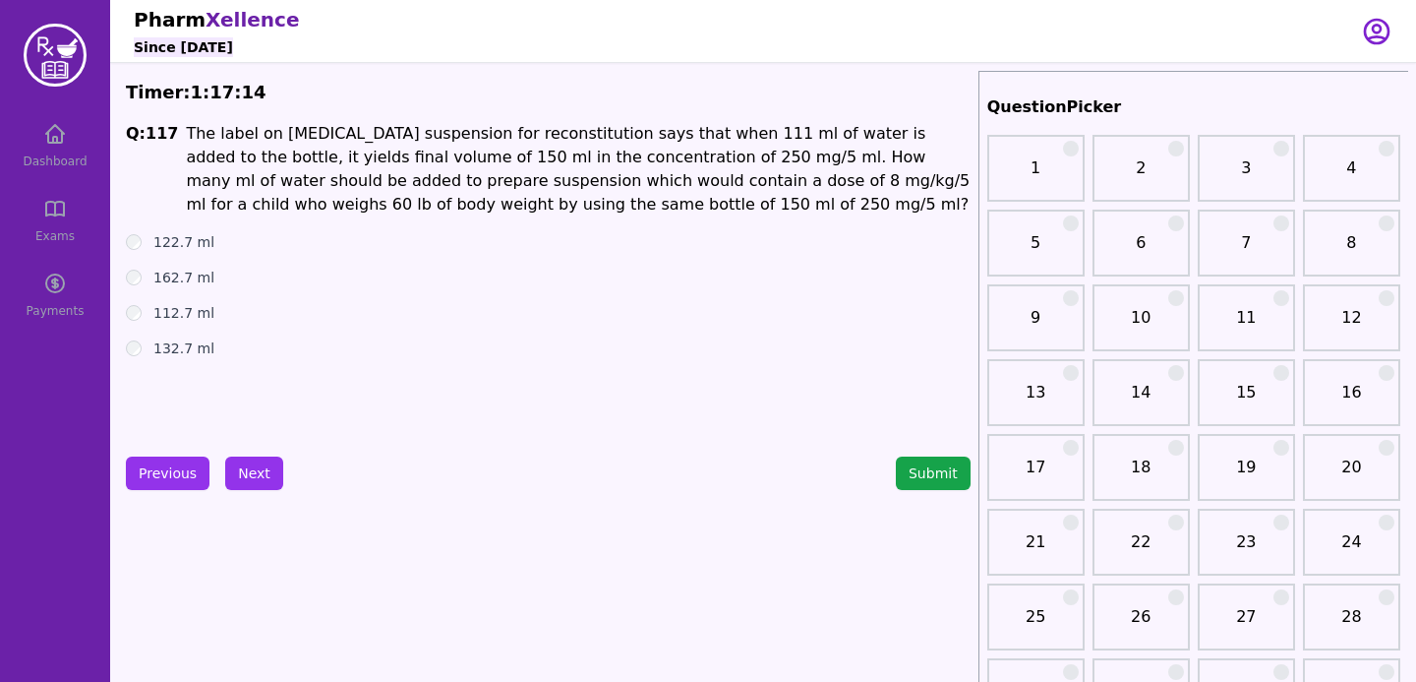
click at [456, 373] on div "Q: 117 The label on [MEDICAL_DATA] suspension for reconstitution says that when…" at bounding box center [548, 269] width 845 height 295
click at [267, 472] on button "Next" at bounding box center [254, 472] width 58 height 33
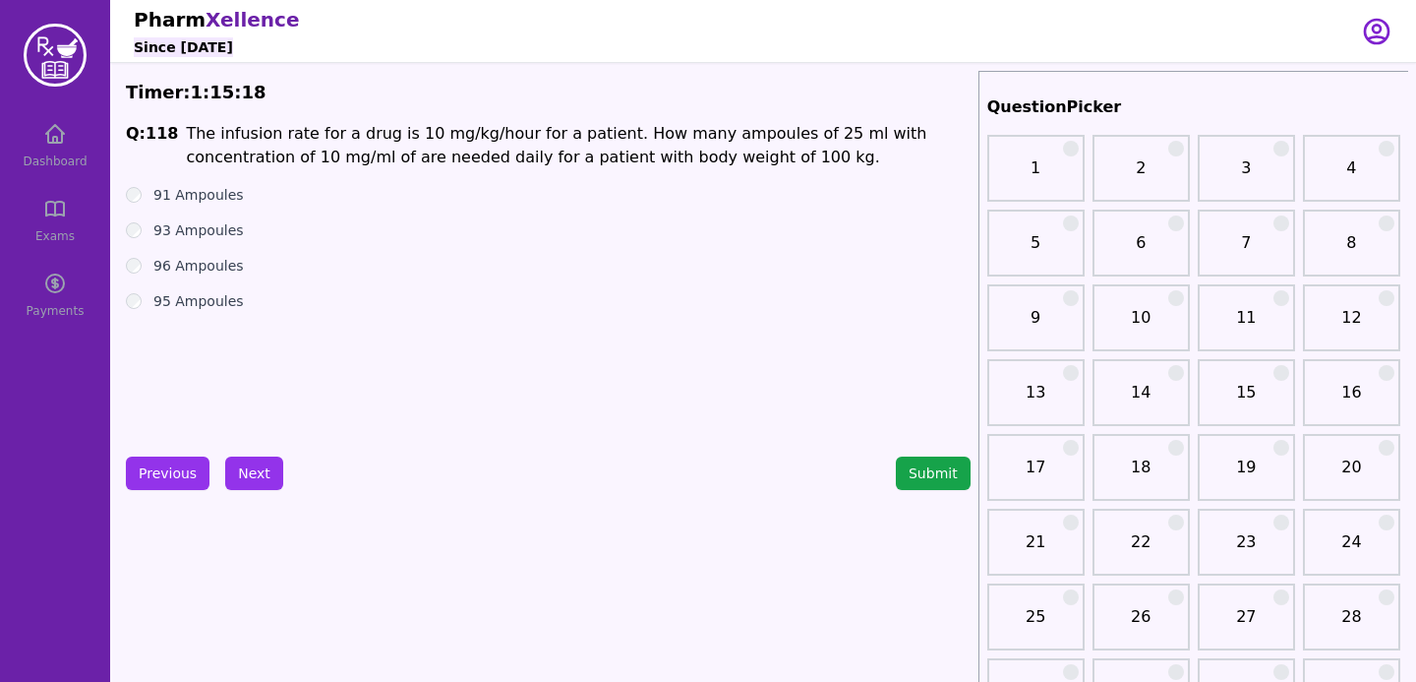
click at [244, 464] on button "Next" at bounding box center [254, 472] width 58 height 33
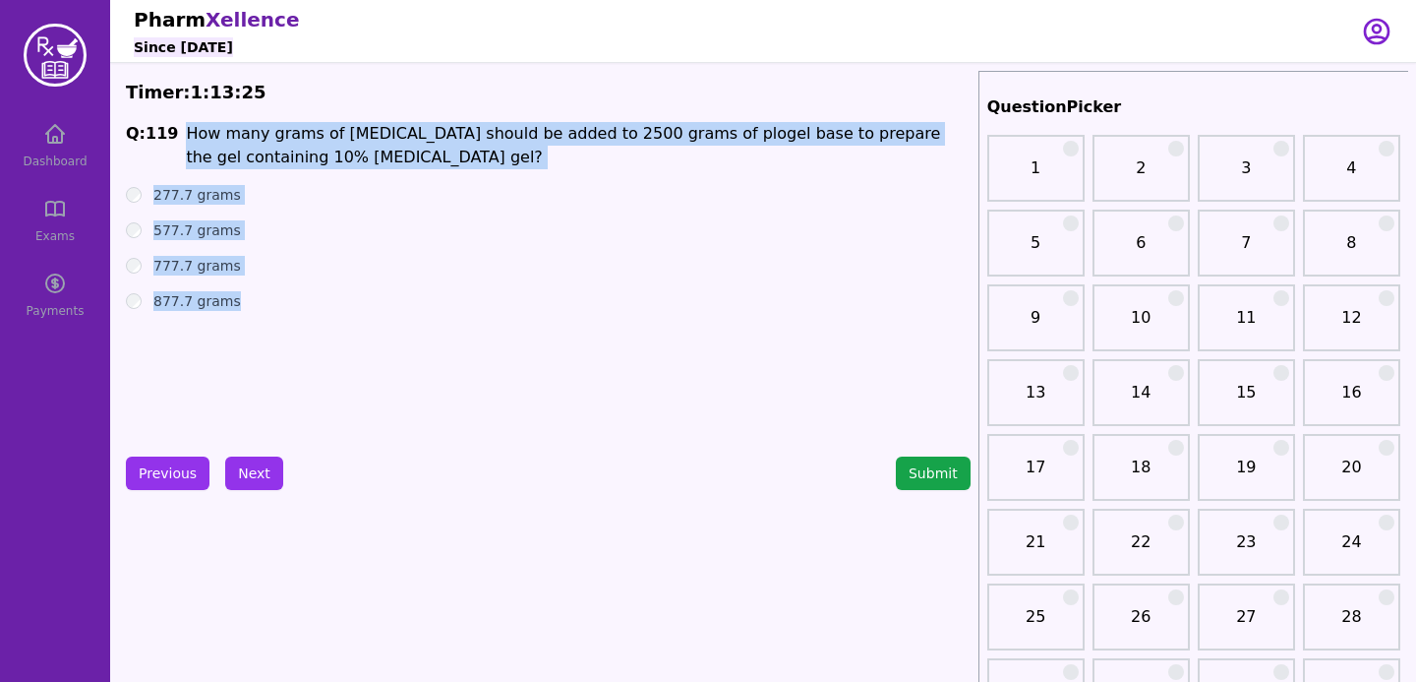
drag, startPoint x: 175, startPoint y: 126, endPoint x: 237, endPoint y: 329, distance: 212.8
click at [237, 331] on div "Q: 119 How many grams of [MEDICAL_DATA] should be added to 2500 grams of plogel…" at bounding box center [548, 269] width 845 height 295
click at [378, 414] on div "Q: 119 How many grams of [MEDICAL_DATA] should be added to 2500 grams of plogel…" at bounding box center [548, 269] width 845 height 295
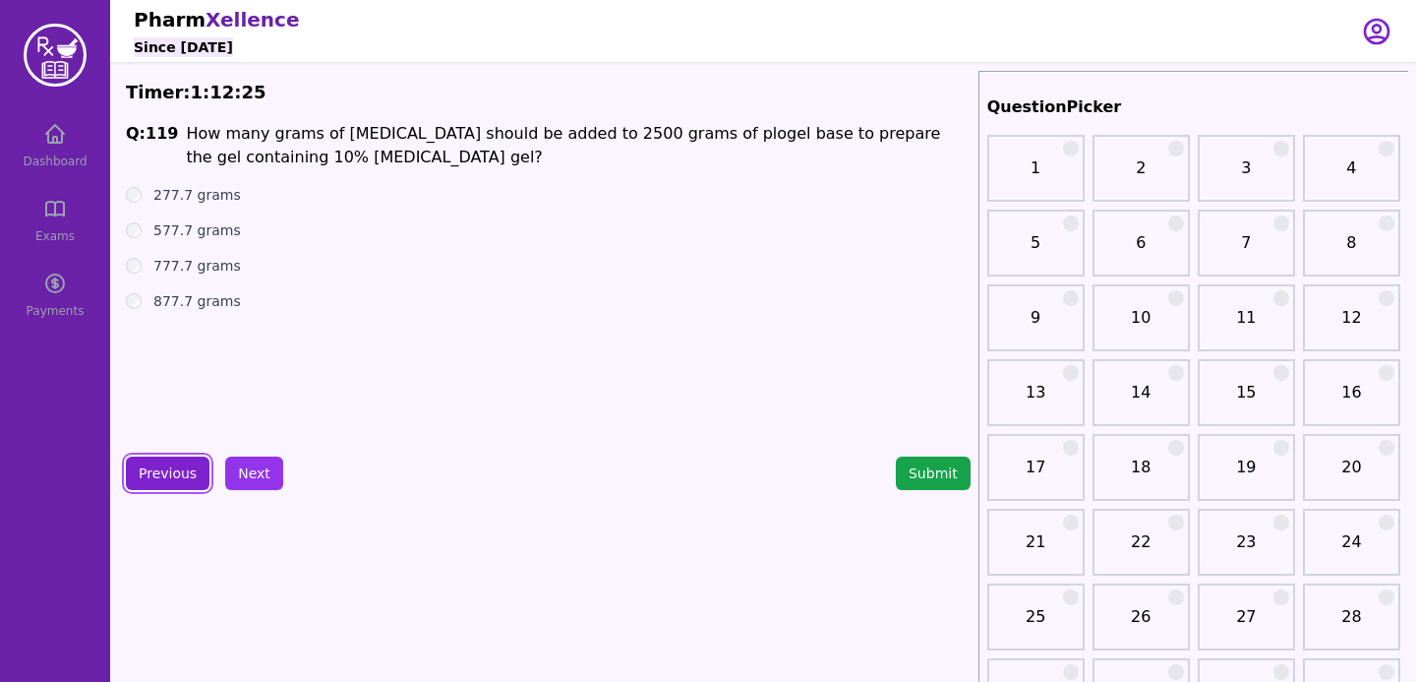
click at [163, 468] on button "Previous" at bounding box center [168, 472] width 84 height 33
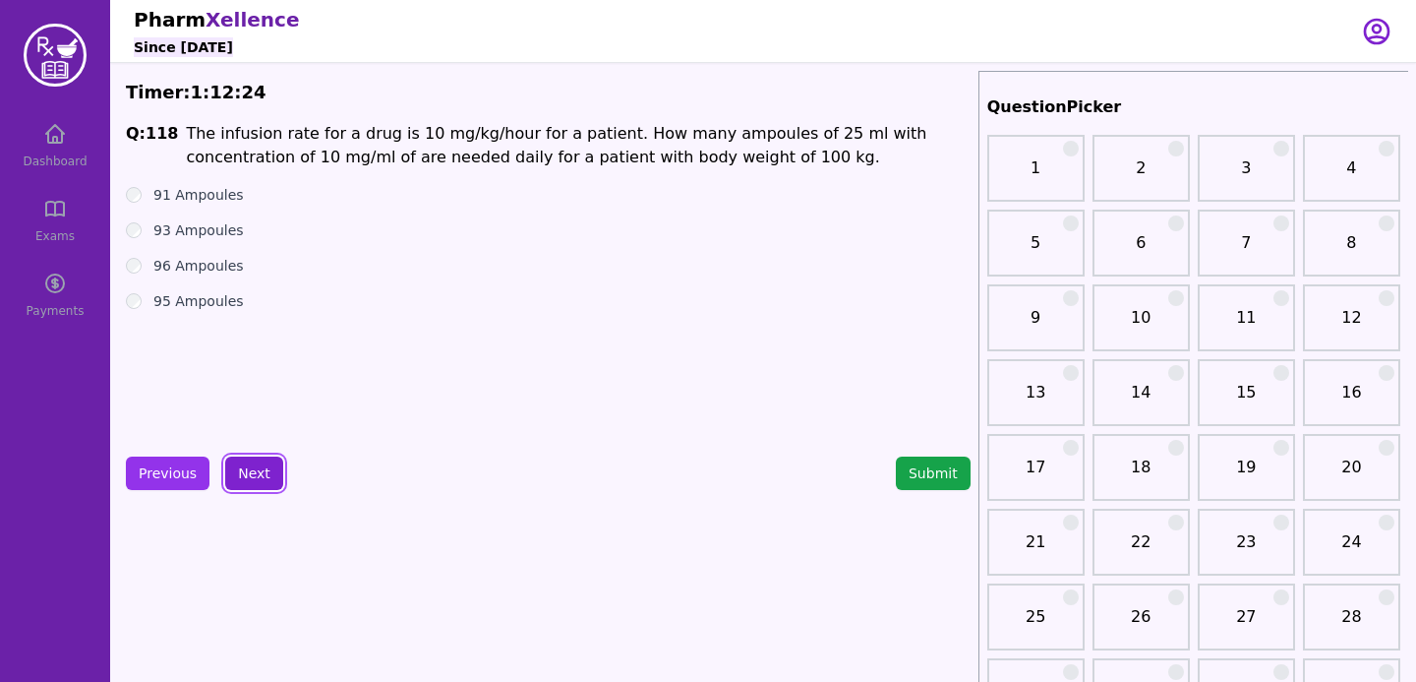
click at [271, 475] on button "Next" at bounding box center [254, 472] width 58 height 33
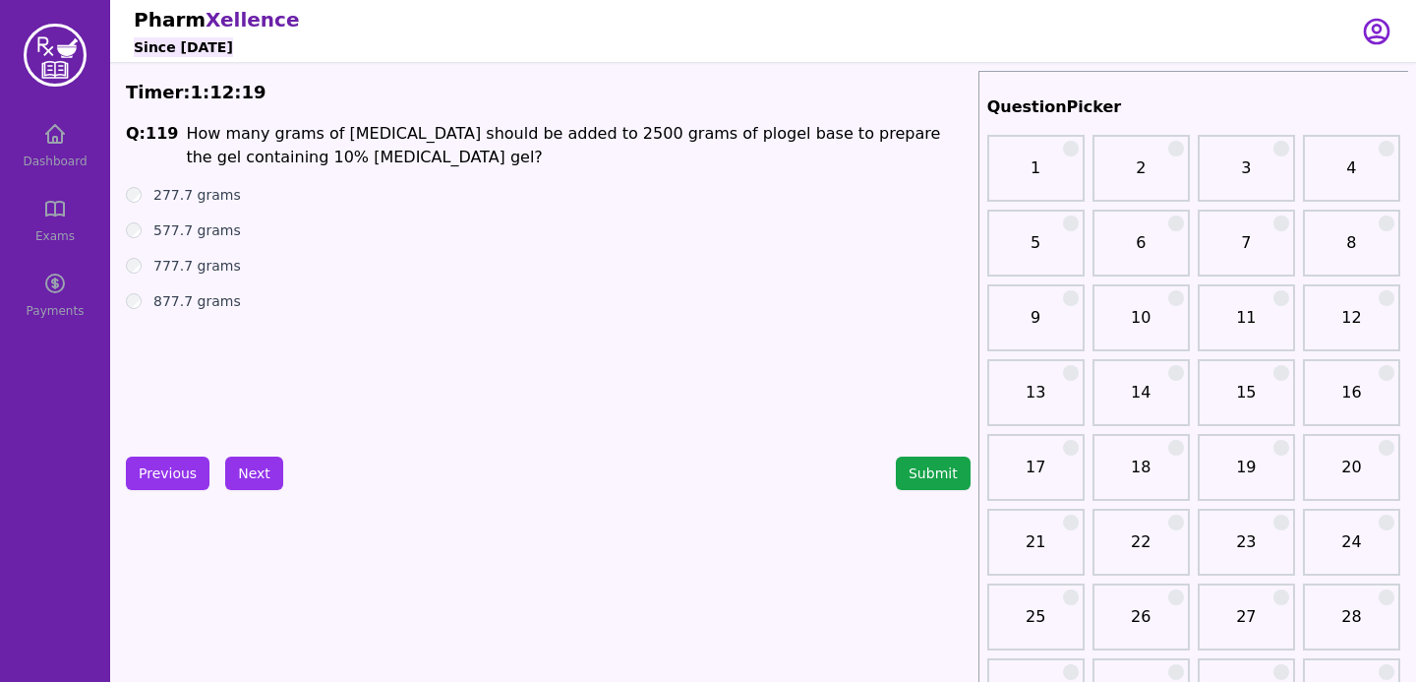
click at [126, 206] on ul "277.7 grams 577.7 grams 777.7 grams 877.7 grams" at bounding box center [548, 248] width 845 height 126
click at [385, 309] on div "877.7 grams" at bounding box center [548, 301] width 845 height 20
click at [255, 486] on button "Next" at bounding box center [254, 472] width 58 height 33
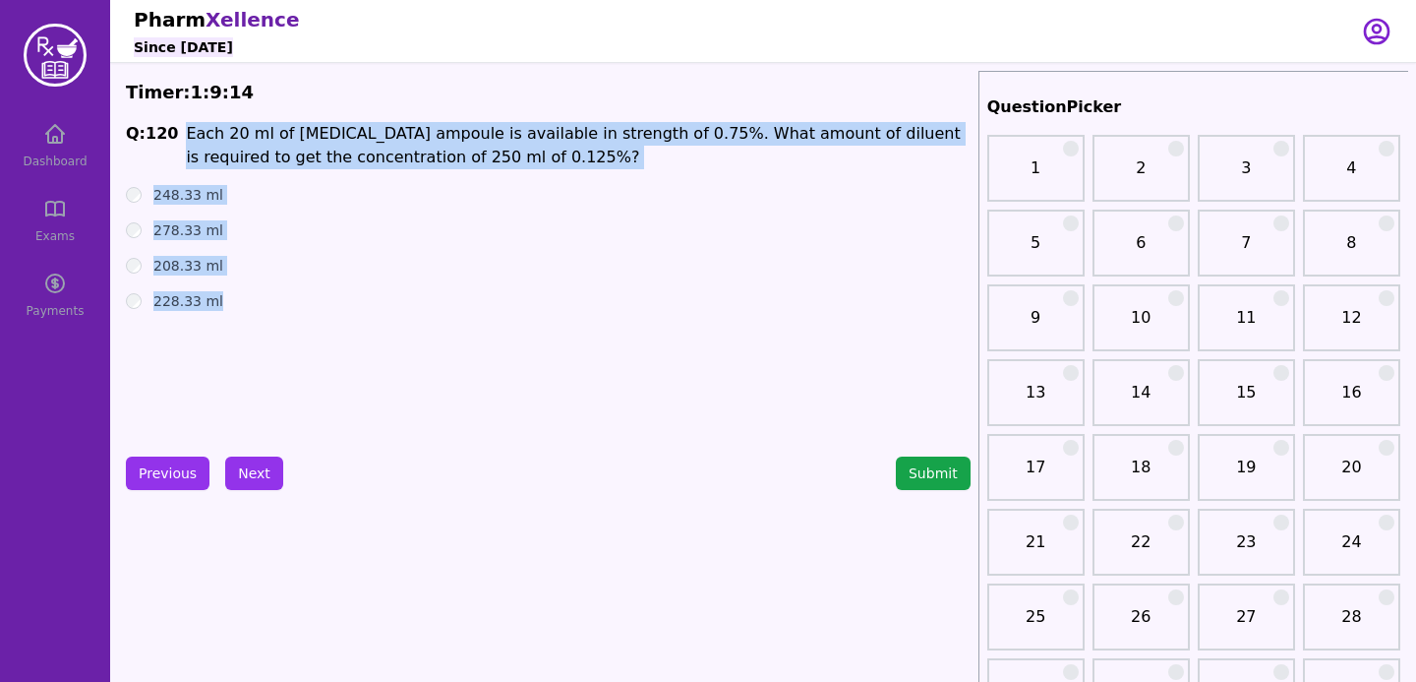
drag, startPoint x: 177, startPoint y: 129, endPoint x: 234, endPoint y: 337, distance: 216.2
click at [234, 337] on div "Q: 120 Each 20 ml of [MEDICAL_DATA] ampoule is available in strength of 0.75%. …" at bounding box center [548, 269] width 845 height 295
click at [222, 414] on div "Q: 120 Each 20 ml of [MEDICAL_DATA] ampoule is available in strength of 0.75%. …" at bounding box center [548, 269] width 845 height 295
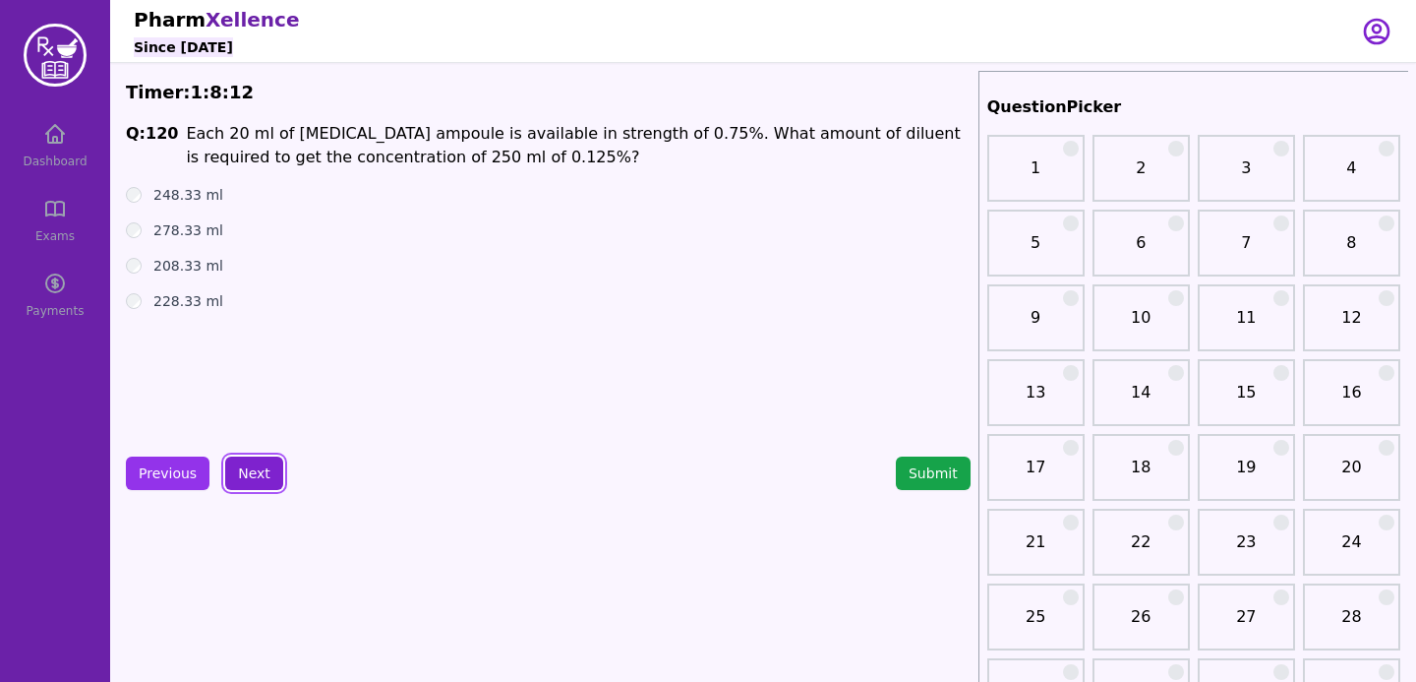
click at [238, 476] on button "Next" at bounding box center [254, 472] width 58 height 33
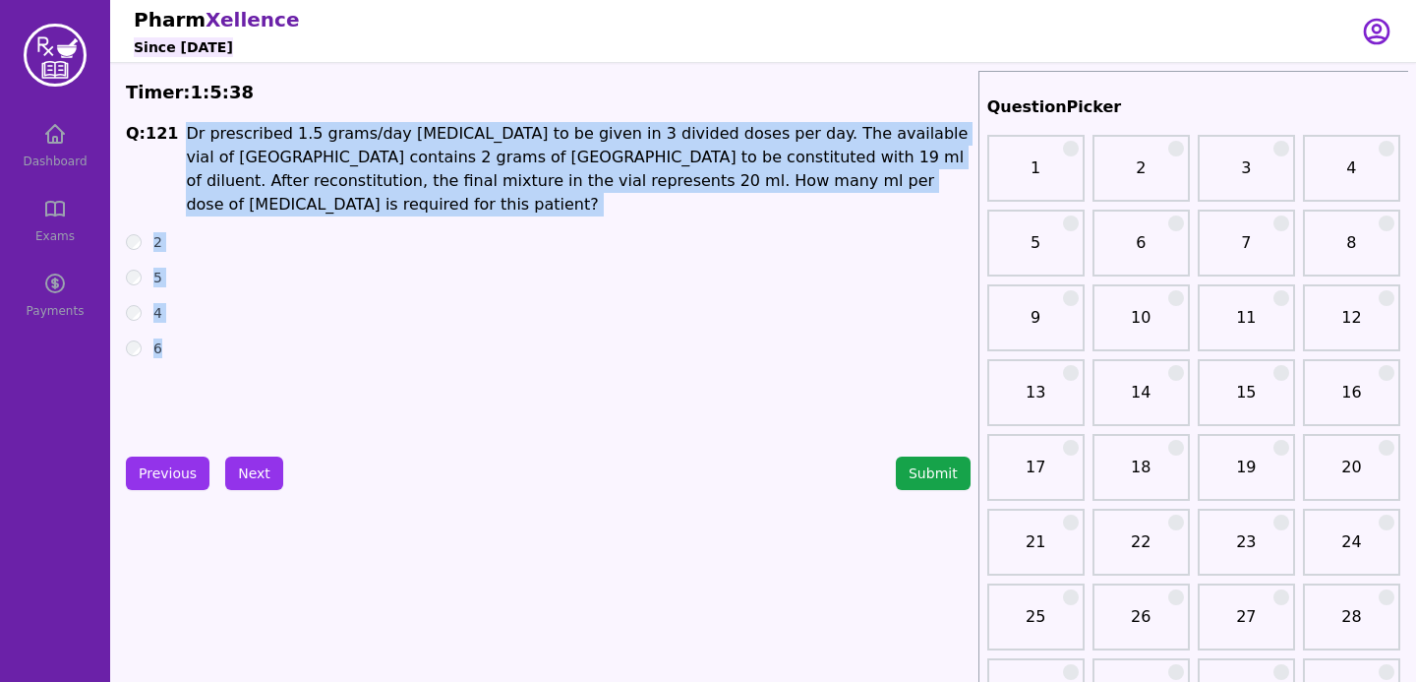
drag, startPoint x: 180, startPoint y: 127, endPoint x: 208, endPoint y: 385, distance: 259.2
click at [208, 384] on div "Q: 121 Dr prescribed 1.5 grams/day [MEDICAL_DATA] to be given in 3 divided dose…" at bounding box center [548, 269] width 845 height 295
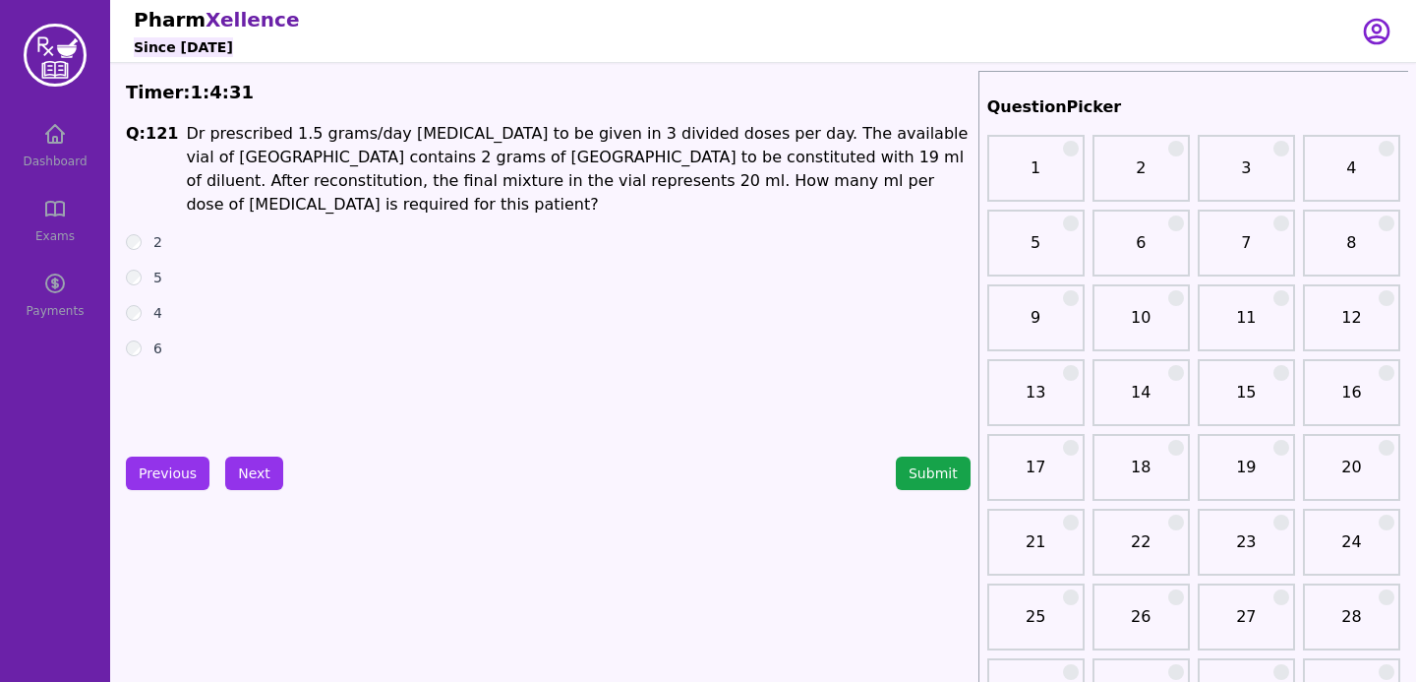
click at [431, 168] on p "Dr prescribed 1.5 grams/day [MEDICAL_DATA] to be given in 3 divided doses per d…" at bounding box center [578, 169] width 784 height 94
click at [250, 471] on button "Next" at bounding box center [254, 472] width 58 height 33
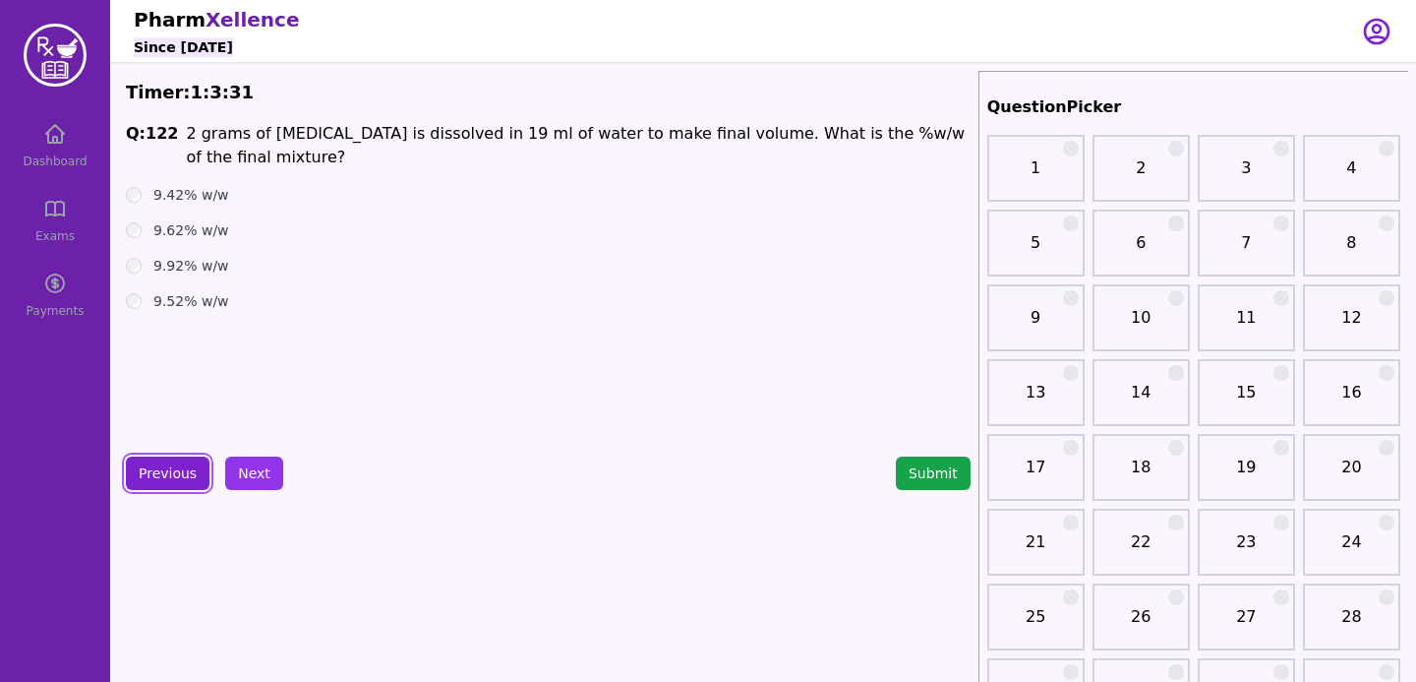
click at [207, 468] on button "Previous" at bounding box center [168, 472] width 84 height 33
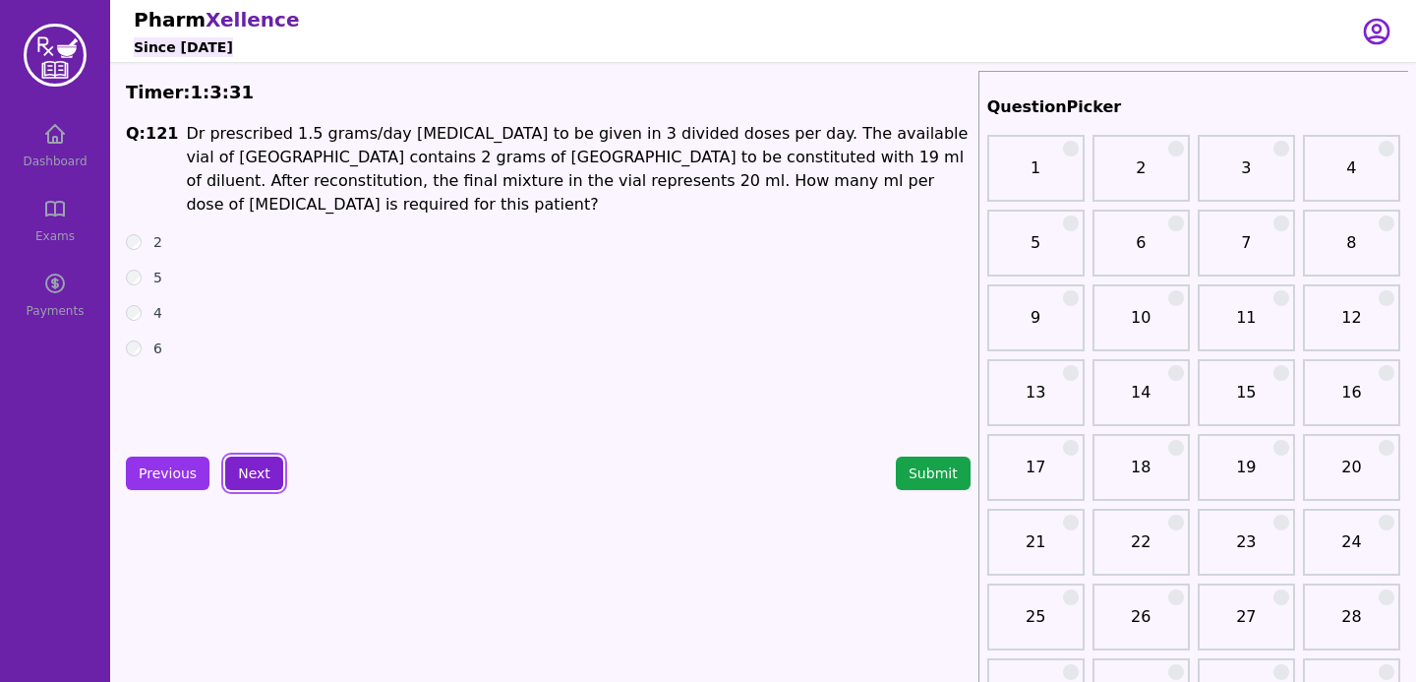
click at [252, 472] on button "Next" at bounding box center [254, 472] width 58 height 33
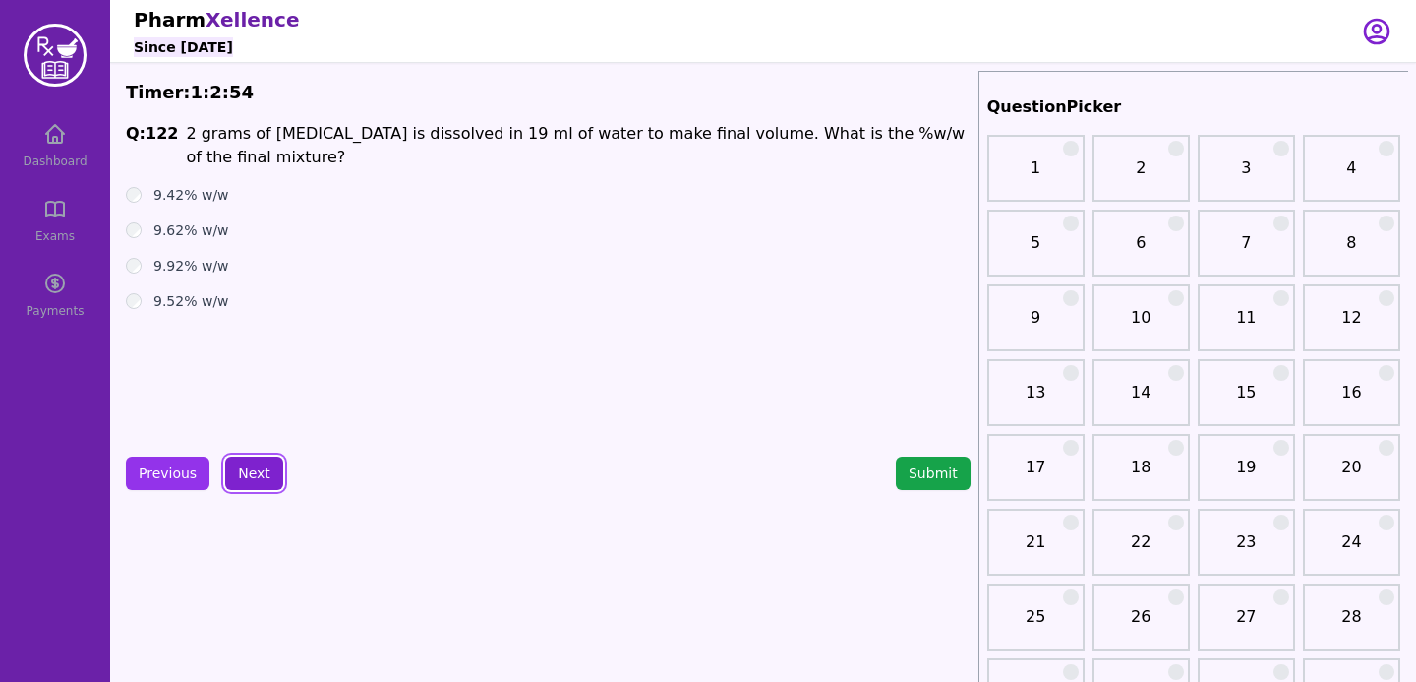
click at [250, 476] on button "Next" at bounding box center [254, 472] width 58 height 33
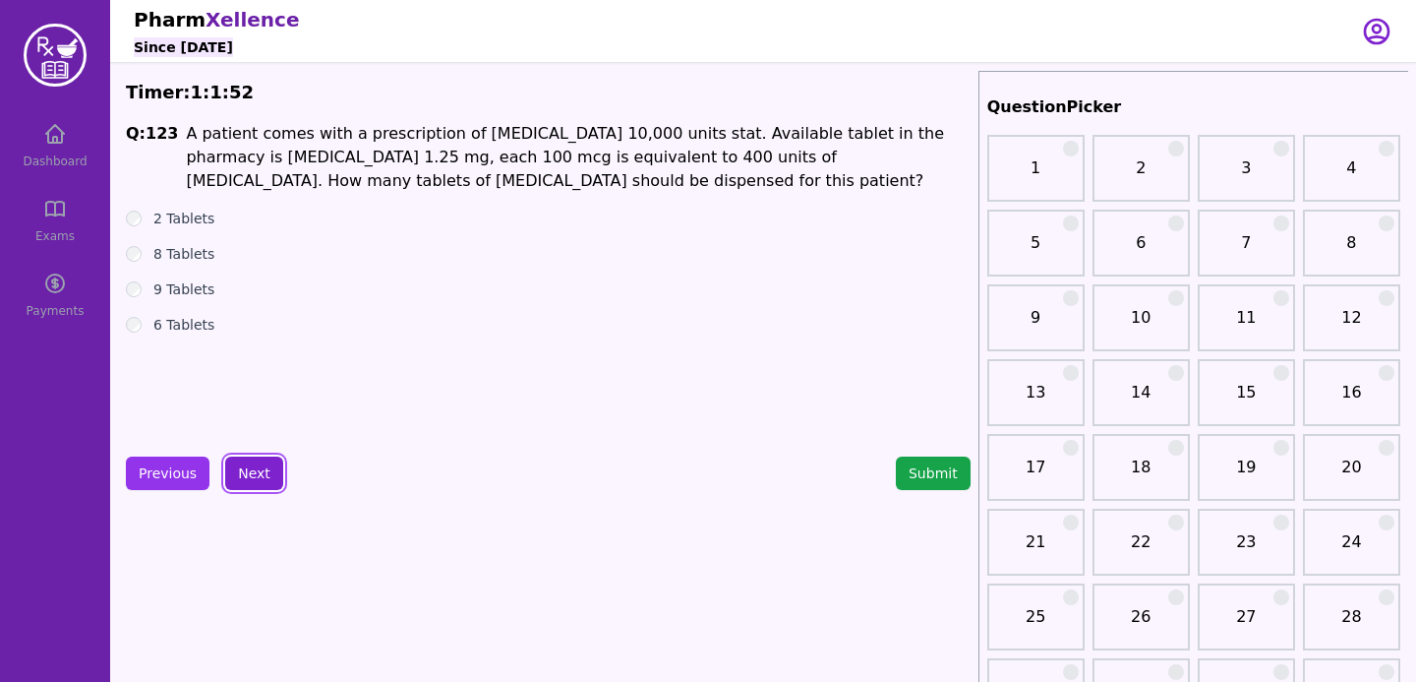
click at [261, 467] on button "Next" at bounding box center [254, 472] width 58 height 33
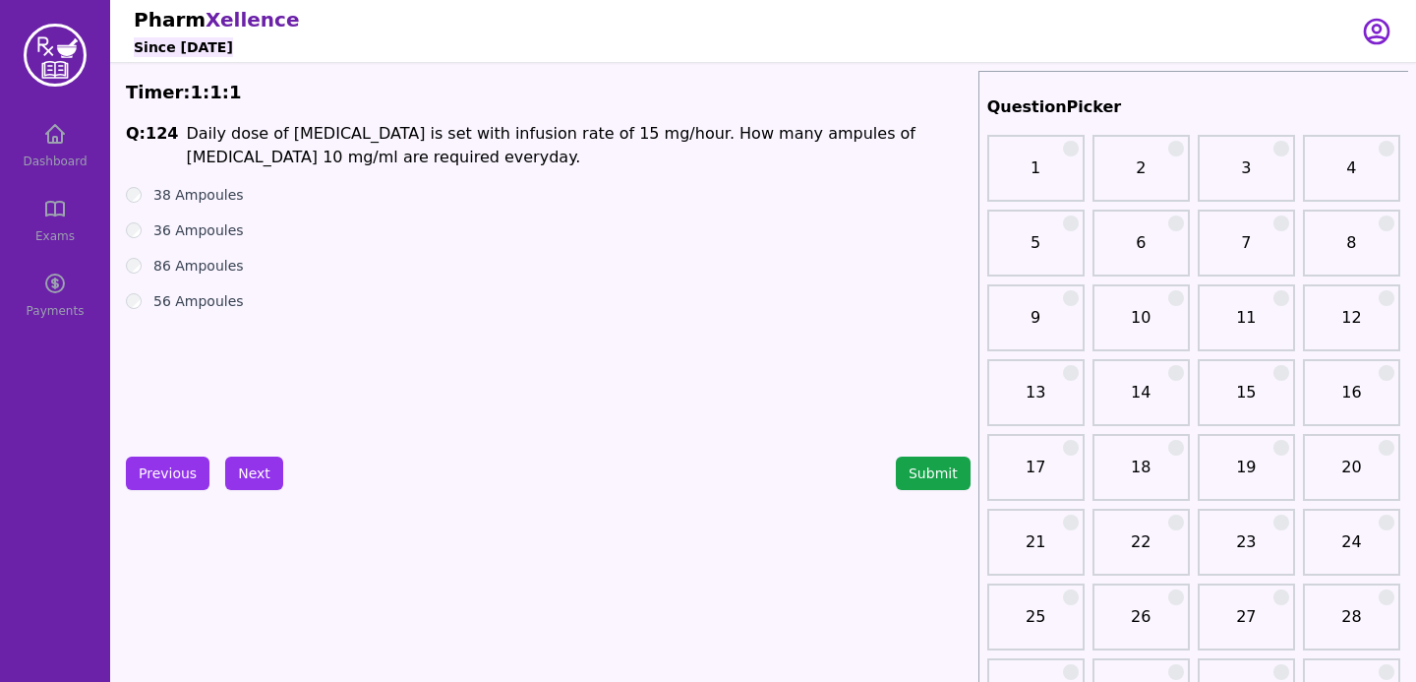
click at [137, 238] on div "36 Ampoules" at bounding box center [548, 230] width 845 height 20
click at [246, 467] on button "Next" at bounding box center [254, 472] width 58 height 33
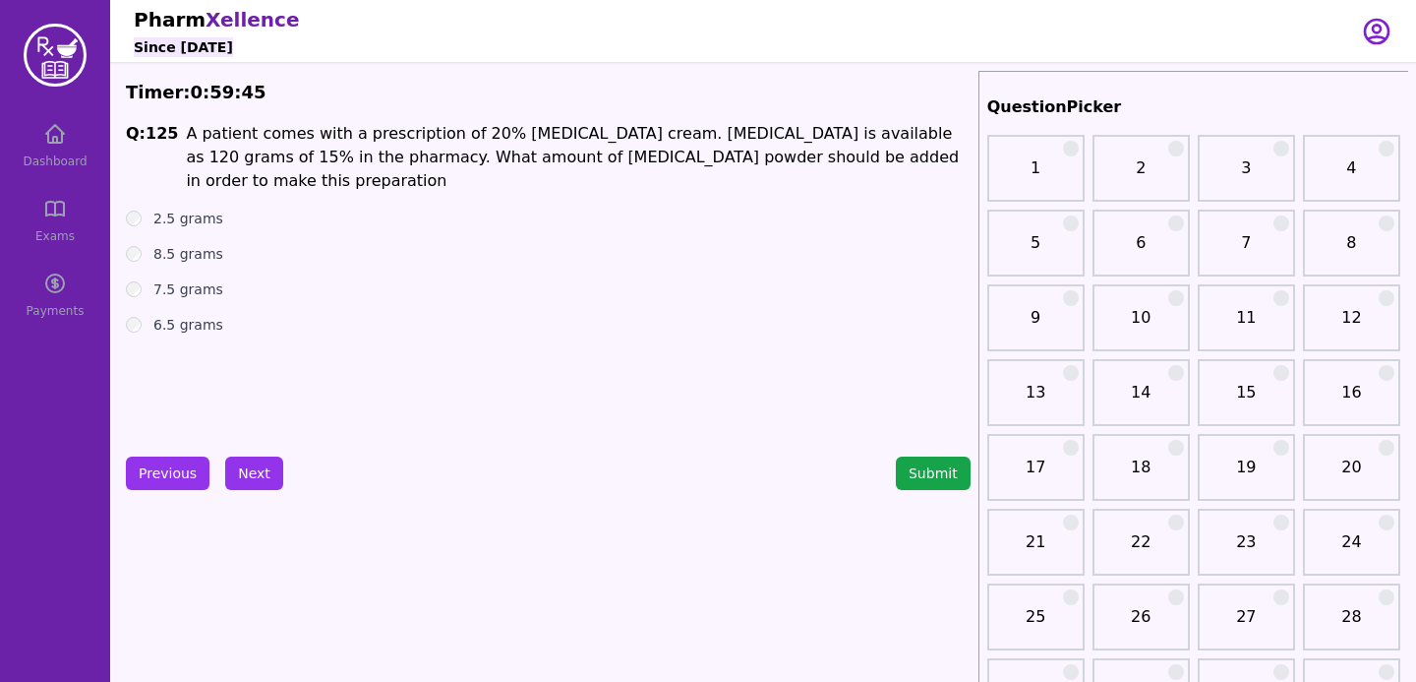
drag, startPoint x: 178, startPoint y: 126, endPoint x: 259, endPoint y: 342, distance: 230.9
click at [259, 342] on div "Q: 125 A patient comes with a prescription of 20% [MEDICAL_DATA] cream. [MEDICA…" at bounding box center [548, 269] width 845 height 295
click at [238, 363] on div "Q: 125 A patient comes with a prescription of 20% [MEDICAL_DATA] cream. [MEDICA…" at bounding box center [548, 269] width 845 height 295
click at [241, 473] on button "Next" at bounding box center [254, 472] width 58 height 33
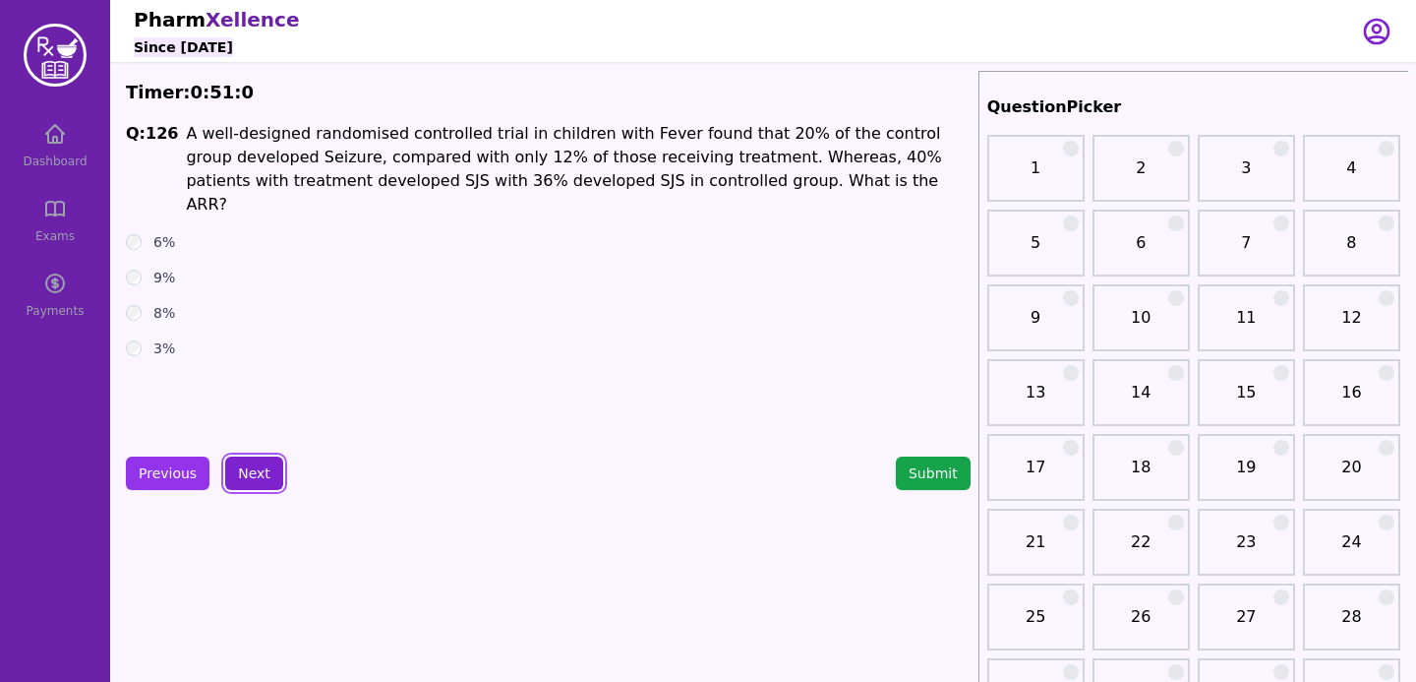
click at [254, 475] on button "Next" at bounding box center [254, 472] width 58 height 33
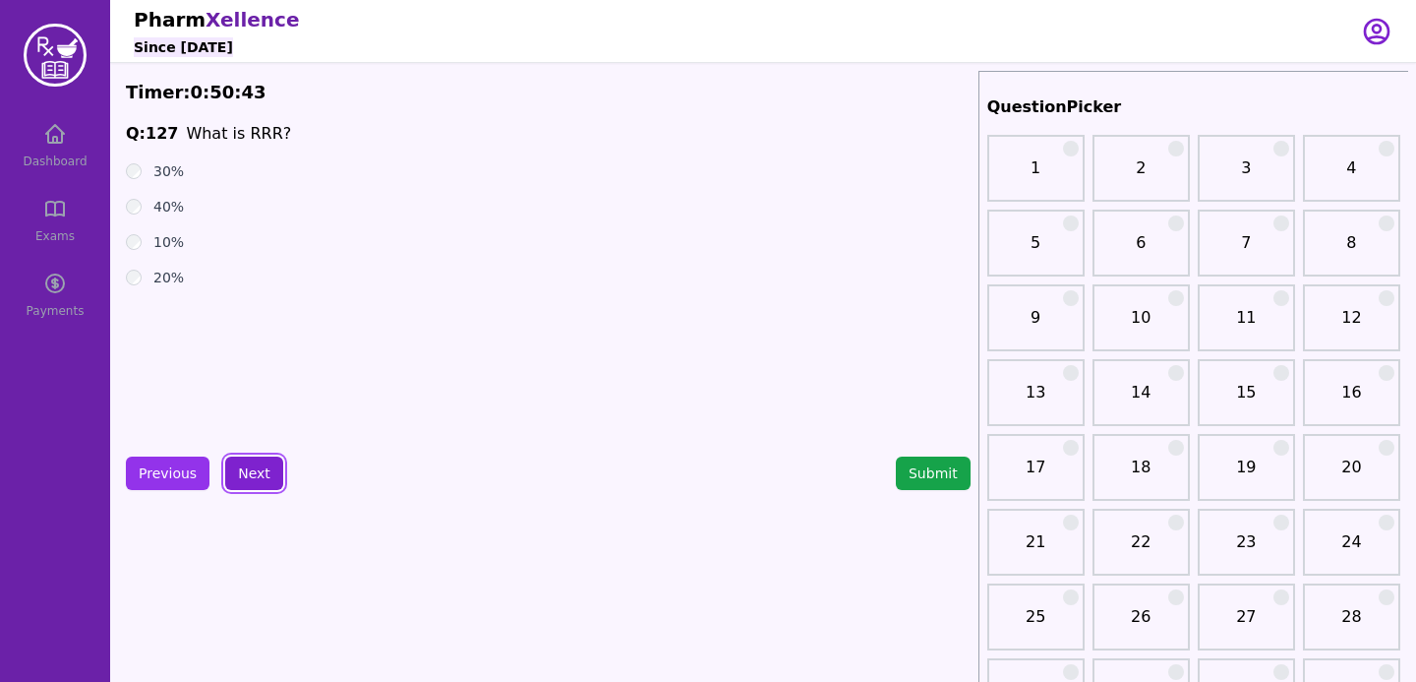
click at [233, 471] on button "Next" at bounding box center [254, 472] width 58 height 33
click at [269, 471] on button "Next" at bounding box center [254, 472] width 58 height 33
click at [263, 466] on button "Next" at bounding box center [254, 472] width 58 height 33
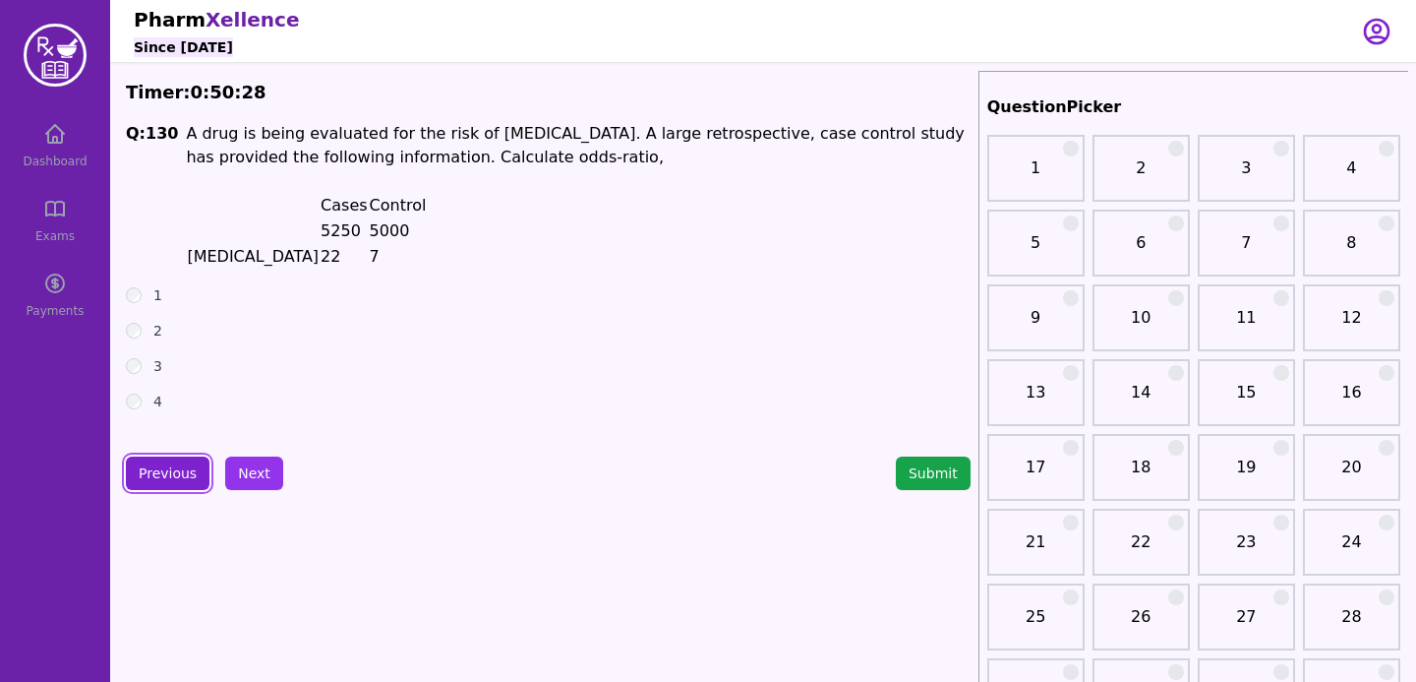
click at [170, 471] on button "Previous" at bounding box center [168, 472] width 84 height 33
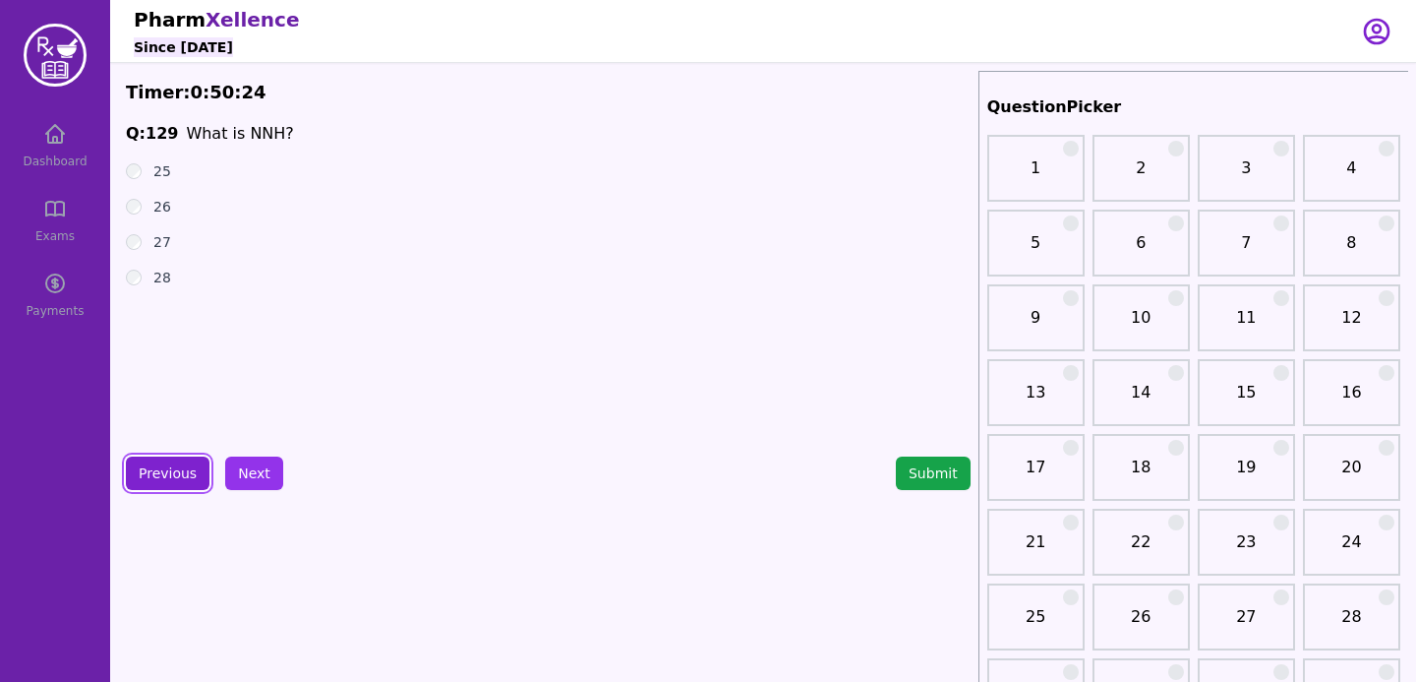
click at [179, 467] on button "Previous" at bounding box center [168, 472] width 84 height 33
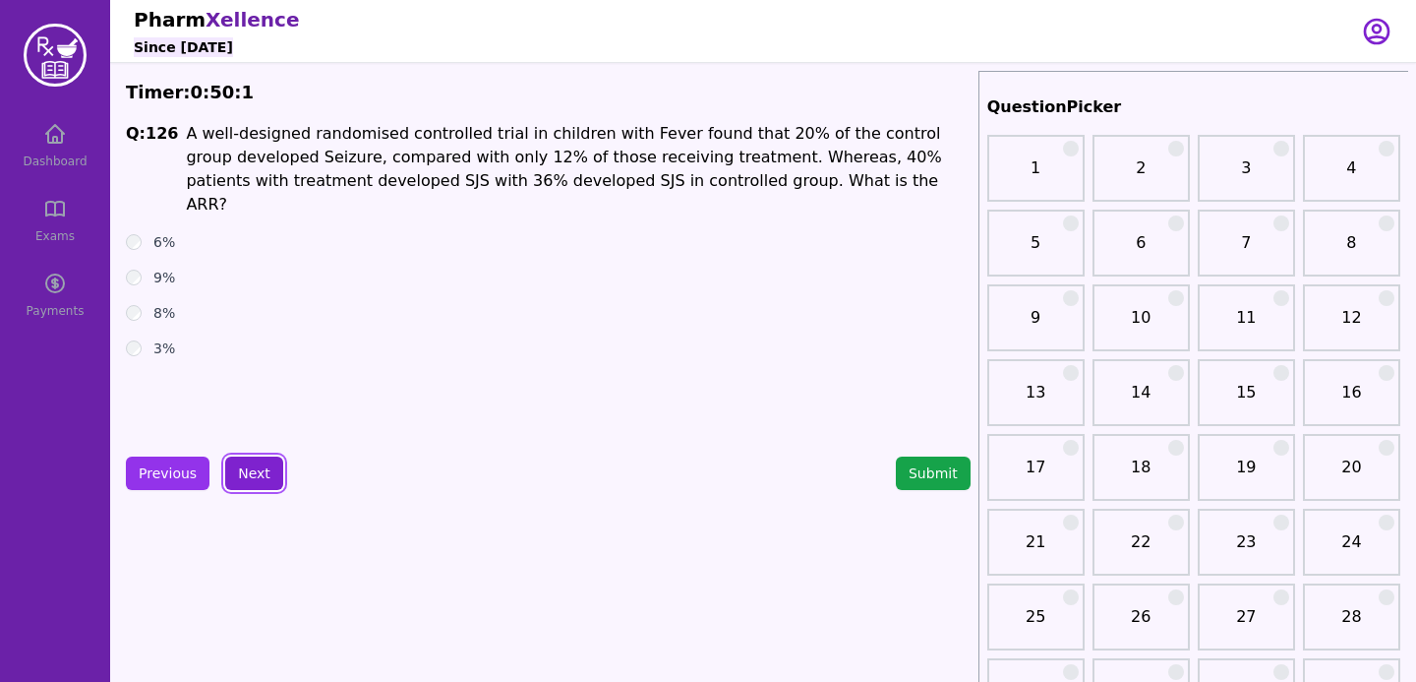
click at [243, 471] on button "Next" at bounding box center [254, 472] width 58 height 33
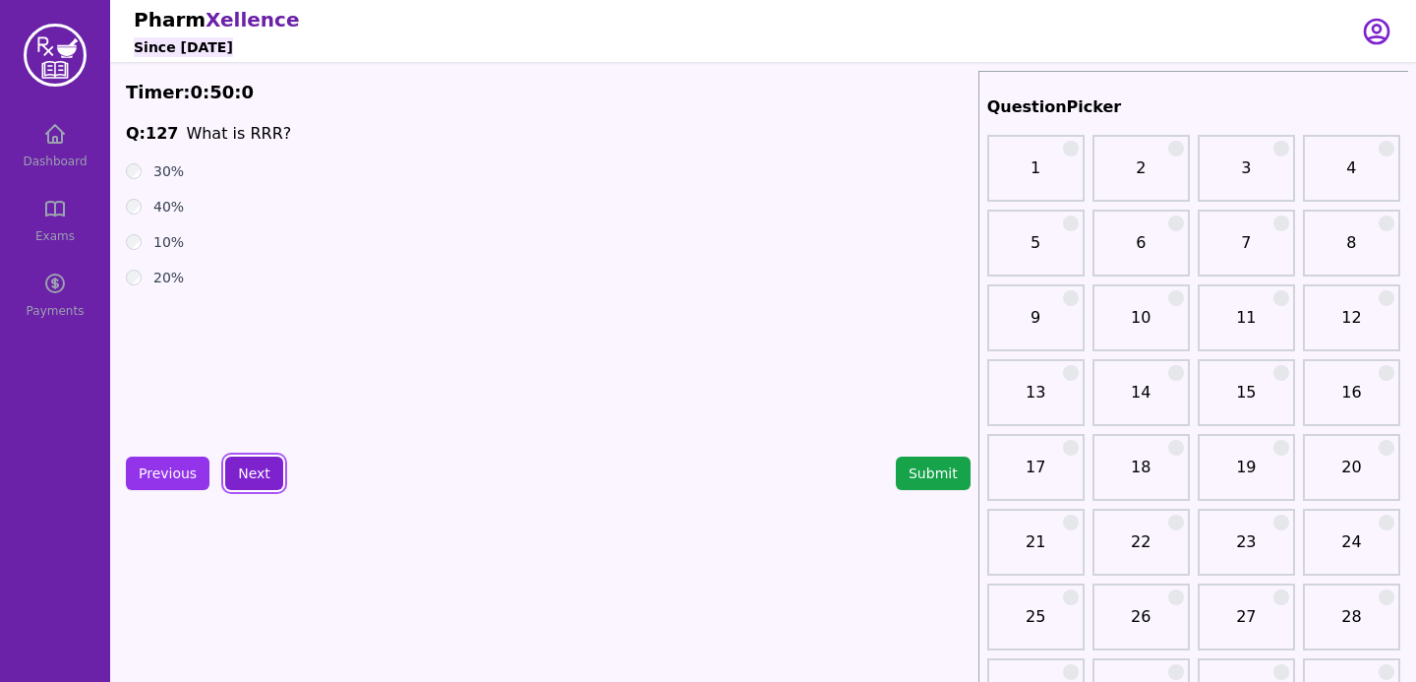
click at [243, 469] on button "Next" at bounding box center [254, 472] width 58 height 33
click at [252, 466] on button "Next" at bounding box center [254, 472] width 58 height 33
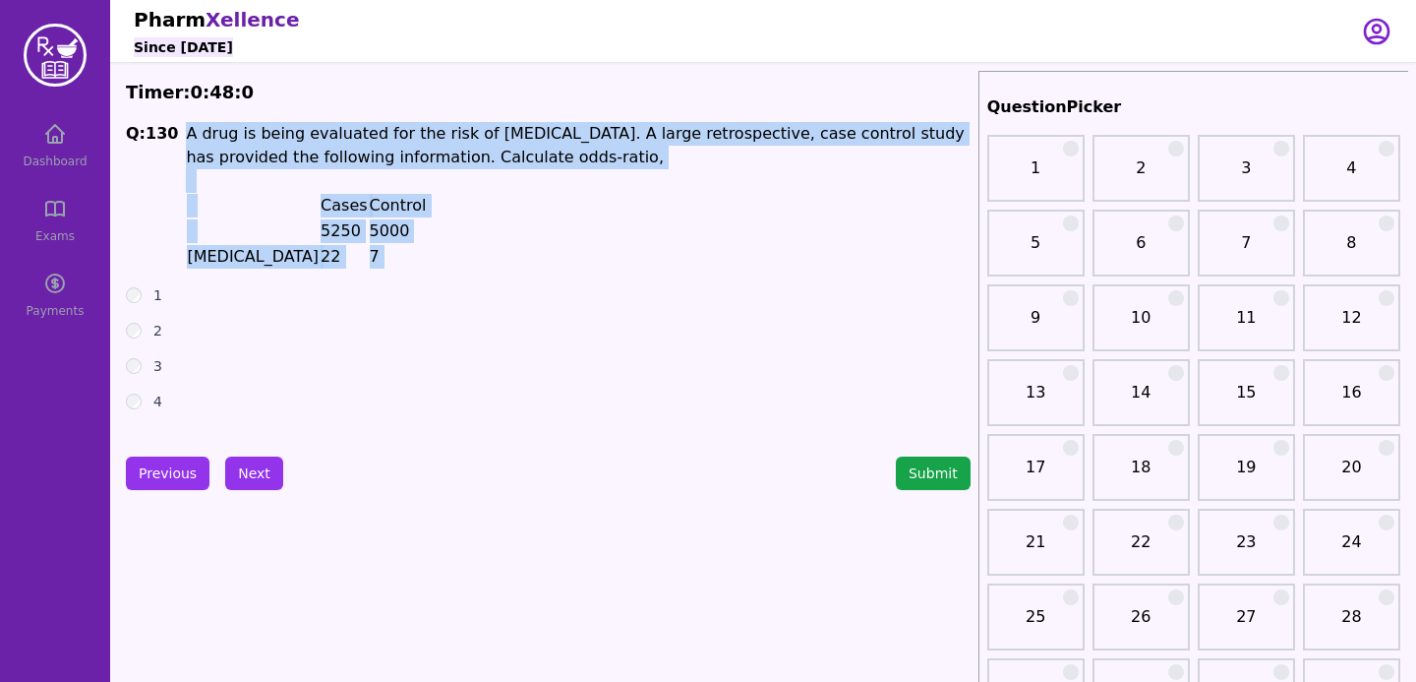
drag, startPoint x: 175, startPoint y: 130, endPoint x: 354, endPoint y: 281, distance: 234.5
click at [360, 281] on div "Q: 130 A drug is being evaluated for the risk of [MEDICAL_DATA]. A large retros…" at bounding box center [548, 269] width 845 height 295
click at [235, 463] on button "Next" at bounding box center [254, 472] width 58 height 33
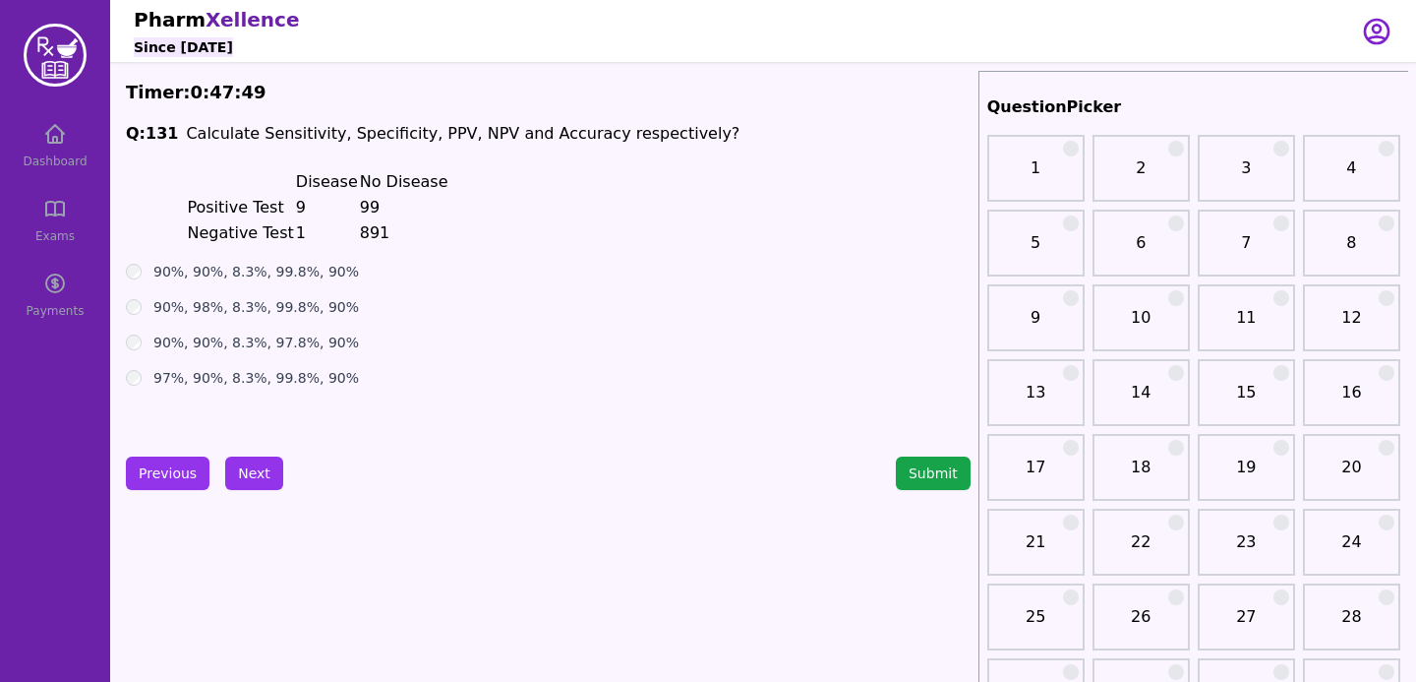
click at [437, 298] on div "90%, 98%, 8.3%, 99.8%, 90%" at bounding box center [548, 307] width 845 height 20
click at [935, 477] on button "Submit" at bounding box center [933, 472] width 75 height 33
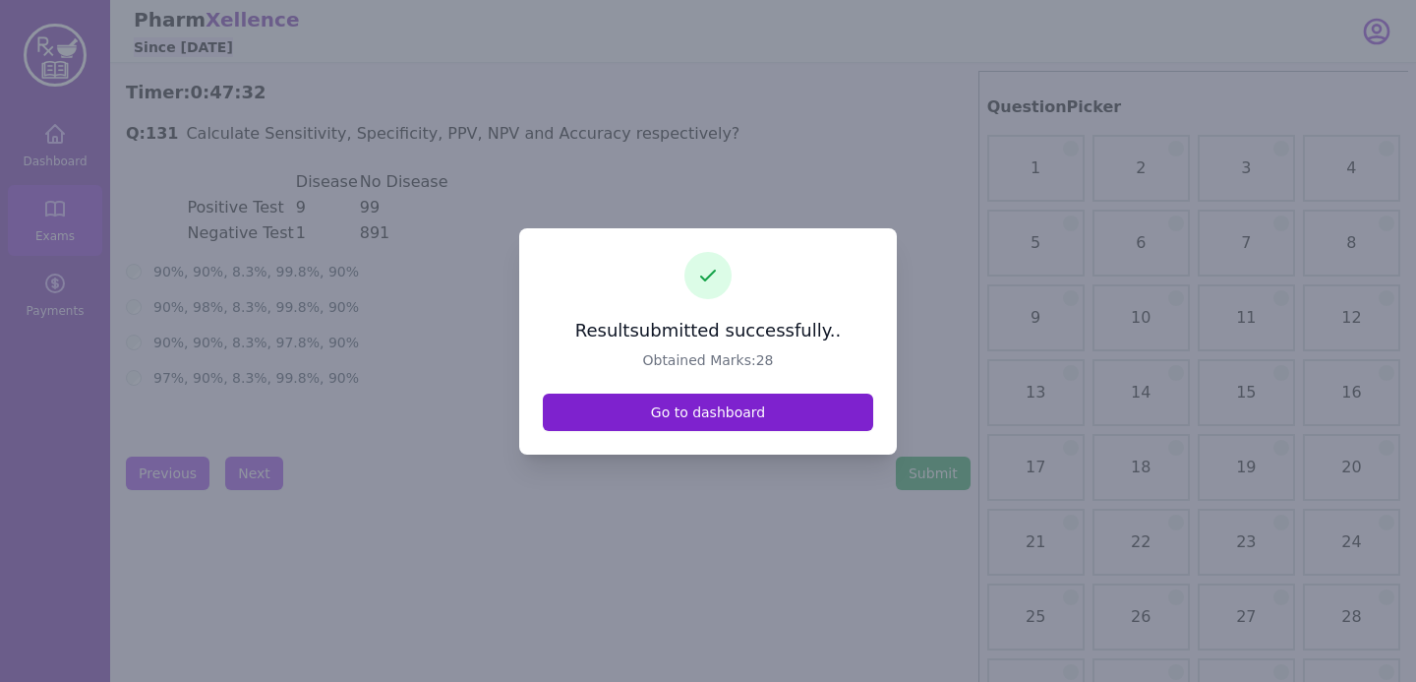
click at [728, 416] on link "Go to dashboard" at bounding box center [708, 411] width 330 height 37
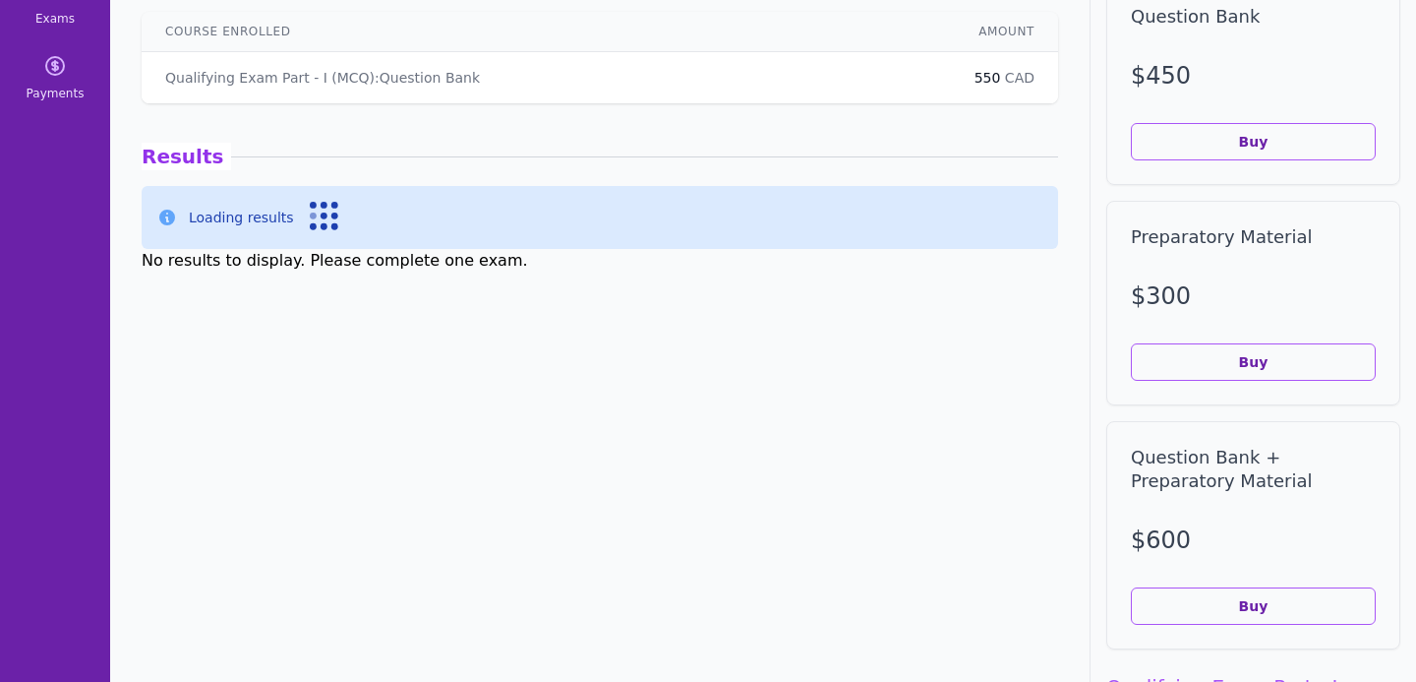
scroll to position [232, 0]
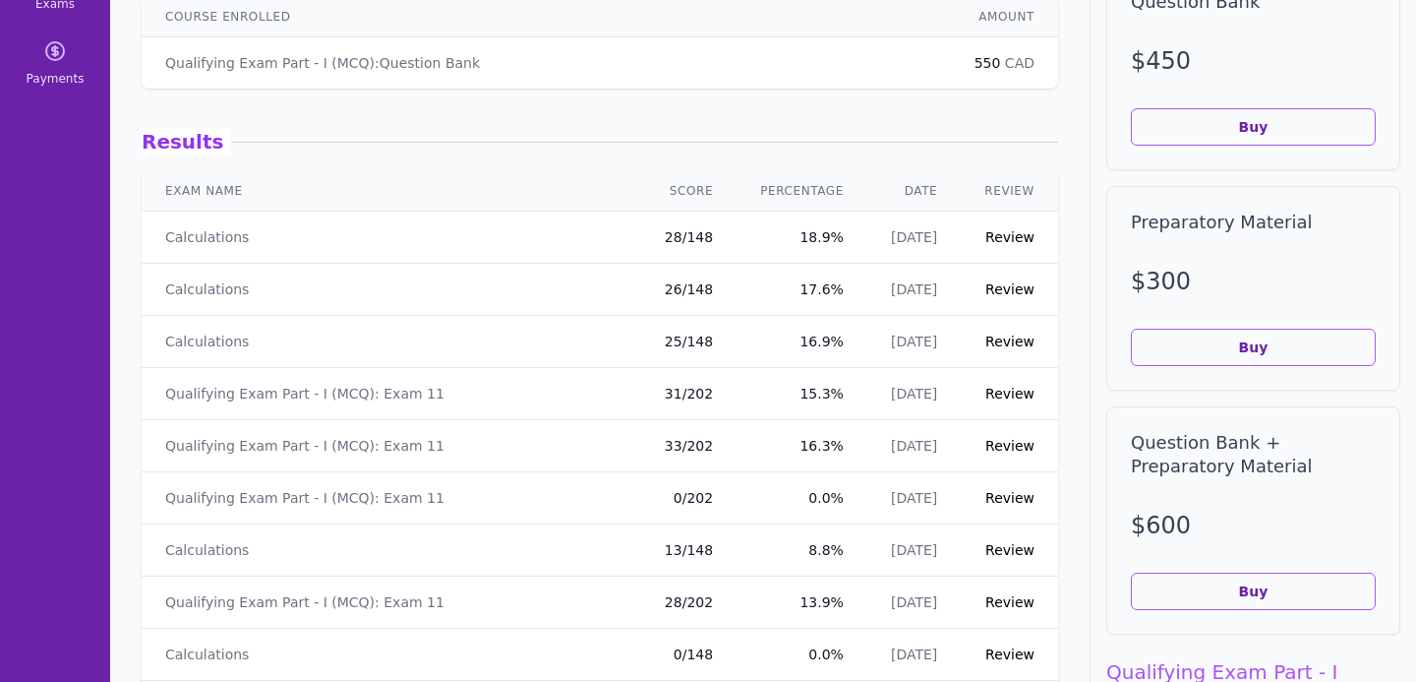
click at [1024, 238] on link "Review" at bounding box center [1009, 237] width 49 height 16
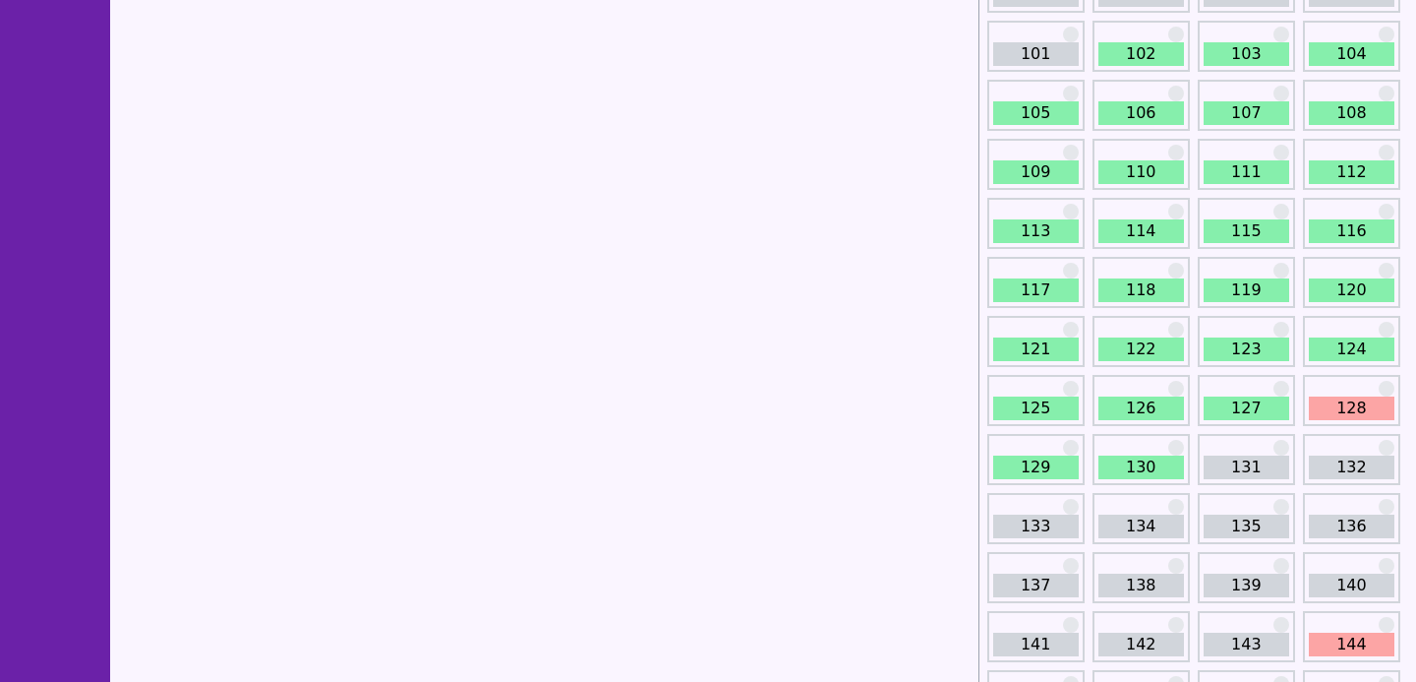
scroll to position [1644, 0]
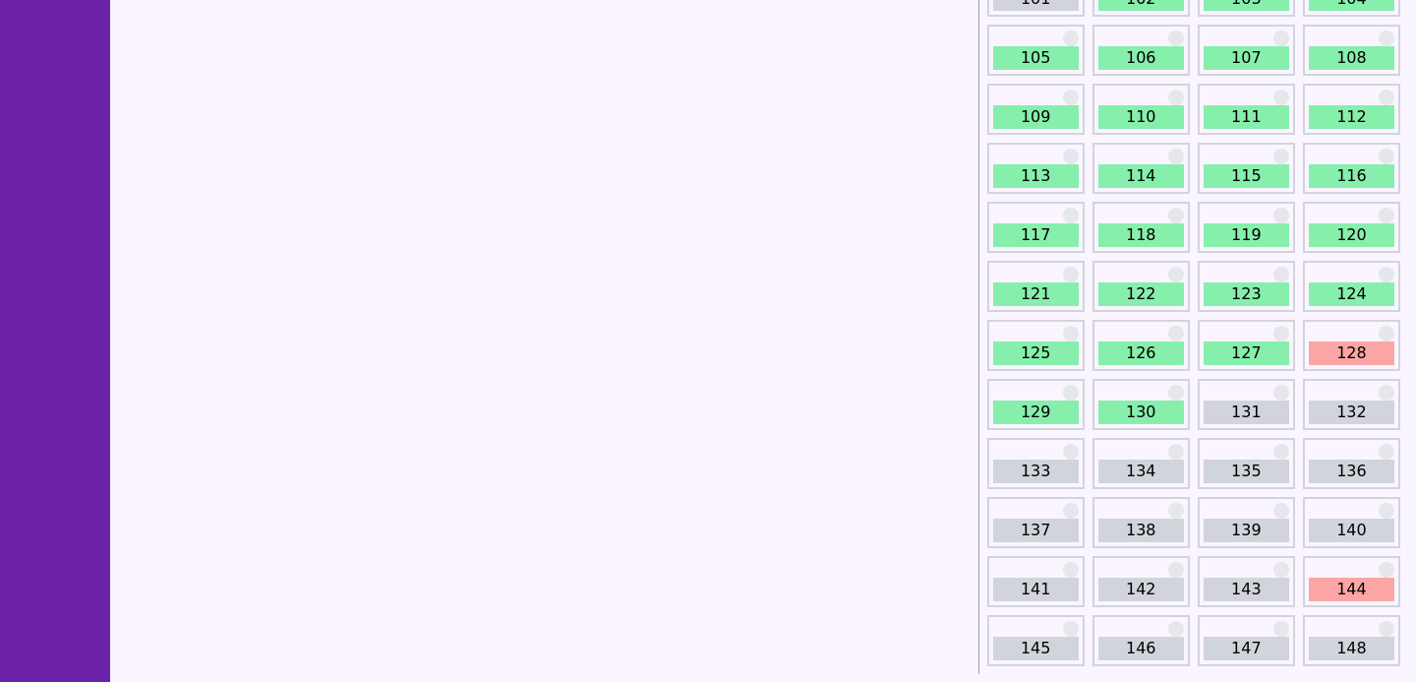
click at [1344, 342] on link "128" at bounding box center [1352, 353] width 86 height 24
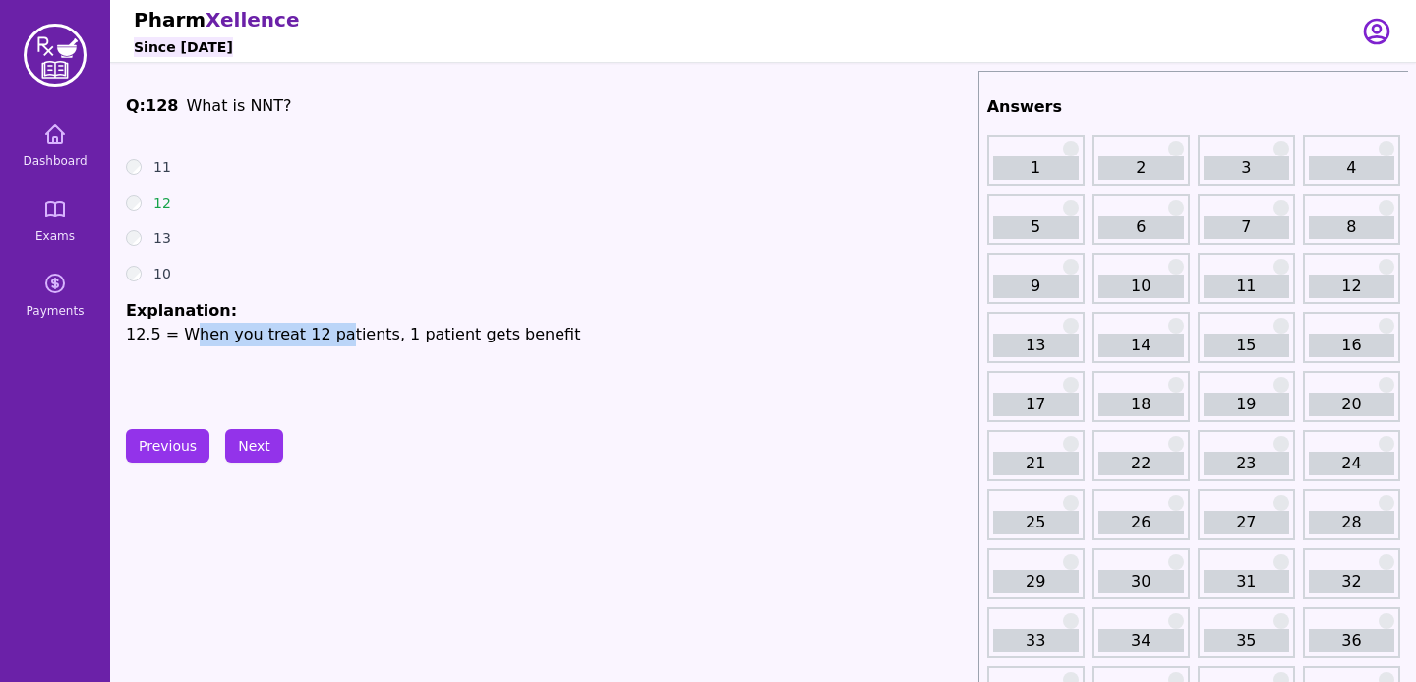
drag, startPoint x: 166, startPoint y: 323, endPoint x: 309, endPoint y: 344, distance: 144.2
click at [310, 344] on p "12.5 = When you treat 12 patients, 1 patient gets benefit" at bounding box center [548, 335] width 845 height 24
click at [321, 381] on div "Q: 128 What is NNT? 11 12 13 10 Explanation: 12.5 = When you treat 12 patients,…" at bounding box center [548, 241] width 845 height 295
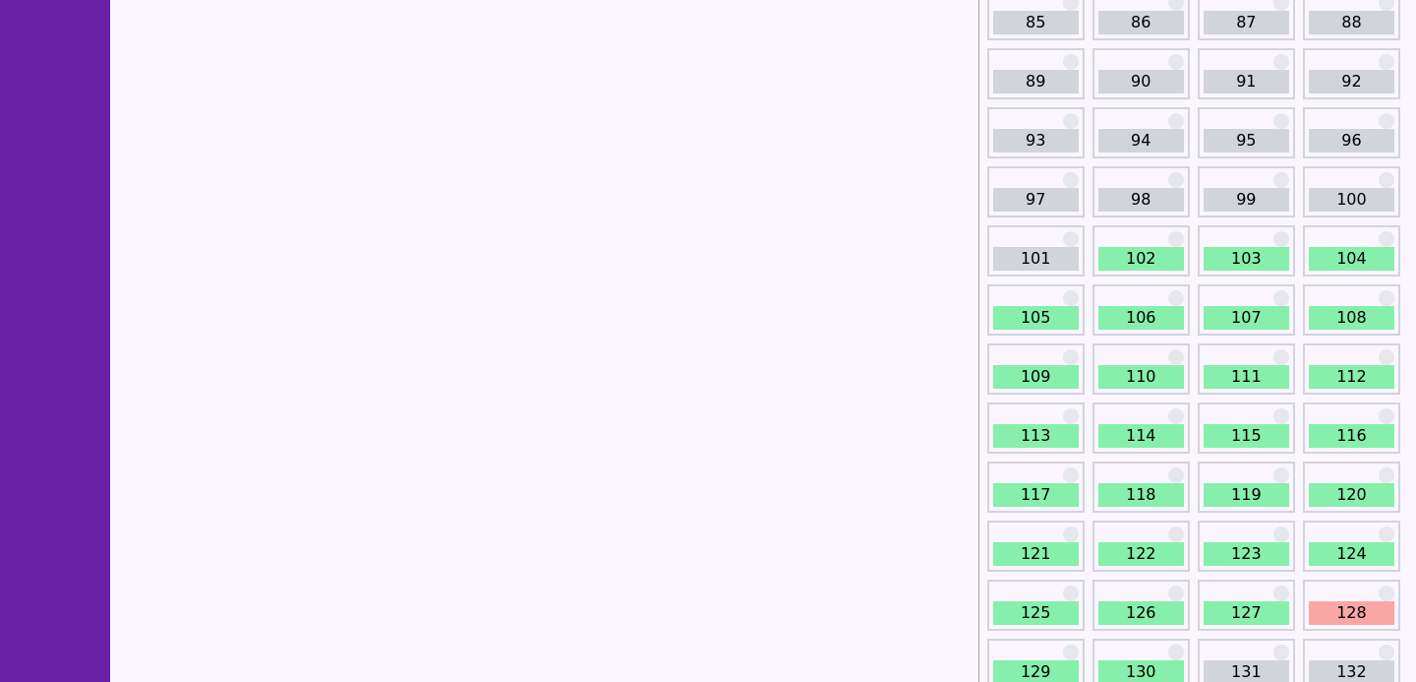
scroll to position [1644, 0]
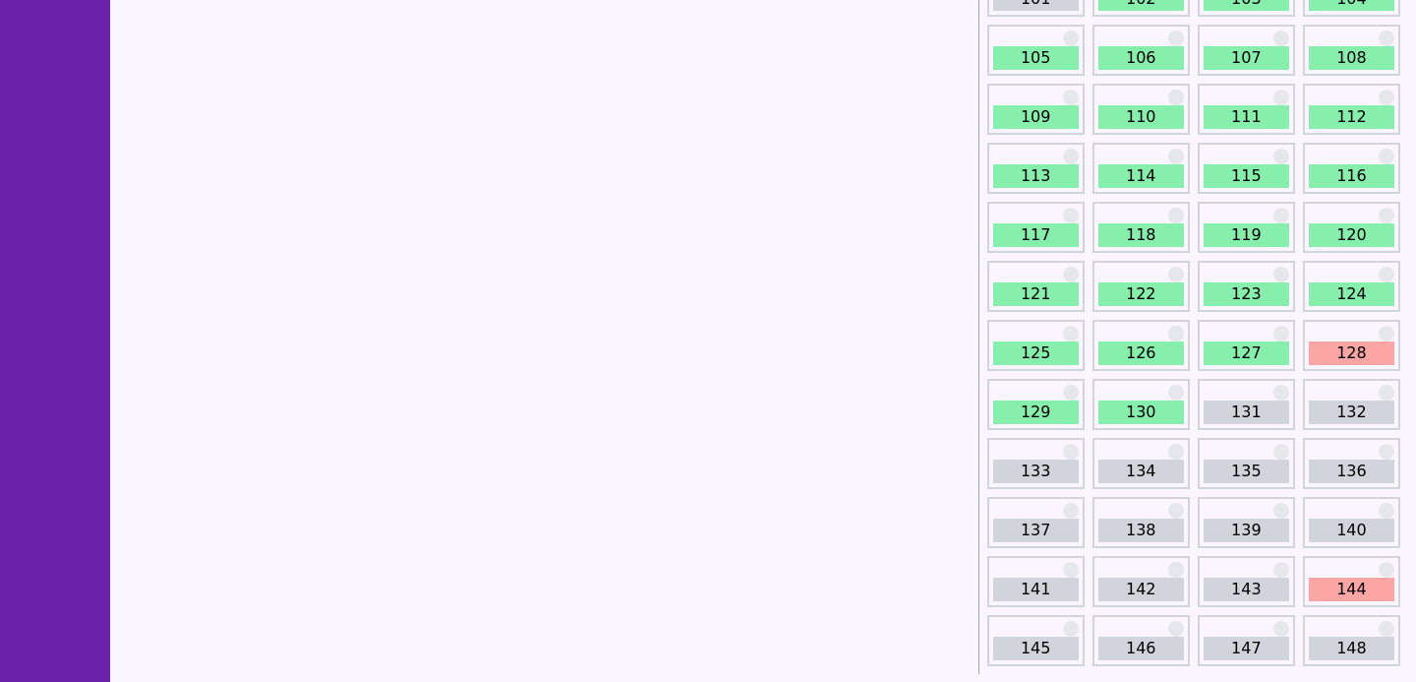
click at [1207, 419] on link "131" at bounding box center [1247, 412] width 86 height 24
click at [1217, 419] on link "131" at bounding box center [1247, 412] width 86 height 24
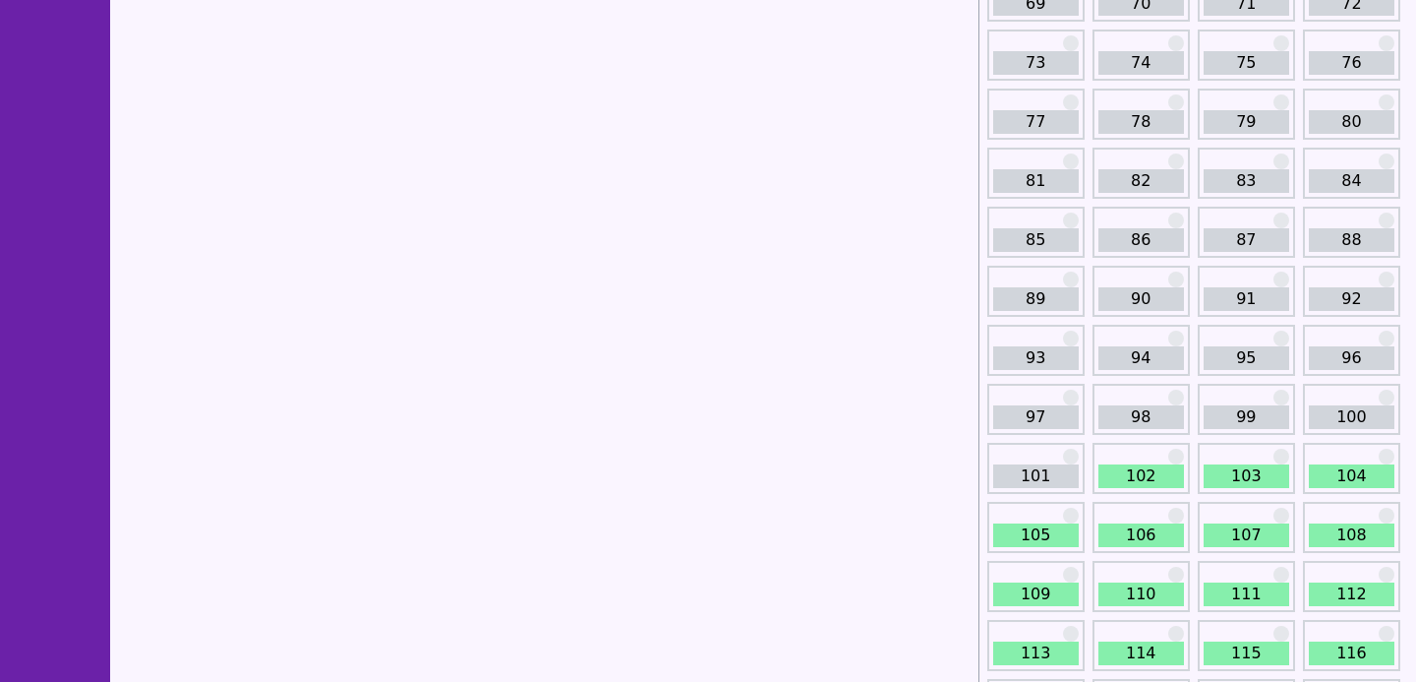
scroll to position [1644, 0]
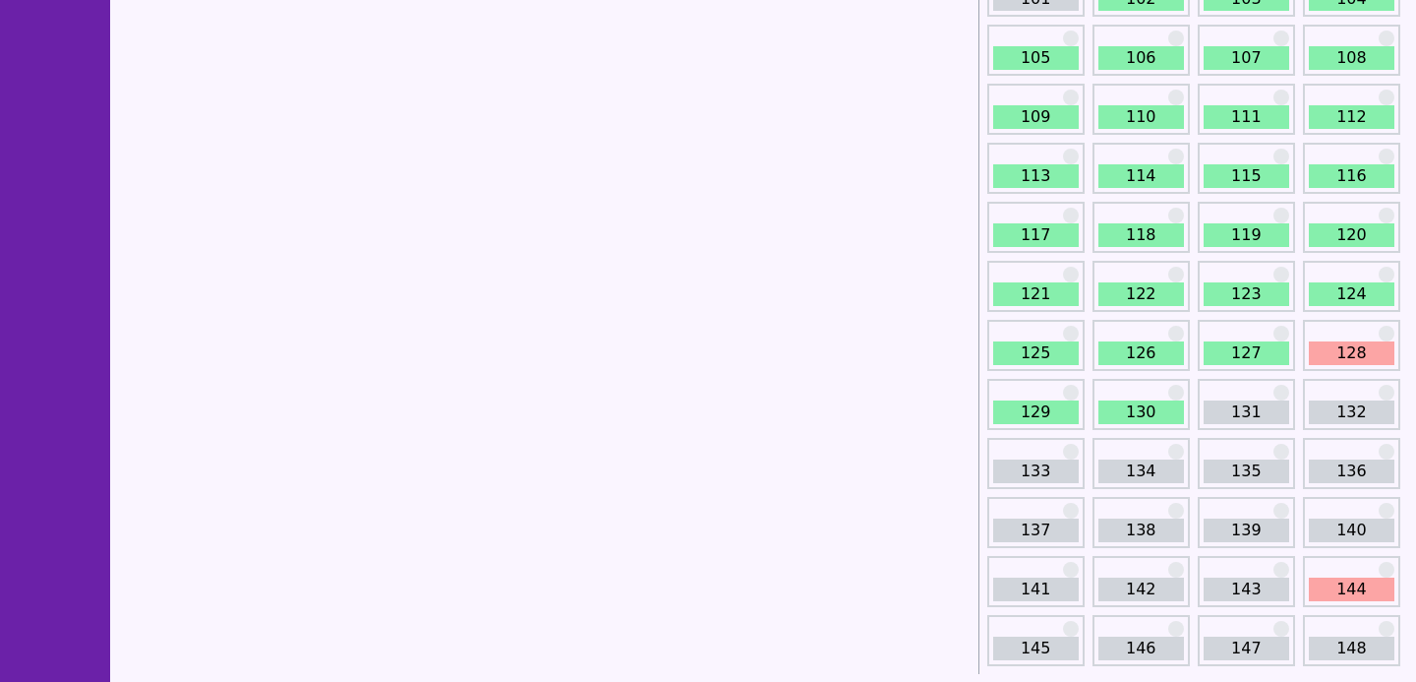
click at [1359, 401] on link "132" at bounding box center [1352, 412] width 86 height 24
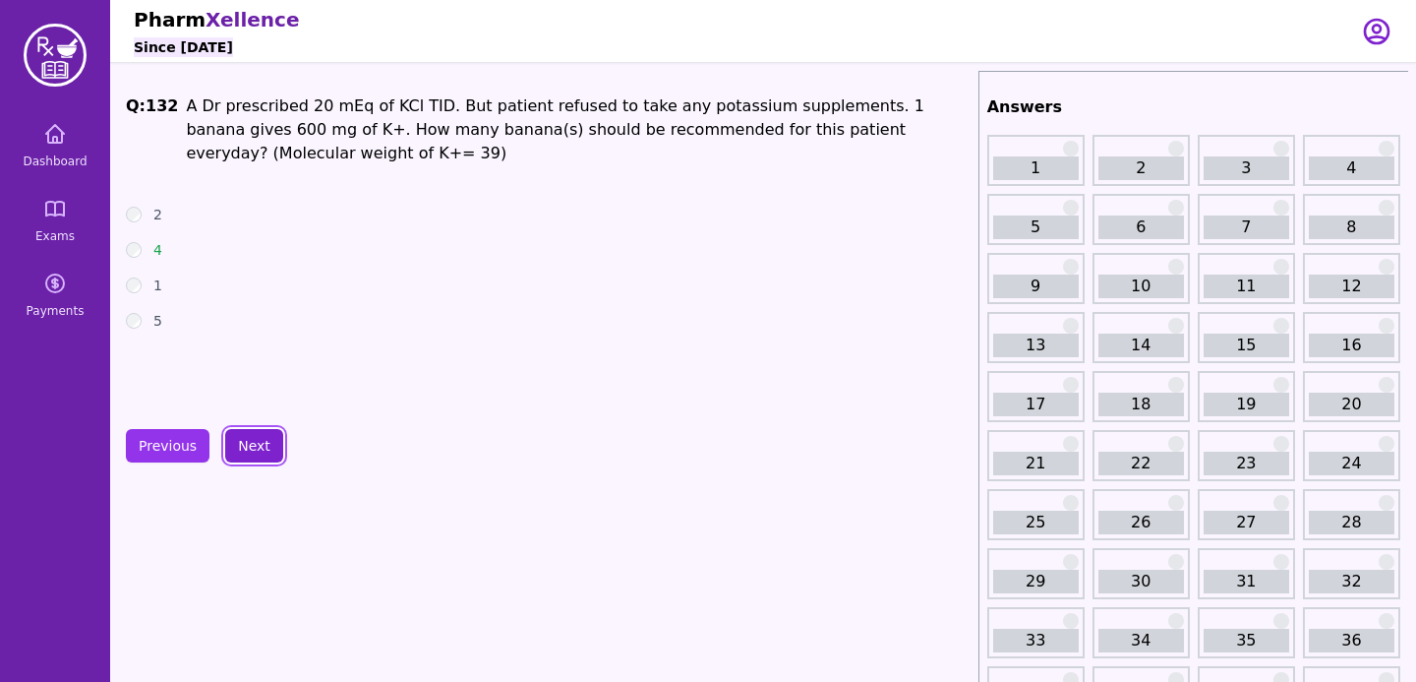
click at [262, 430] on button "Next" at bounding box center [254, 445] width 58 height 33
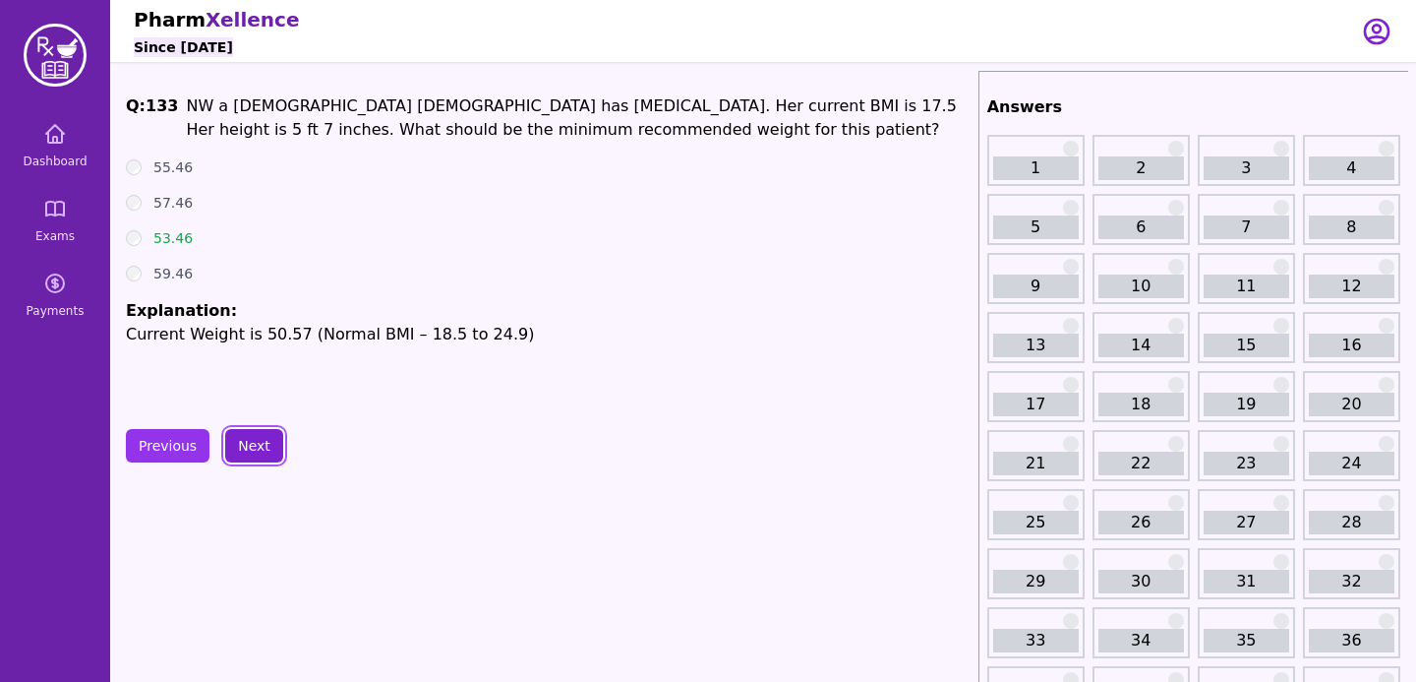
click at [262, 430] on button "Next" at bounding box center [254, 445] width 58 height 33
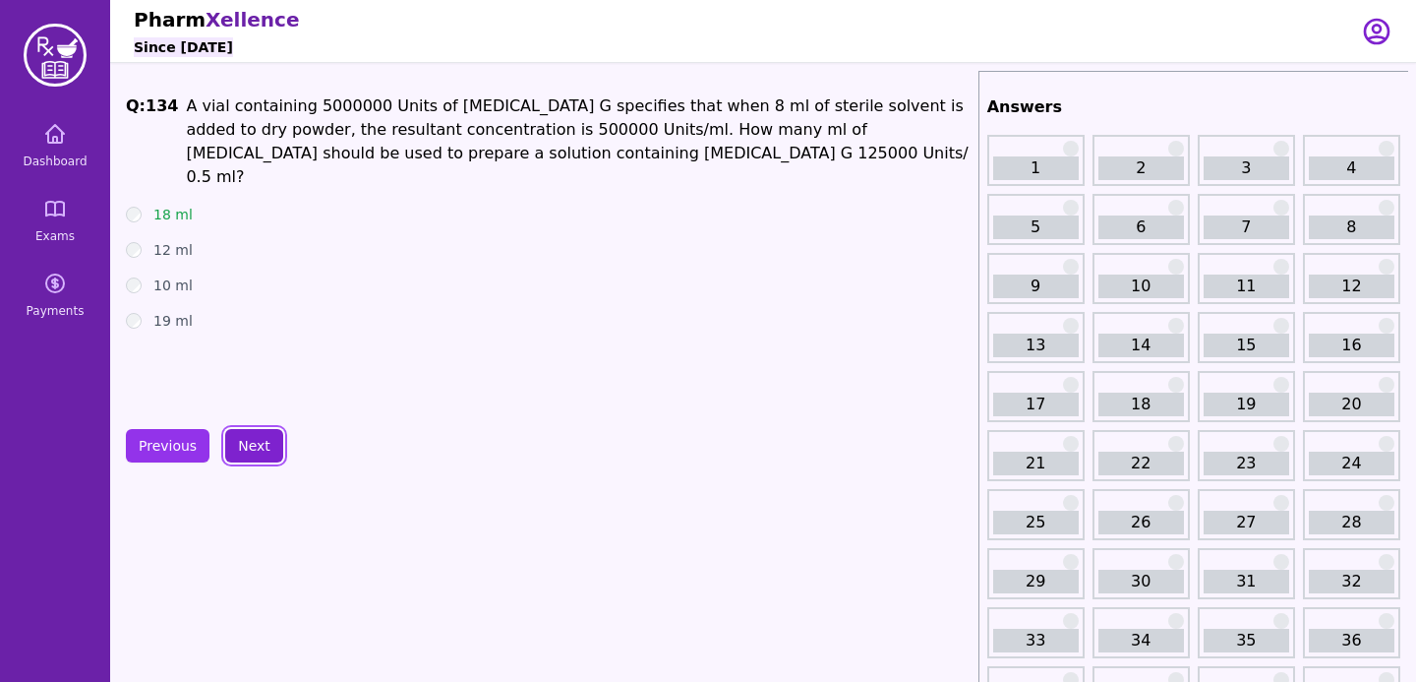
click at [262, 430] on button "Next" at bounding box center [254, 445] width 58 height 33
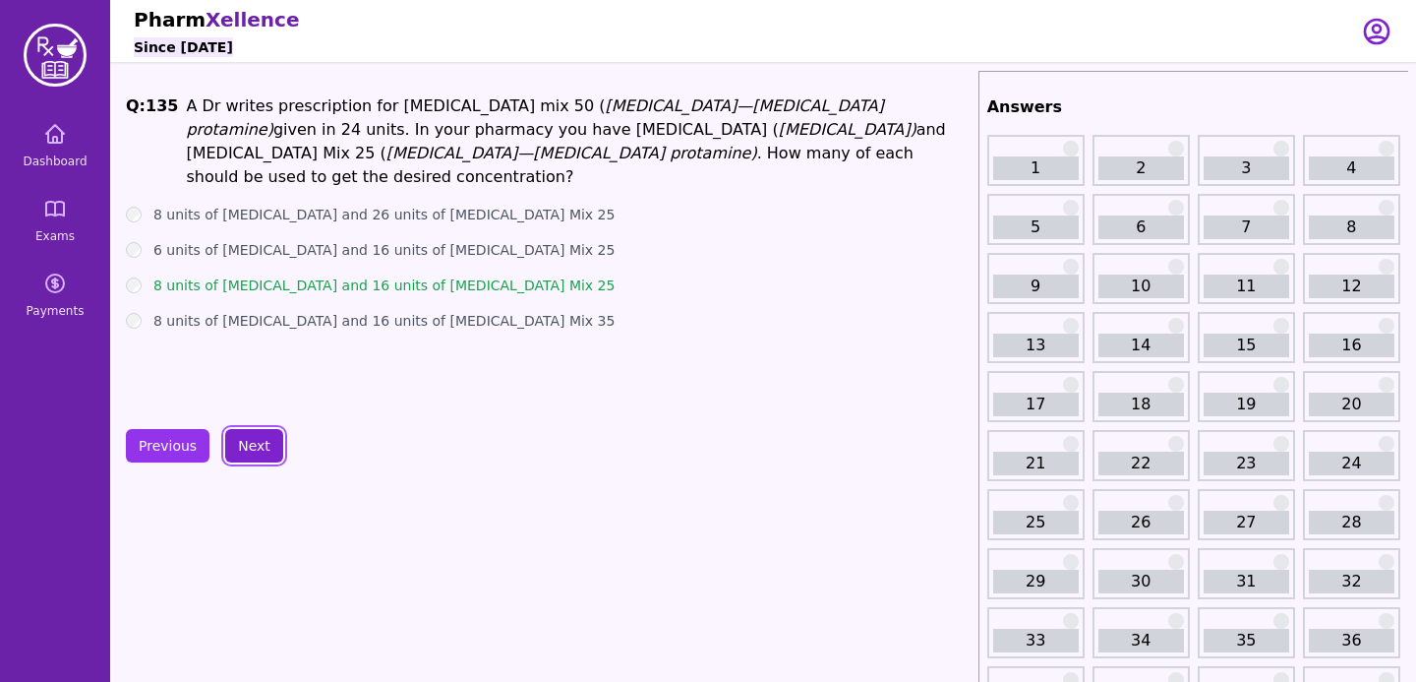
click at [262, 430] on button "Next" at bounding box center [254, 445] width 58 height 33
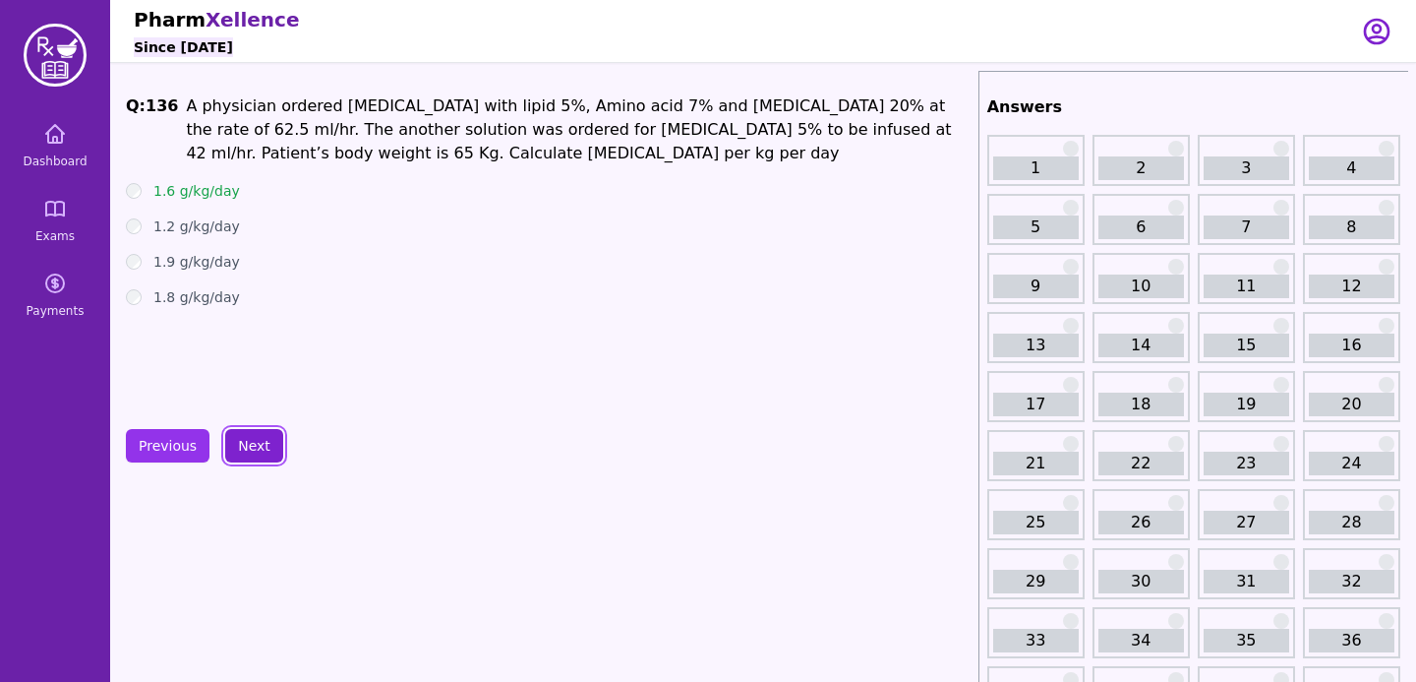
click at [262, 430] on button "Next" at bounding box center [254, 445] width 58 height 33
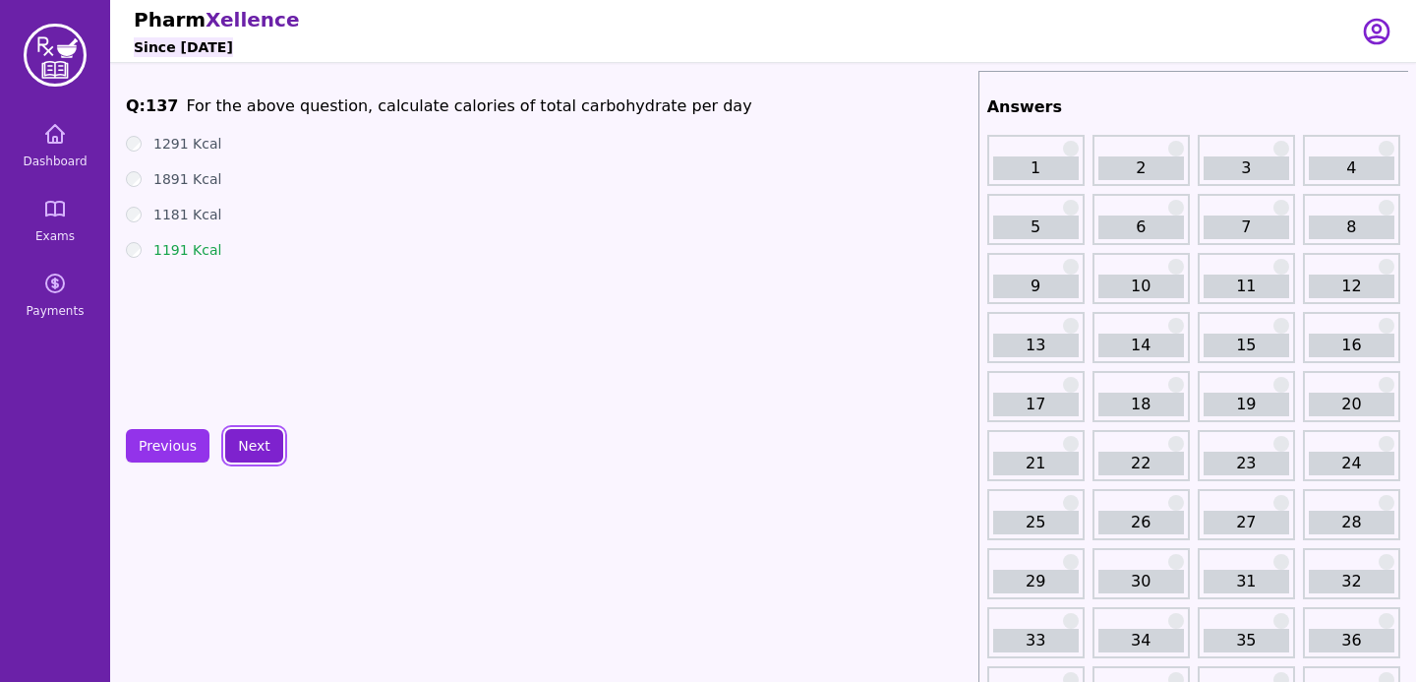
click at [262, 430] on button "Next" at bounding box center [254, 445] width 58 height 33
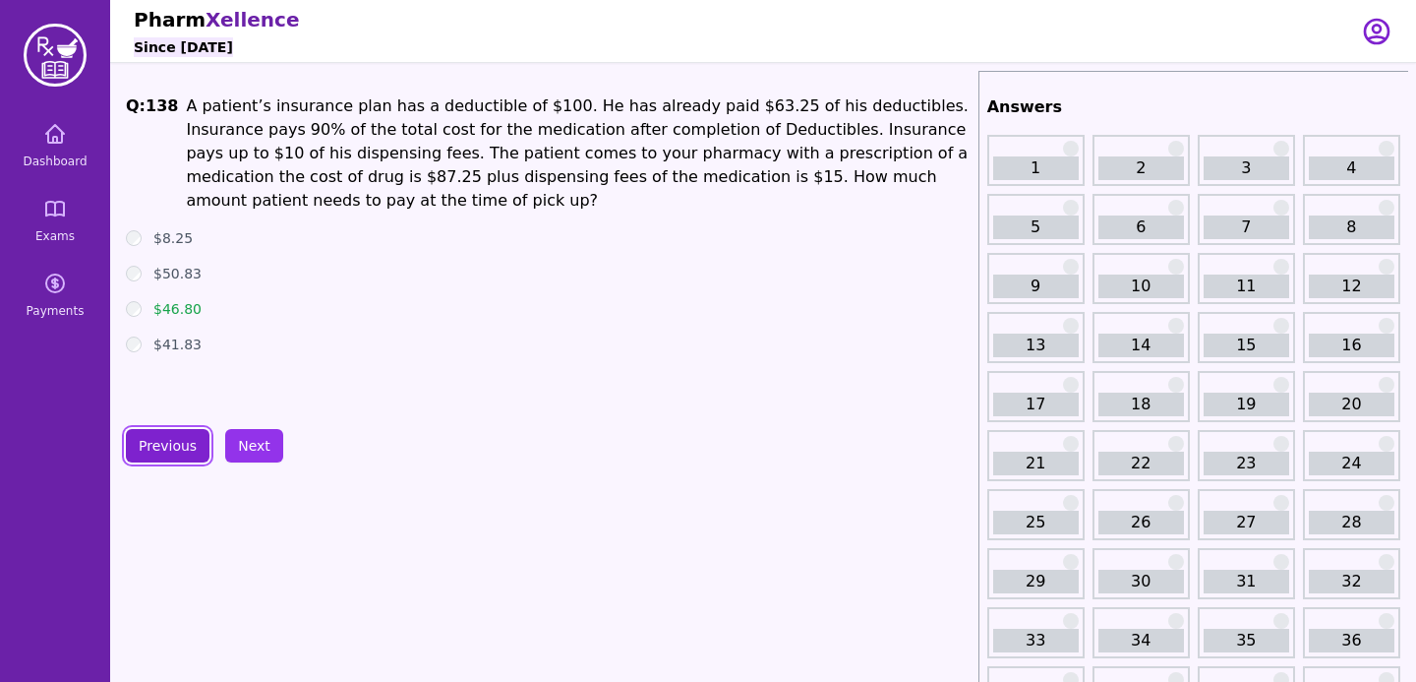
click at [158, 431] on button "Previous" at bounding box center [168, 445] width 84 height 33
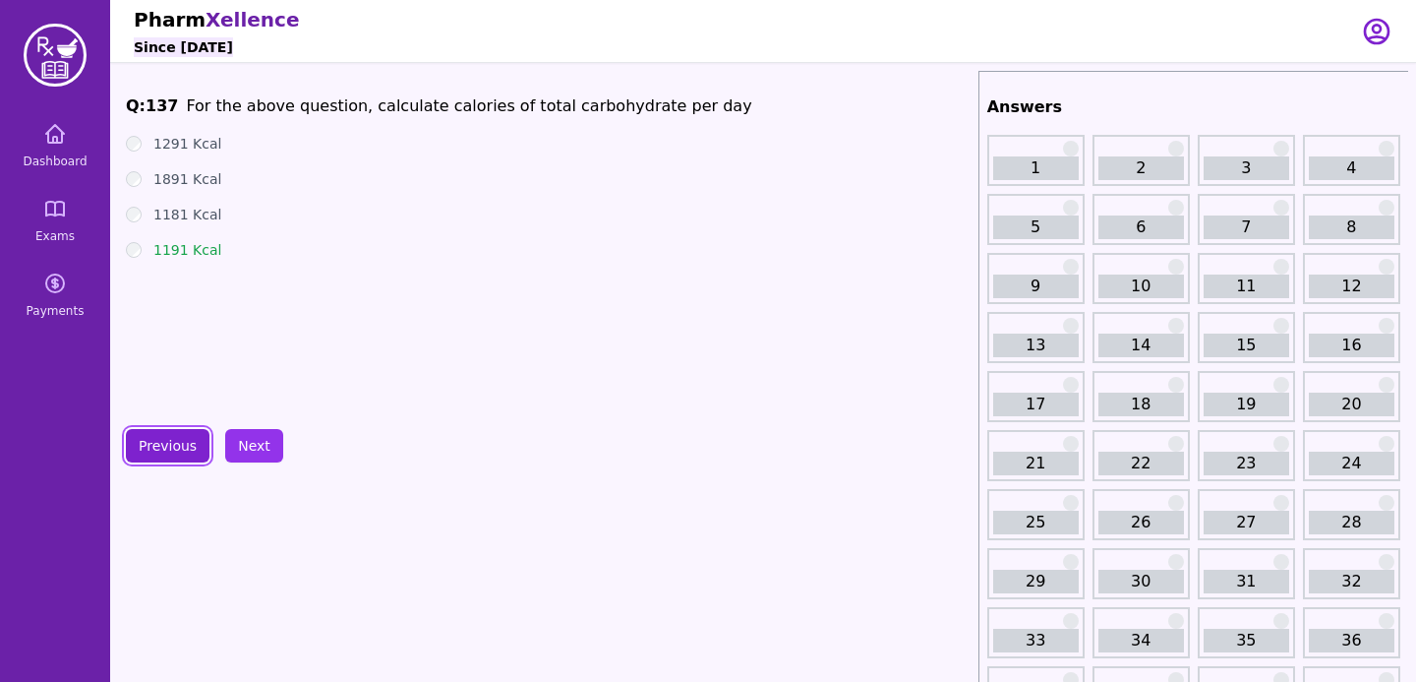
click at [158, 431] on button "Previous" at bounding box center [168, 445] width 84 height 33
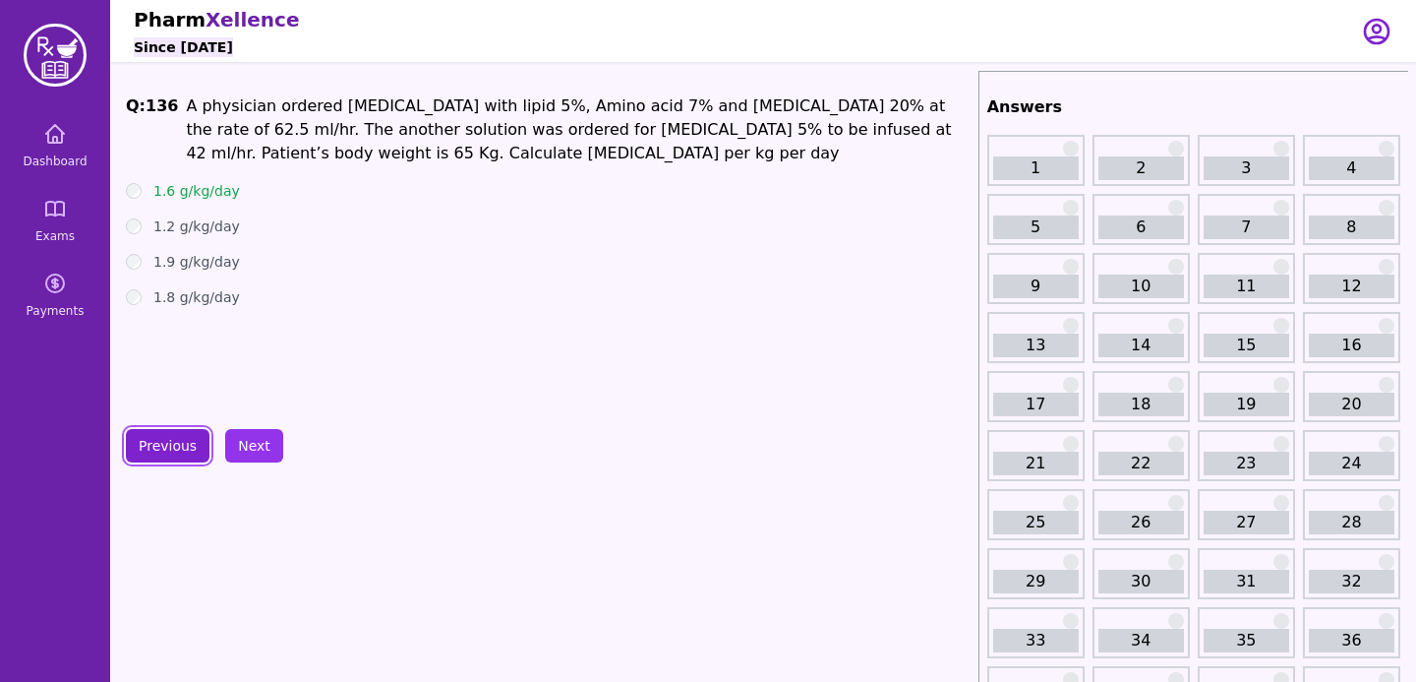
click at [158, 432] on button "Previous" at bounding box center [168, 445] width 84 height 33
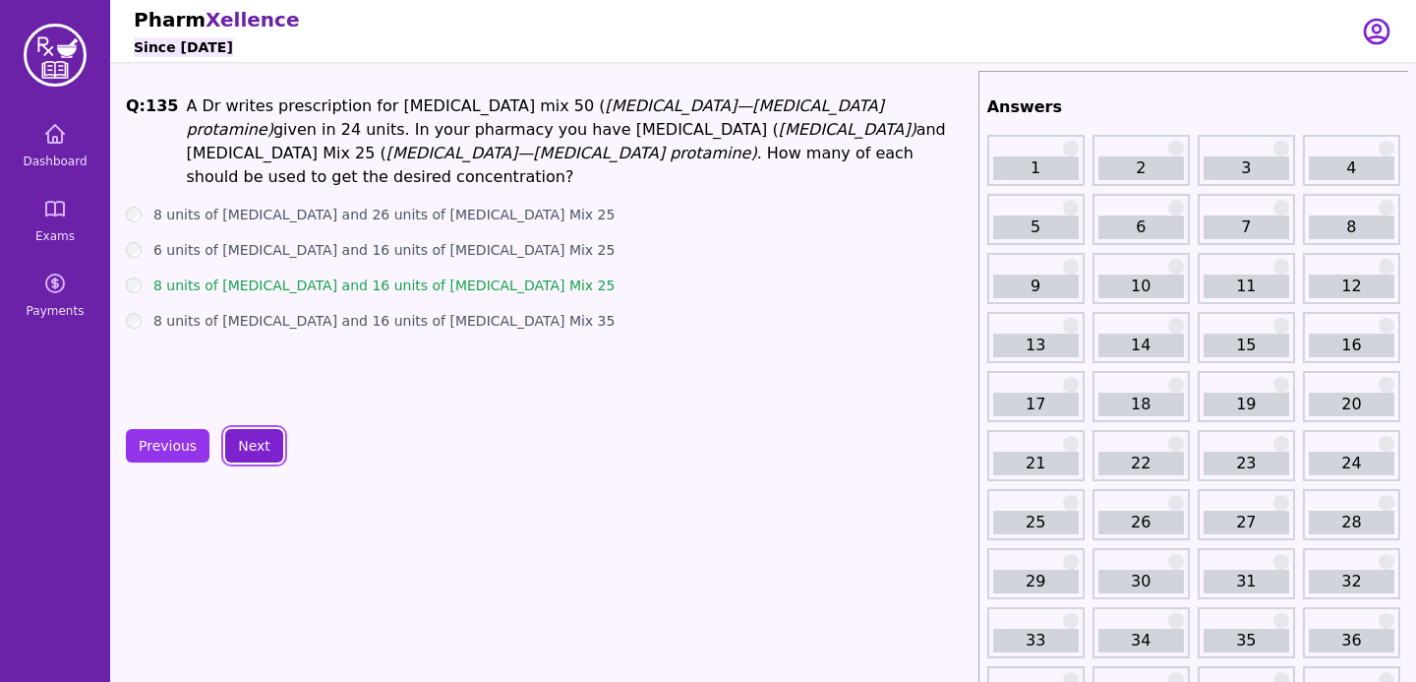
click at [243, 453] on button "Next" at bounding box center [254, 445] width 58 height 33
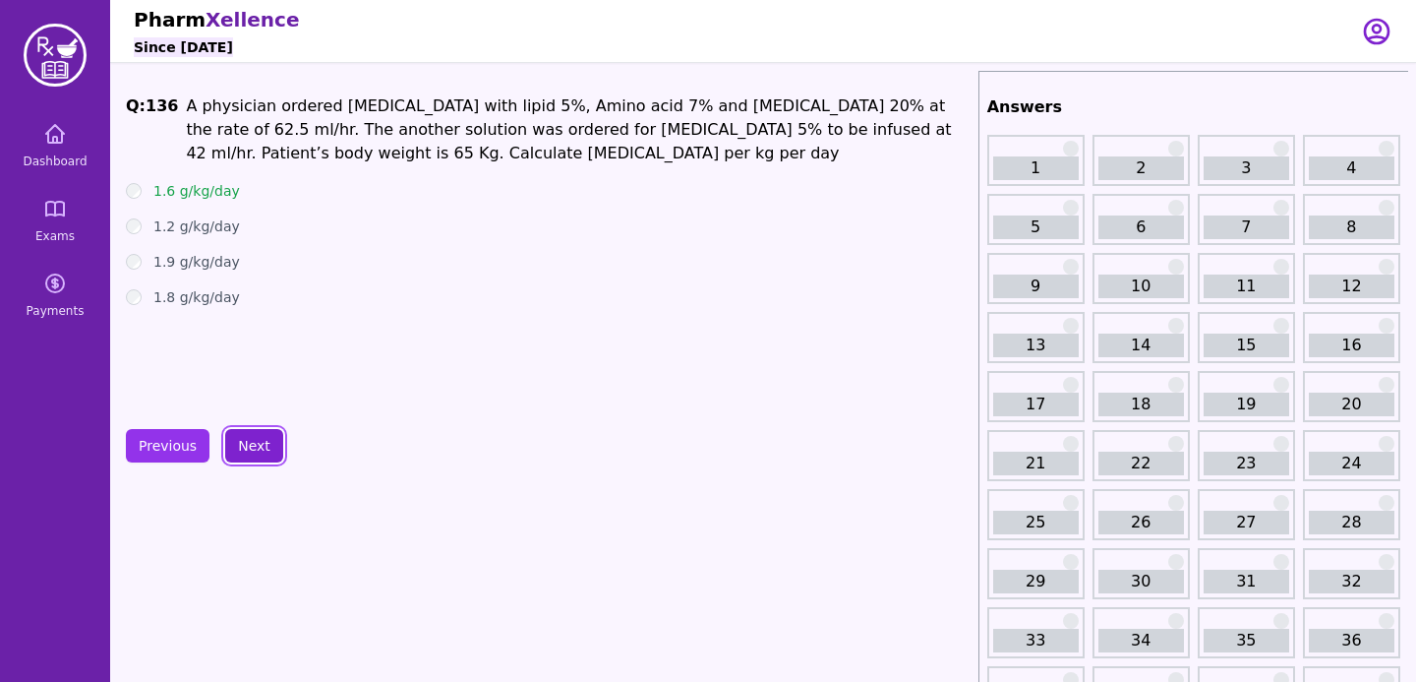
click at [243, 453] on button "Next" at bounding box center [254, 445] width 58 height 33
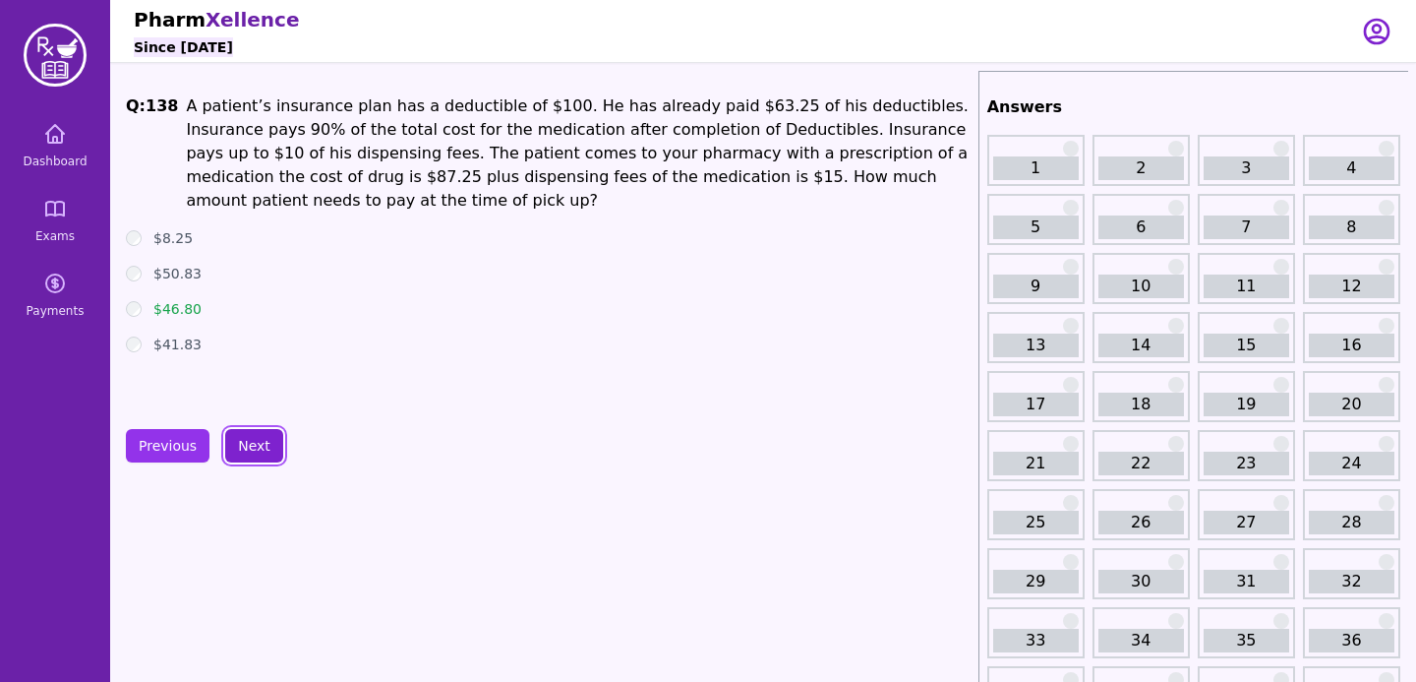
click at [243, 453] on button "Next" at bounding box center [254, 445] width 58 height 33
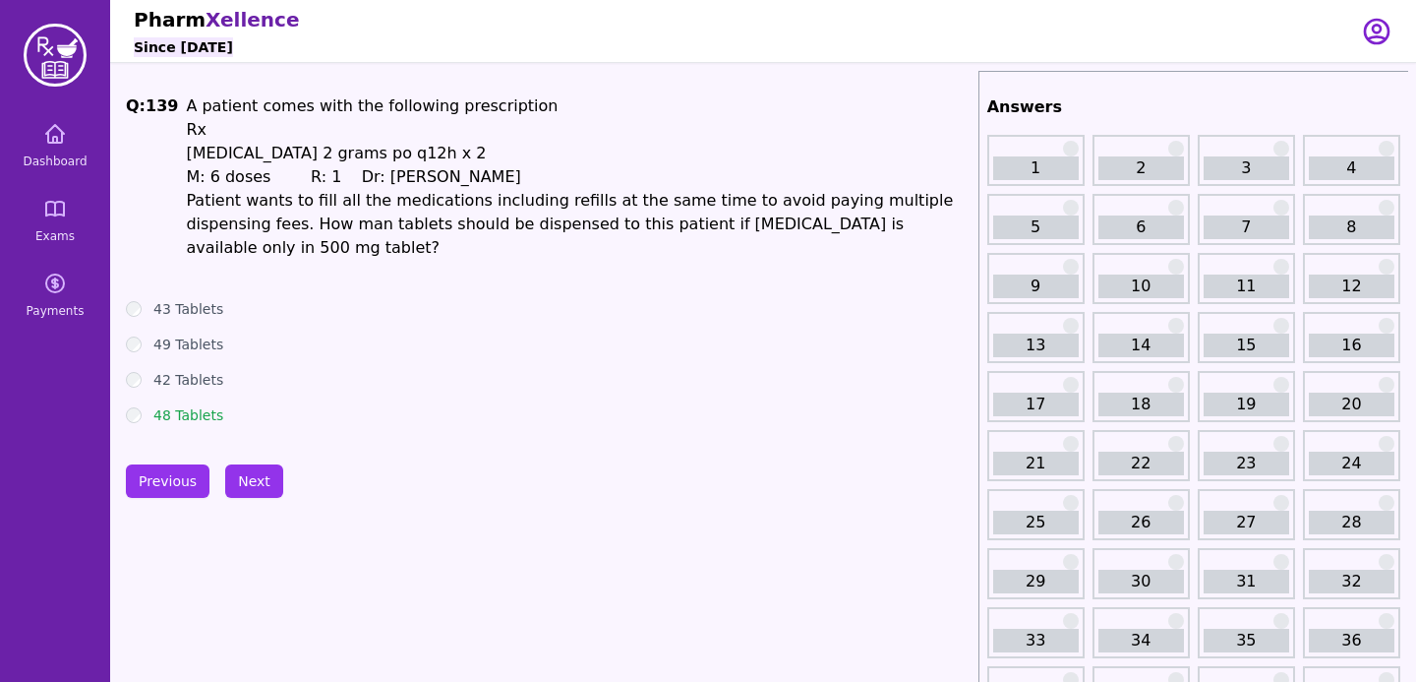
click at [253, 464] on button "Next" at bounding box center [254, 480] width 58 height 33
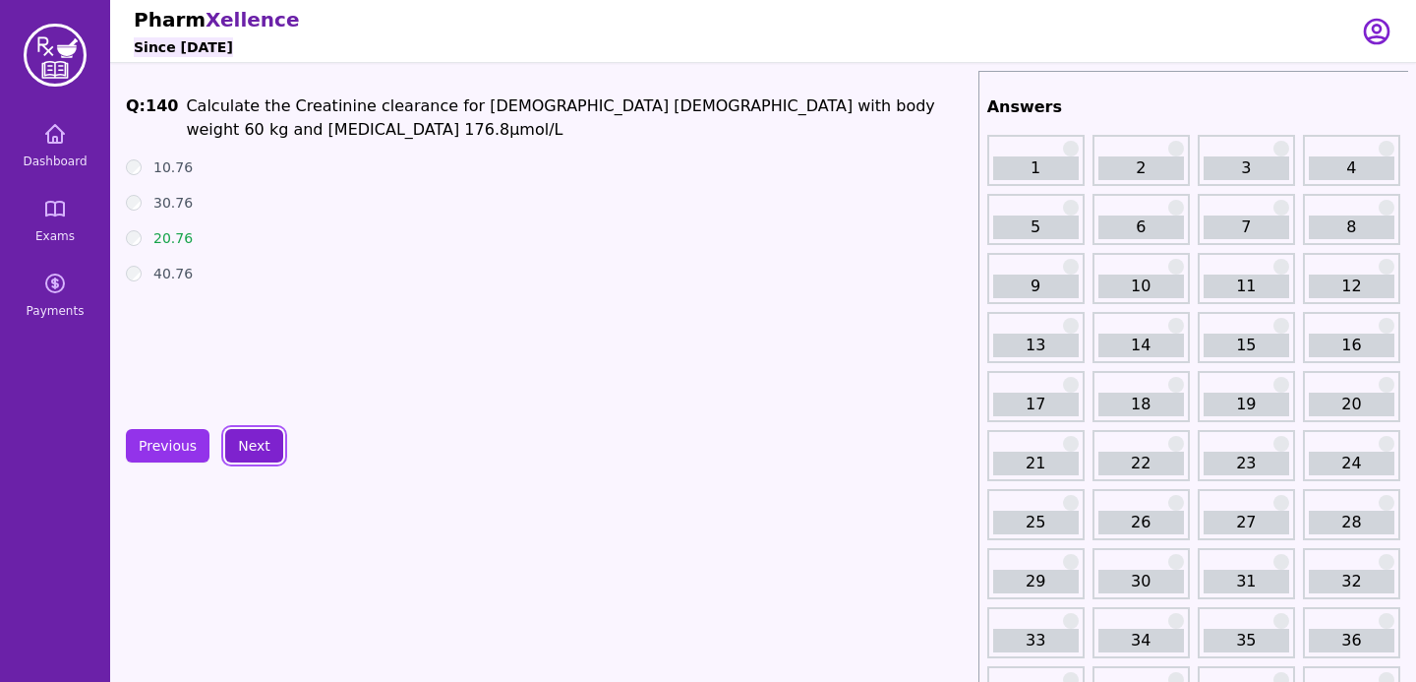
click at [253, 455] on button "Next" at bounding box center [254, 445] width 58 height 33
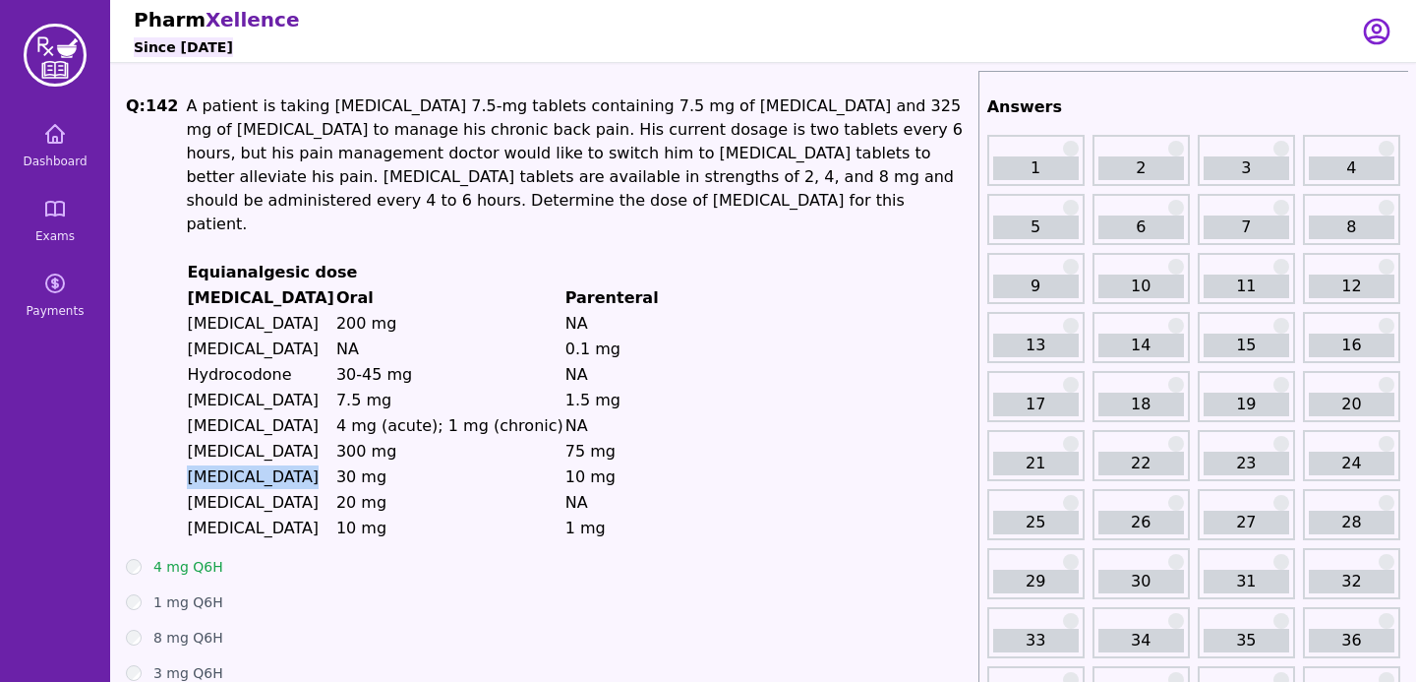
click at [253, 465] on p "[MEDICAL_DATA]" at bounding box center [261, 477] width 148 height 24
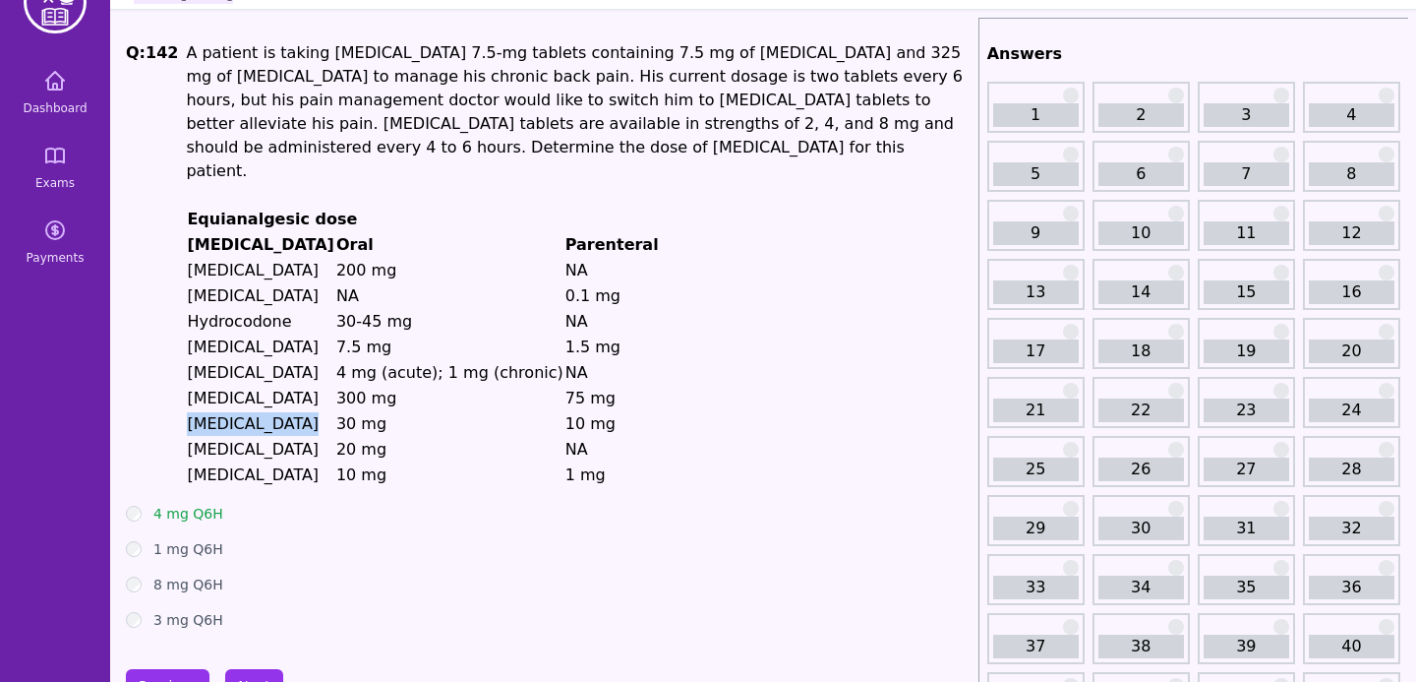
scroll to position [27, 0]
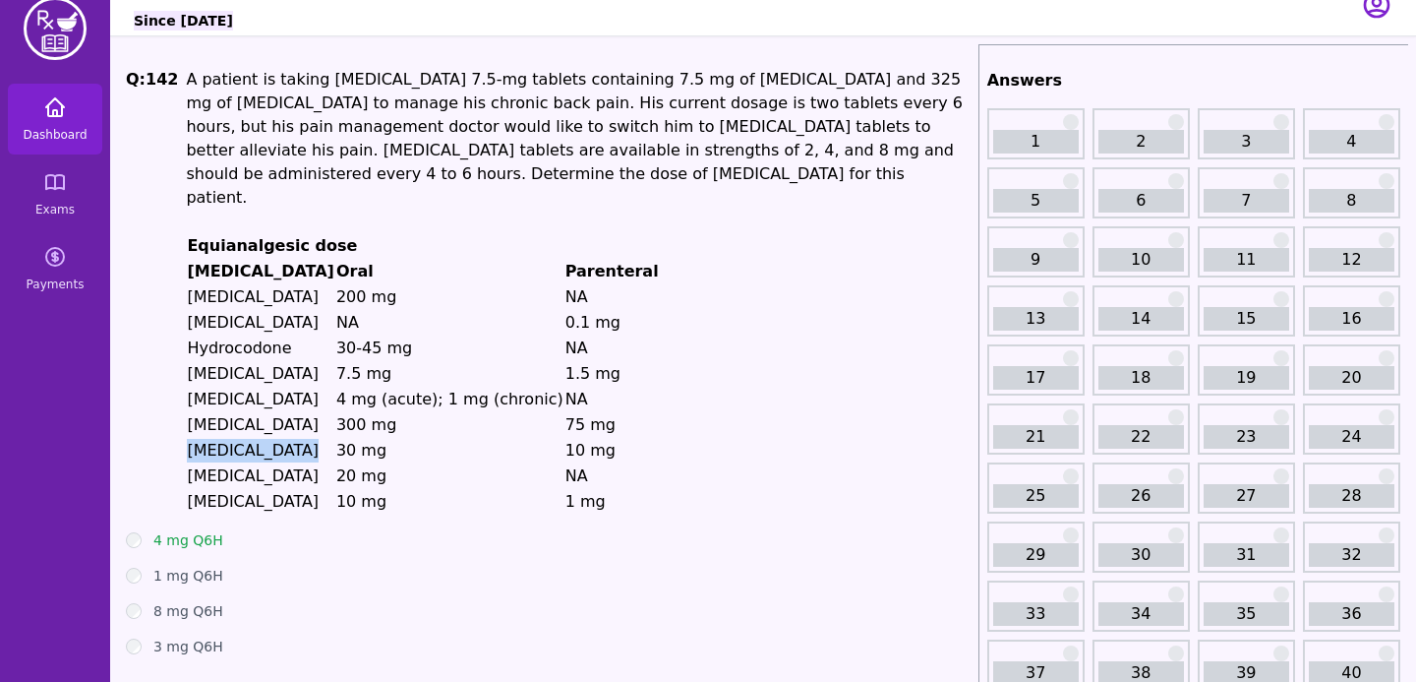
click at [40, 93] on link "Dashboard" at bounding box center [55, 119] width 94 height 71
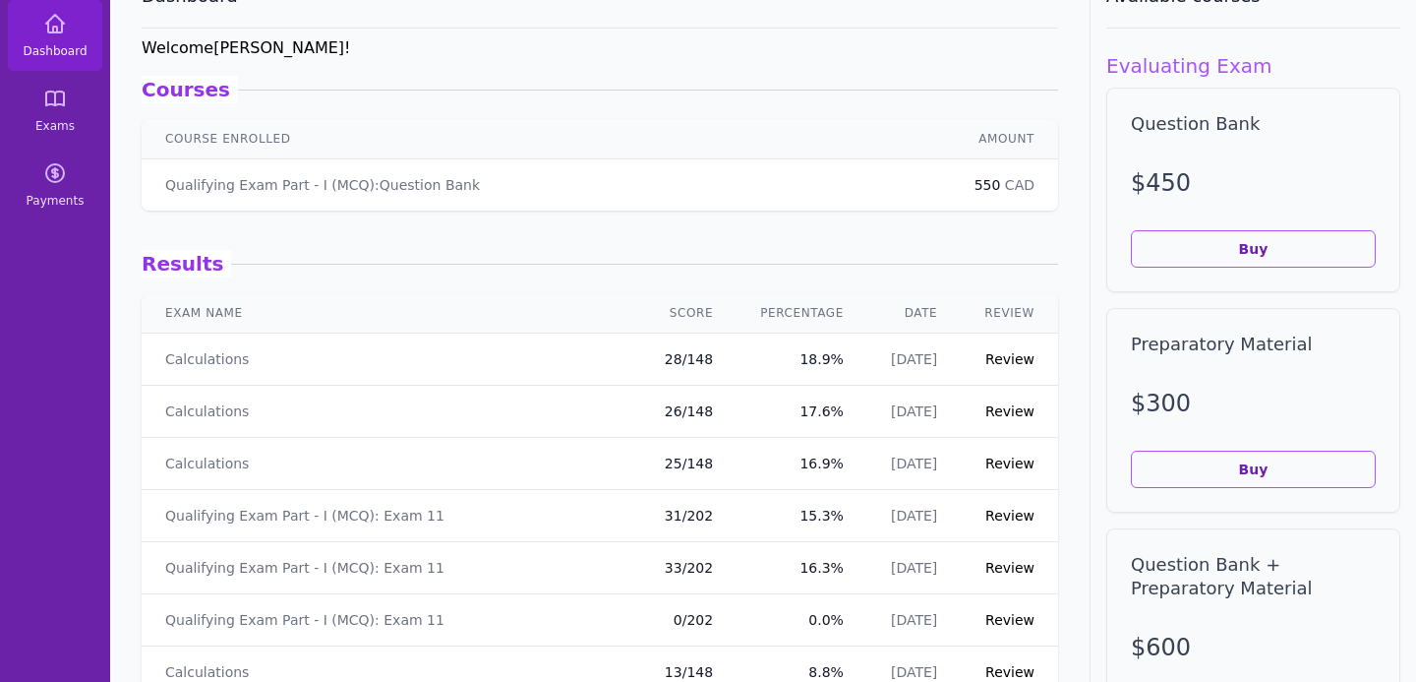
scroll to position [132, 0]
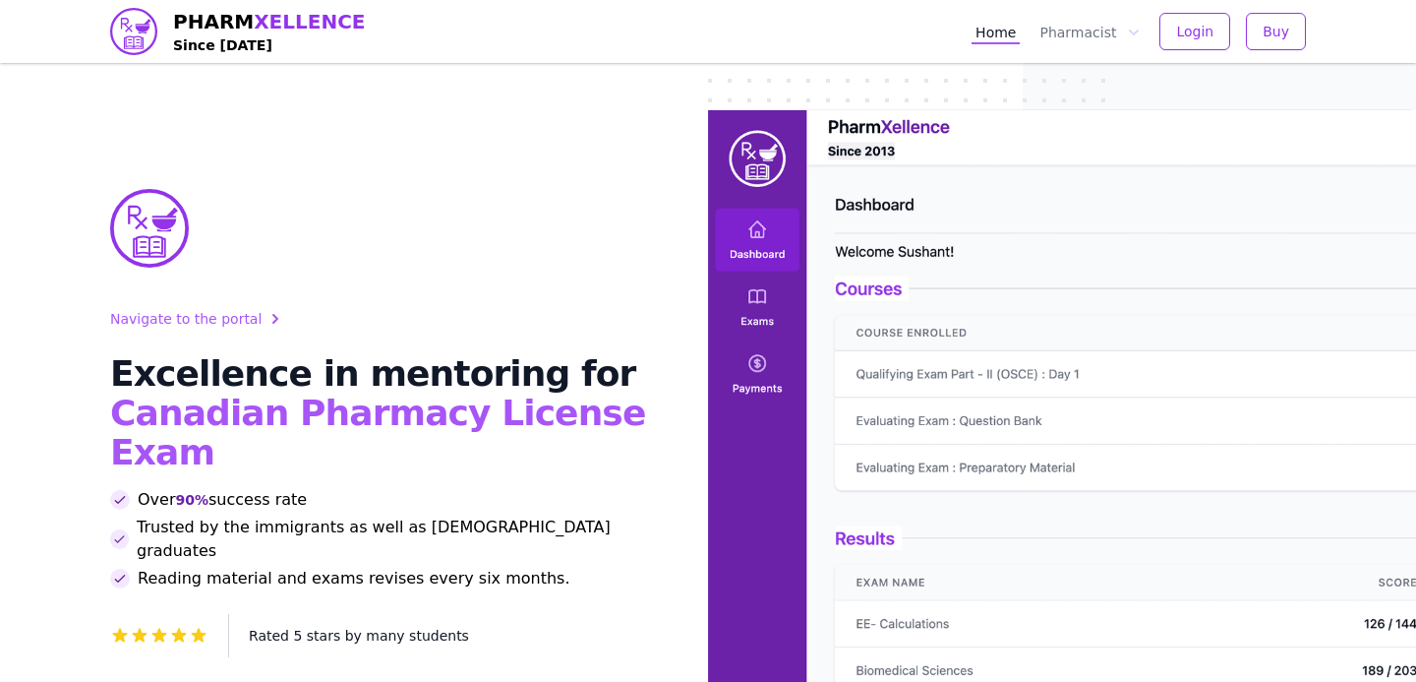
click at [1178, 50] on div "Home Pharmacist Login Buy" at bounding box center [1139, 31] width 334 height 63
click at [1187, 39] on span "Login" at bounding box center [1194, 32] width 37 height 20
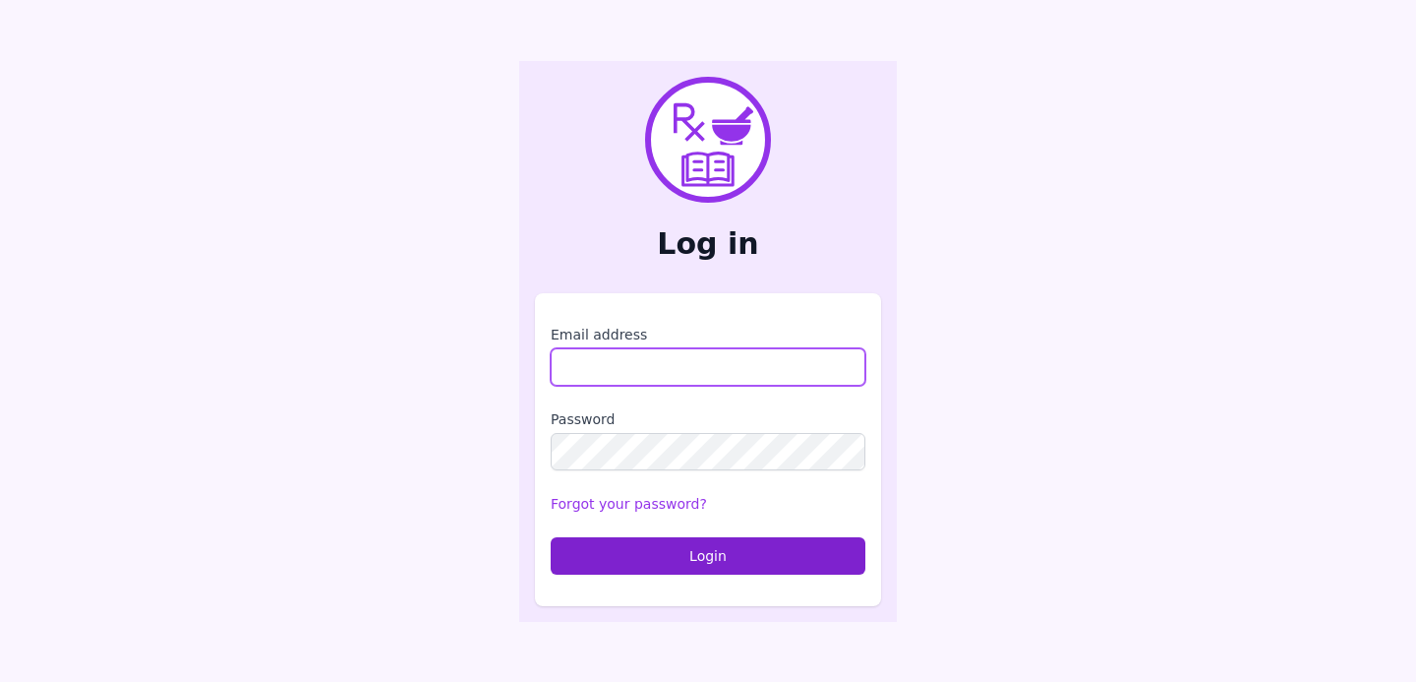
type input "**********"
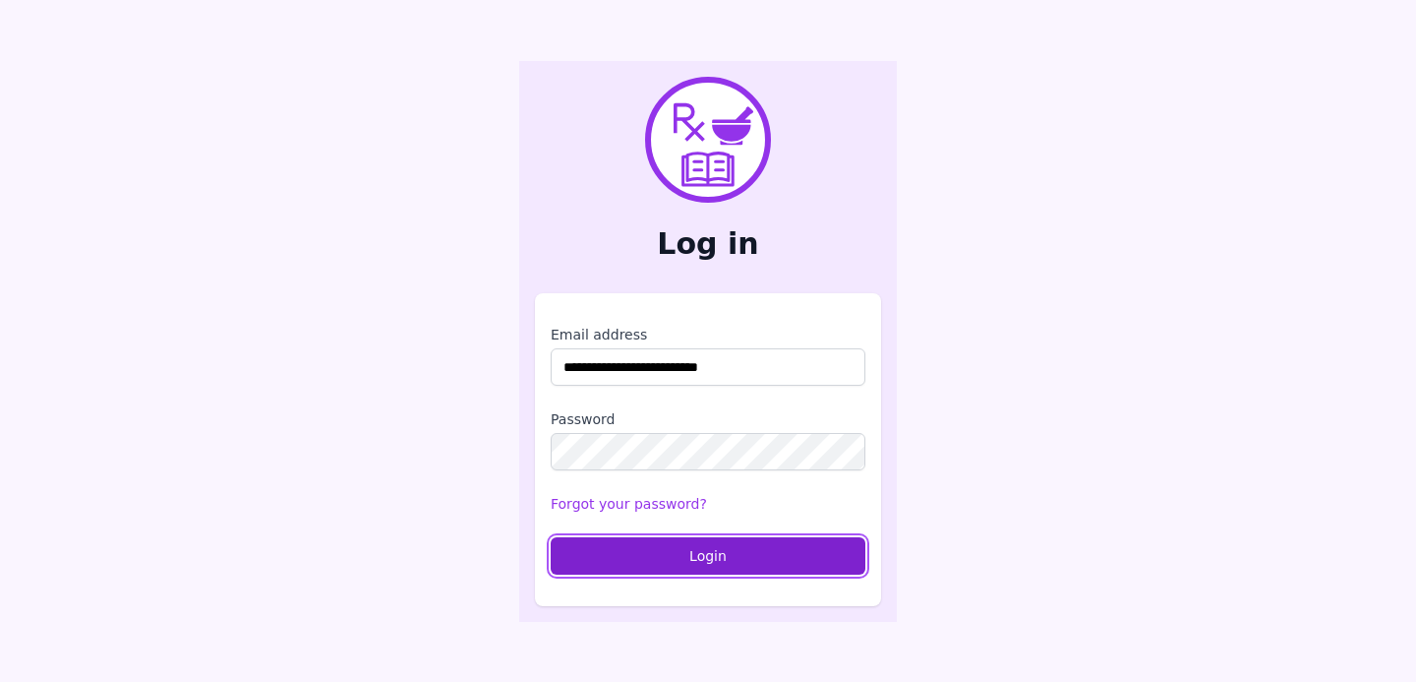
click at [621, 547] on button "Login" at bounding box center [708, 555] width 315 height 37
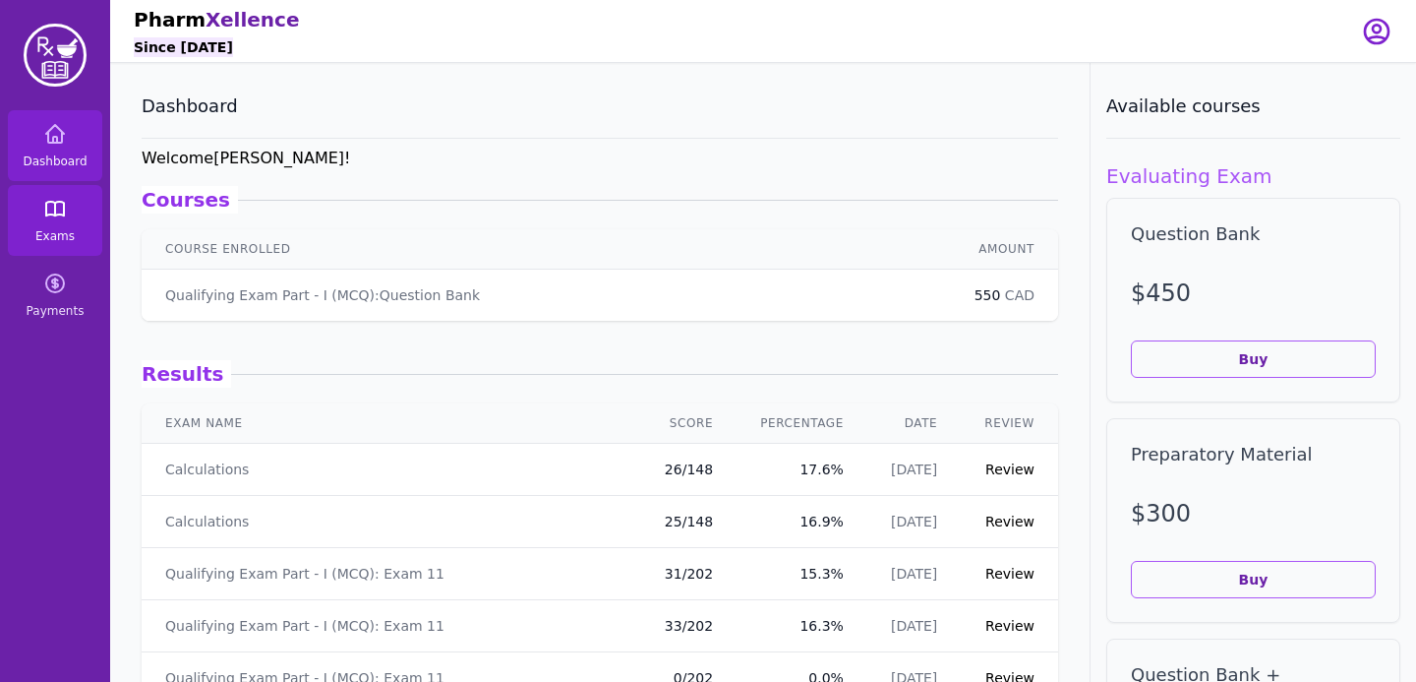
click at [51, 203] on icon at bounding box center [55, 209] width 18 height 14
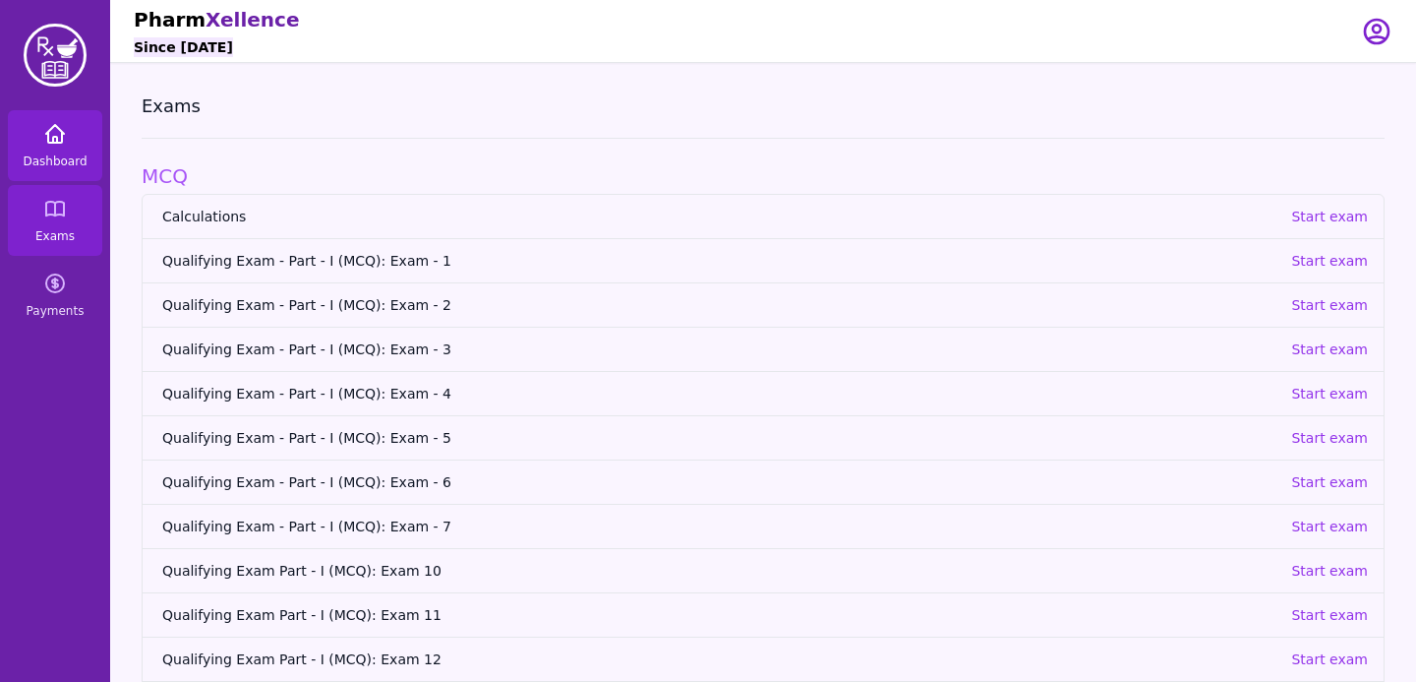
click at [62, 155] on span "Dashboard" at bounding box center [55, 161] width 64 height 16
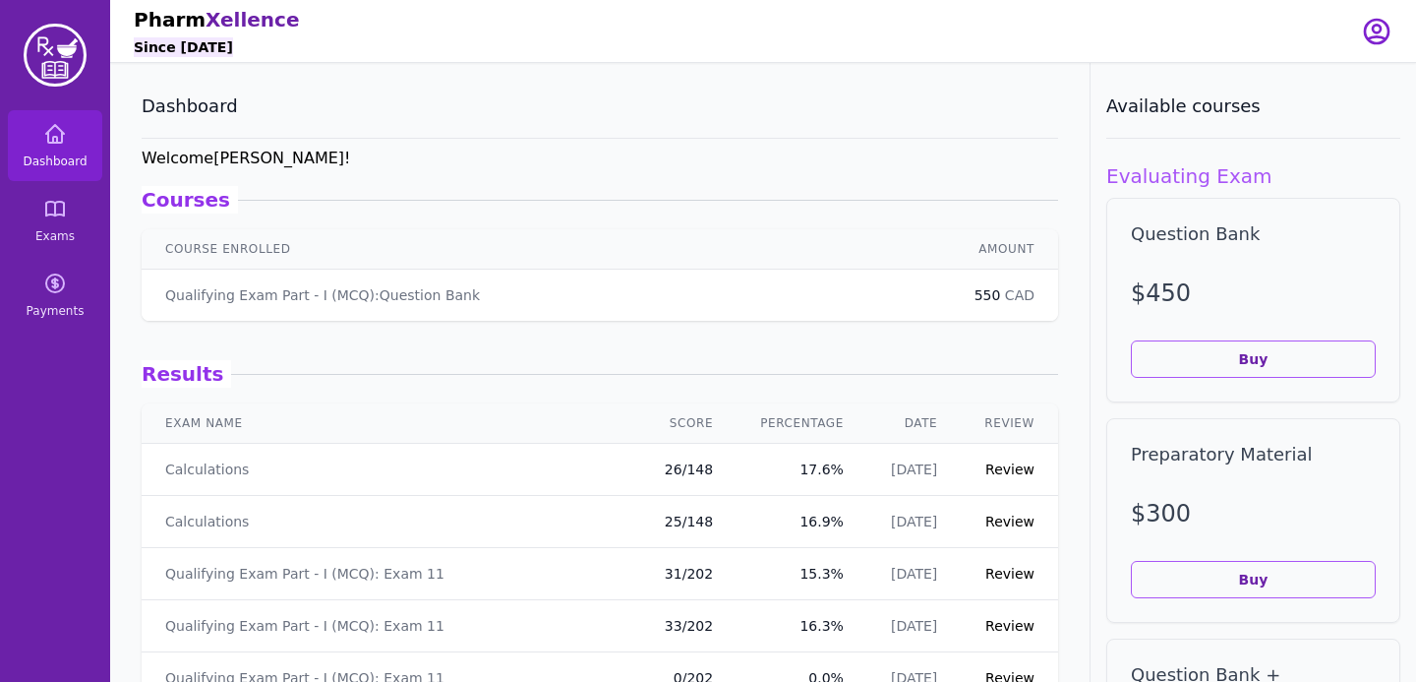
click at [1026, 463] on link "Review" at bounding box center [1009, 469] width 49 height 16
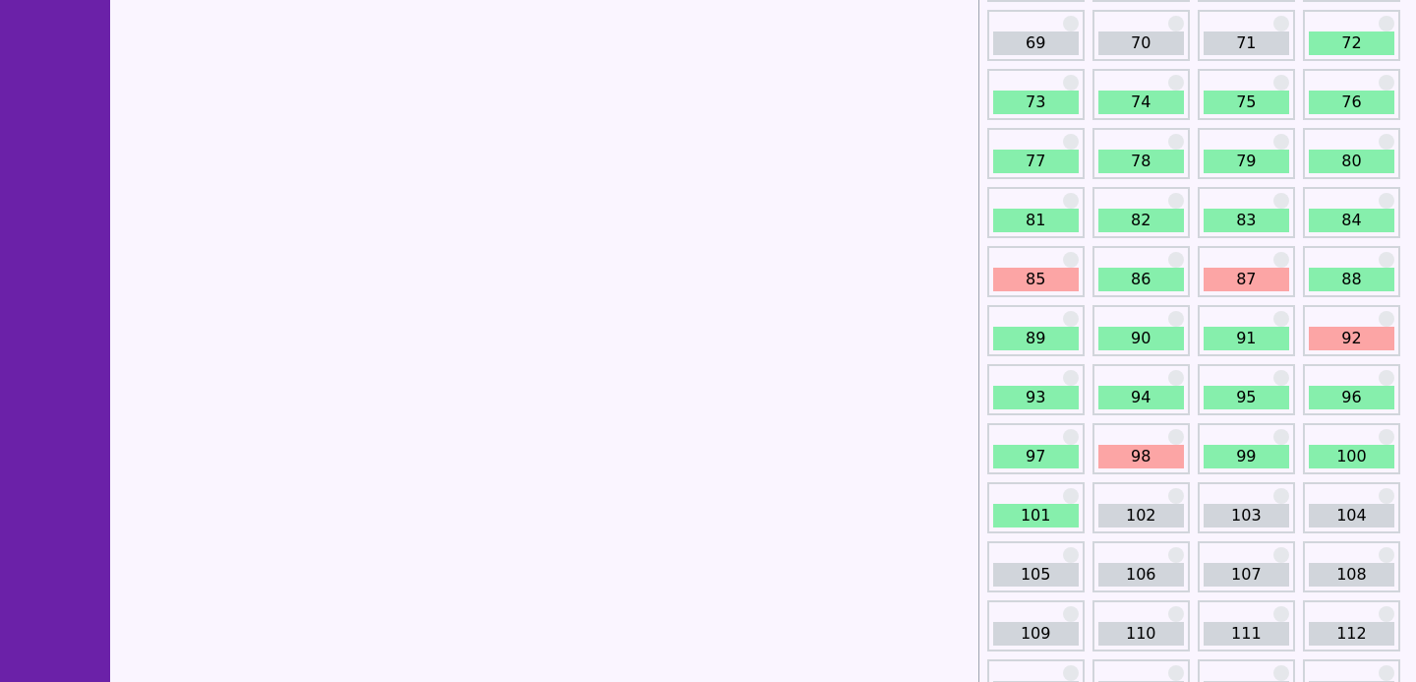
scroll to position [1151, 0]
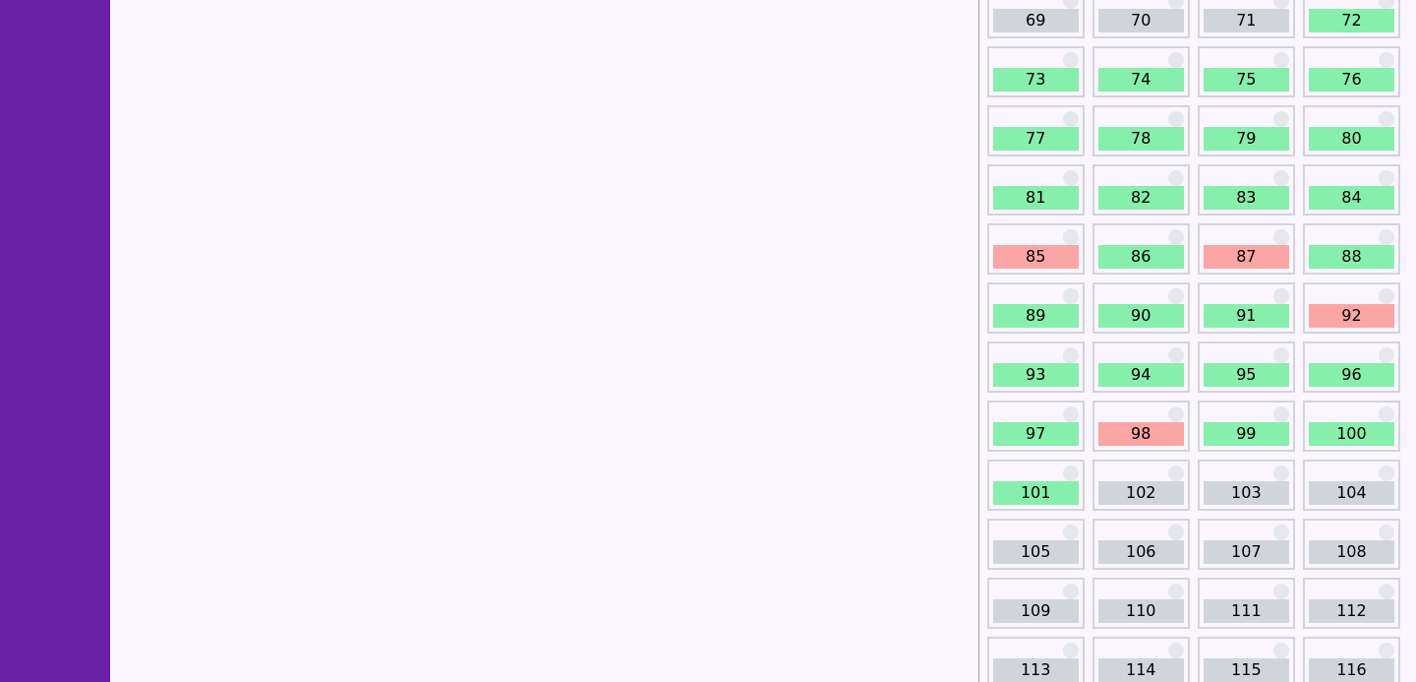
click at [1240, 611] on link "111" at bounding box center [1247, 611] width 86 height 24
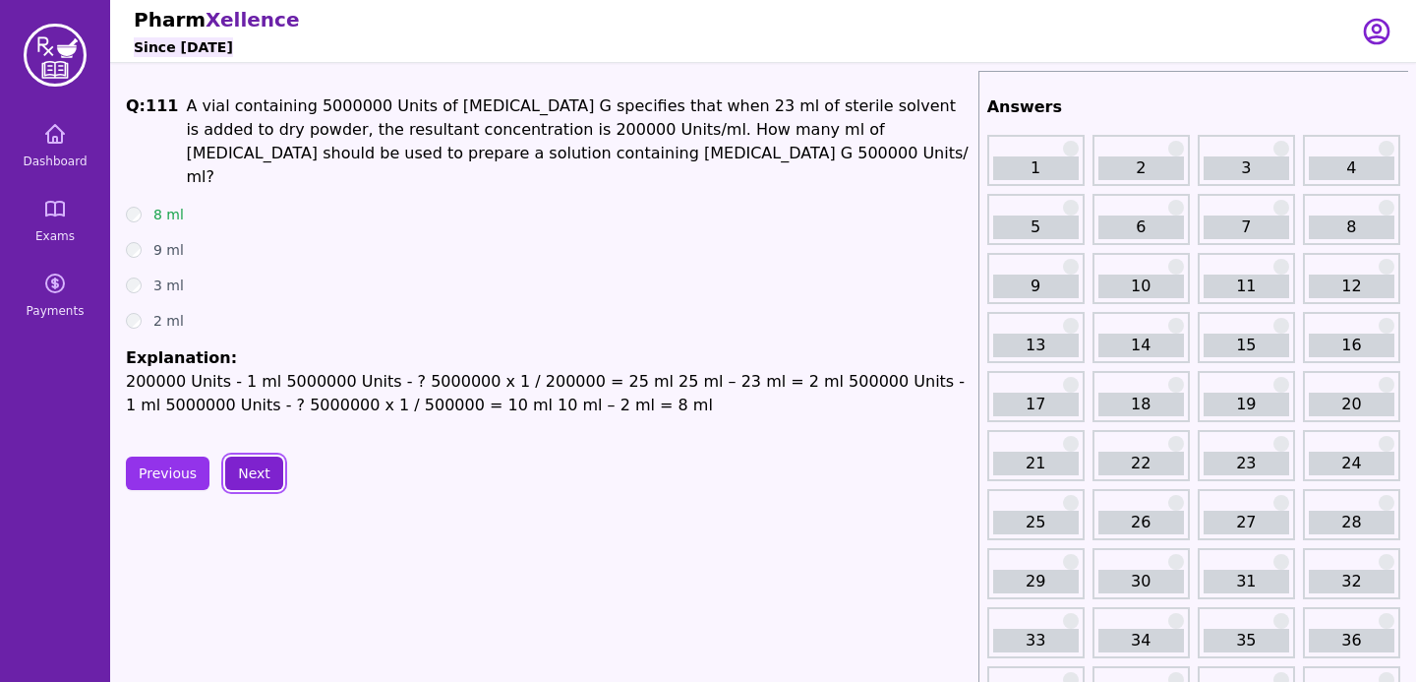
click at [231, 456] on button "Next" at bounding box center [254, 472] width 58 height 33
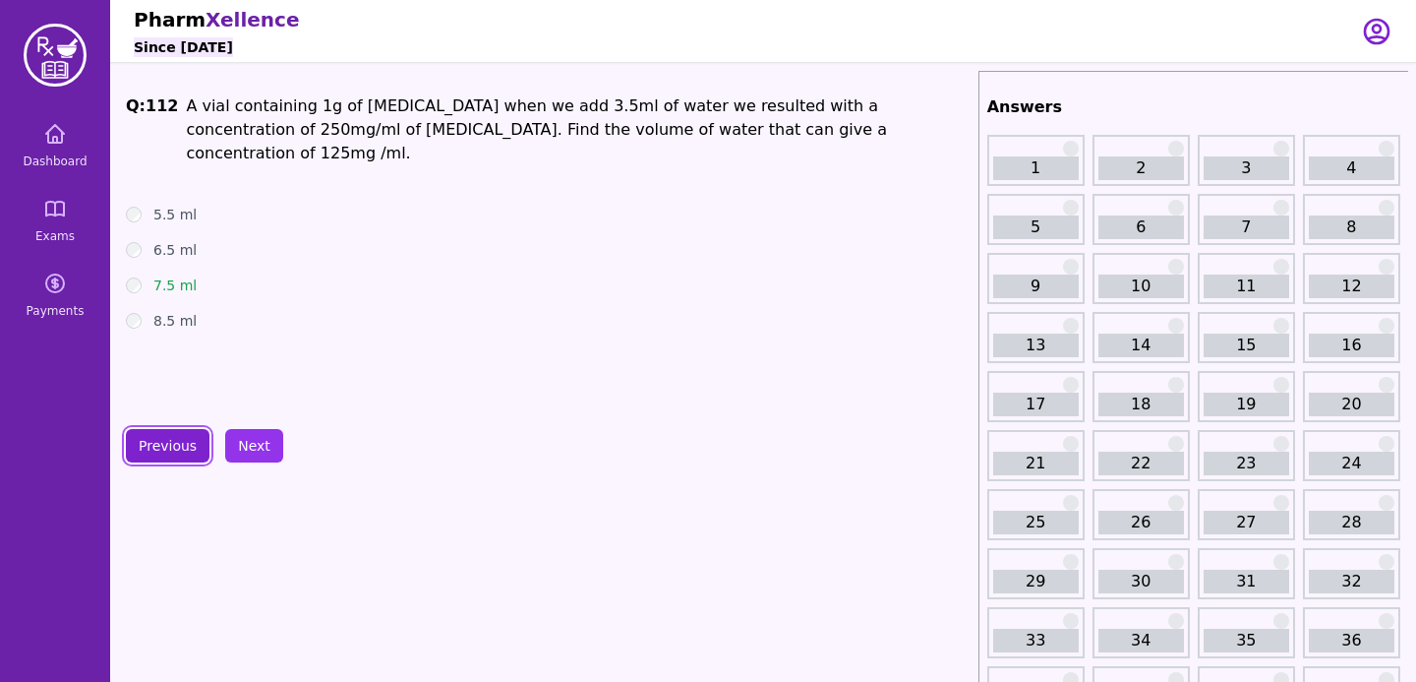
click at [165, 438] on button "Previous" at bounding box center [168, 445] width 84 height 33
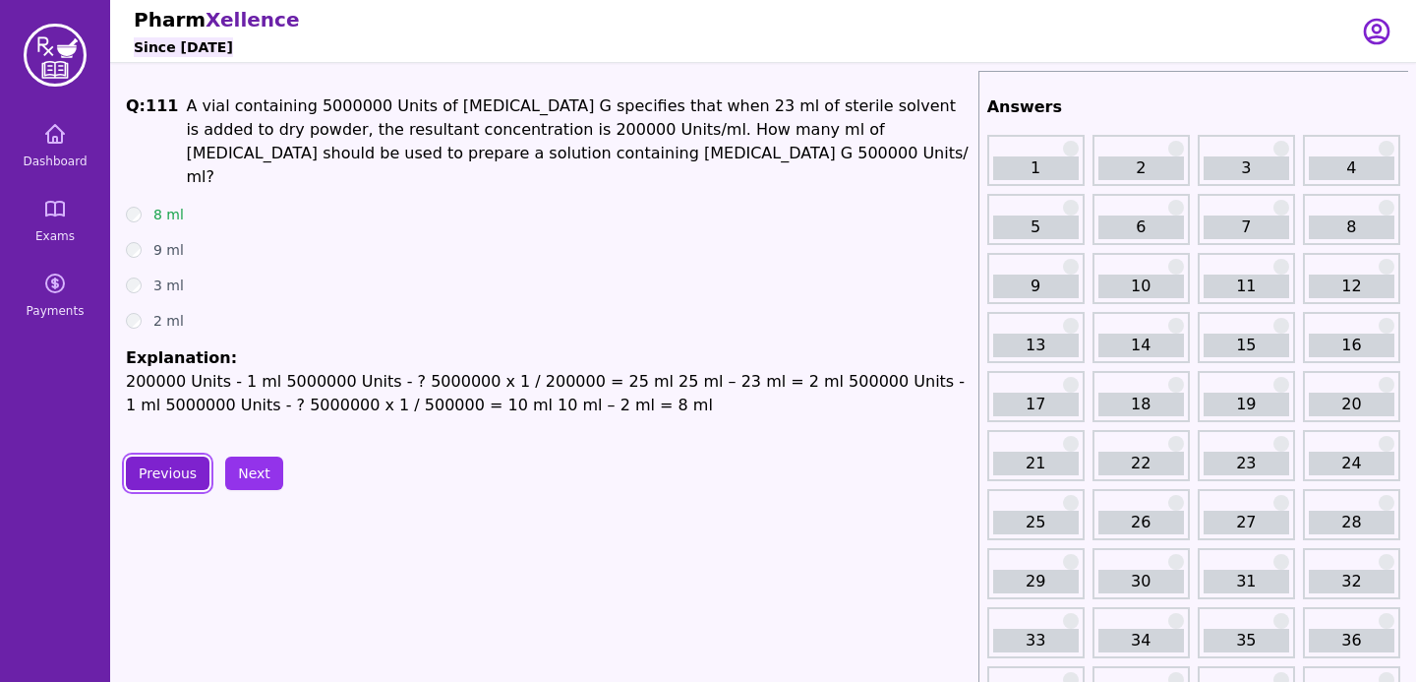
click at [165, 456] on button "Previous" at bounding box center [168, 472] width 84 height 33
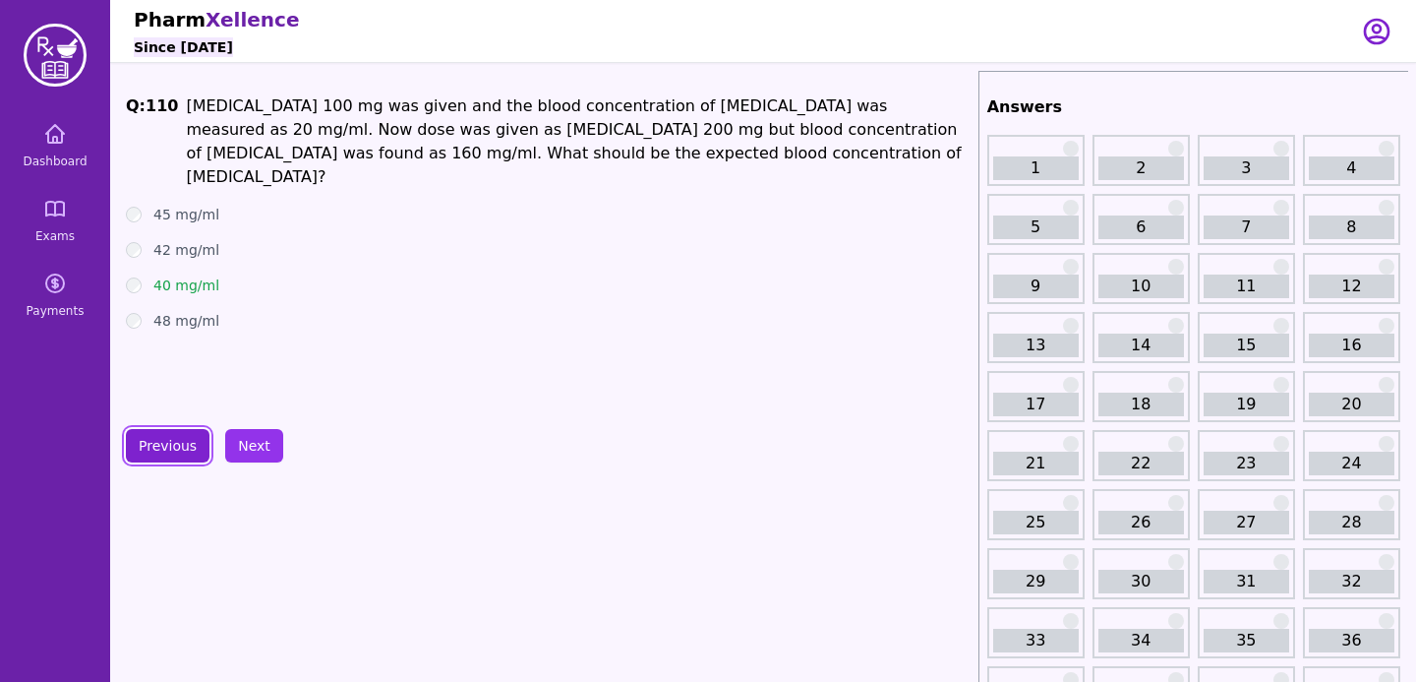
click at [165, 438] on button "Previous" at bounding box center [168, 445] width 84 height 33
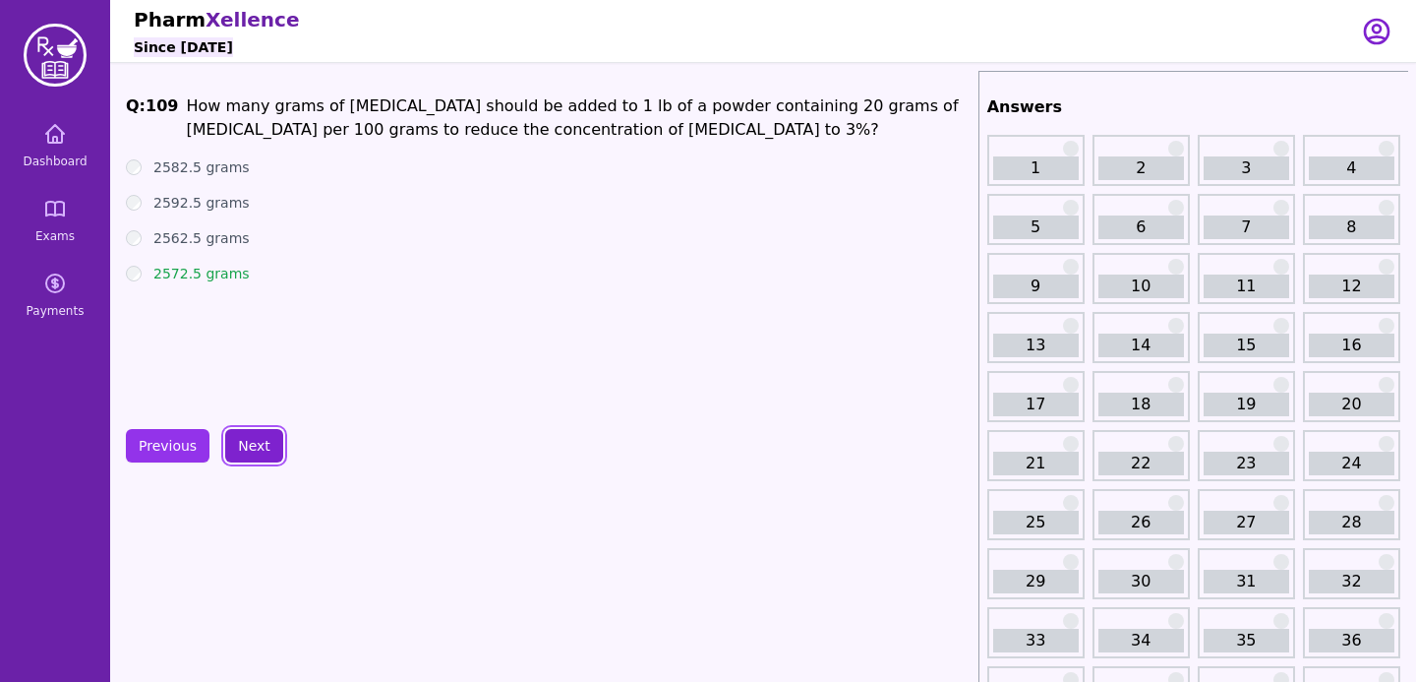
click at [253, 444] on button "Next" at bounding box center [254, 445] width 58 height 33
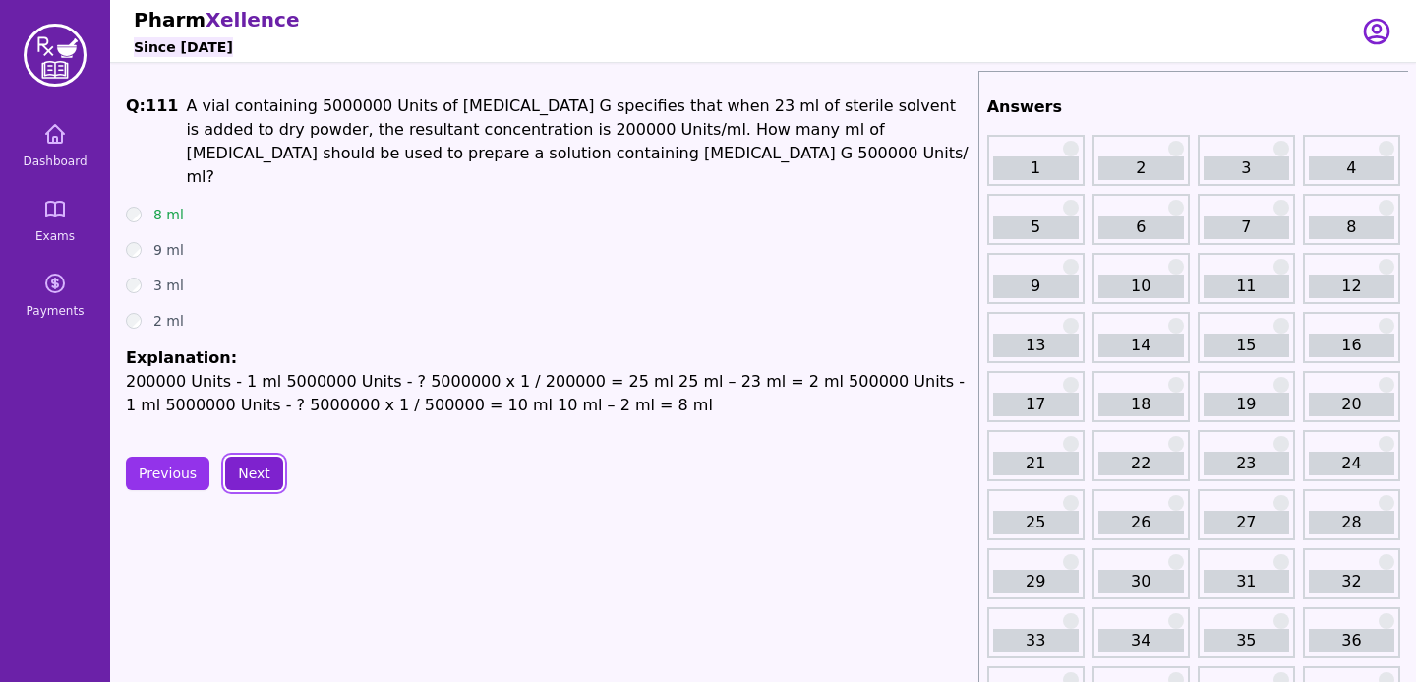
click at [253, 456] on button "Next" at bounding box center [254, 472] width 58 height 33
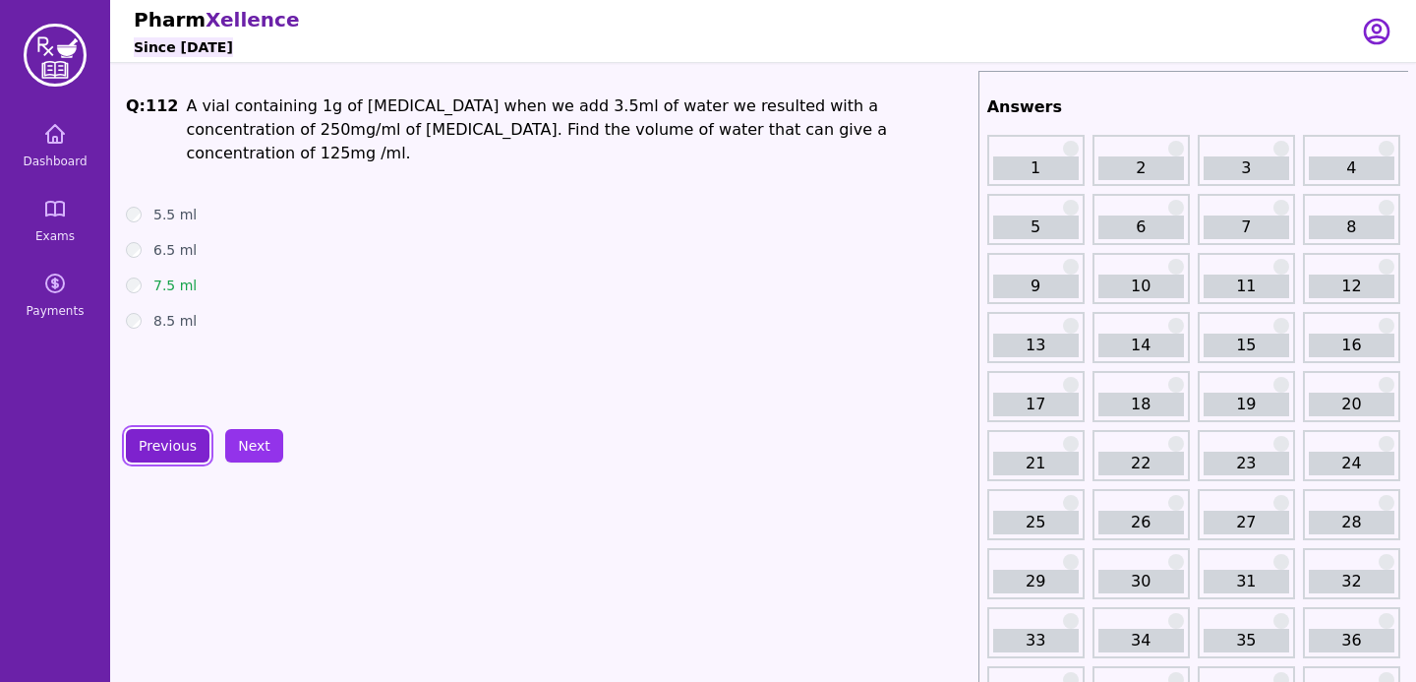
click at [177, 429] on button "Previous" at bounding box center [168, 445] width 84 height 33
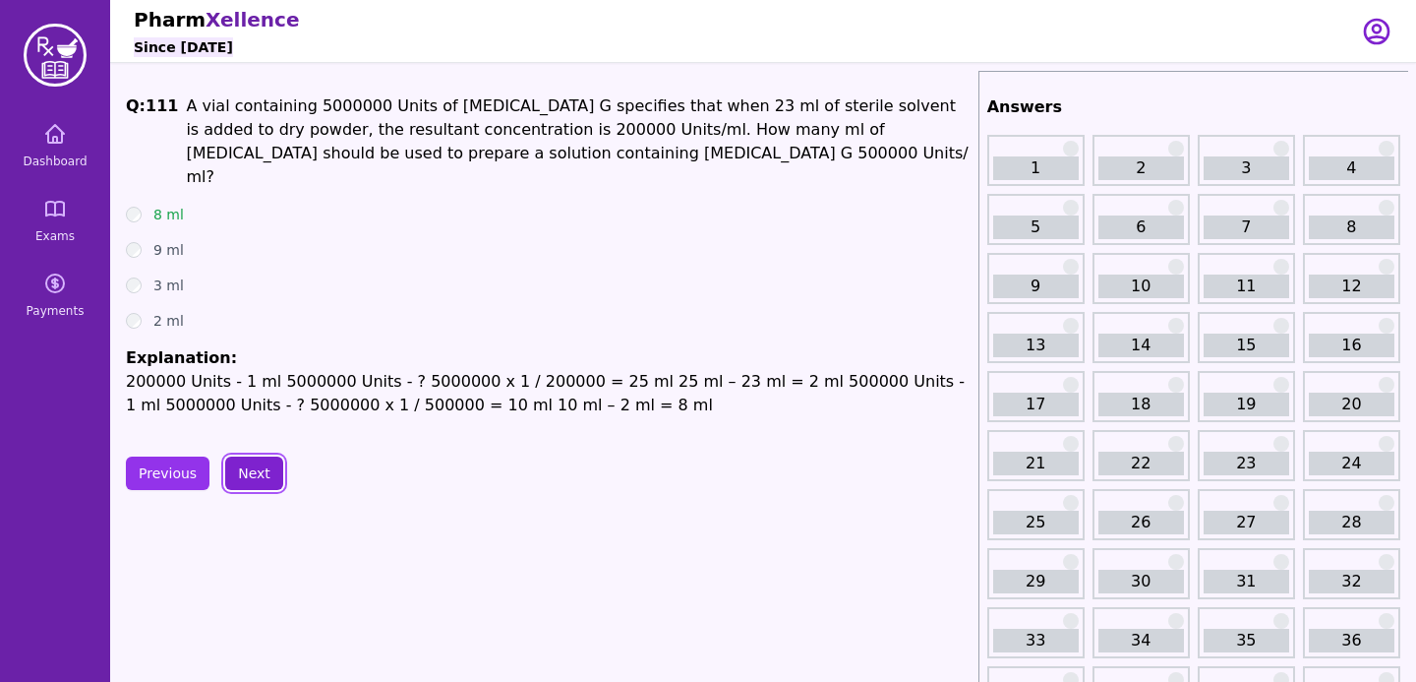
click at [253, 456] on button "Next" at bounding box center [254, 472] width 58 height 33
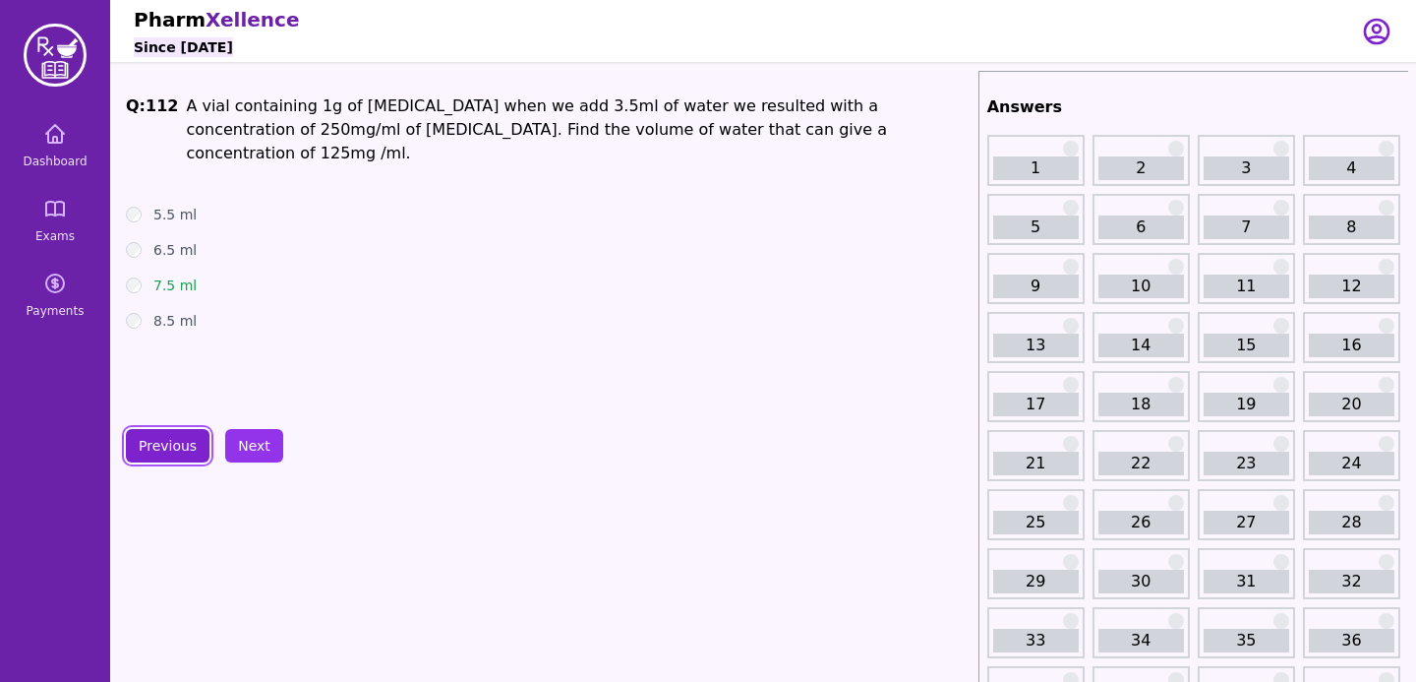
click at [170, 443] on button "Previous" at bounding box center [168, 445] width 84 height 33
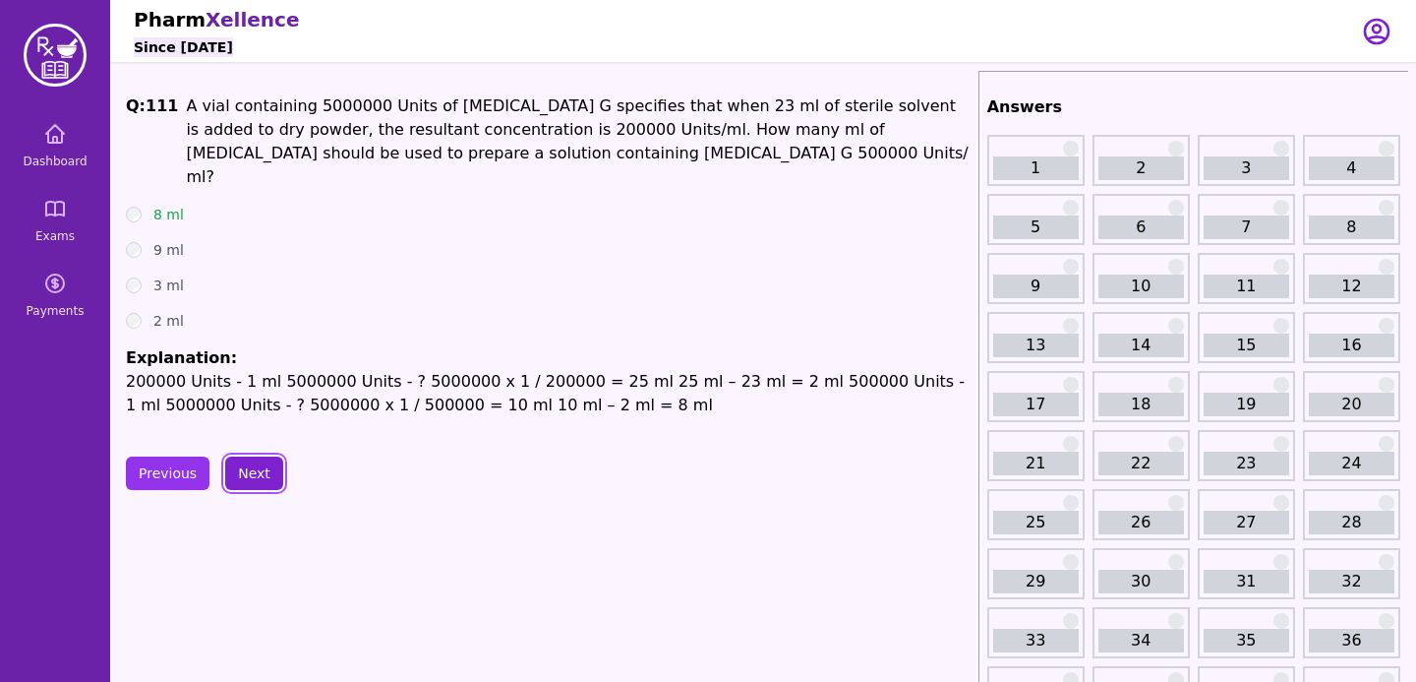
click at [243, 456] on button "Next" at bounding box center [254, 472] width 58 height 33
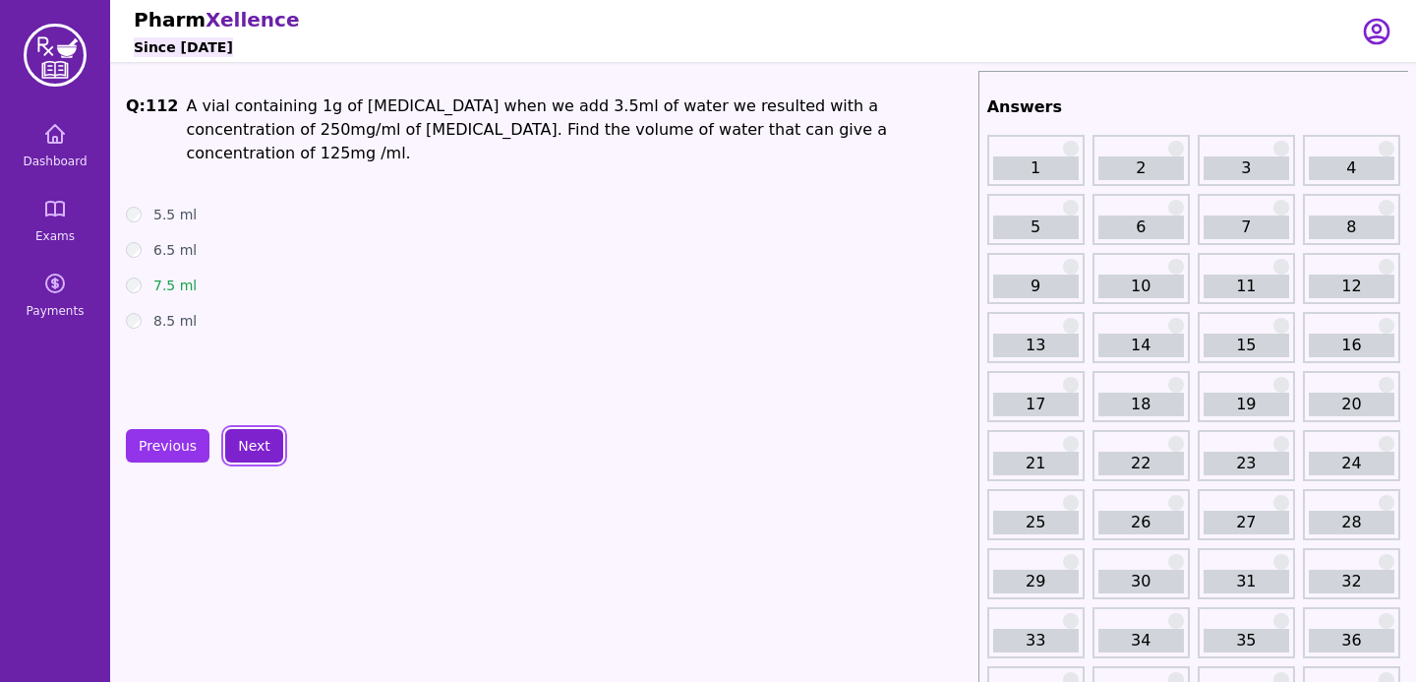
click at [243, 444] on button "Next" at bounding box center [254, 445] width 58 height 33
